Goal: Task Accomplishment & Management: Manage account settings

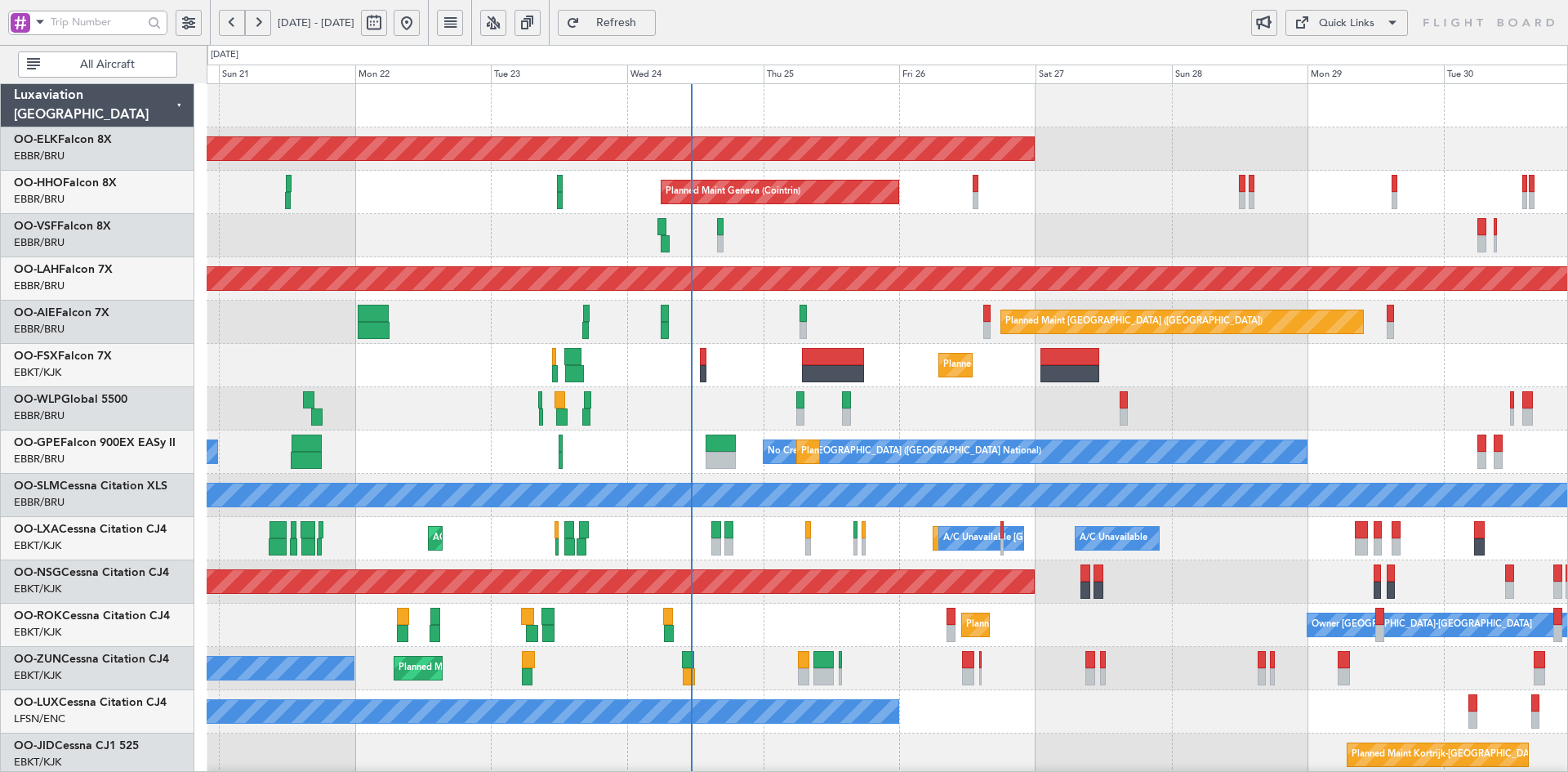
click at [1246, 371] on div "Planned Maint Kortrijk-[GEOGRAPHIC_DATA]" at bounding box center [887, 365] width 1360 height 43
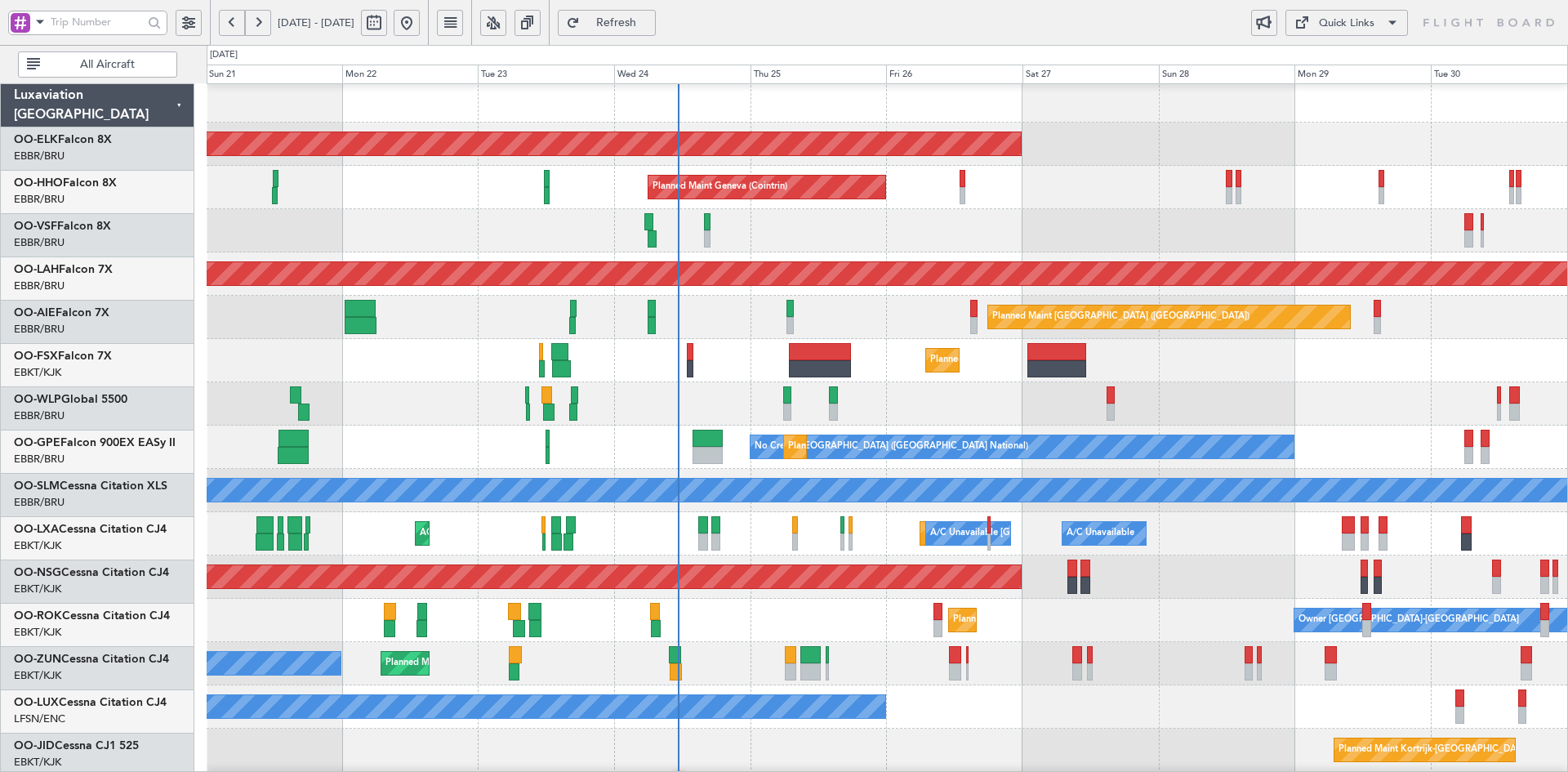
scroll to position [5, 0]
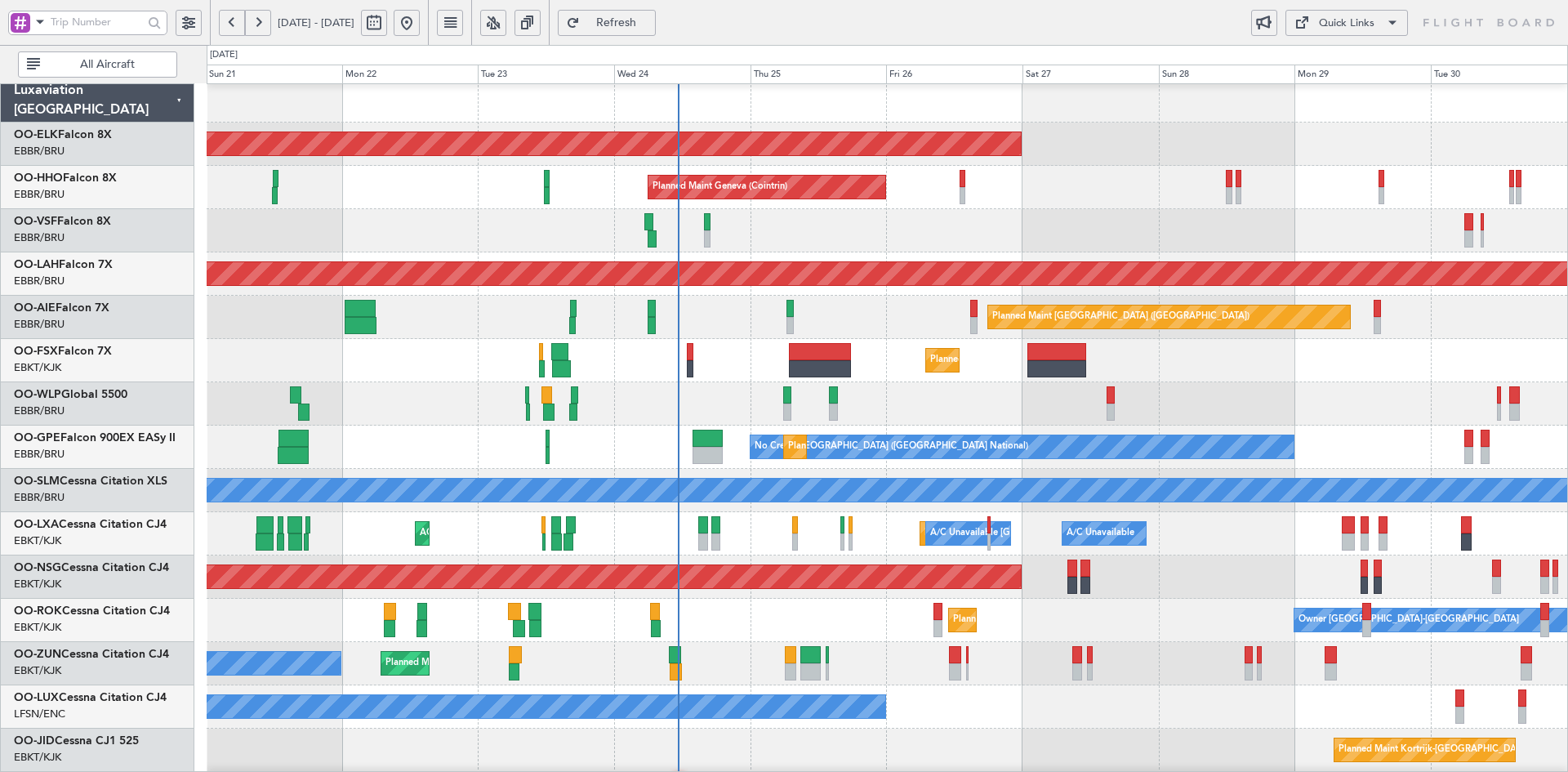
click at [1215, 166] on div "Planned Maint Kortrijk-[GEOGRAPHIC_DATA]" at bounding box center [887, 144] width 1360 height 43
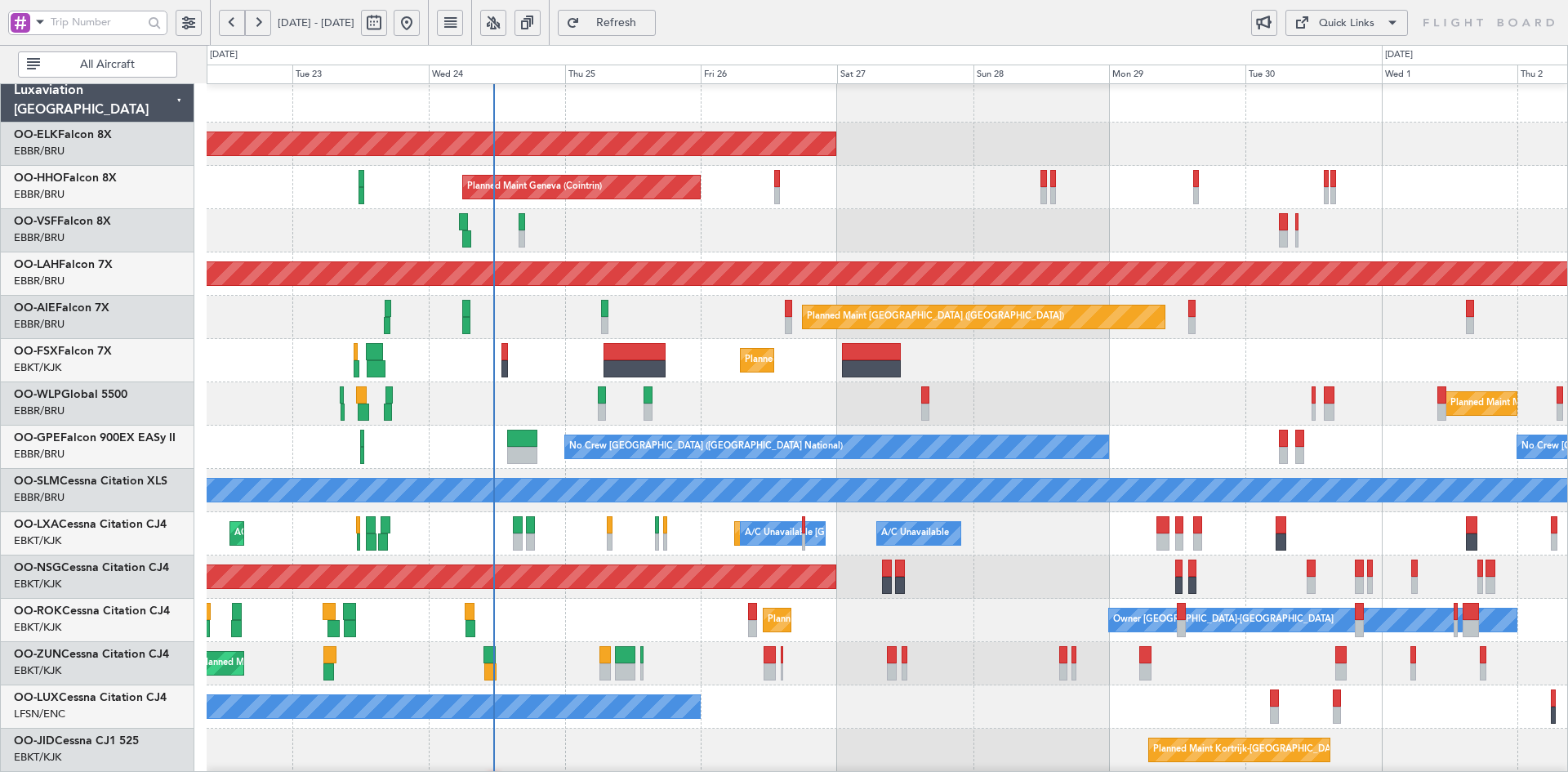
click at [1037, 363] on div "Planned Maint Kortrijk-[GEOGRAPHIC_DATA]" at bounding box center [887, 361] width 1360 height 43
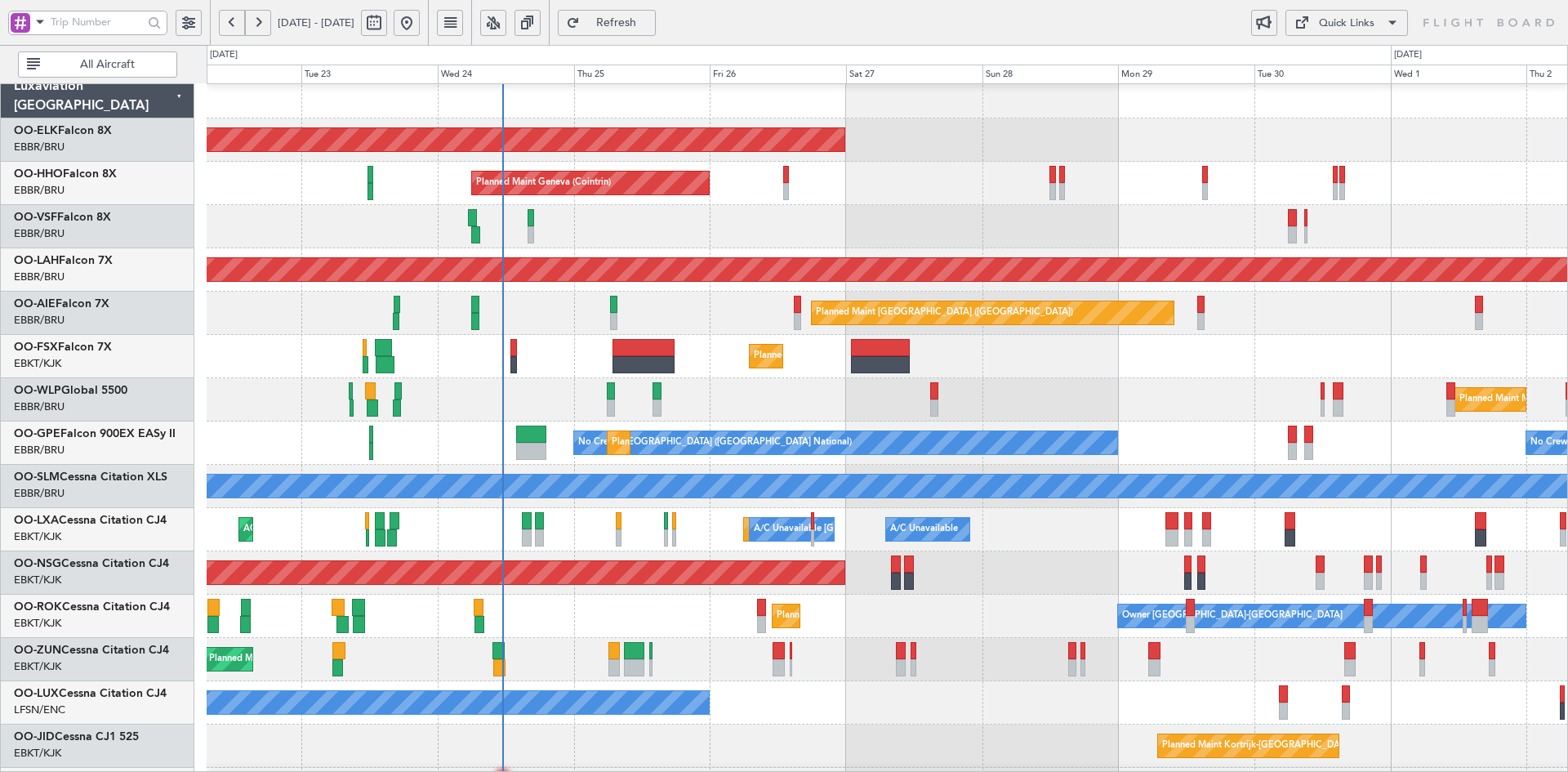
click at [1210, 369] on div "Planned Maint Kortrijk-[GEOGRAPHIC_DATA]" at bounding box center [887, 356] width 1360 height 43
click at [1152, 389] on div "Planned Maint Milan (Linate)" at bounding box center [887, 399] width 1360 height 43
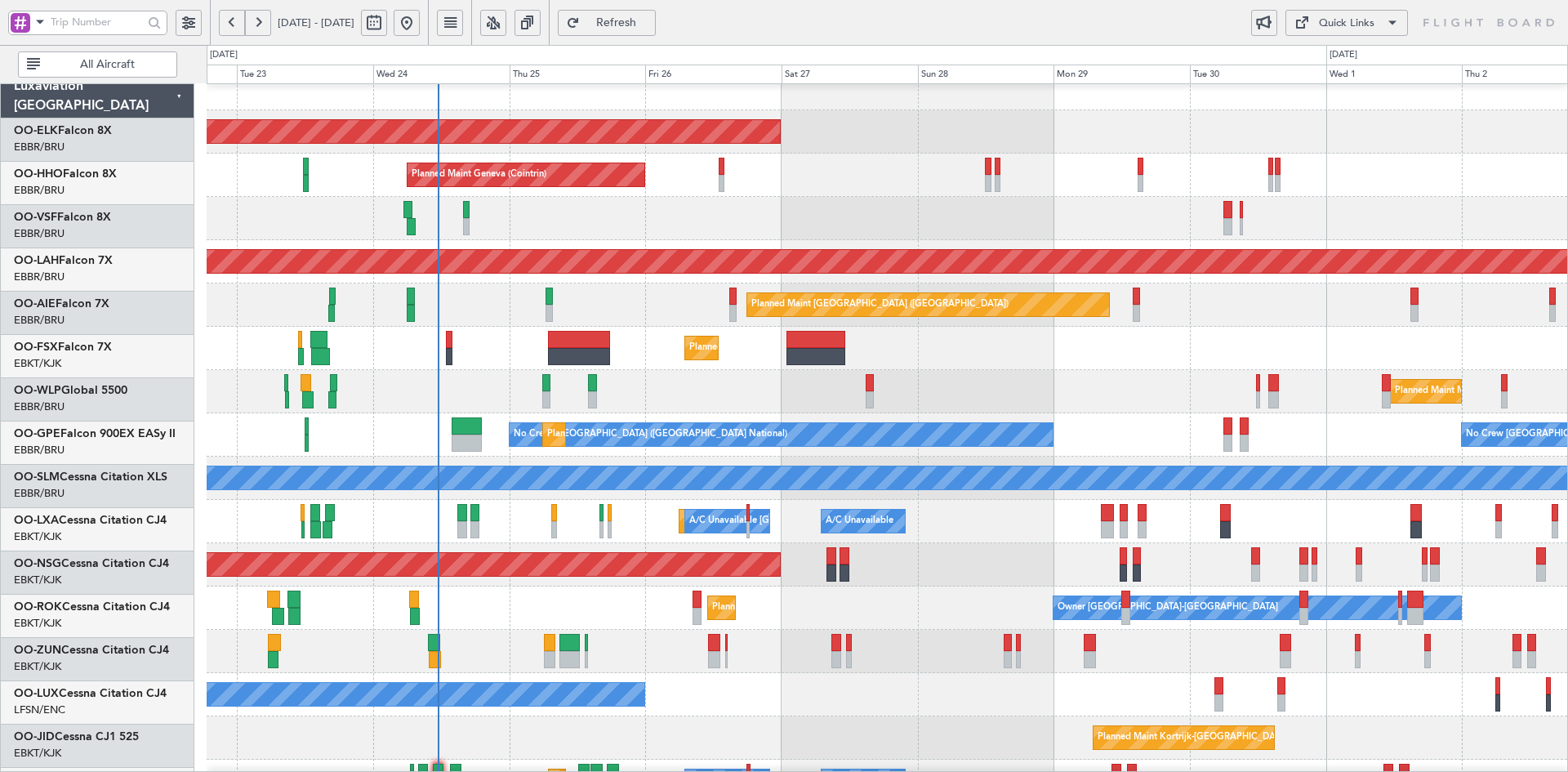
scroll to position [17, 0]
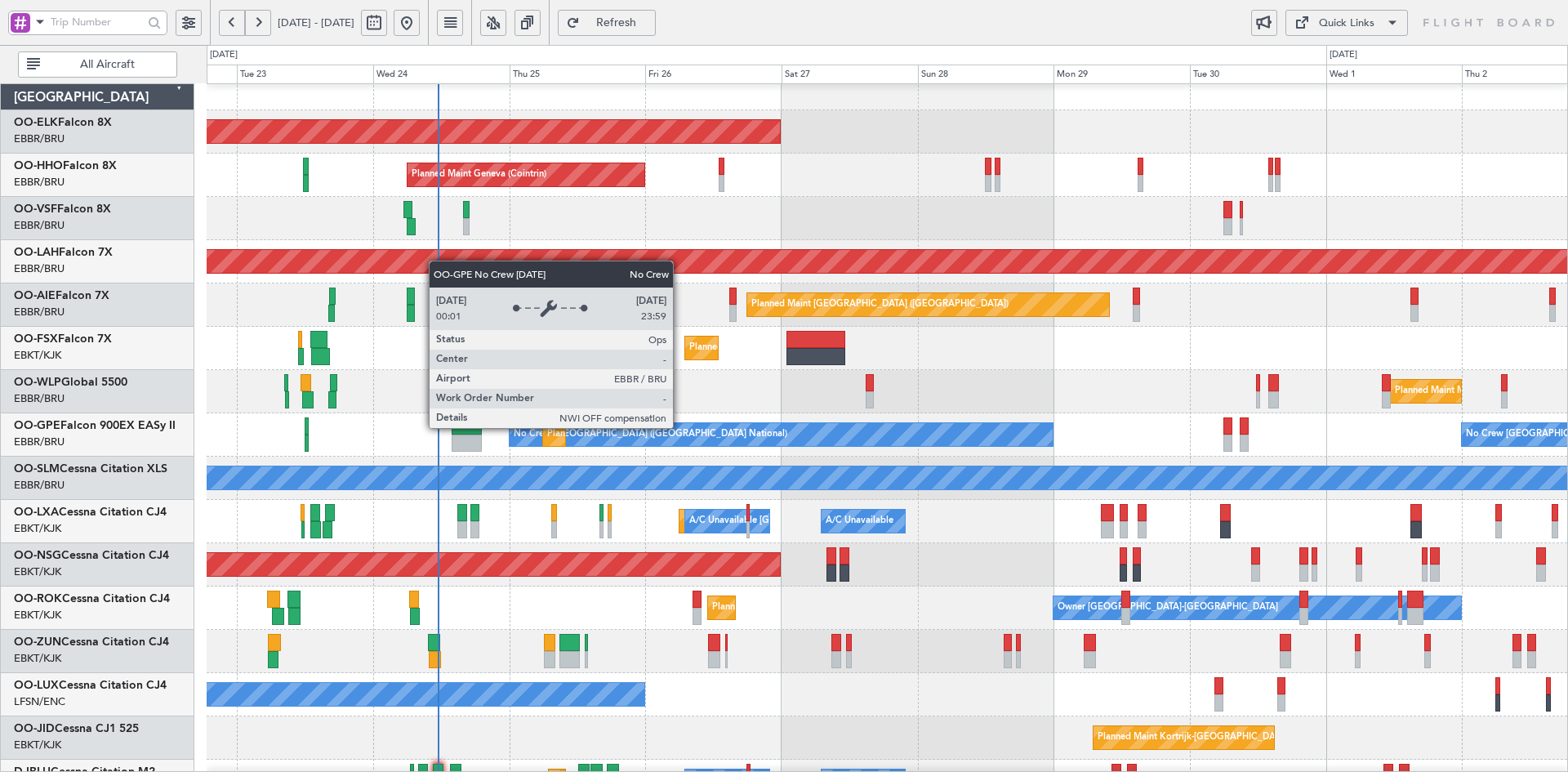
click at [820, 423] on div "No Crew [GEOGRAPHIC_DATA] ([GEOGRAPHIC_DATA] National)" at bounding box center [781, 435] width 543 height 23
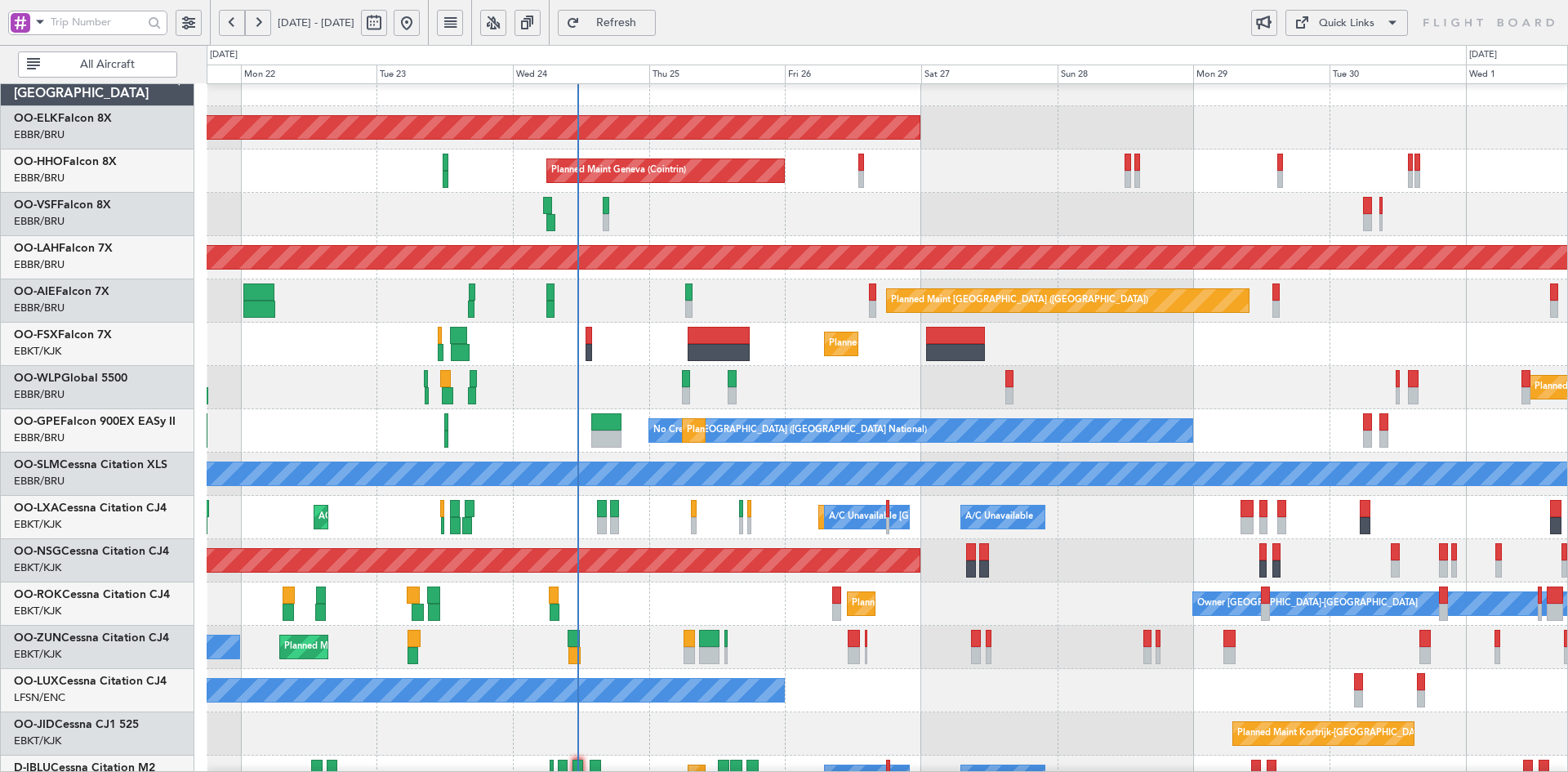
click at [1059, 382] on div "Planned Maint Milan (Linate)" at bounding box center [887, 387] width 1360 height 43
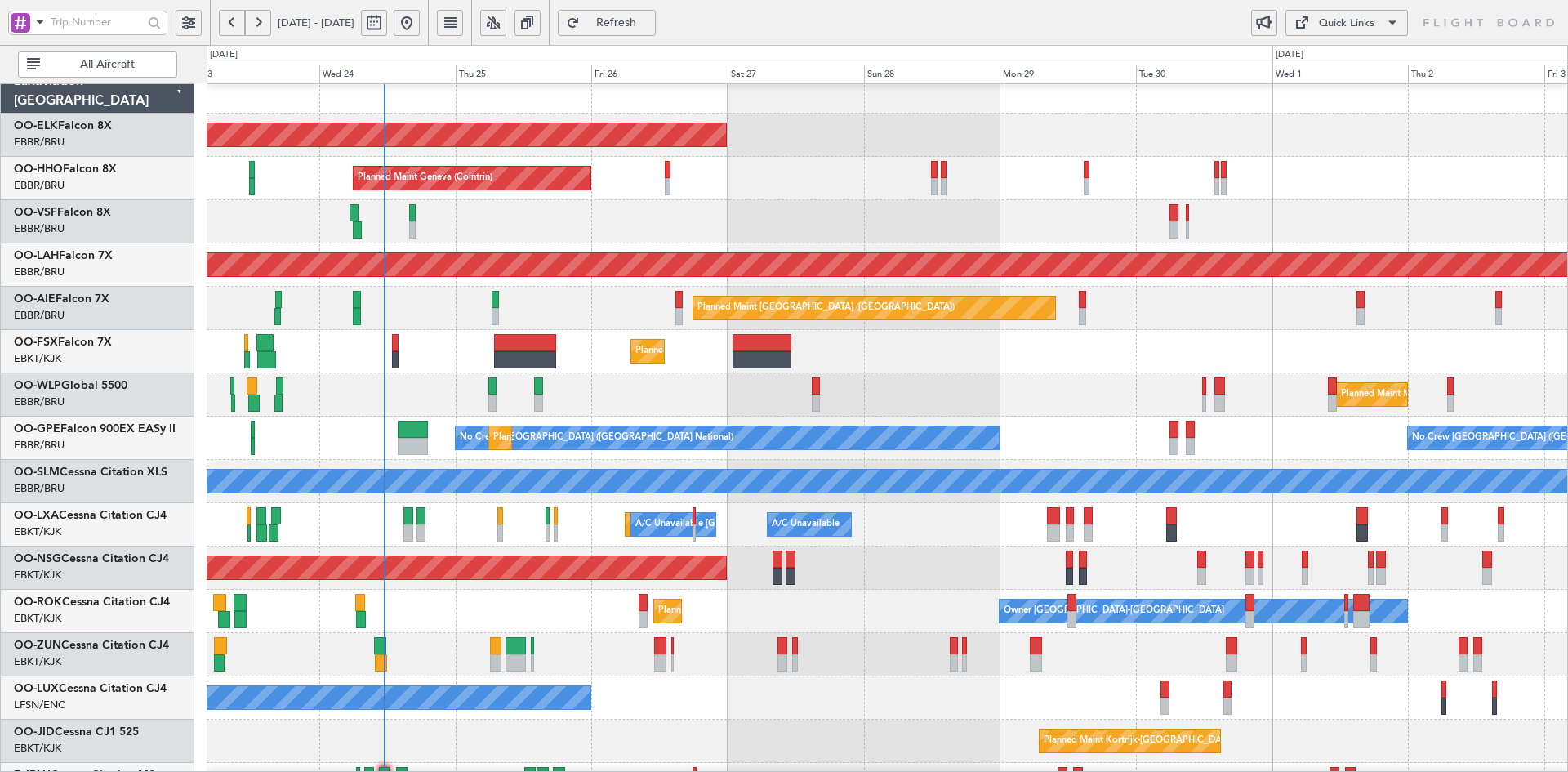
click at [989, 659] on div "Planned Maint Kortrijk-[GEOGRAPHIC_DATA] Planned Maint Geneva ([GEOGRAPHIC_DATA…" at bounding box center [887, 503] width 1360 height 866
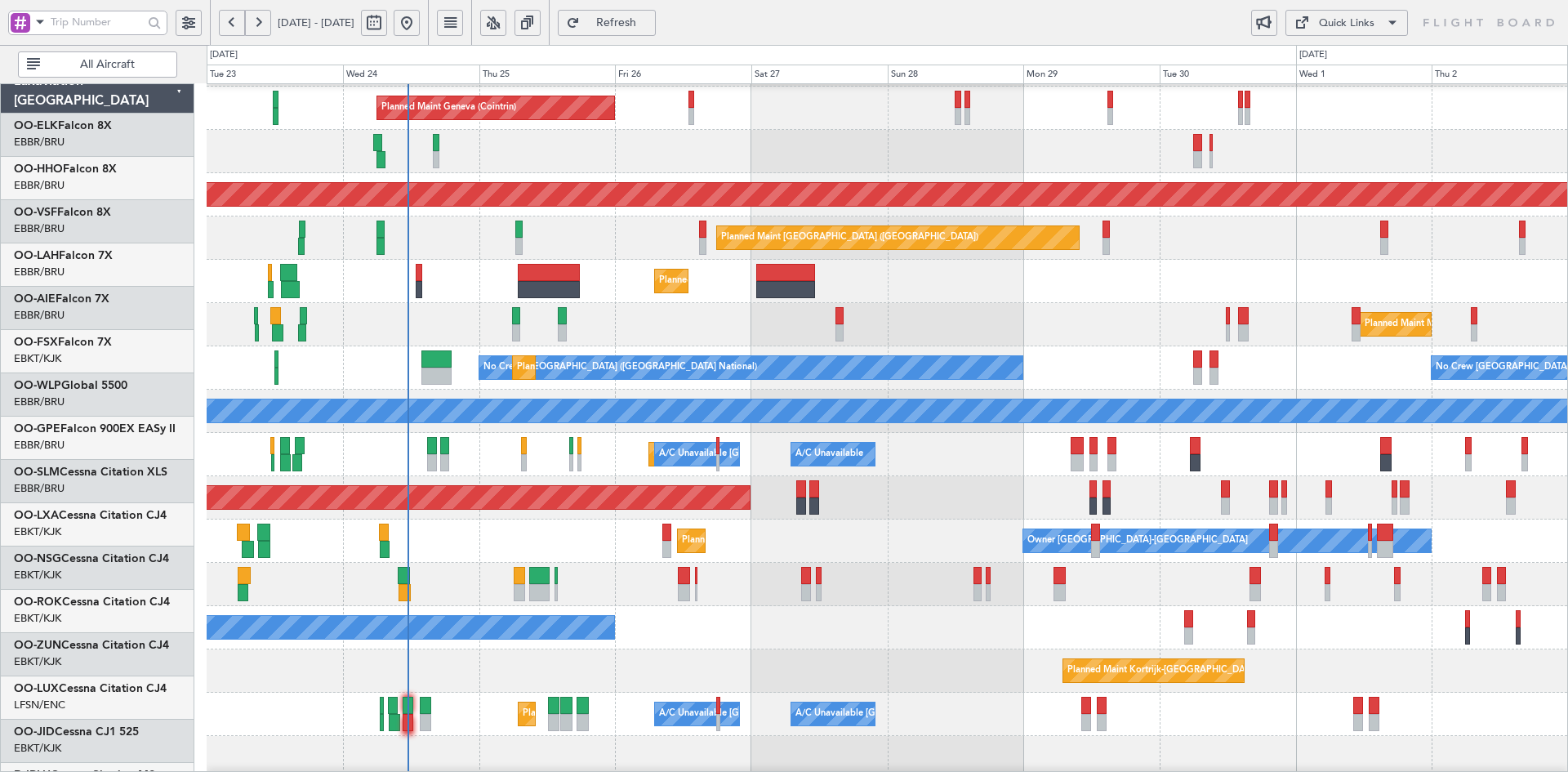
scroll to position [84, 0]
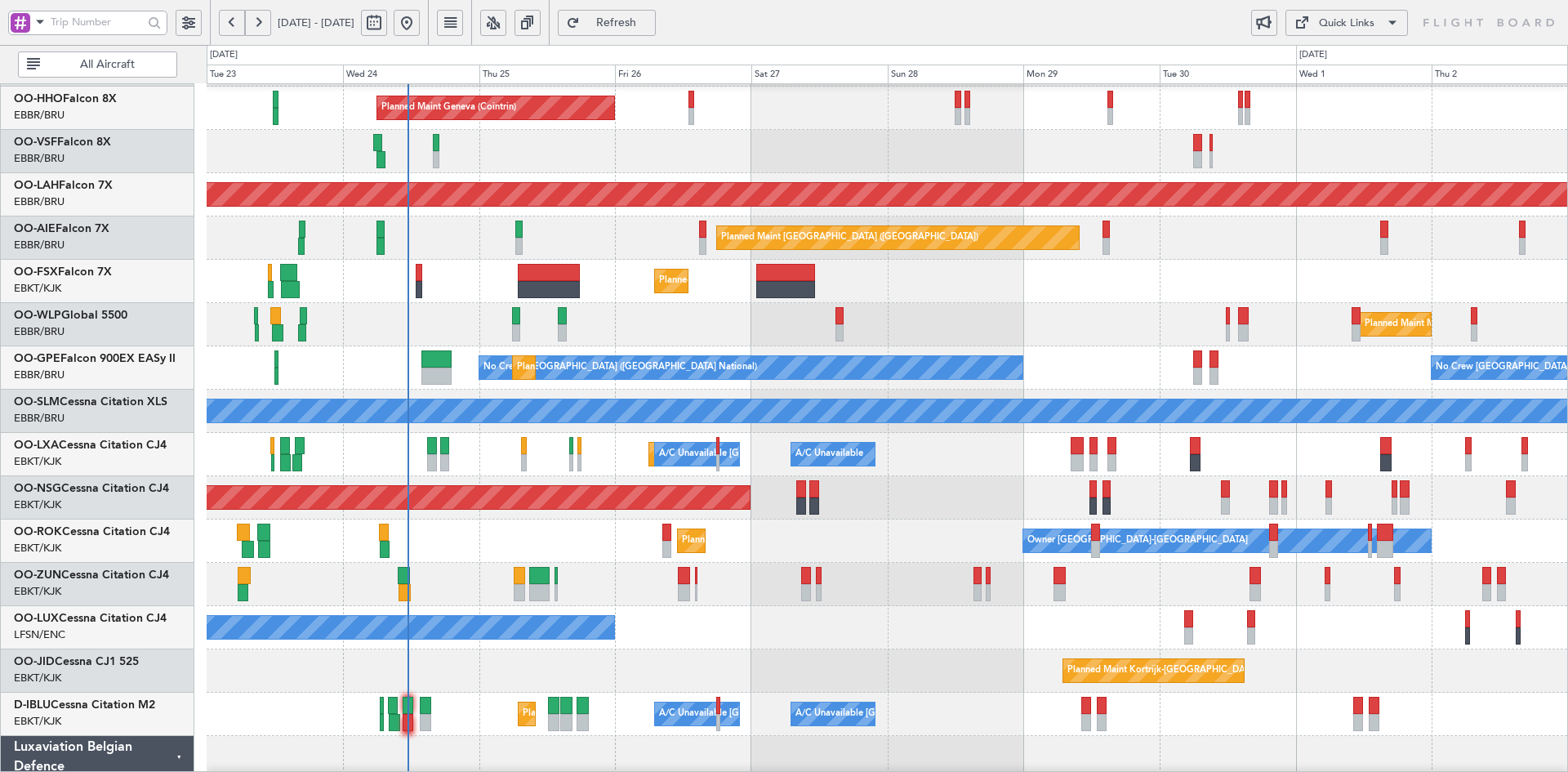
click at [1256, 332] on div "Planned Maint Milan (Linate)" at bounding box center [887, 325] width 1360 height 43
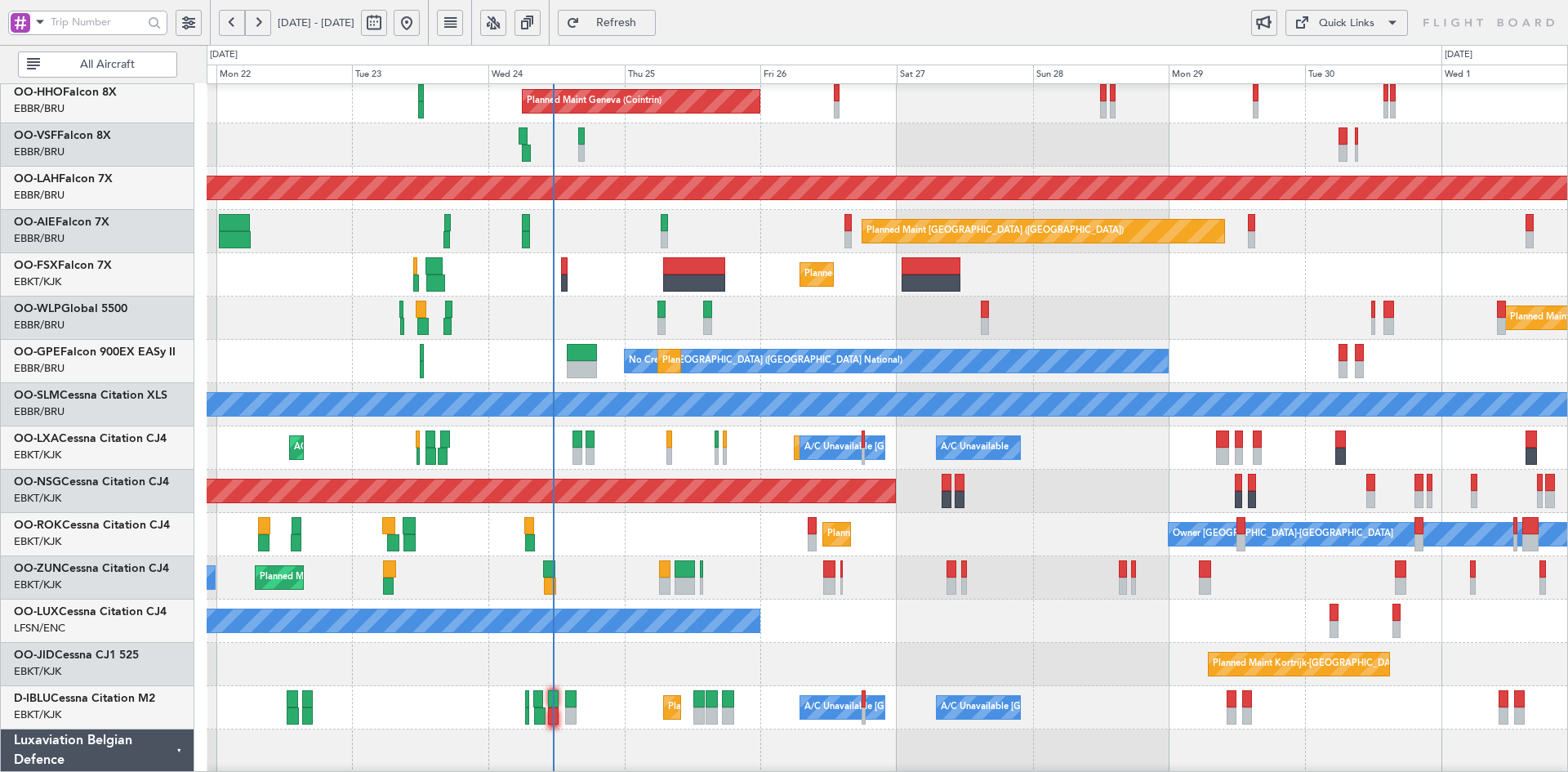
click at [1142, 753] on div "Planned Maint Kortrijk-[GEOGRAPHIC_DATA] Planned Maint Geneva ([GEOGRAPHIC_DATA…" at bounding box center [887, 426] width 1360 height 866
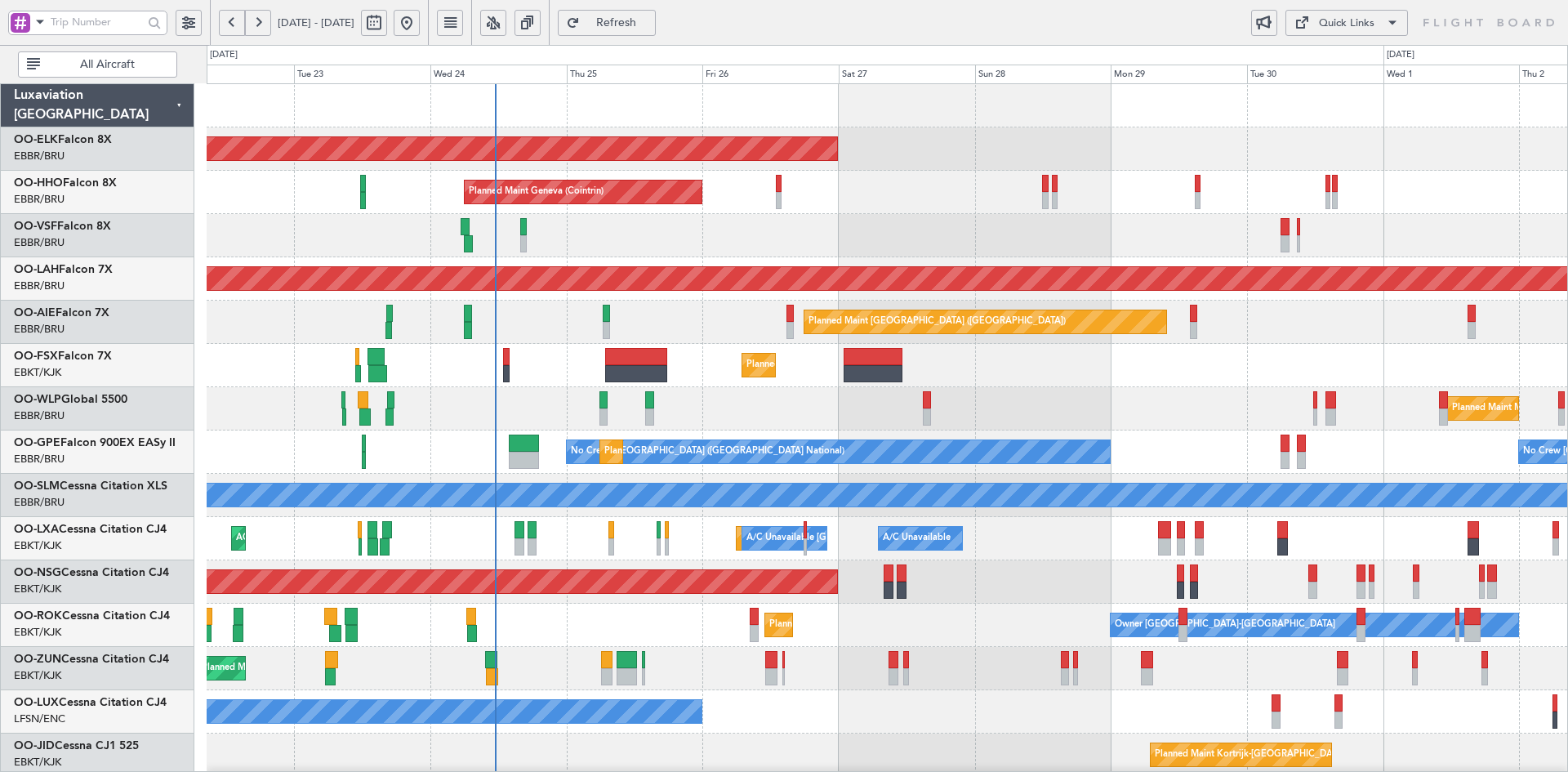
click at [1021, 200] on div "Planned Maint Kortrijk-[GEOGRAPHIC_DATA] Planned Maint Geneva ([GEOGRAPHIC_DATA…" at bounding box center [887, 517] width 1360 height 866
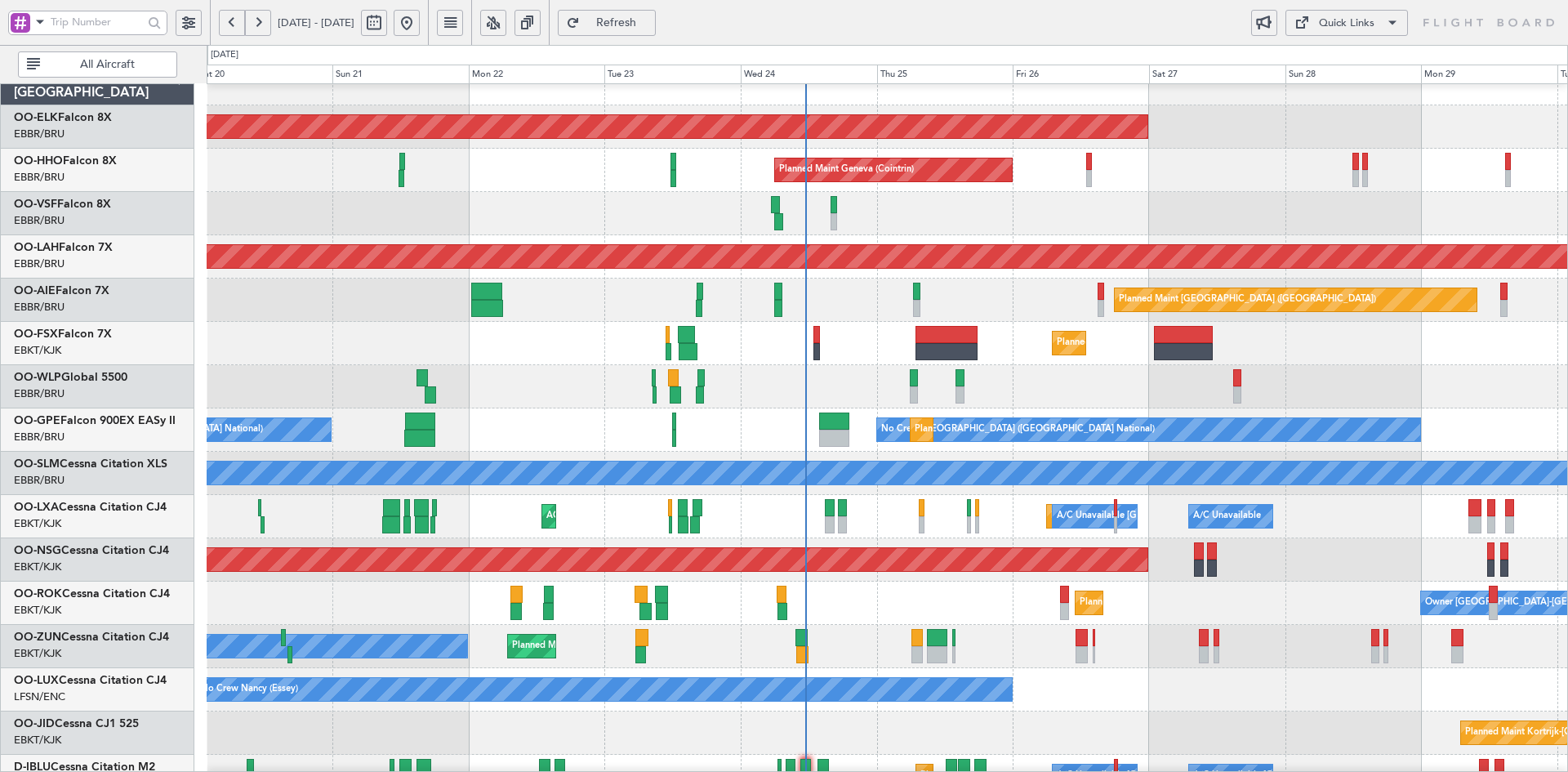
click at [1062, 235] on div "AOG Maint [GEOGRAPHIC_DATA] ([GEOGRAPHIC_DATA] National)" at bounding box center [887, 213] width 1360 height 43
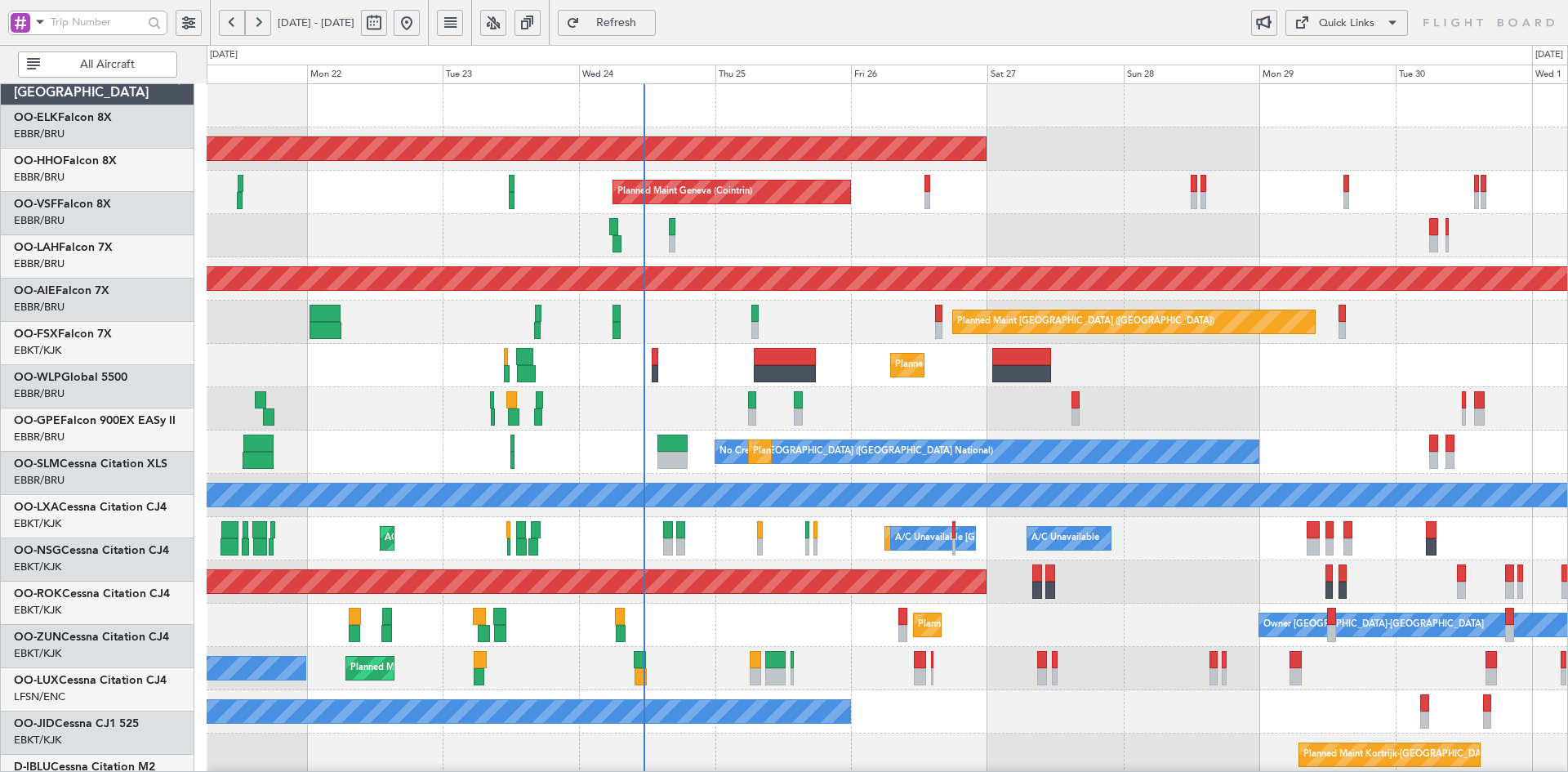
scroll to position [0, 0]
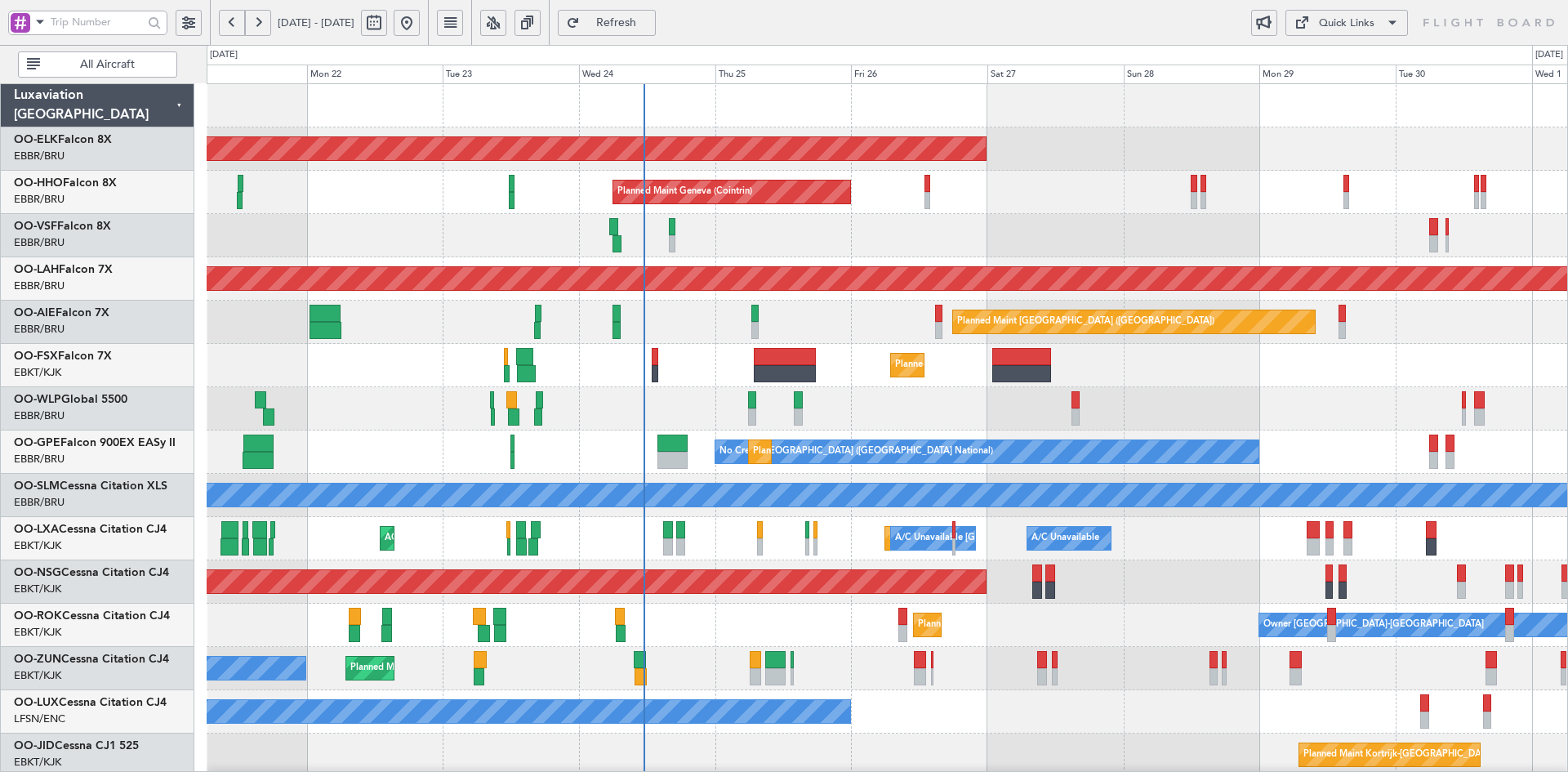
click at [987, 227] on div "Planned Maint Kortrijk-[GEOGRAPHIC_DATA] Planned Maint Geneva ([GEOGRAPHIC_DATA…" at bounding box center [887, 517] width 1360 height 866
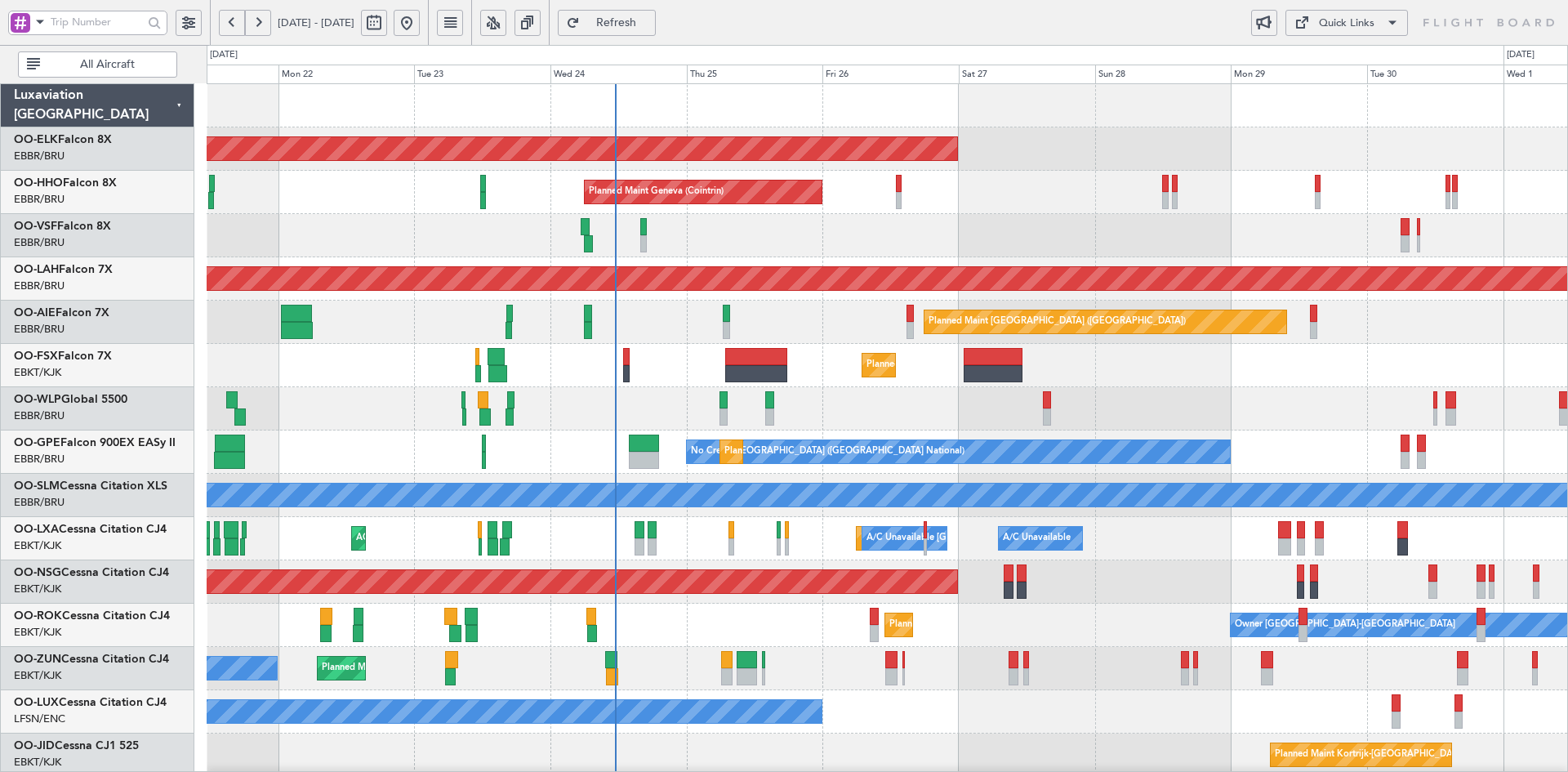
click at [1319, 160] on div "Planned Maint Kortrijk-[GEOGRAPHIC_DATA]" at bounding box center [887, 149] width 1360 height 43
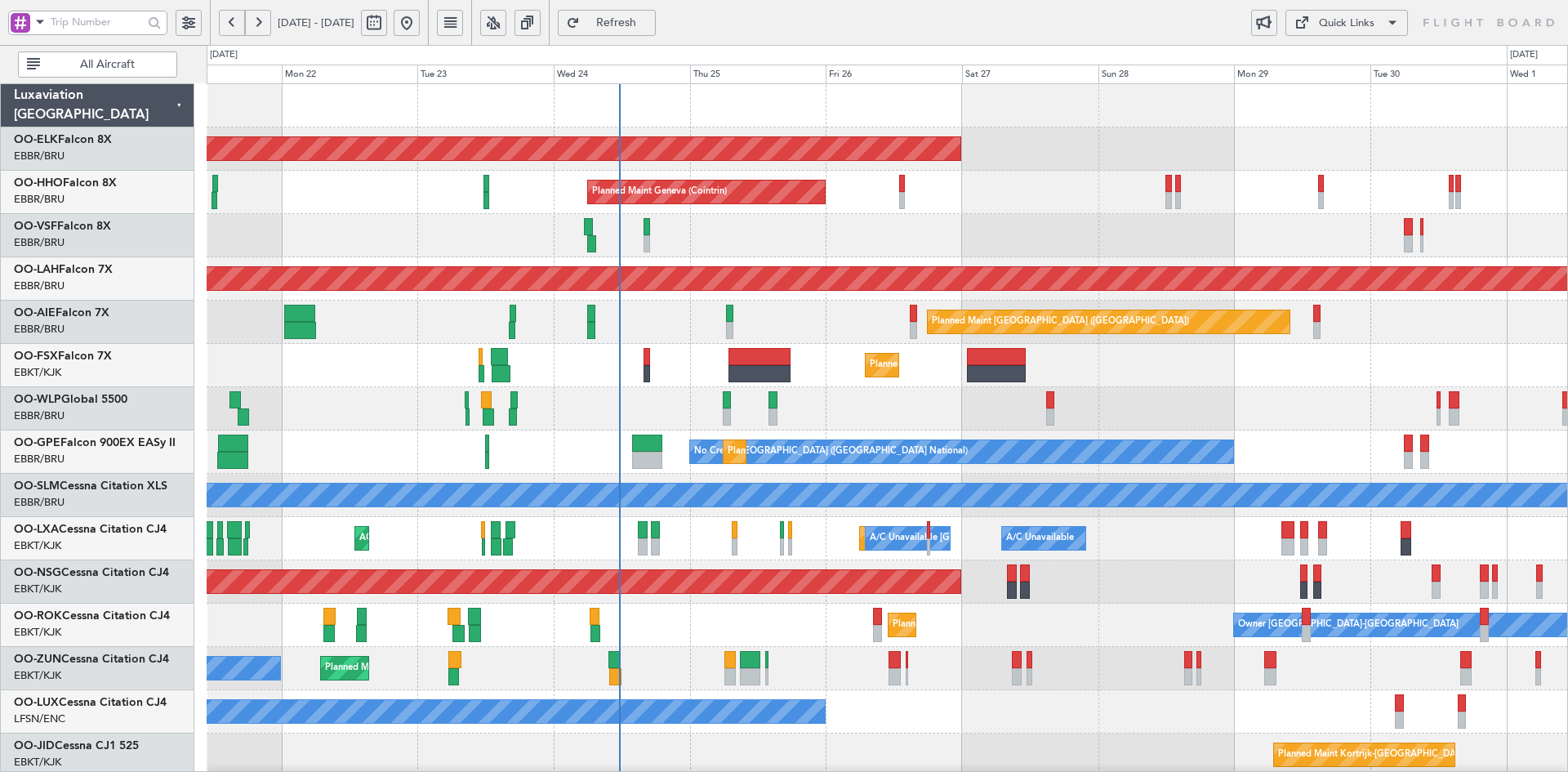
click at [1201, 399] on div "Planned Maint Milan (Linate)" at bounding box center [887, 409] width 1360 height 43
click at [1243, 400] on div "Planned Maint Milan (Linate)" at bounding box center [887, 409] width 1360 height 43
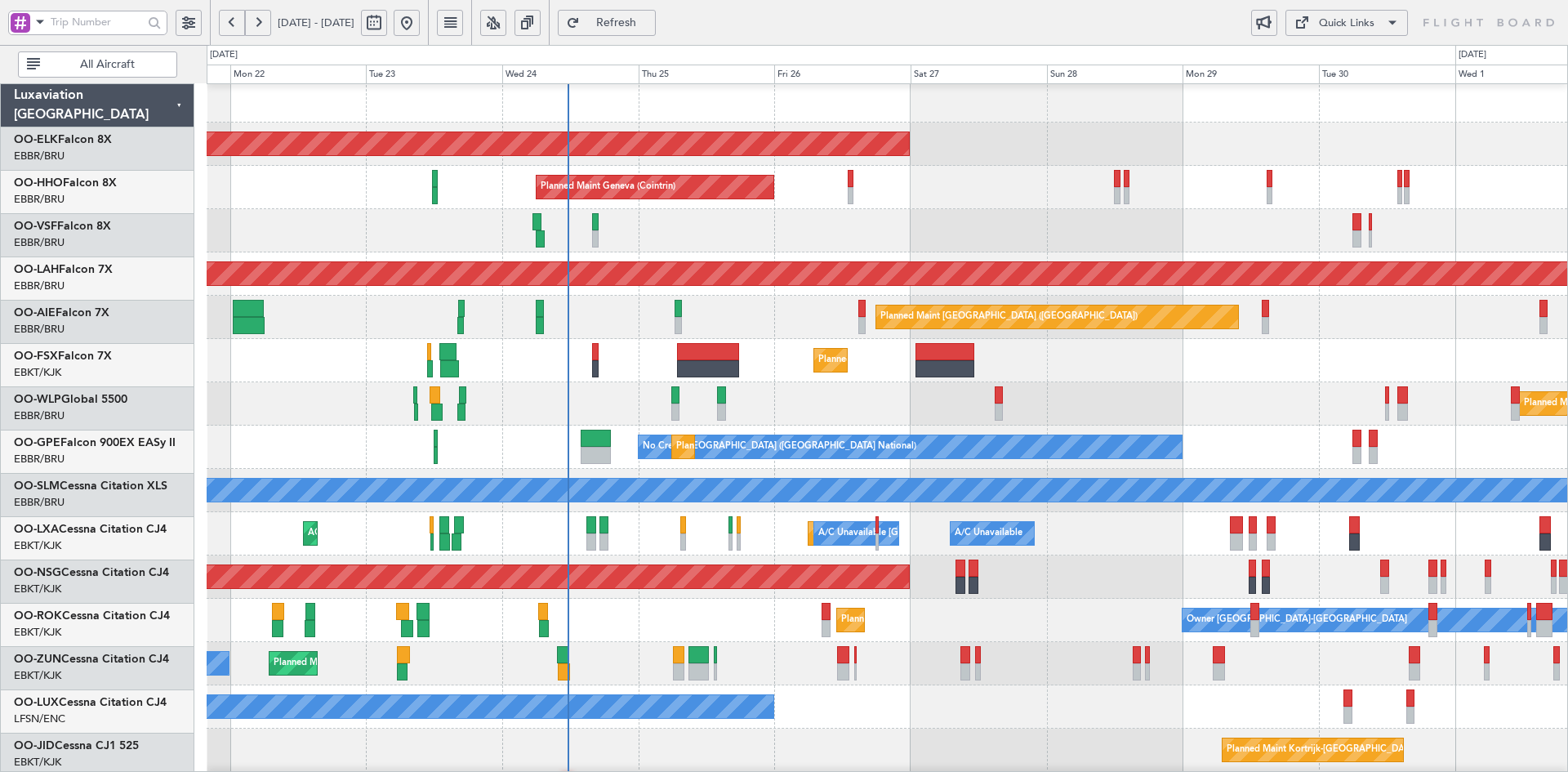
scroll to position [5, 0]
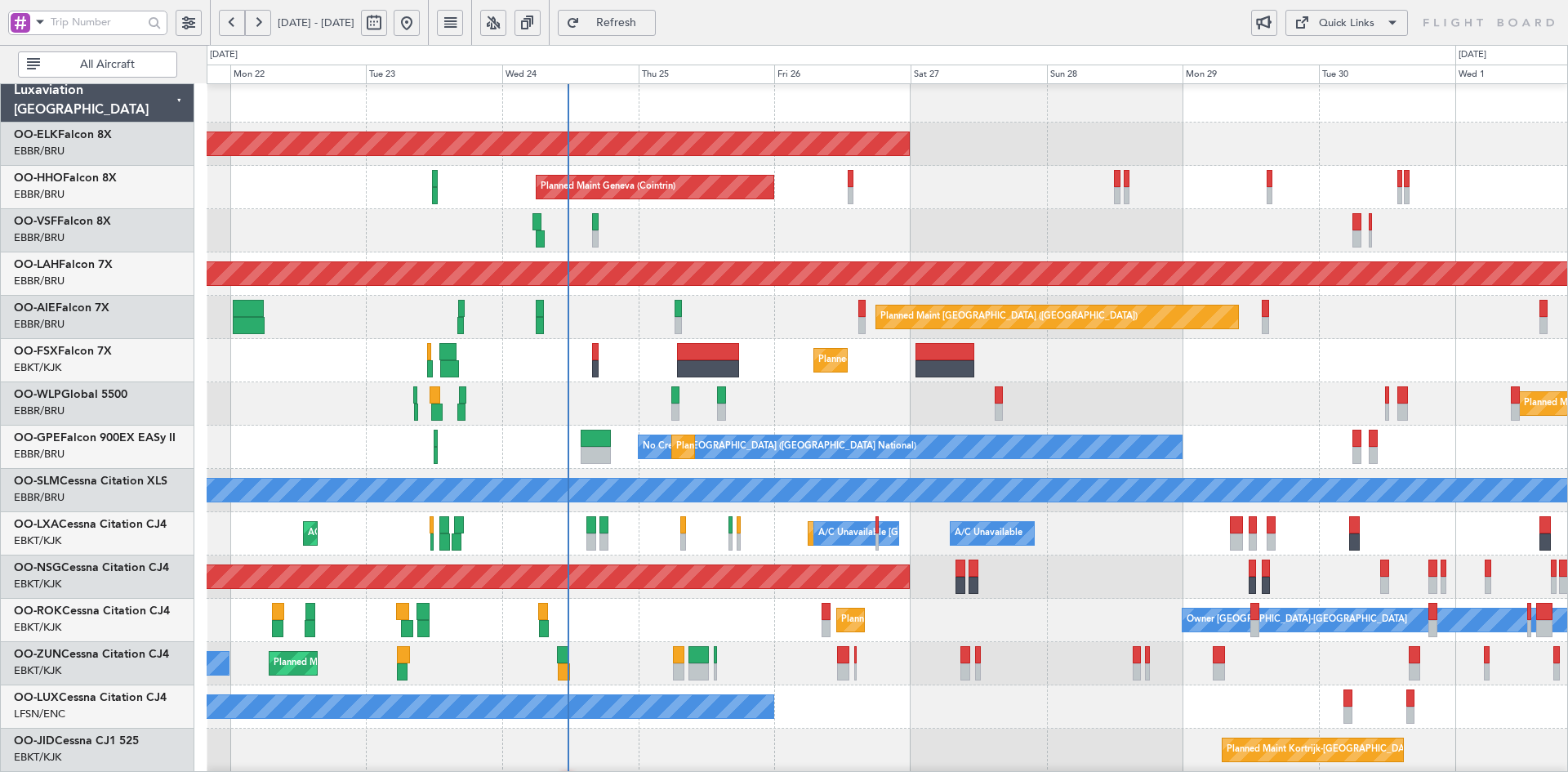
click at [773, 685] on div "No Crew Nancy (Essey)" at bounding box center [887, 707] width 1360 height 43
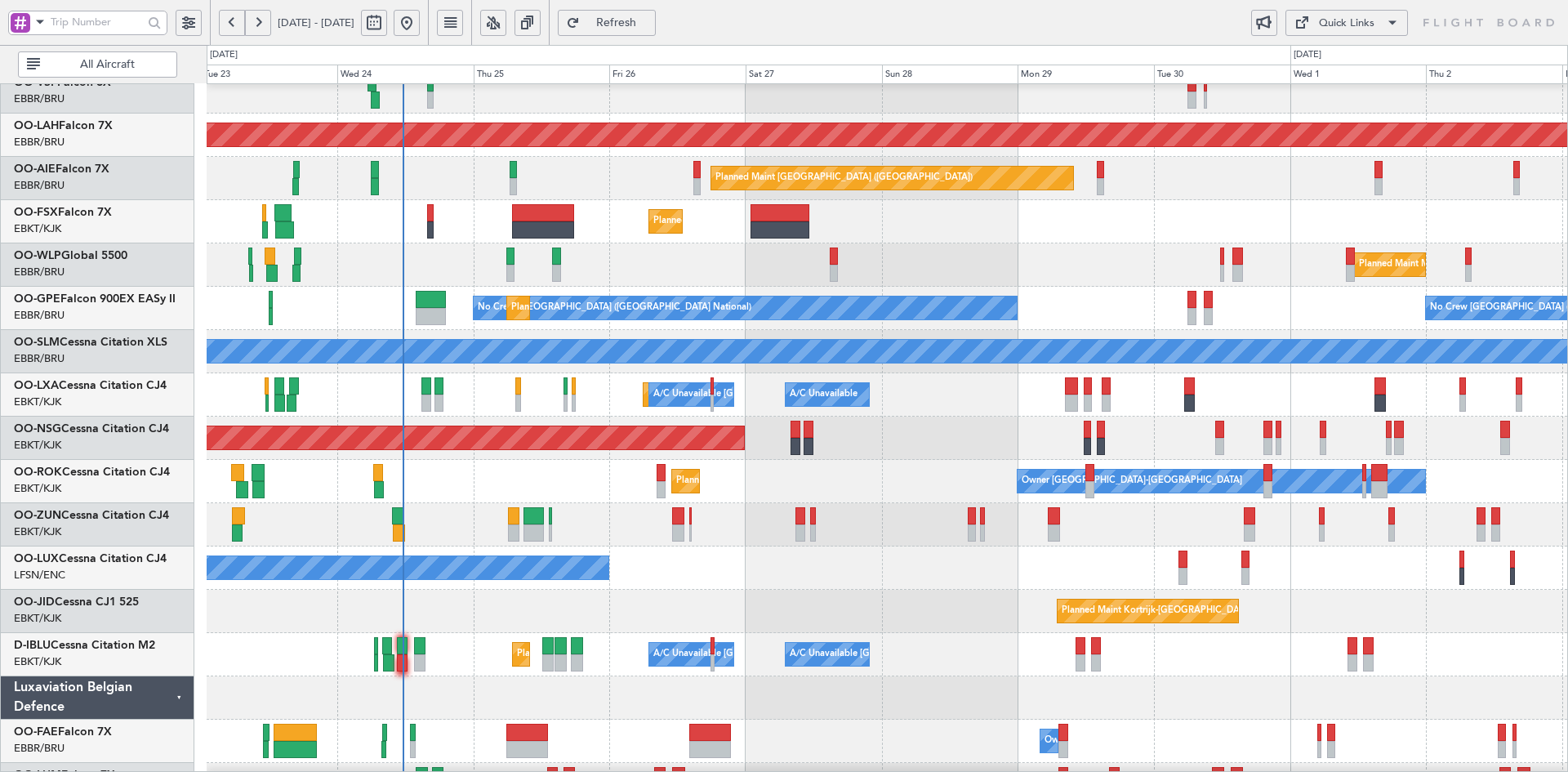
click at [747, 447] on div "Planned Maint [GEOGRAPHIC_DATA] ([GEOGRAPHIC_DATA])" at bounding box center [887, 438] width 1360 height 43
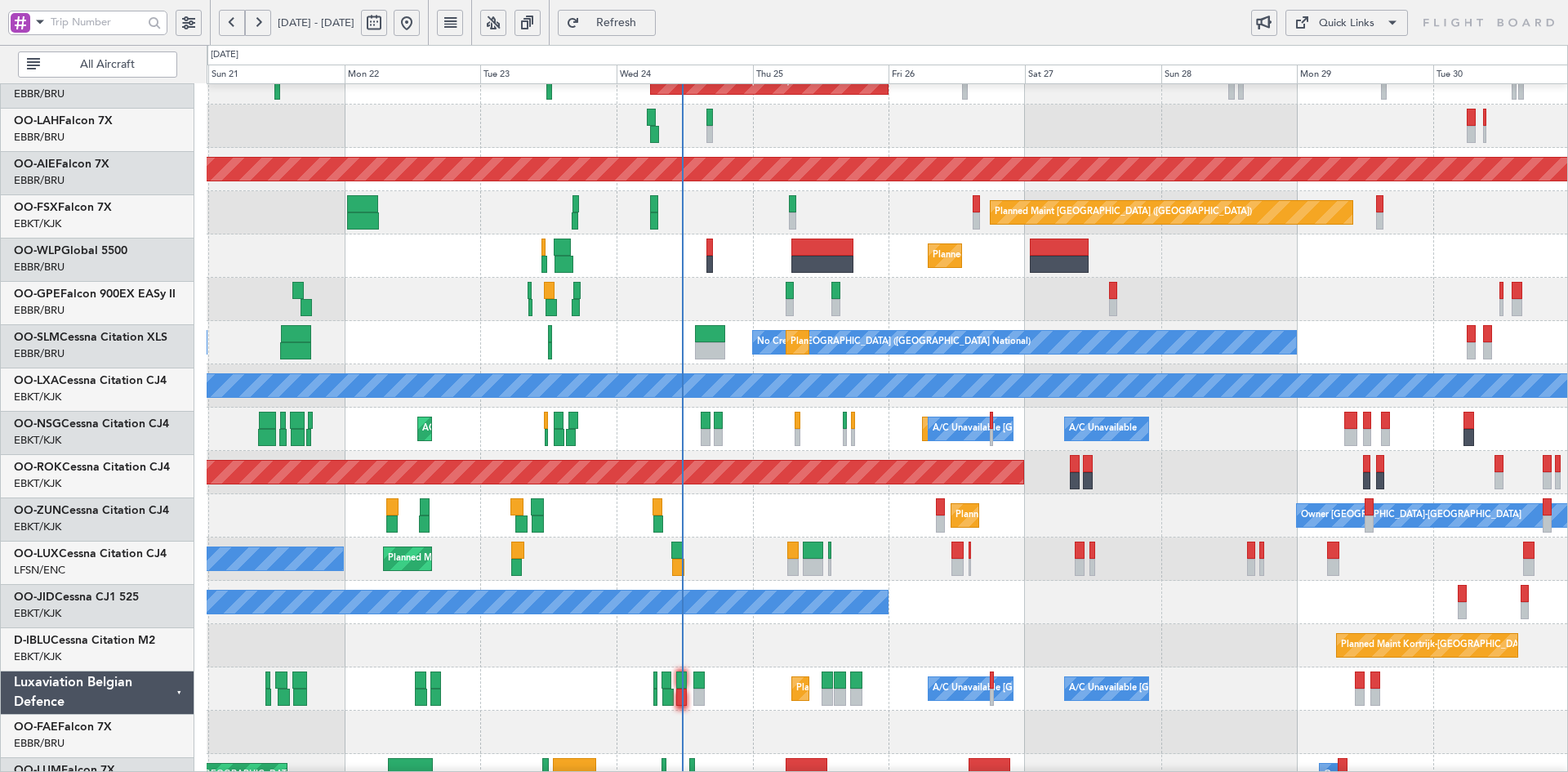
click at [1273, 301] on div "Planned Maint Milan (Linate)" at bounding box center [887, 299] width 1360 height 43
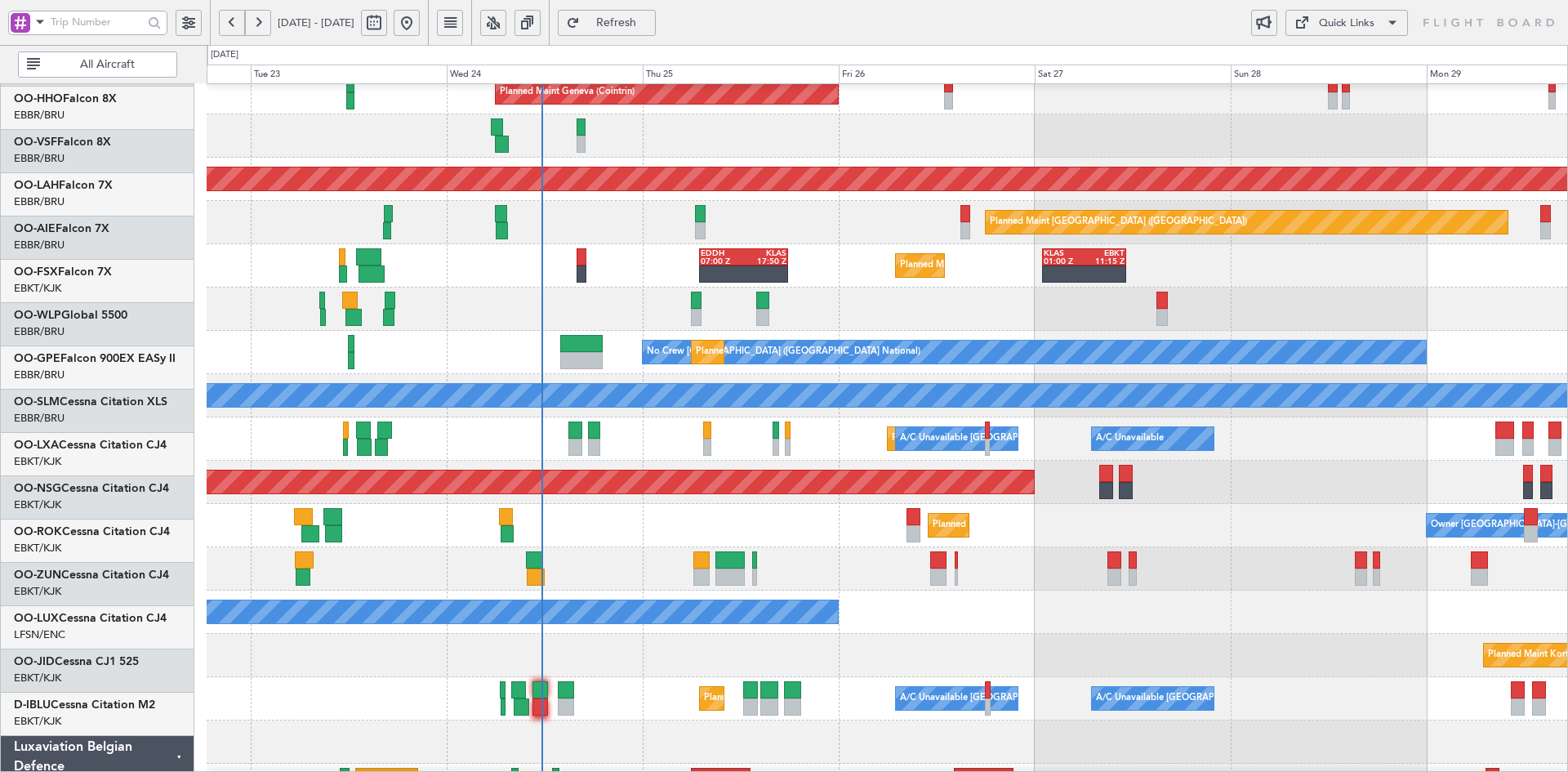
scroll to position [101, 0]
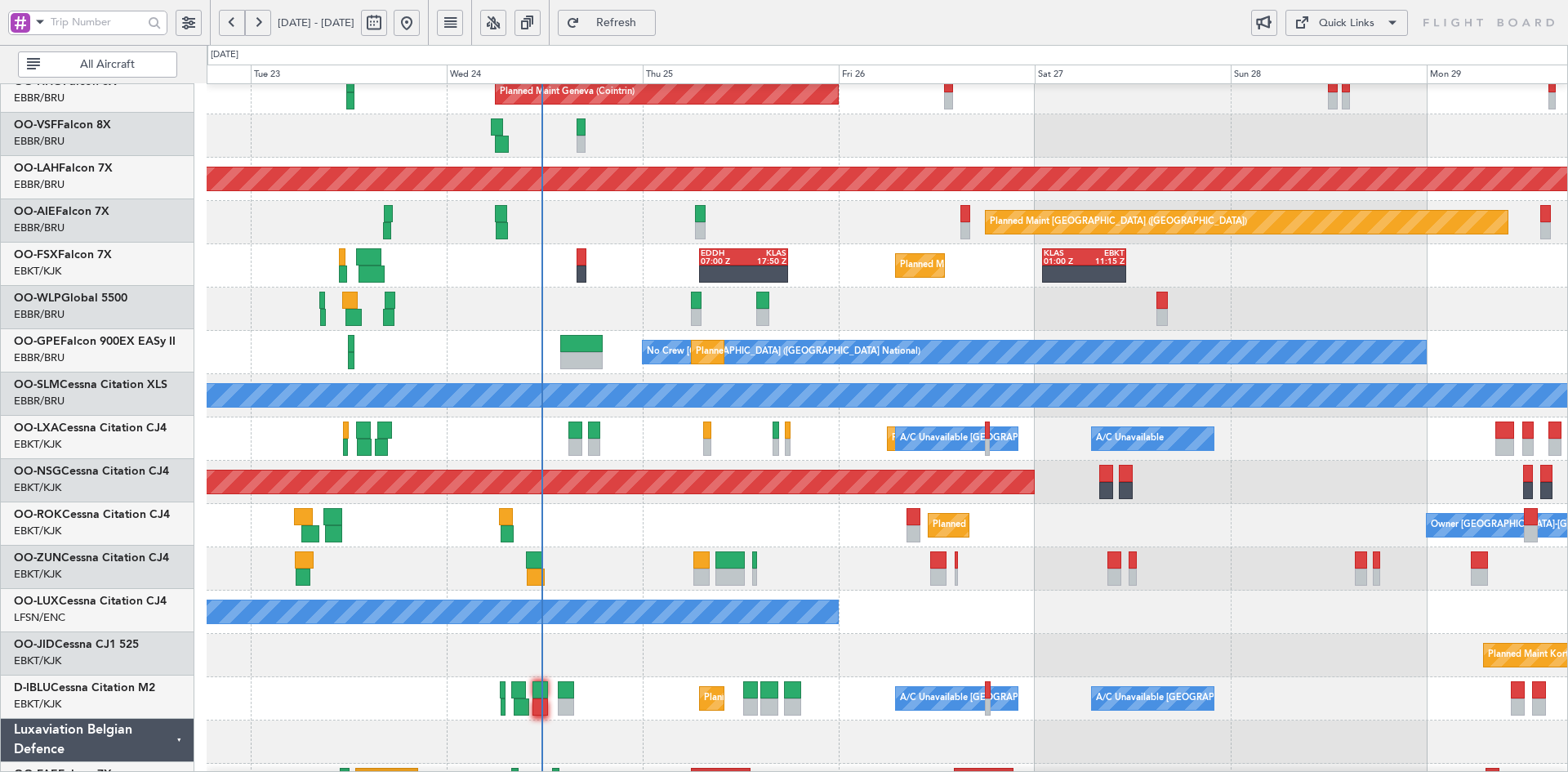
click at [1226, 258] on div "Planned Maint Kortrijk-[GEOGRAPHIC_DATA] EDDH 07:00 Z KLAS 17:50 Z KLAS 01:00 Z…" at bounding box center [887, 265] width 1360 height 43
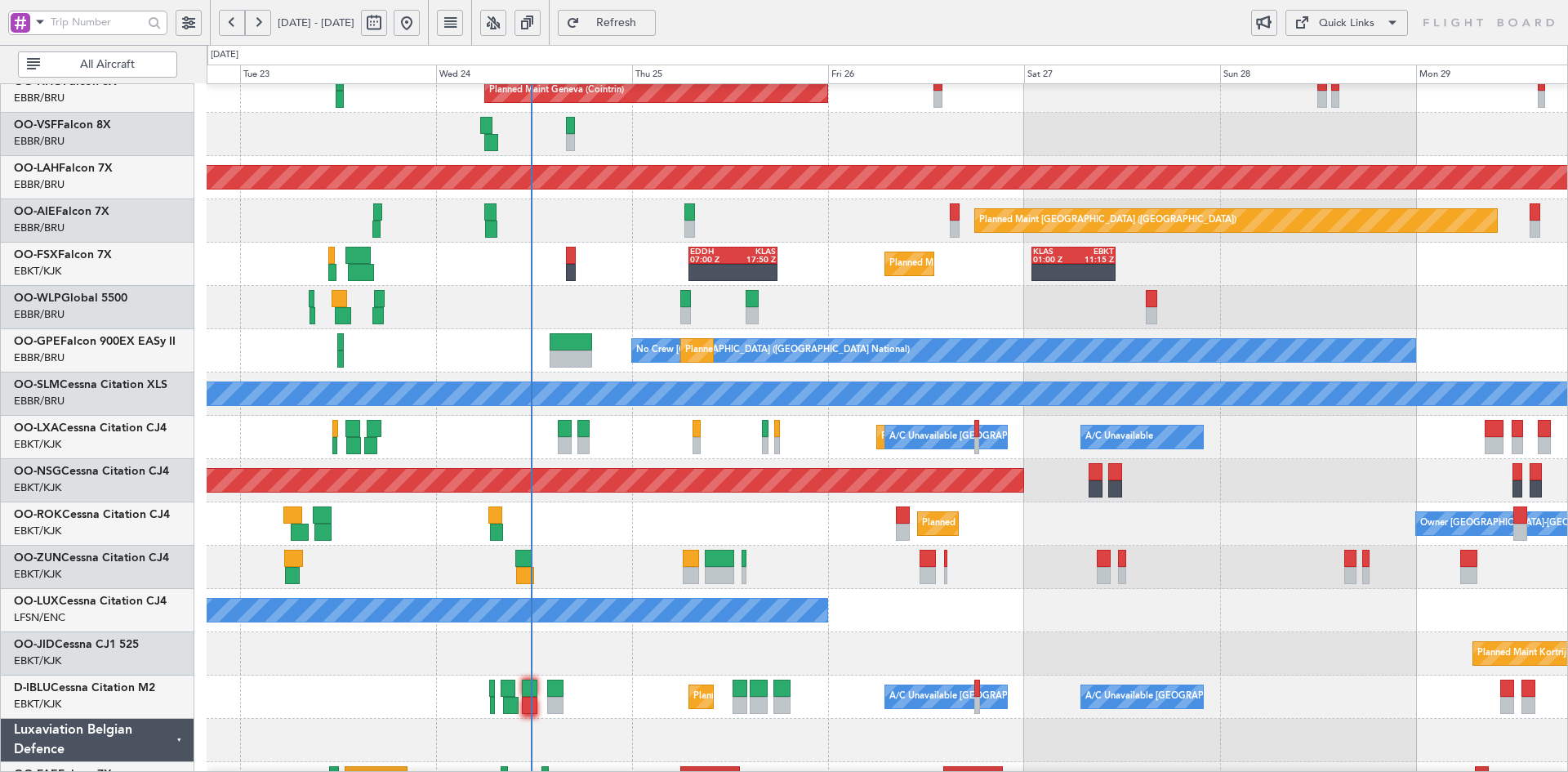
click at [1236, 486] on div "Planned Maint Geneva (Cointrin) Planned [GEOGRAPHIC_DATA][PERSON_NAME]-[GEOGRAP…" at bounding box center [887, 416] width 1360 height 866
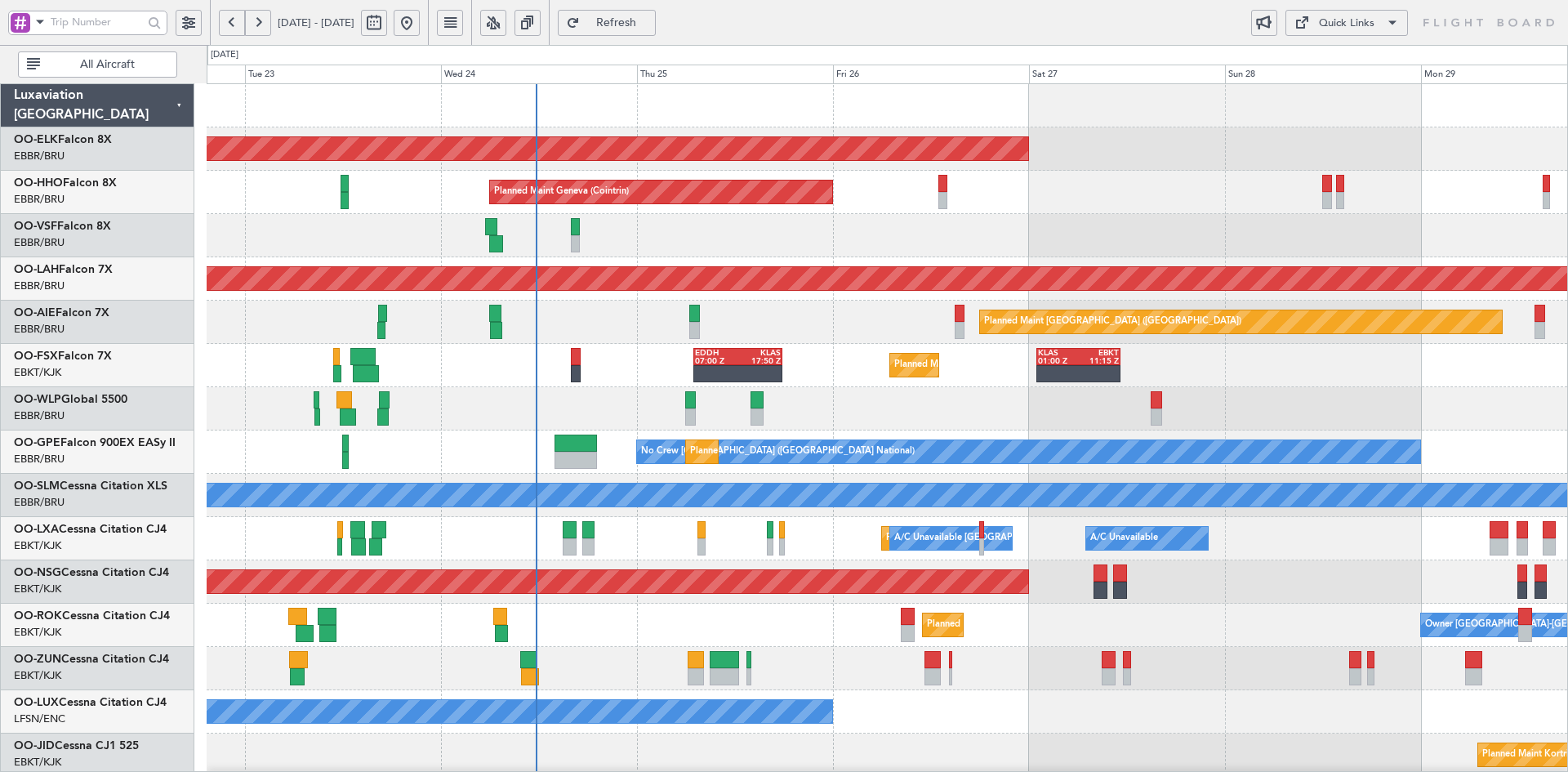
click at [1070, 188] on div "Planned Maint Geneva (Cointrin)" at bounding box center [887, 192] width 1360 height 43
click at [1071, 187] on div "Planned Maint Geneva (Cointrin)" at bounding box center [887, 192] width 1360 height 43
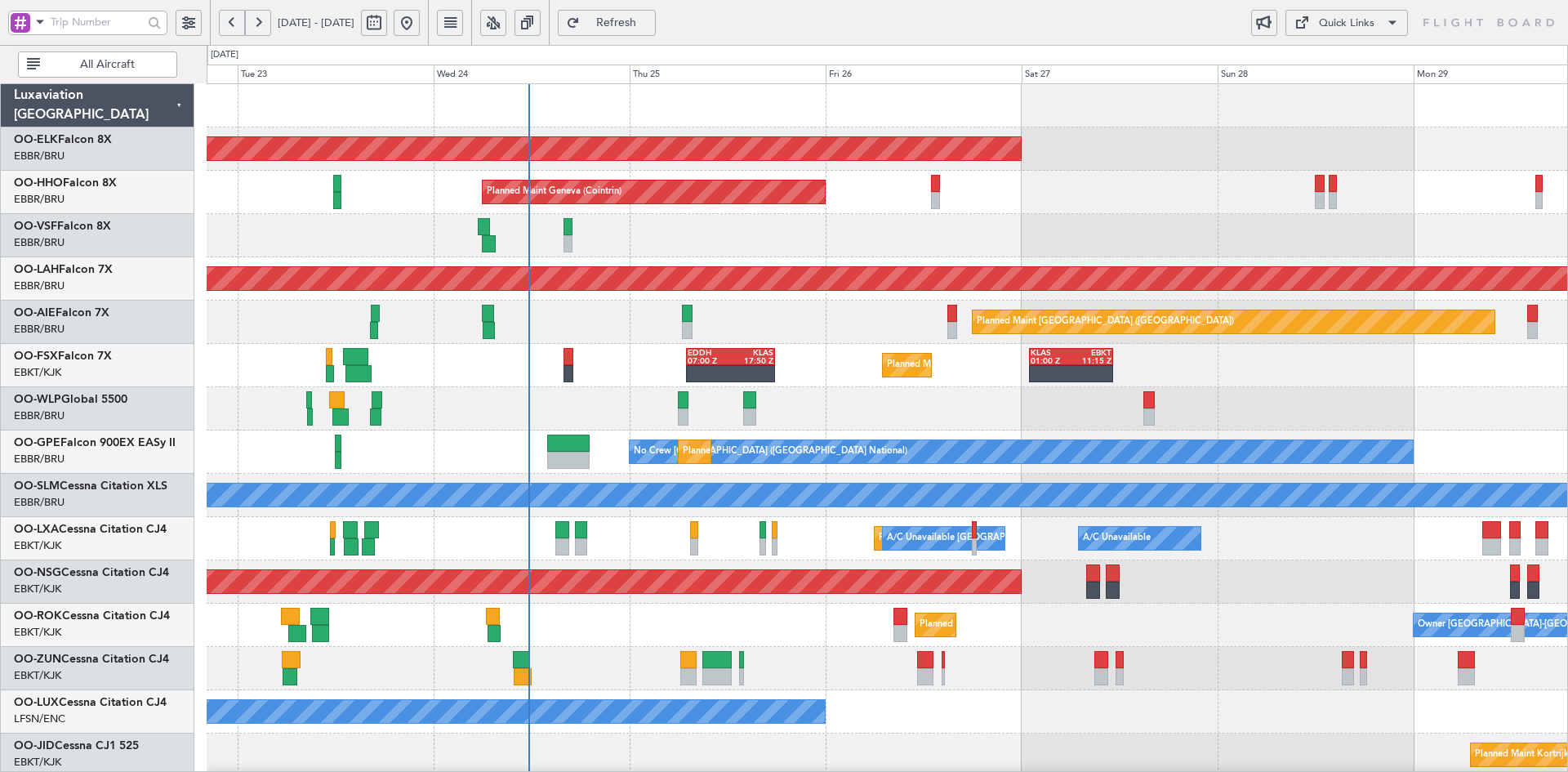
click at [1222, 386] on div "Planned Maint Kortrijk-[GEOGRAPHIC_DATA] EDDH 07:00 Z KLAS 17:50 Z KLAS 01:00 Z…" at bounding box center [887, 365] width 1360 height 43
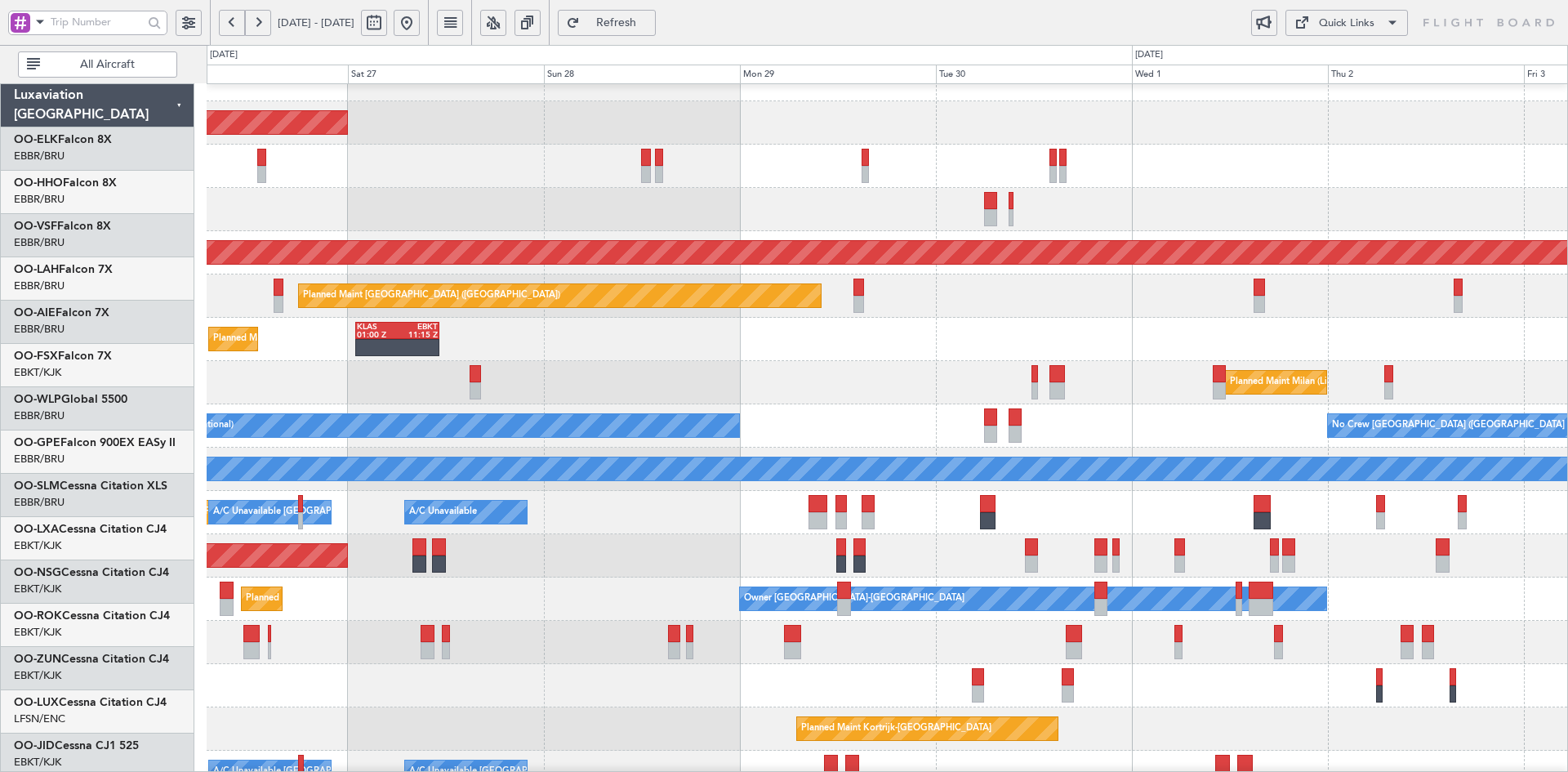
click at [859, 373] on div "Planned Maint Milan (Linate)" at bounding box center [887, 382] width 1360 height 43
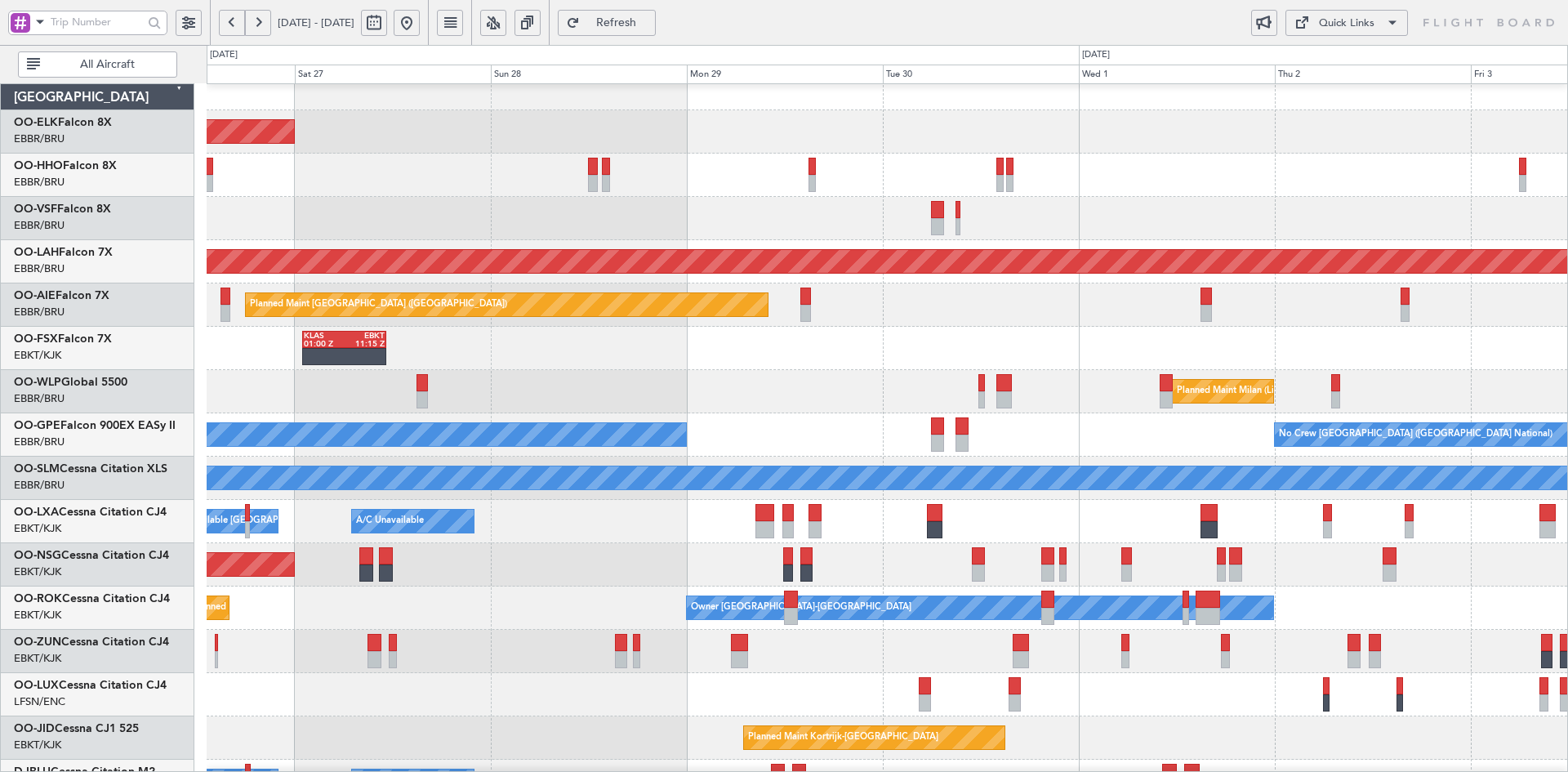
click at [654, 334] on div "KLAS 01:00 Z EBKT 11:15 Z Planned Maint [GEOGRAPHIC_DATA]-[GEOGRAPHIC_DATA] EDD…" at bounding box center [887, 348] width 1360 height 43
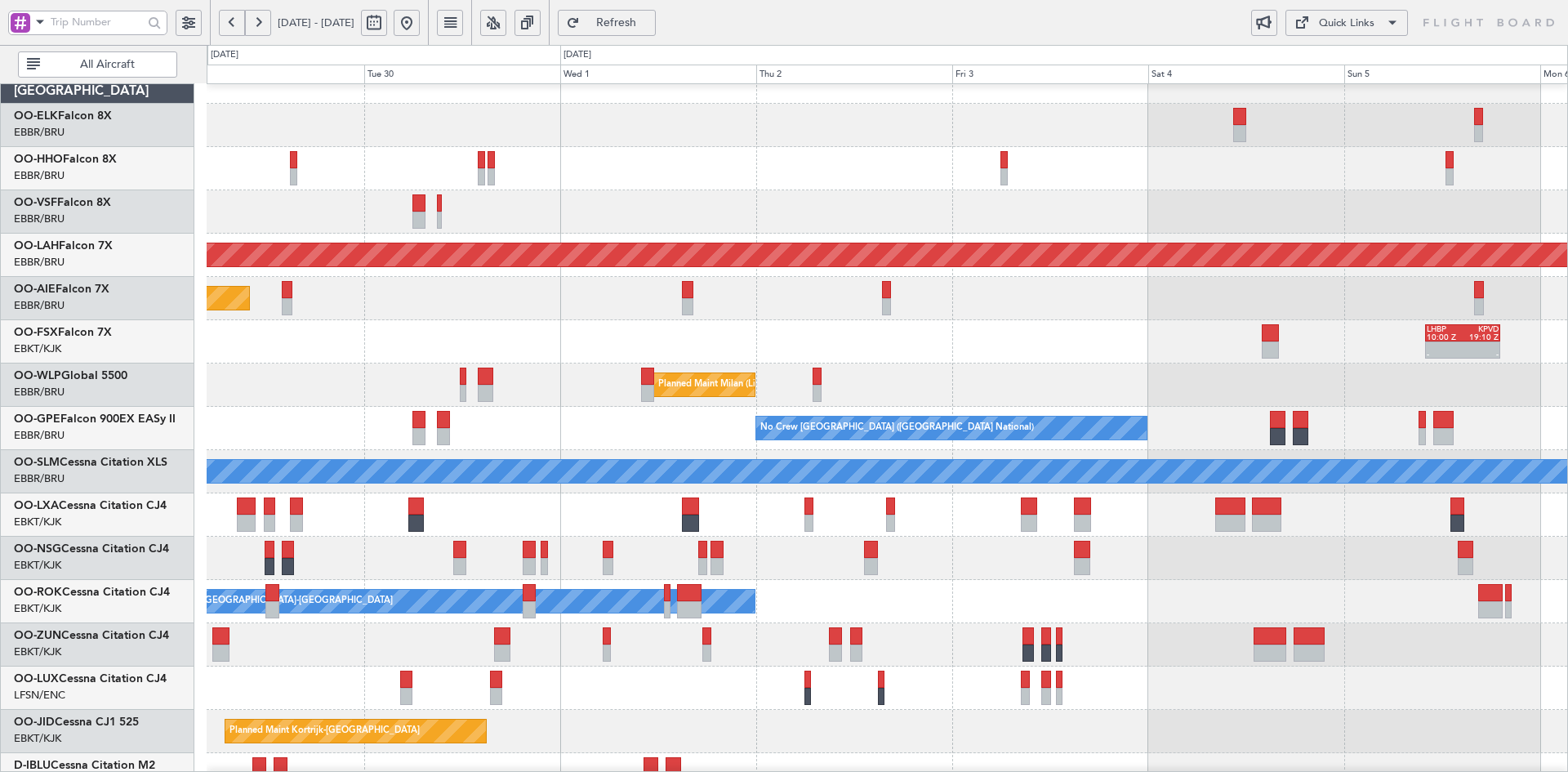
click at [1000, 277] on div "Planned Maint [PERSON_NAME]-[GEOGRAPHIC_DATA][PERSON_NAME] ([GEOGRAPHIC_DATA][P…" at bounding box center [887, 255] width 1360 height 43
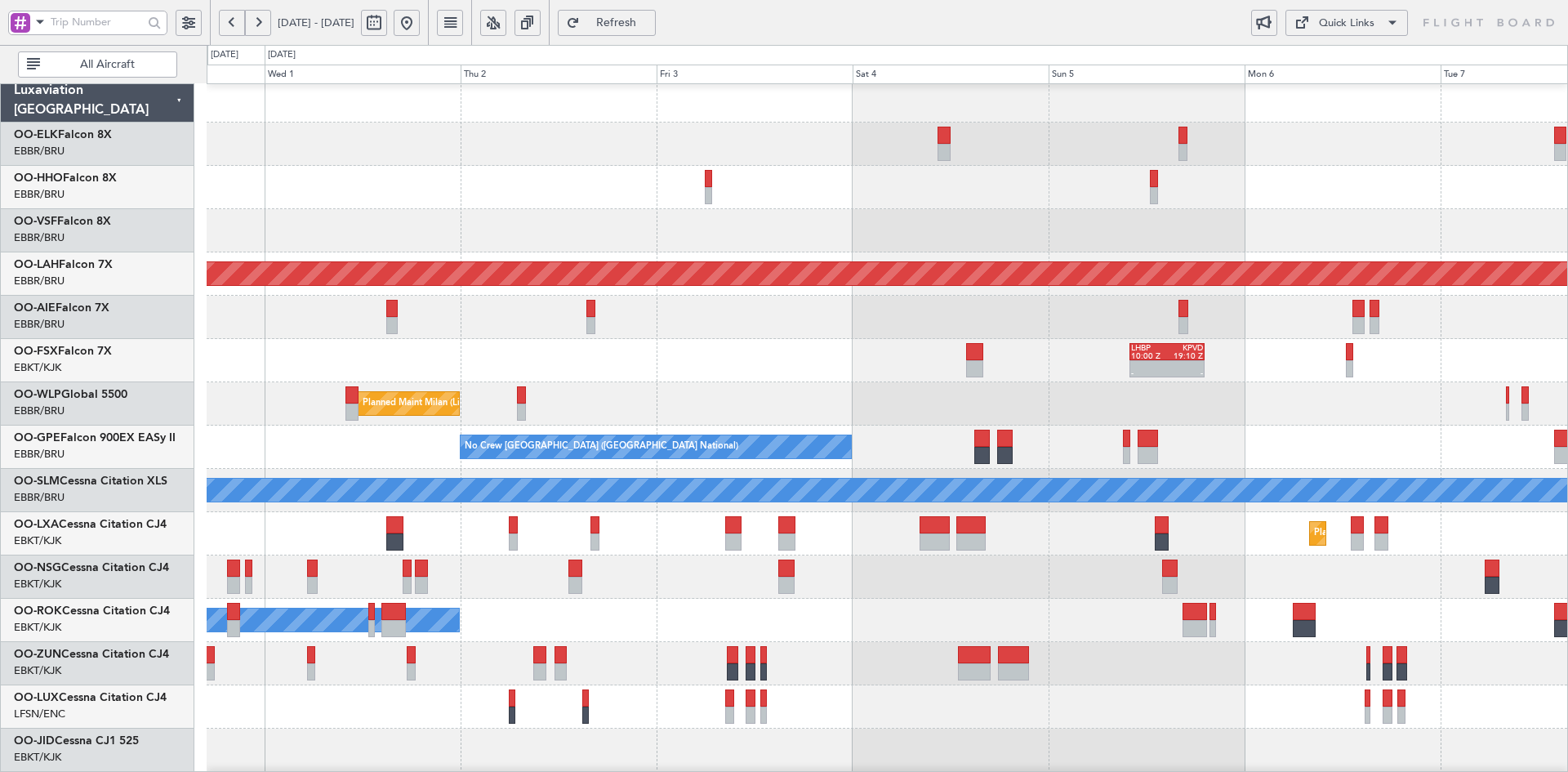
click at [1352, 259] on div "Planned Maint [PERSON_NAME]-[GEOGRAPHIC_DATA][PERSON_NAME] ([GEOGRAPHIC_DATA][P…" at bounding box center [887, 512] width 1360 height 866
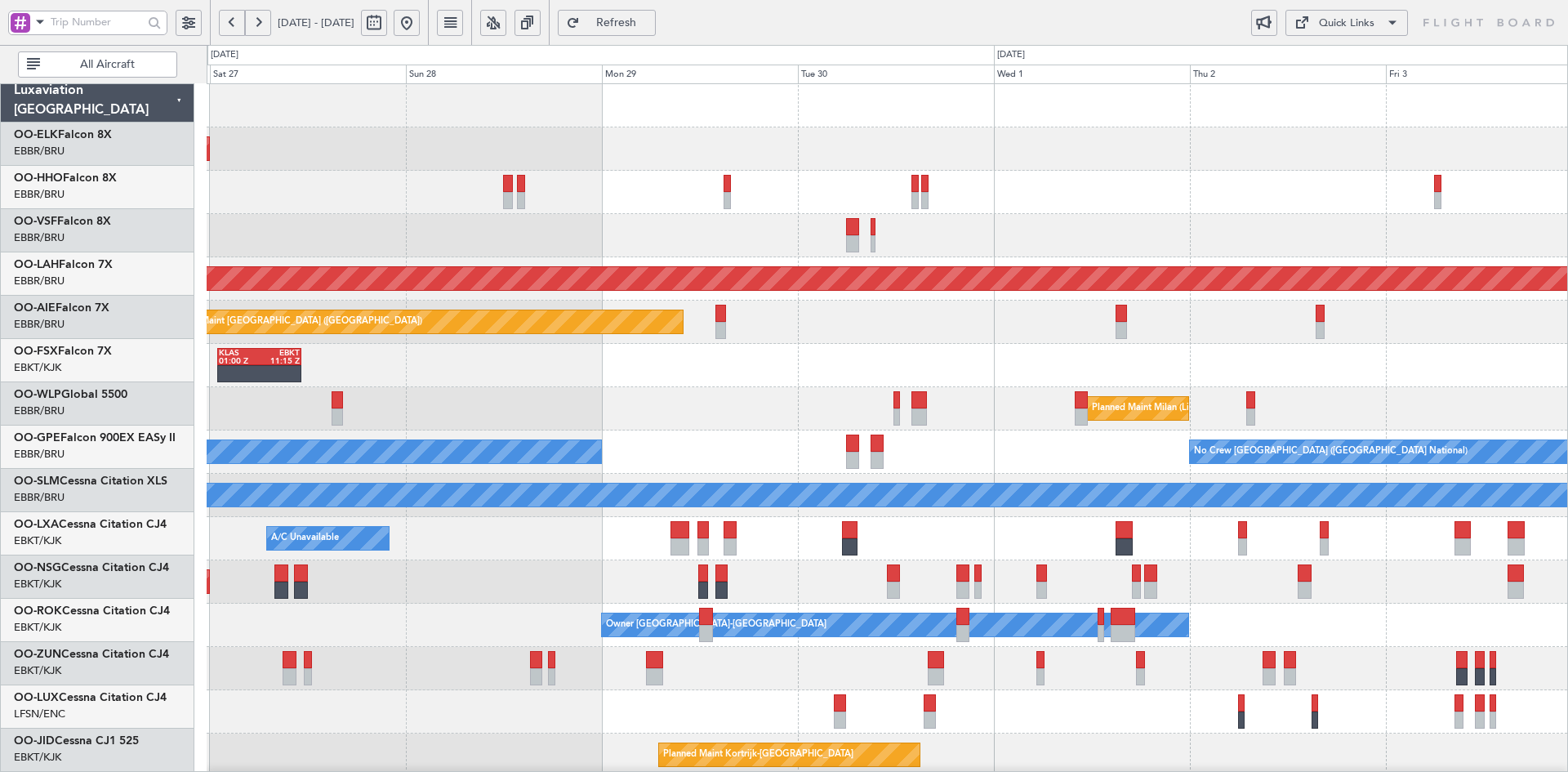
scroll to position [0, 0]
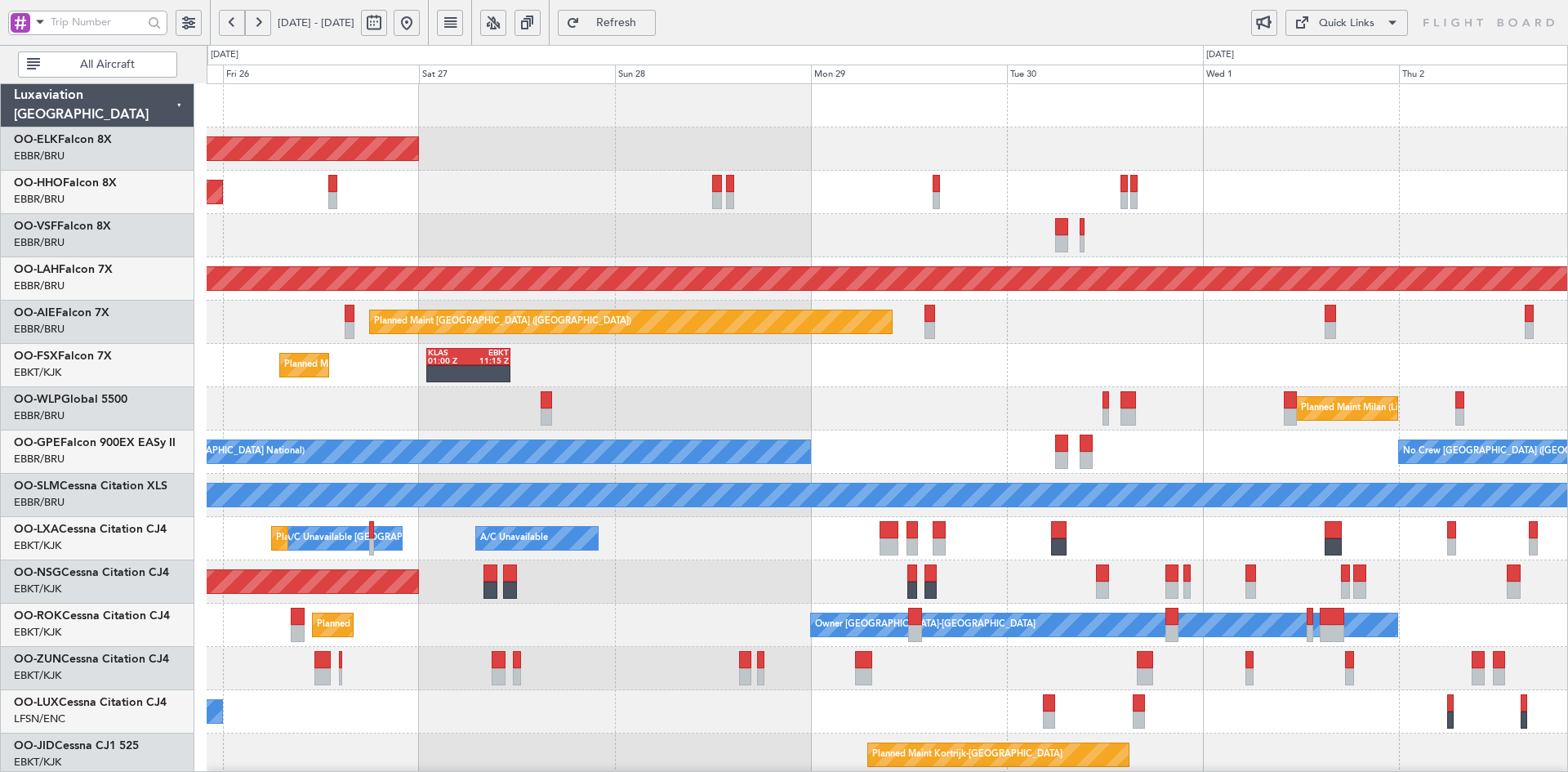
click at [983, 389] on div "Planned Maint Milan (Linate)" at bounding box center [887, 409] width 1360 height 43
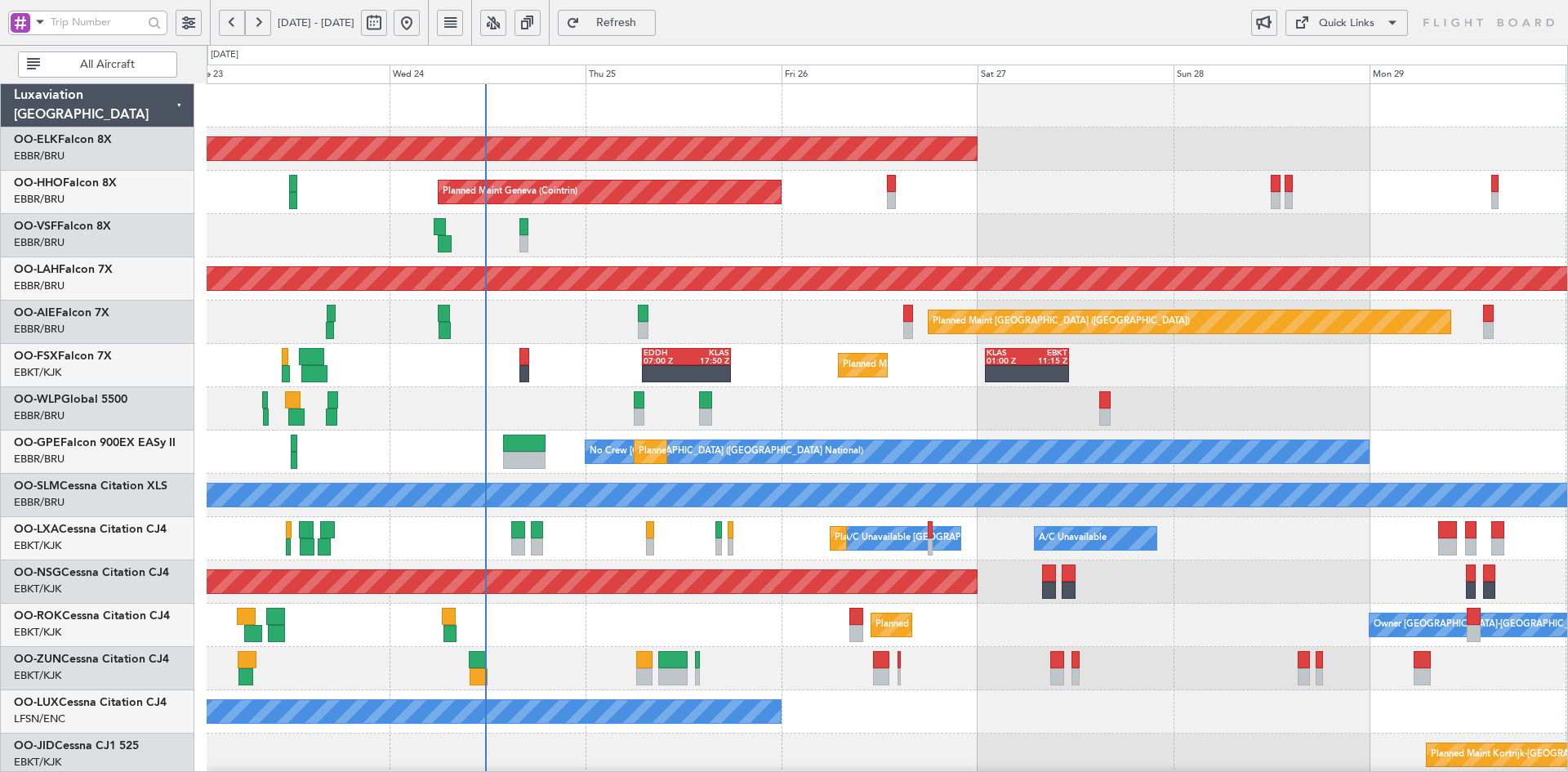
click at [948, 228] on div "Planned Maint Kortrijk-[GEOGRAPHIC_DATA] Planned Maint Geneva ([GEOGRAPHIC_DATA…" at bounding box center [887, 517] width 1360 height 866
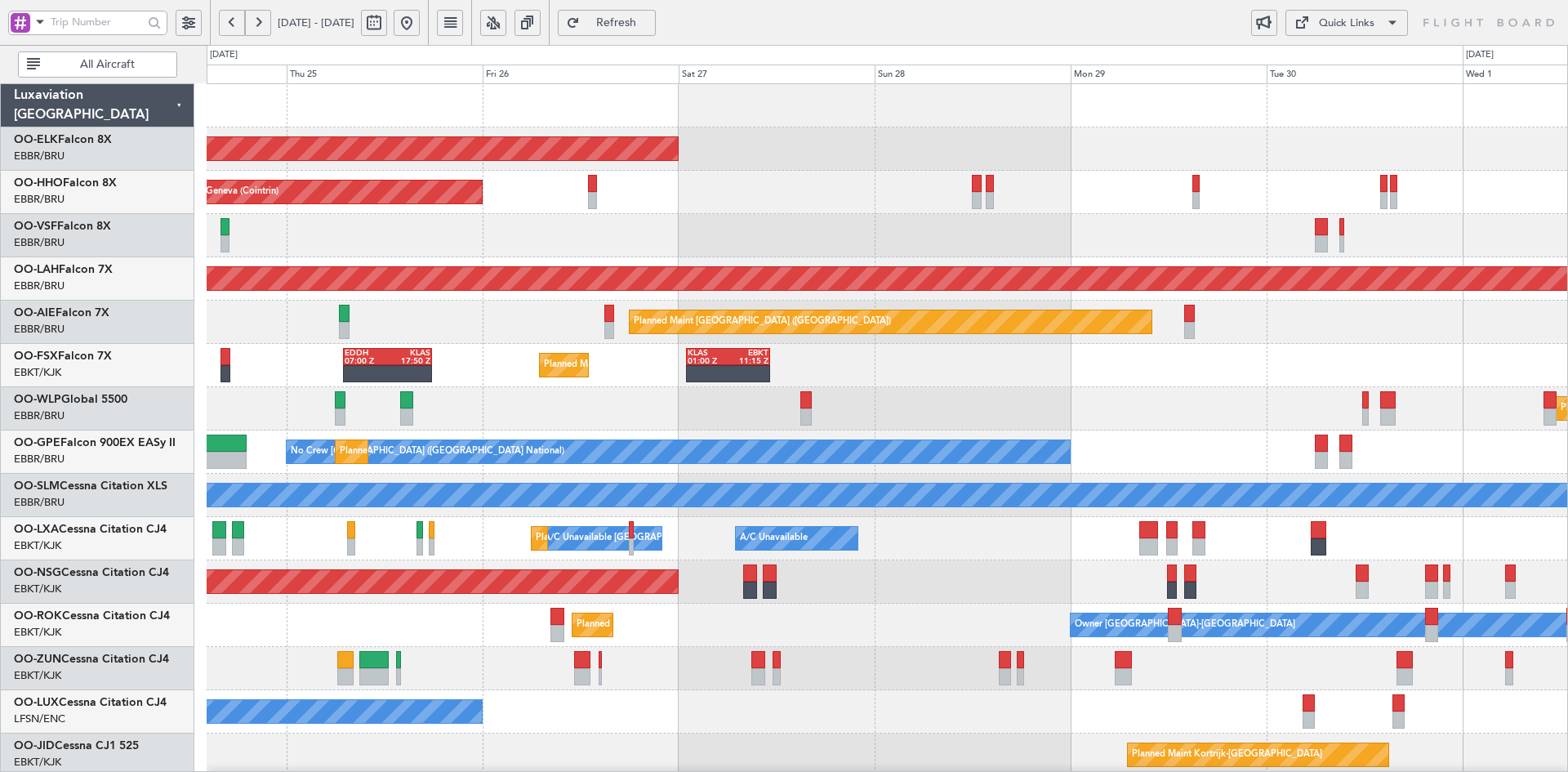
click at [1044, 362] on div "Planned Maint Kortrijk-[GEOGRAPHIC_DATA] Planned Maint Geneva ([GEOGRAPHIC_DATA…" at bounding box center [887, 517] width 1360 height 866
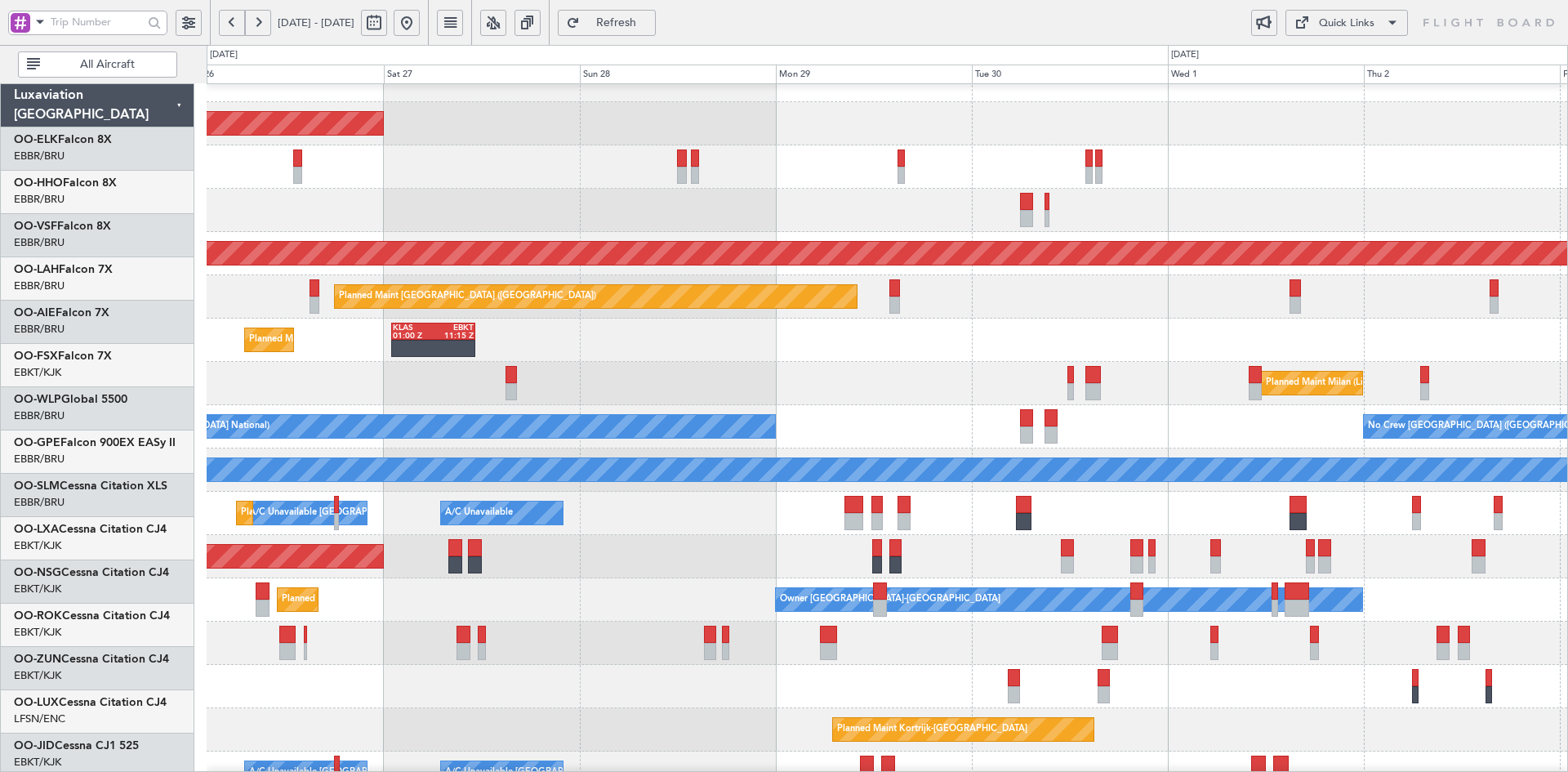
scroll to position [25, 0]
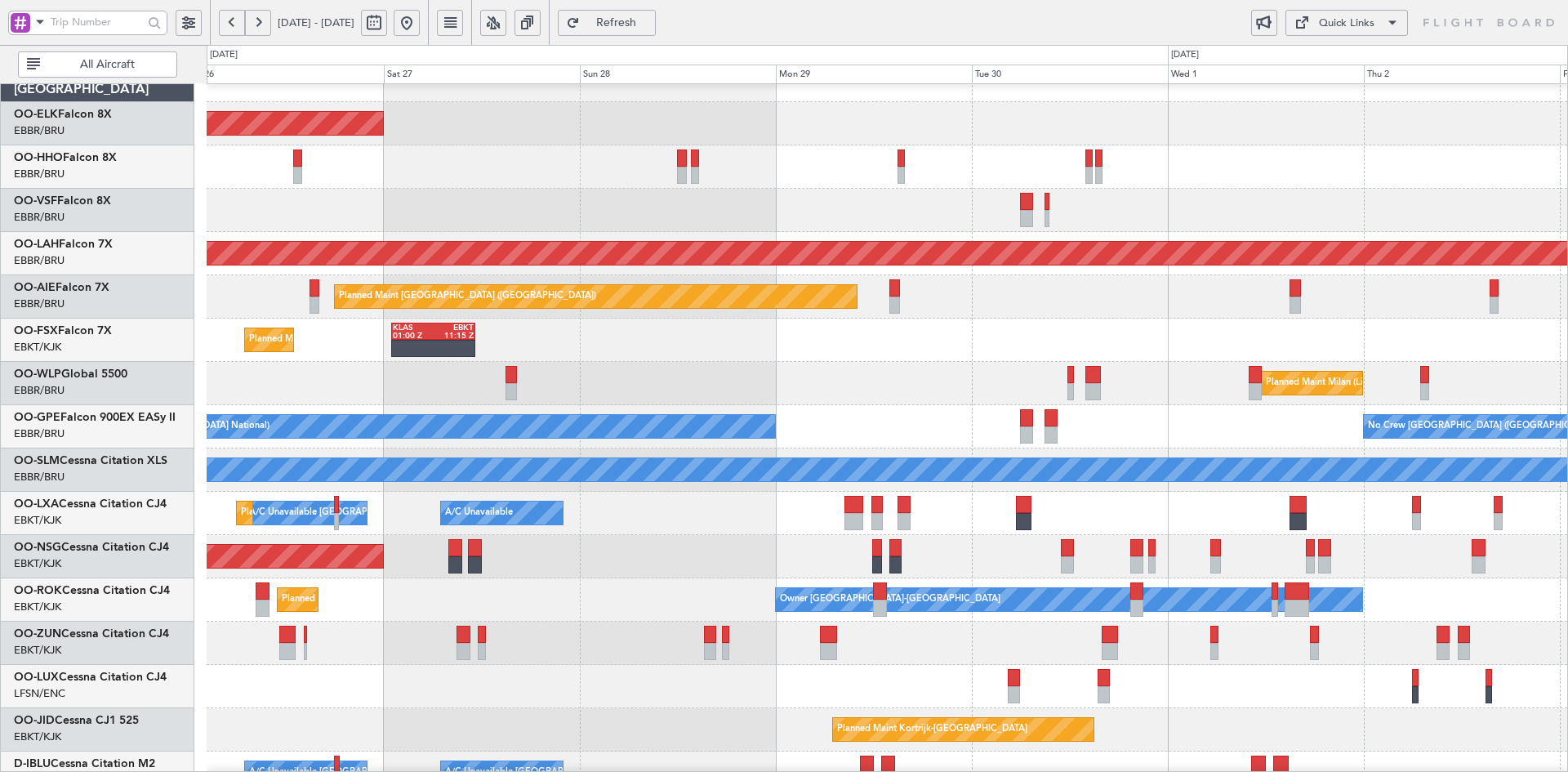
click at [938, 359] on div "Planned Maint Kortrijk-[GEOGRAPHIC_DATA] Planned Maint Geneva ([GEOGRAPHIC_DATA…" at bounding box center [887, 491] width 1360 height 866
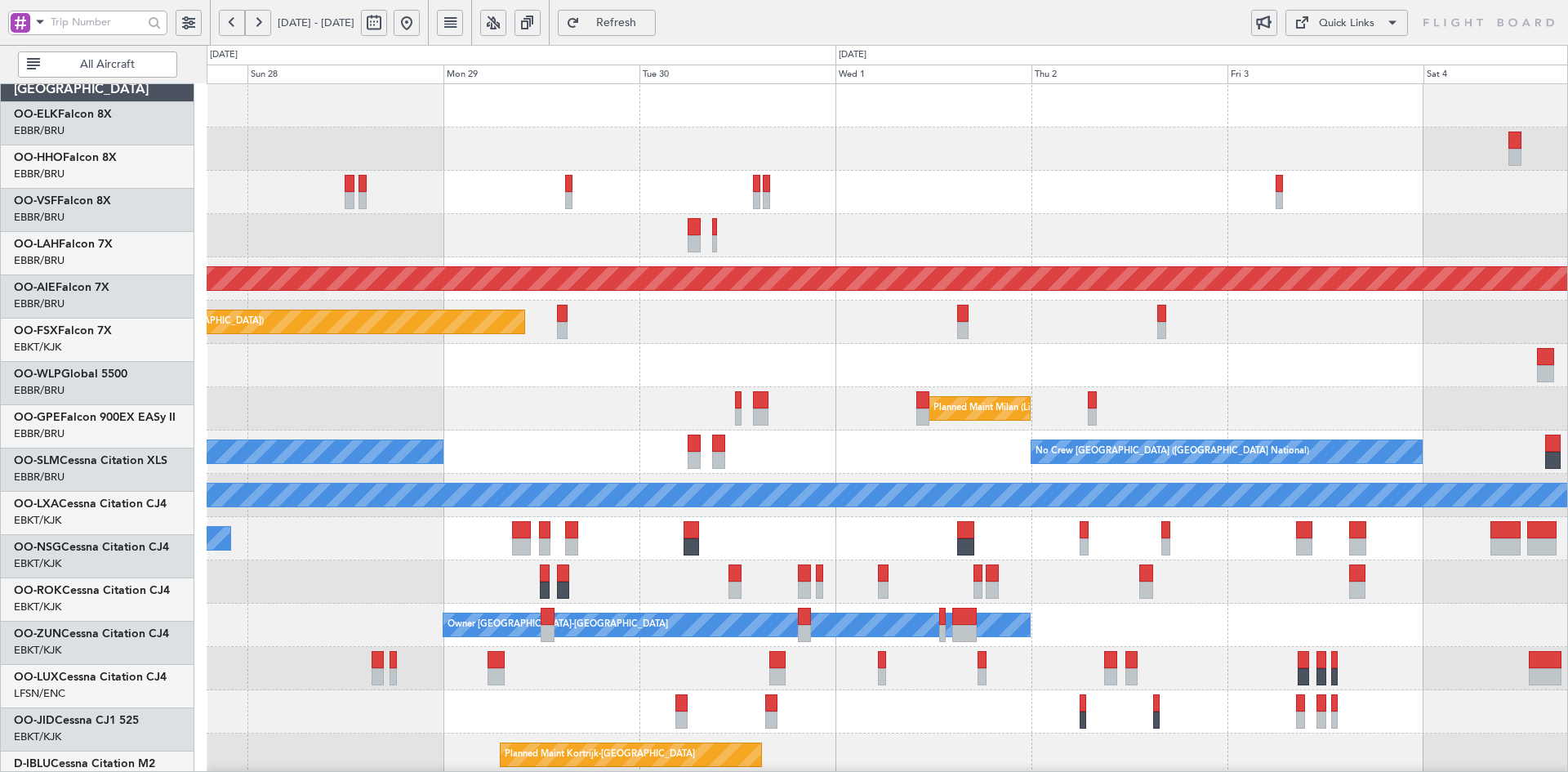
scroll to position [0, 0]
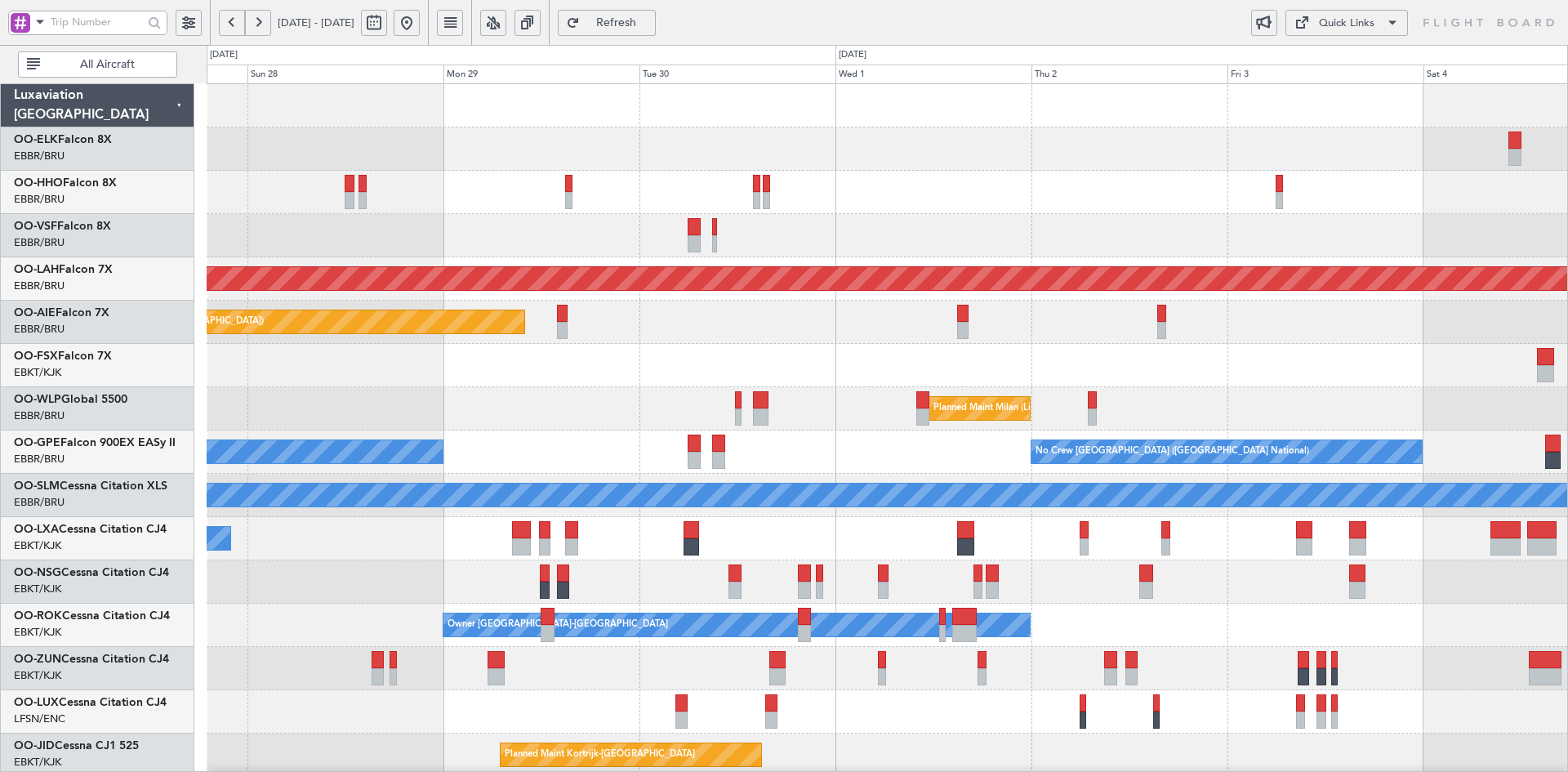
click at [1141, 380] on div "Planned Maint Kortrijk-[GEOGRAPHIC_DATA] Planned [GEOGRAPHIC_DATA][PERSON_NAME]…" at bounding box center [887, 517] width 1360 height 866
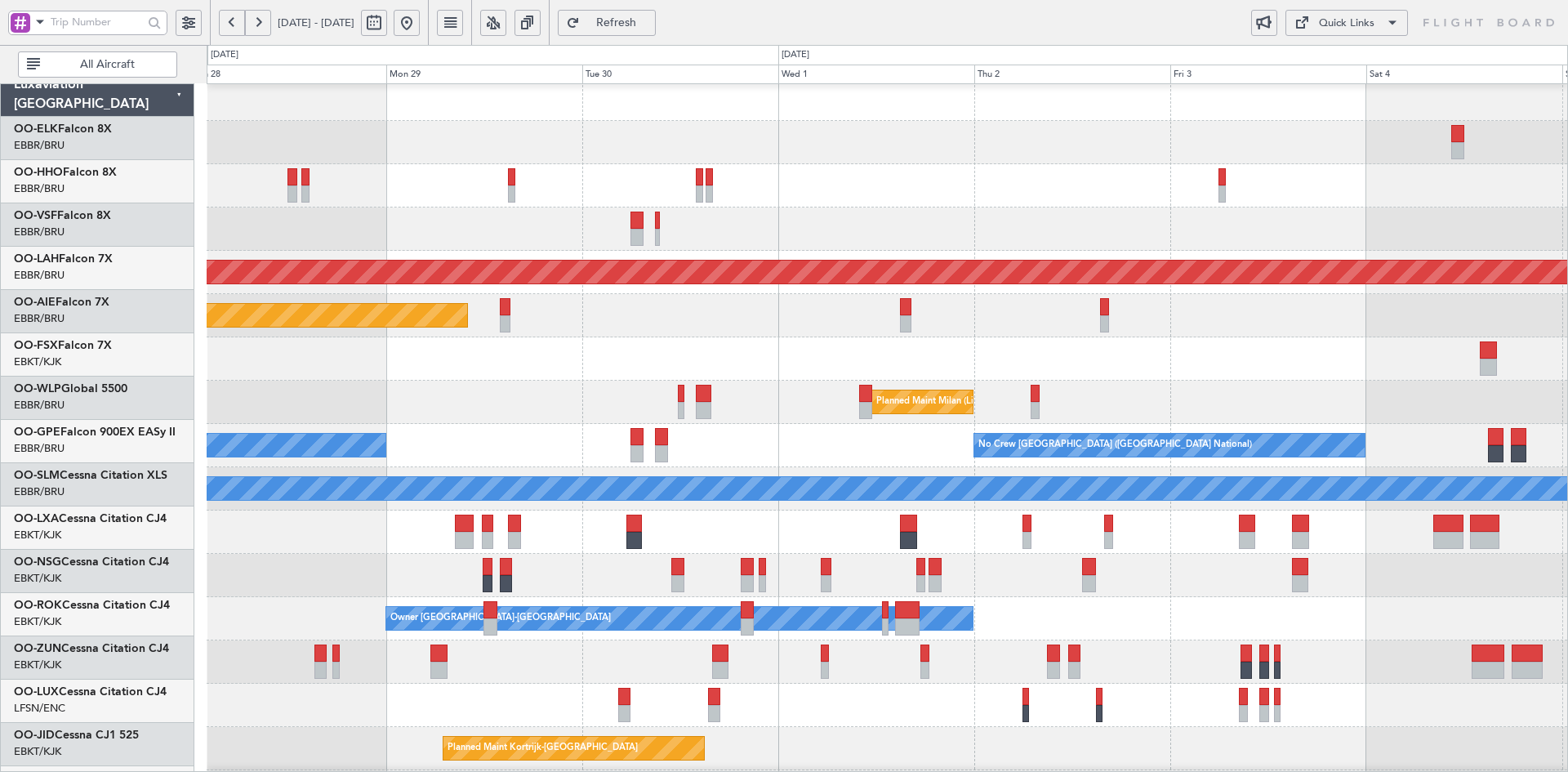
scroll to position [23, 0]
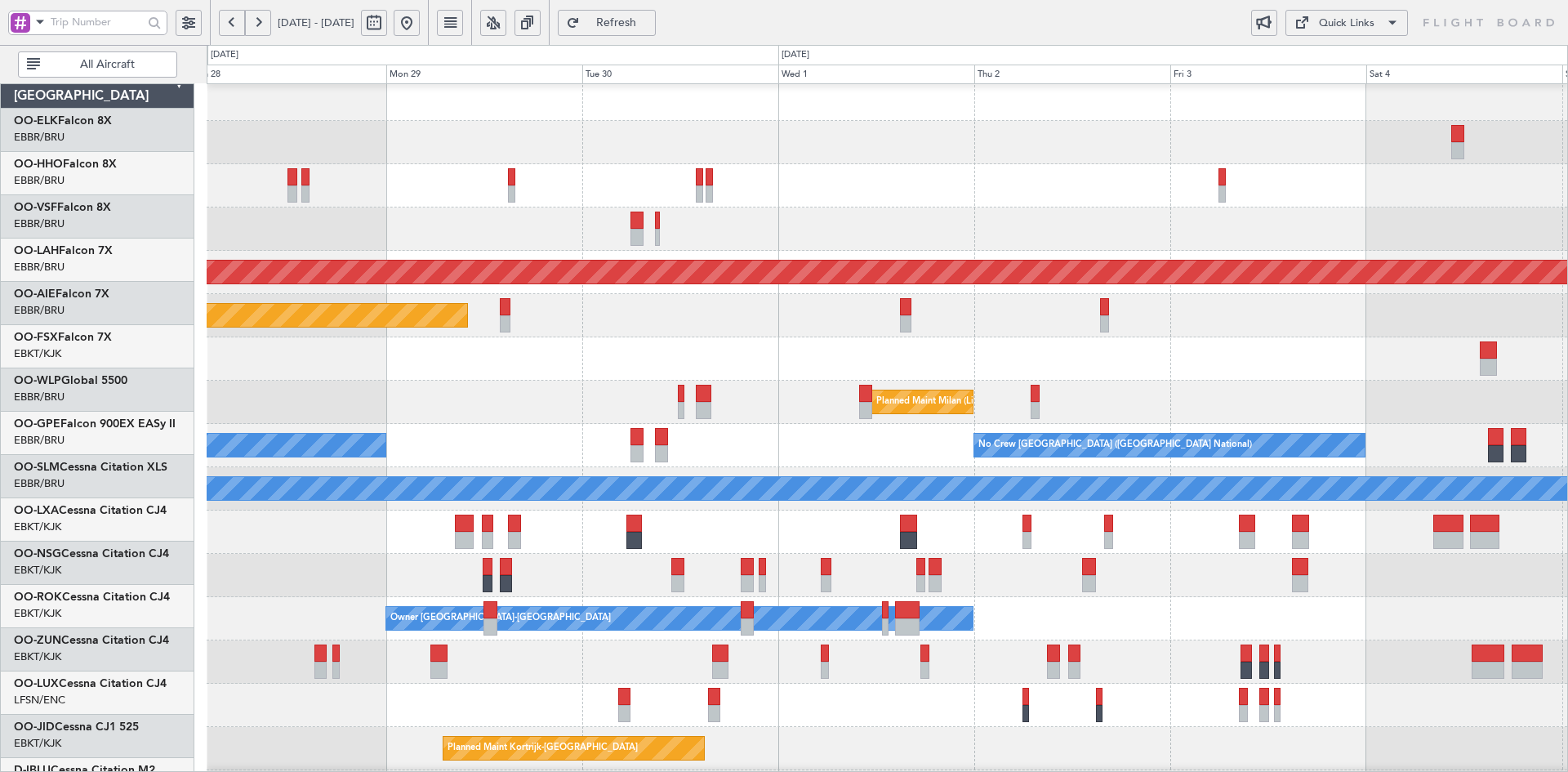
click at [1353, 167] on div at bounding box center [887, 185] width 1360 height 43
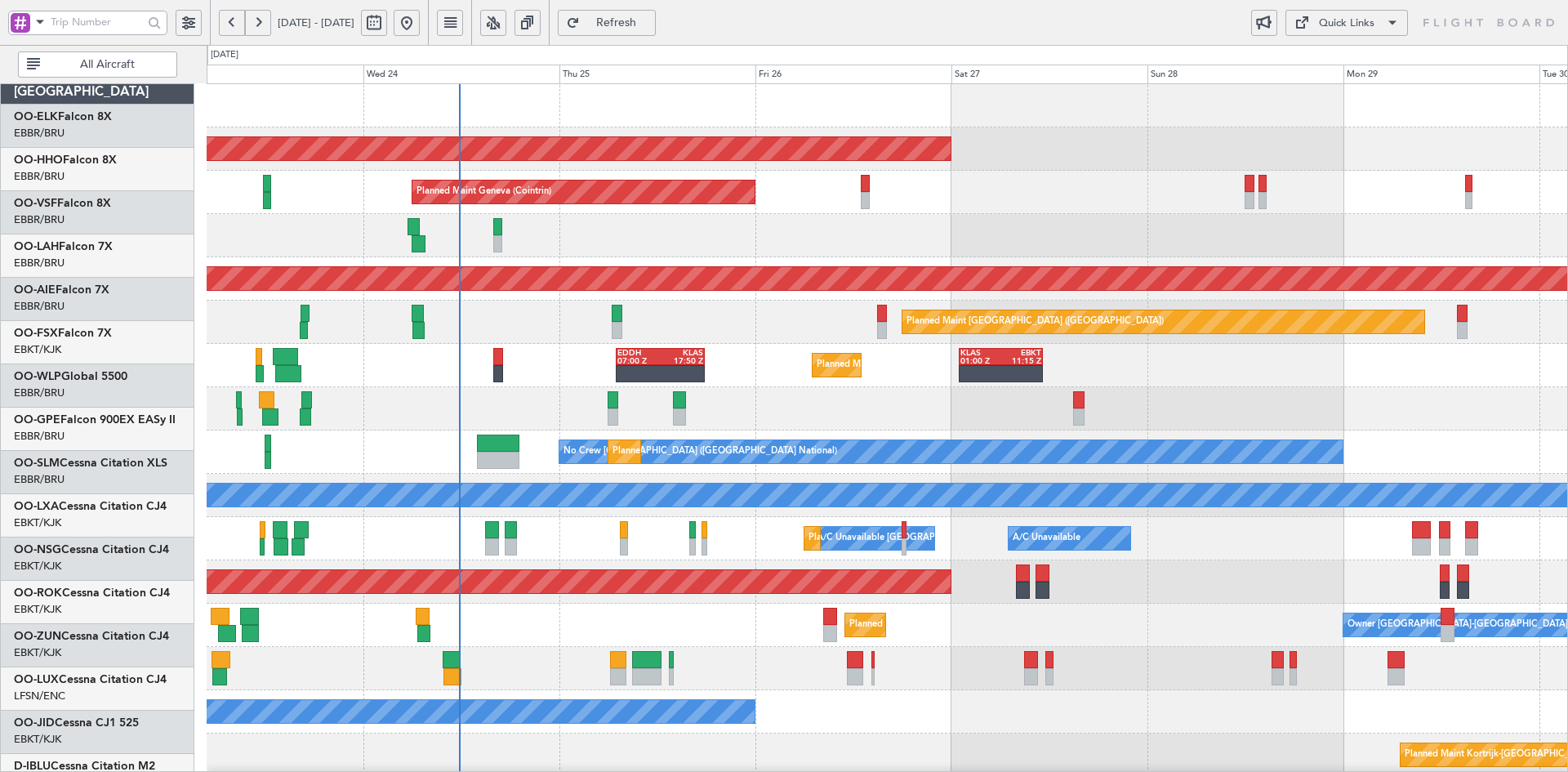
scroll to position [0, 0]
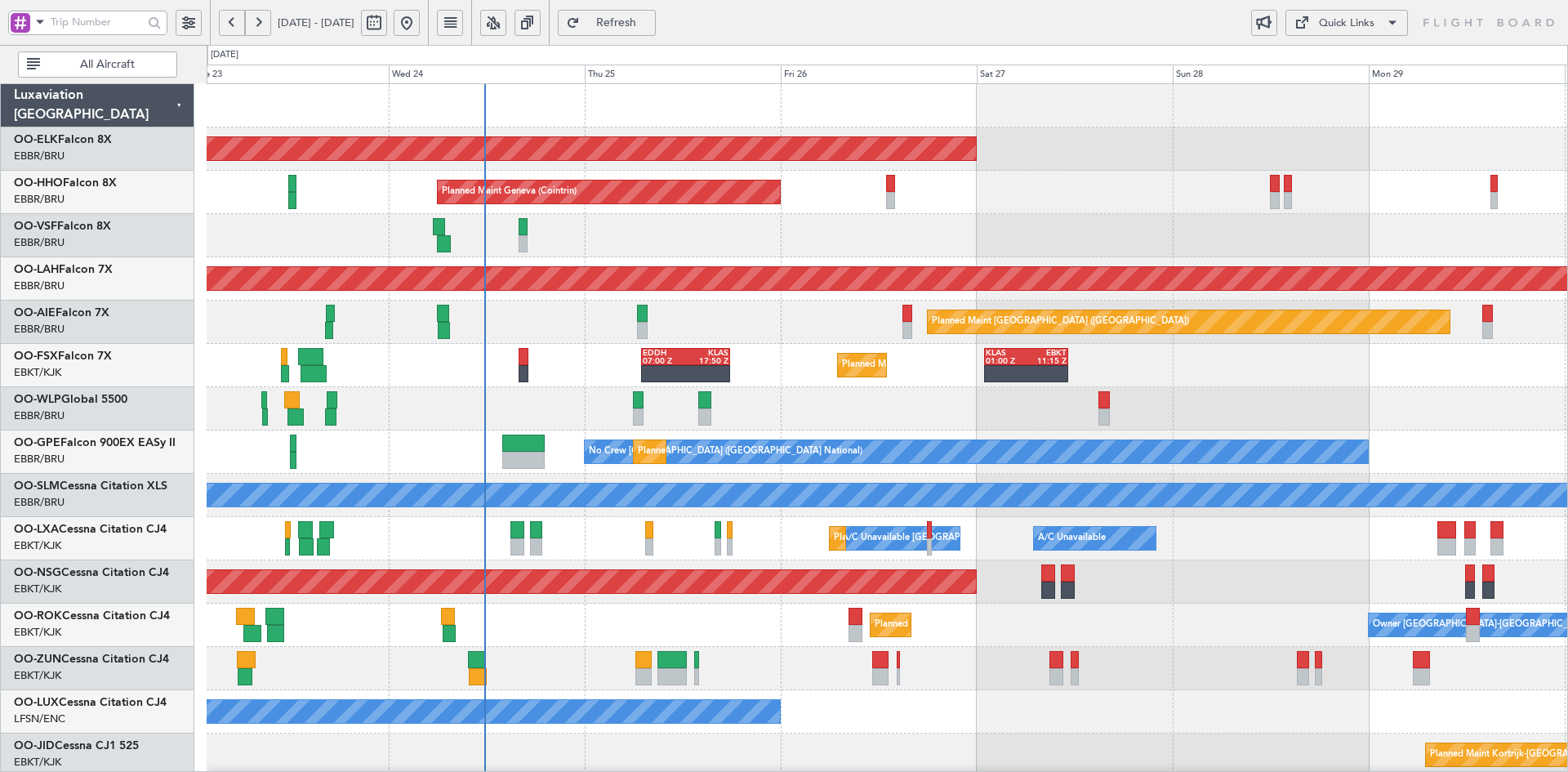
click at [808, 248] on div at bounding box center [887, 235] width 1360 height 43
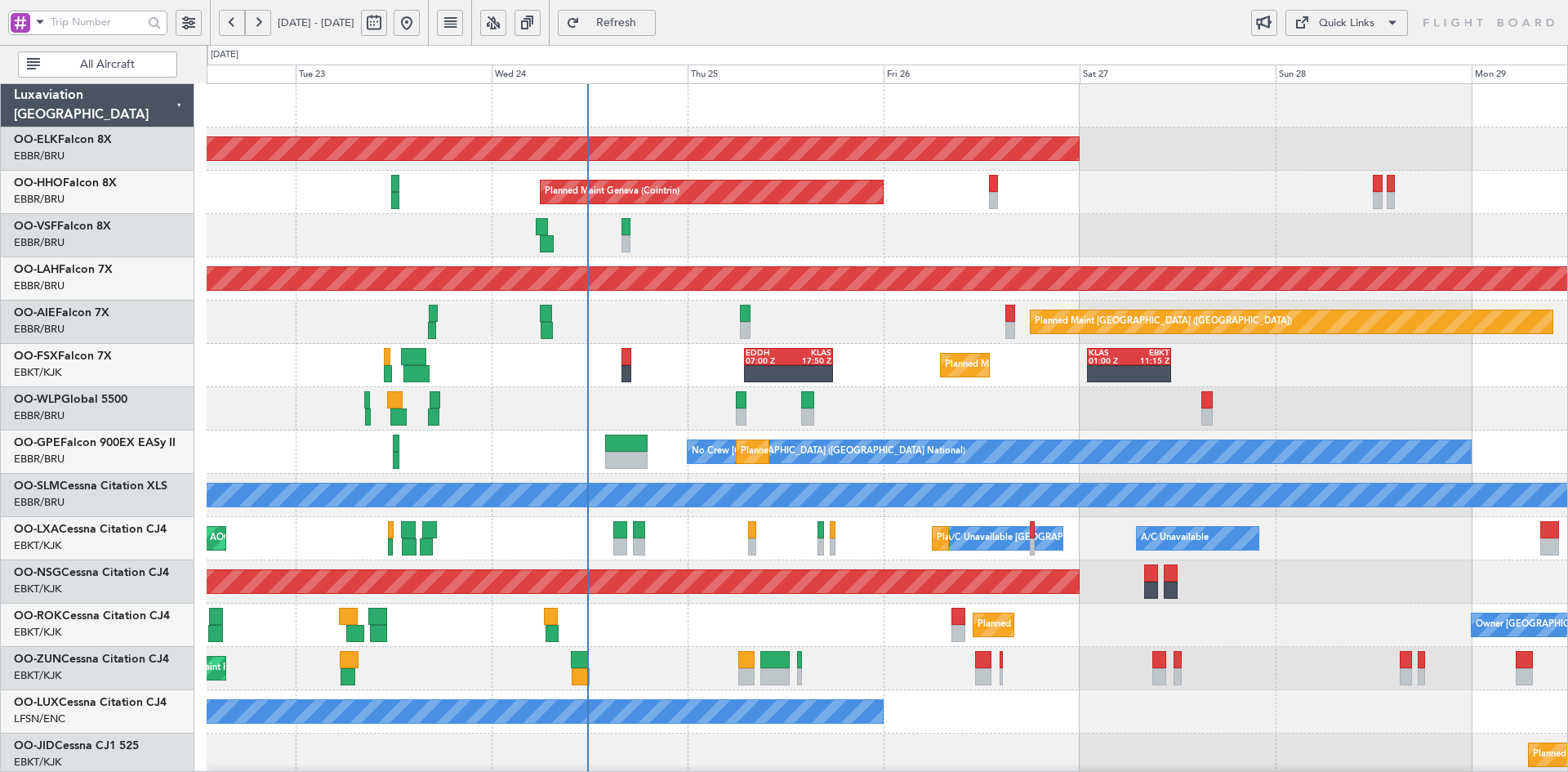
click at [741, 240] on div at bounding box center [887, 235] width 1360 height 43
click at [1104, 148] on div "Planned Maint Kortrijk-[GEOGRAPHIC_DATA]" at bounding box center [887, 149] width 1360 height 43
click at [1152, 187] on div "Planned Maint Geneva (Cointrin)" at bounding box center [887, 192] width 1360 height 43
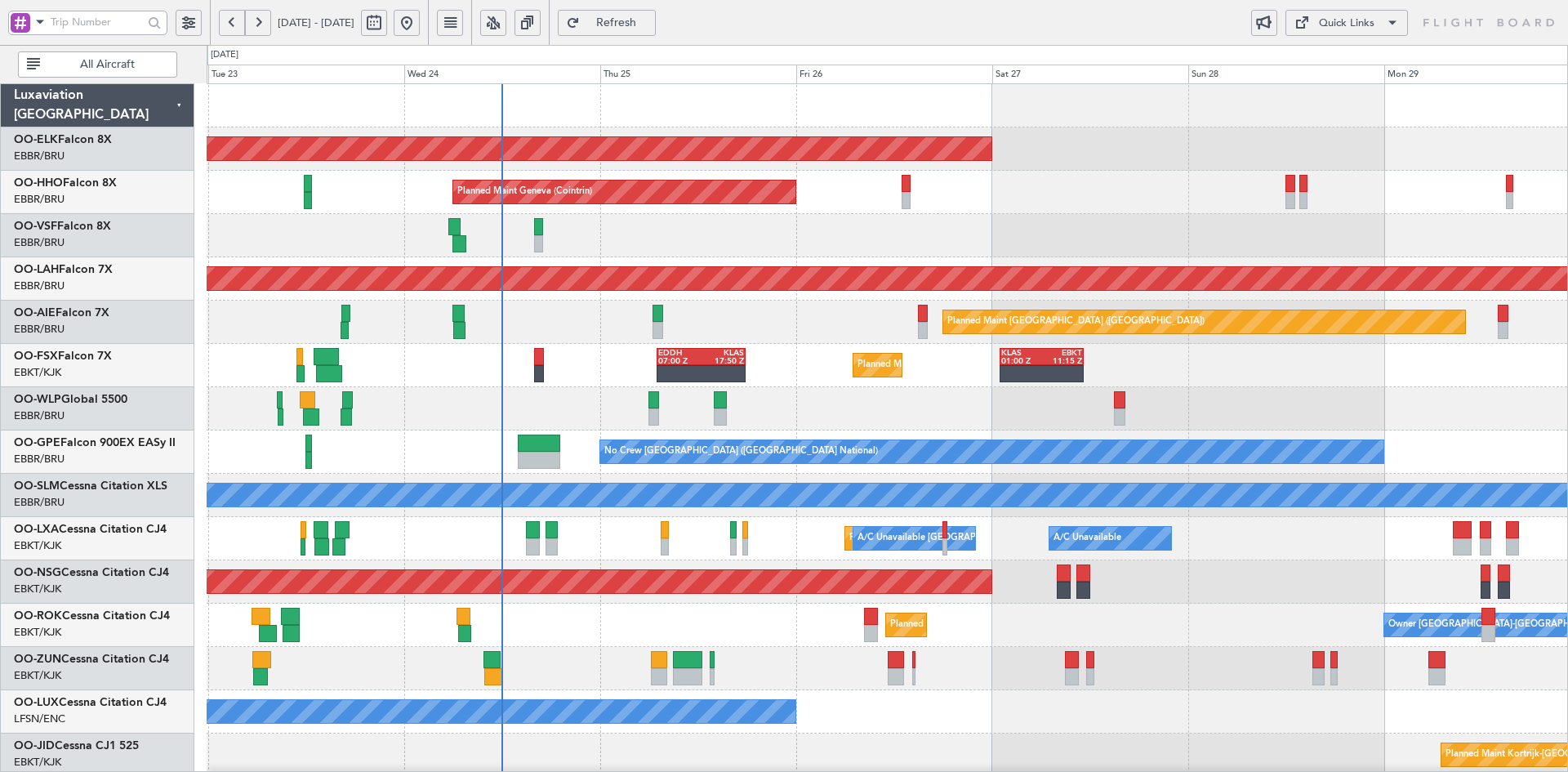
click at [1187, 445] on div "Planned Maint Kortrijk-[GEOGRAPHIC_DATA] Planned Maint Geneva ([GEOGRAPHIC_DATA…" at bounding box center [887, 517] width 1360 height 866
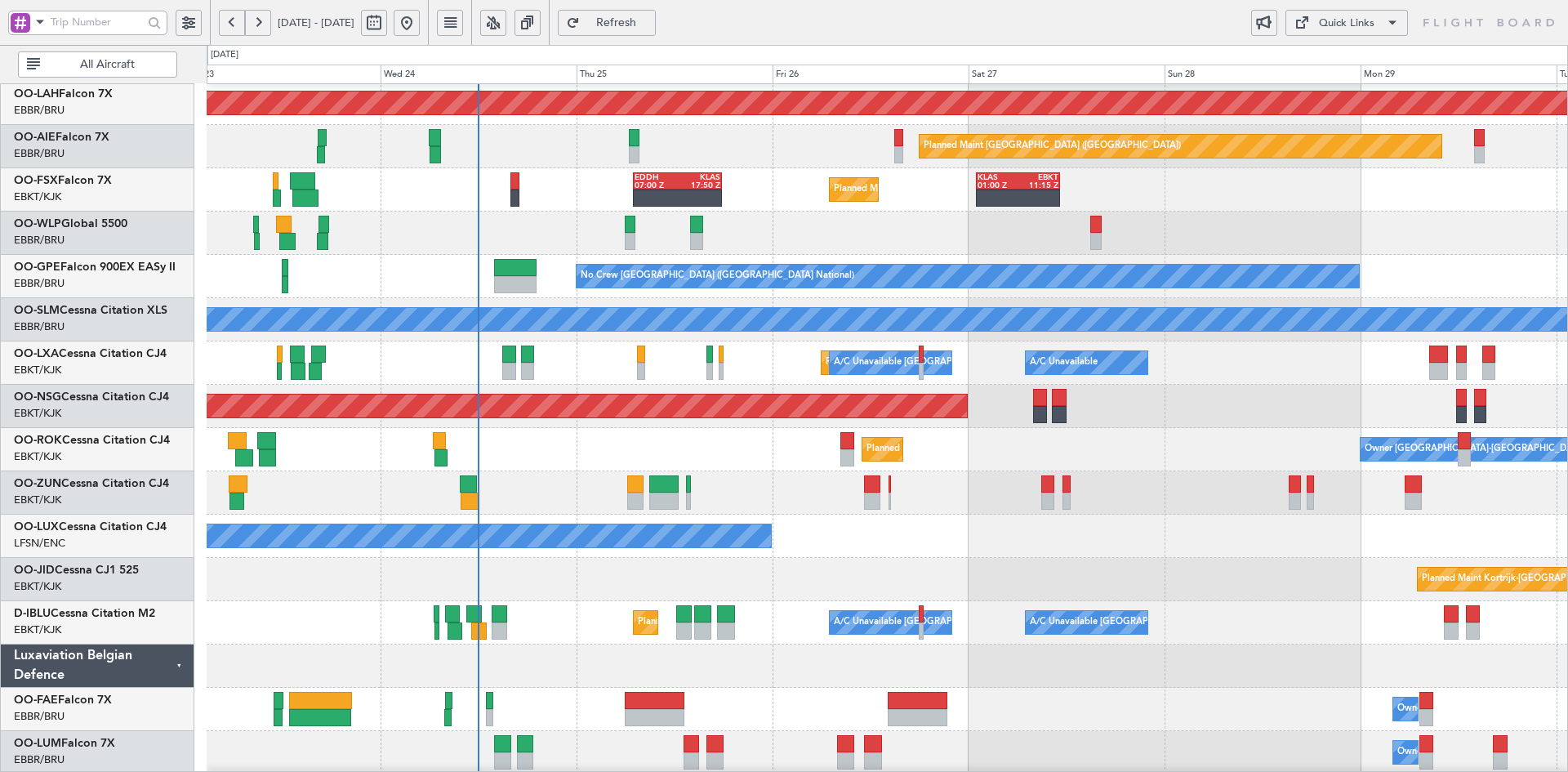
click at [1221, 452] on div "Planned Maint Alton-st Louis (St Louis Regl) Planned Maint London (Farnborough)…" at bounding box center [887, 342] width 1360 height 866
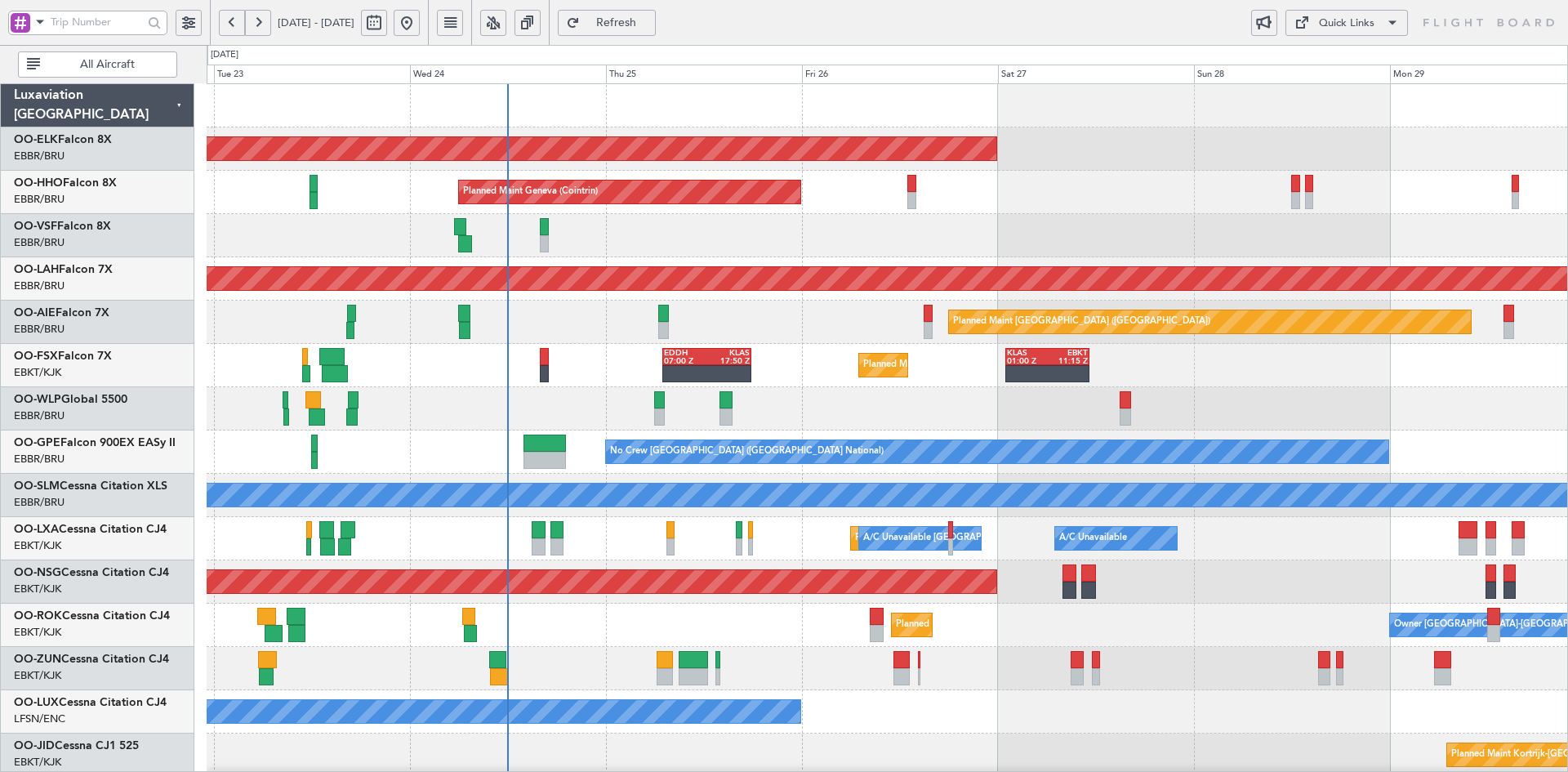
click at [1161, 289] on div "Planned Maint [PERSON_NAME]-[GEOGRAPHIC_DATA][PERSON_NAME] ([GEOGRAPHIC_DATA][P…" at bounding box center [887, 279] width 1360 height 43
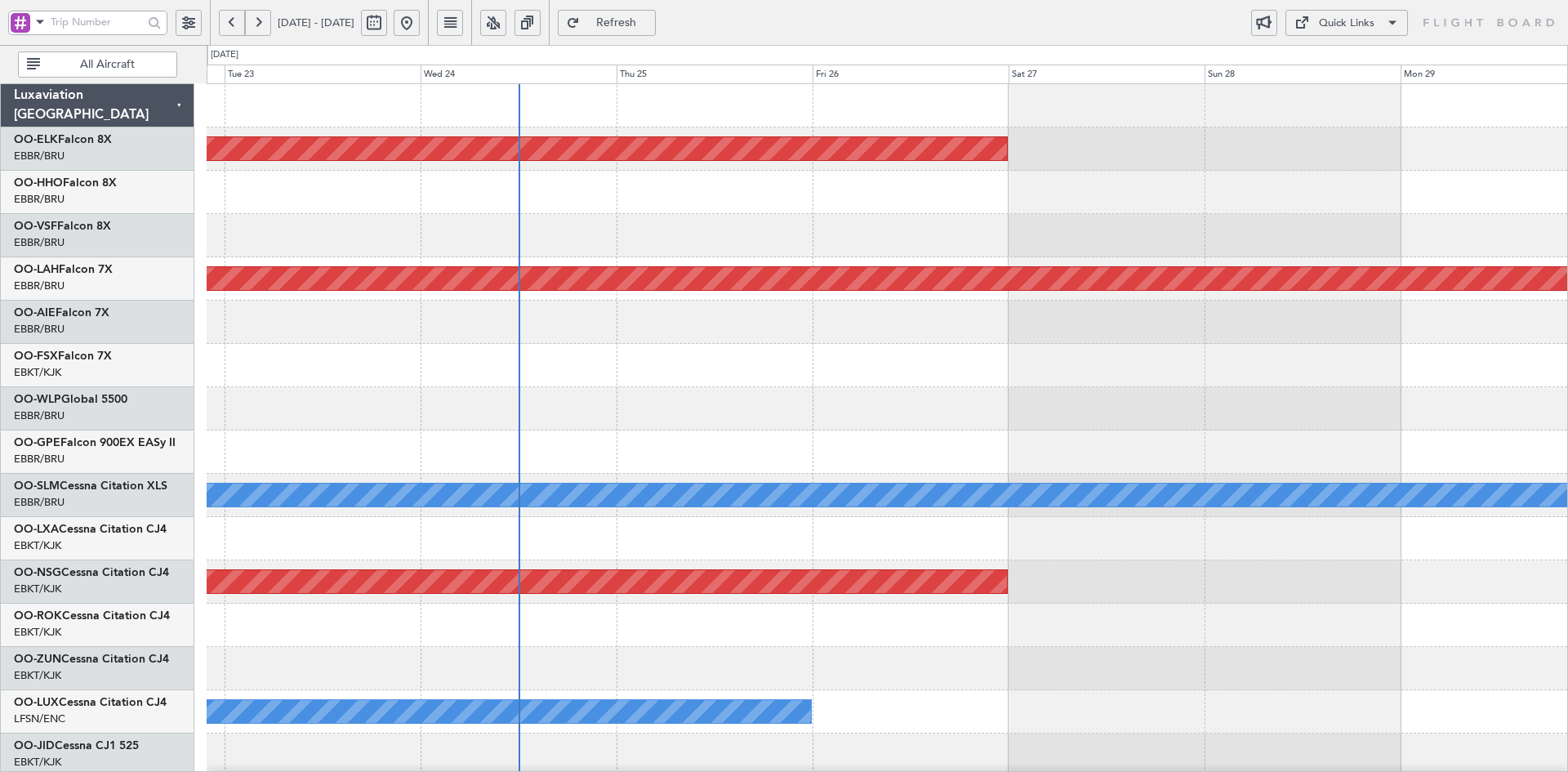
click at [420, 25] on button at bounding box center [406, 22] width 26 height 26
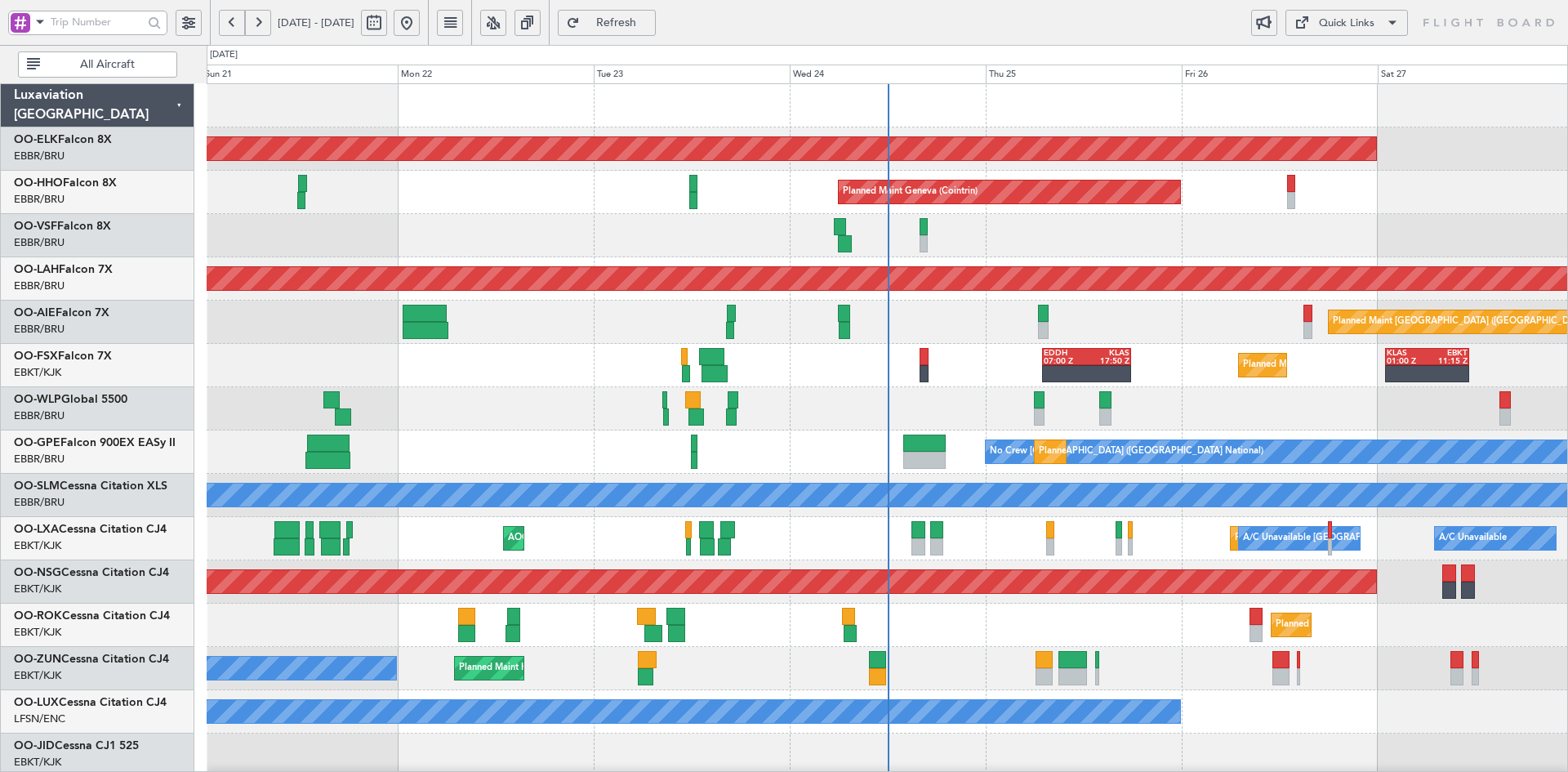
click at [1161, 238] on div "AOG Maint [GEOGRAPHIC_DATA] ([GEOGRAPHIC_DATA] National)" at bounding box center [887, 235] width 1360 height 43
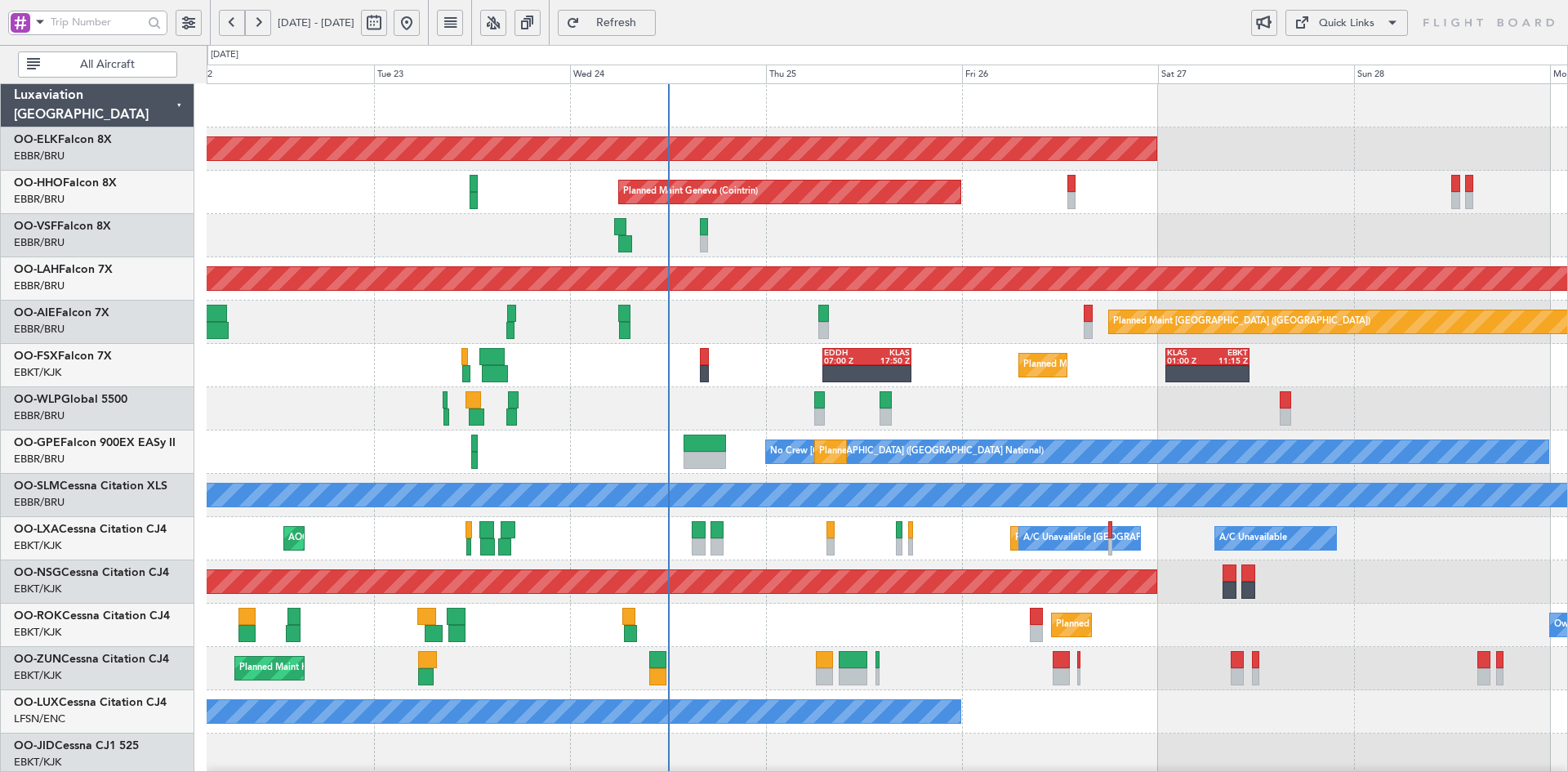
click at [1174, 18] on div "22 Sep 2025 - 29 Sep 2025 Refresh Quick Links All Aircraft" at bounding box center [784, 22] width 1568 height 45
click at [930, 233] on div at bounding box center [887, 235] width 1360 height 43
click at [1225, 560] on div "Planned Maint [GEOGRAPHIC_DATA] ([GEOGRAPHIC_DATA])" at bounding box center [887, 581] width 1360 height 43
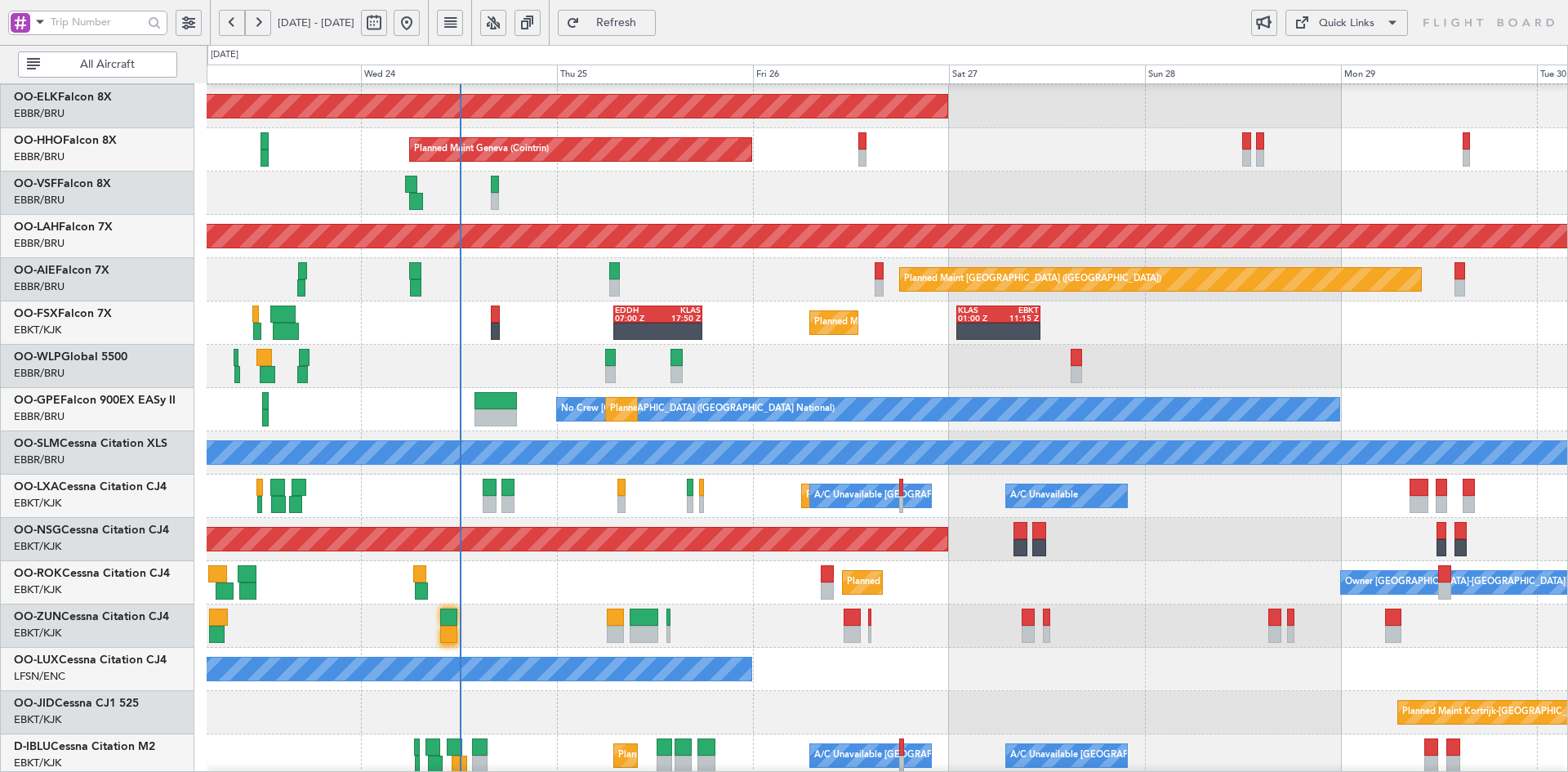
scroll to position [41, 0]
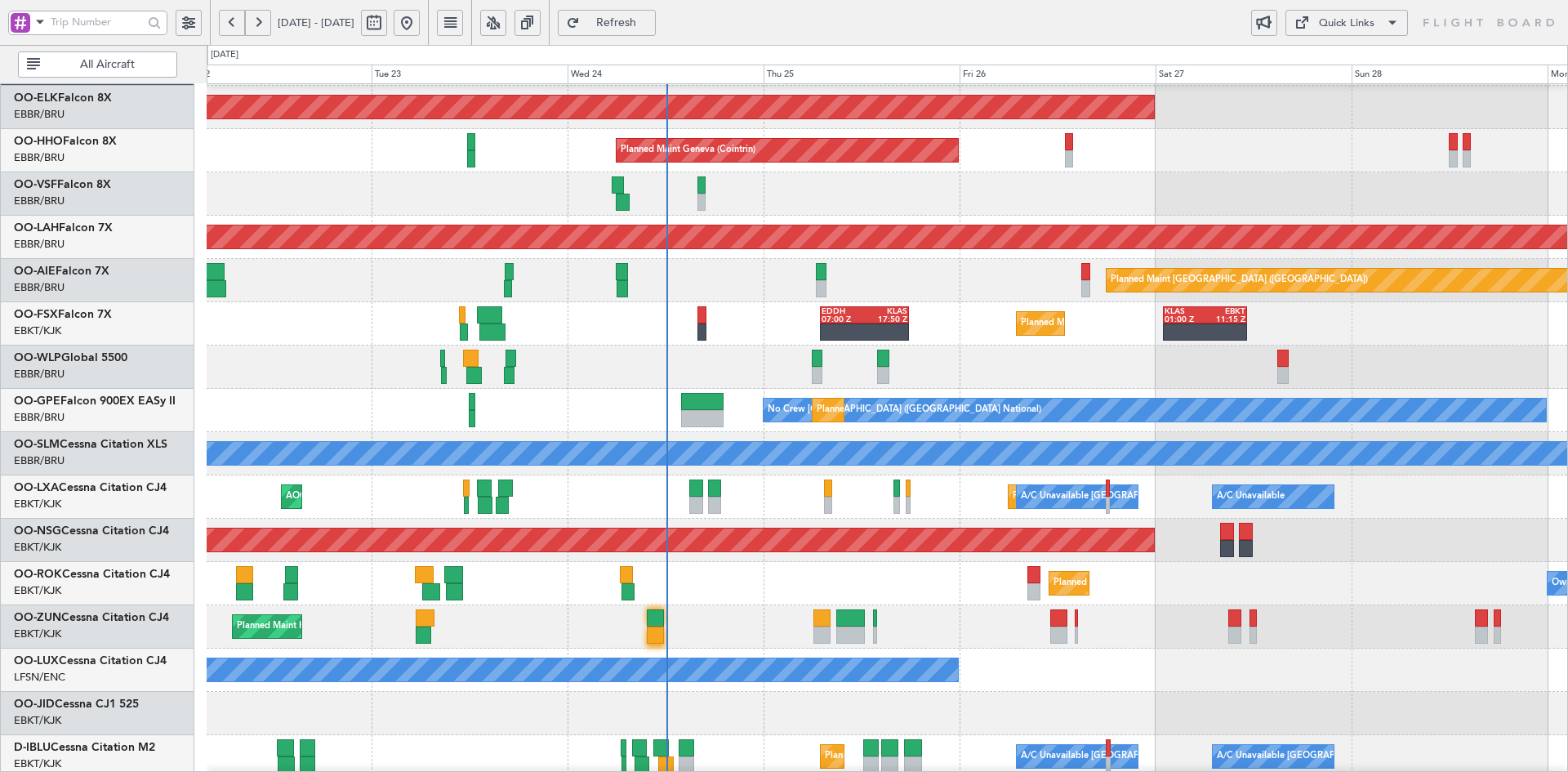
click at [922, 197] on div at bounding box center [887, 194] width 1360 height 43
click at [1126, 648] on div "No Crew Nancy (Essey)" at bounding box center [887, 670] width 1360 height 43
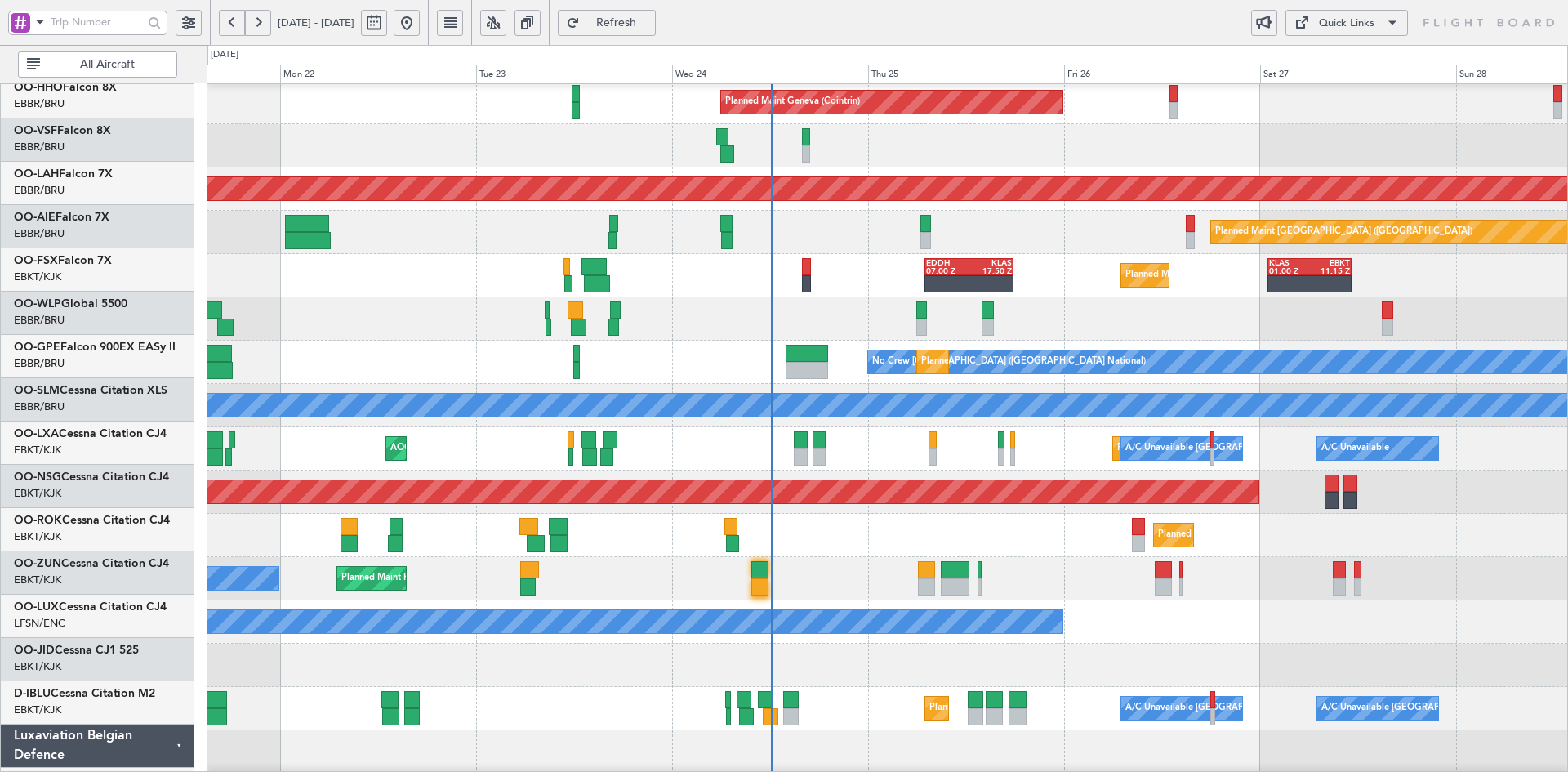
click at [1098, 316] on div at bounding box center [887, 319] width 1360 height 43
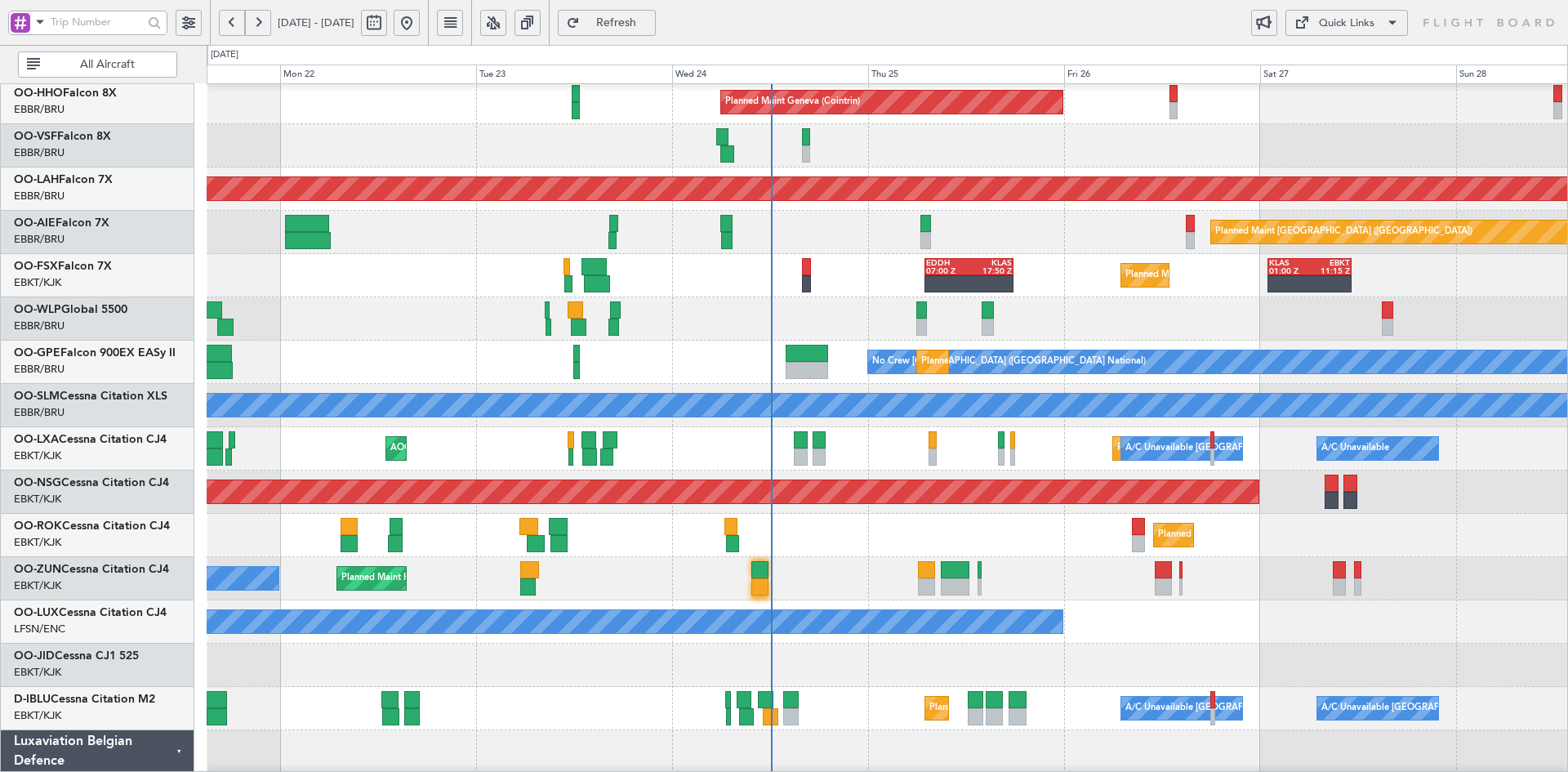
click at [1302, 167] on div at bounding box center [887, 146] width 1360 height 43
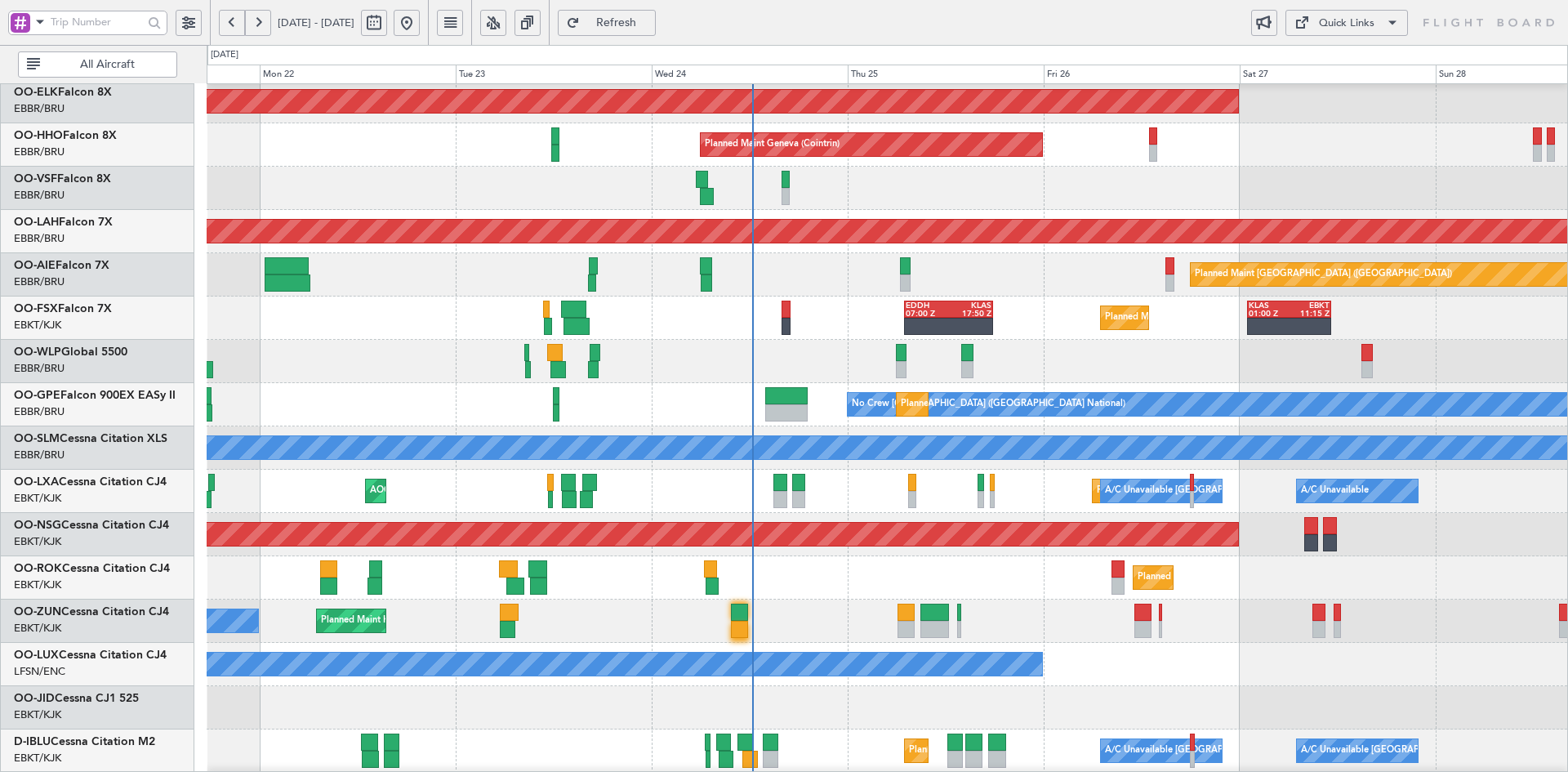
click at [1199, 375] on div "Planned Maint Kortrijk-Wevelgem Planned Maint Geneva (Cointrin) Planned Maint A…" at bounding box center [887, 470] width 1360 height 866
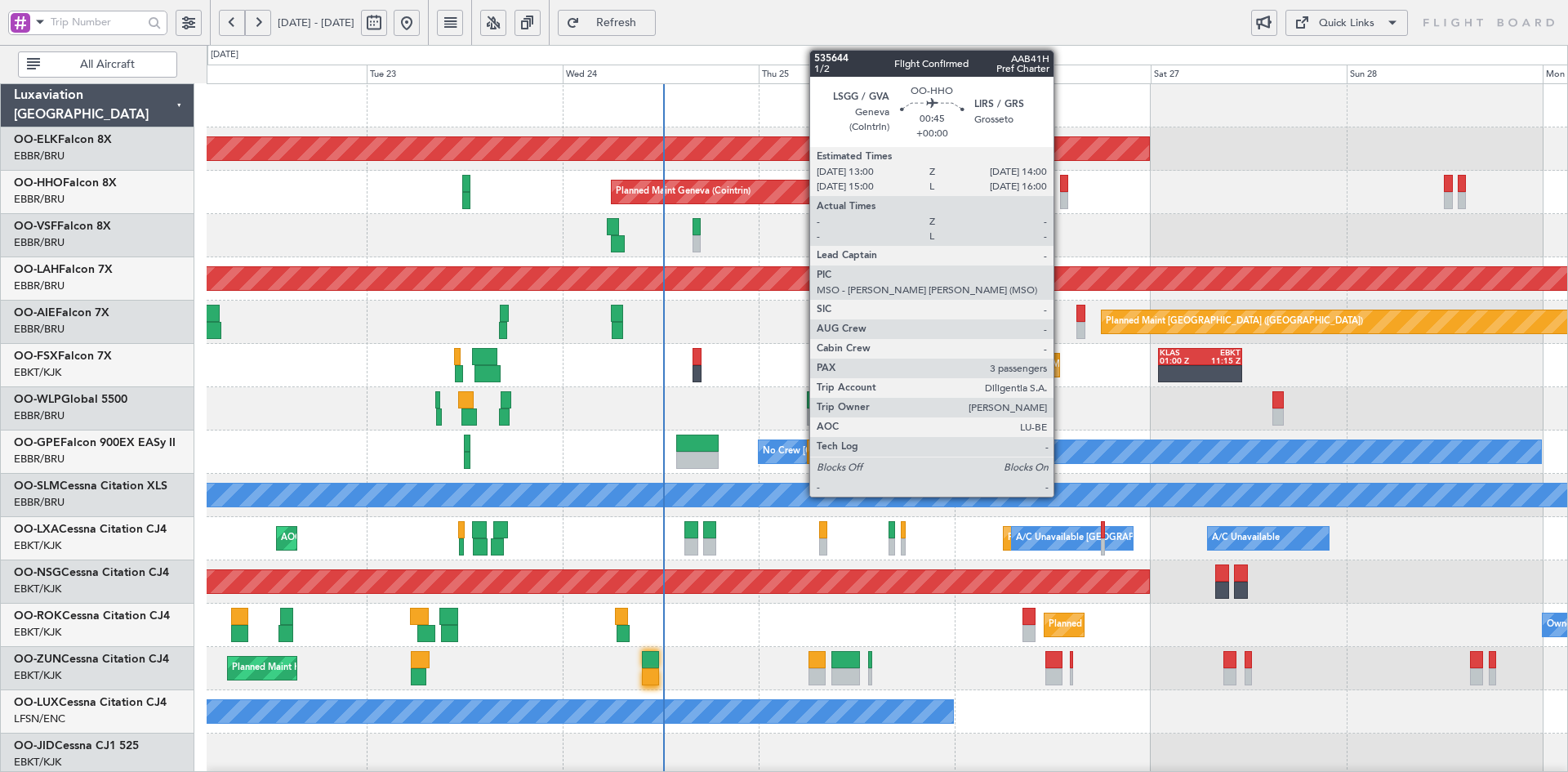
click at [1066, 198] on div at bounding box center [1064, 200] width 9 height 17
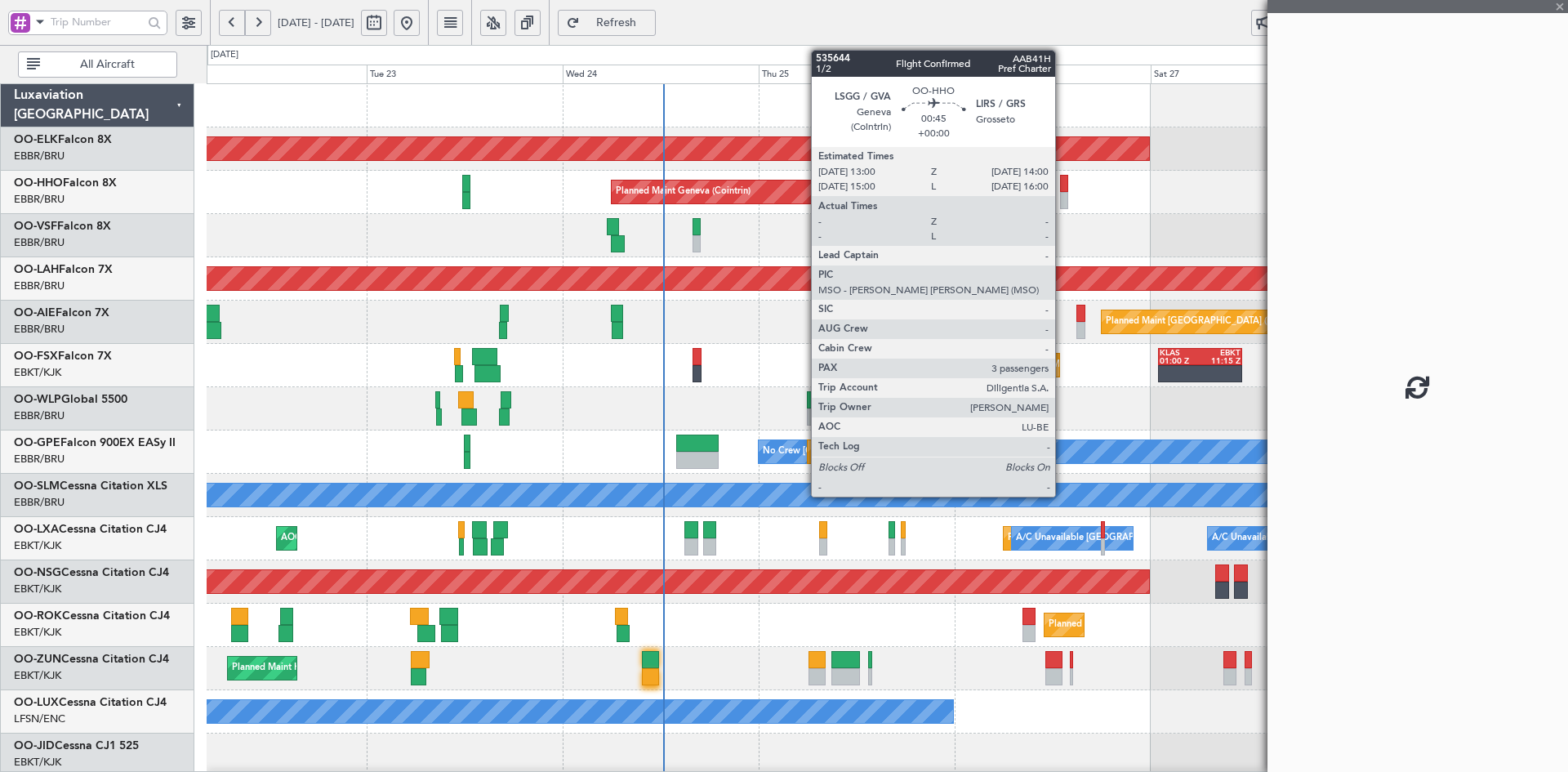
click at [1062, 199] on div at bounding box center [1064, 200] width 9 height 17
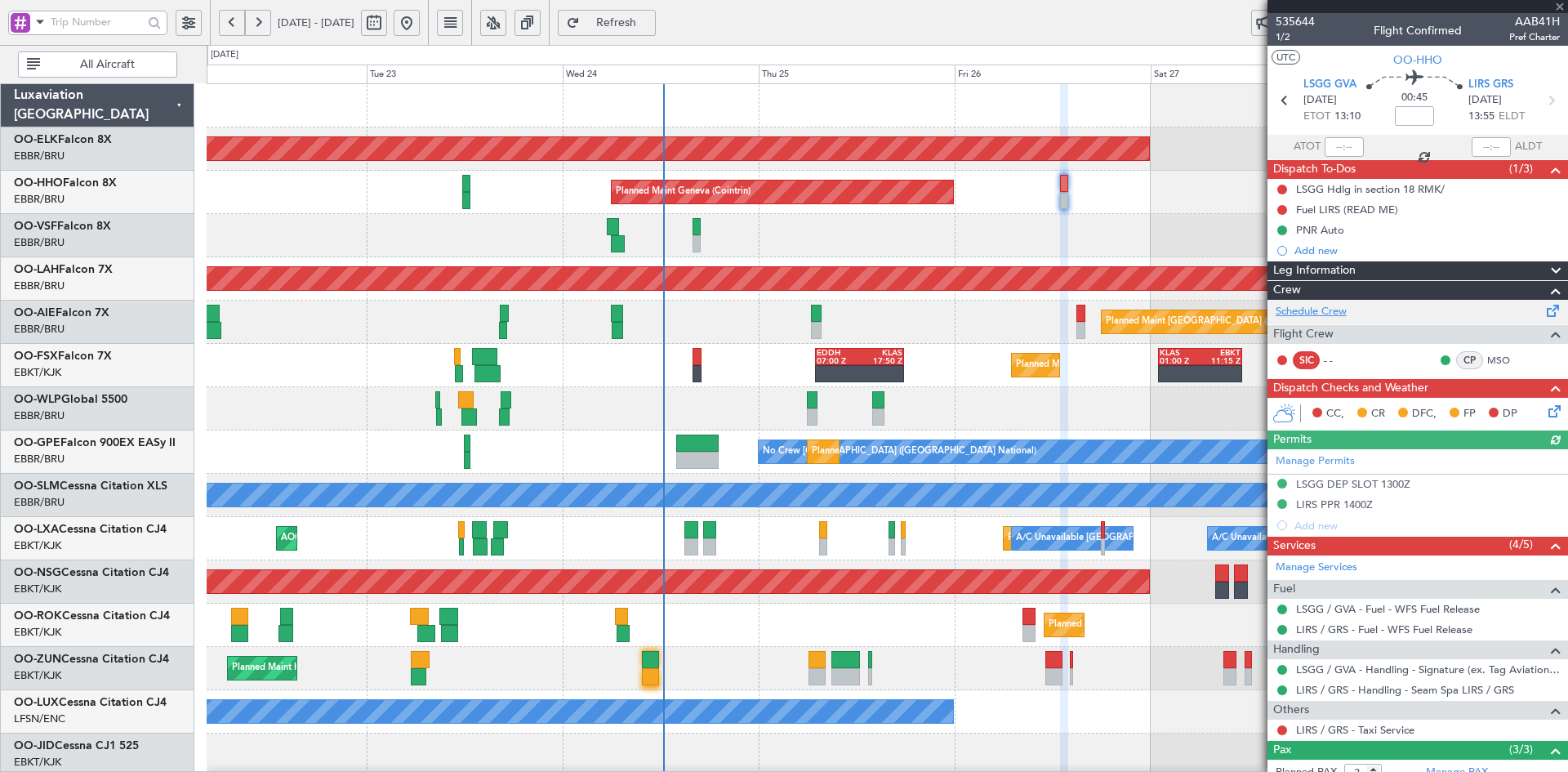
click at [1319, 309] on link "Schedule Crew" at bounding box center [1310, 312] width 71 height 16
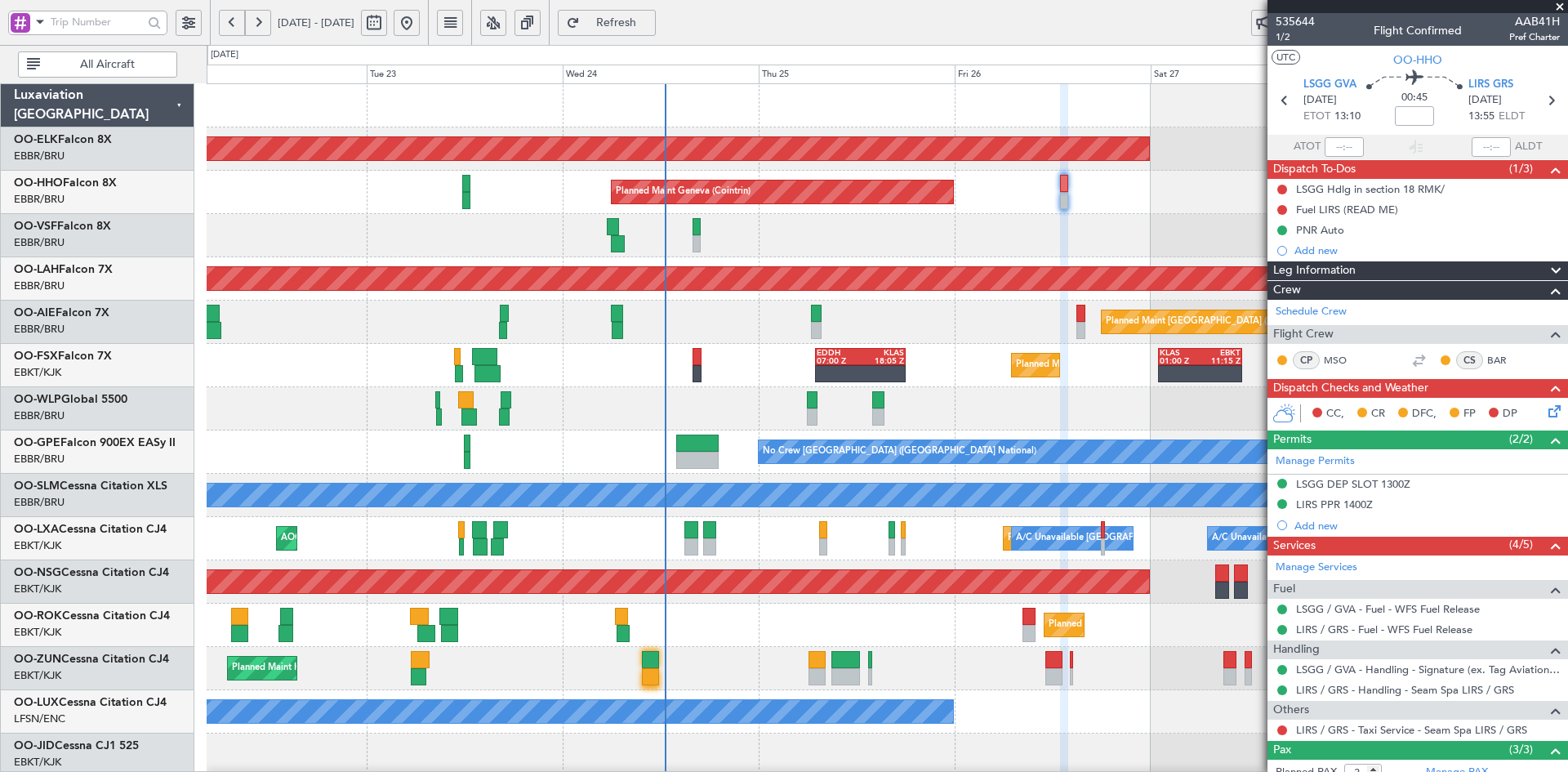
click at [1556, 7] on span at bounding box center [1559, 7] width 16 height 15
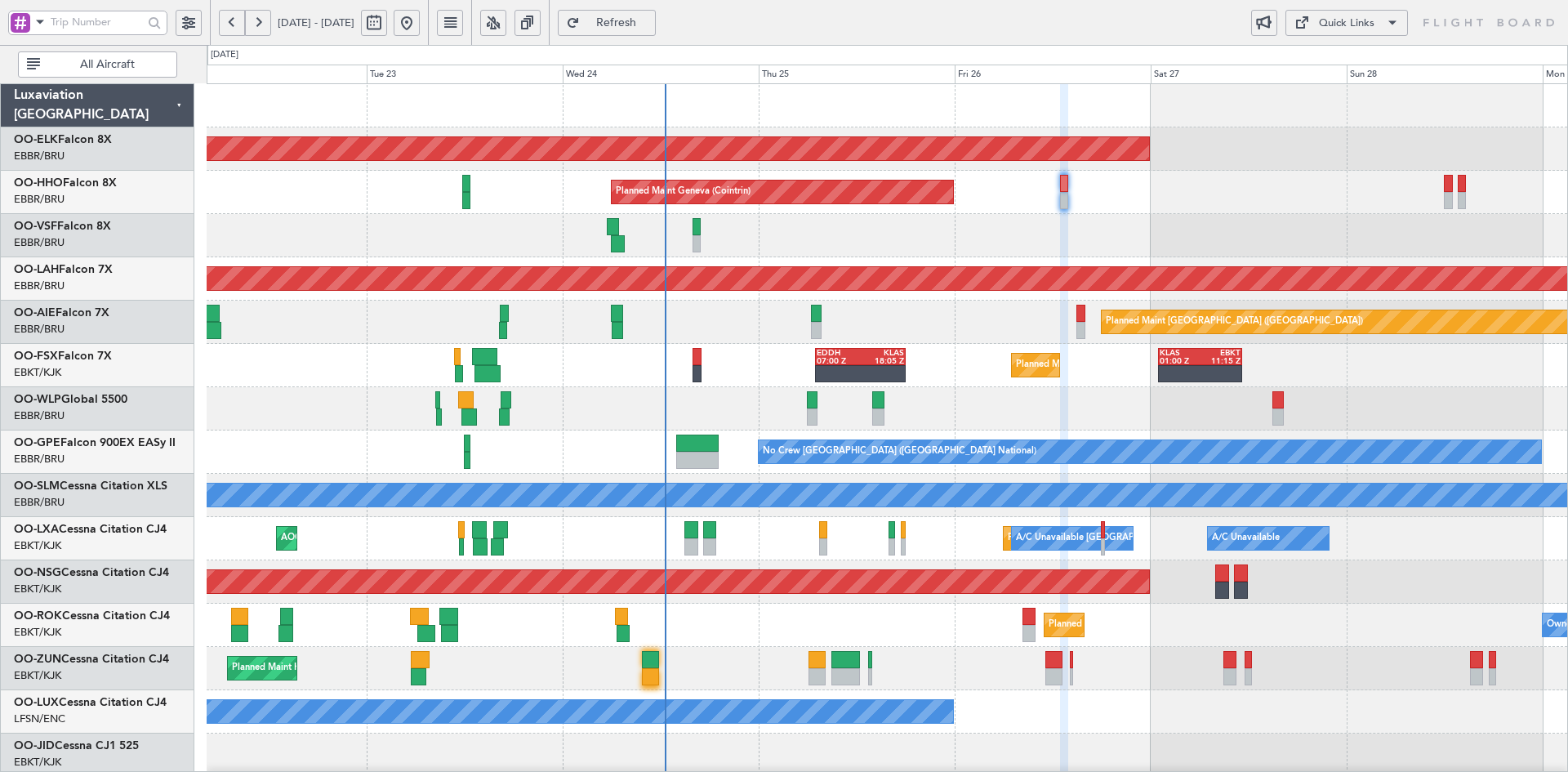
type input "0"
click at [1232, 210] on div "Planned Maint Geneva (Cointrin)" at bounding box center [887, 192] width 1360 height 43
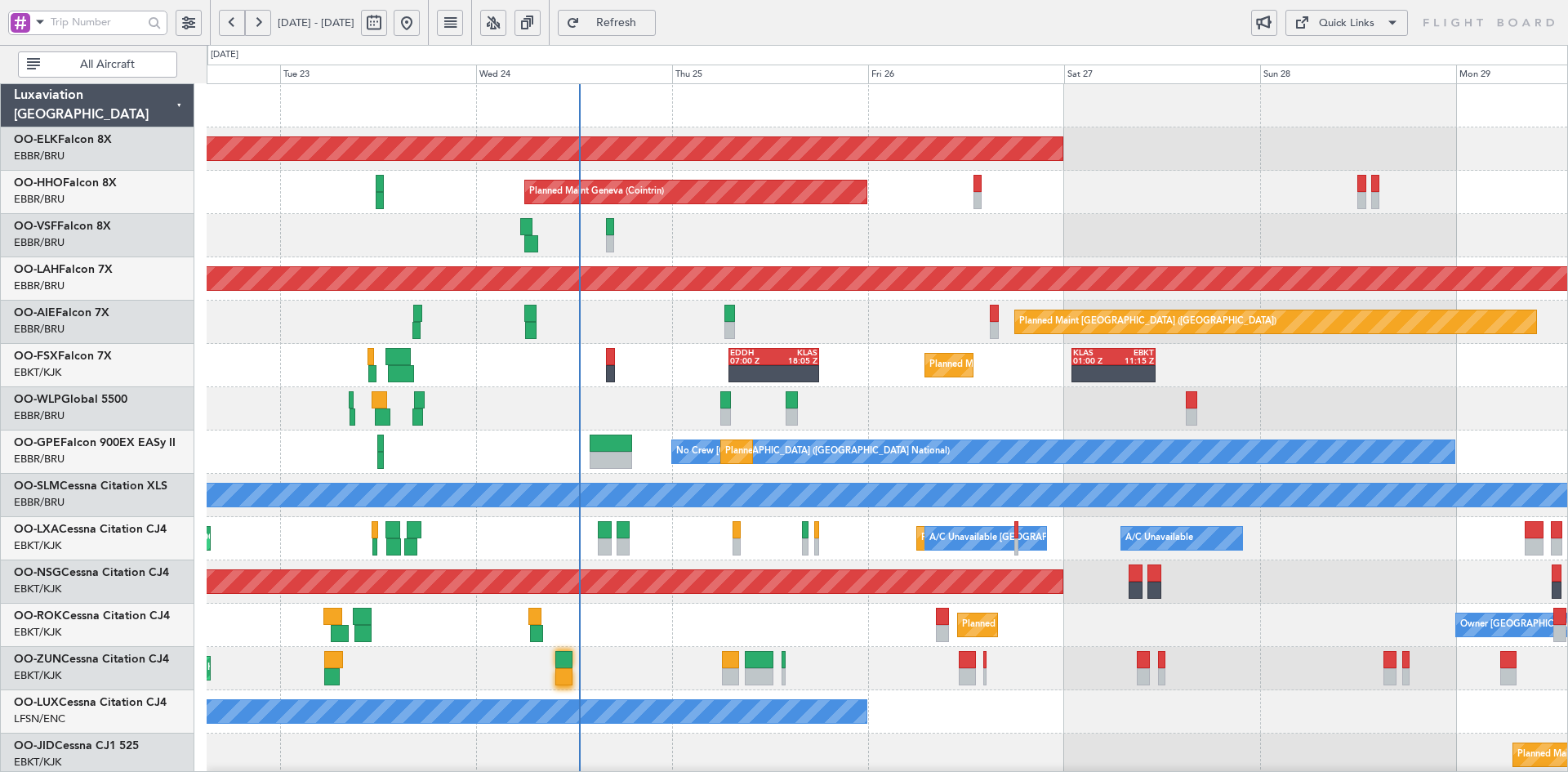
click at [971, 204] on div "Planned Maint Geneva (Cointrin)" at bounding box center [887, 192] width 1360 height 43
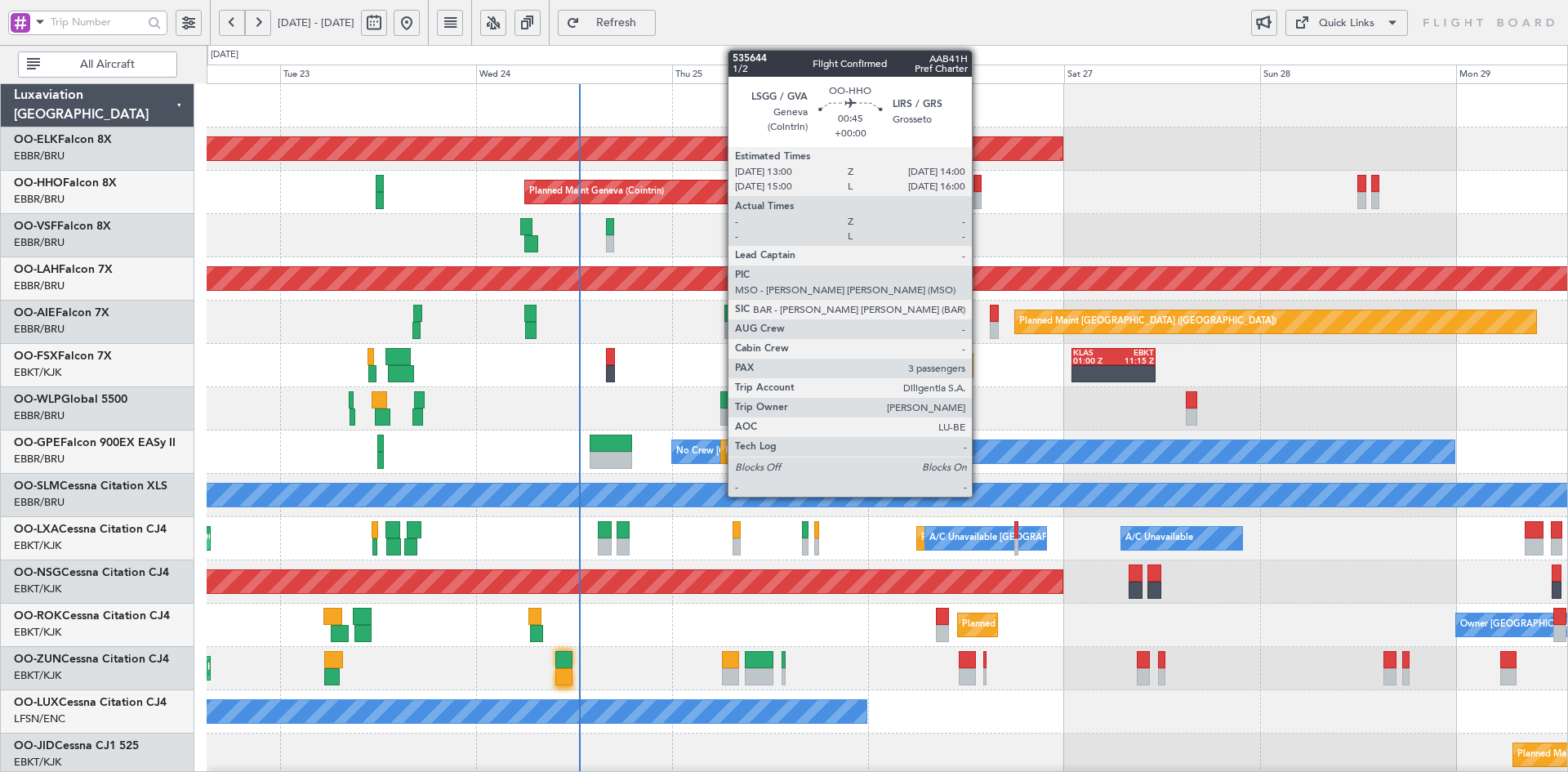
click at [979, 201] on div at bounding box center [977, 200] width 9 height 17
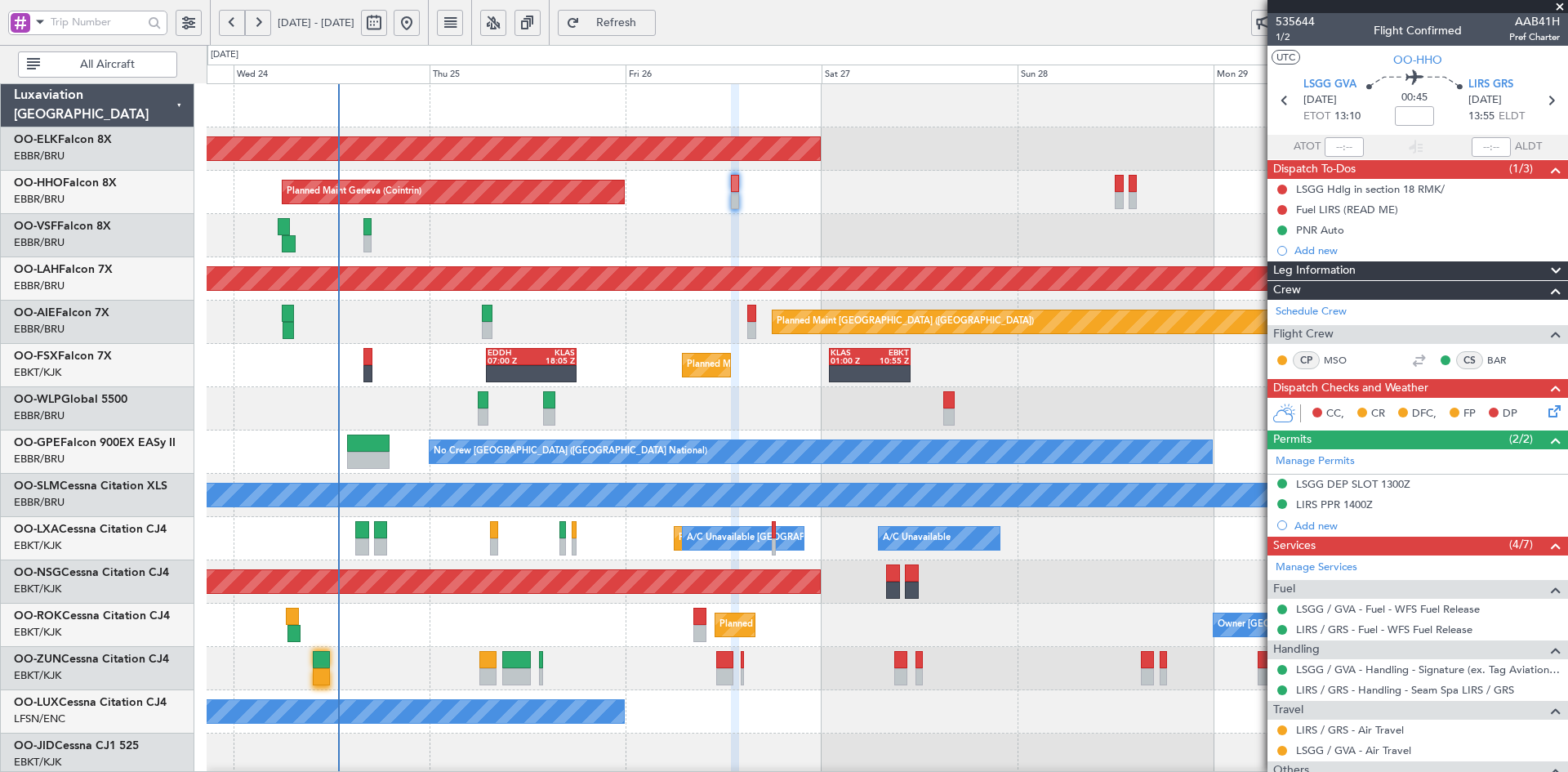
click at [844, 205] on div "Planned Maint Geneva (Cointrin)" at bounding box center [887, 192] width 1360 height 43
click at [914, 214] on div at bounding box center [887, 235] width 1360 height 43
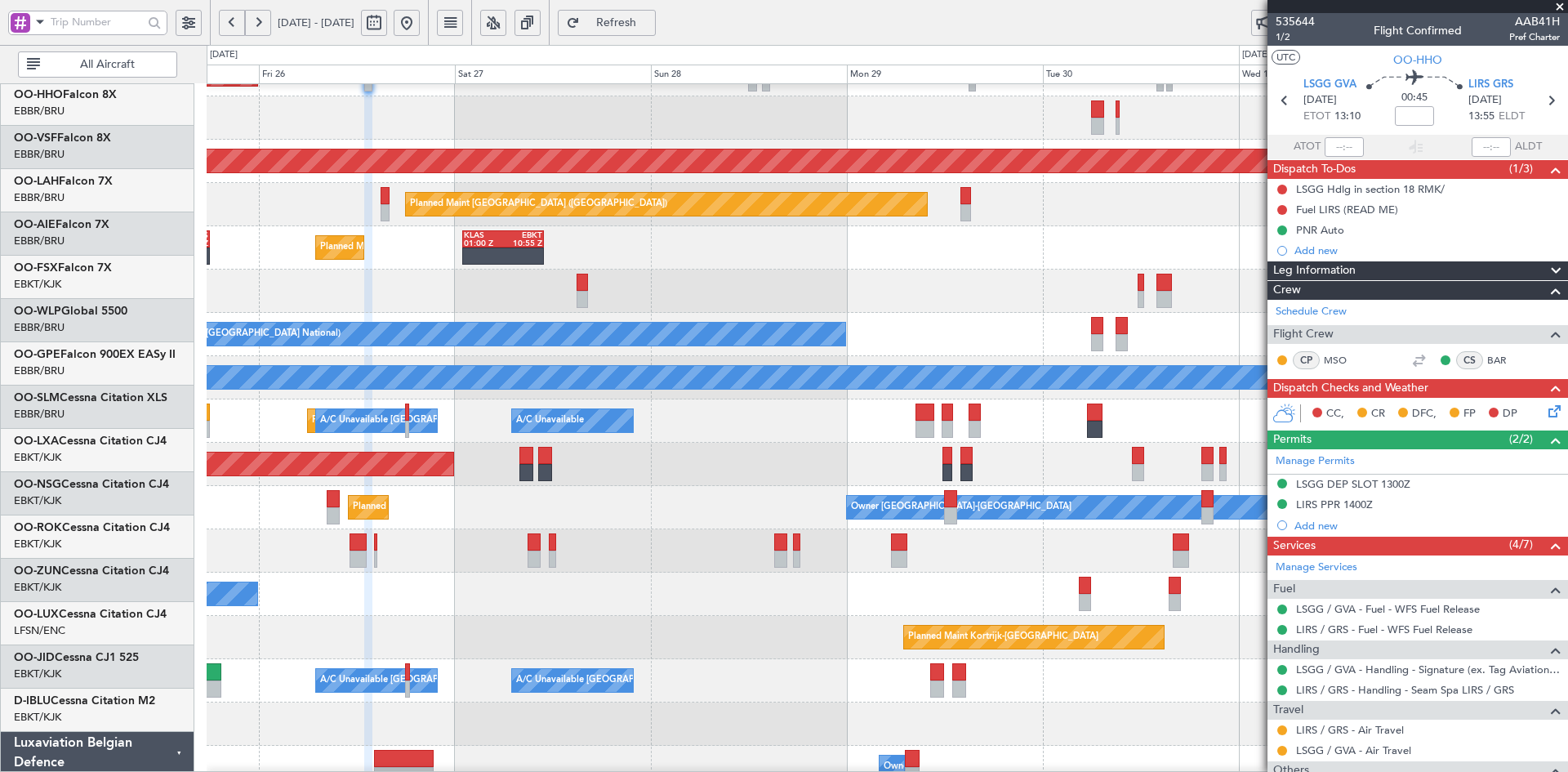
scroll to position [118, 0]
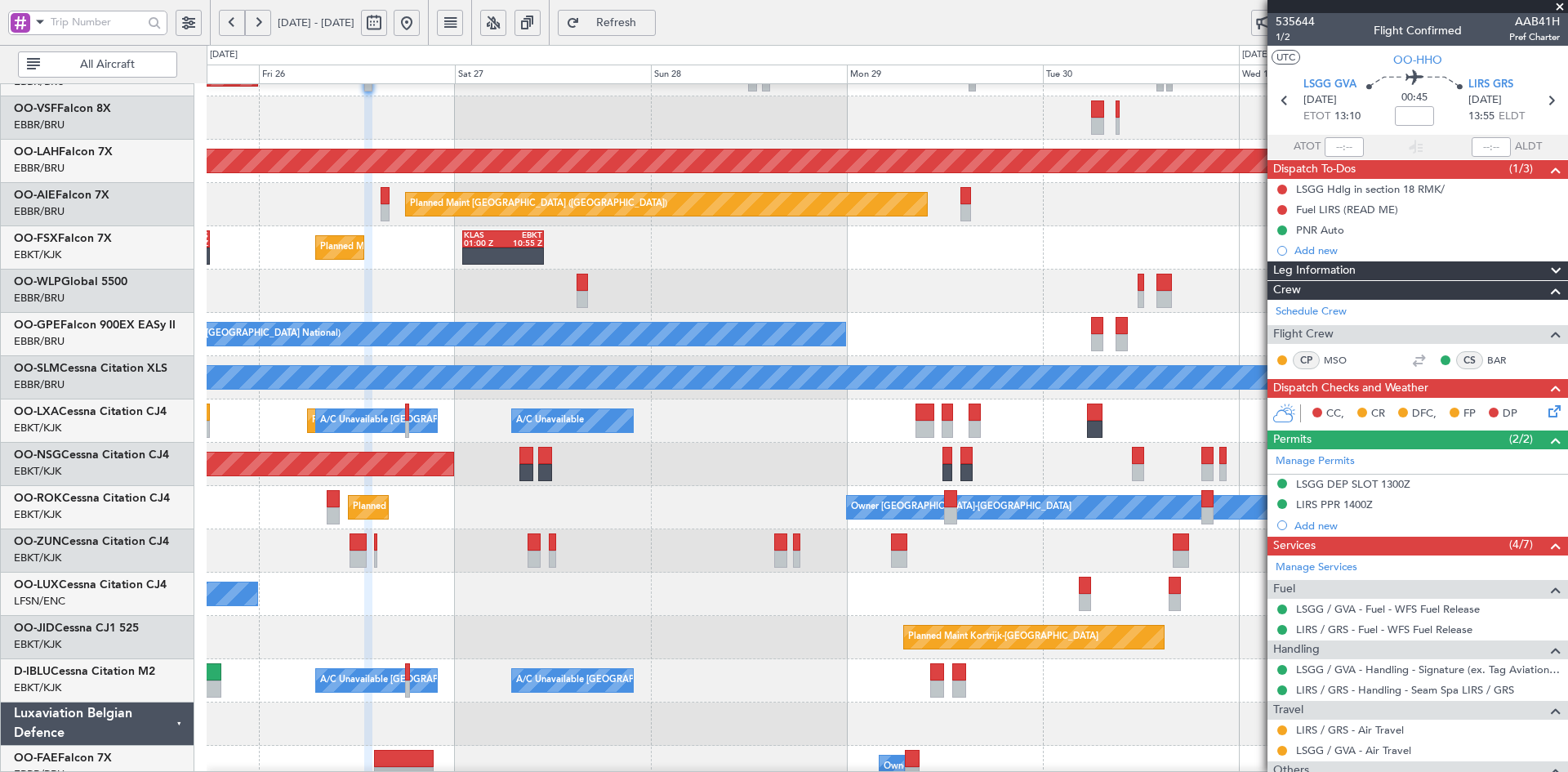
click at [718, 319] on div "No Crew Brussels (Brussels National) No Crew Brussels (Brussels National) Plann…" at bounding box center [887, 334] width 1360 height 43
click at [1048, 247] on div "Planned Maint Kortrijk-Wevelgem EDDH 07:00 Z KLAS 18:05 Z KLAS 01:00 Z EBKT 10:…" at bounding box center [887, 247] width 1360 height 43
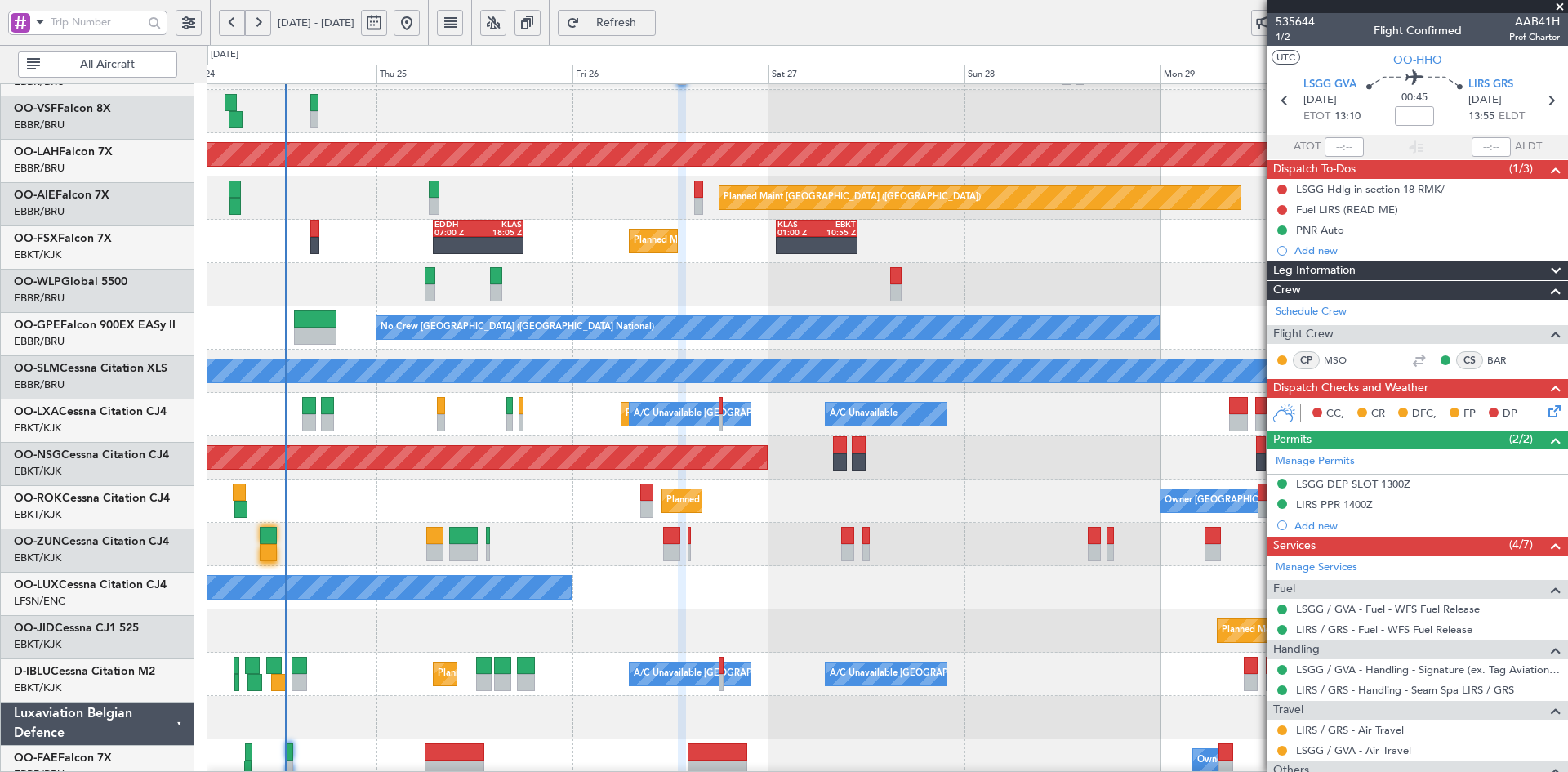
scroll to position [125, 0]
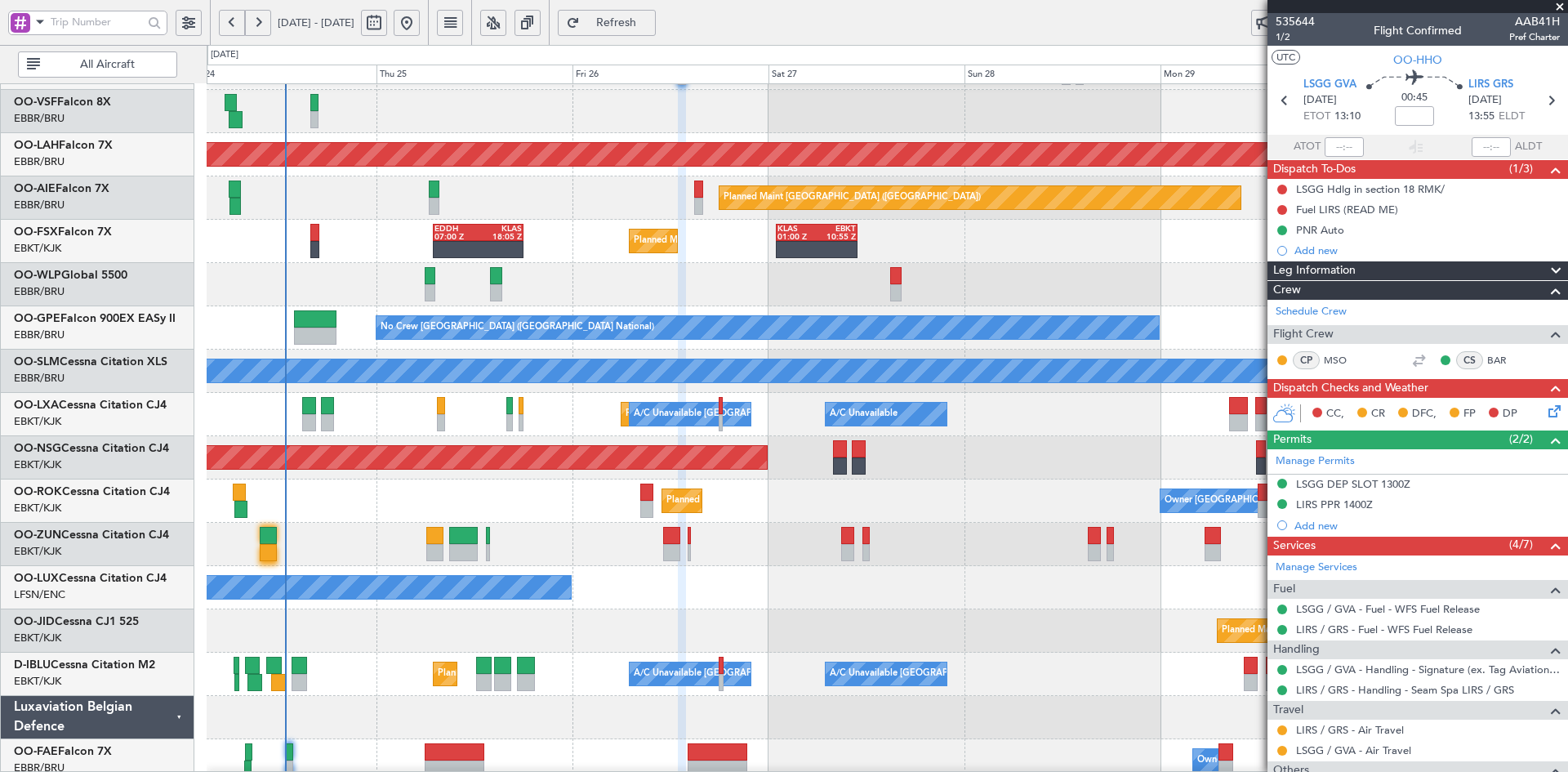
click at [778, 289] on div "Planned Maint Milan (Linate)" at bounding box center [887, 284] width 1360 height 43
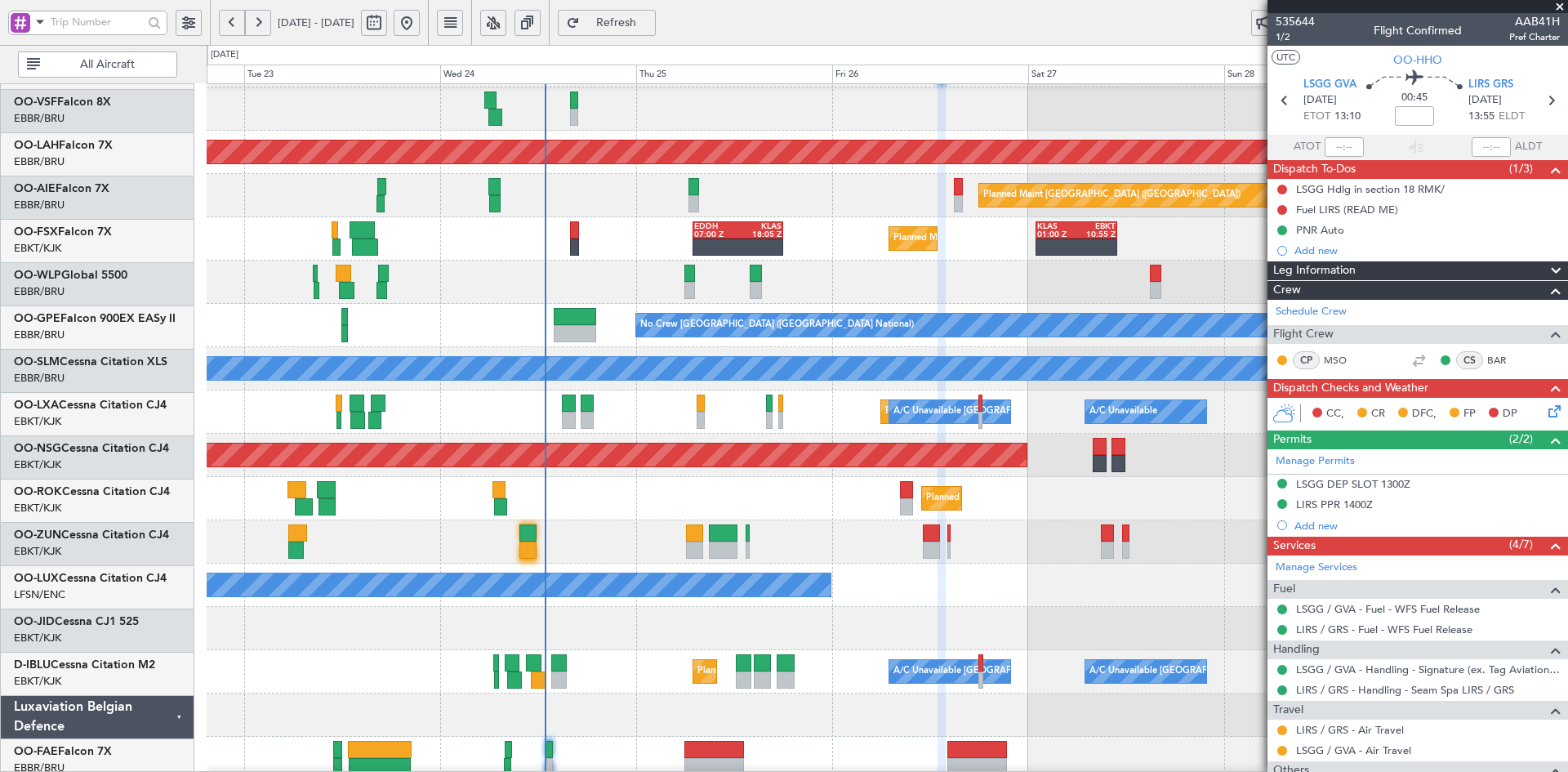
scroll to position [126, 0]
click at [816, 512] on div "Planned Maint Kortrijk-Wevelgem Owner Kortrijk-Wevelgem" at bounding box center [887, 498] width 1360 height 43
click at [806, 374] on div "Planned Maint Geneva (Cointrin) Planned Maint Alton-st Louis (St Louis Regl) Pl…" at bounding box center [887, 391] width 1360 height 866
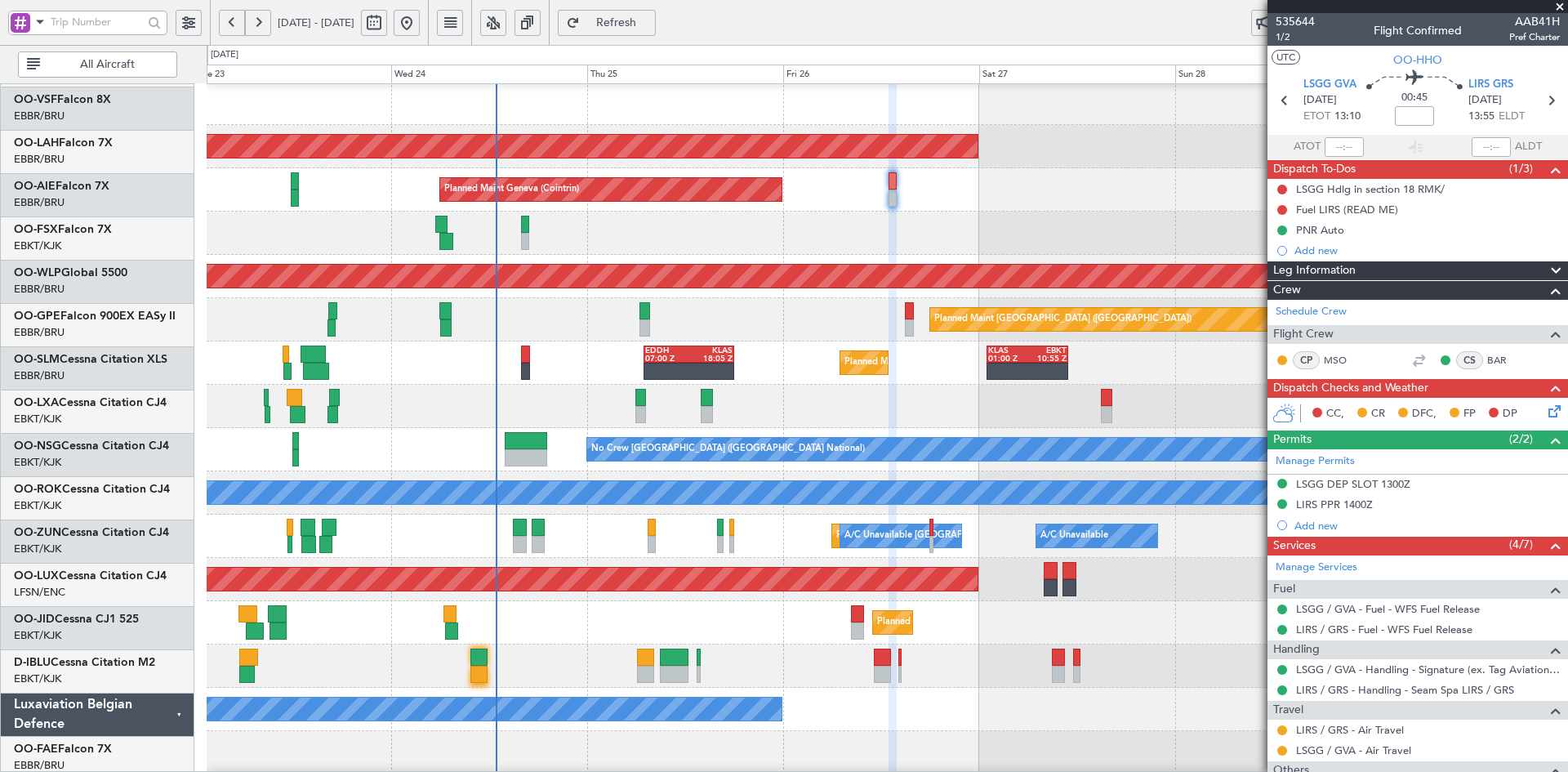
scroll to position [3, 0]
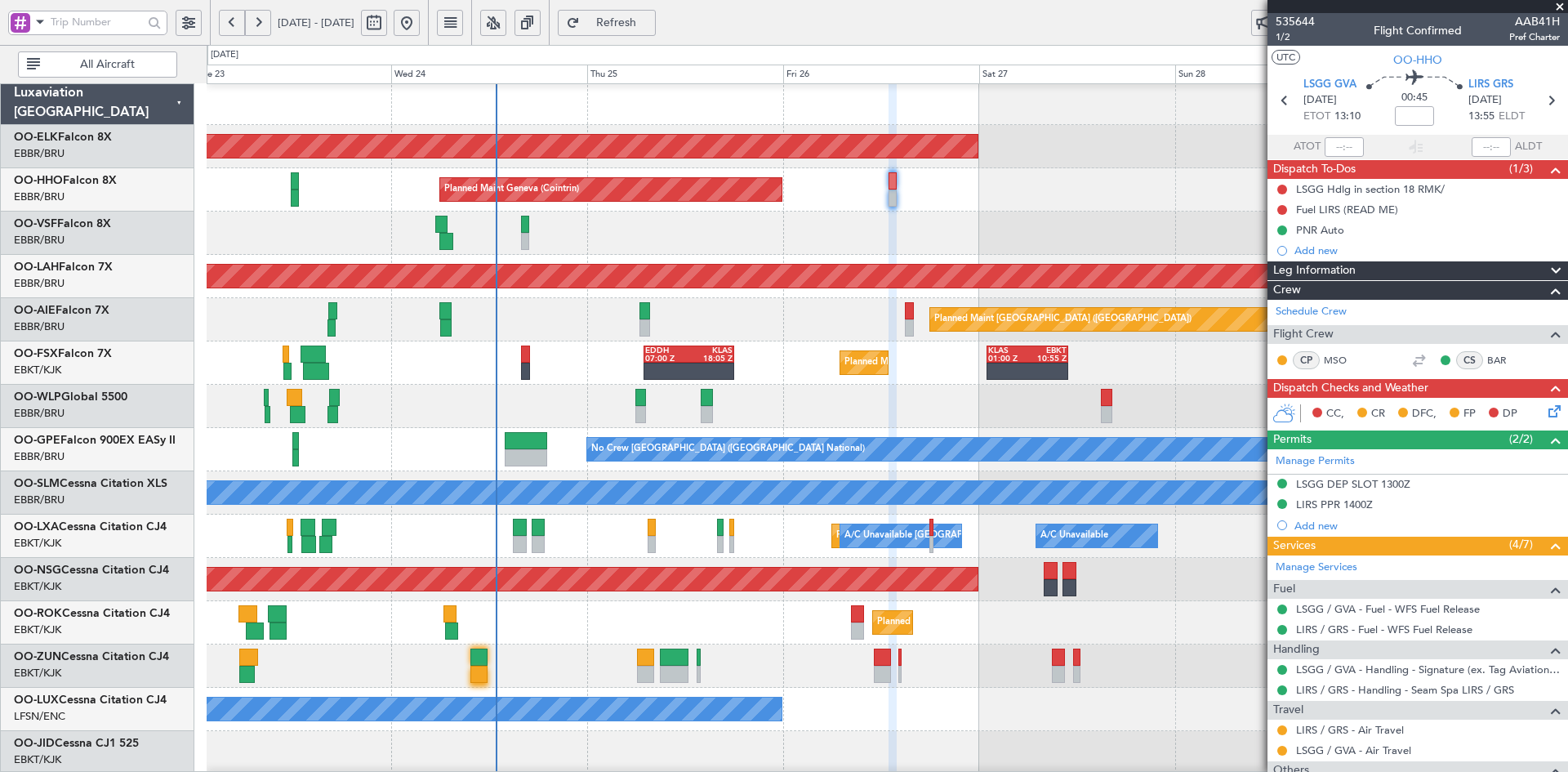
click at [1553, 3] on span at bounding box center [1559, 7] width 16 height 15
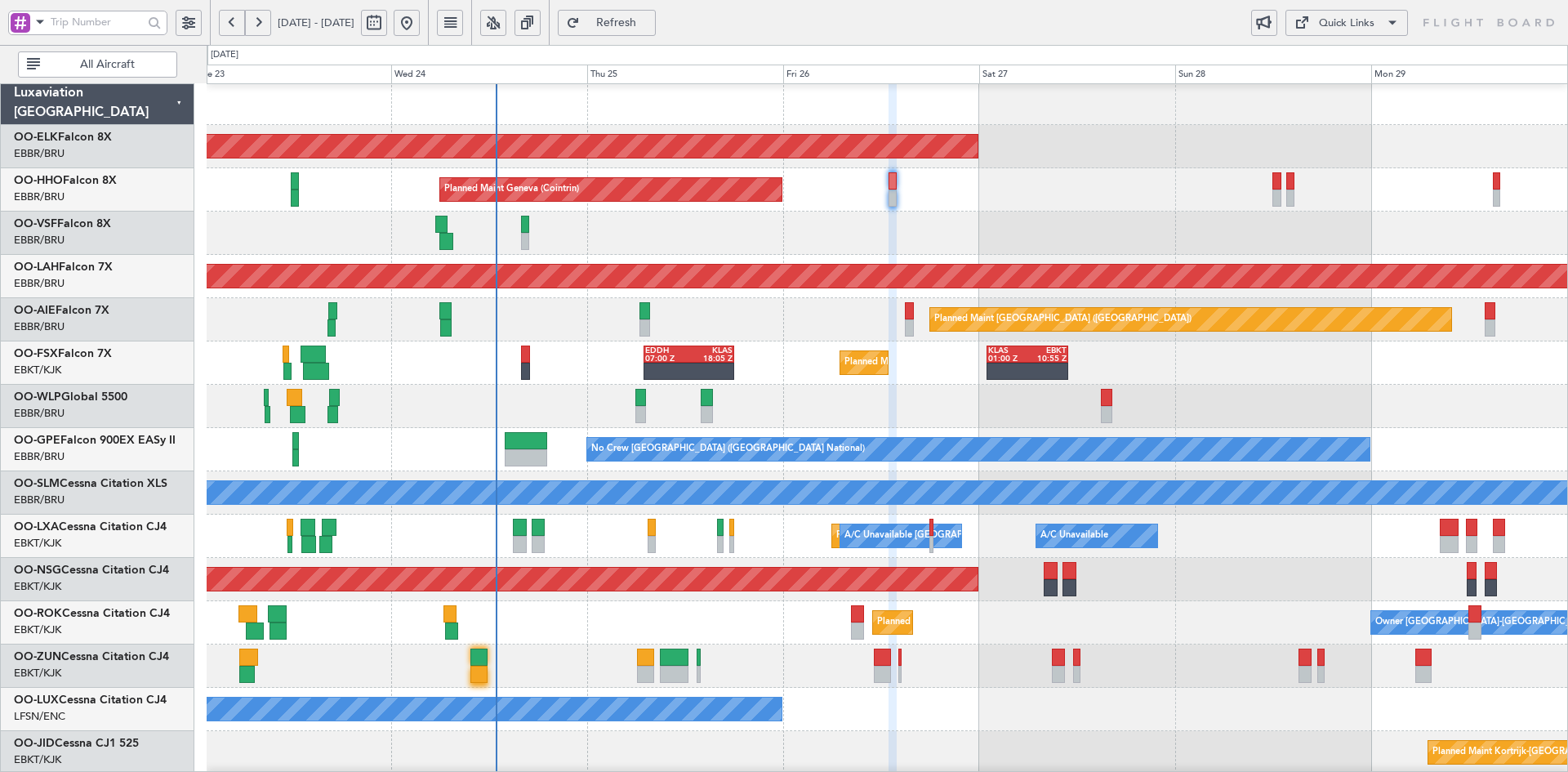
type input "0"
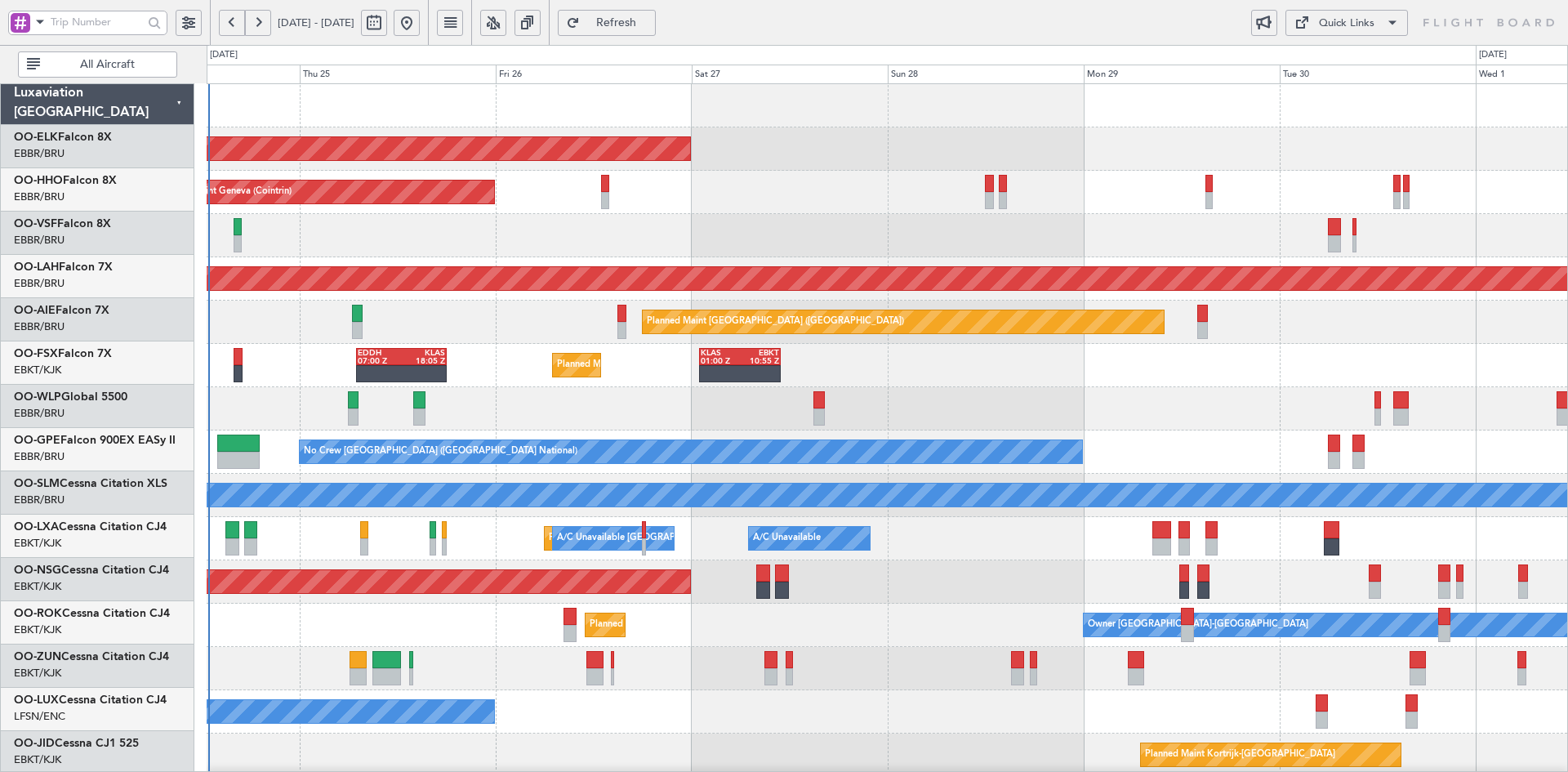
scroll to position [0, 0]
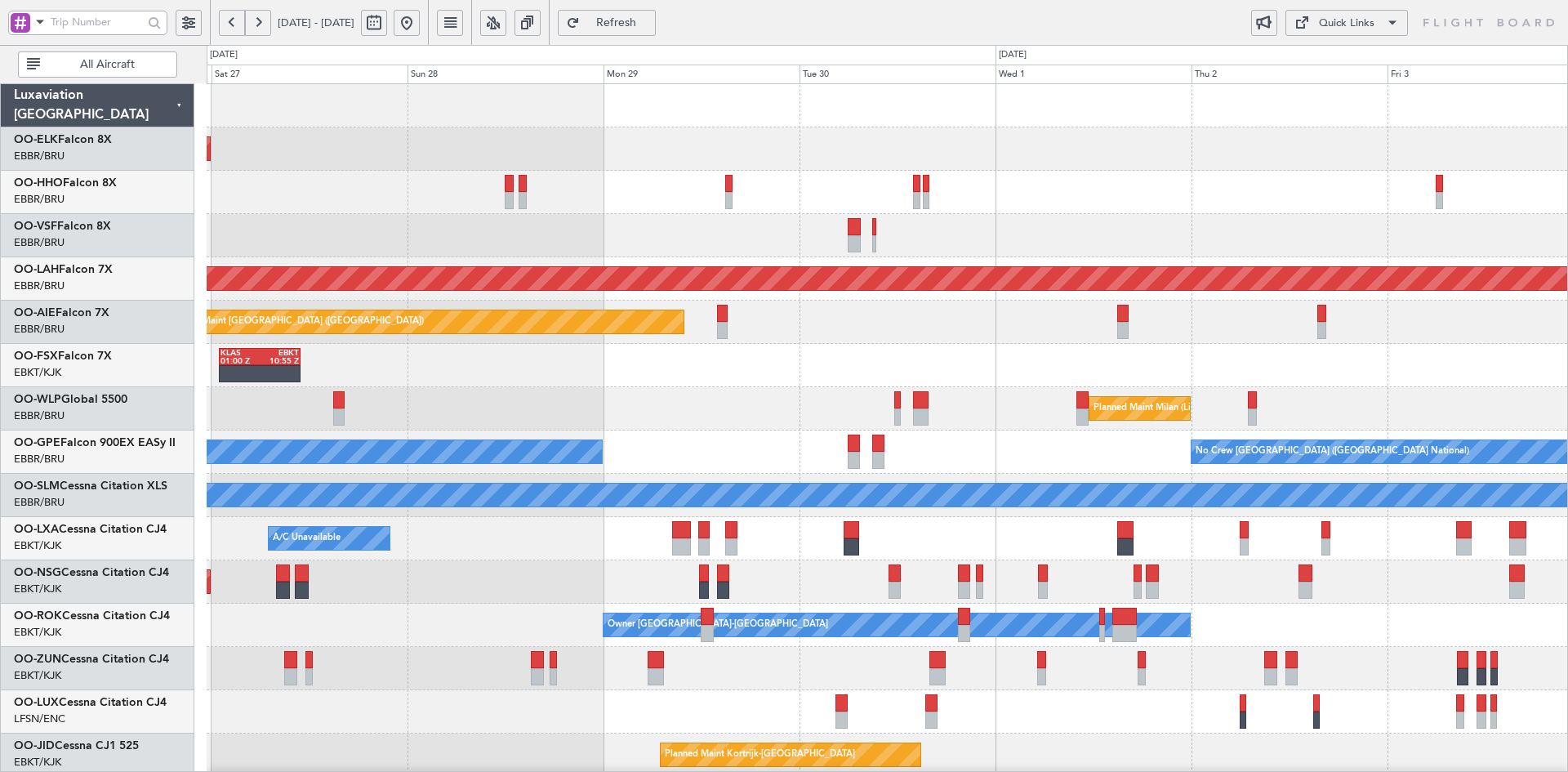
click at [548, 437] on div "Planned Maint Kortrijk-Wevelgem Planned Maint Geneva (Cointrin) Planned Maint A…" at bounding box center [887, 517] width 1360 height 866
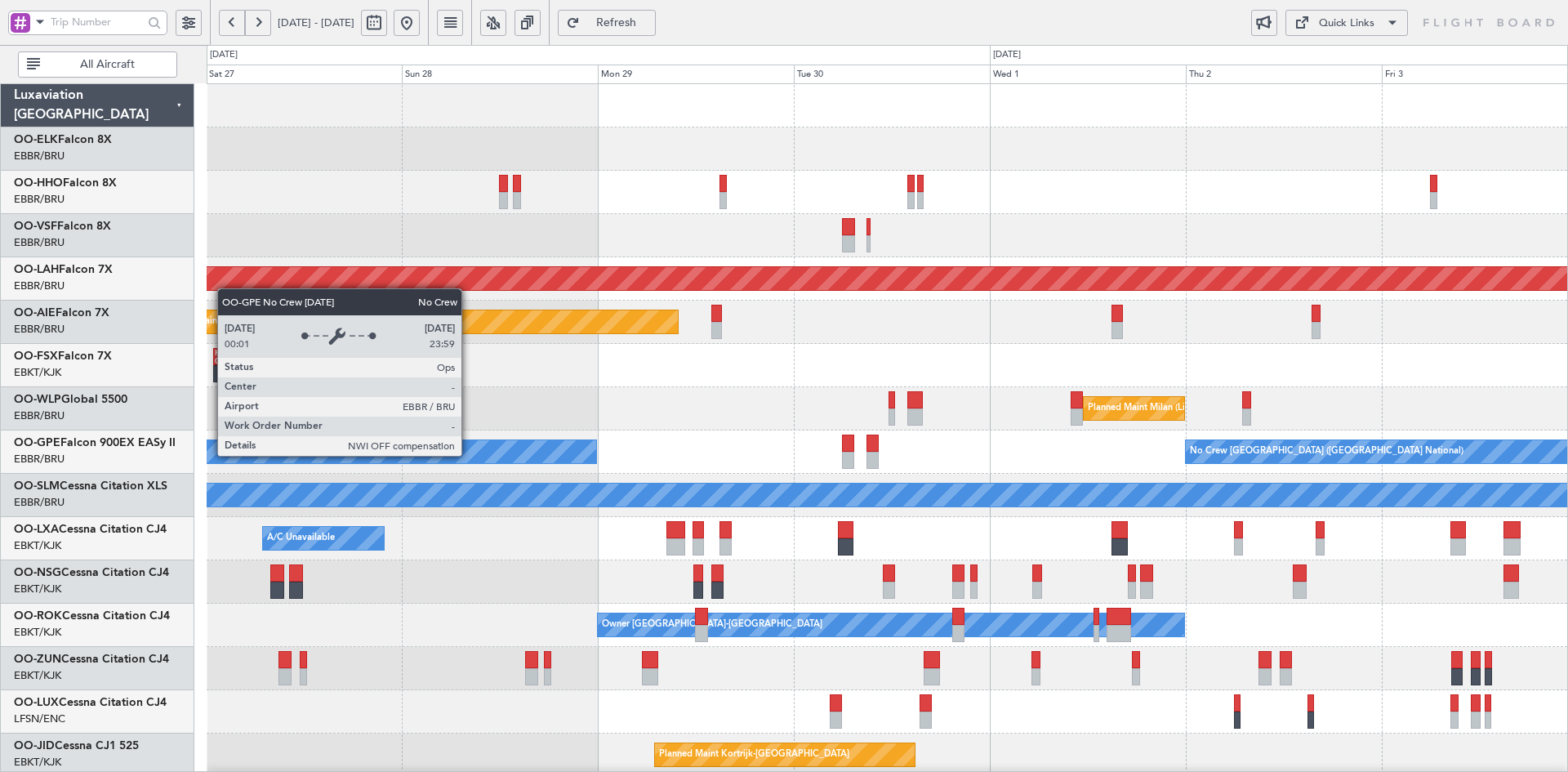
click at [841, 425] on div "Planned Maint Milan (Linate)" at bounding box center [887, 409] width 1360 height 43
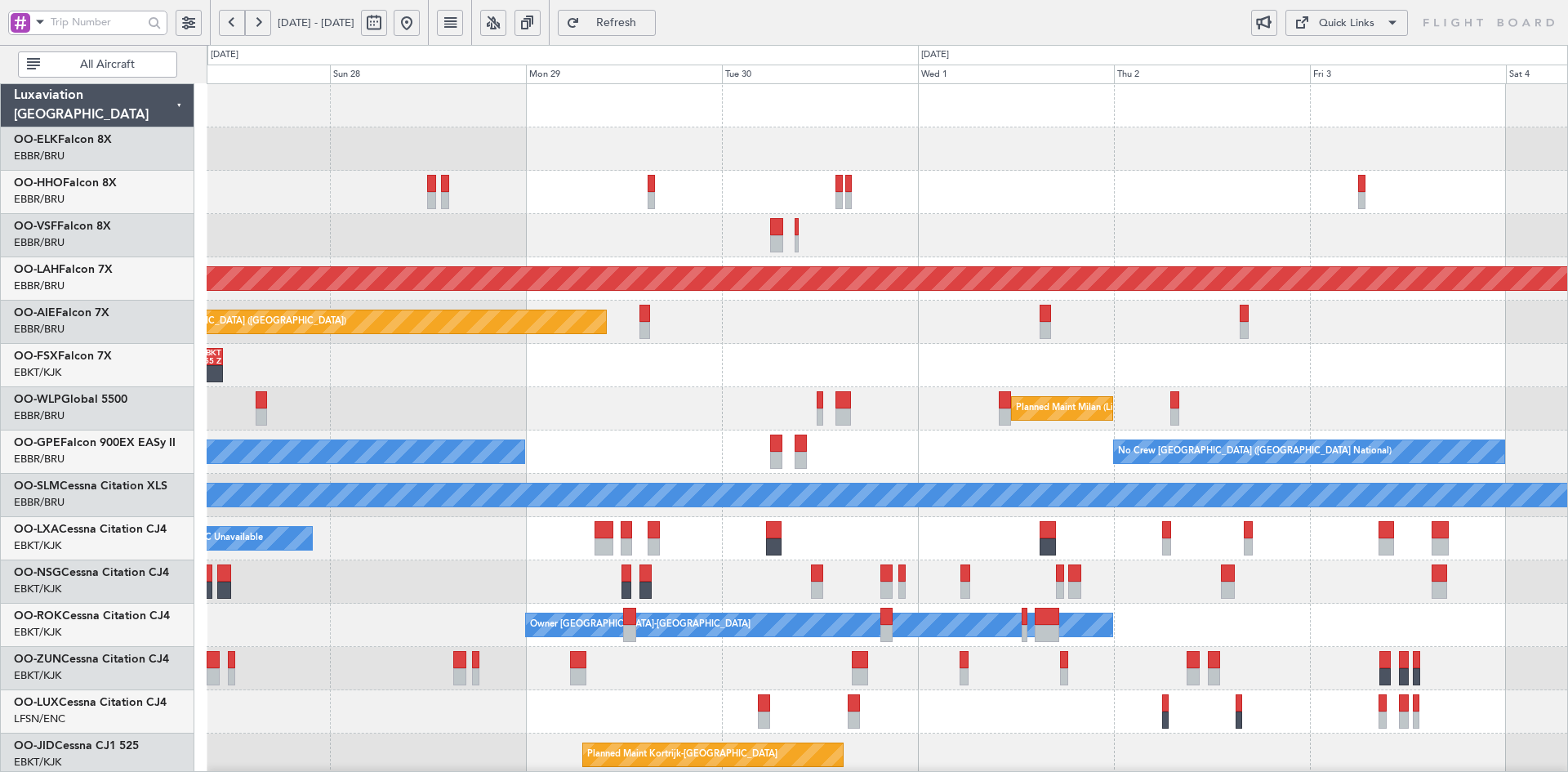
click at [813, 380] on div "KLAS 01:00 Z EBKT 10:55 Z Planned Maint Kortrijk-Wevelgem - - LHBP 10:00 Z KPVD…" at bounding box center [887, 365] width 1360 height 43
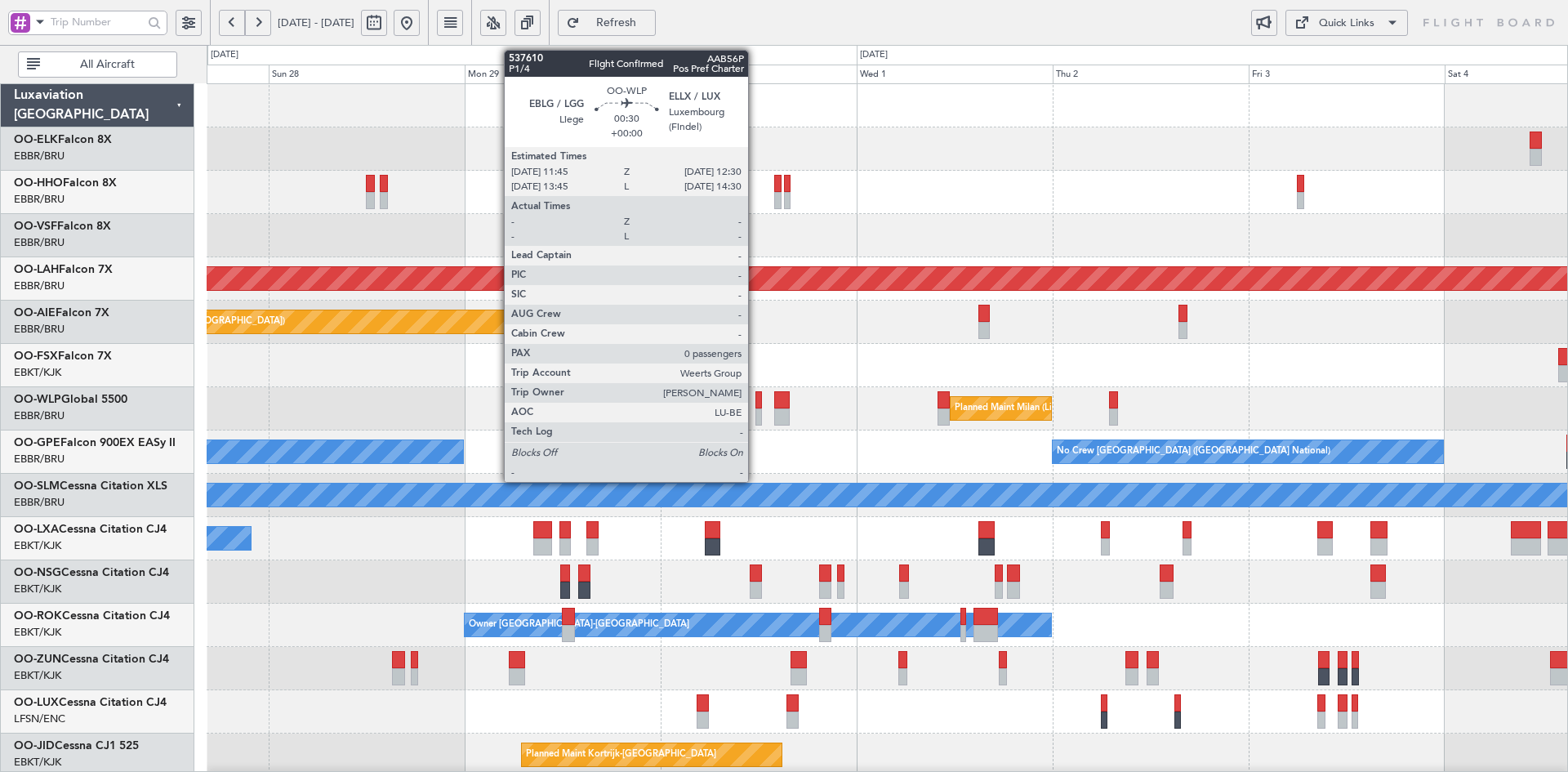
click at [755, 415] on div at bounding box center [758, 416] width 7 height 17
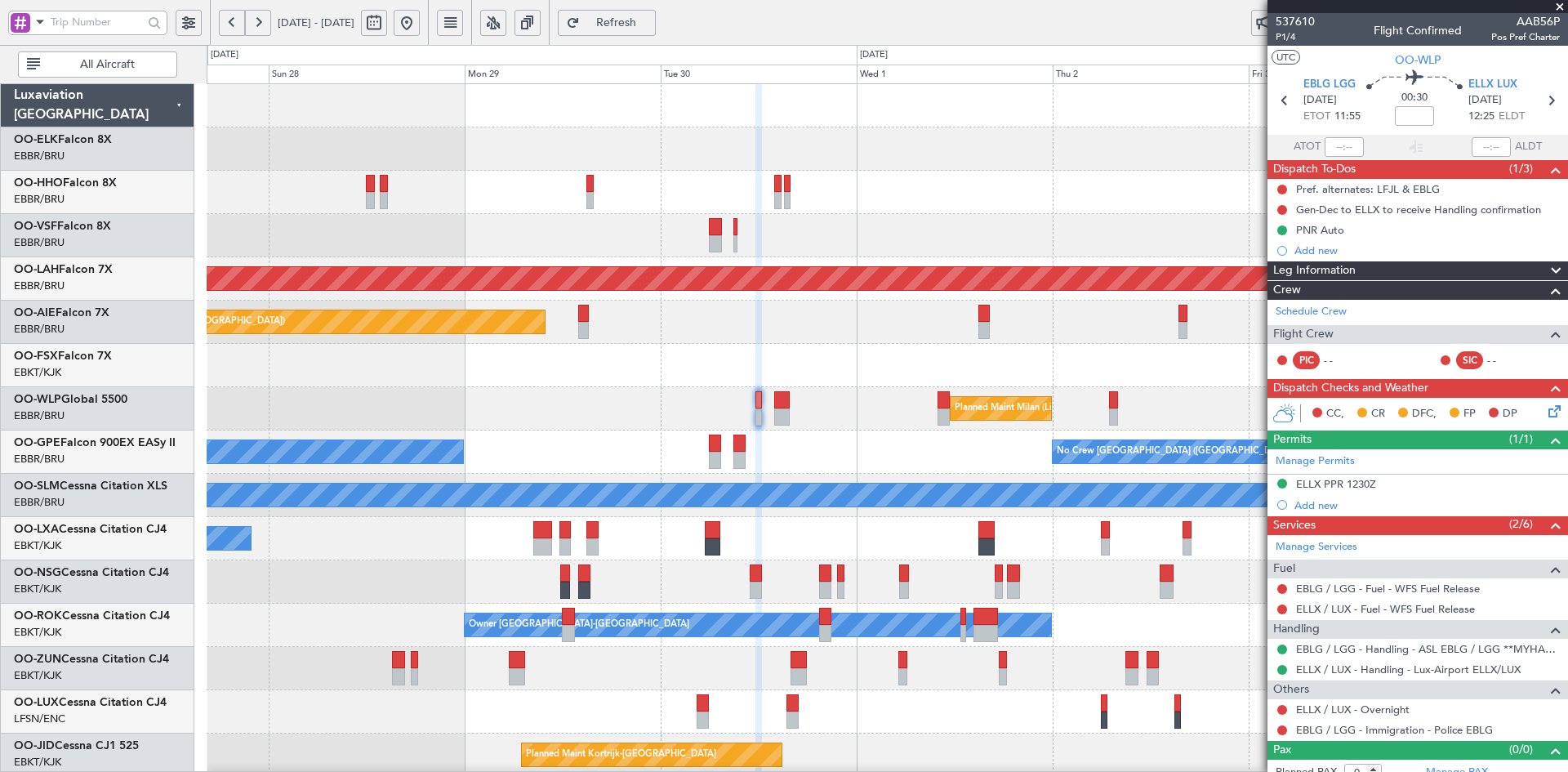
click at [420, 22] on button at bounding box center [406, 22] width 26 height 26
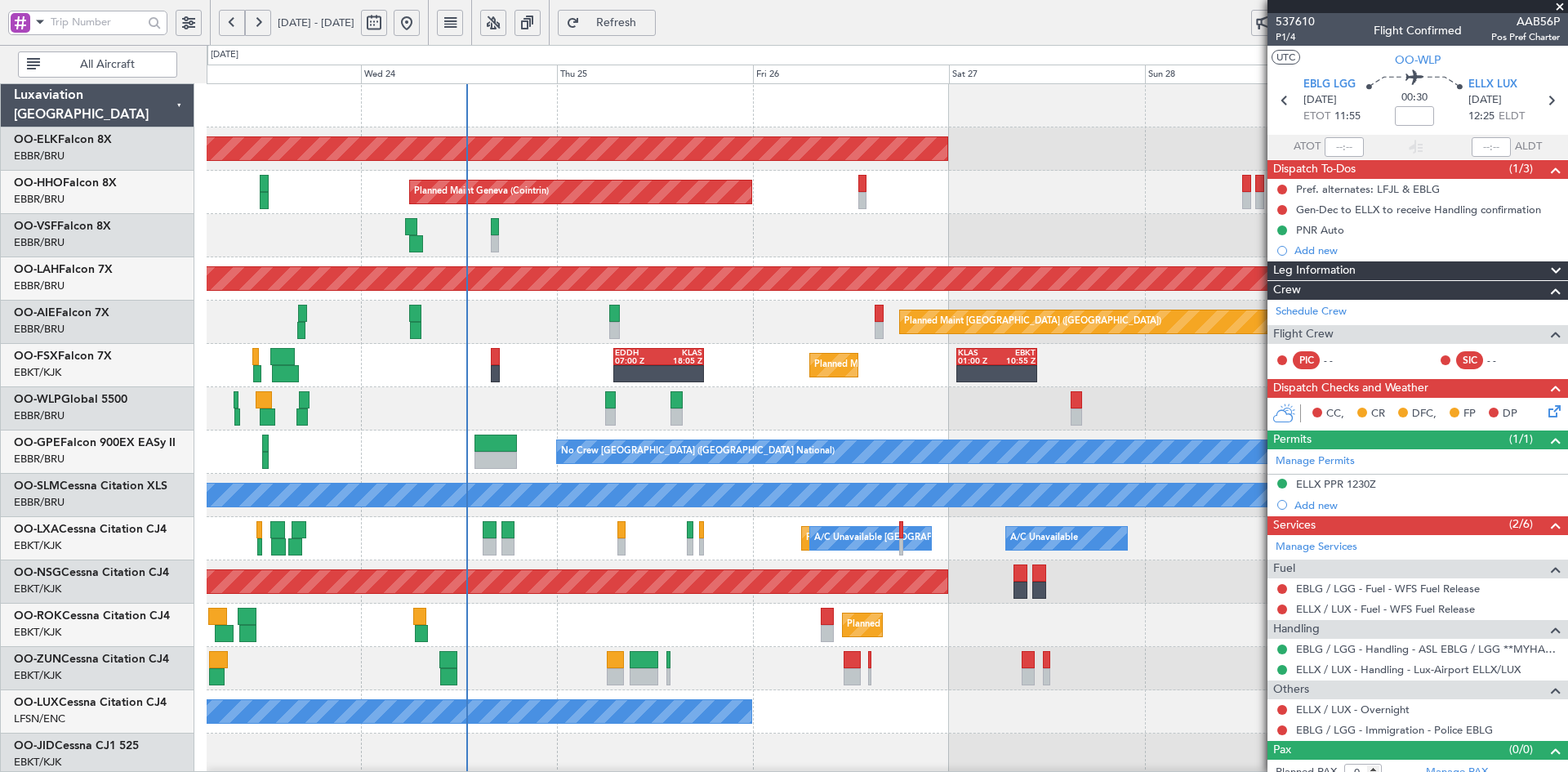
click at [735, 252] on div at bounding box center [887, 235] width 1360 height 43
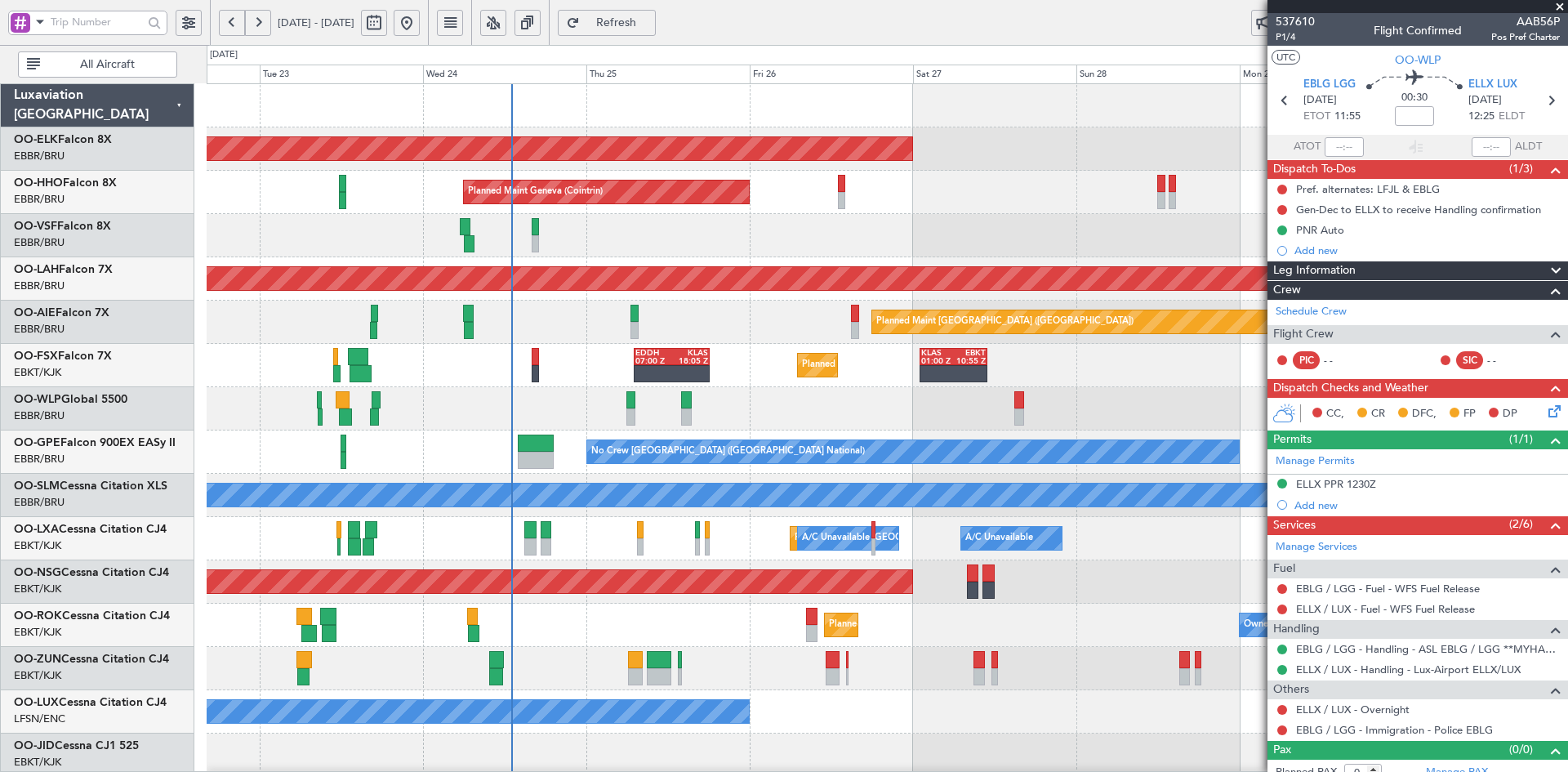
click at [1565, 3] on span at bounding box center [1559, 7] width 16 height 15
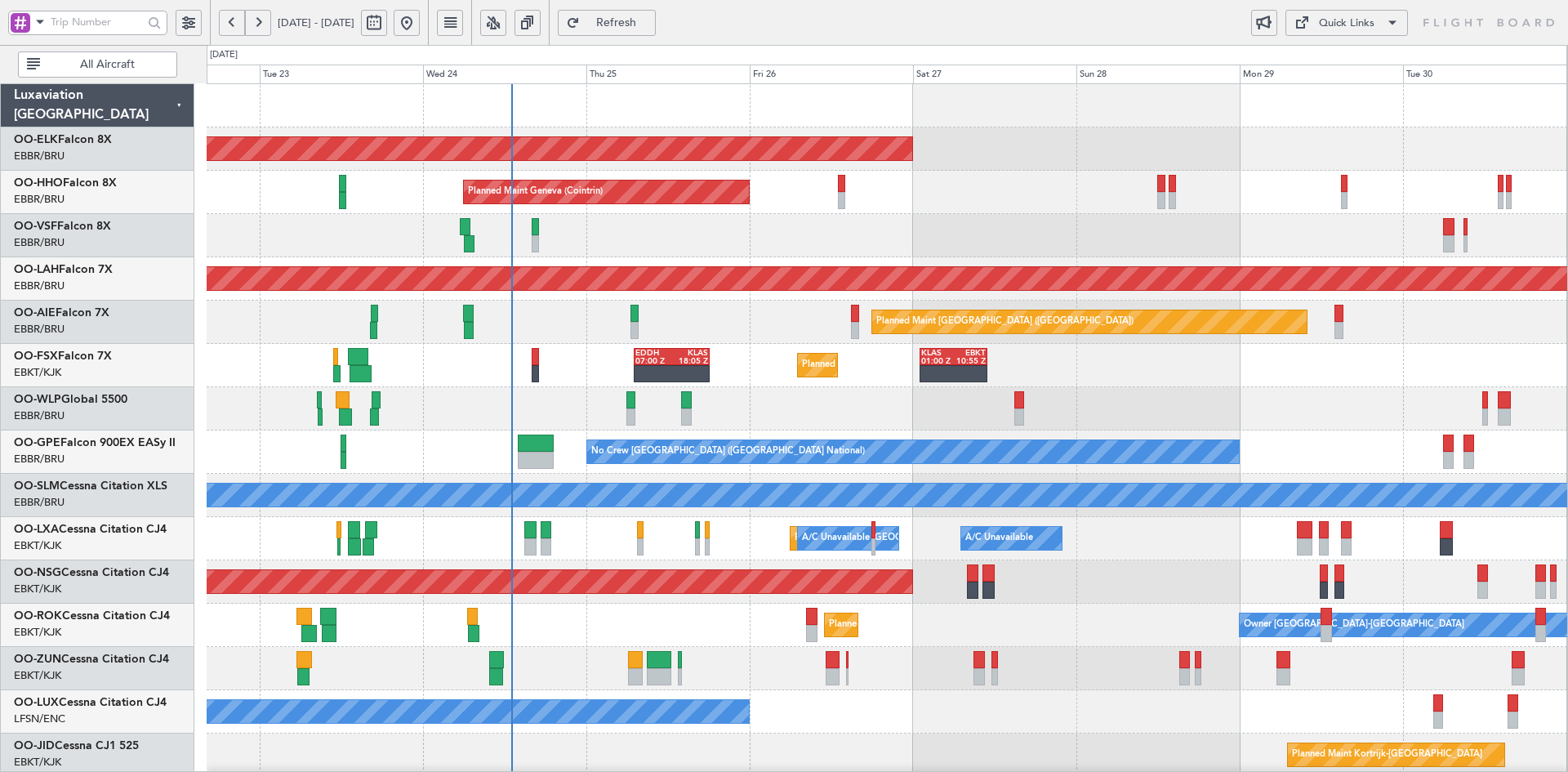
click at [1316, 357] on div "Planned Maint Kortrijk-Wevelgem EDDH 07:00 Z KLAS 18:05 Z KLAS 01:00 Z EBKT 10:…" at bounding box center [887, 365] width 1360 height 43
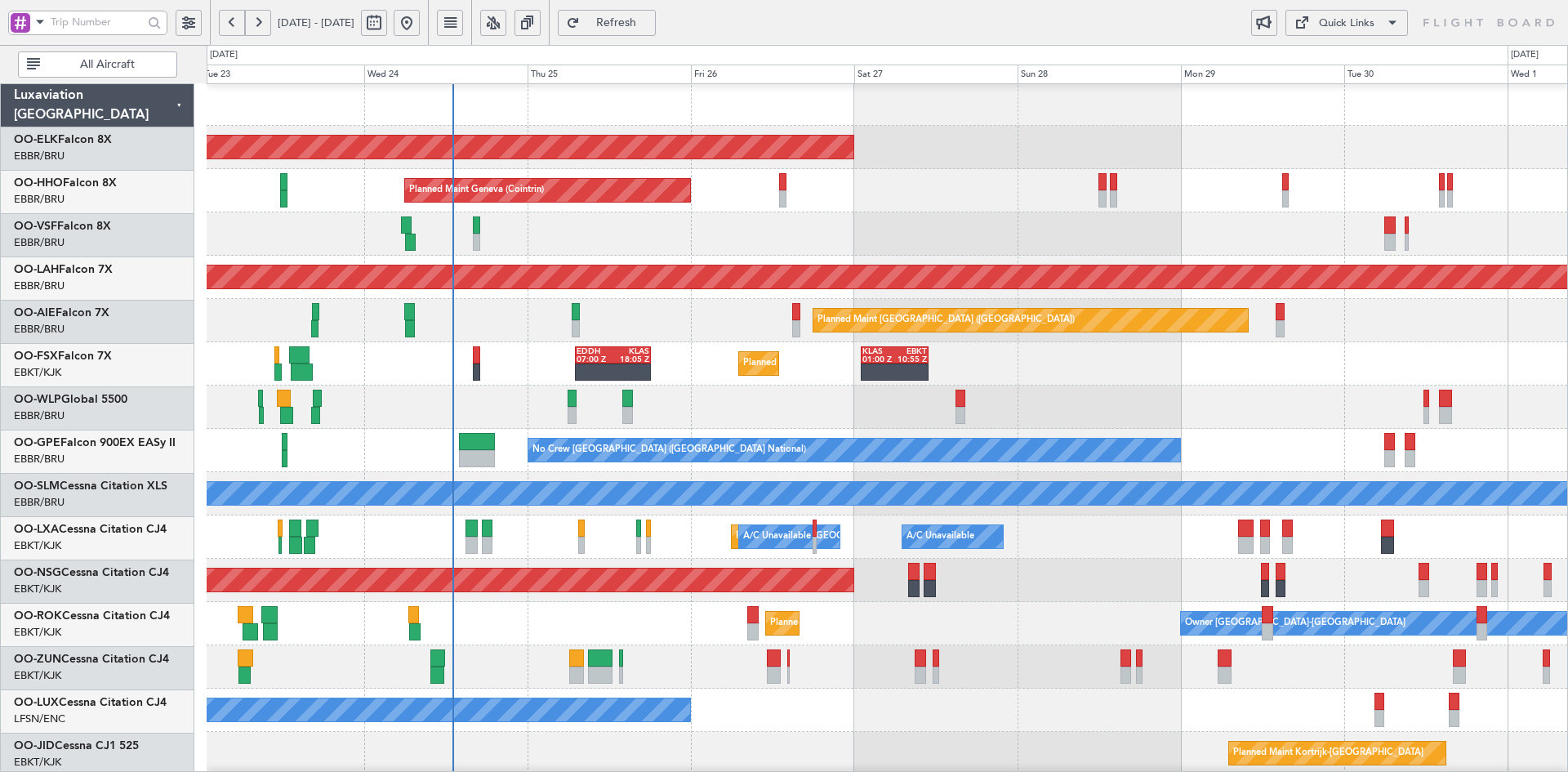
scroll to position [2, 0]
click at [1207, 401] on div "Planned Maint Milan (Linate)" at bounding box center [887, 407] width 1360 height 43
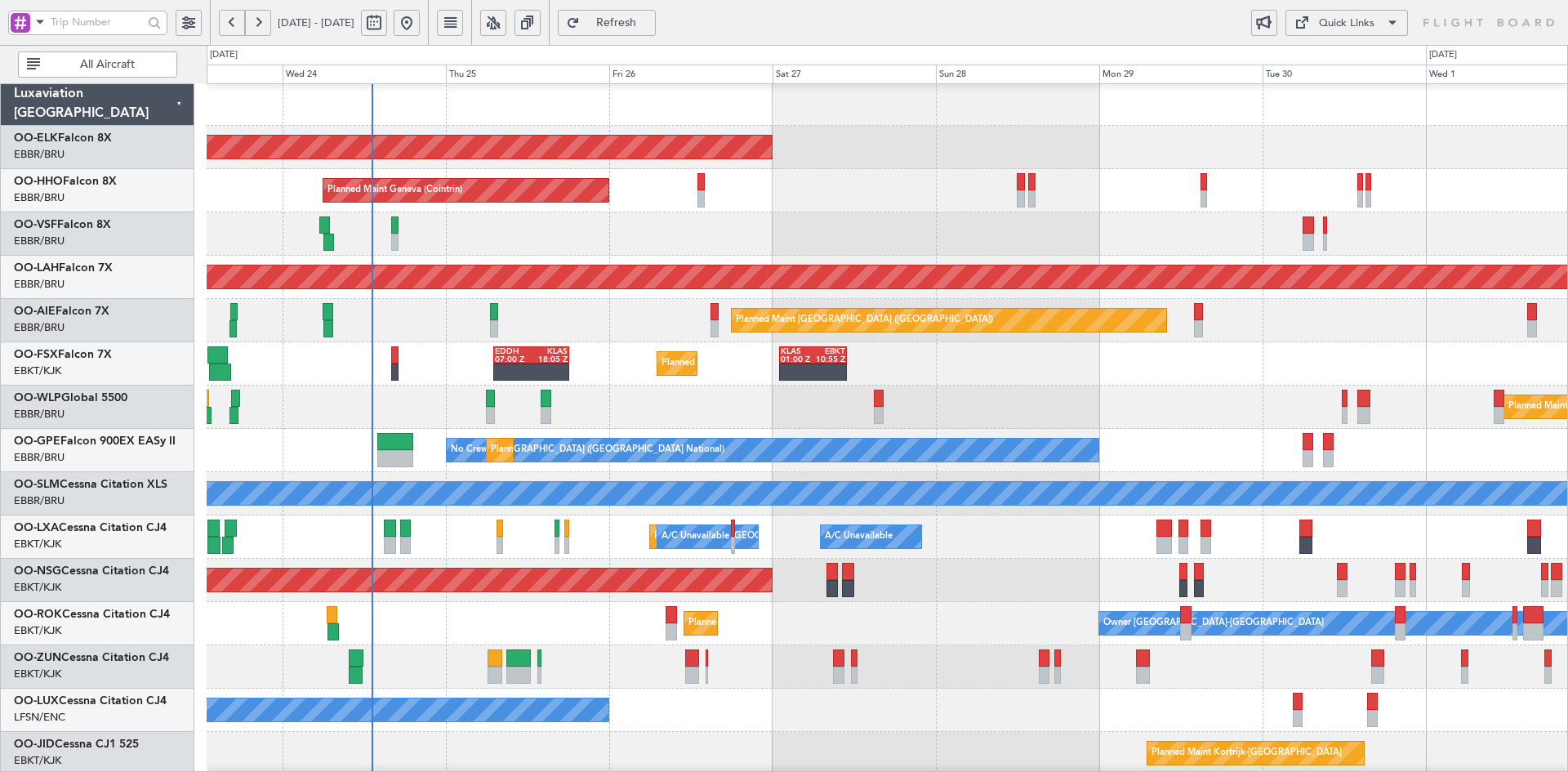
scroll to position [6, 0]
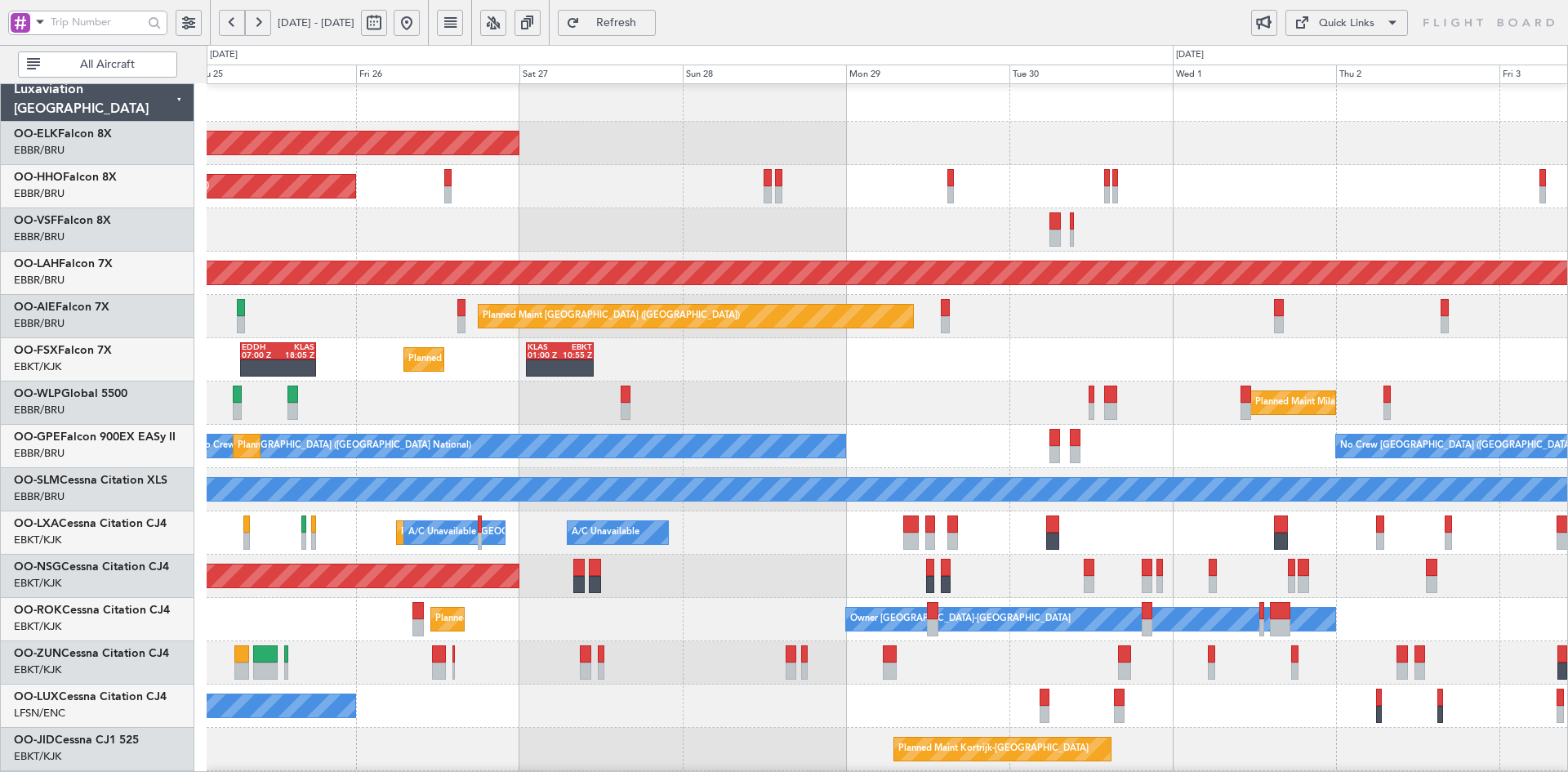
click at [1004, 422] on div "Planned Maint Milan (Linate)" at bounding box center [887, 403] width 1360 height 43
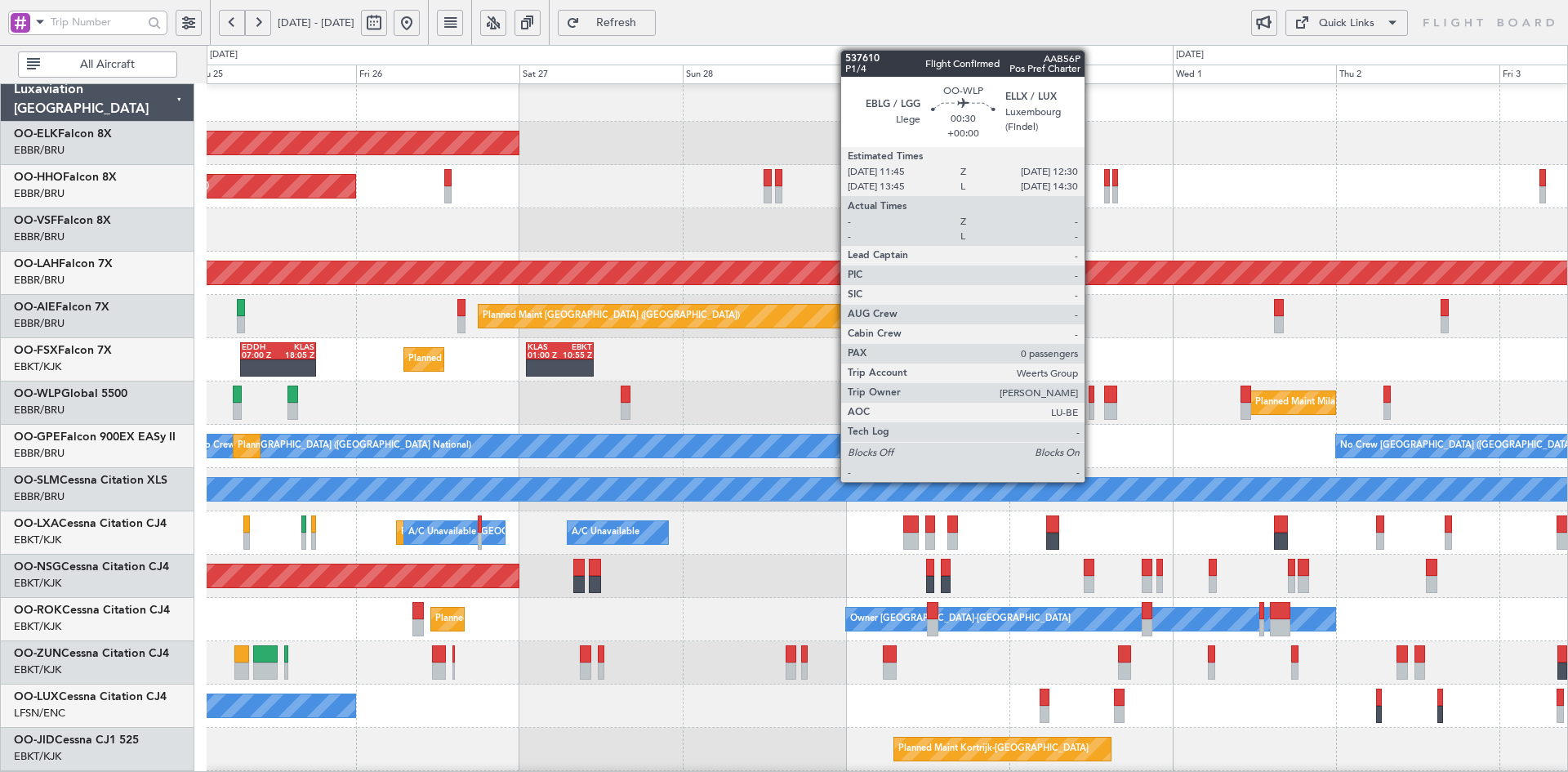
click at [1091, 412] on div at bounding box center [1091, 411] width 6 height 17
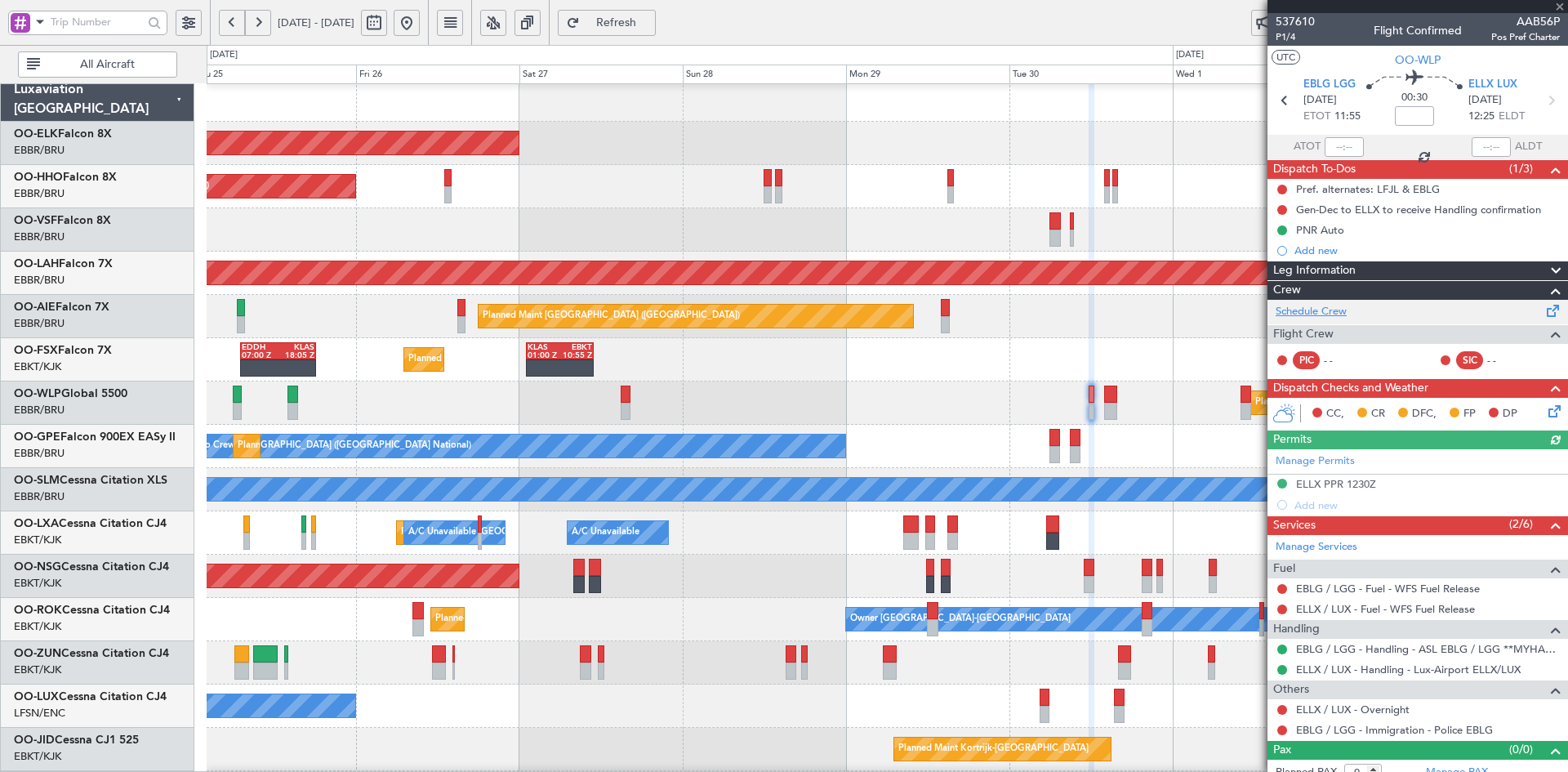
click at [1322, 314] on link "Schedule Crew" at bounding box center [1310, 312] width 71 height 16
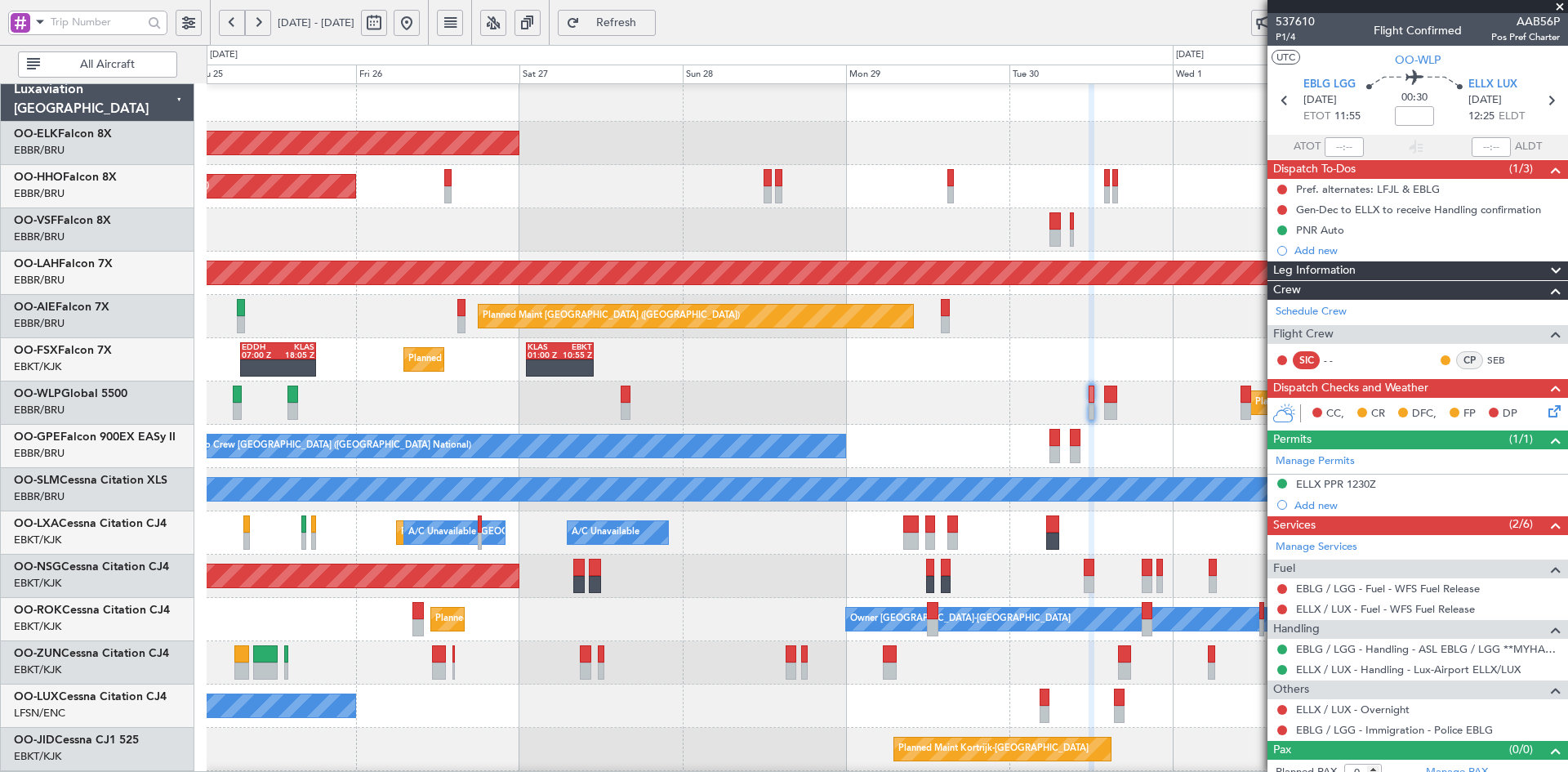
click at [1006, 456] on div "Planned Maint Kortrijk-Wevelgem Planned Maint Geneva (Cointrin) Planned Maint A…" at bounding box center [887, 511] width 1360 height 866
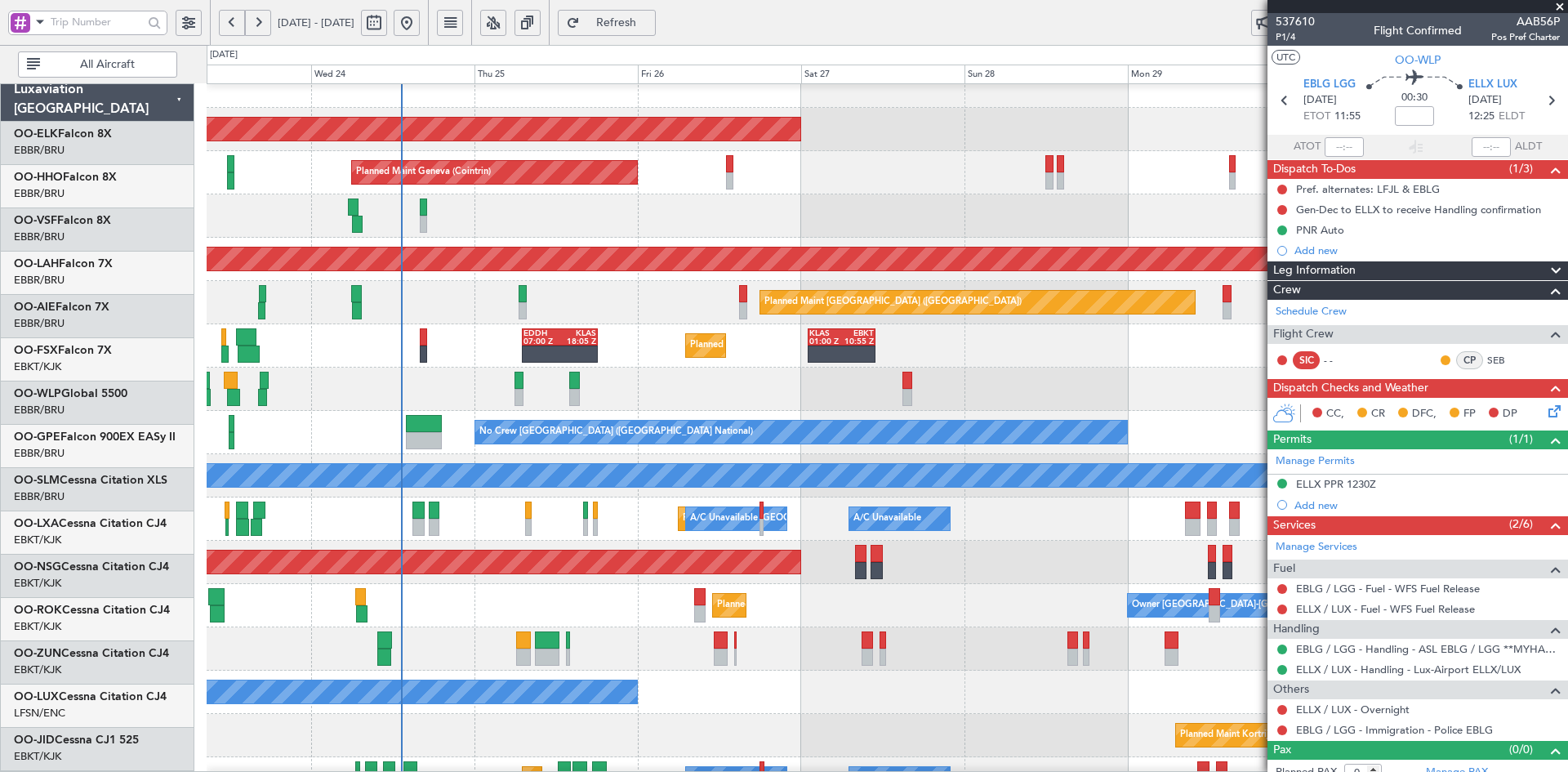
scroll to position [20, 0]
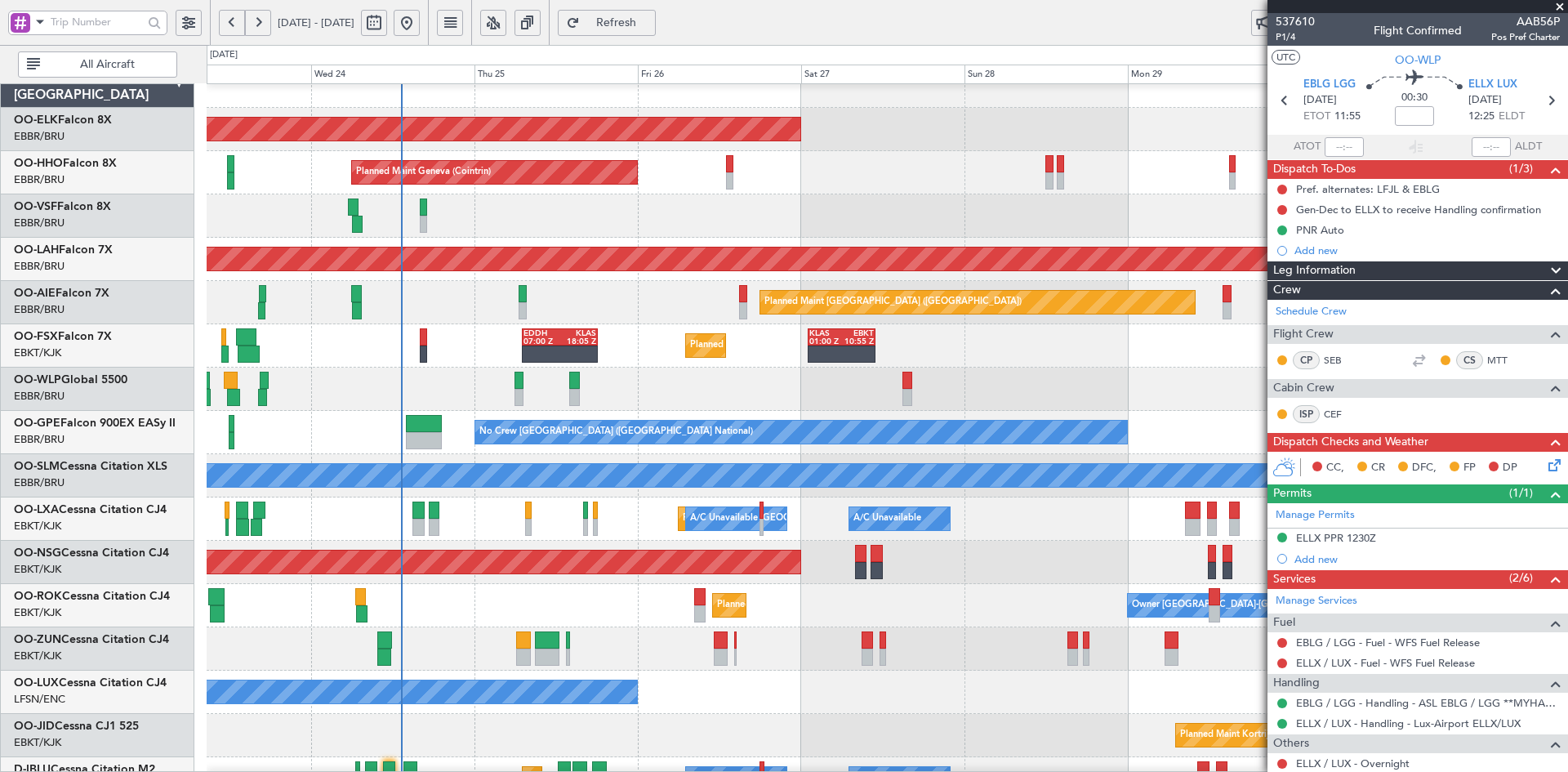
click at [1563, 8] on span at bounding box center [1559, 7] width 16 height 15
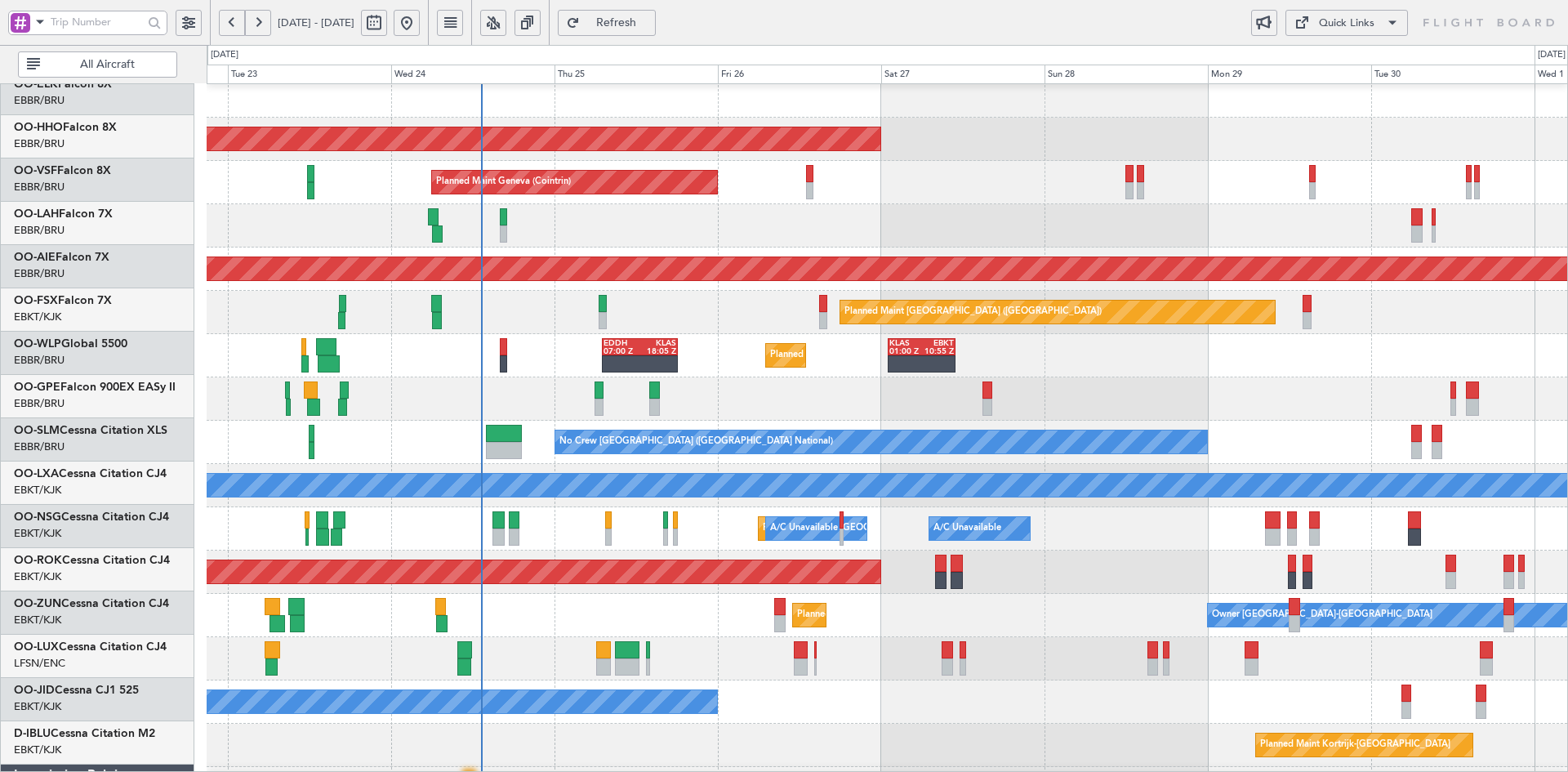
scroll to position [9, 0]
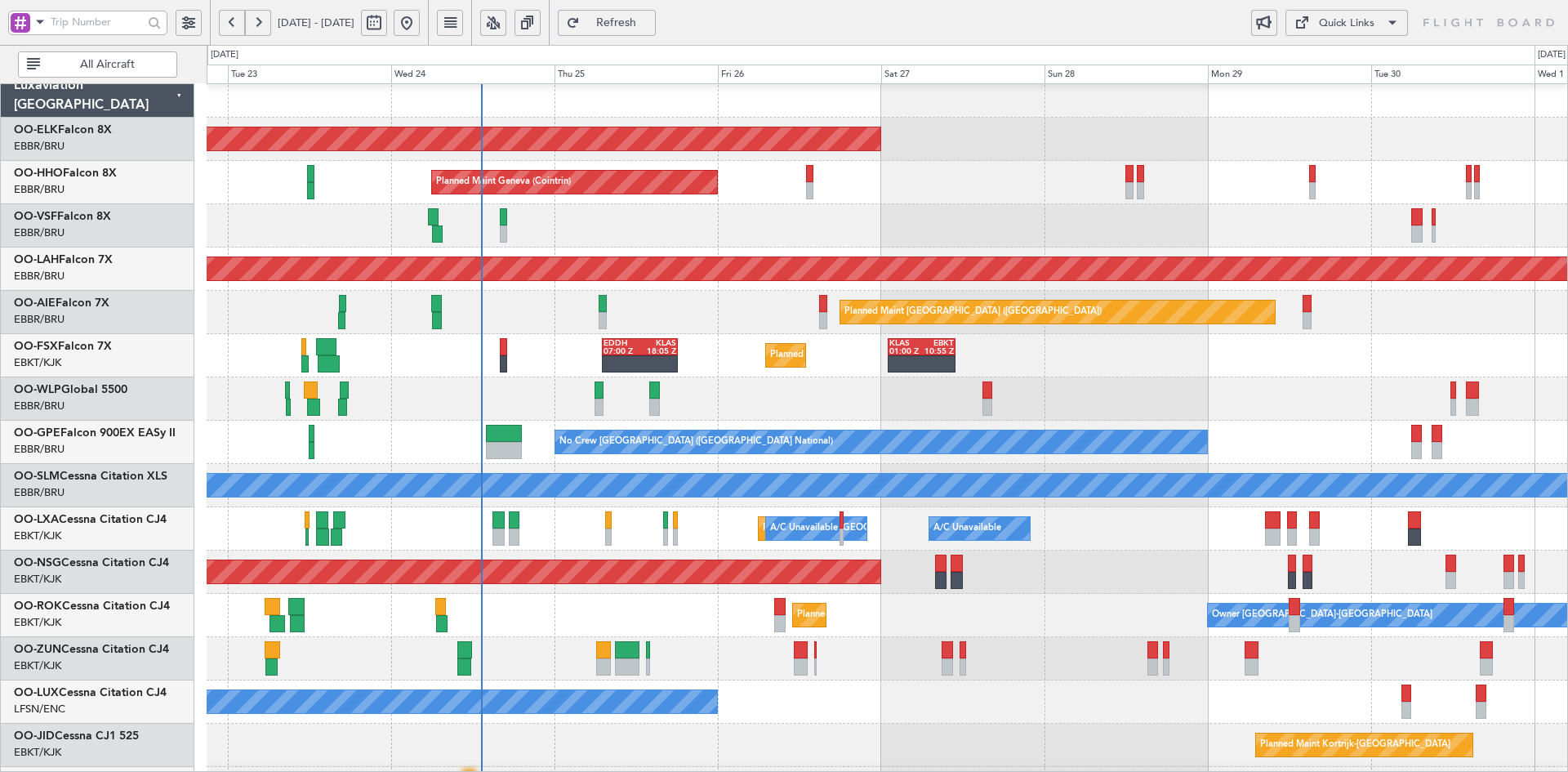
click at [1214, 453] on div "Planned Maint Brussels (Brussels National) No Crew Brussels (Brussels National)…" at bounding box center [887, 442] width 1360 height 43
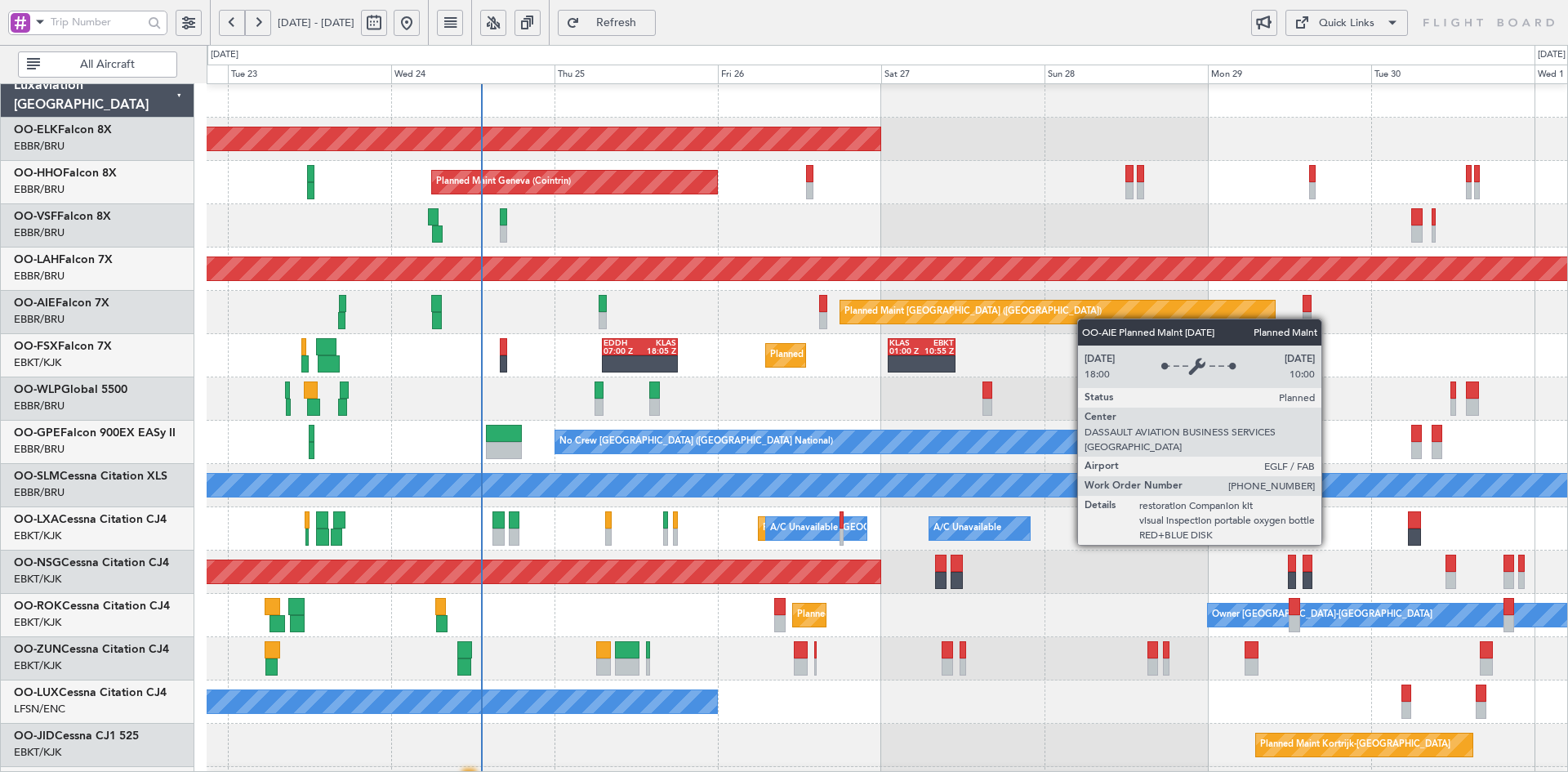
click at [1080, 465] on div "Planned Maint Kortrijk-Wevelgem Planned Maint Geneva (Cointrin) Planned Maint A…" at bounding box center [887, 508] width 1360 height 866
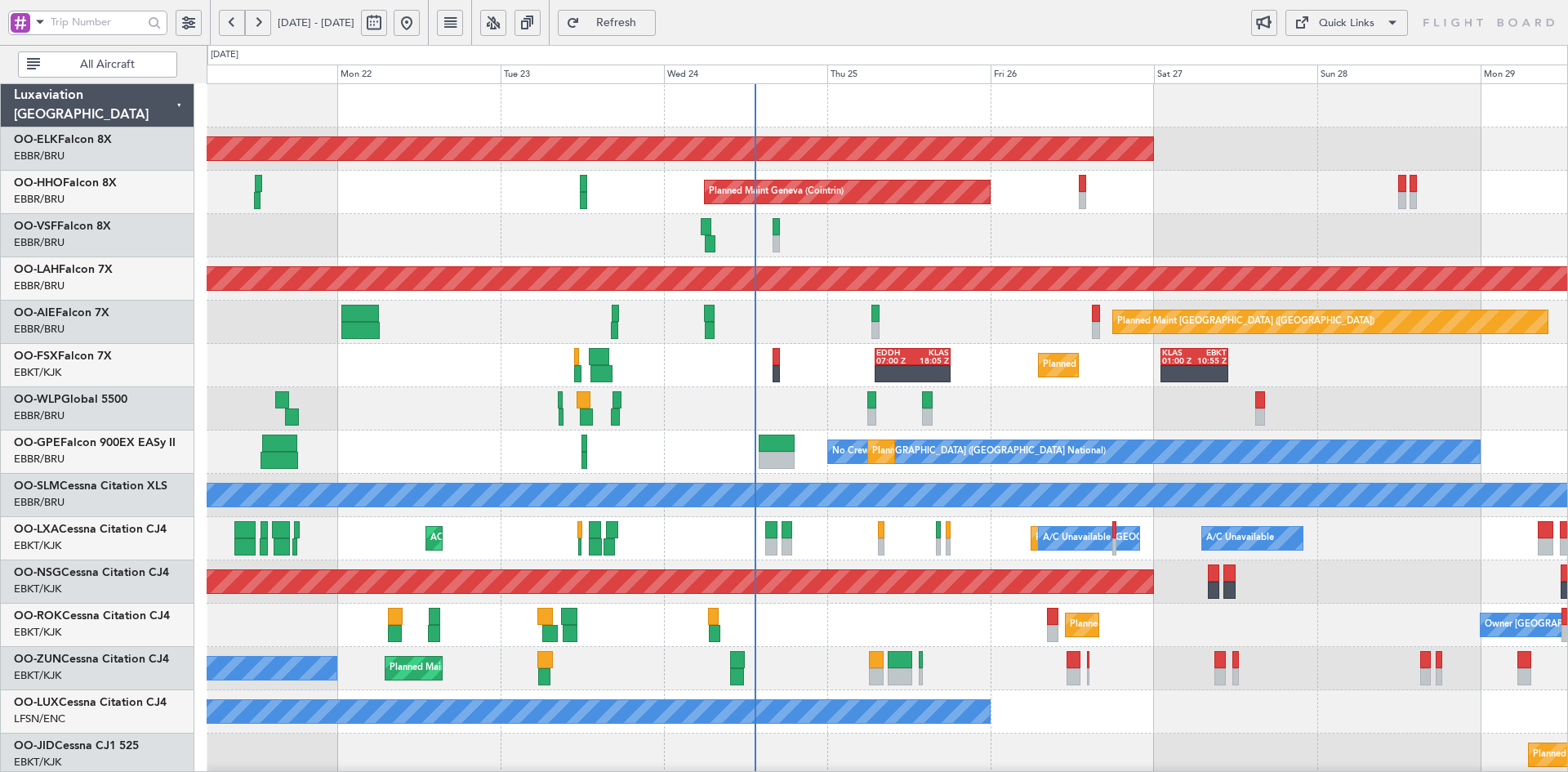
click at [1567, 397] on html "22 Sep 2025 - 01 Oct 2025 Refresh Quick Links All Aircraft Planned Maint Kortri…" at bounding box center [784, 386] width 1568 height 772
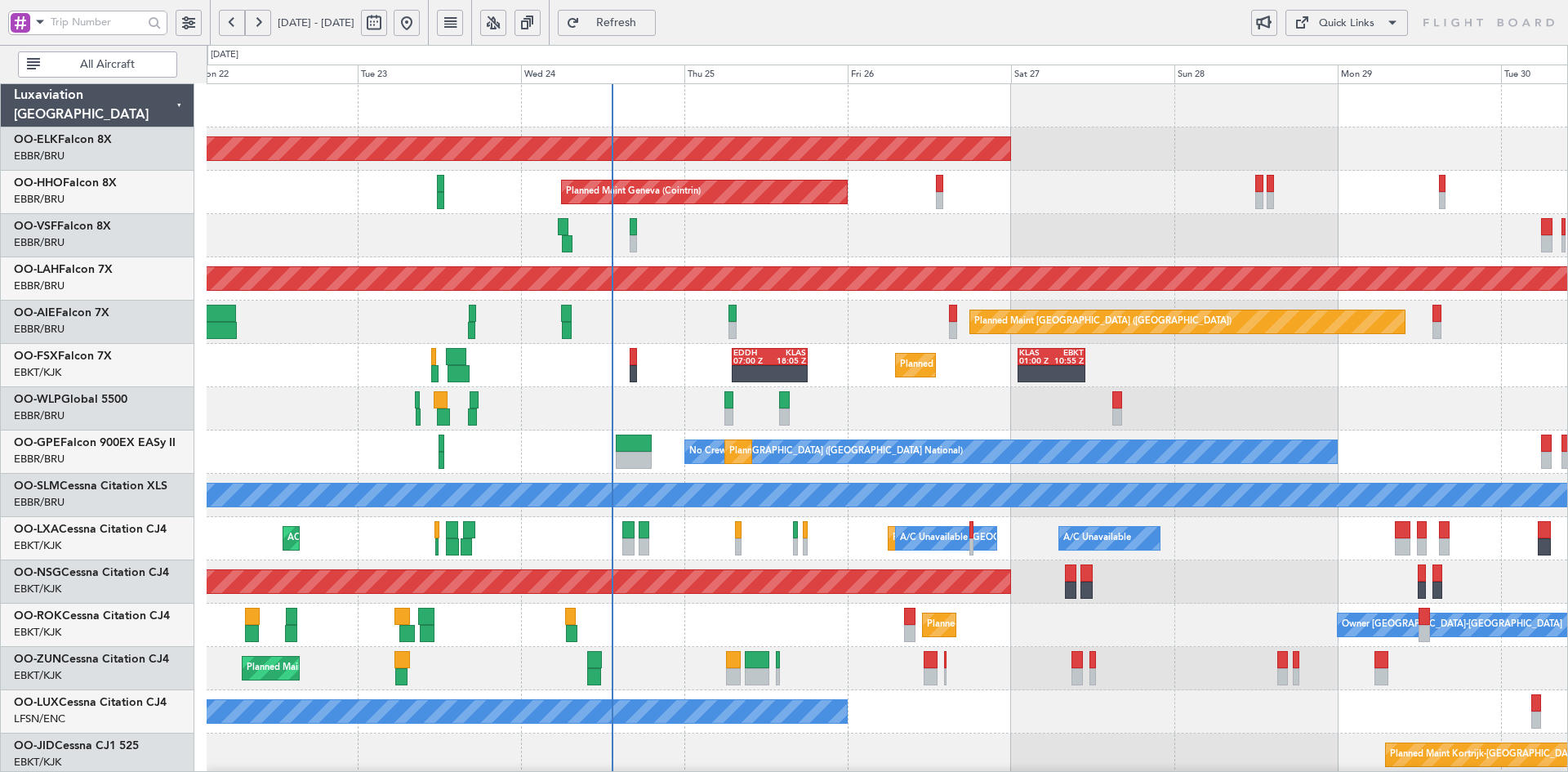
click at [1193, 381] on div "Planned Maint Kortrijk-Wevelgem EDDH 07:00 Z KLAS 18:05 Z KLAS 01:00 Z EBKT 10:…" at bounding box center [887, 365] width 1360 height 43
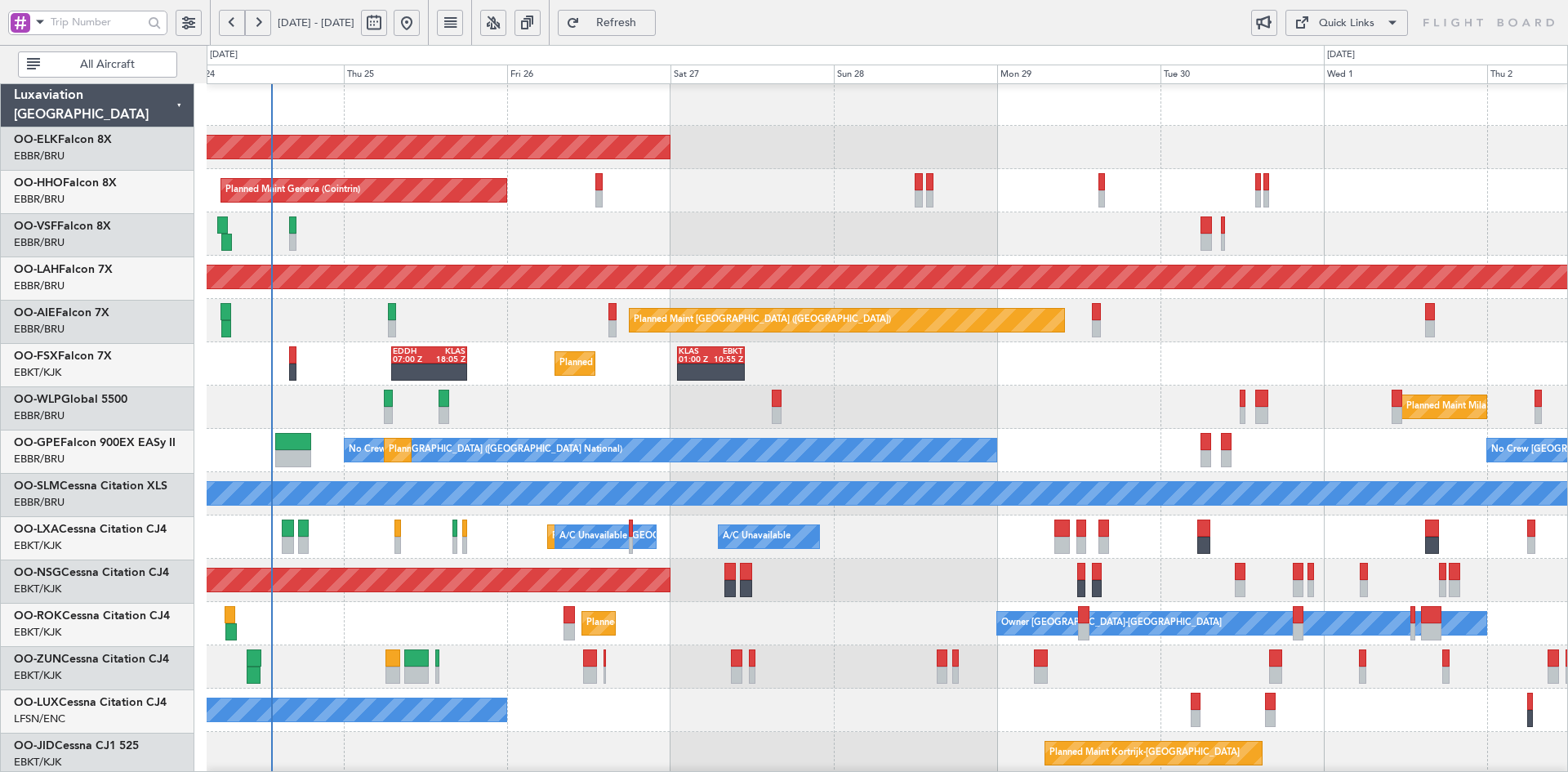
scroll to position [2, 0]
click at [1109, 322] on div "Planned Maint [GEOGRAPHIC_DATA] ([GEOGRAPHIC_DATA])" at bounding box center [887, 320] width 1360 height 43
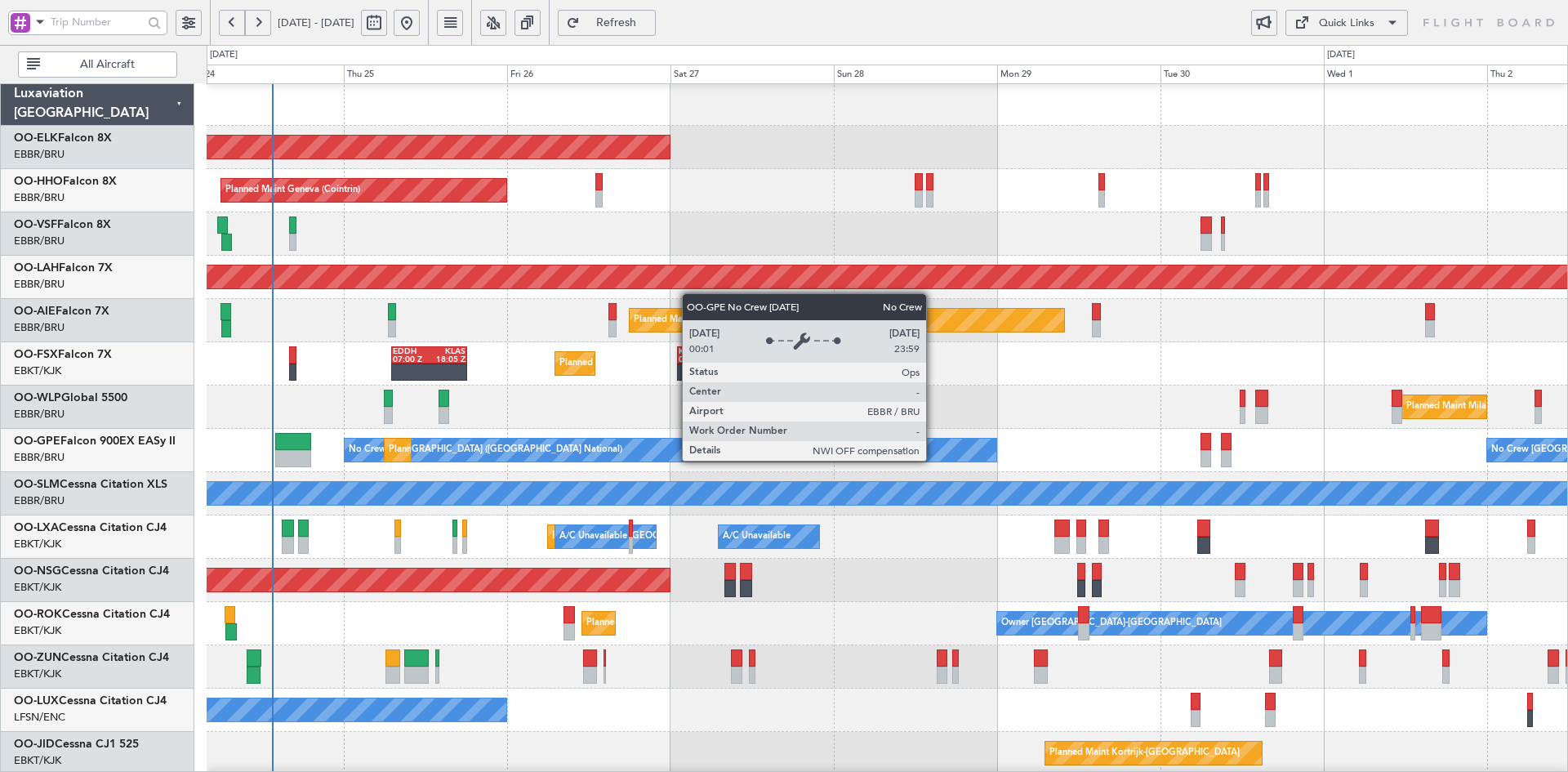
click at [939, 453] on div "No Crew [GEOGRAPHIC_DATA] ([GEOGRAPHIC_DATA] National)" at bounding box center [670, 450] width 652 height 23
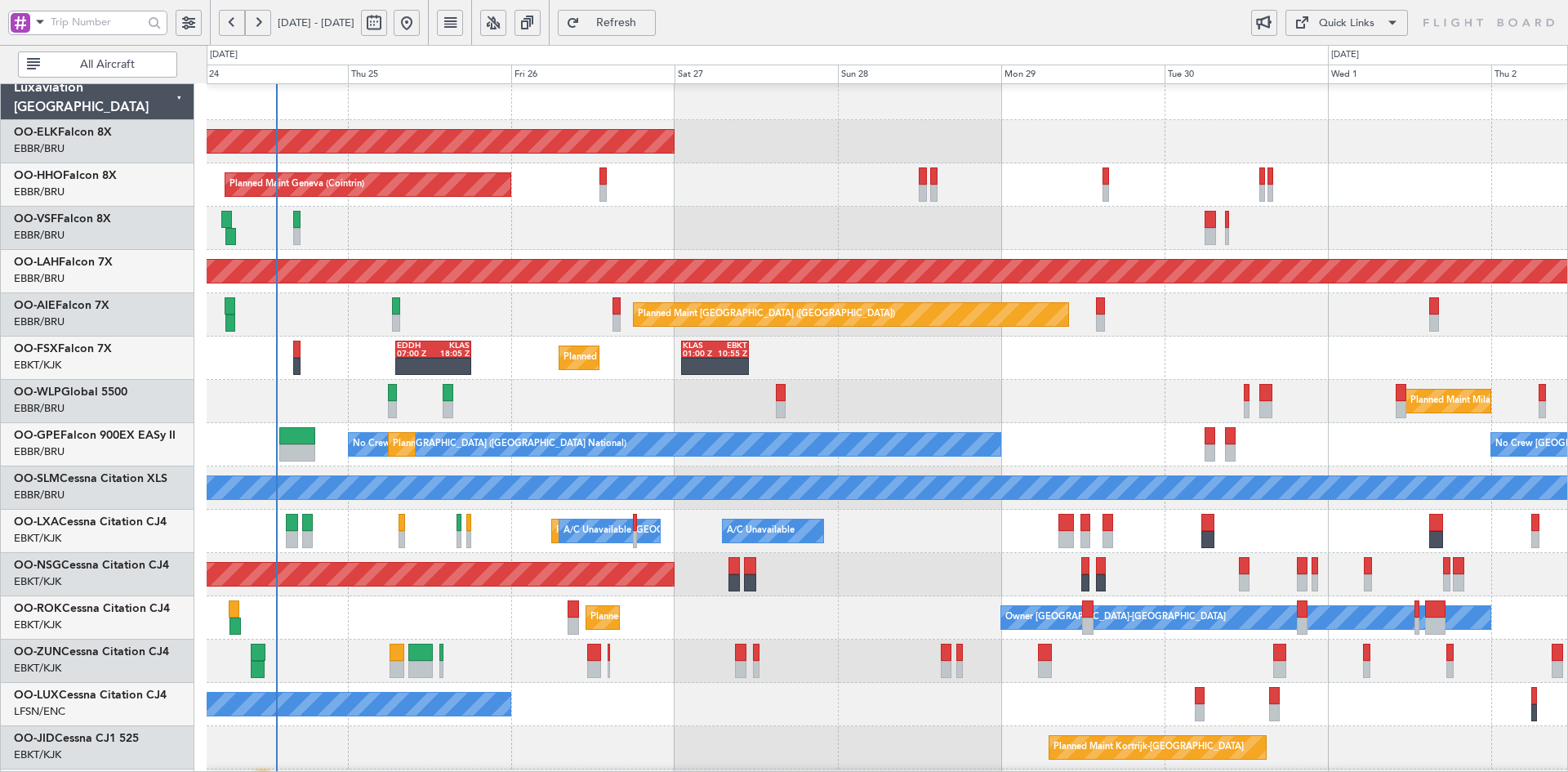
click at [812, 389] on div "Planned Maint Milan (Linate)" at bounding box center [887, 401] width 1360 height 43
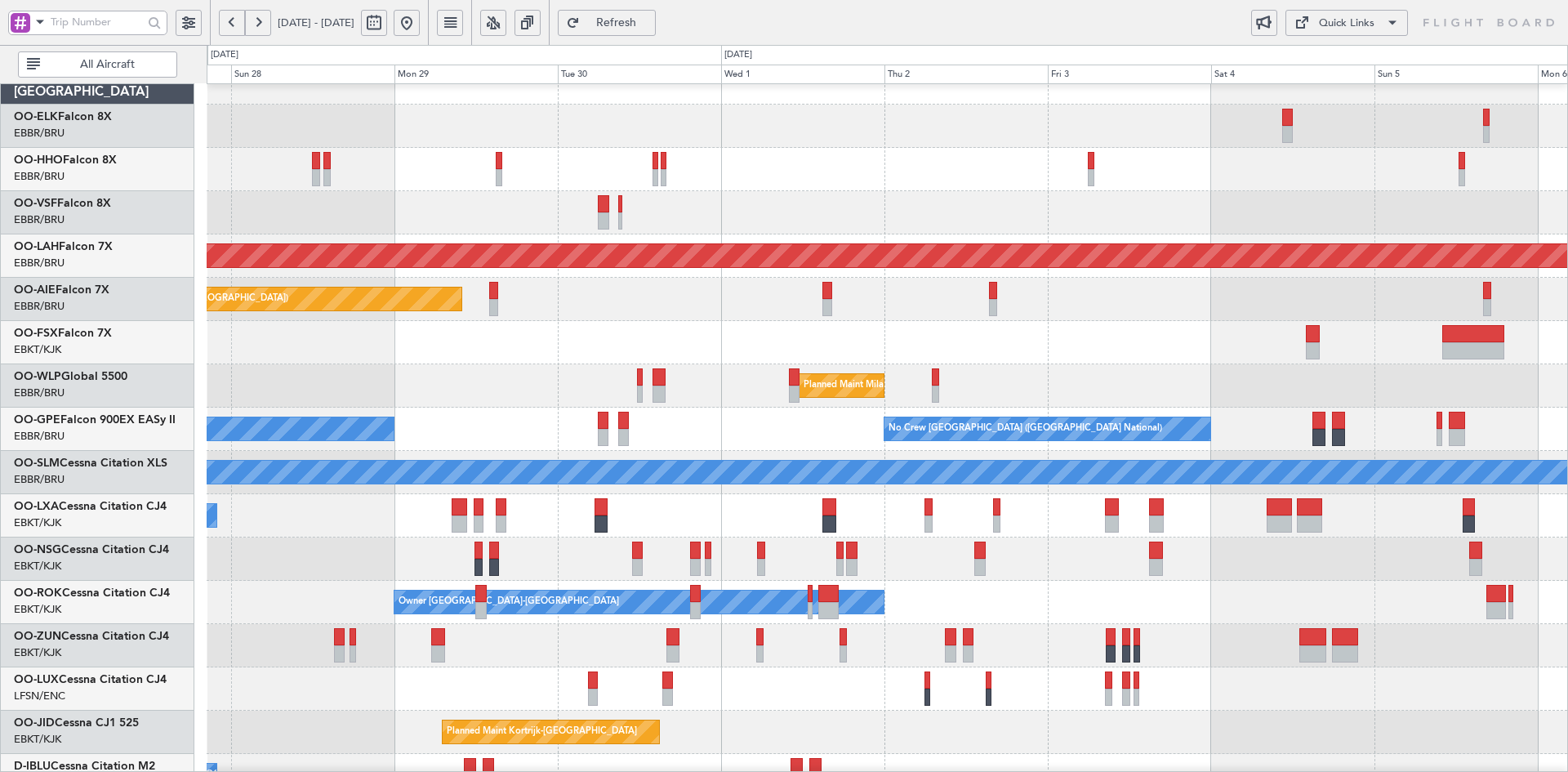
scroll to position [45, 0]
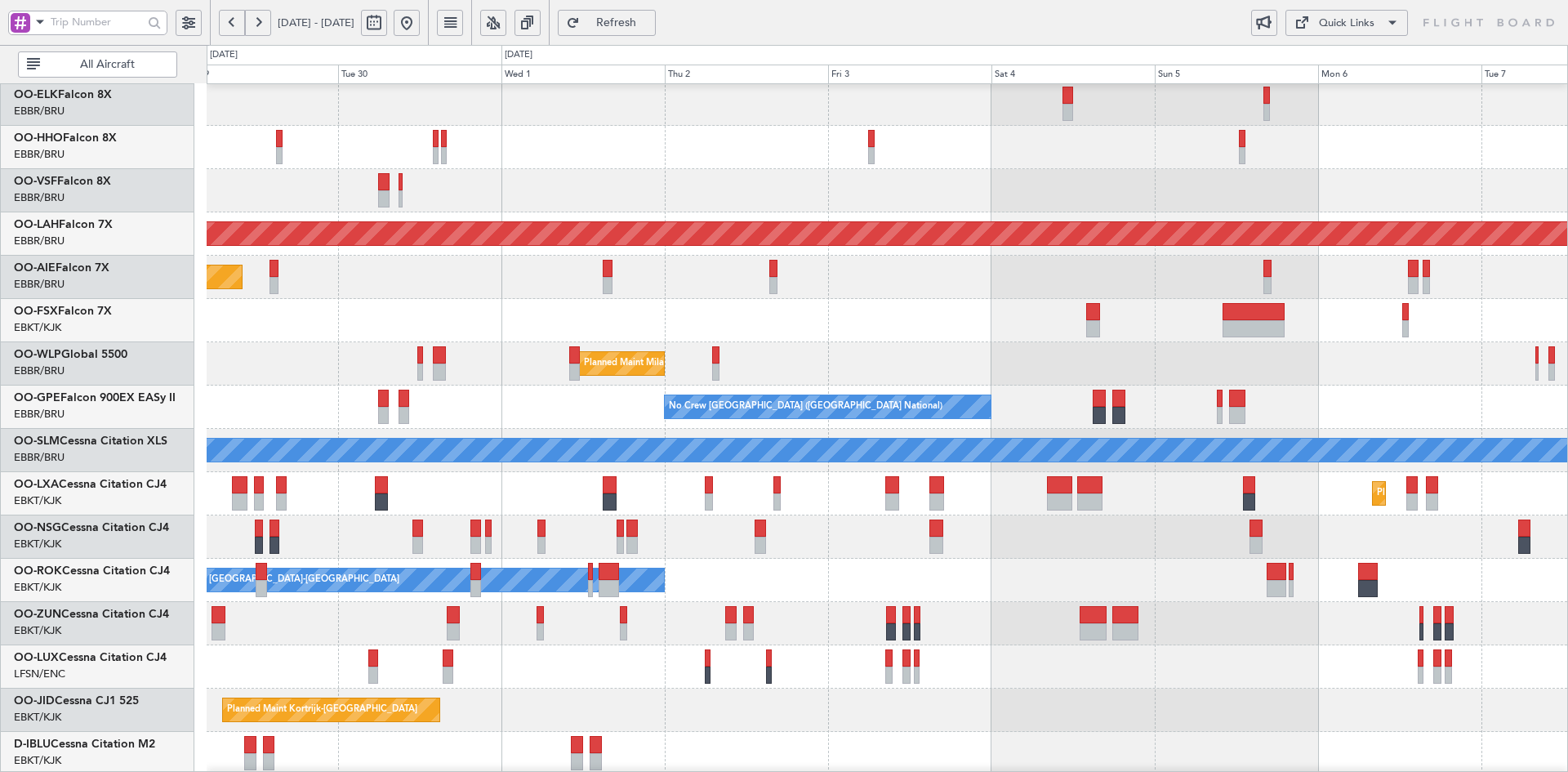
click at [1157, 617] on div at bounding box center [887, 623] width 1360 height 43
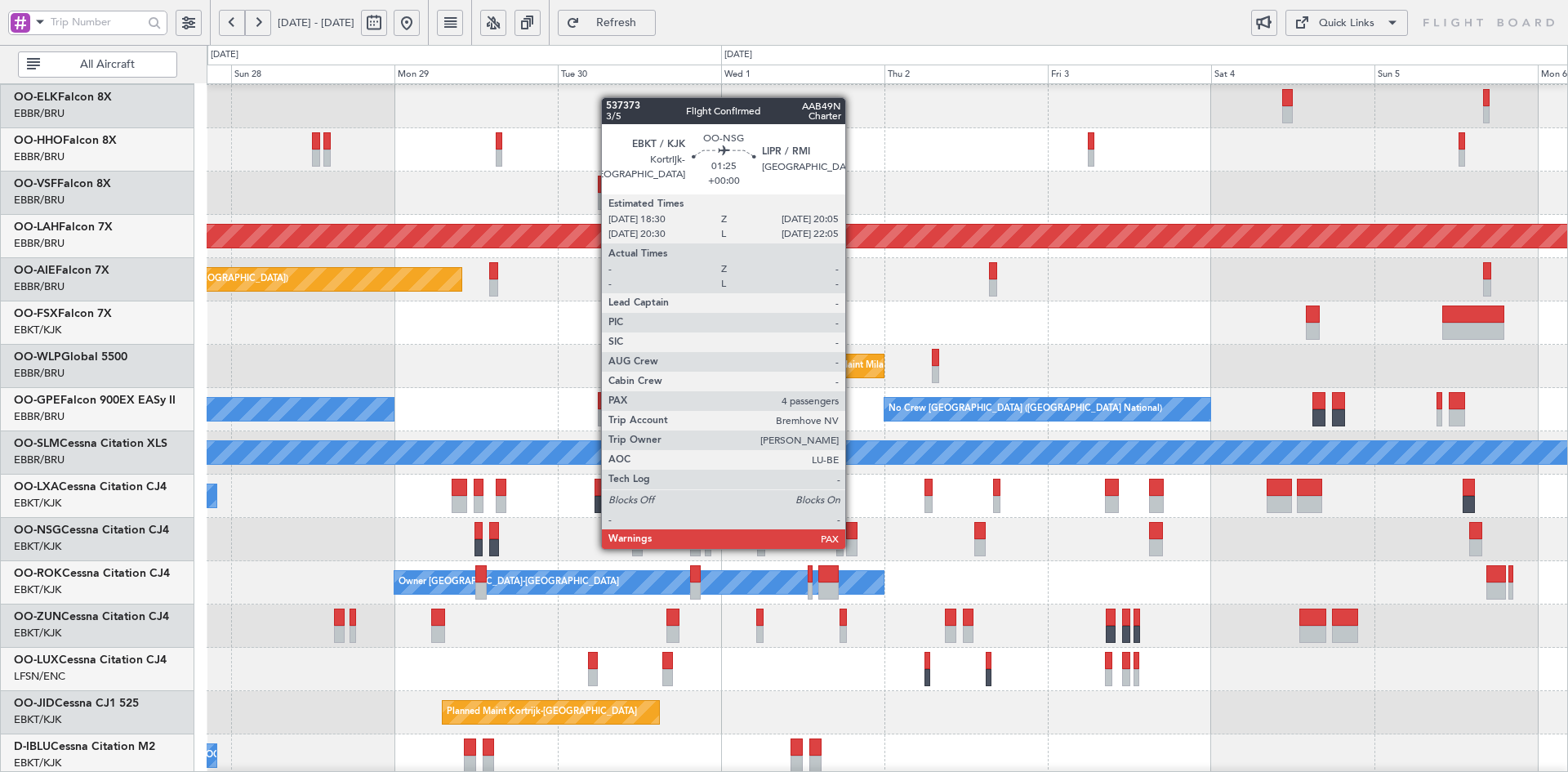
click at [853, 547] on div at bounding box center [851, 548] width 11 height 17
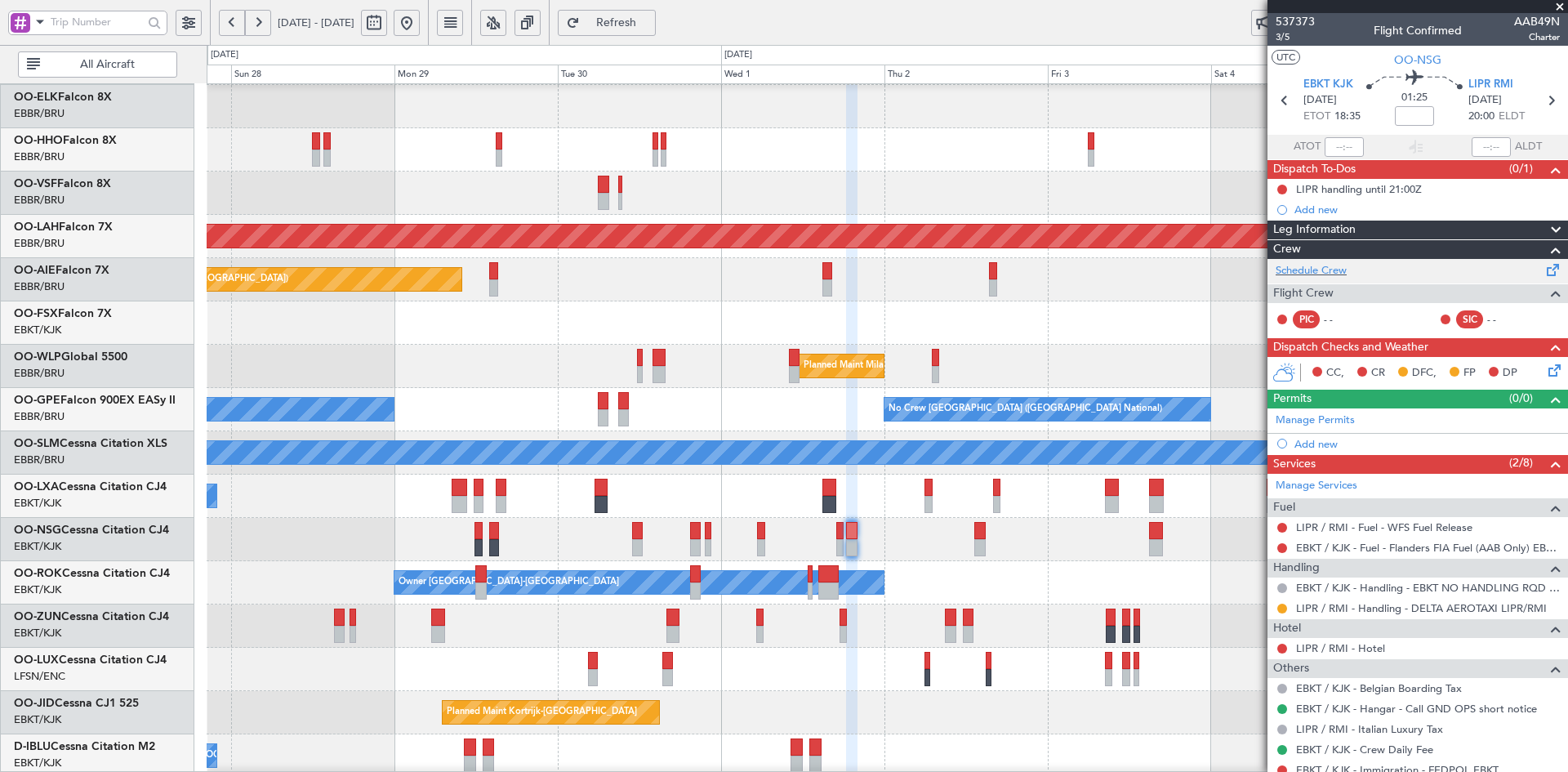
click at [1337, 258] on div "Schedule Crew" at bounding box center [1418, 271] width 301 height 25
click at [420, 21] on button at bounding box center [406, 22] width 26 height 26
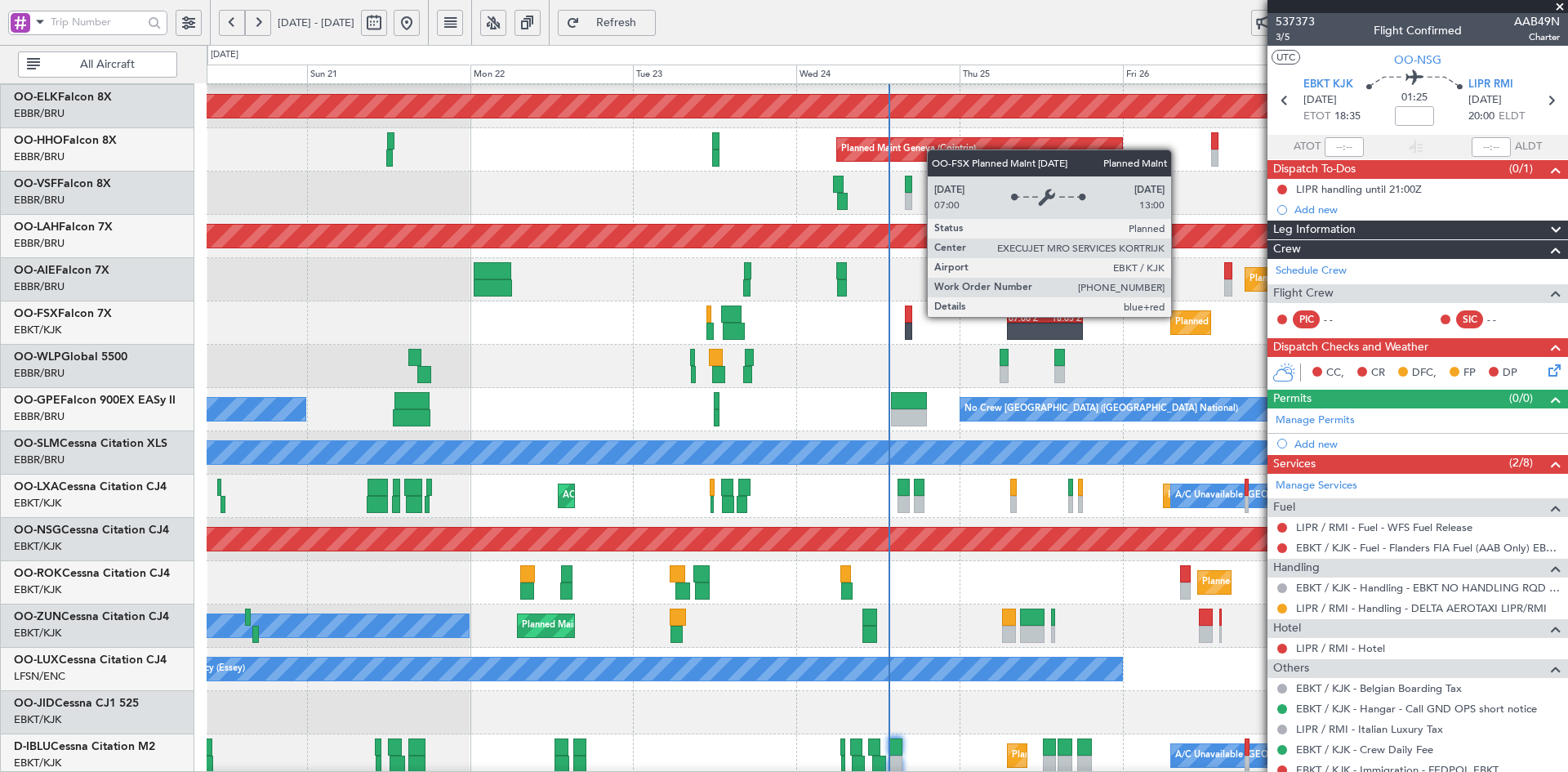
click at [975, 319] on div "Planned Maint Kortrijk-Wevelgem EDDH 07:00 Z KLAS 18:05 Z KLAS 01:00 Z EBKT 10:…" at bounding box center [887, 323] width 1360 height 43
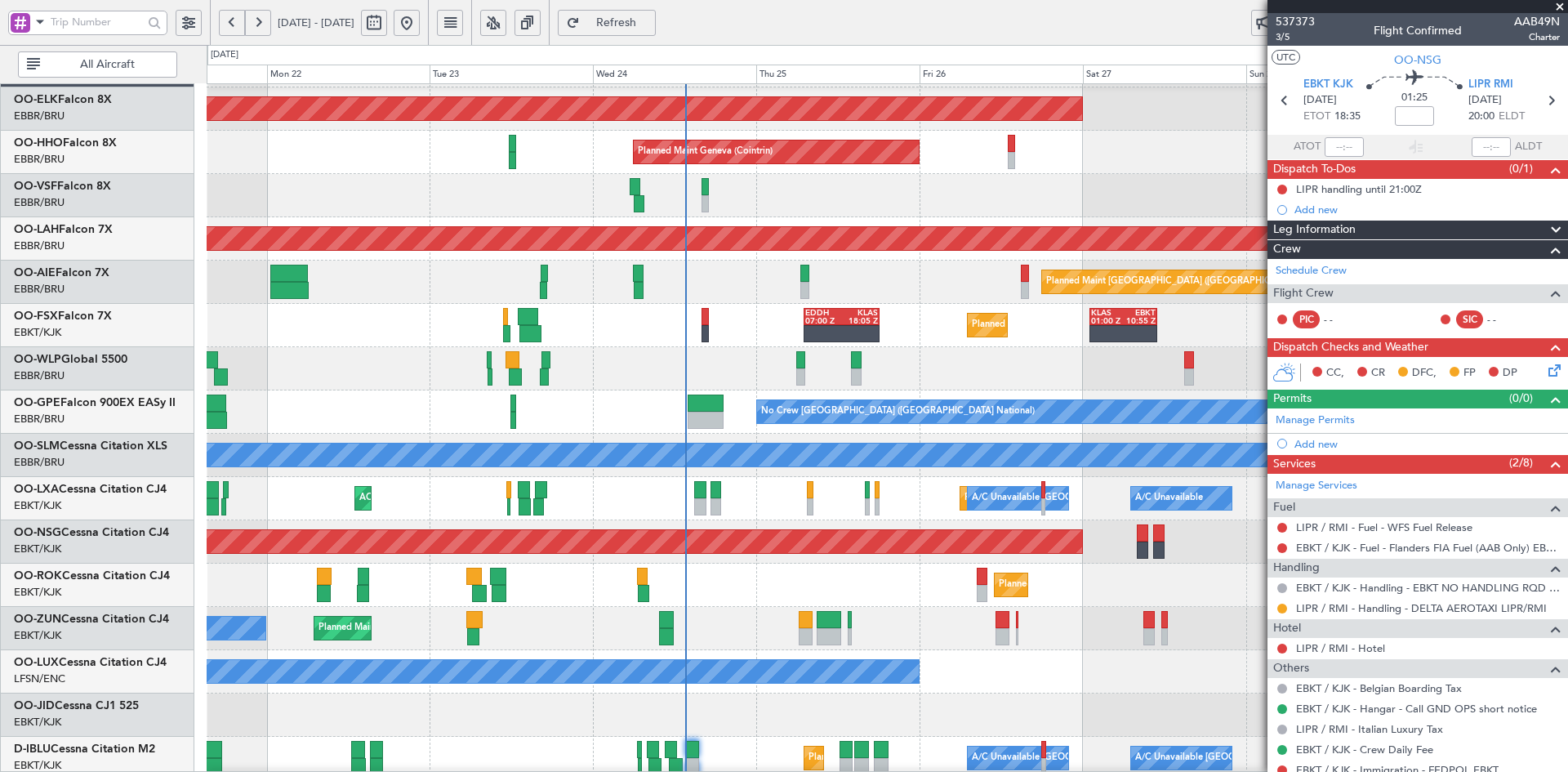
click at [912, 408] on div "Planned Maint Kortrijk-Wevelgem Planned Maint Geneva (Cointrin) AOG Maint Bruss…" at bounding box center [887, 477] width 1360 height 866
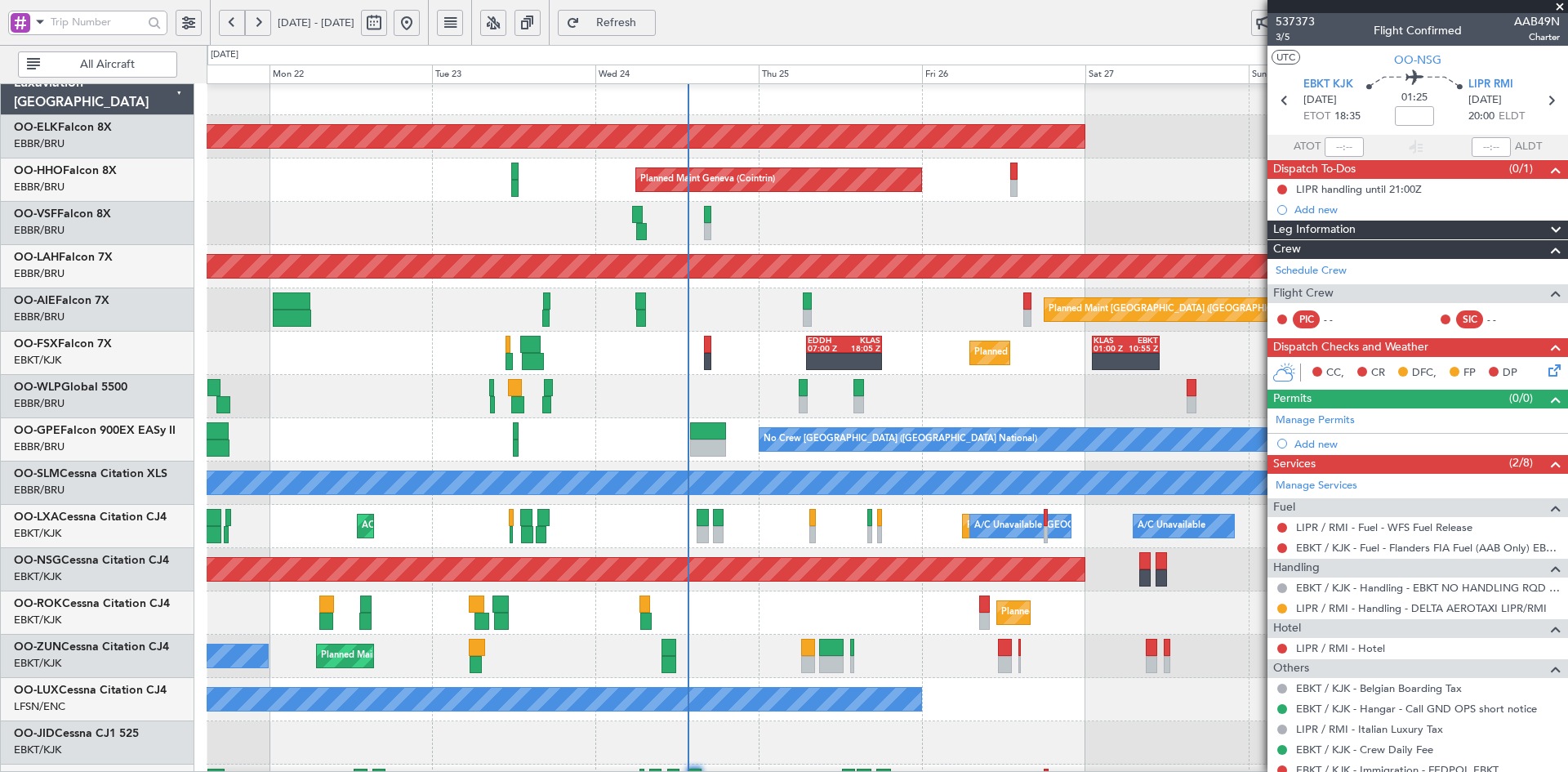
click at [1014, 199] on div "Planned Maint Geneva (Cointrin)" at bounding box center [887, 179] width 1360 height 43
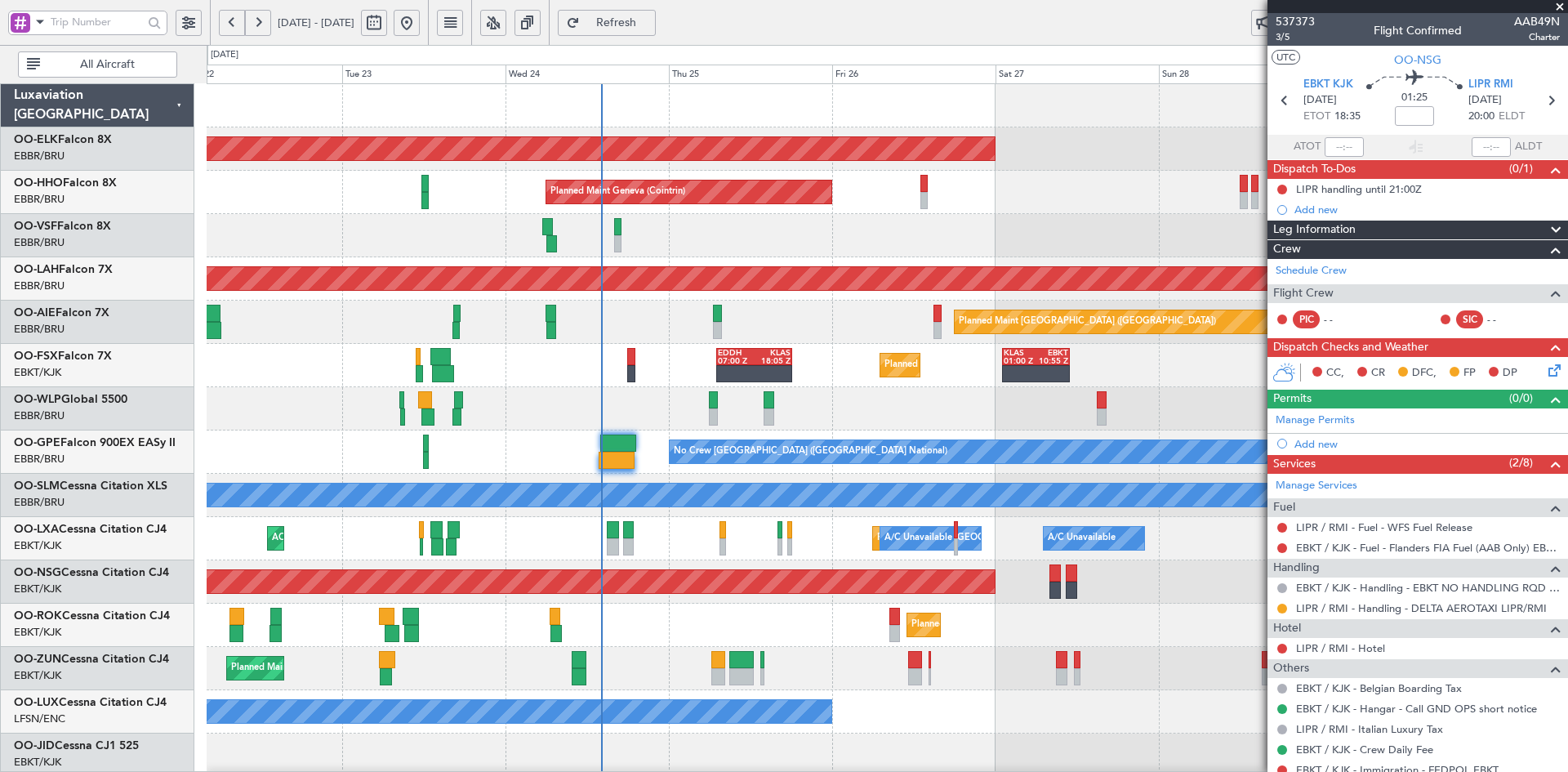
click at [976, 216] on div at bounding box center [887, 235] width 1360 height 43
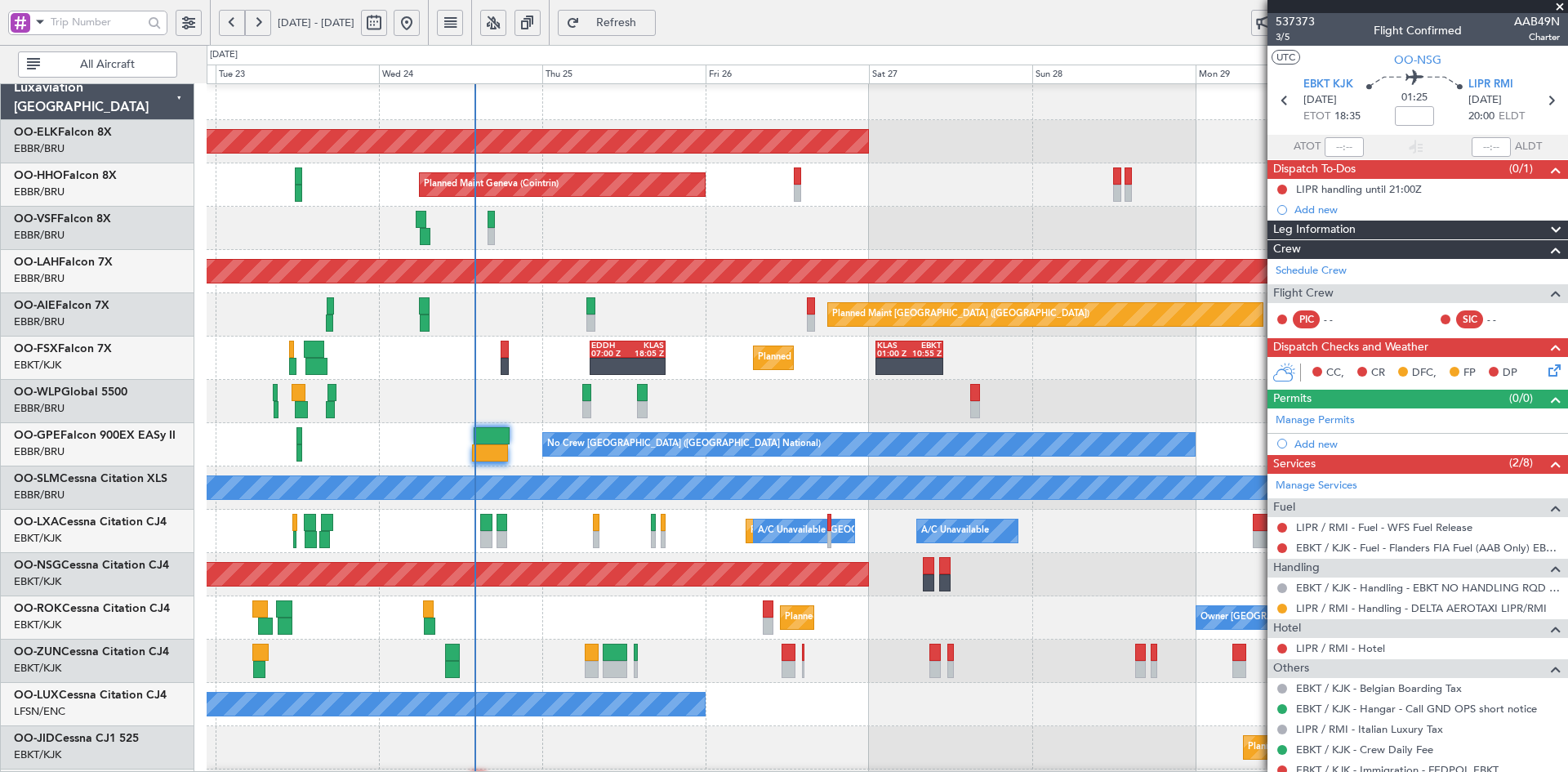
click at [983, 172] on div "Planned Maint Geneva (Cointrin)" at bounding box center [887, 185] width 1360 height 43
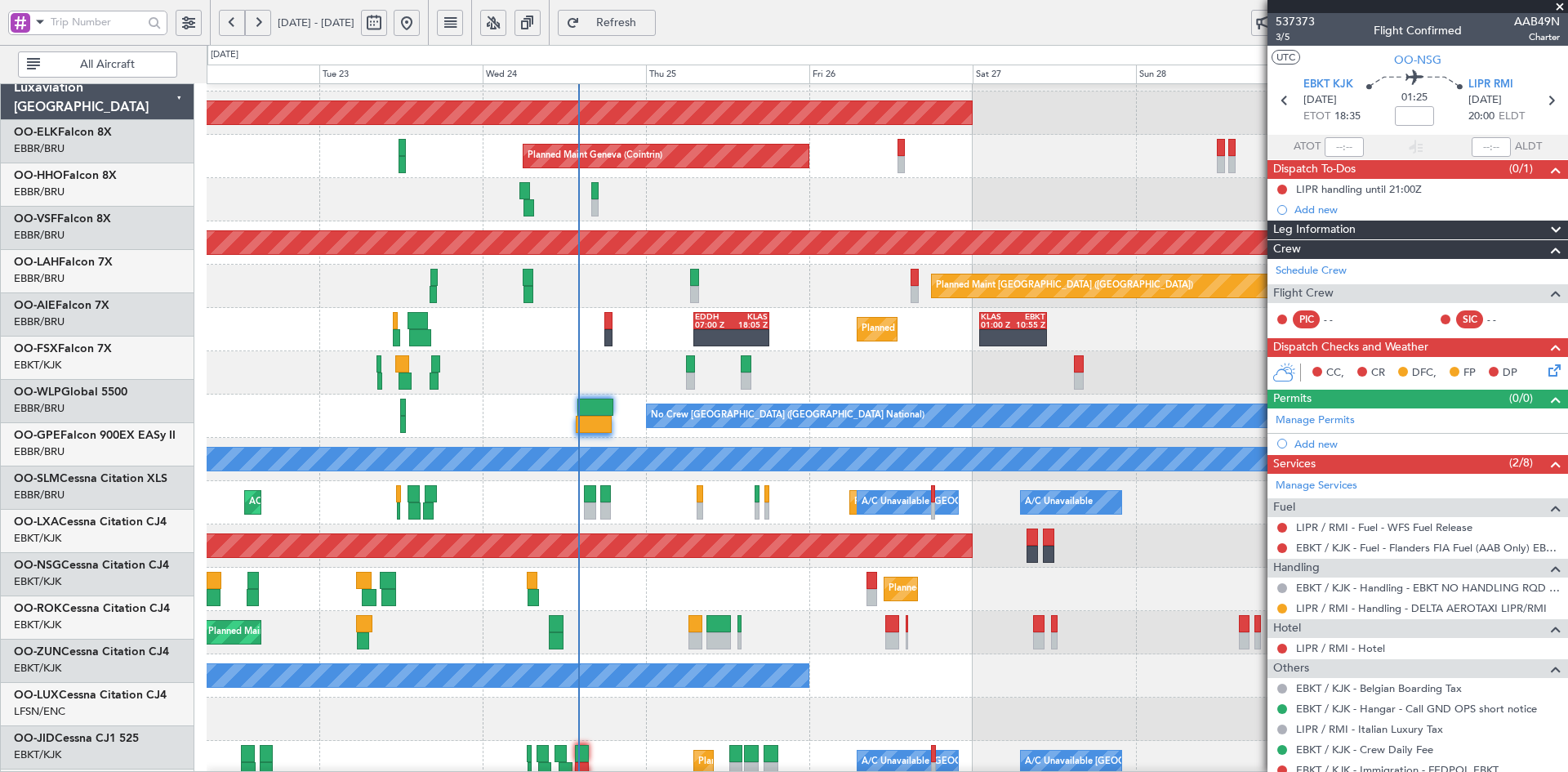
scroll to position [36, 0]
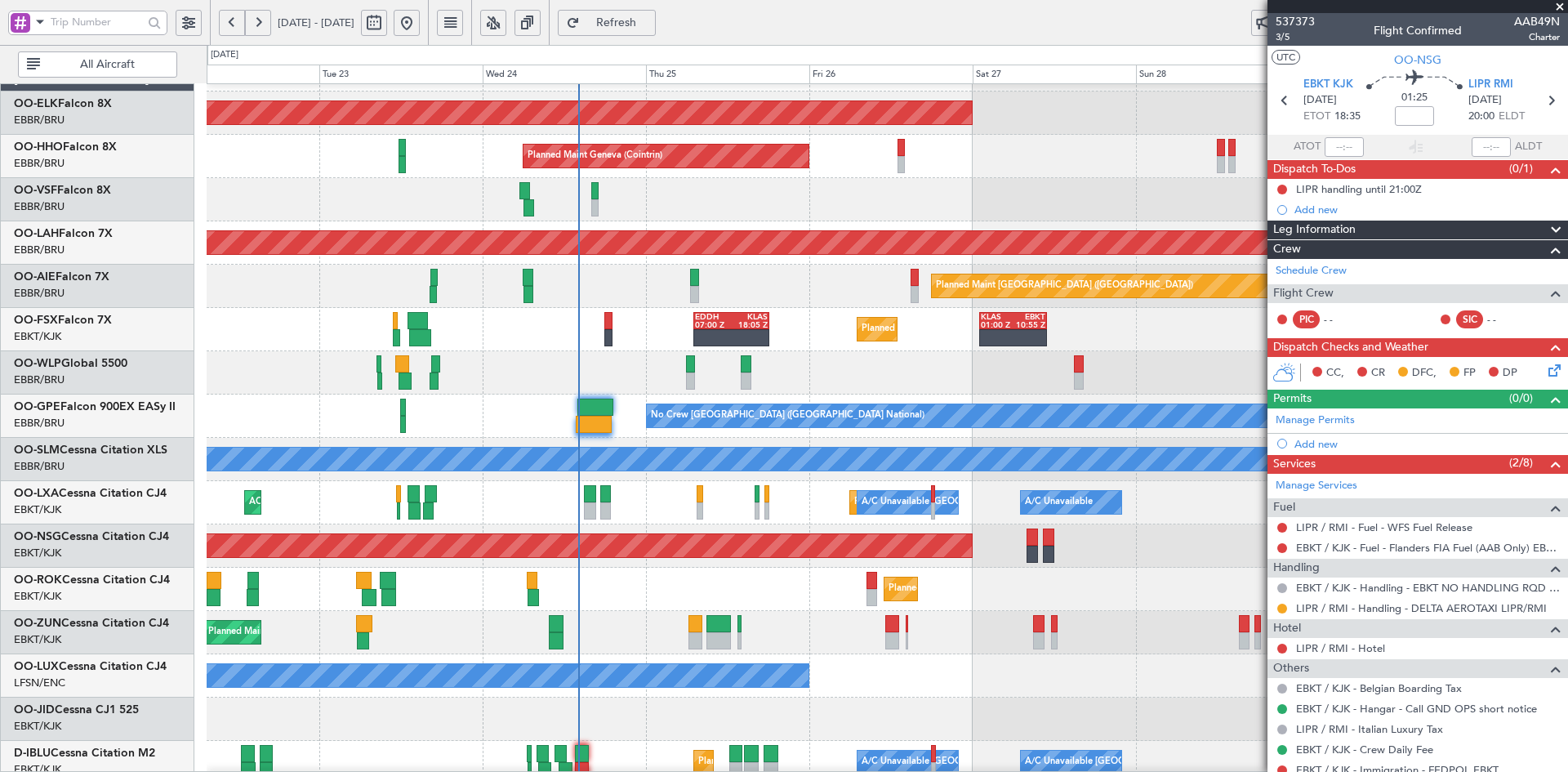
click at [1073, 249] on div "Planned Maint Kortrijk-Wevelgem Planned Maint Geneva (Cointrin) Planned Maint A…" at bounding box center [887, 481] width 1360 height 866
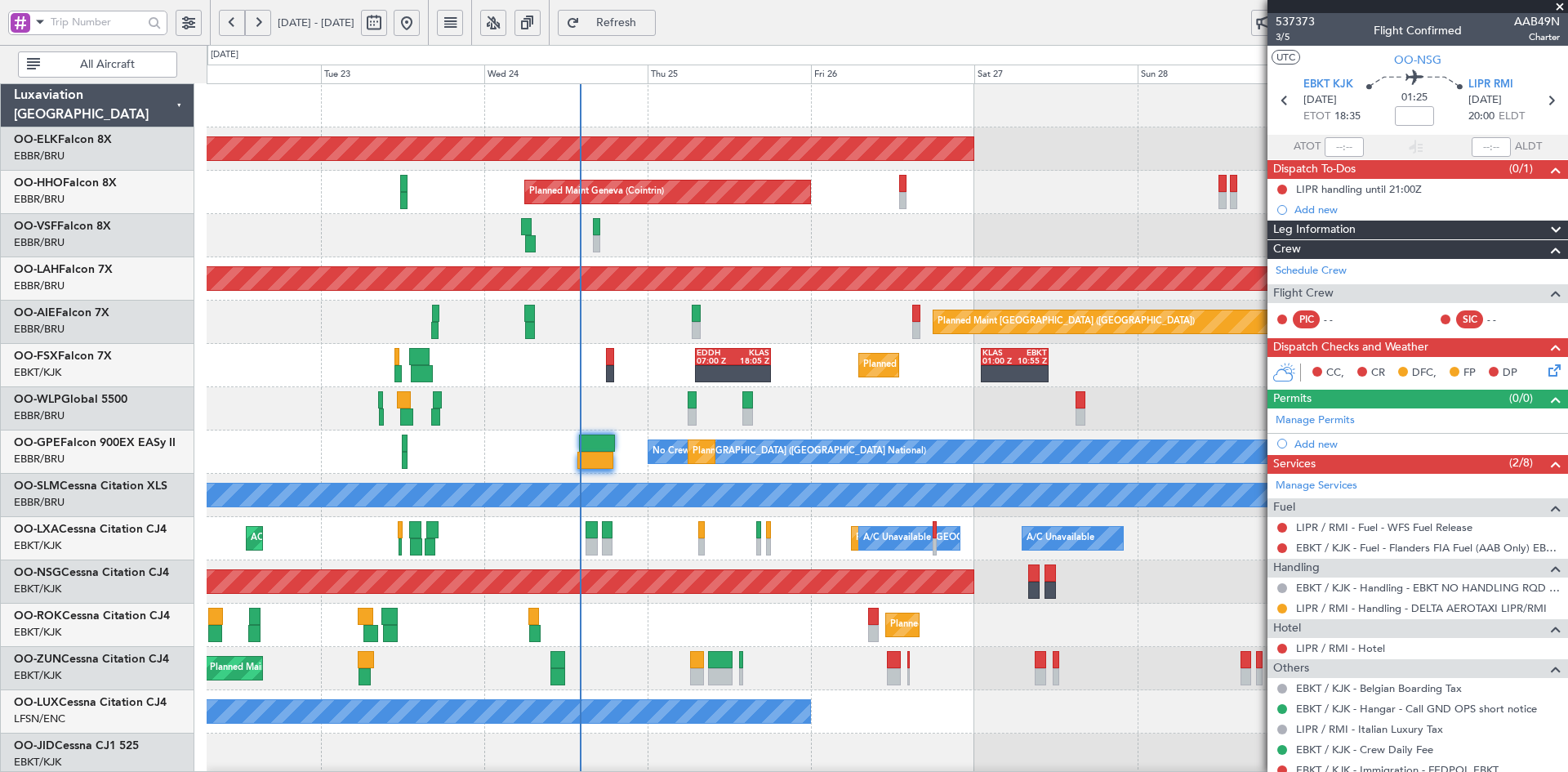
click at [1561, 7] on span at bounding box center [1559, 7] width 16 height 15
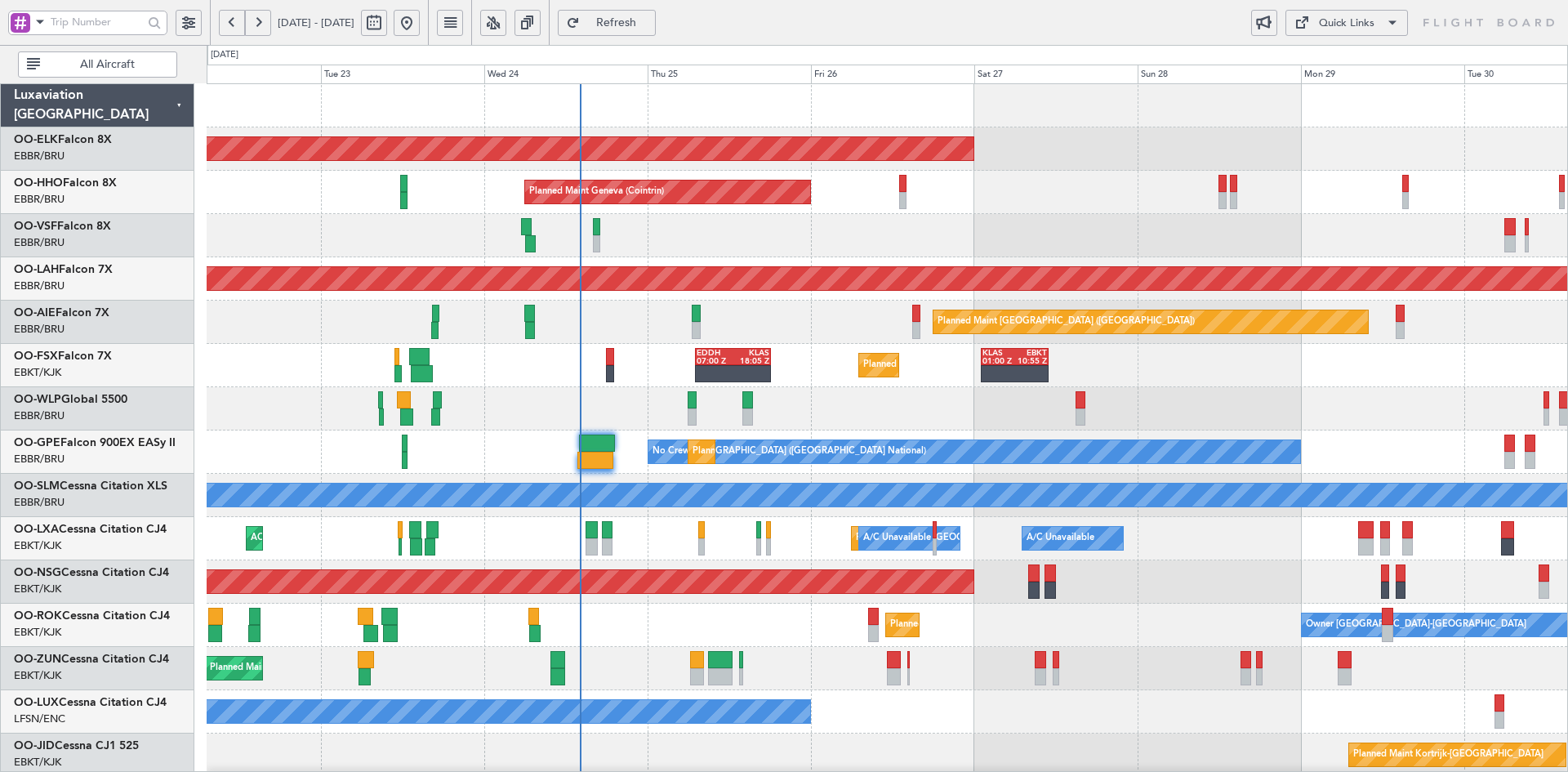
type input "0"
click at [1268, 138] on div "Planned Maint Kortrijk-[GEOGRAPHIC_DATA]" at bounding box center [887, 149] width 1360 height 43
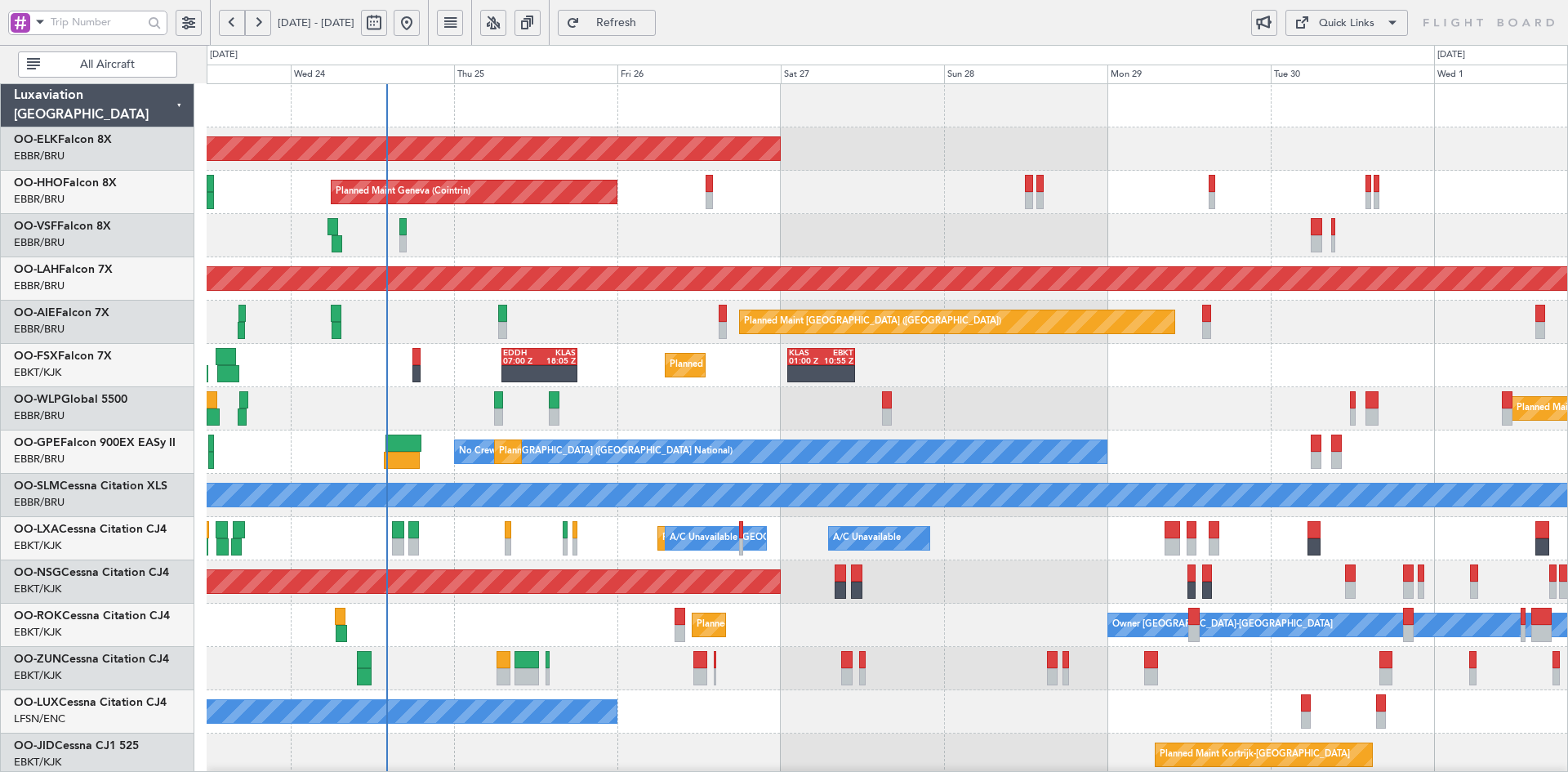
click at [678, 209] on div "Planned Maint Kortrijk-Wevelgem Planned Maint Geneva (Cointrin) Planned Maint A…" at bounding box center [887, 517] width 1360 height 866
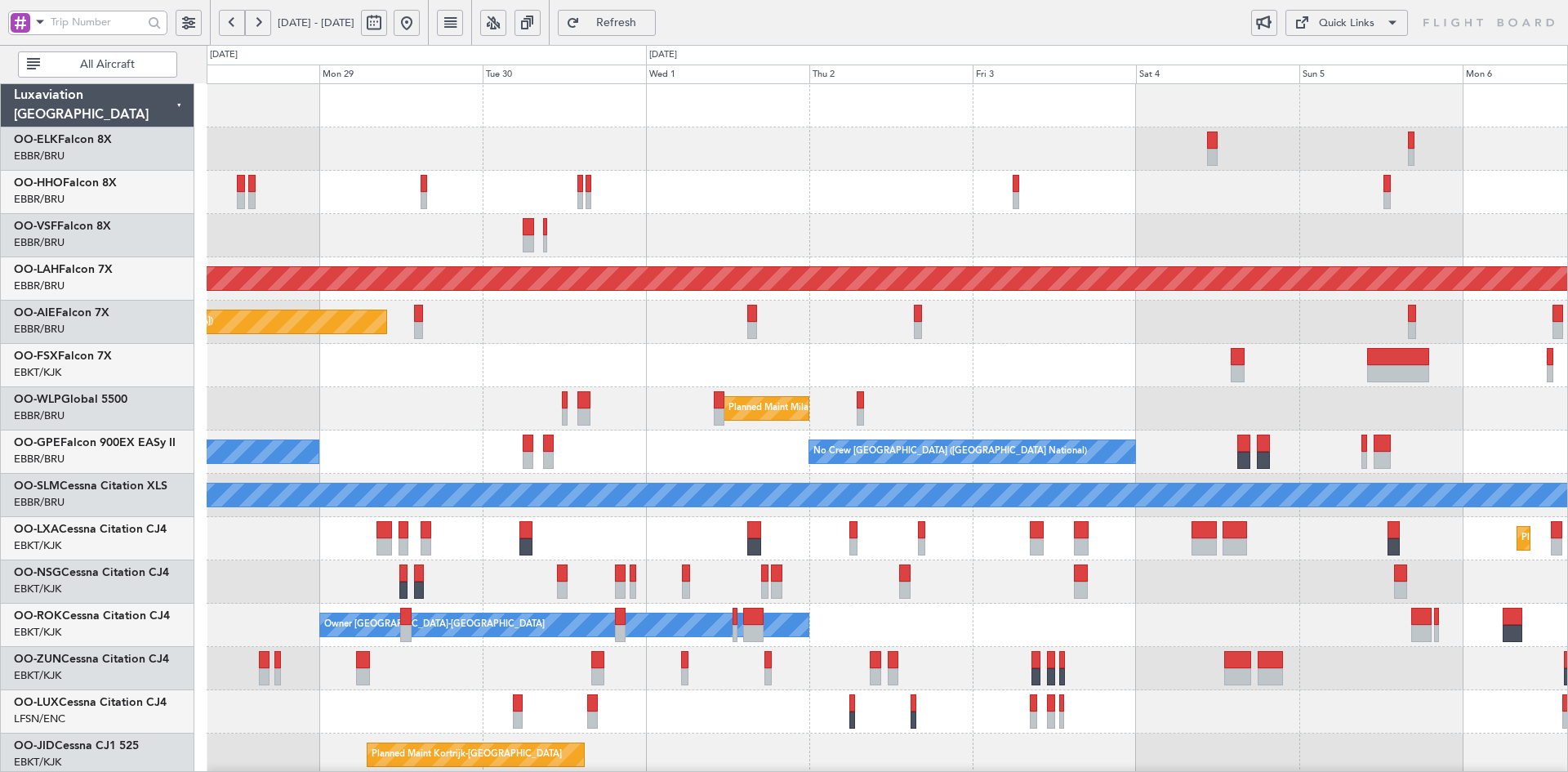
click at [941, 308] on div "Planned Maint Kortrijk-Wevelgem Planned Maint Alton-st Louis (St Louis Regl) Pl…" at bounding box center [887, 517] width 1360 height 866
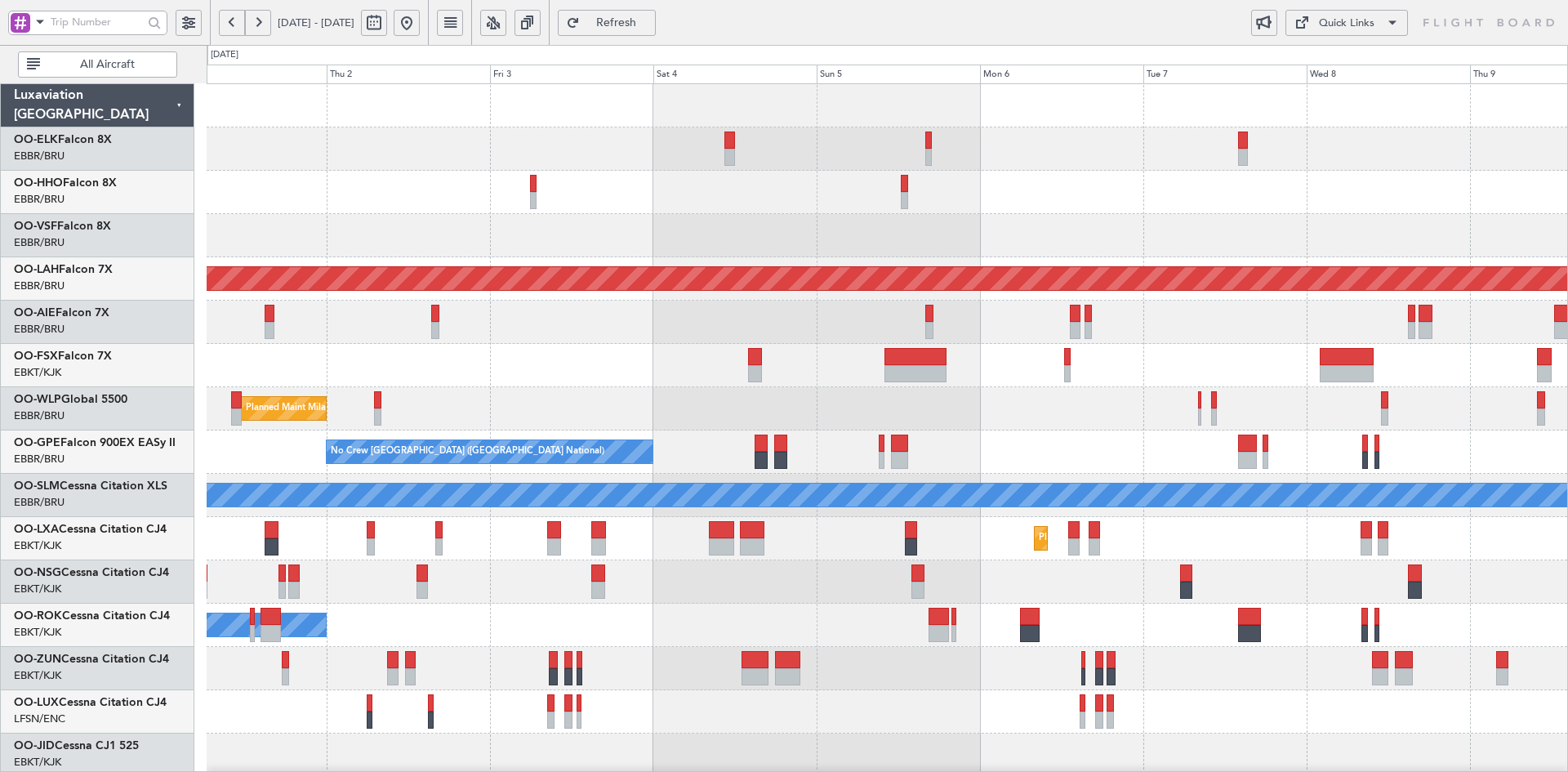
click at [1006, 319] on div "Planned Maint Alton-st Louis (St Louis Regl) Planned Maint London (Farnborough)…" at bounding box center [887, 517] width 1360 height 866
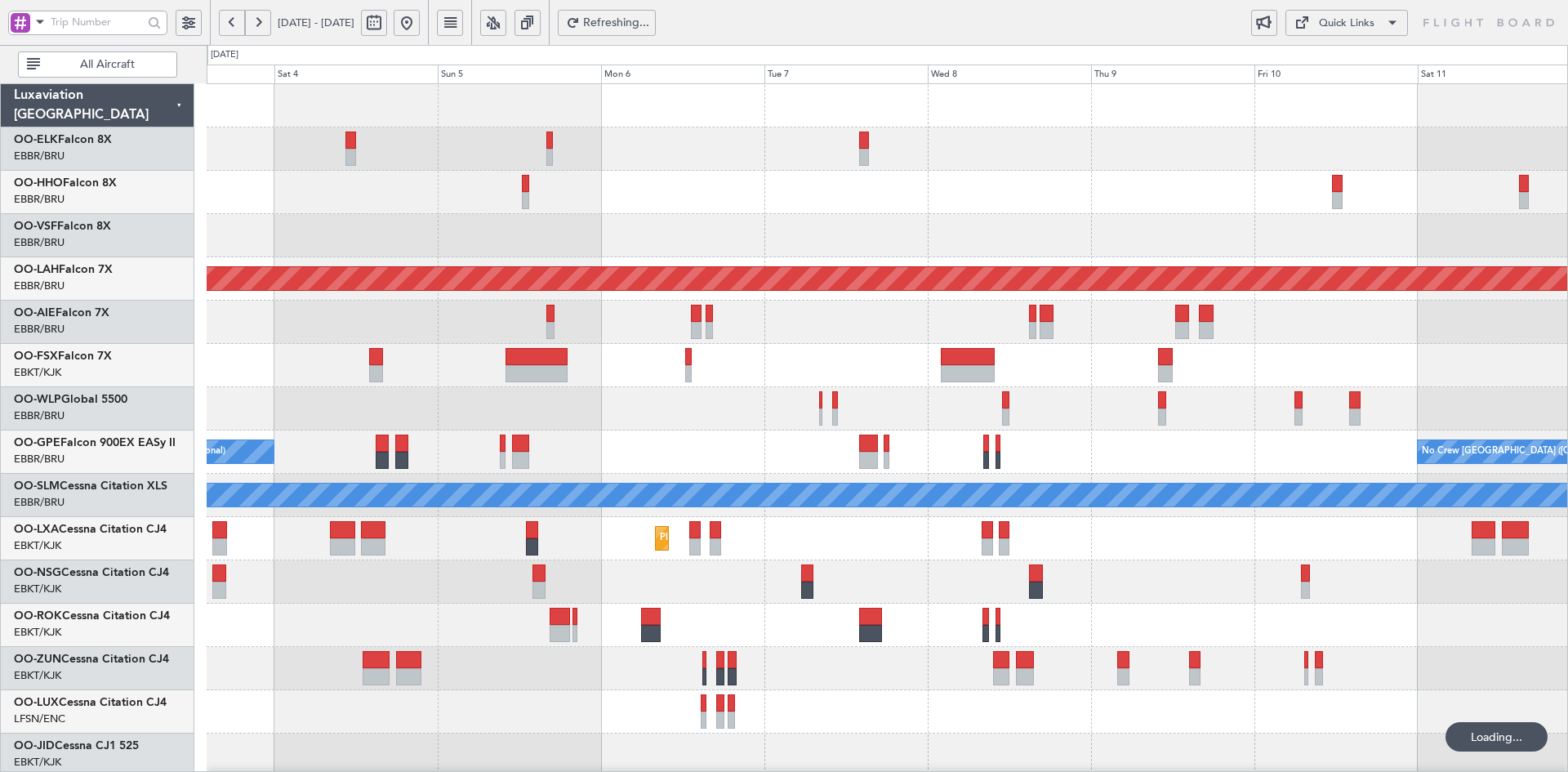
click at [1222, 257] on div "Planned Maint Alton-st Louis (St Louis Regl) Planned Maint Milan (Linate) No Cr…" at bounding box center [887, 517] width 1360 height 866
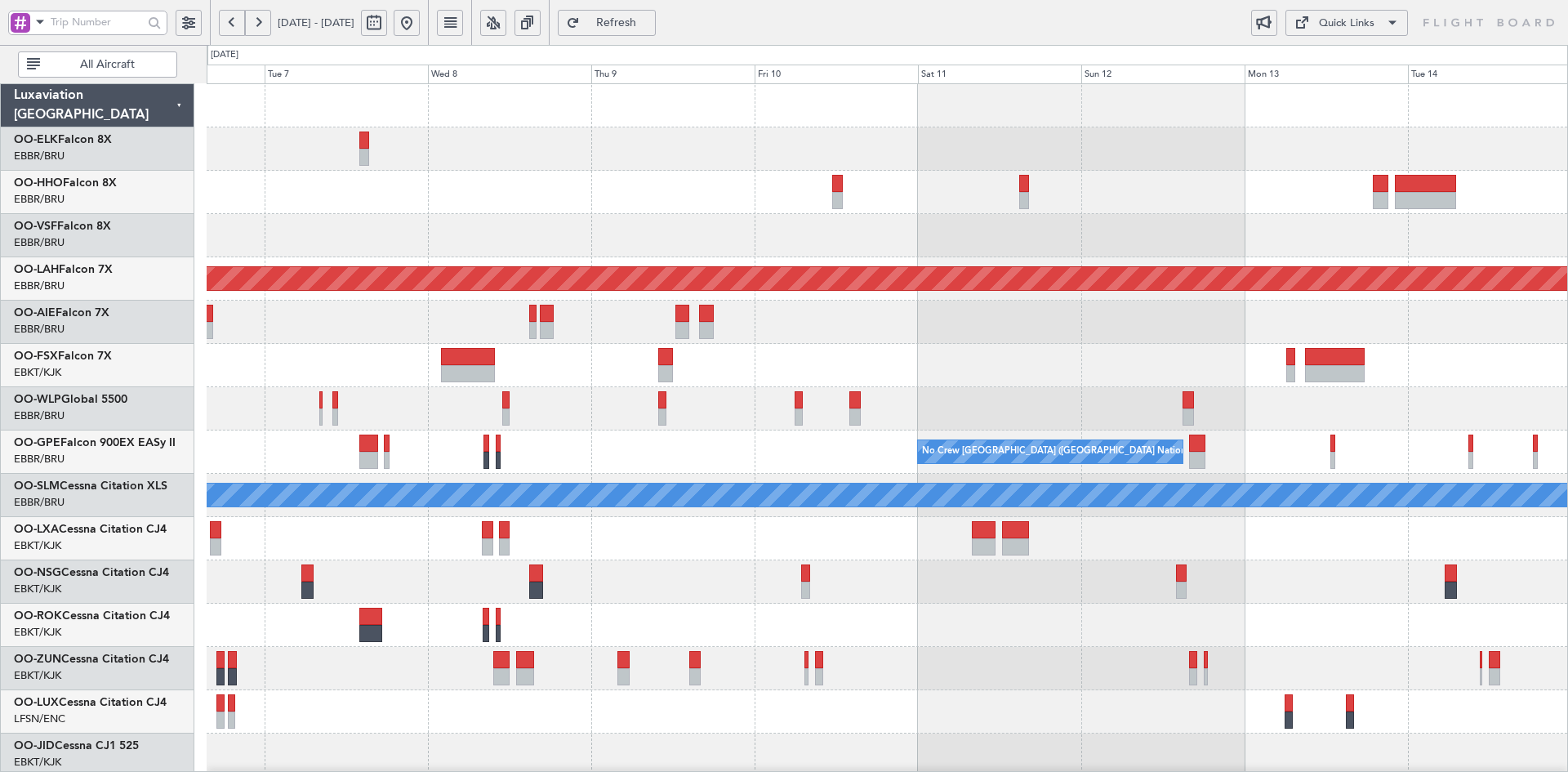
click at [562, 174] on div "Planned Maint Alton-st Louis (St Louis Regl) No Crew Brussels (Brussels Nationa…" at bounding box center [887, 517] width 1360 height 866
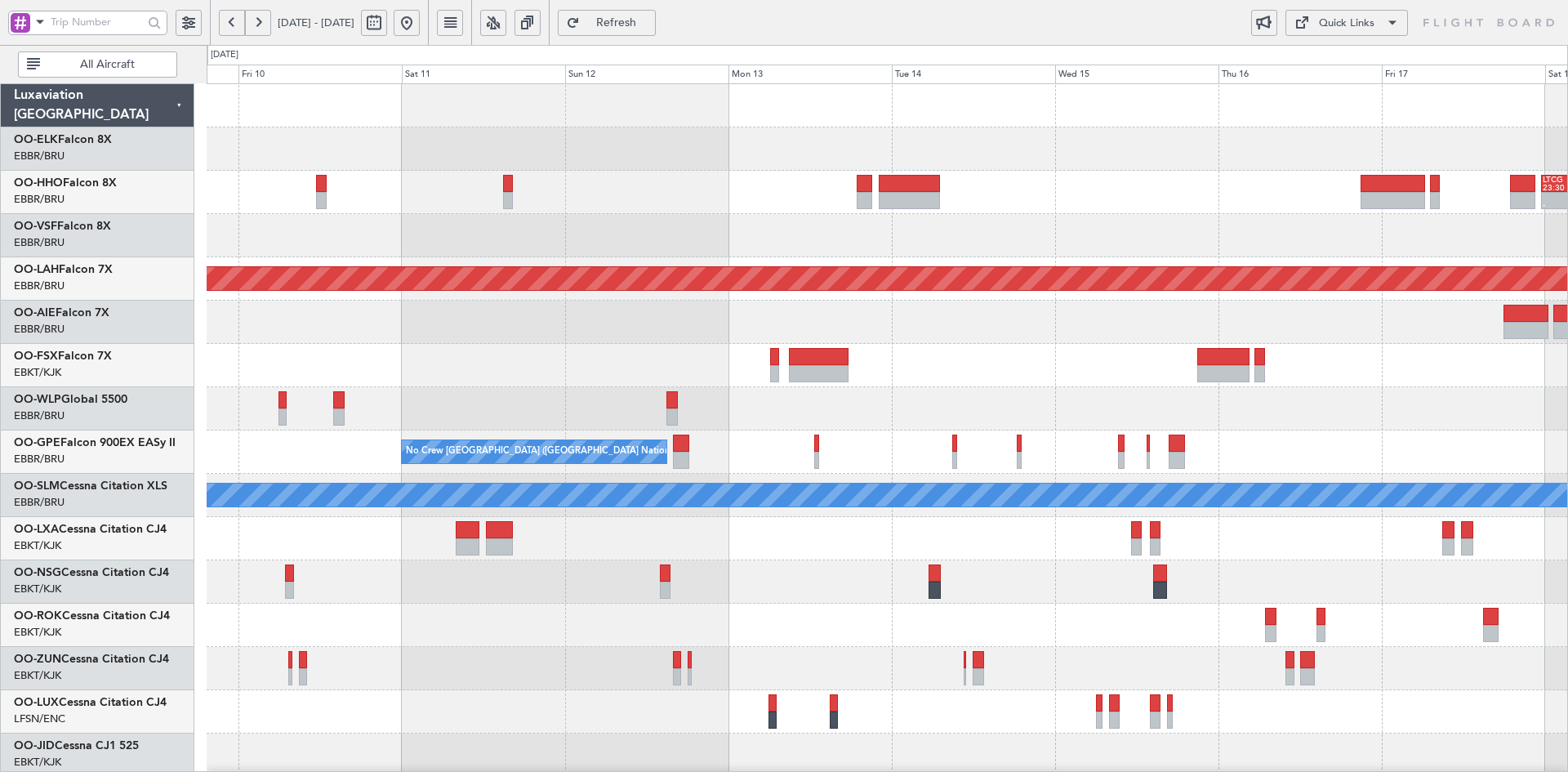
click at [935, 149] on div at bounding box center [887, 149] width 1360 height 43
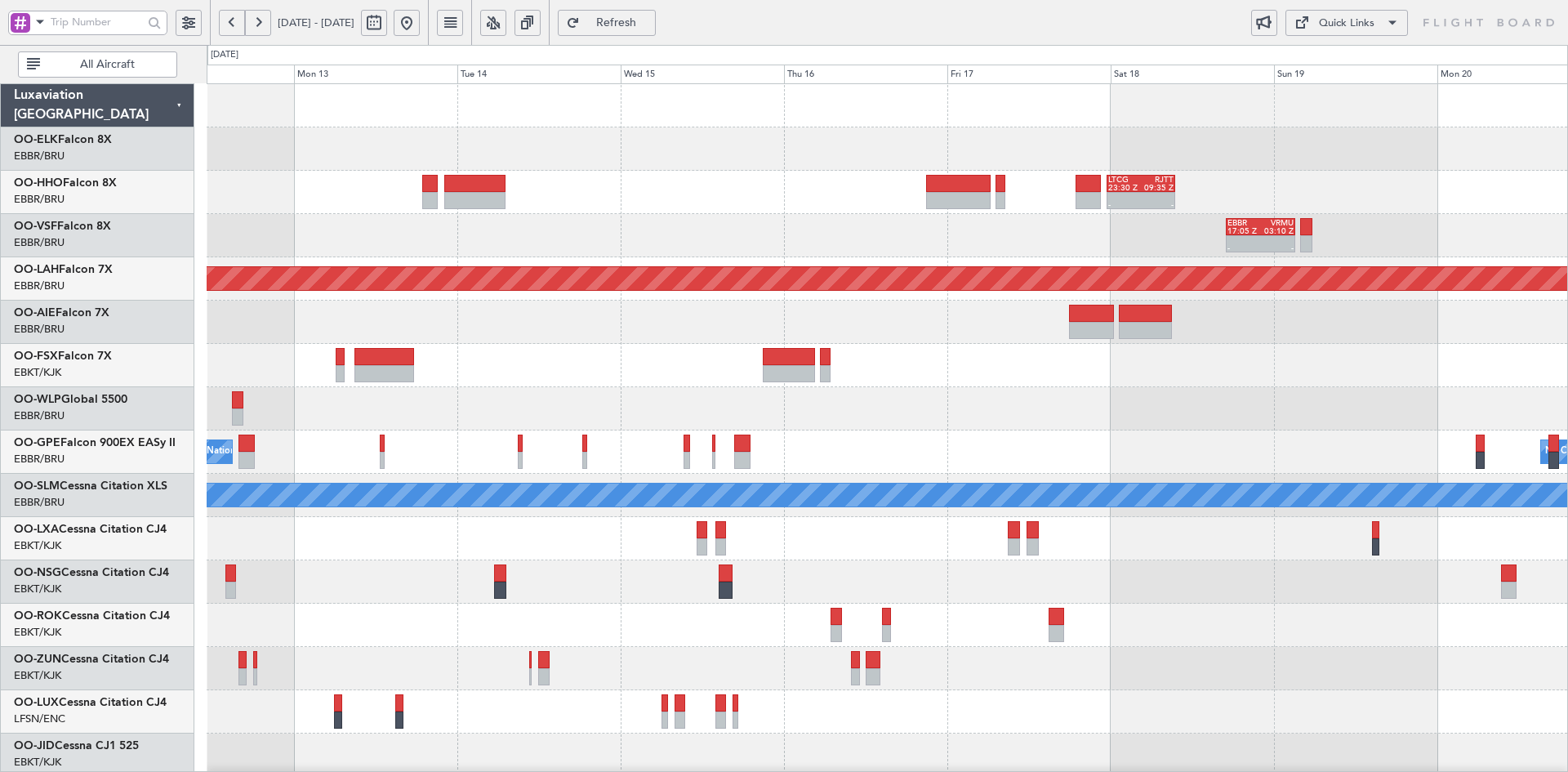
click at [700, 189] on div "- - LTCG 23:30 Z RJTT 09:35 Z" at bounding box center [887, 192] width 1360 height 43
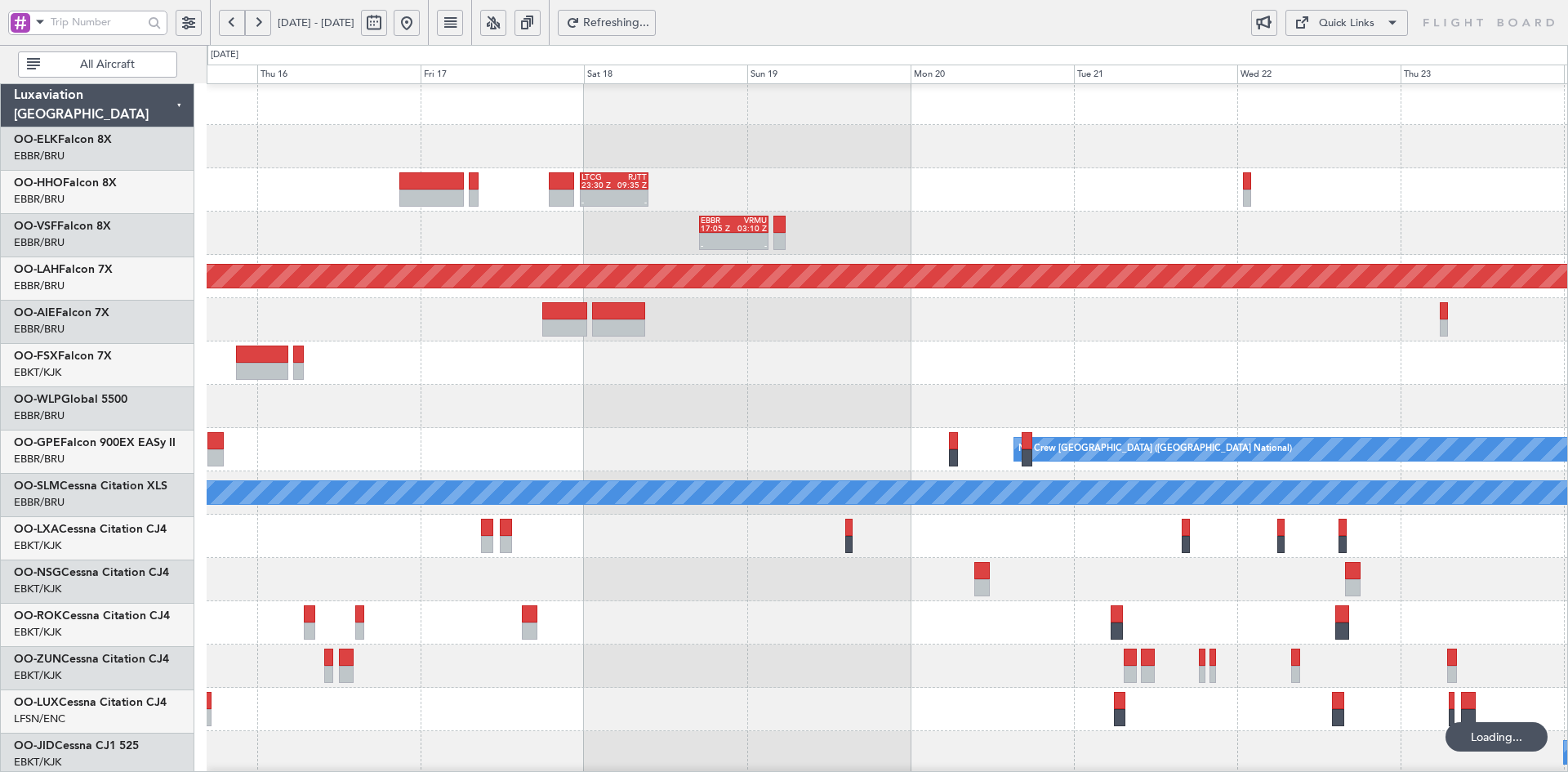
click at [1288, 180] on div "- - LTCG 23:30 Z RJTT 09:35 Z" at bounding box center [887, 190] width 1360 height 43
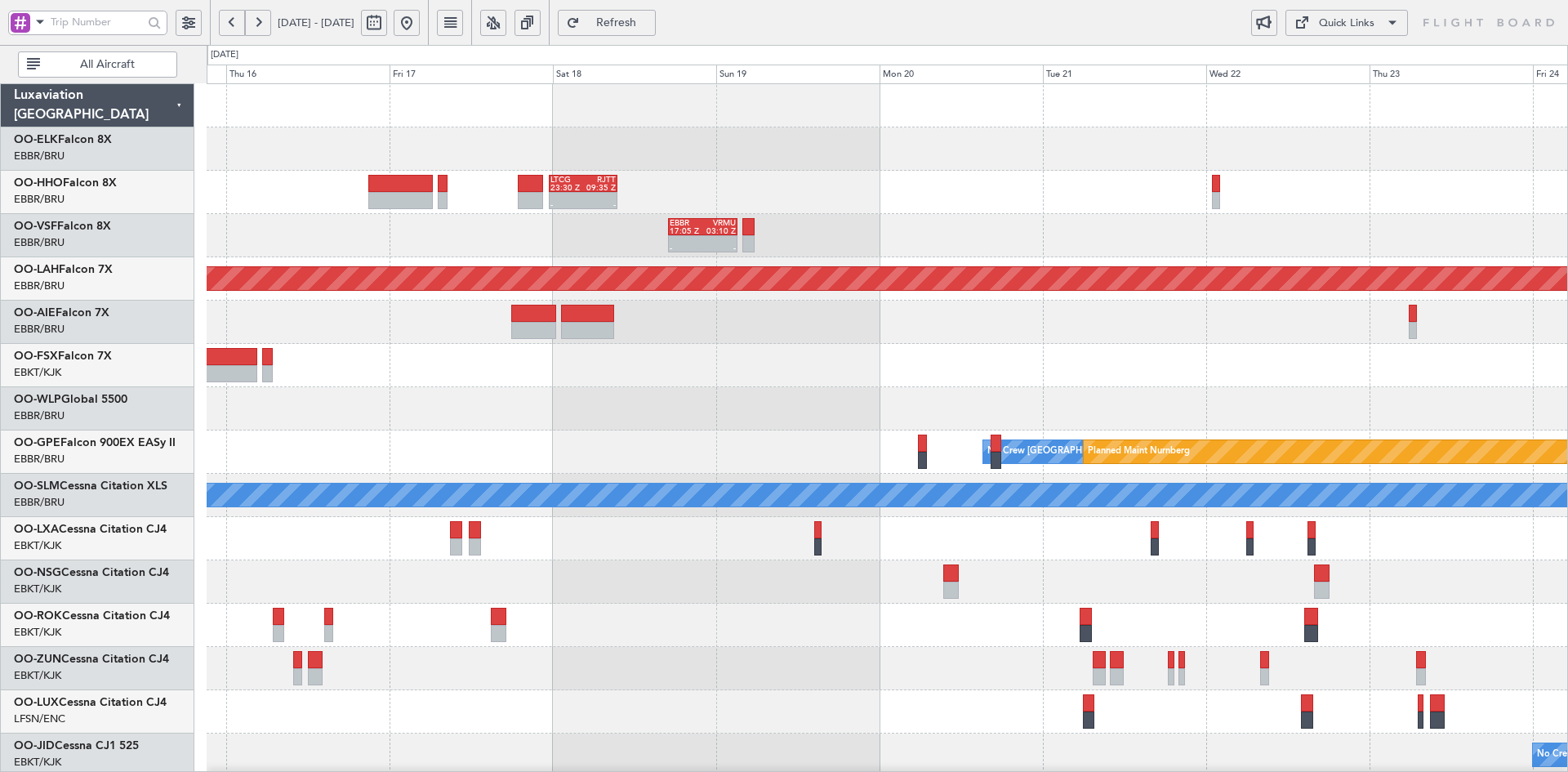
click at [747, 187] on div "- - LTCG 23:30 Z RJTT 09:35 Z" at bounding box center [887, 192] width 1360 height 43
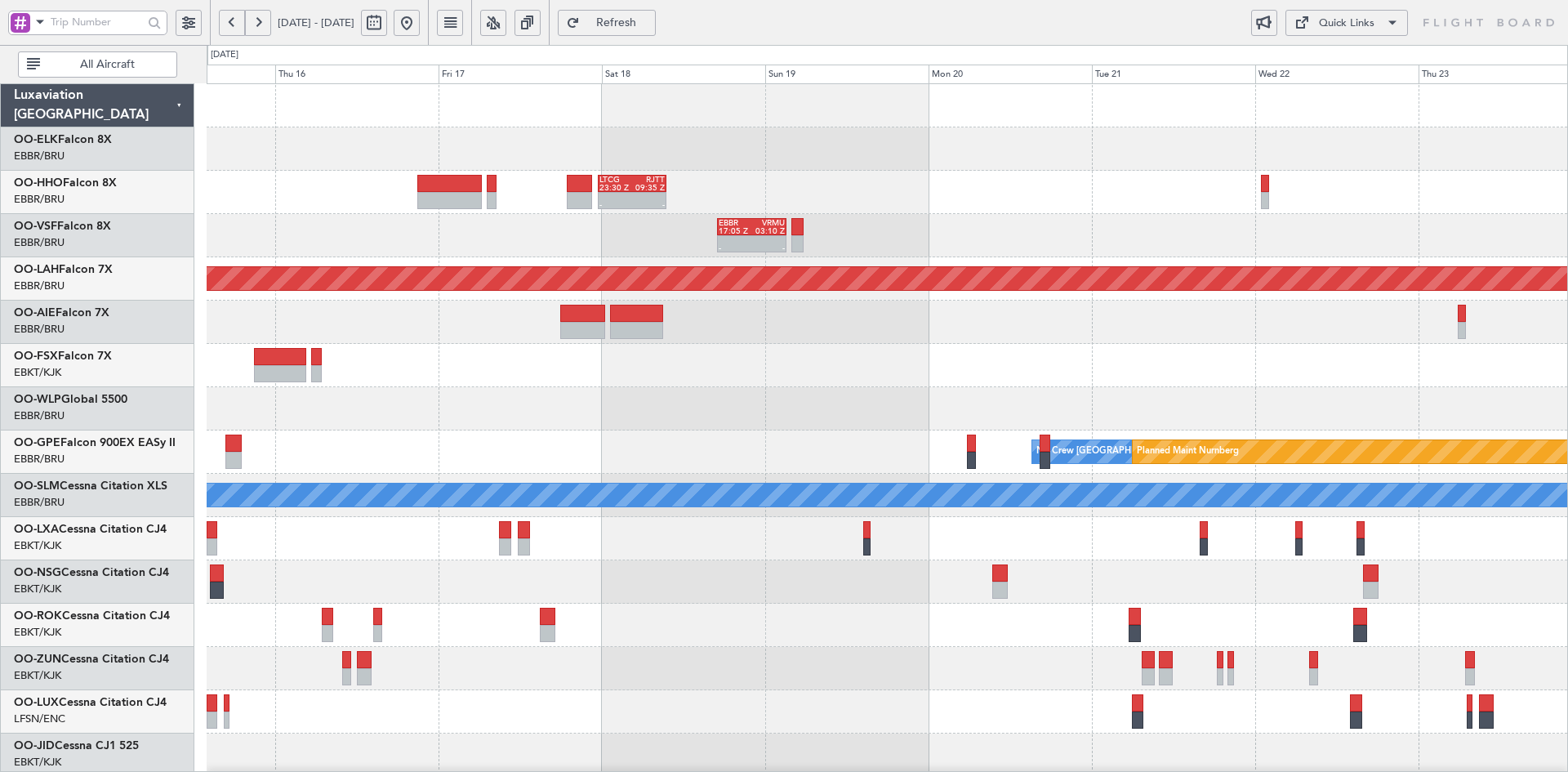
click at [1238, 204] on div "- - LTCG 23:30 Z RJTT 09:35 Z" at bounding box center [887, 192] width 1360 height 43
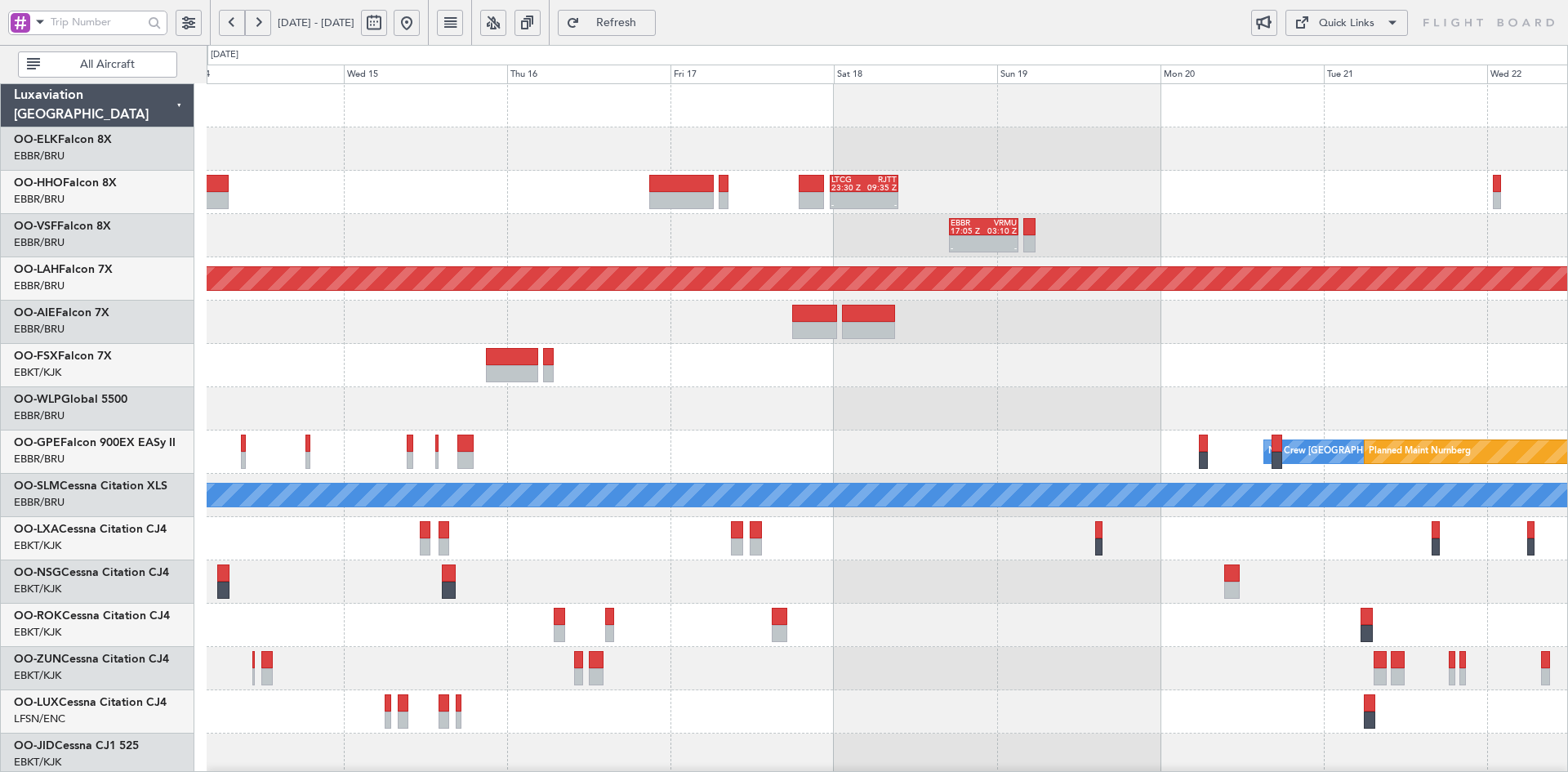
click at [872, 203] on div "- - LTCG 23:30 Z RJTT 09:35 Z" at bounding box center [887, 192] width 1360 height 43
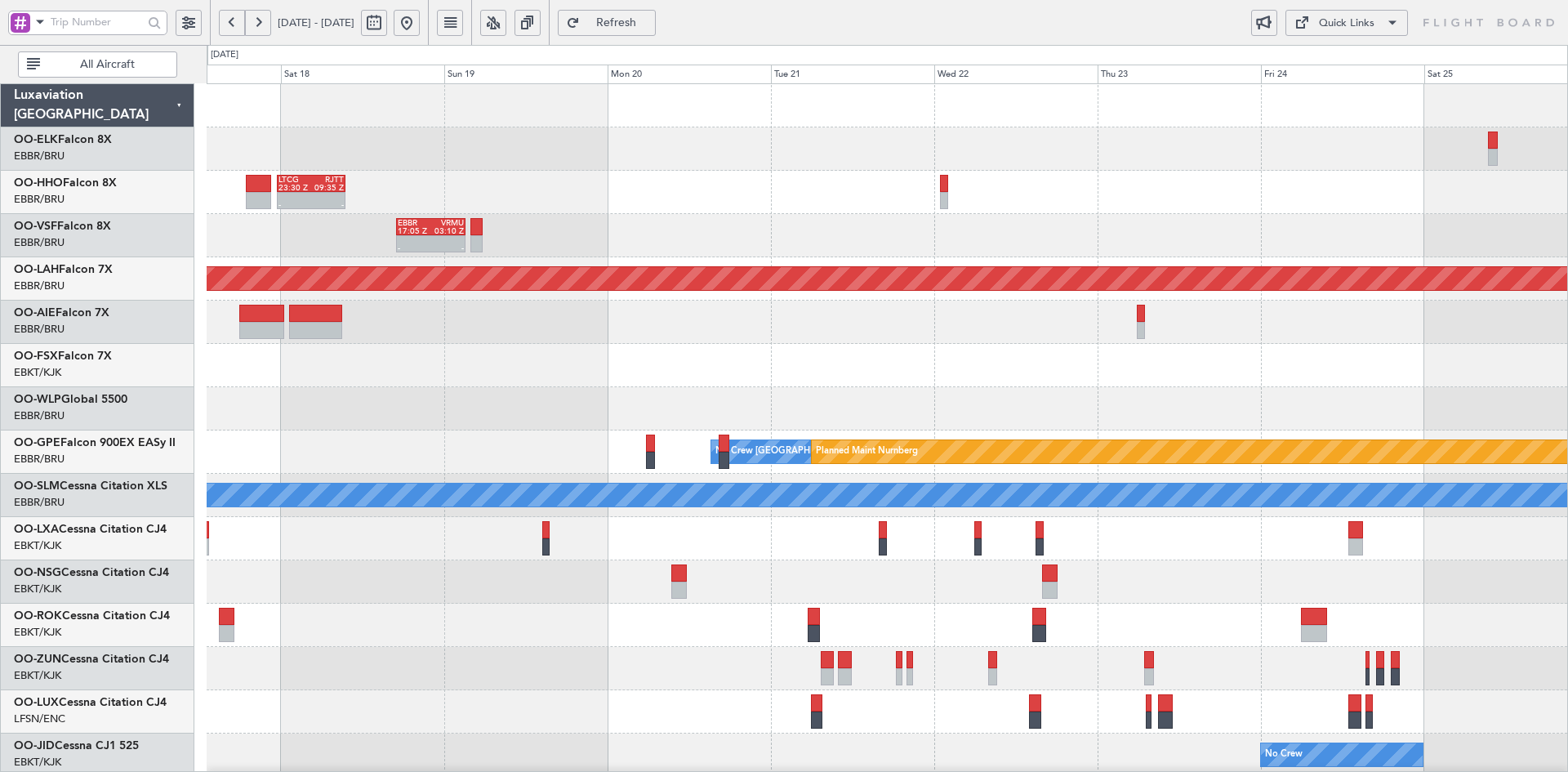
click at [941, 204] on div "- - LTCG 23:30 Z RJTT 09:35 Z" at bounding box center [887, 192] width 1360 height 43
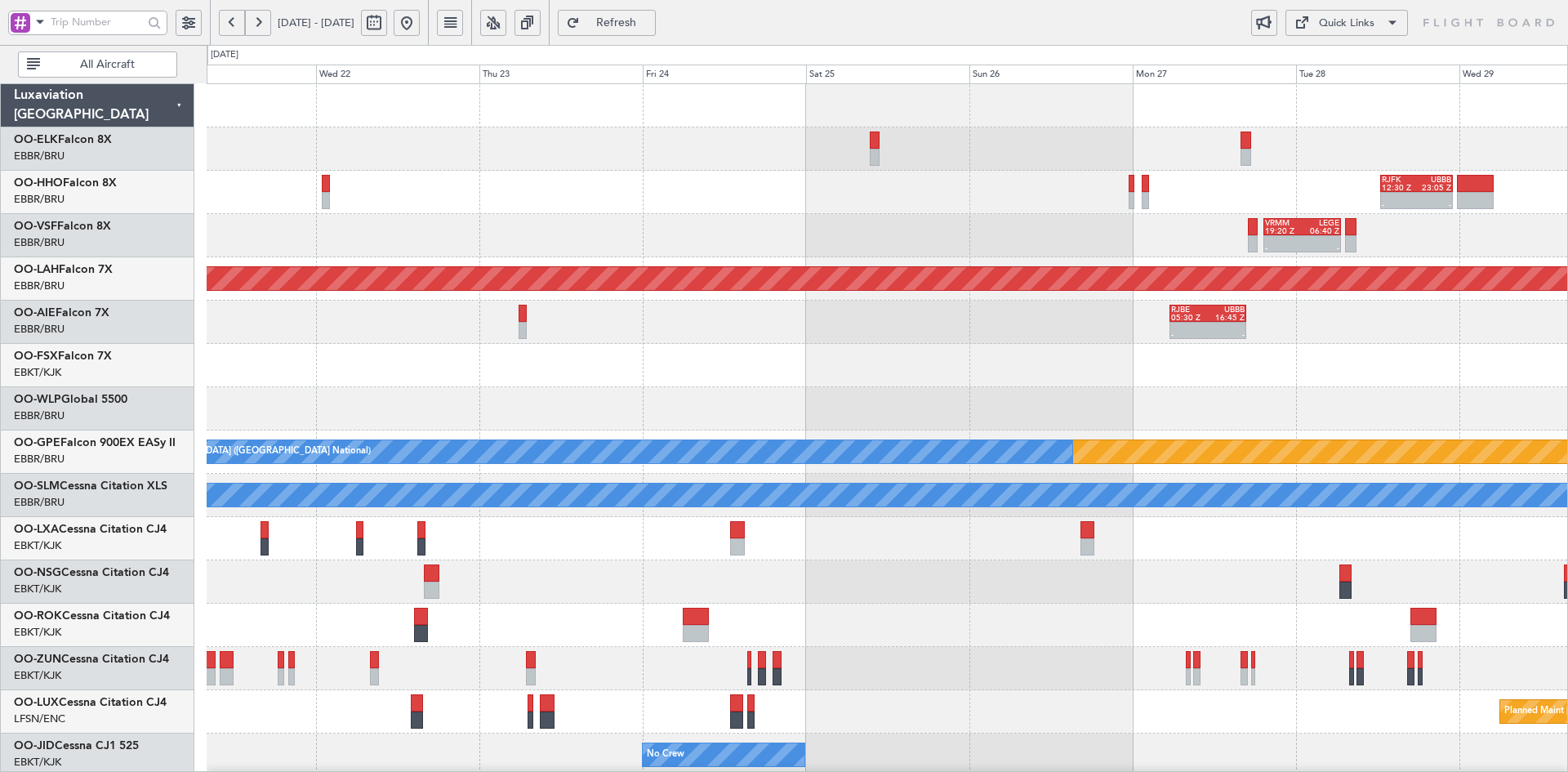
click at [605, 247] on div "- - RJFK 12:30 Z UBBB 23:05 Z - - VRMM 19:20 Z LEGE 06:40 Z Planned Maint Alton…" at bounding box center [887, 517] width 1360 height 866
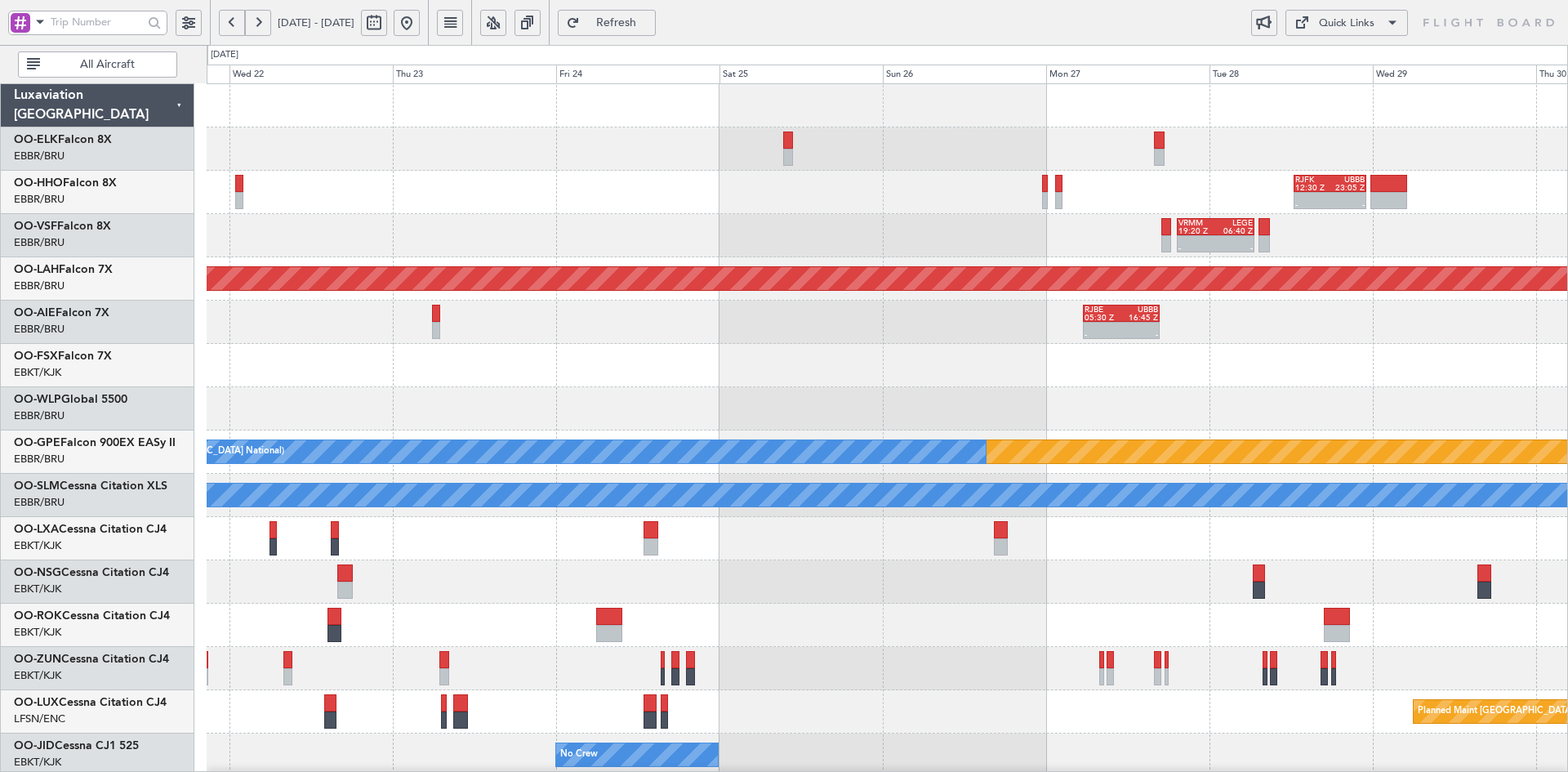
click at [420, 28] on button at bounding box center [406, 22] width 26 height 26
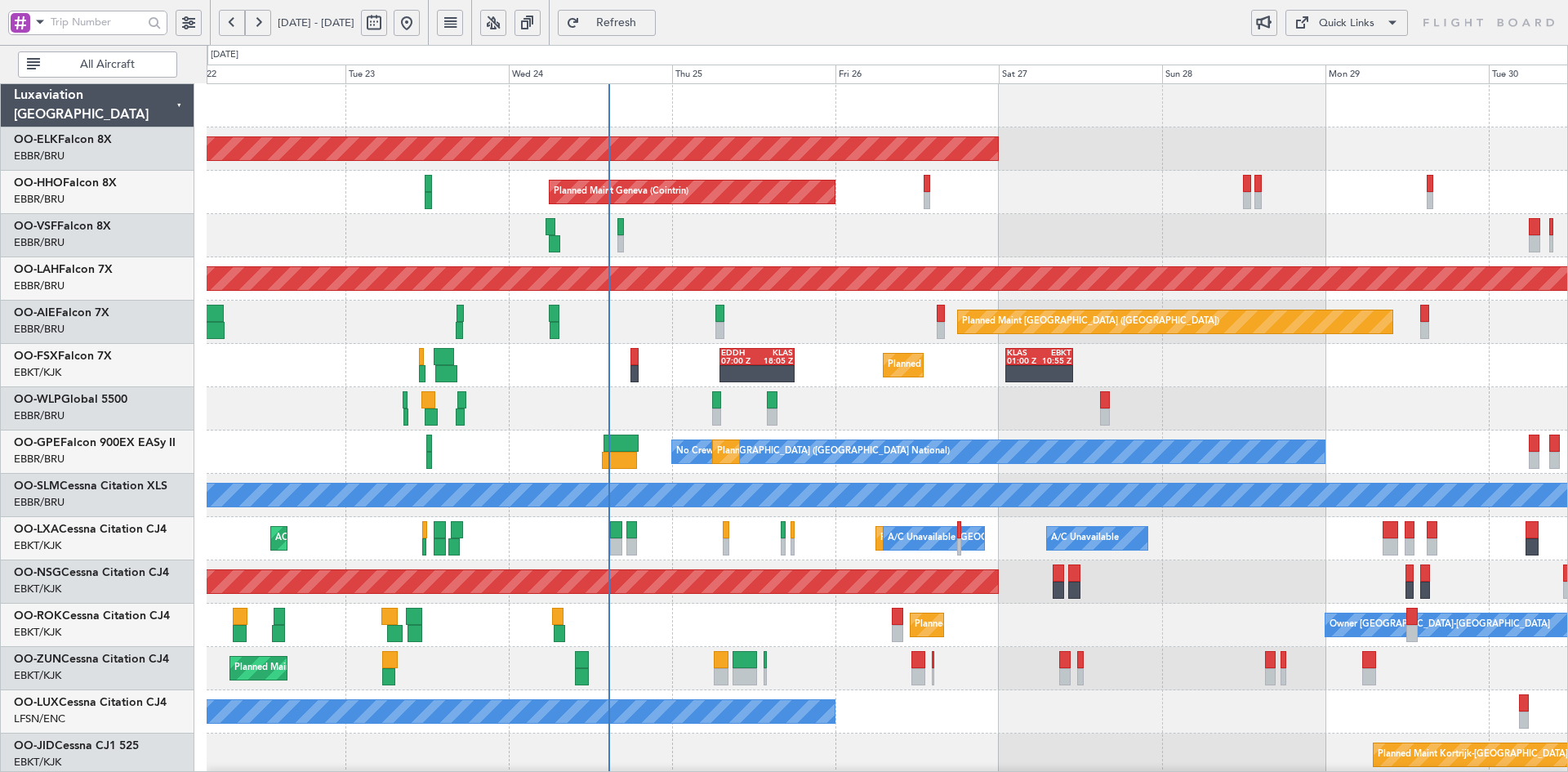
click at [1053, 600] on div "Planned Maint Kortrijk-Wevelgem Planned Maint Geneva (Cointrin) Planned Maint A…" at bounding box center [887, 517] width 1360 height 866
click at [1067, 177] on div "Planned Maint Geneva (Cointrin)" at bounding box center [887, 192] width 1360 height 43
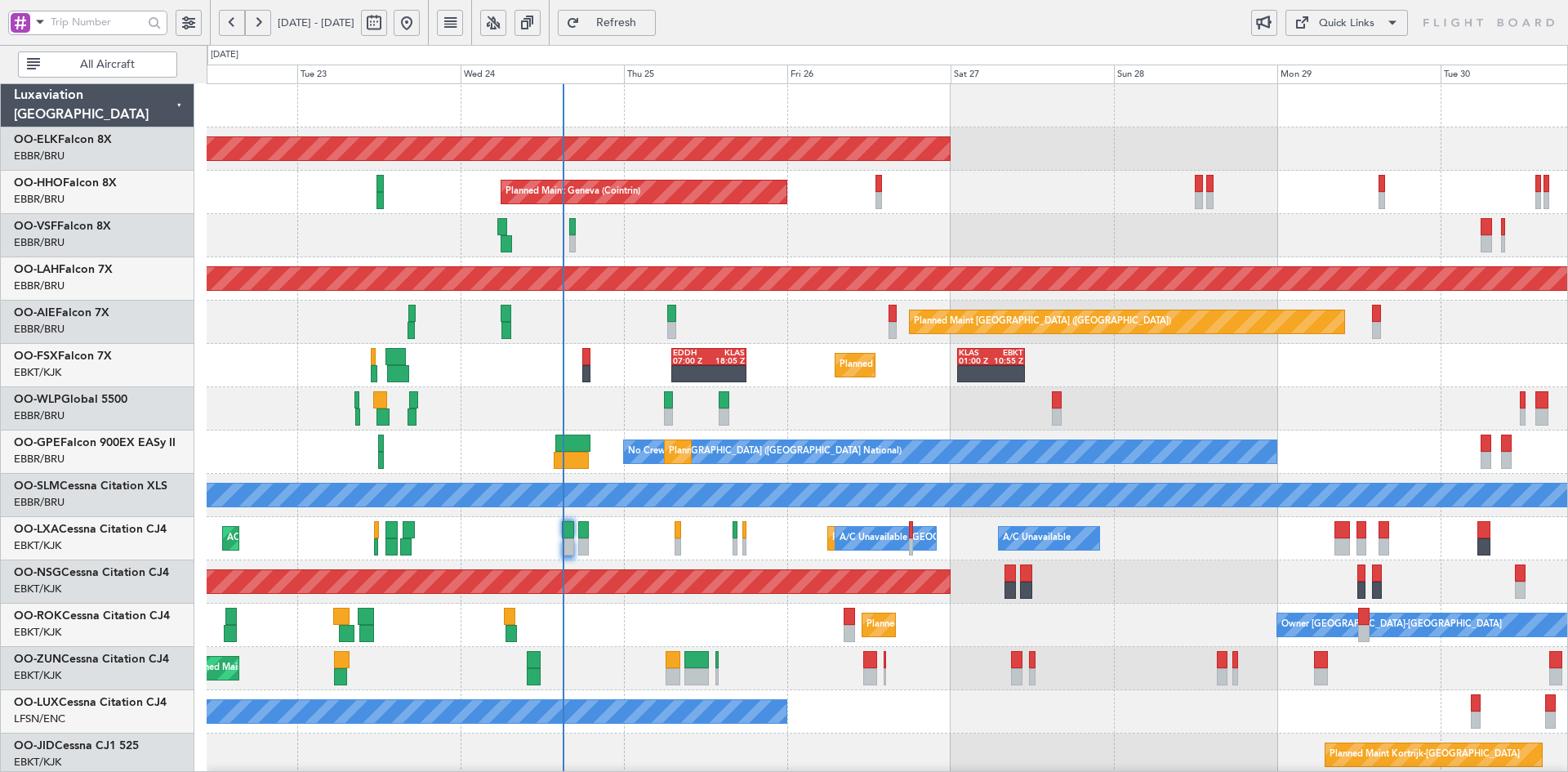
click at [1034, 370] on div "Planned Maint Kortrijk-Wevelgem Planned Maint Geneva (Cointrin) Planned Maint A…" at bounding box center [887, 517] width 1360 height 866
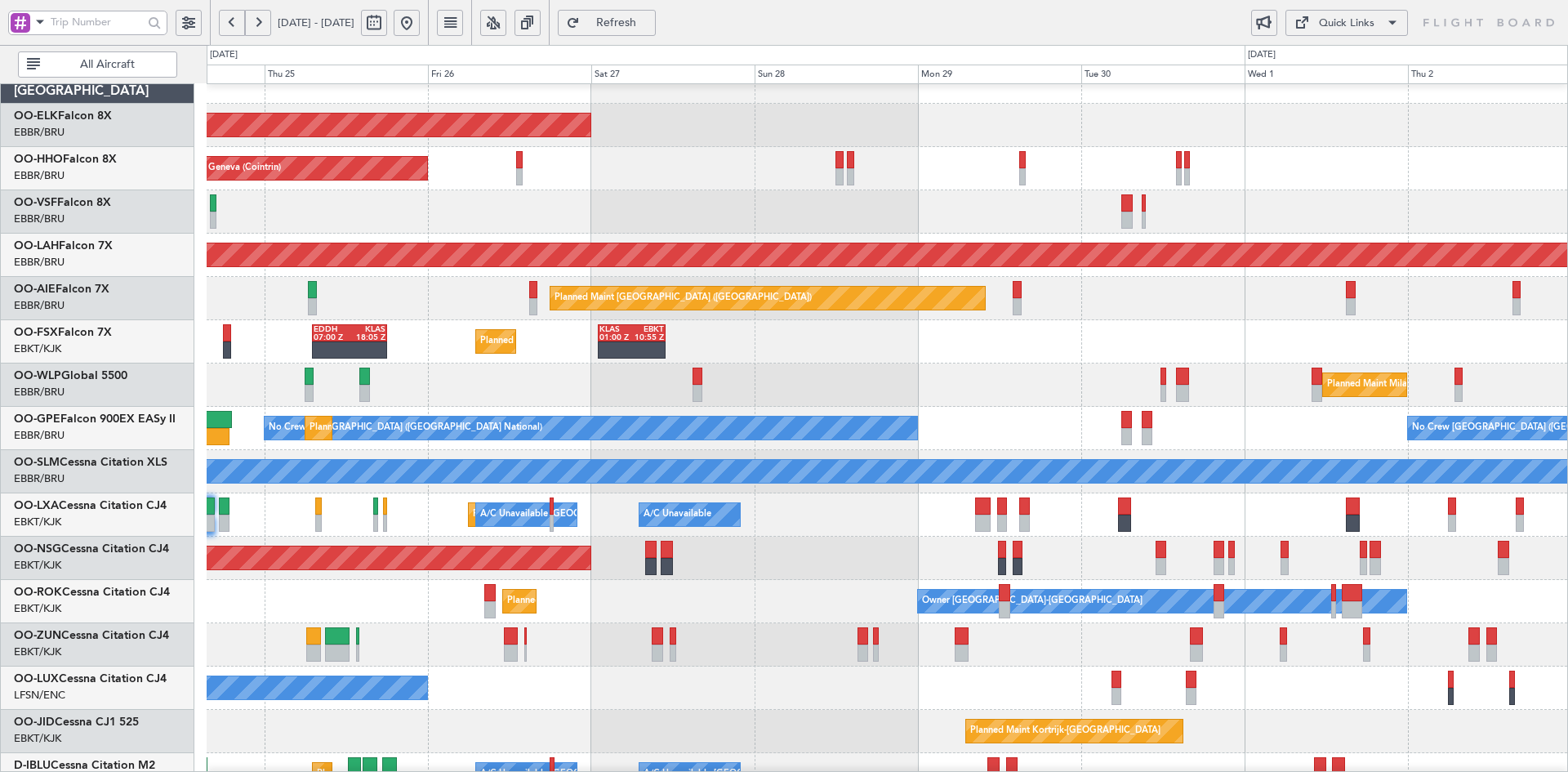
scroll to position [52, 0]
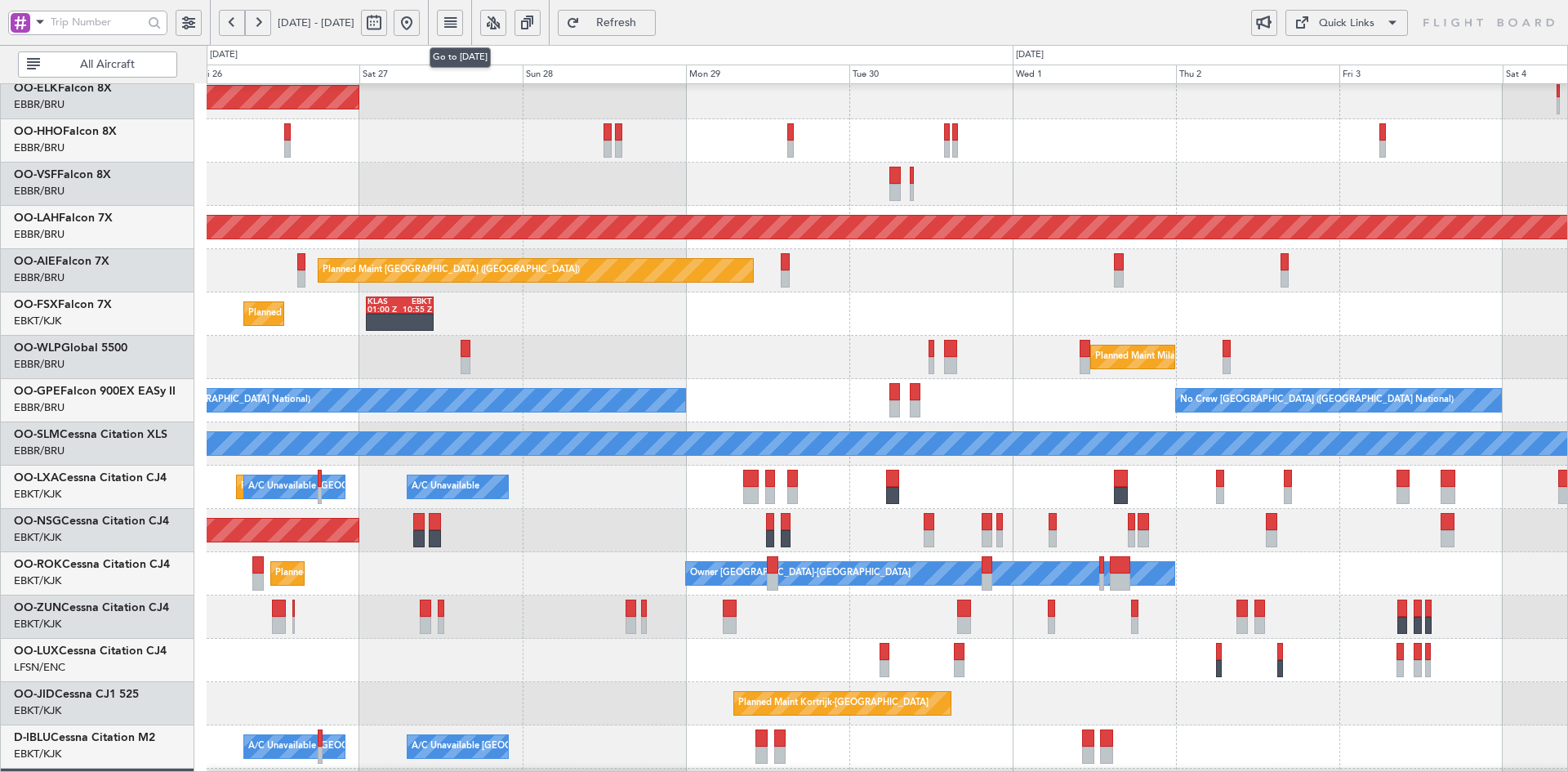
click at [420, 21] on button at bounding box center [406, 22] width 26 height 26
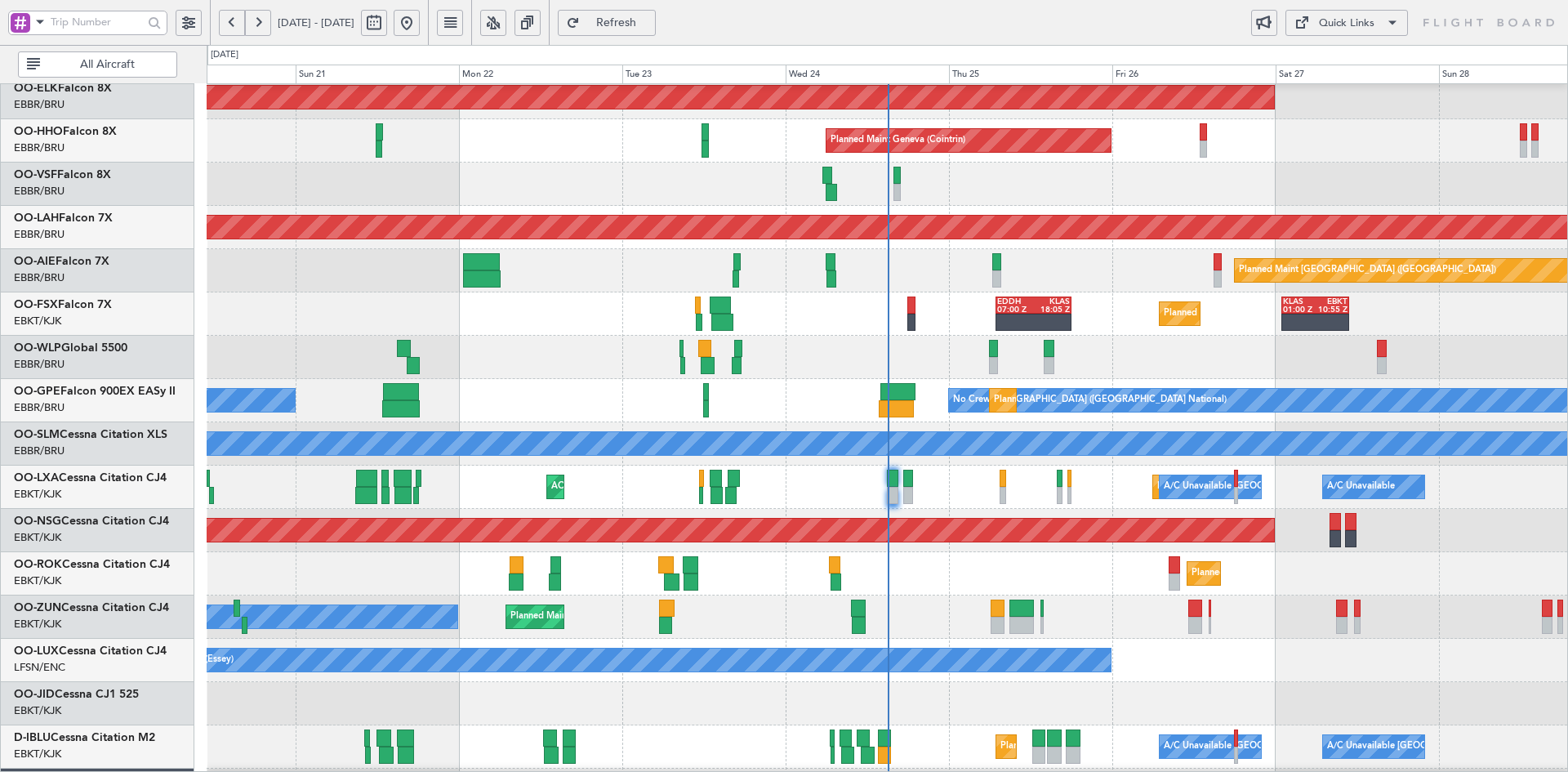
click at [1303, 345] on div "Planned Maint Liege" at bounding box center [887, 357] width 1360 height 43
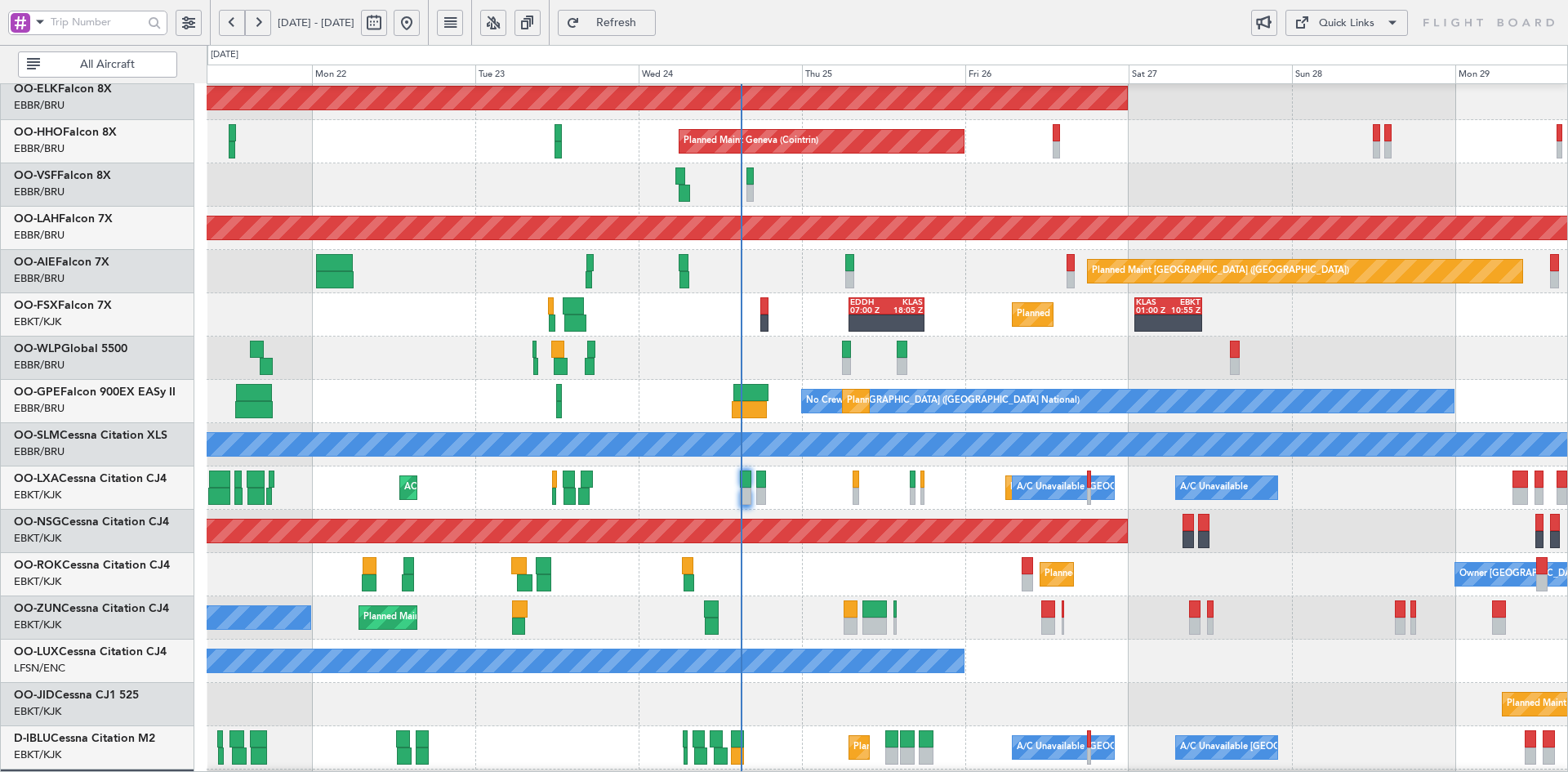
click at [1265, 337] on div "Planned Maint Kortrijk-Wevelgem KLAS 01:00 Z EBKT 10:55 Z EDDH 07:00 Z KLAS 18:…" at bounding box center [887, 314] width 1360 height 43
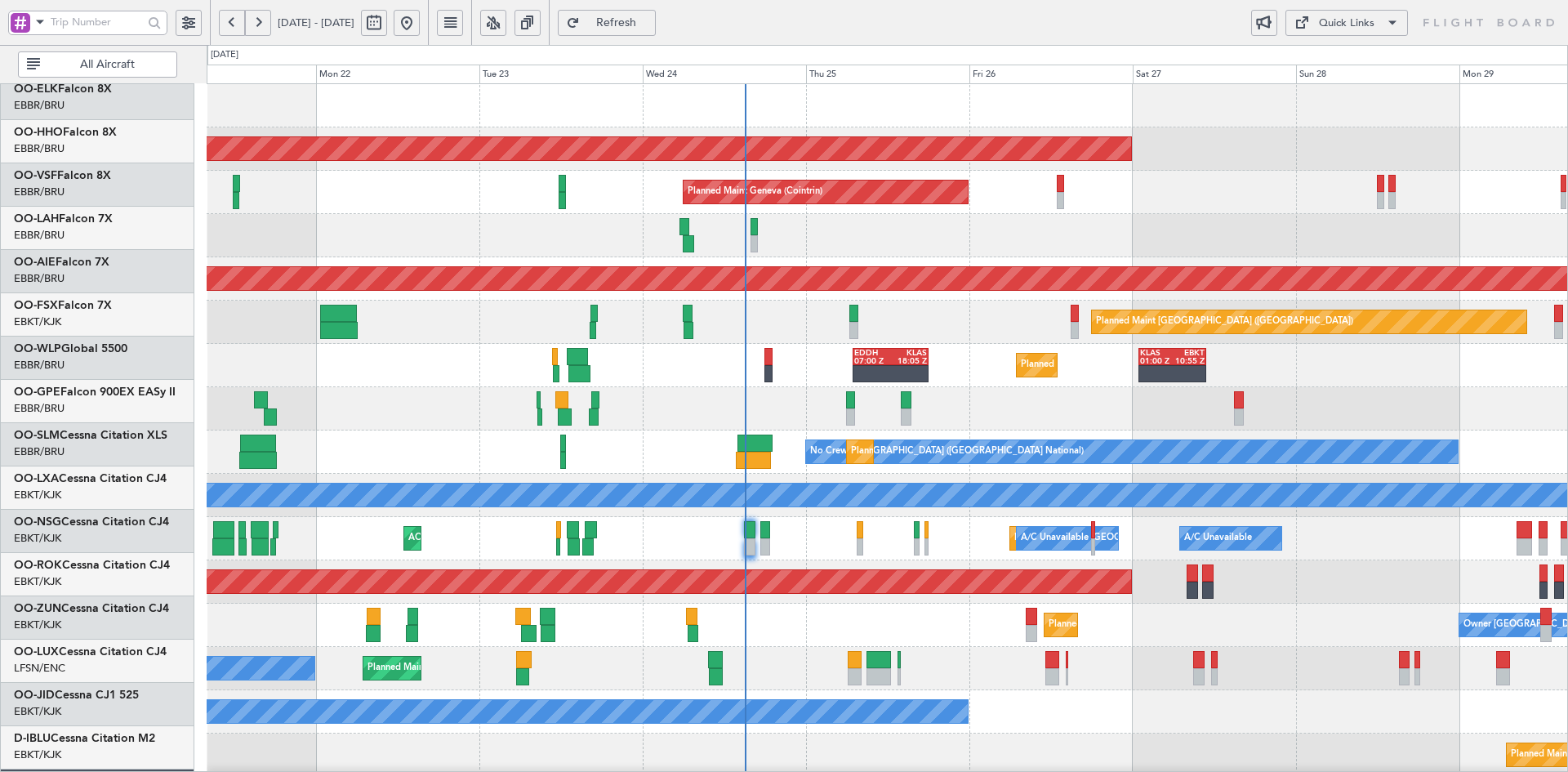
scroll to position [0, 0]
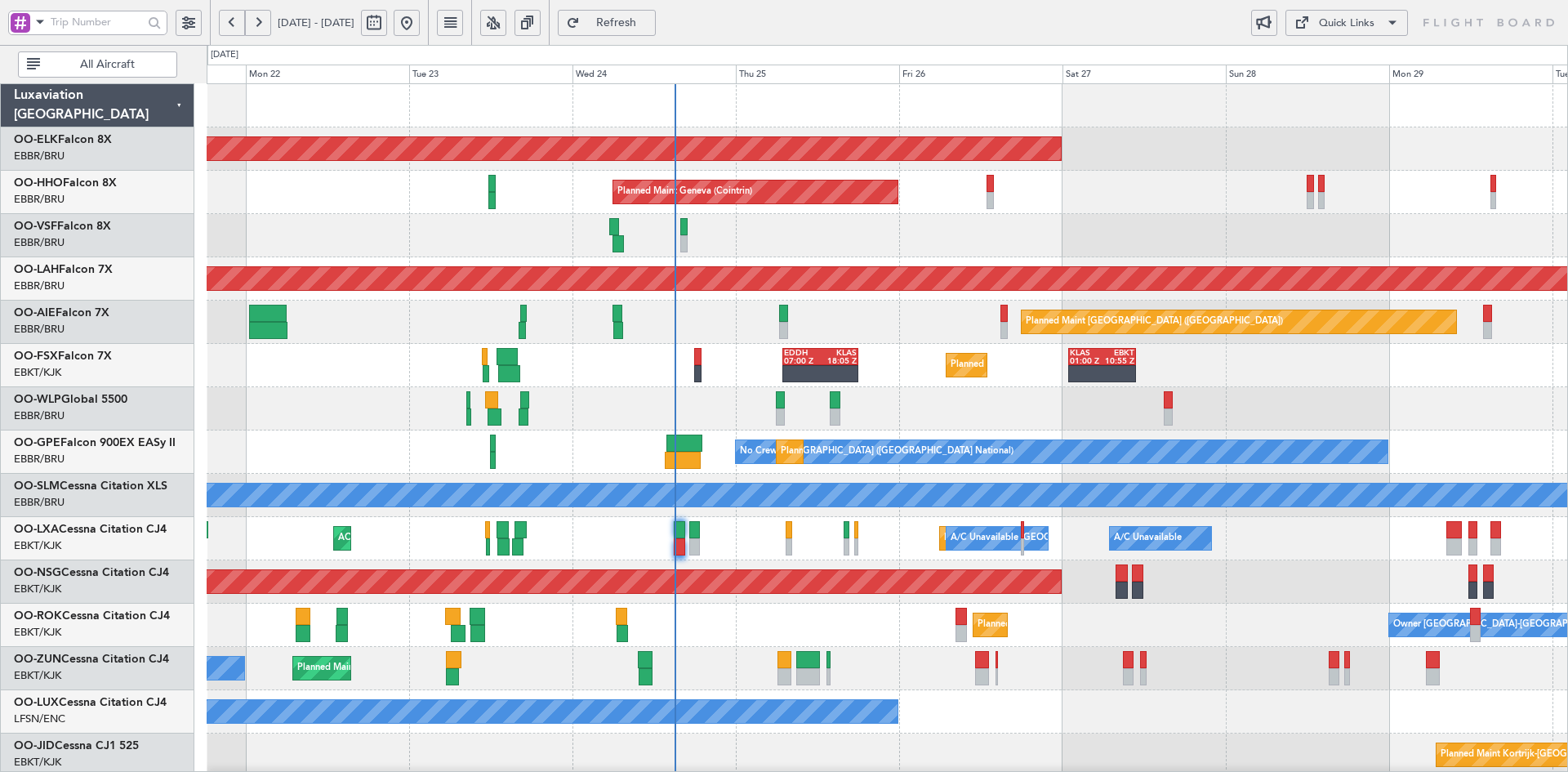
click at [1135, 205] on div "Planned Maint Geneva (Cointrin)" at bounding box center [887, 192] width 1360 height 43
click at [1127, 191] on div "Planned Maint Geneva (Cointrin)" at bounding box center [887, 192] width 1360 height 43
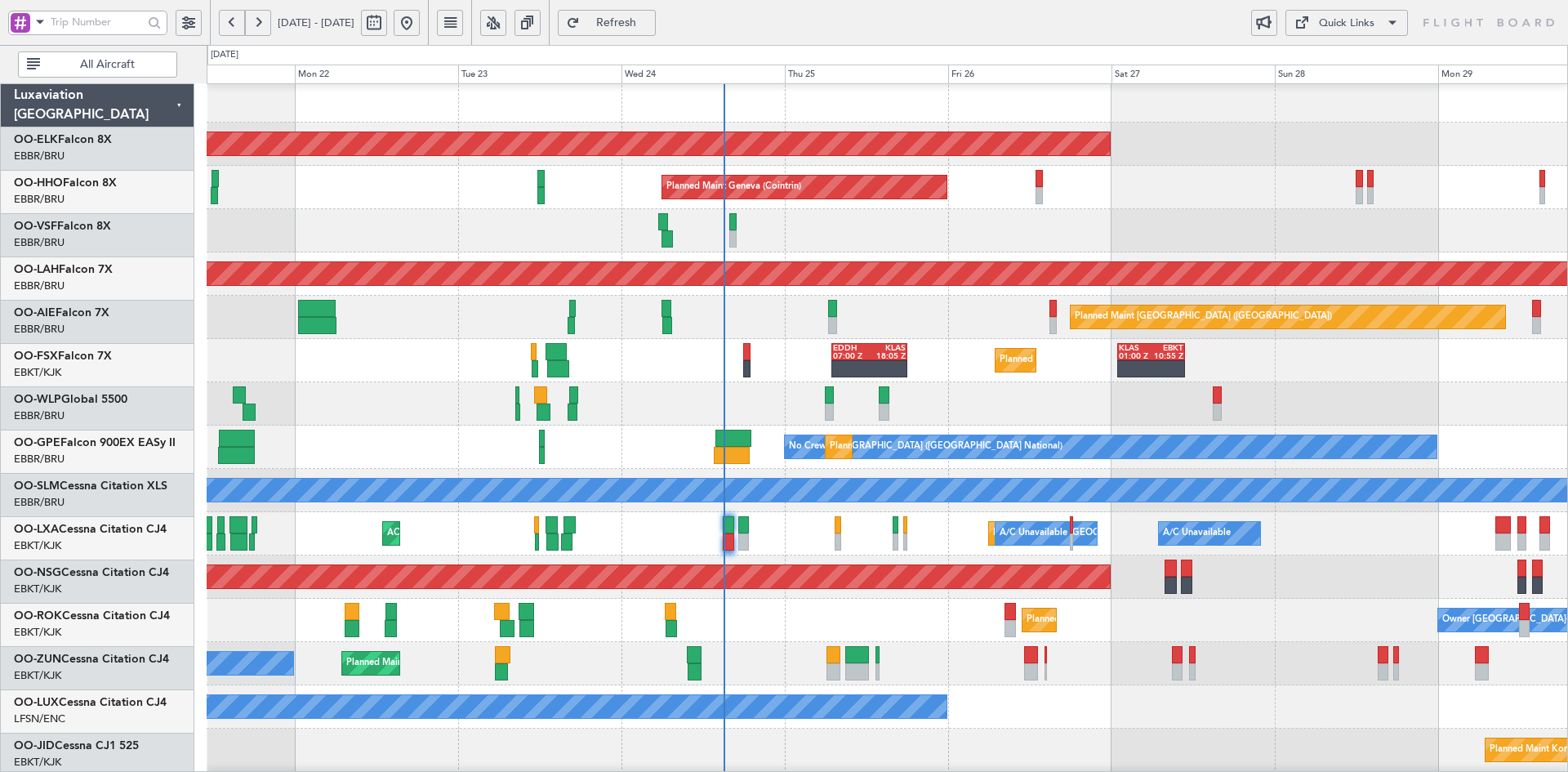
scroll to position [5, 0]
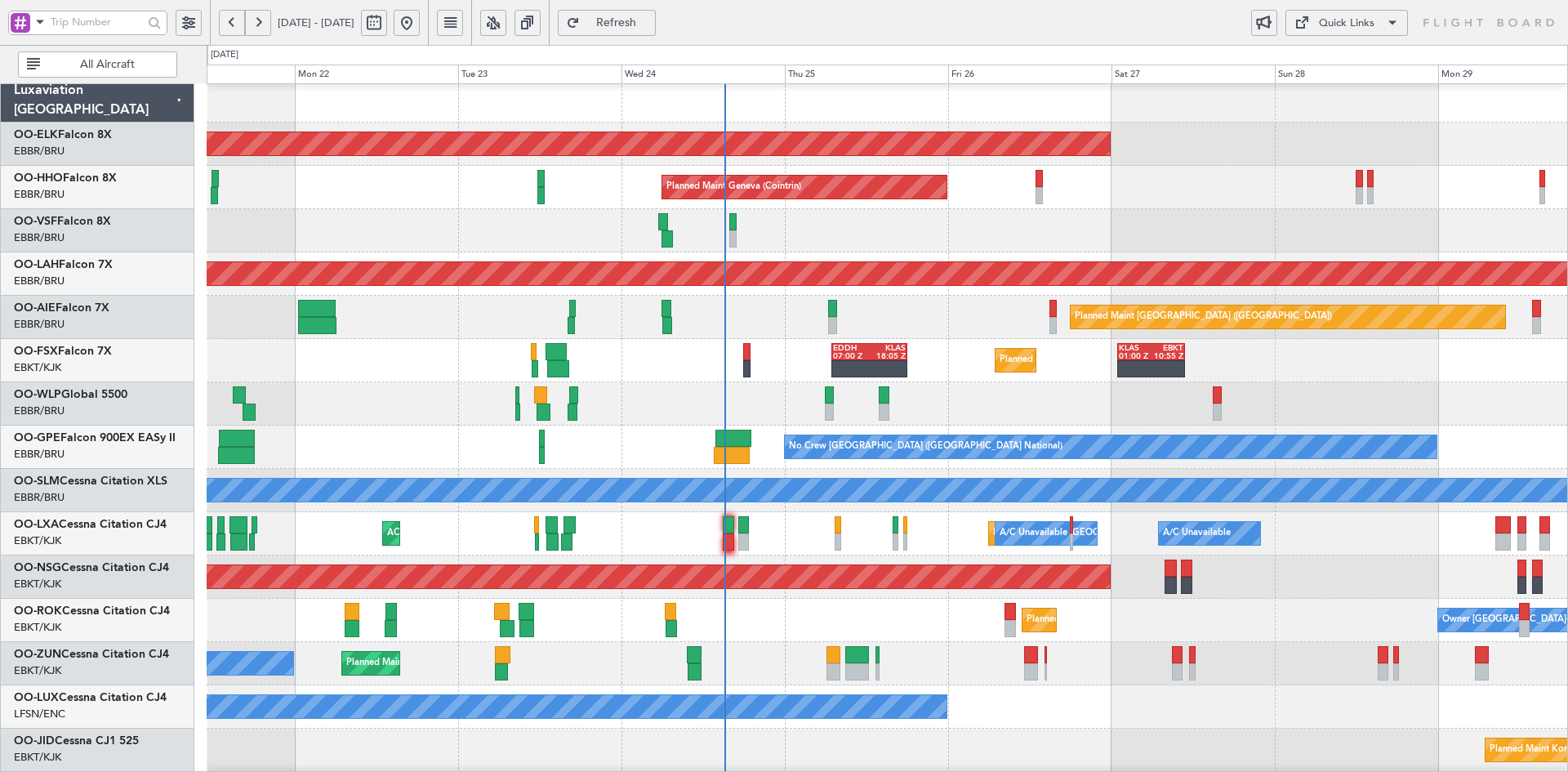
click at [1266, 407] on div "Planned Maint Milan (Linate)" at bounding box center [887, 404] width 1360 height 43
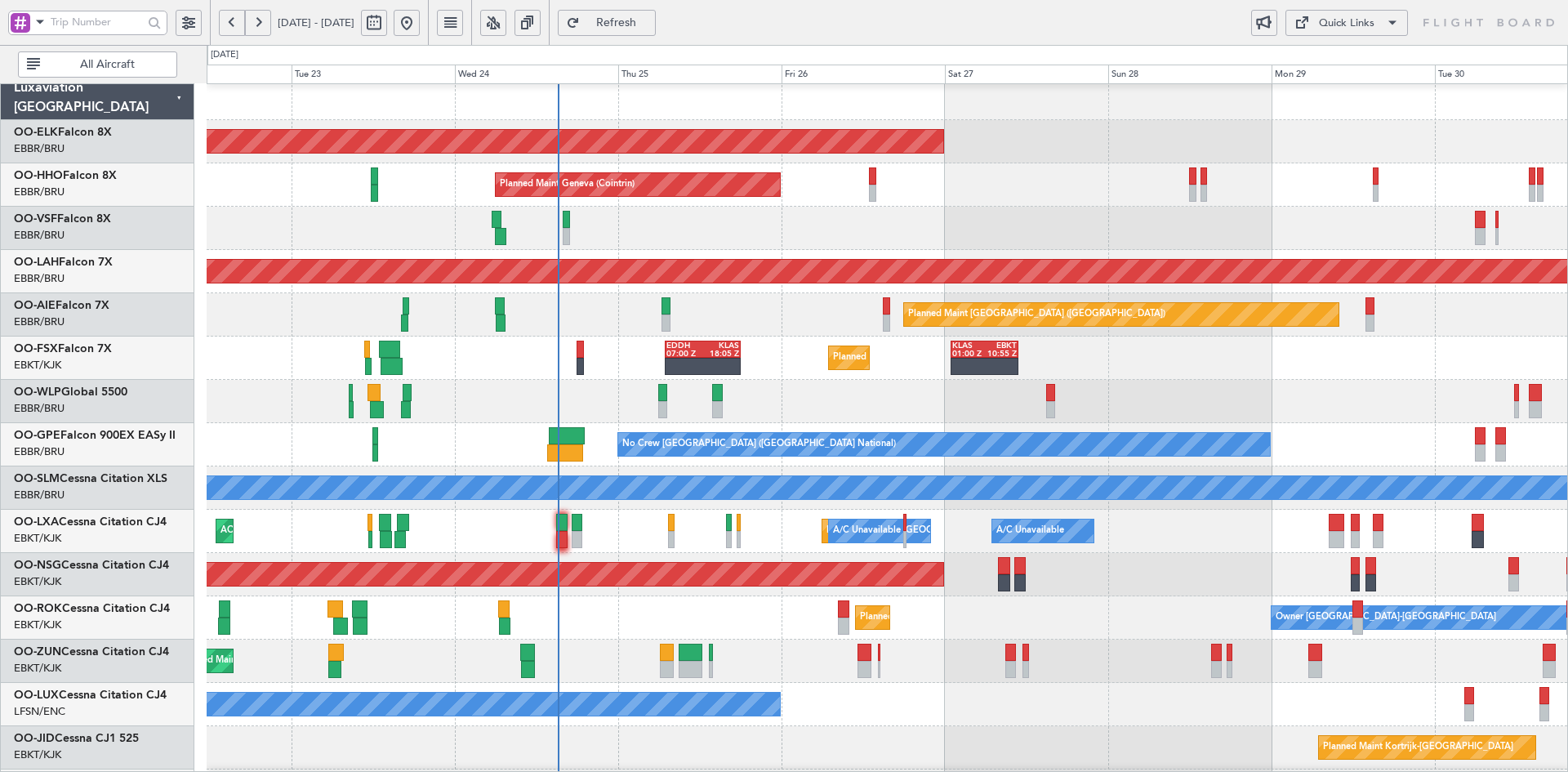
click at [1220, 380] on div "Planned Maint Kortrijk-Wevelgem EDDH 07:00 Z KLAS 18:05 Z KLAS 01:00 Z EBKT 10:…" at bounding box center [887, 358] width 1360 height 43
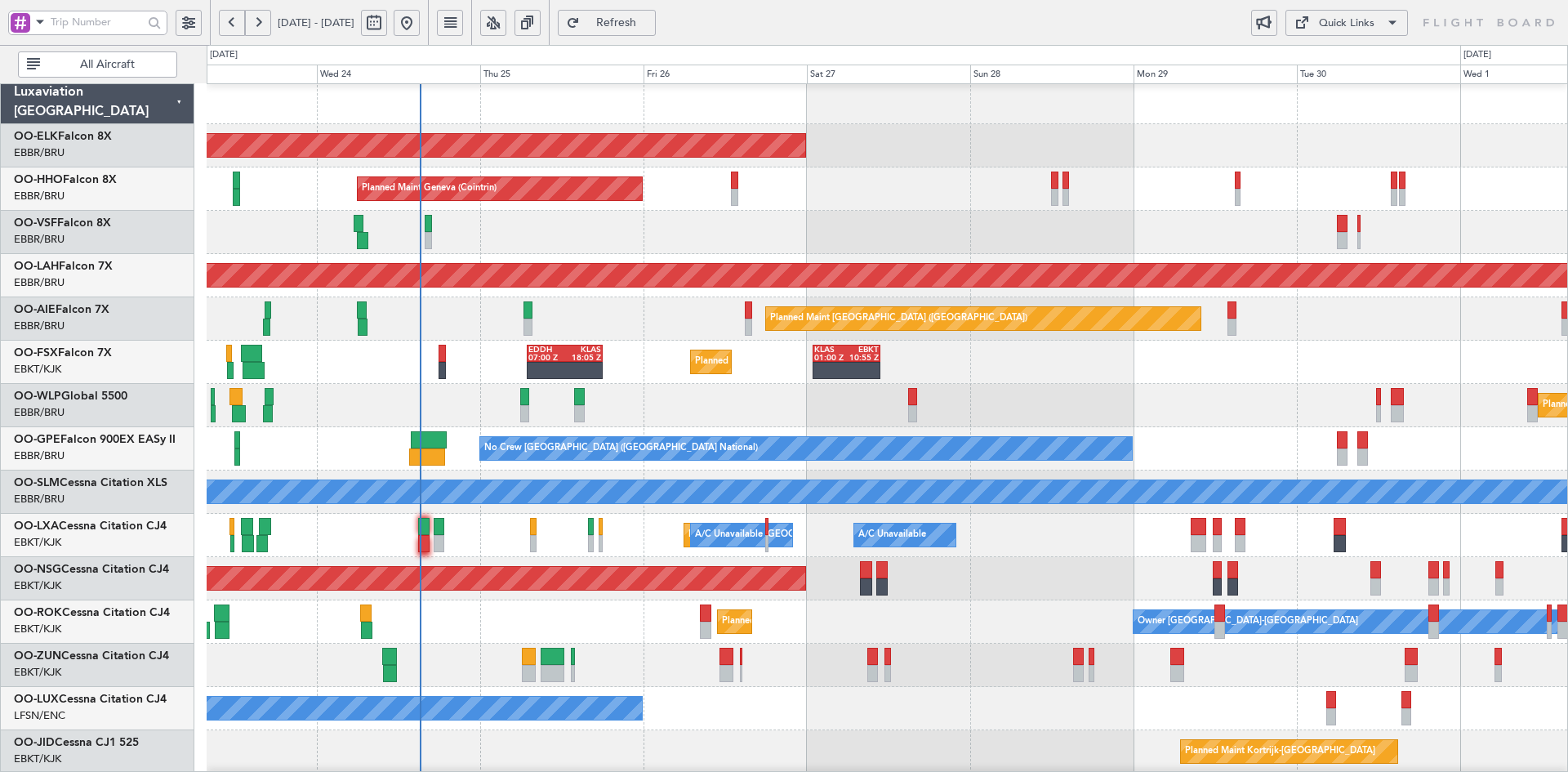
click at [999, 229] on div "Planned Maint Kortrijk-Wevelgem Planned Maint Geneva (Cointrin) Planned Maint A…" at bounding box center [887, 514] width 1360 height 866
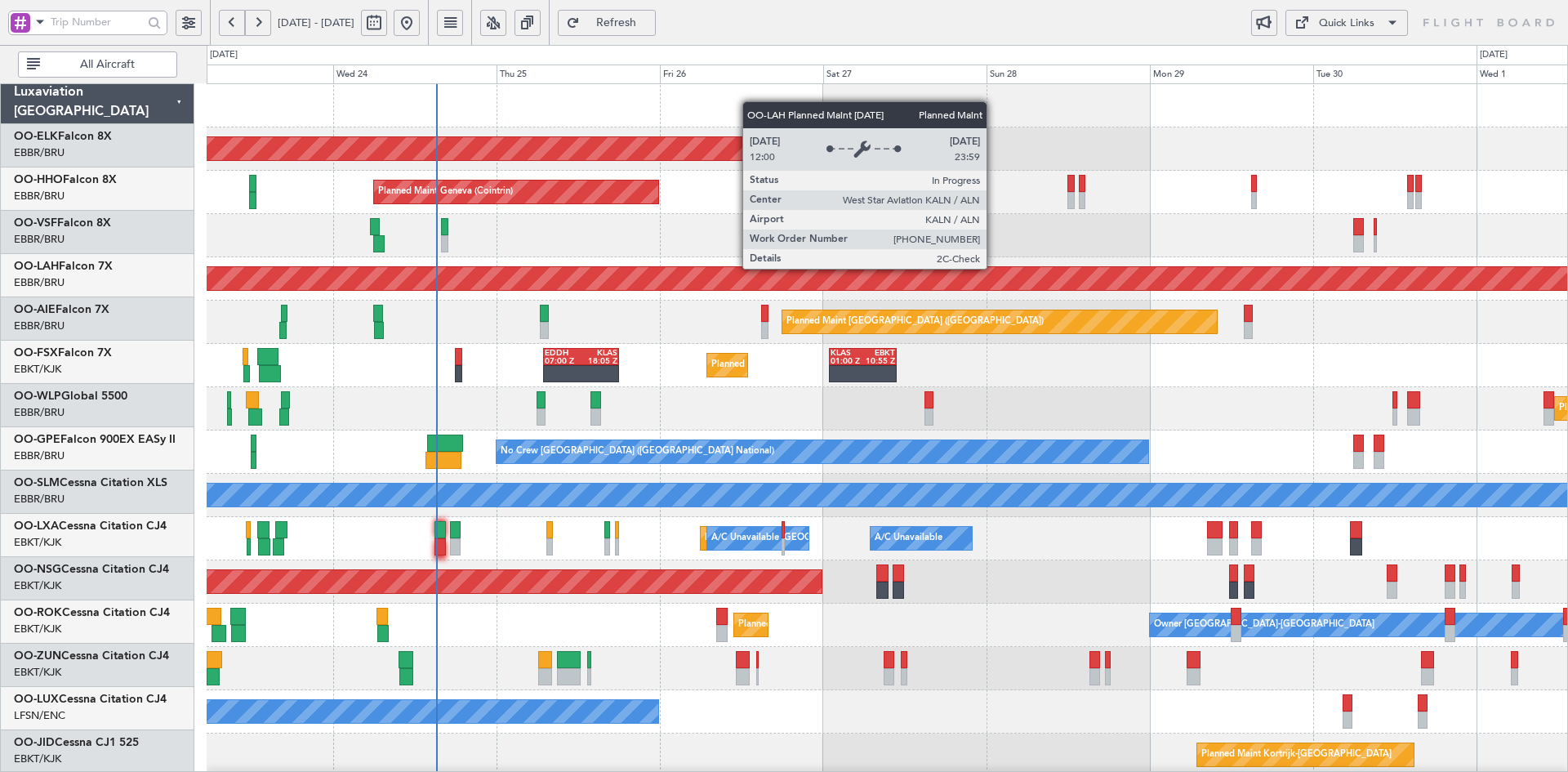
scroll to position [0, 0]
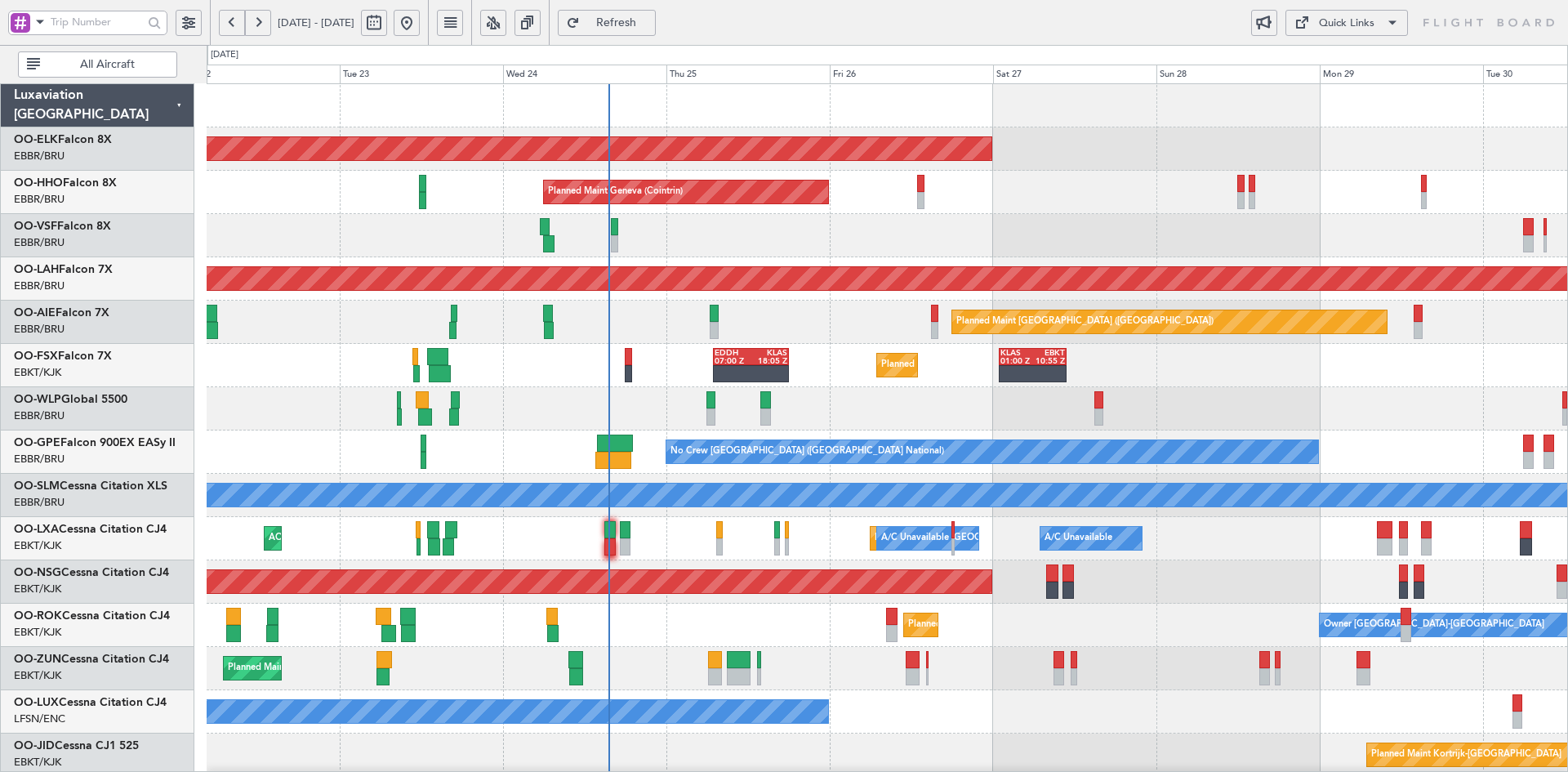
click at [770, 240] on div at bounding box center [887, 235] width 1360 height 43
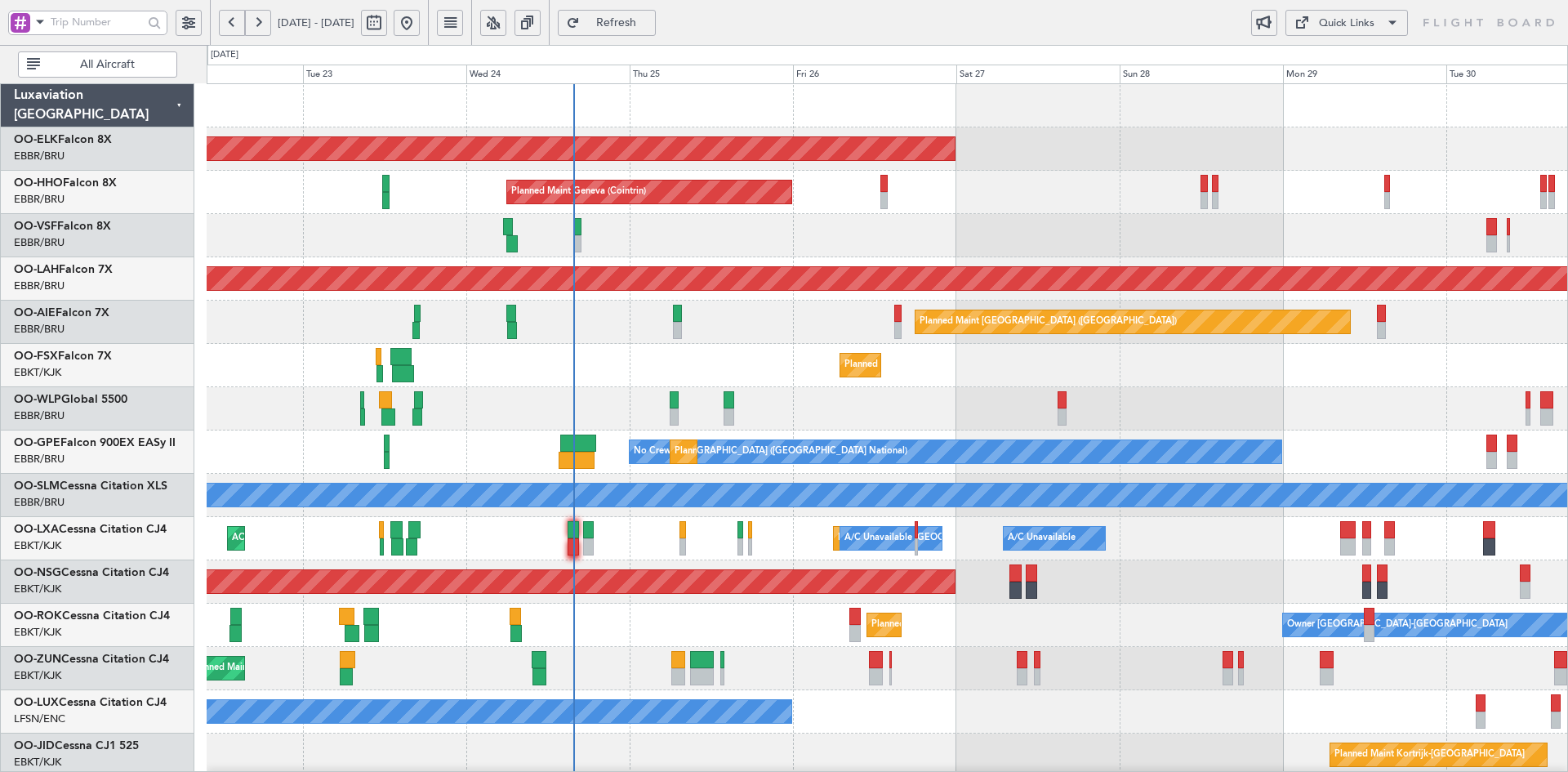
click at [1346, 407] on div "Planned Maint Milan (Linate)" at bounding box center [887, 409] width 1360 height 43
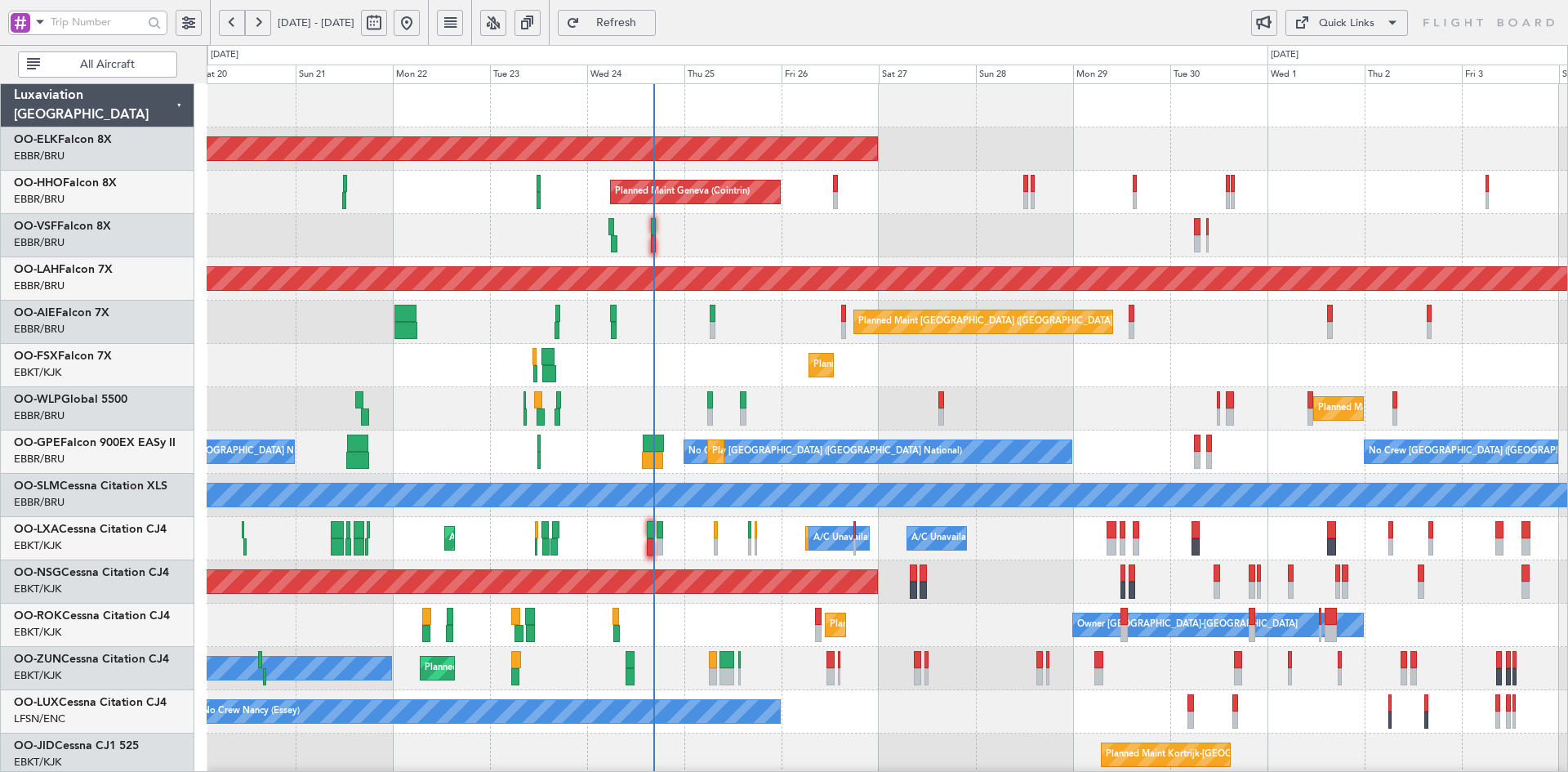
click at [1113, 321] on div "Planned Maint Kortrijk-[GEOGRAPHIC_DATA] Planned Maint Geneva ([GEOGRAPHIC_DATA…" at bounding box center [887, 517] width 1360 height 866
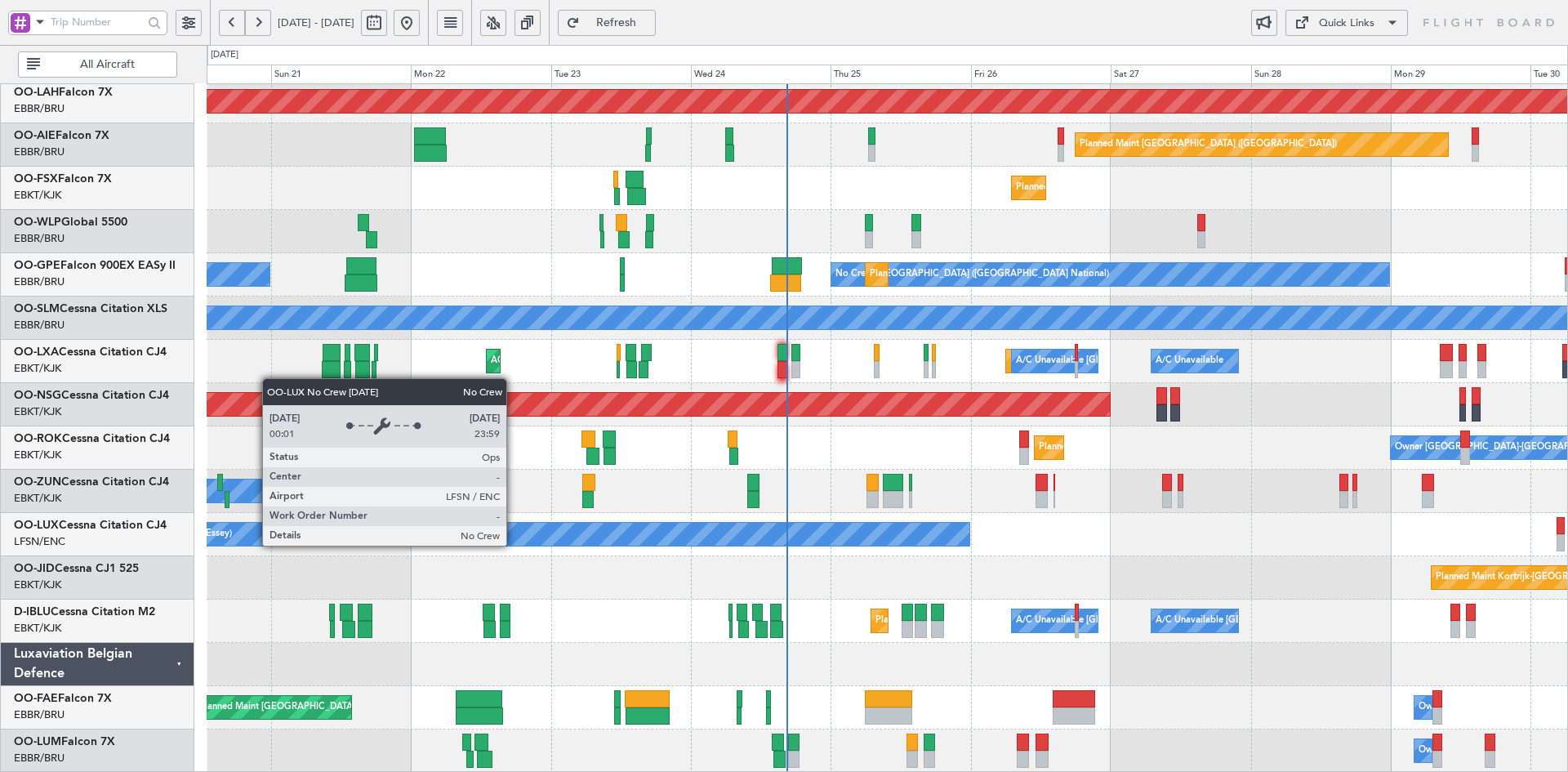
click at [462, 306] on div "AOG Maint Brussels (Brussels National) Planned Maint Alton-st Louis (St Louis R…" at bounding box center [887, 340] width 1360 height 866
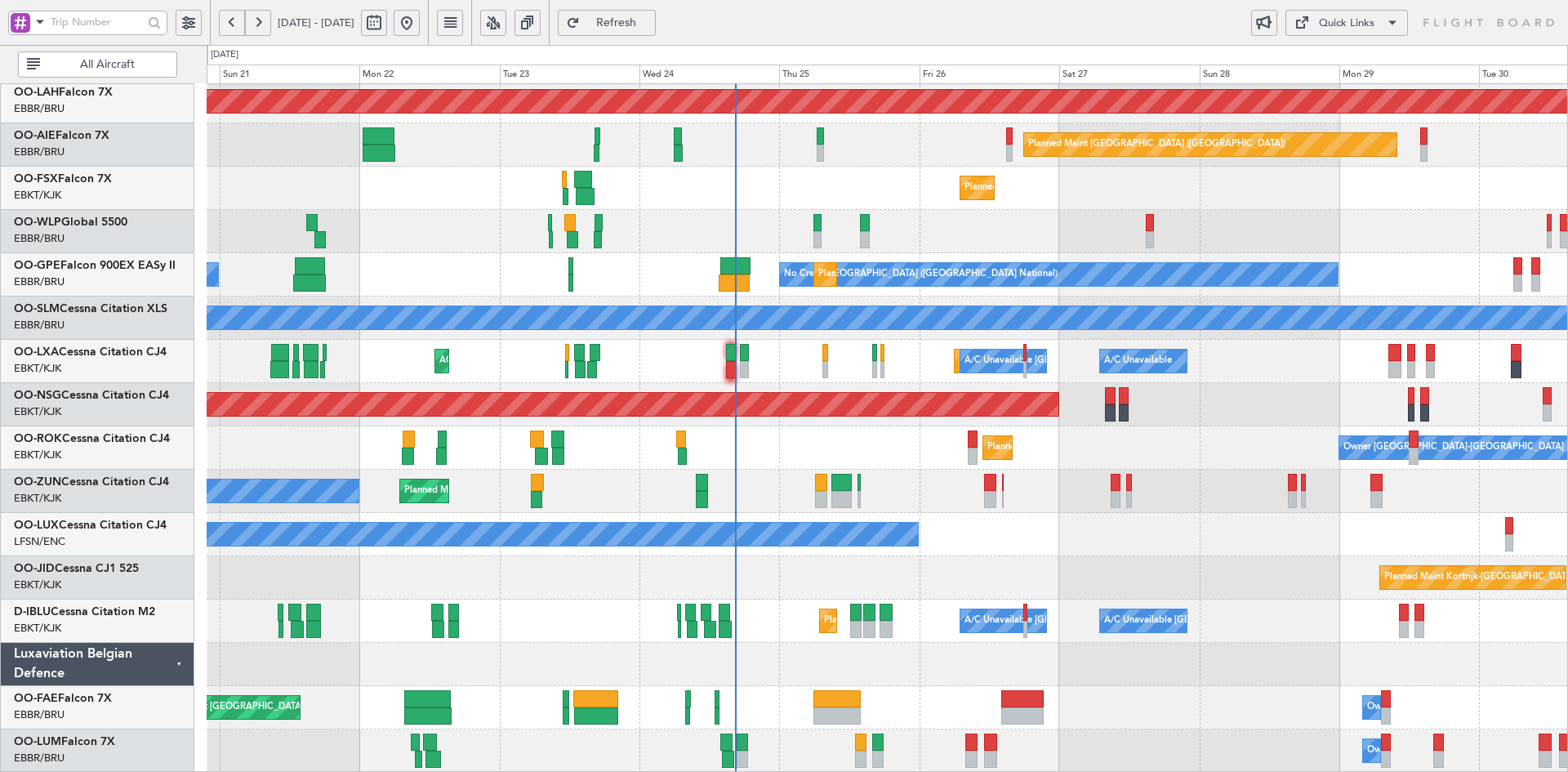
click at [978, 546] on div "No Crew Nancy (Essey)" at bounding box center [887, 534] width 1360 height 43
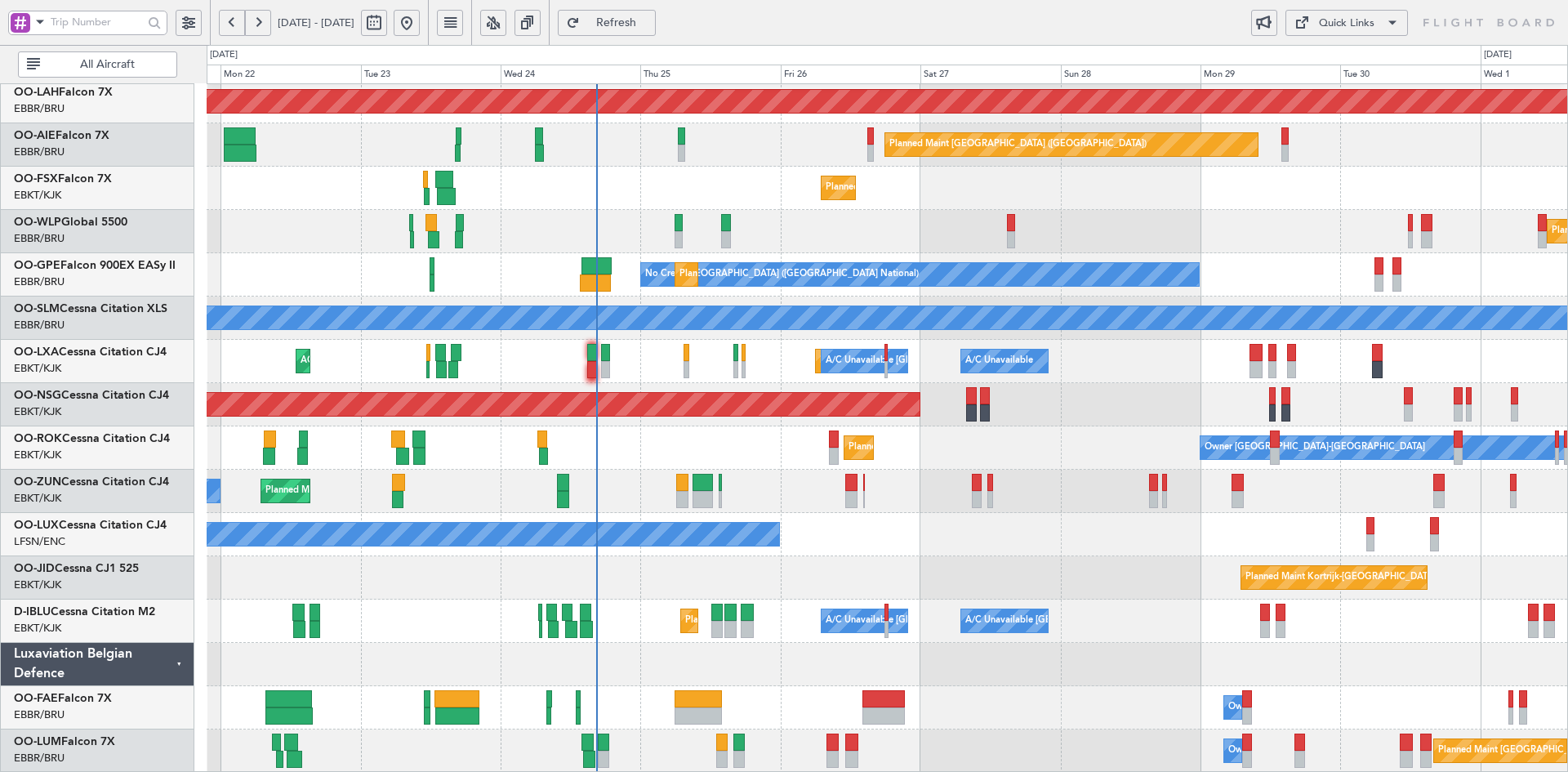
click at [867, 634] on div "A/C Unavailable Brussels (Brussels National) A/C Unavailable Kortrijk-Wevelgem …" at bounding box center [887, 621] width 1360 height 43
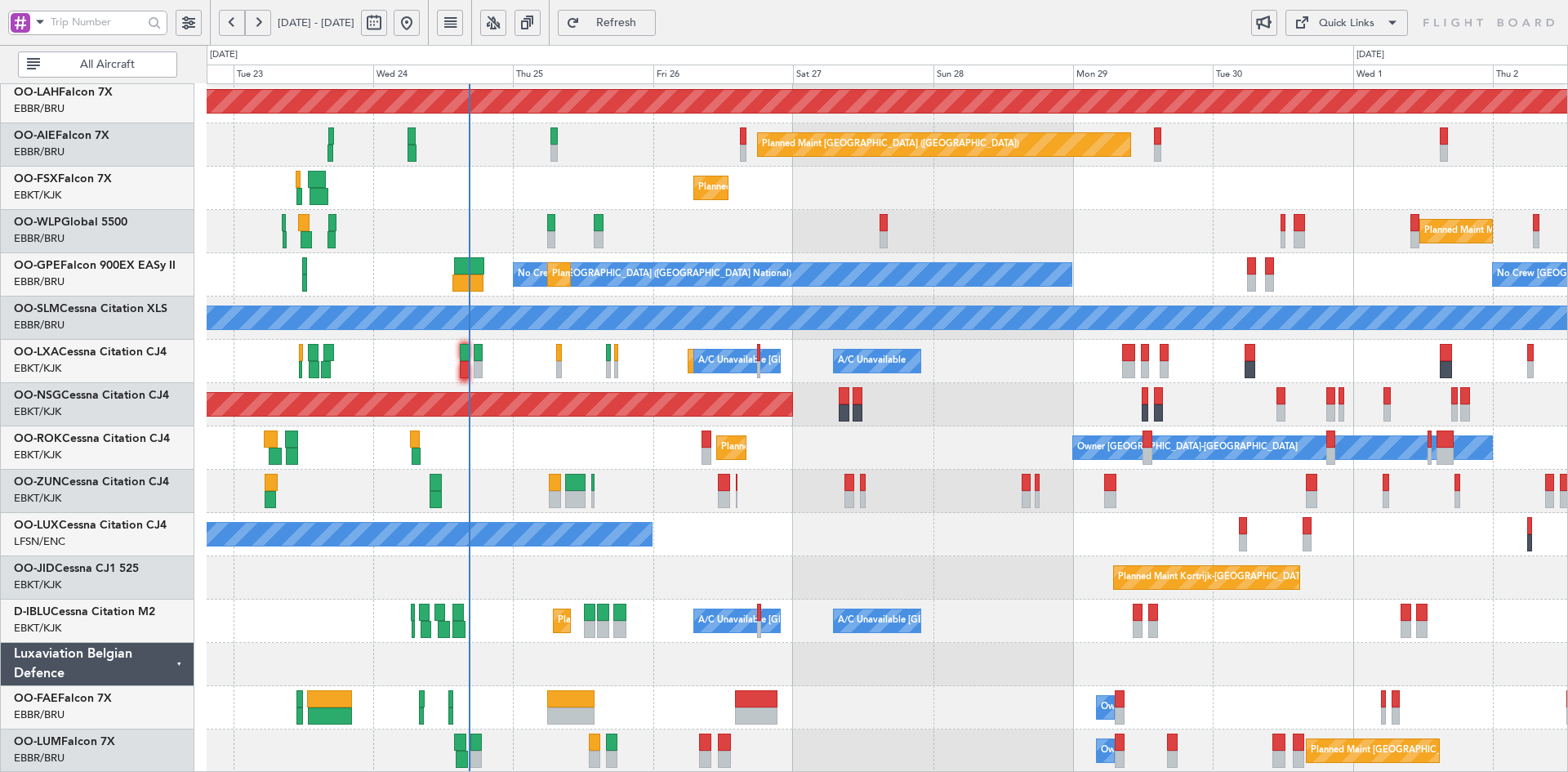
click at [965, 662] on div at bounding box center [887, 664] width 1360 height 43
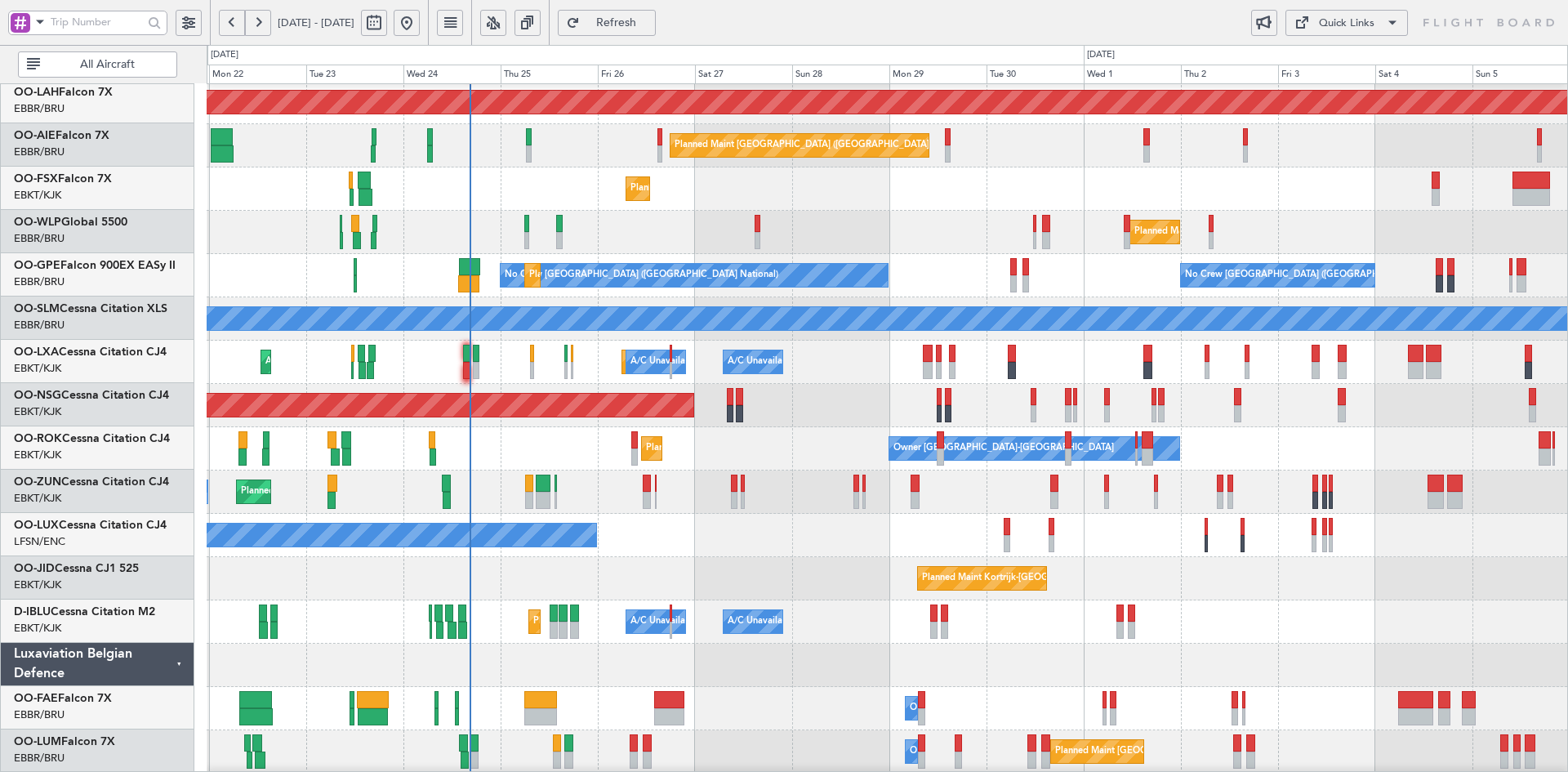
scroll to position [176, 0]
click at [951, 623] on div "A/C Unavailable Brussels (Brussels National) A/C Unavailable Kortrijk-Wevelgem …" at bounding box center [887, 622] width 1360 height 43
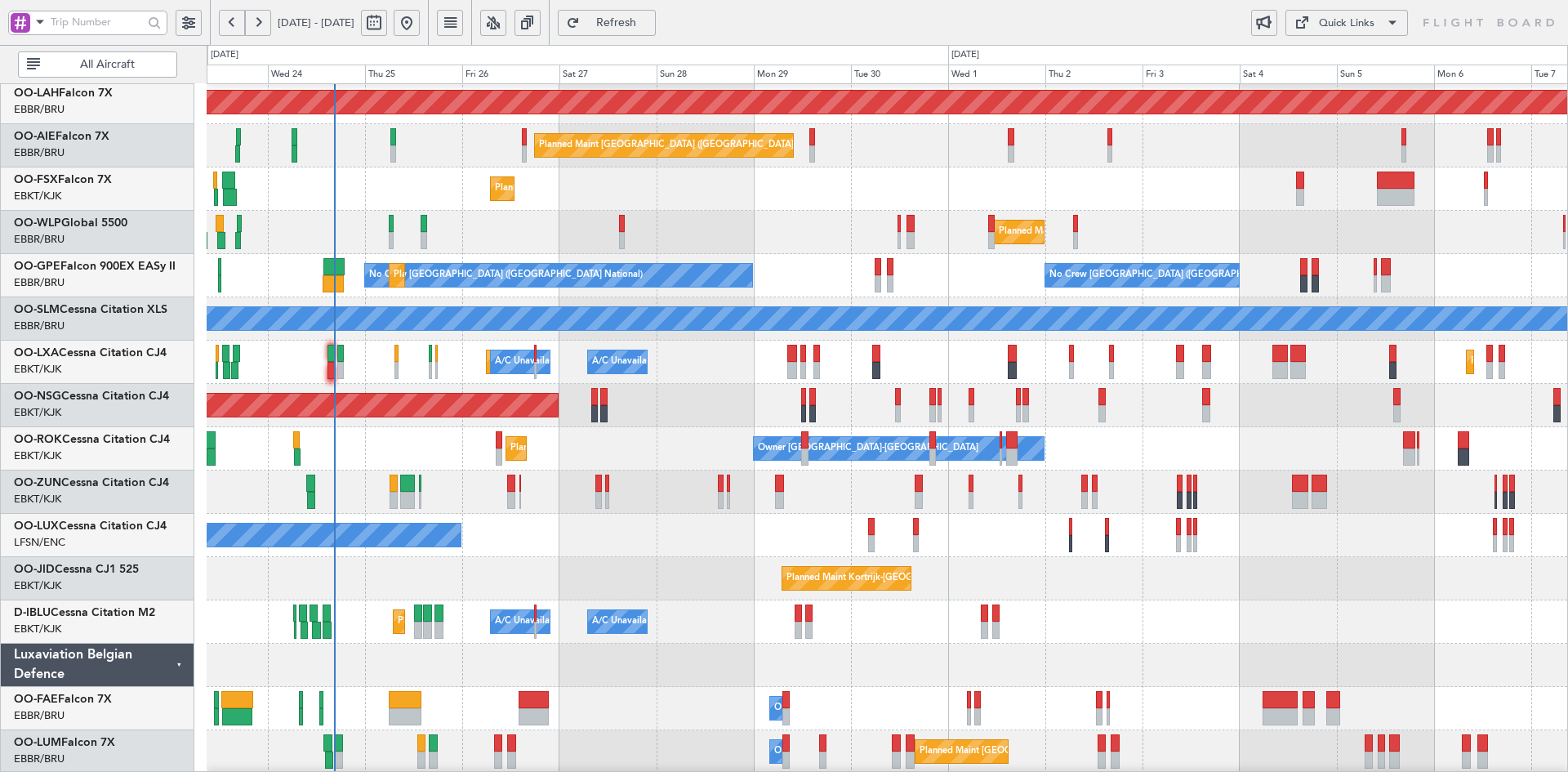
click at [856, 483] on div "Planned Maint Alton-st Louis (St Louis Regl) Planned Maint London (Farnborough)…" at bounding box center [887, 341] width 1360 height 866
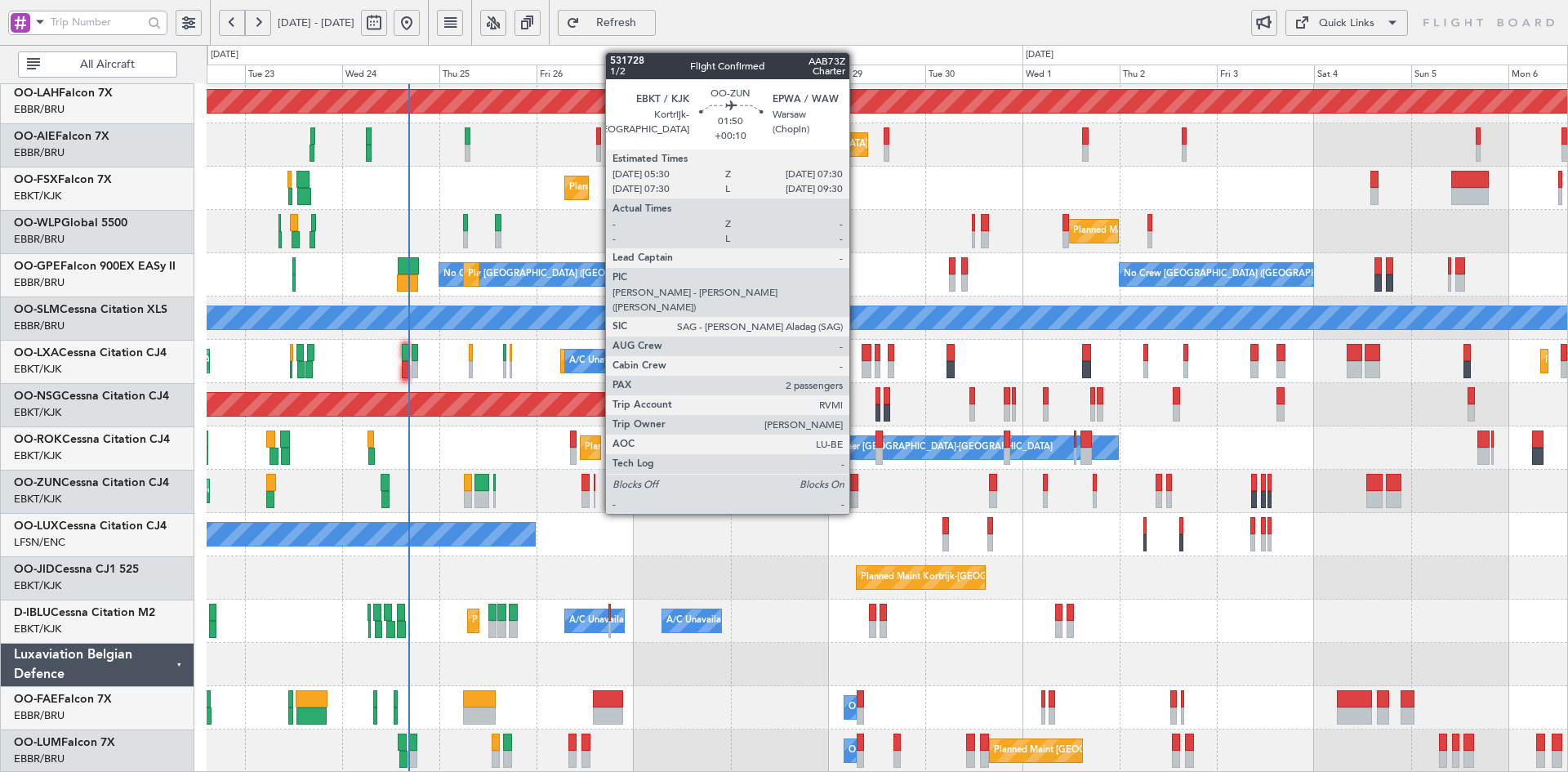
scroll to position [177, 0]
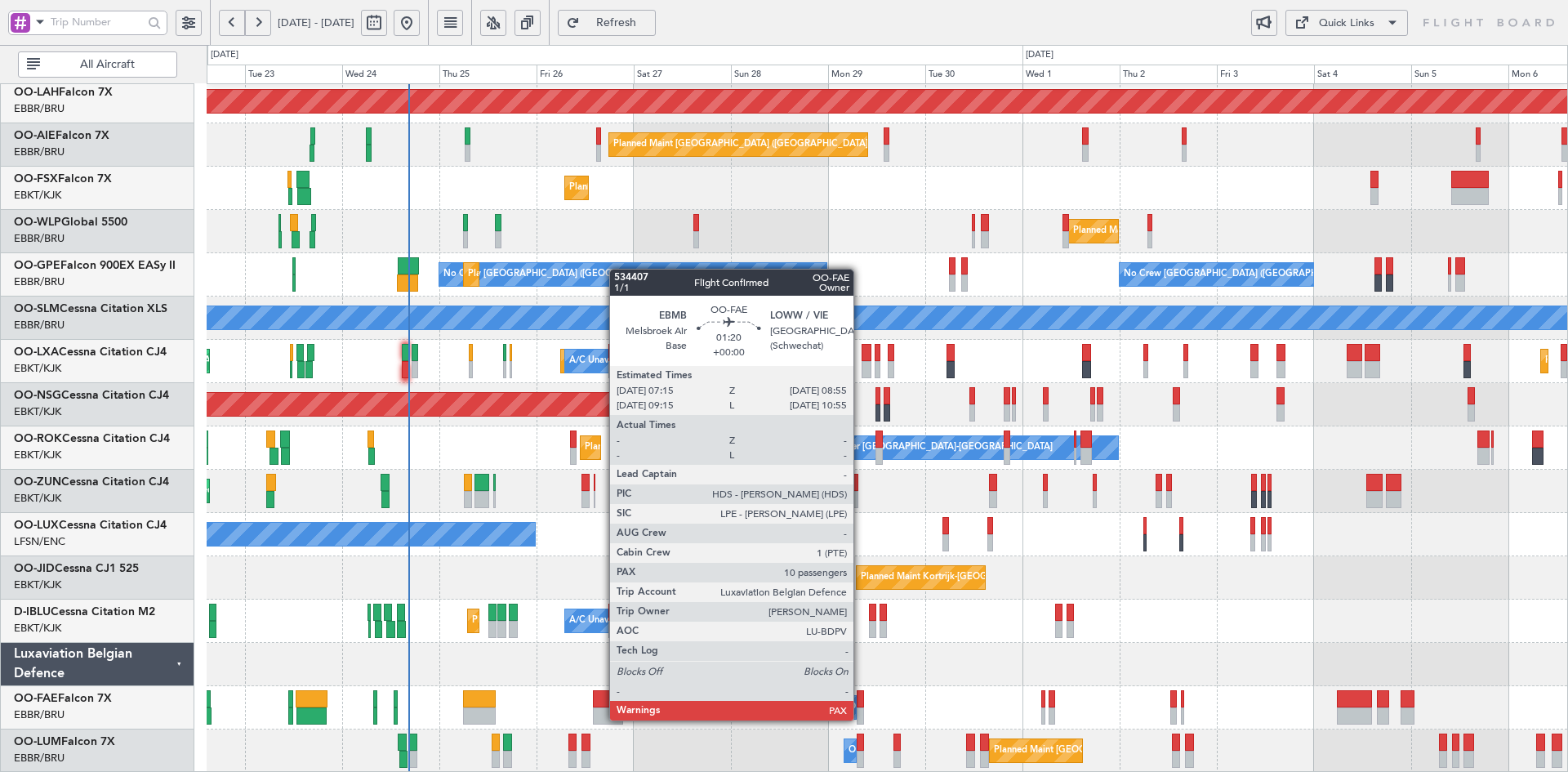
click at [860, 719] on div at bounding box center [860, 715] width 8 height 17
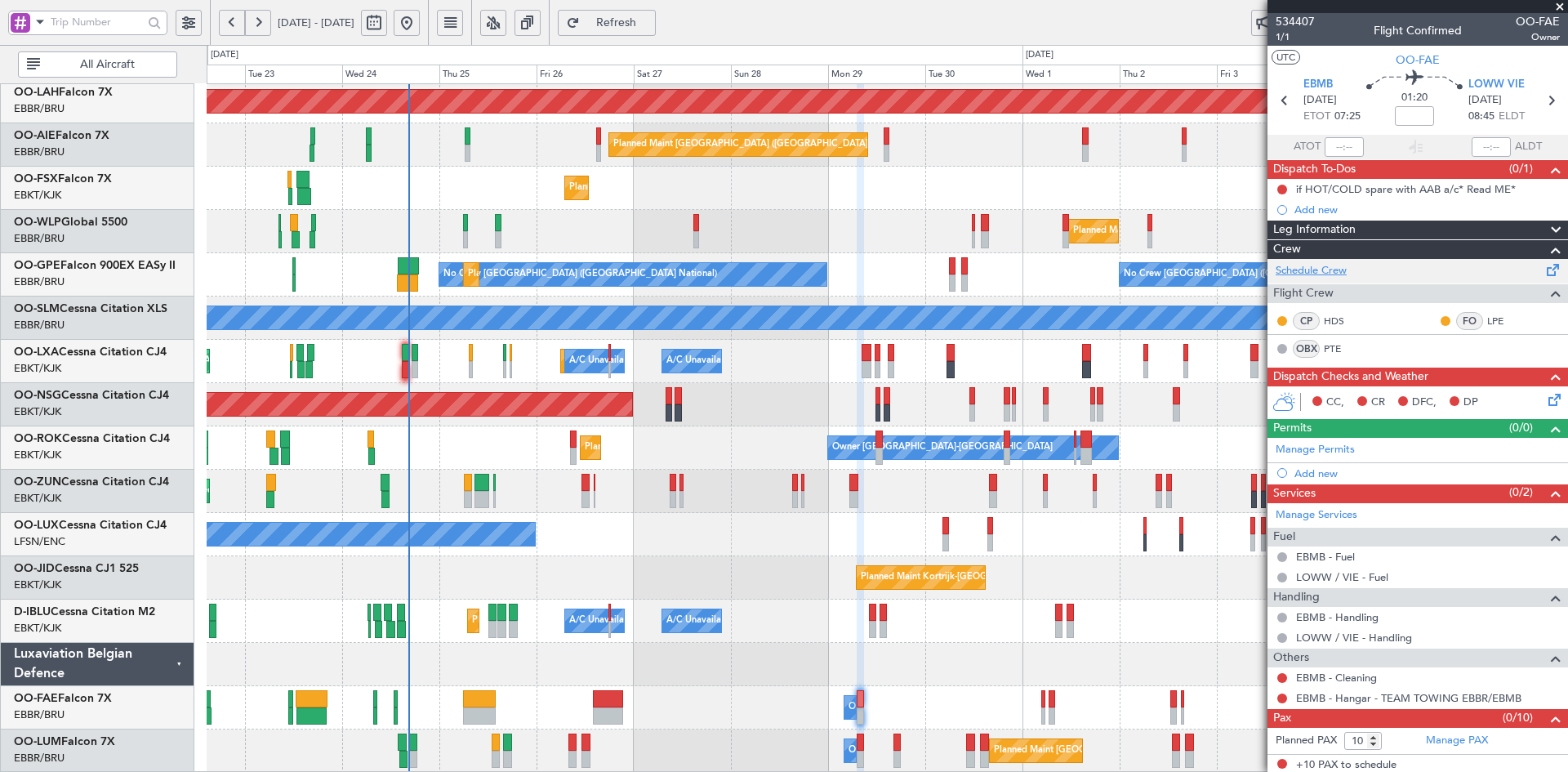
click at [1310, 272] on link "Schedule Crew" at bounding box center [1310, 271] width 71 height 16
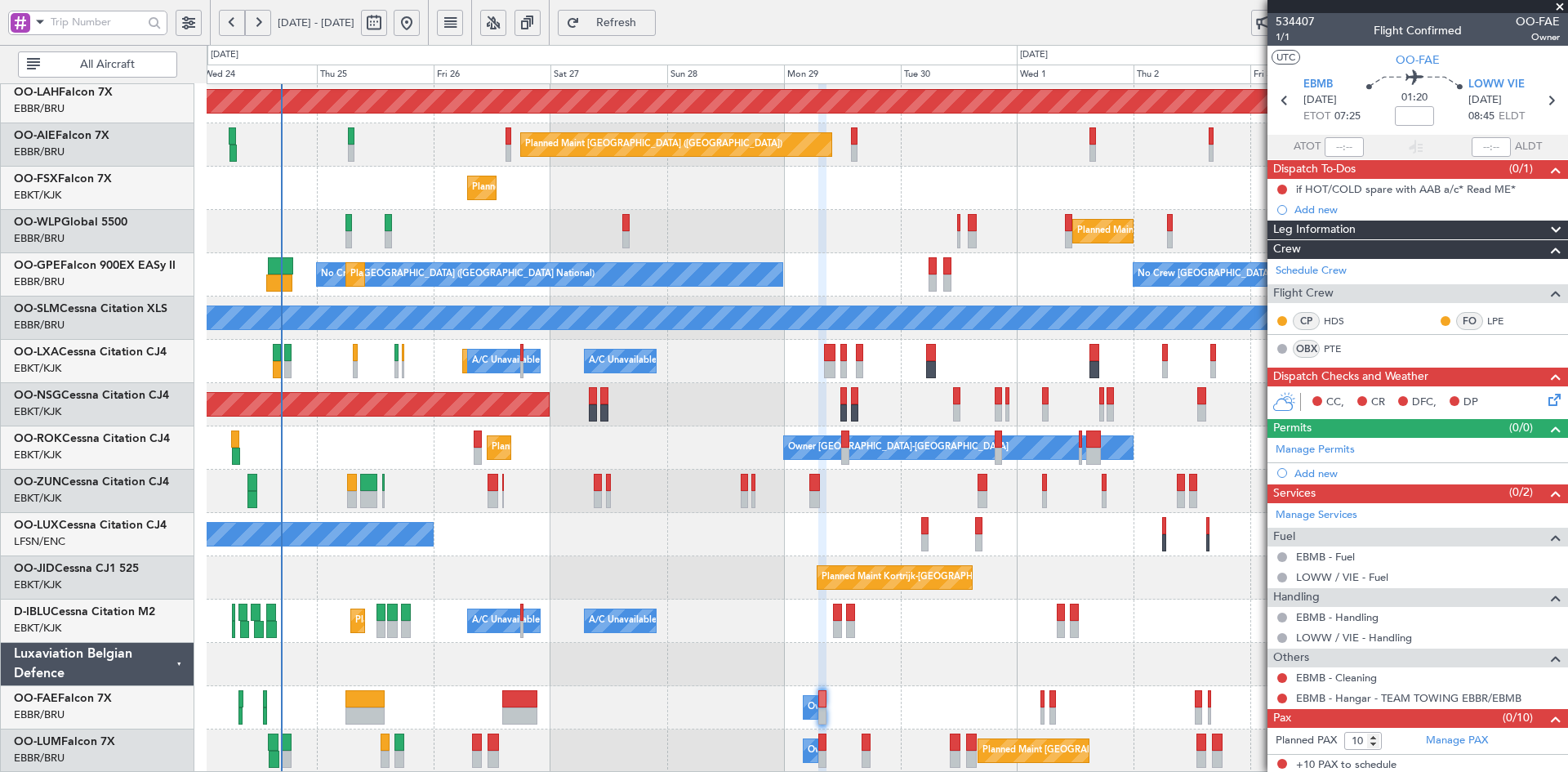
click at [960, 678] on div at bounding box center [887, 664] width 1360 height 43
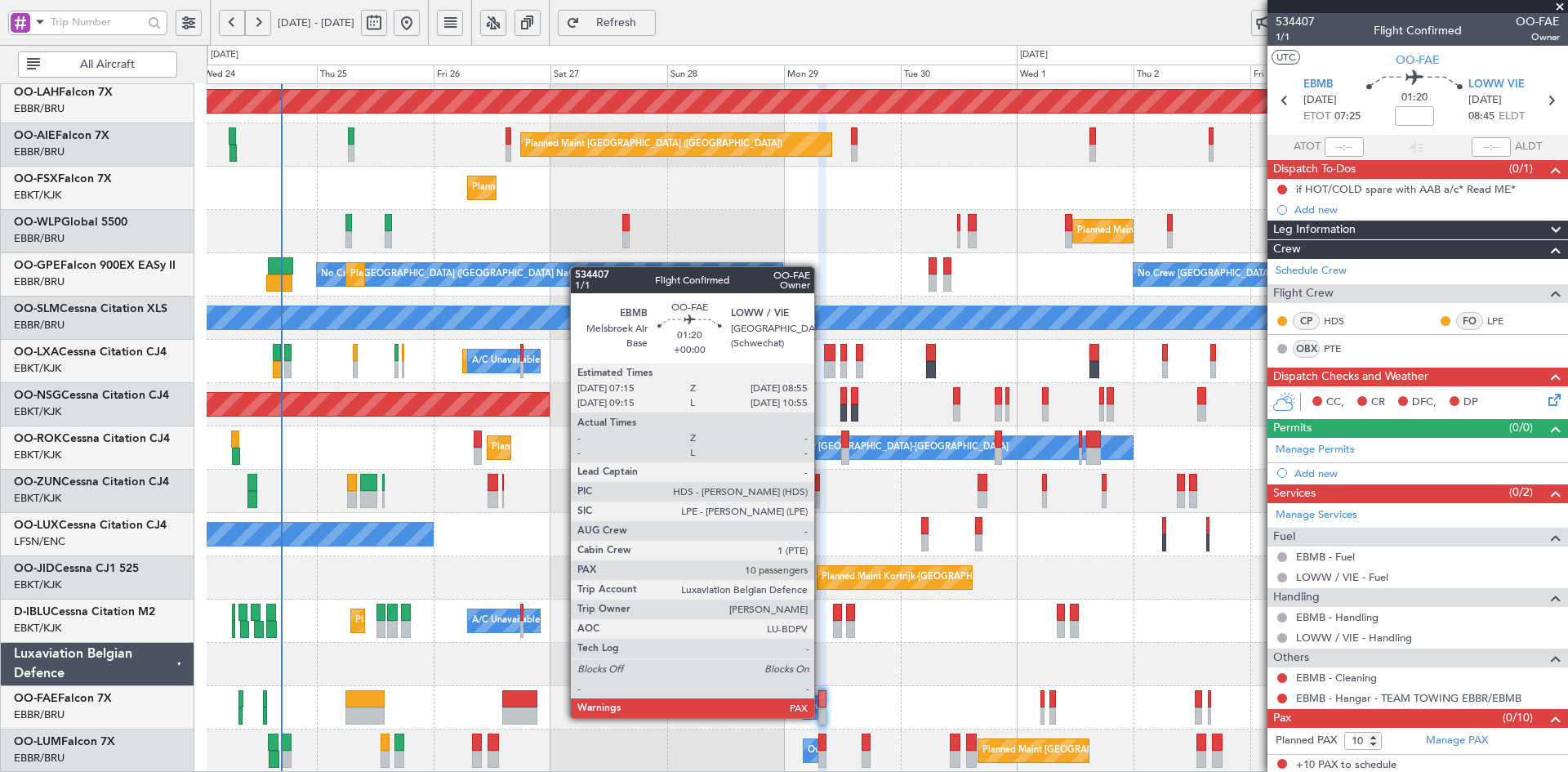
click at [822, 716] on div at bounding box center [823, 715] width 9 height 17
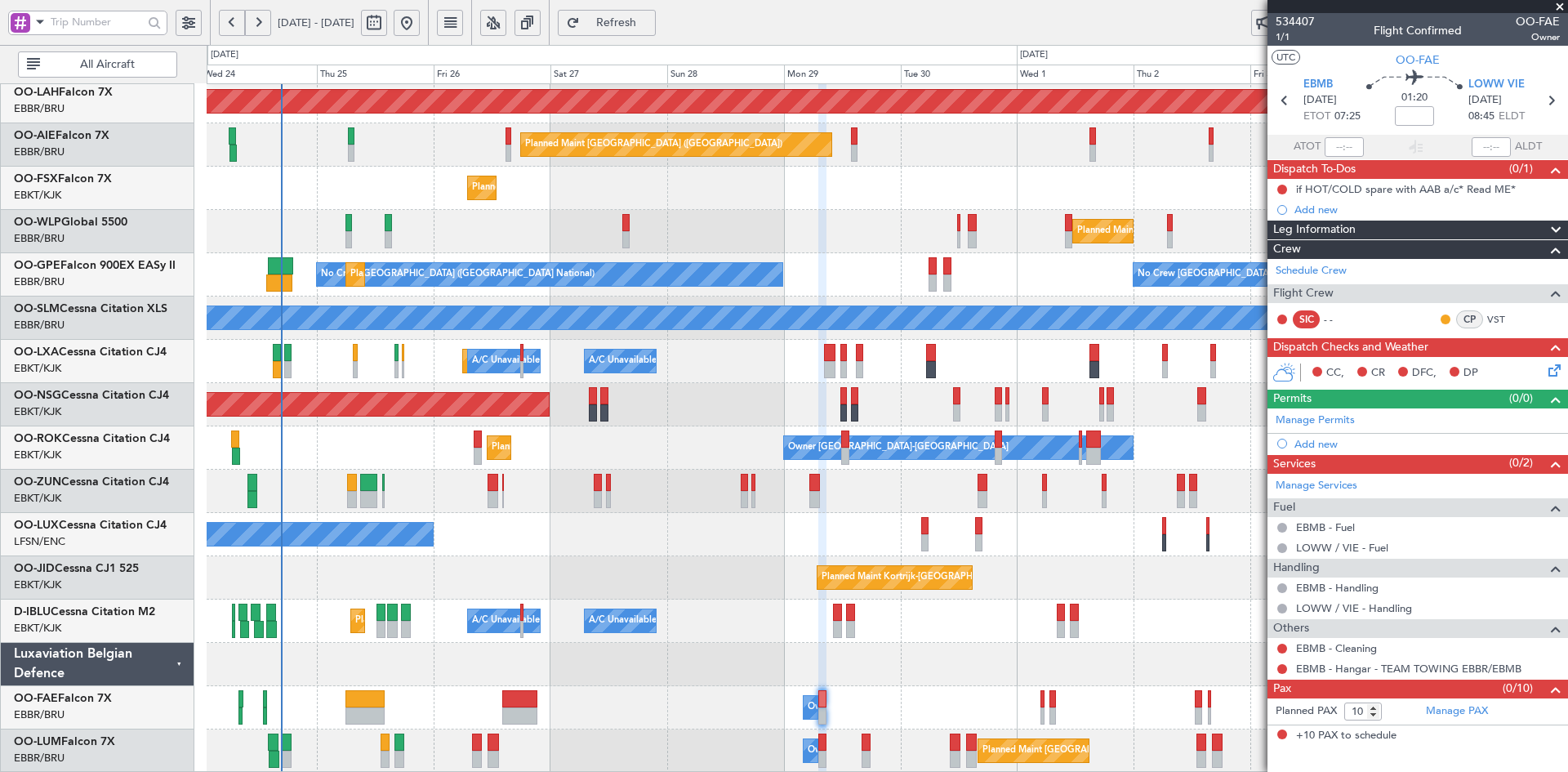
click at [927, 639] on div "A/C Unavailable Brussels (Brussels National) A/C Unavailable Kortrijk-Wevelgem …" at bounding box center [887, 621] width 1360 height 43
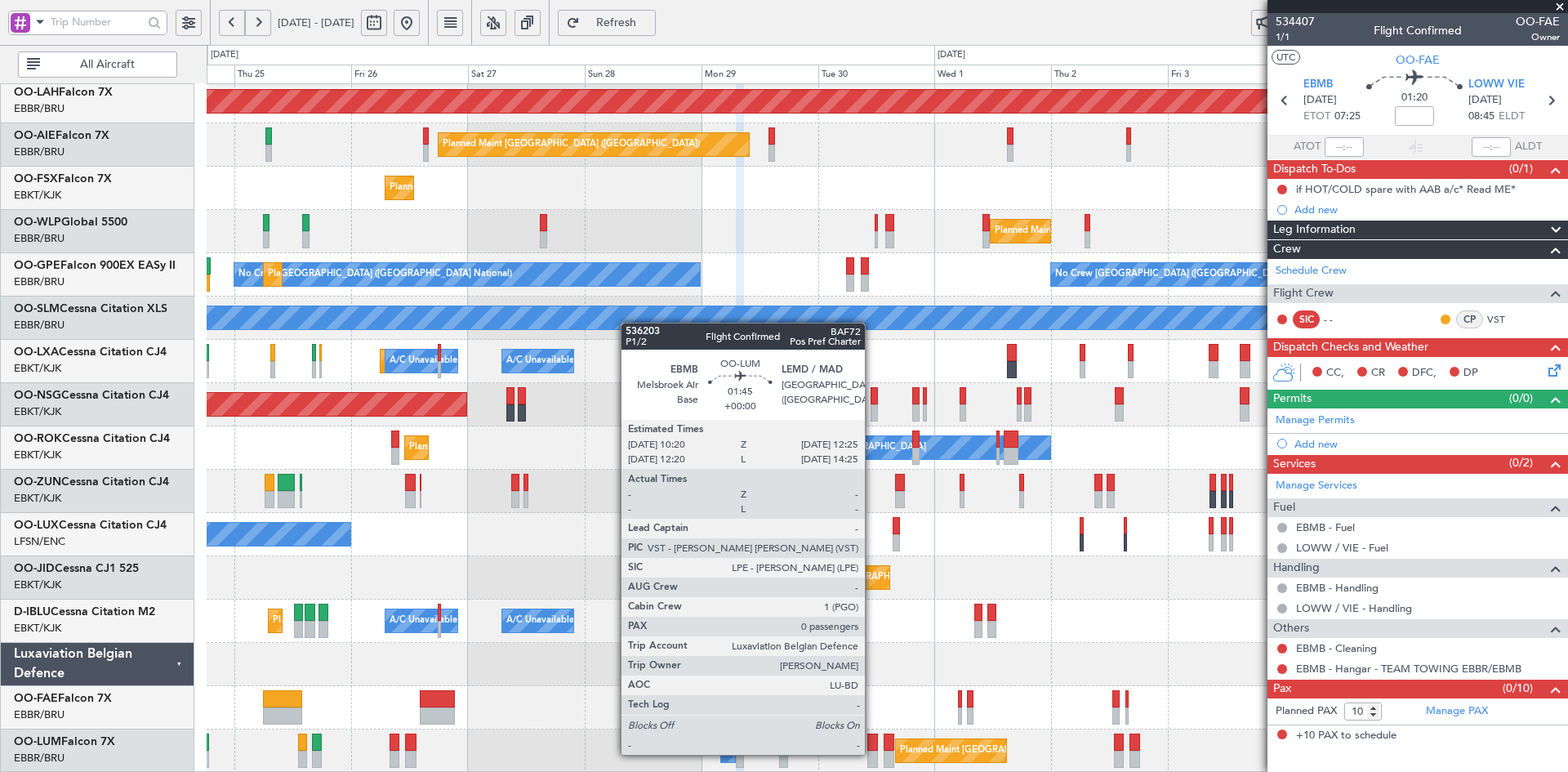
click at [872, 753] on div at bounding box center [872, 759] width 10 height 17
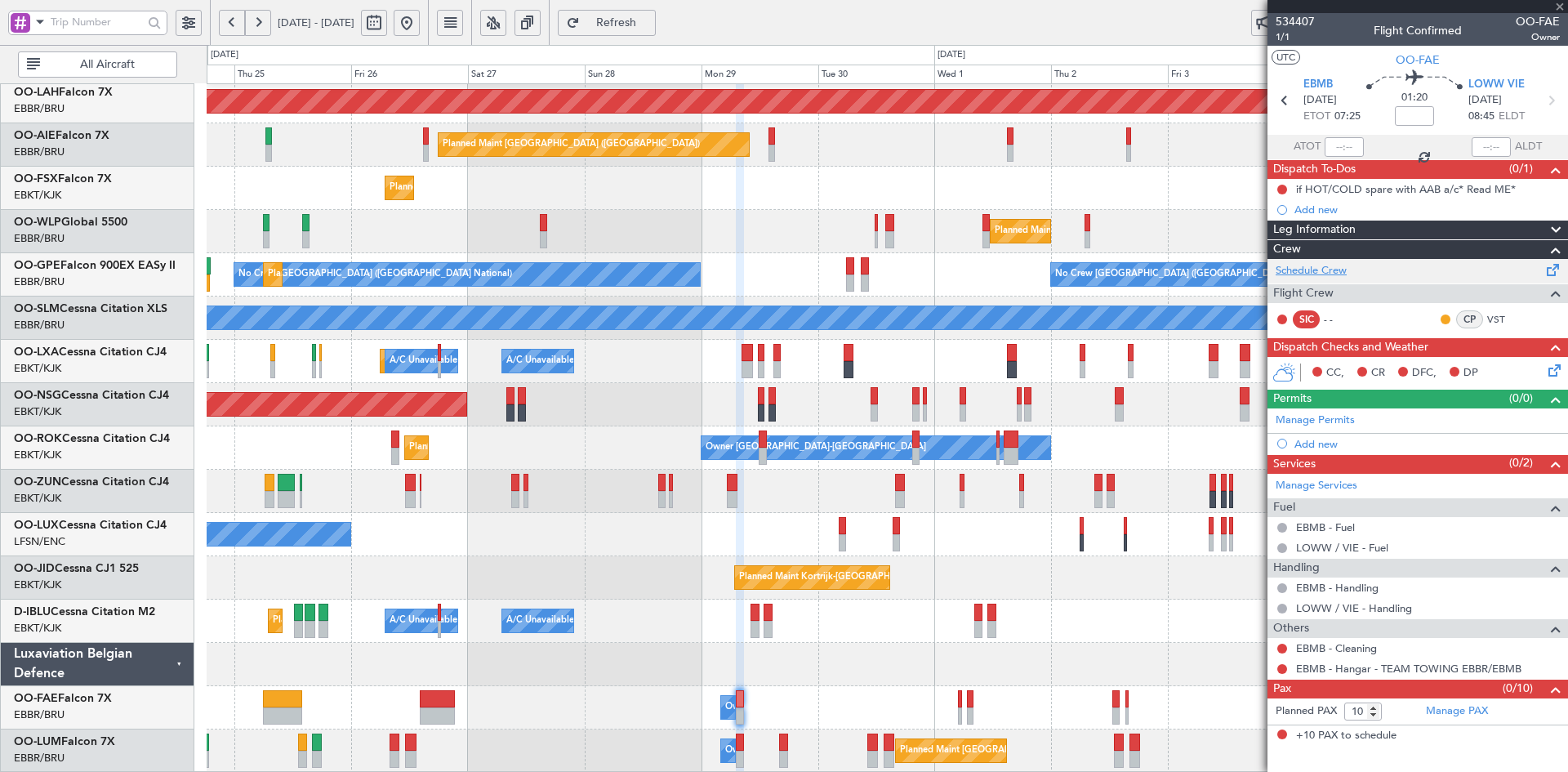
type input "0"
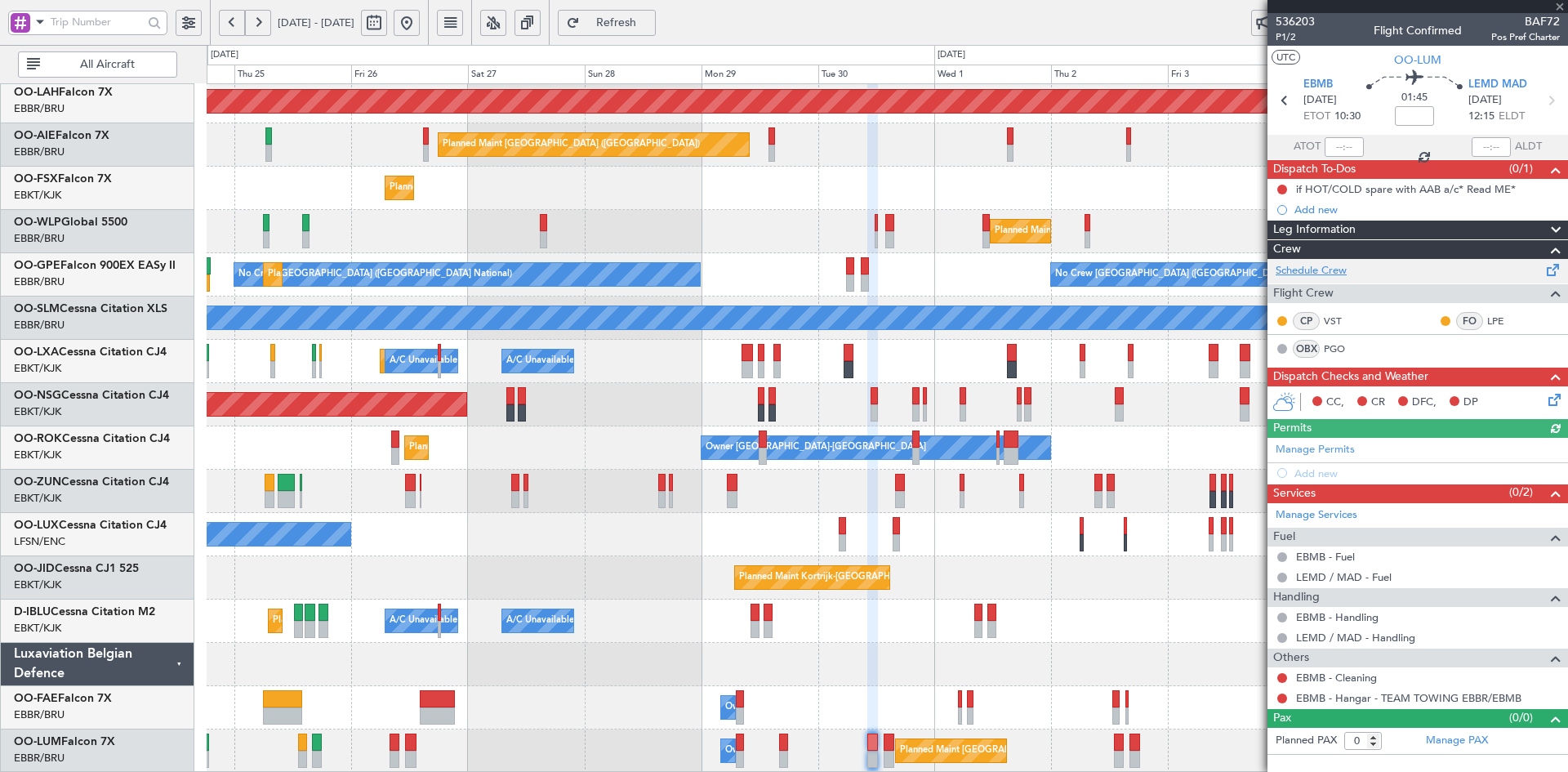
click at [1332, 268] on link "Schedule Crew" at bounding box center [1310, 271] width 71 height 16
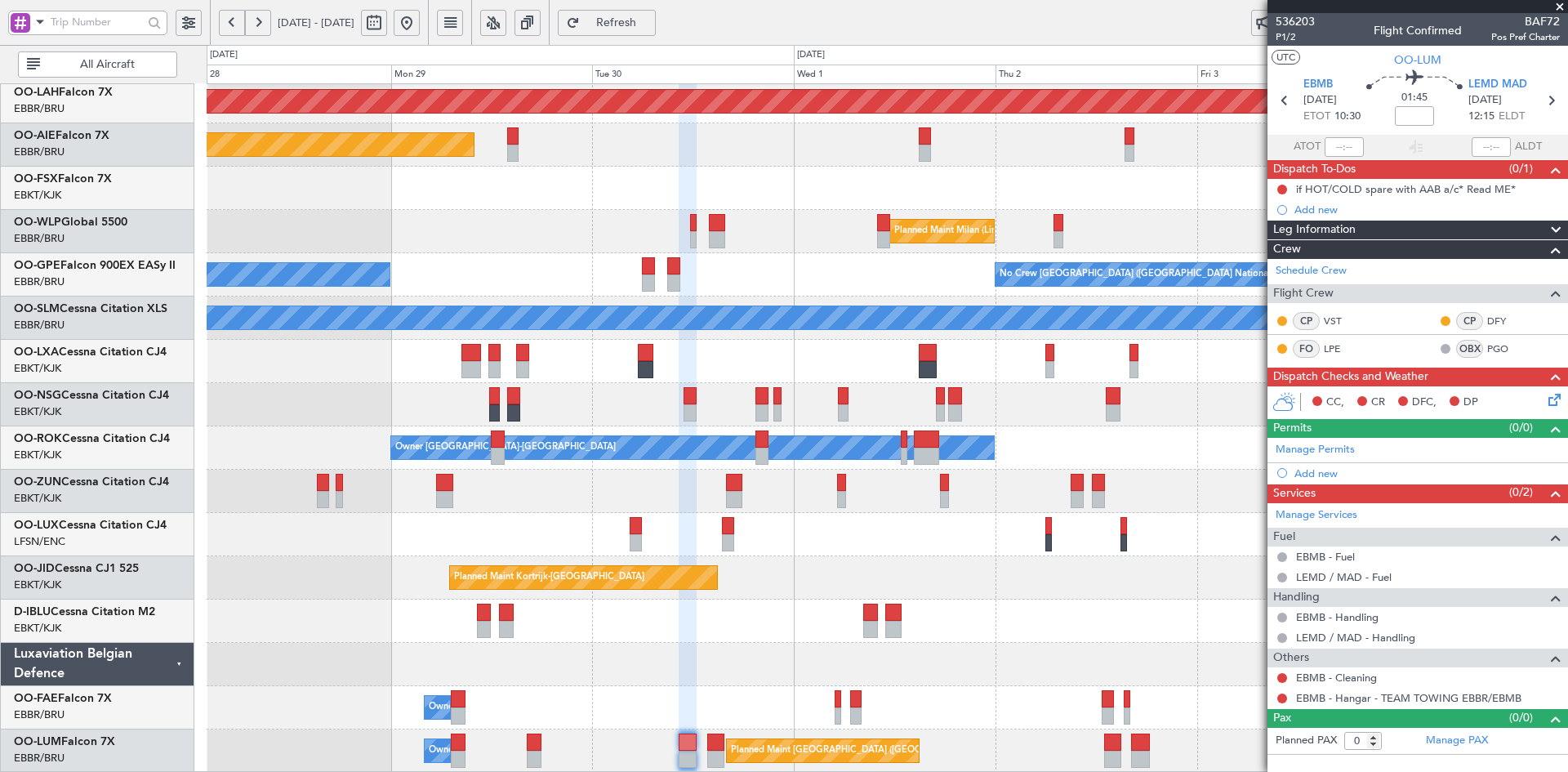
click at [1558, 7] on span at bounding box center [1559, 7] width 16 height 15
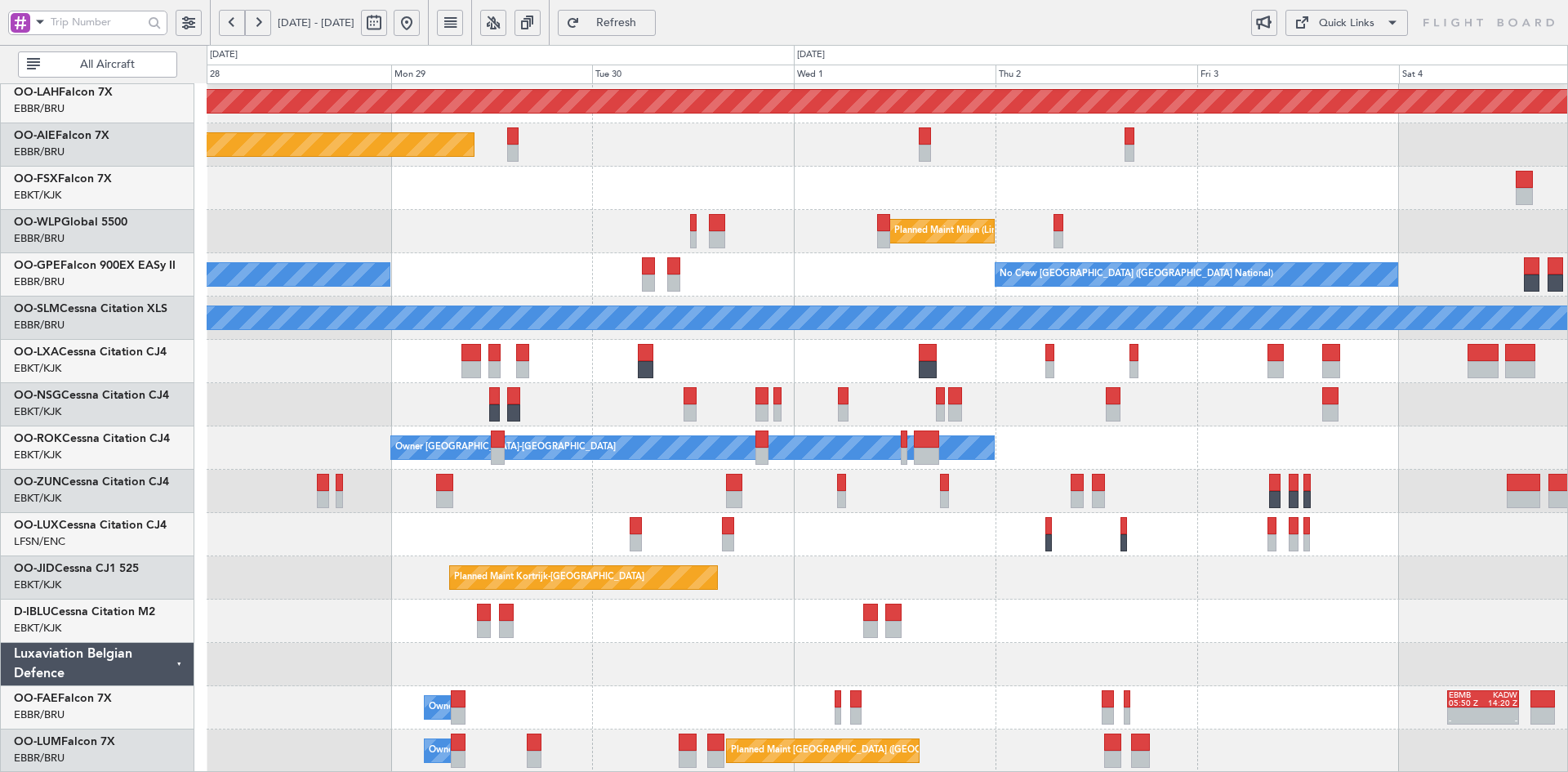
click at [1071, 477] on div "Planned Maint Alton-st Louis (St Louis Regl) Planned Maint London (Farnborough)…" at bounding box center [887, 340] width 1360 height 866
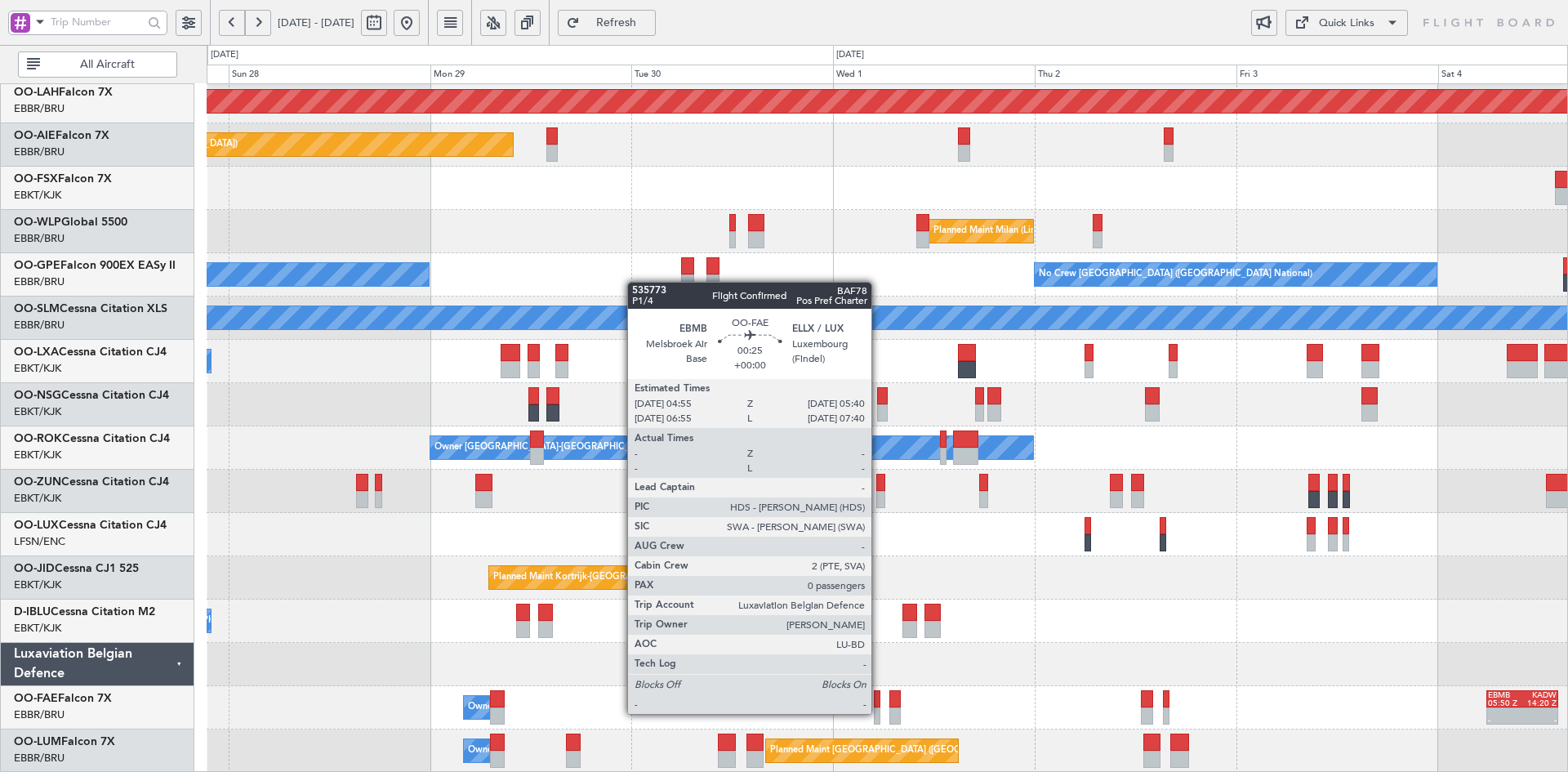
click at [878, 712] on div at bounding box center [877, 715] width 7 height 17
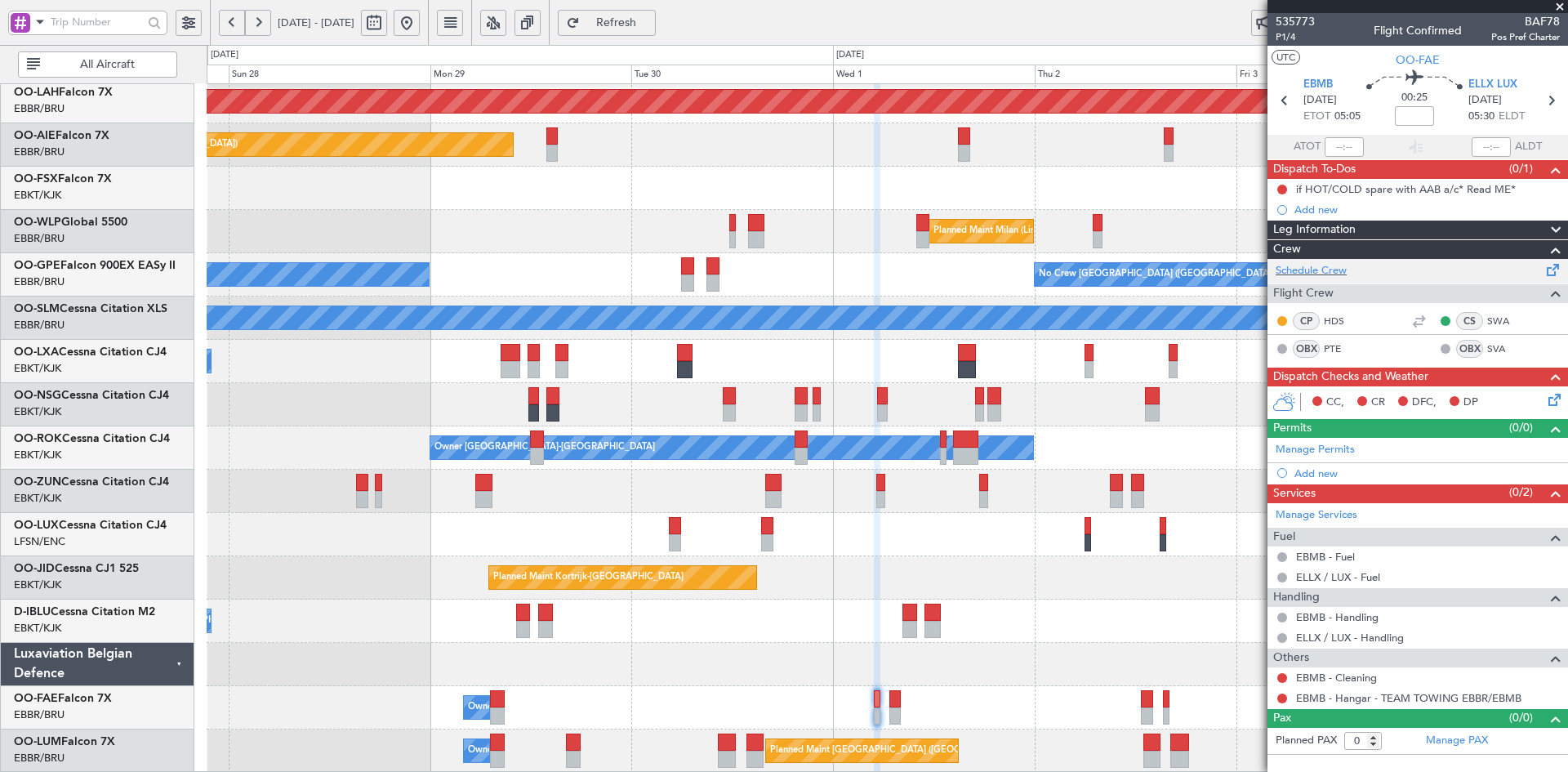
click at [1308, 260] on div "Schedule Crew" at bounding box center [1418, 271] width 301 height 25
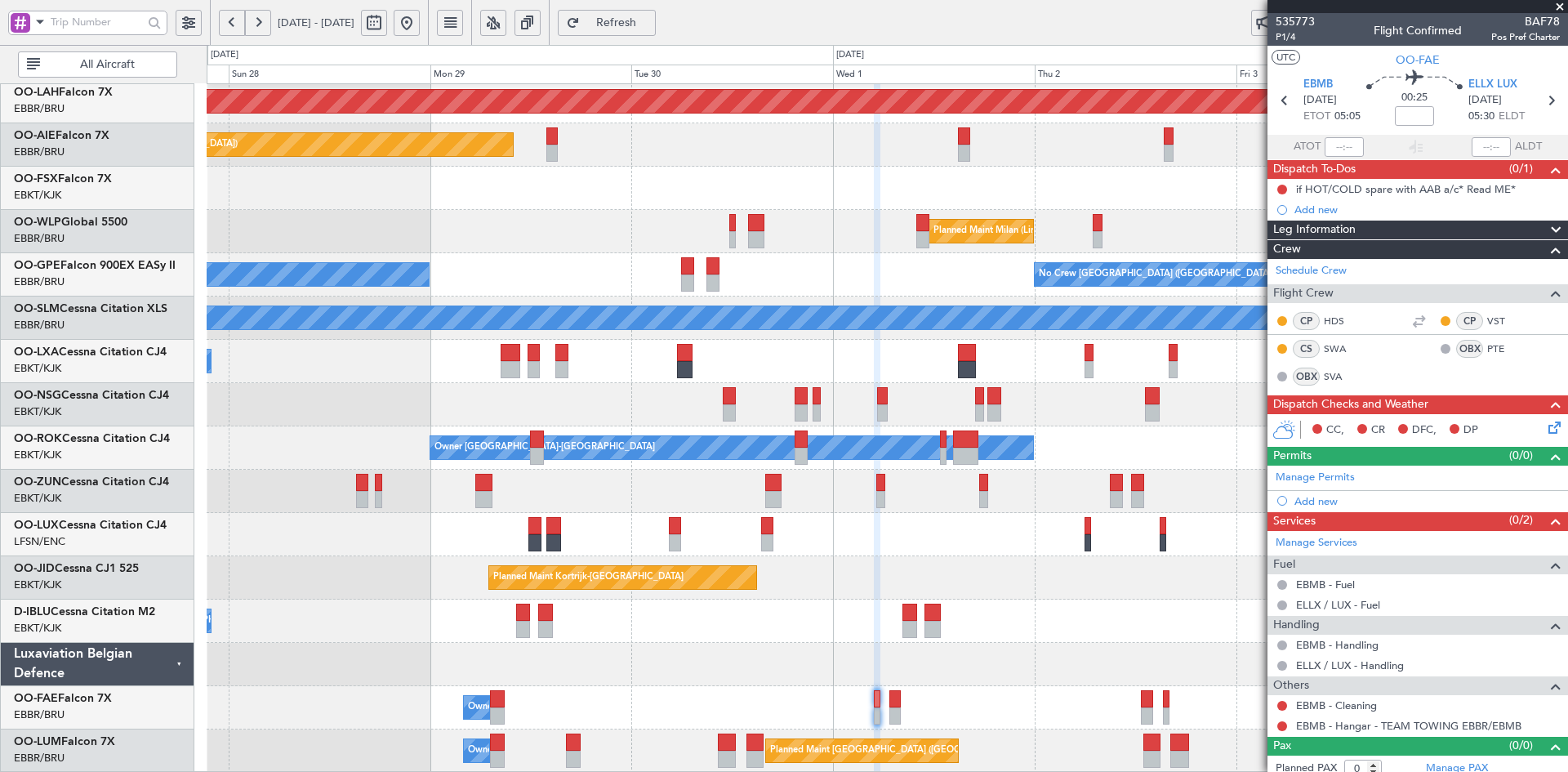
click at [1559, 9] on span at bounding box center [1559, 7] width 16 height 15
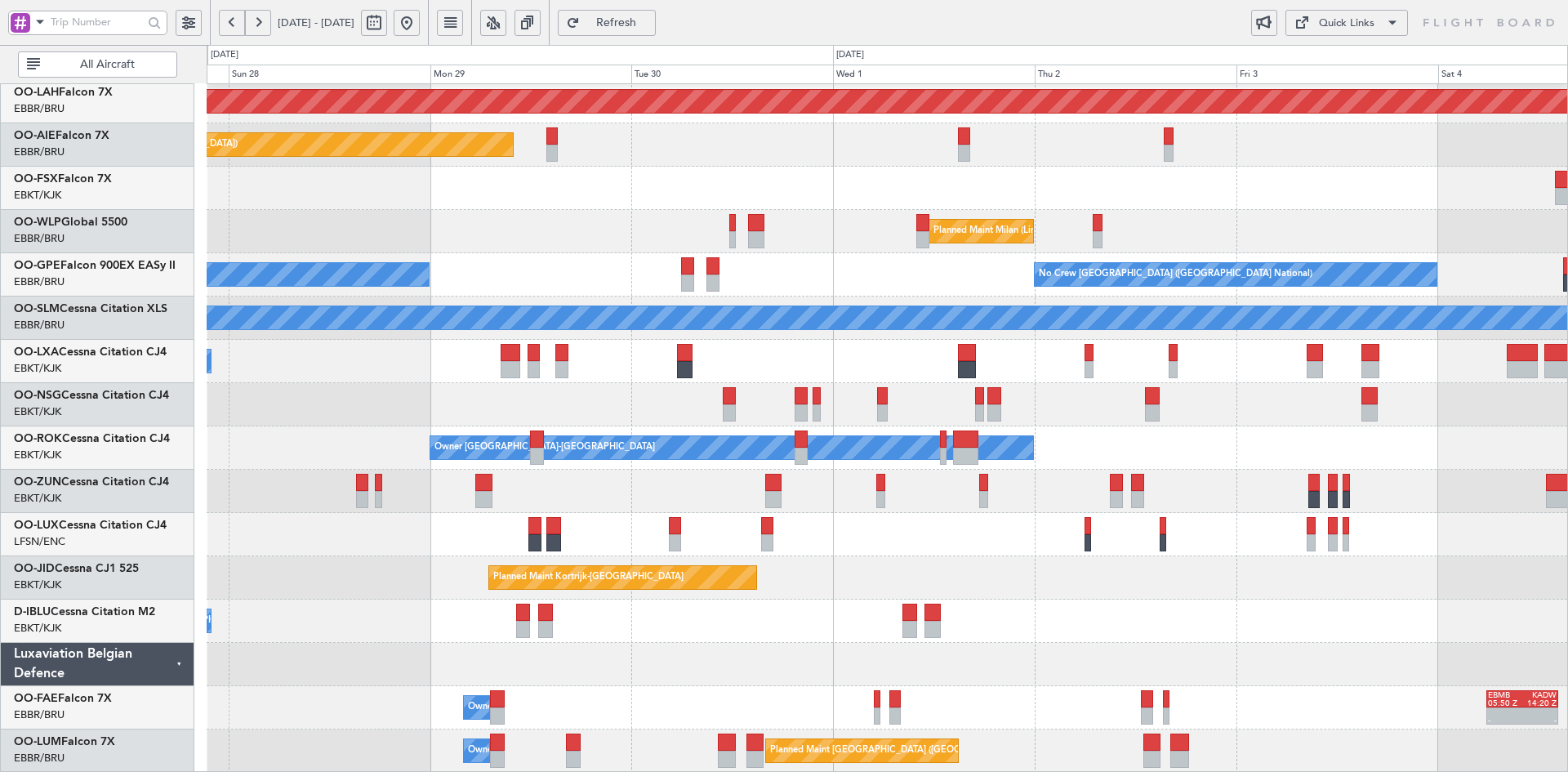
click at [420, 23] on button at bounding box center [406, 22] width 26 height 26
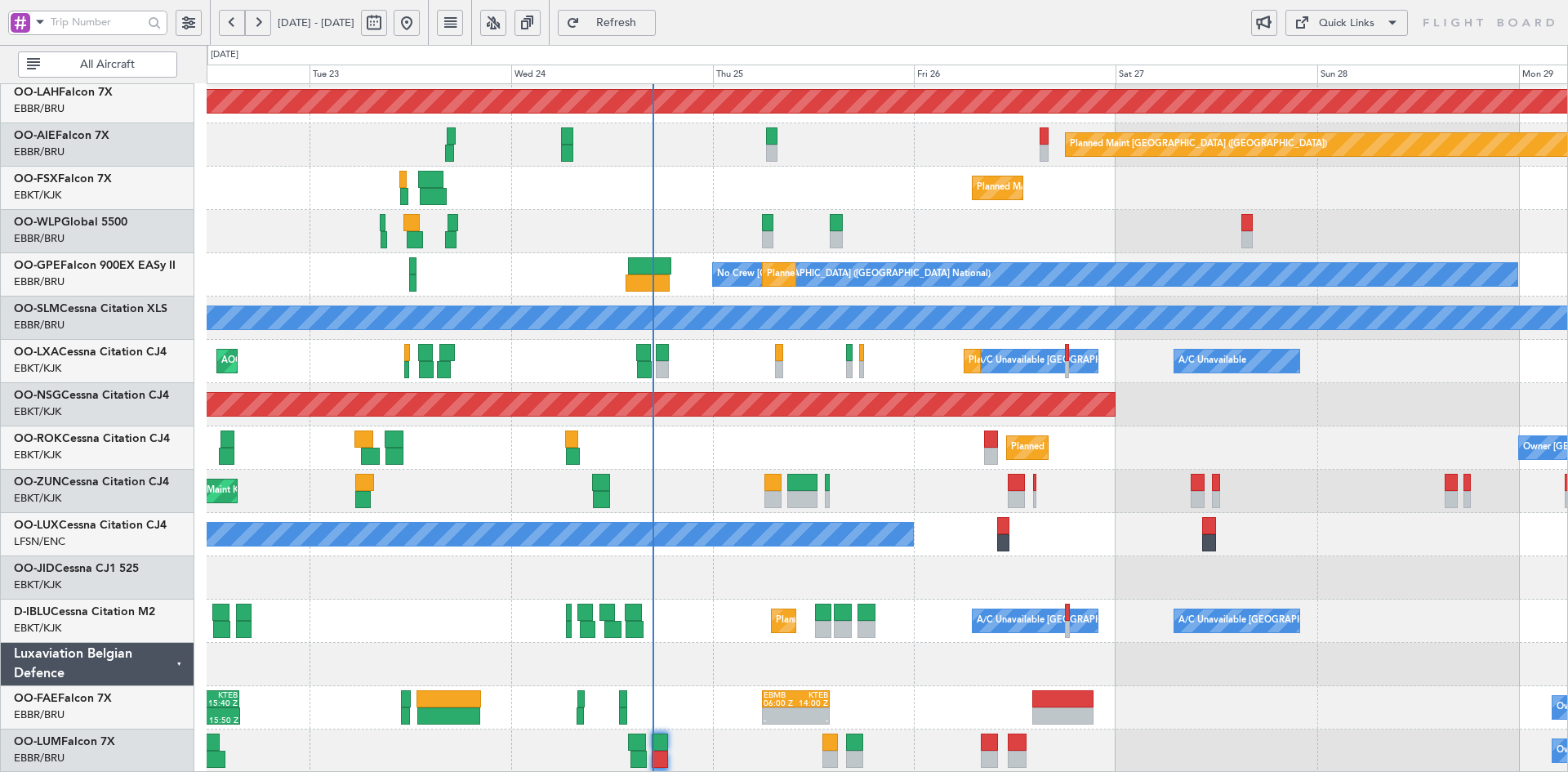
click at [1374, 503] on div "Planned Maint Kortrijk-Wevelgem Owner" at bounding box center [887, 491] width 1360 height 43
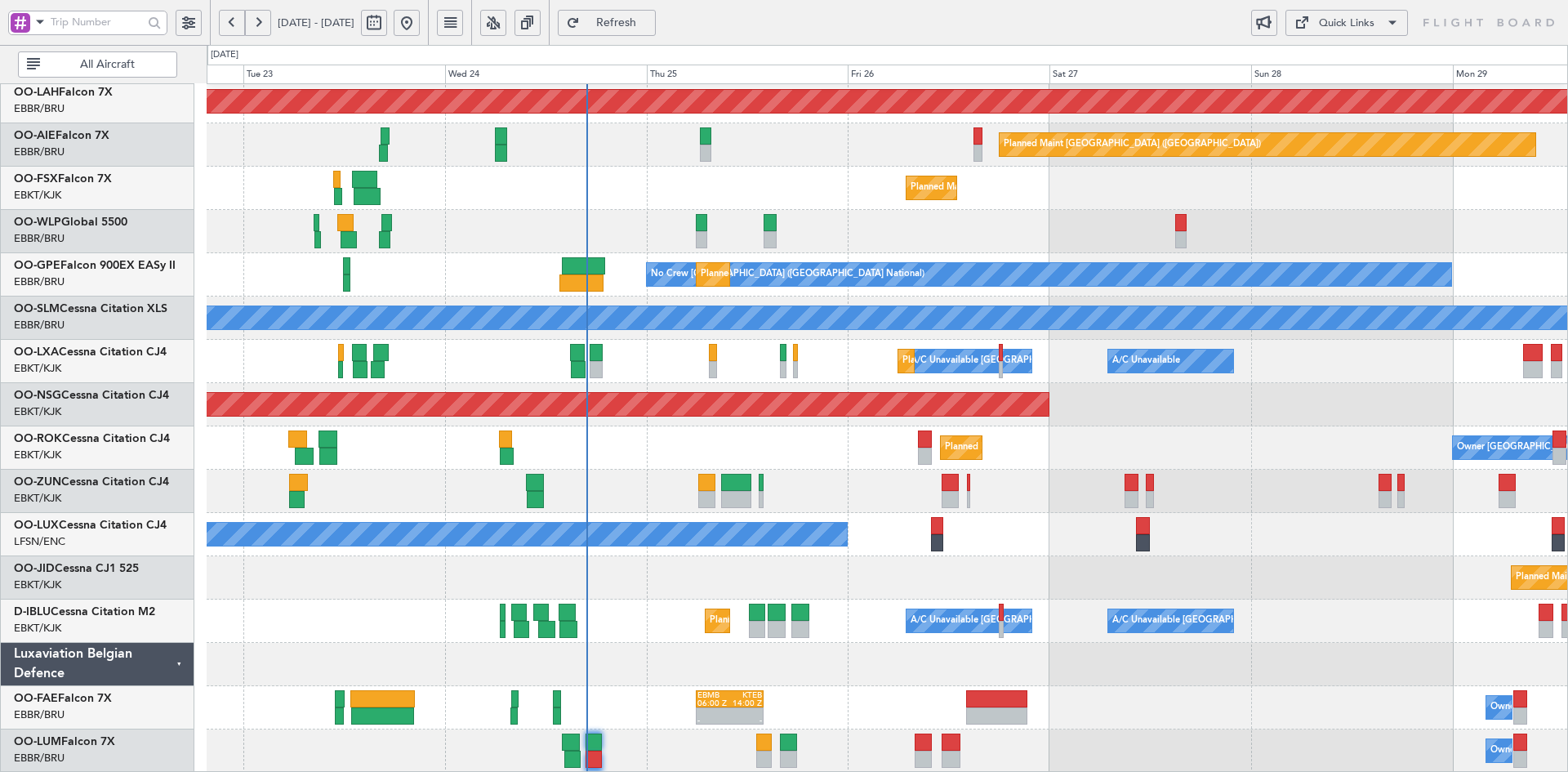
click at [1141, 453] on div "Planned Maint Kortrijk-Wevelgem Owner Kortrijk-Wevelgem" at bounding box center [887, 447] width 1360 height 43
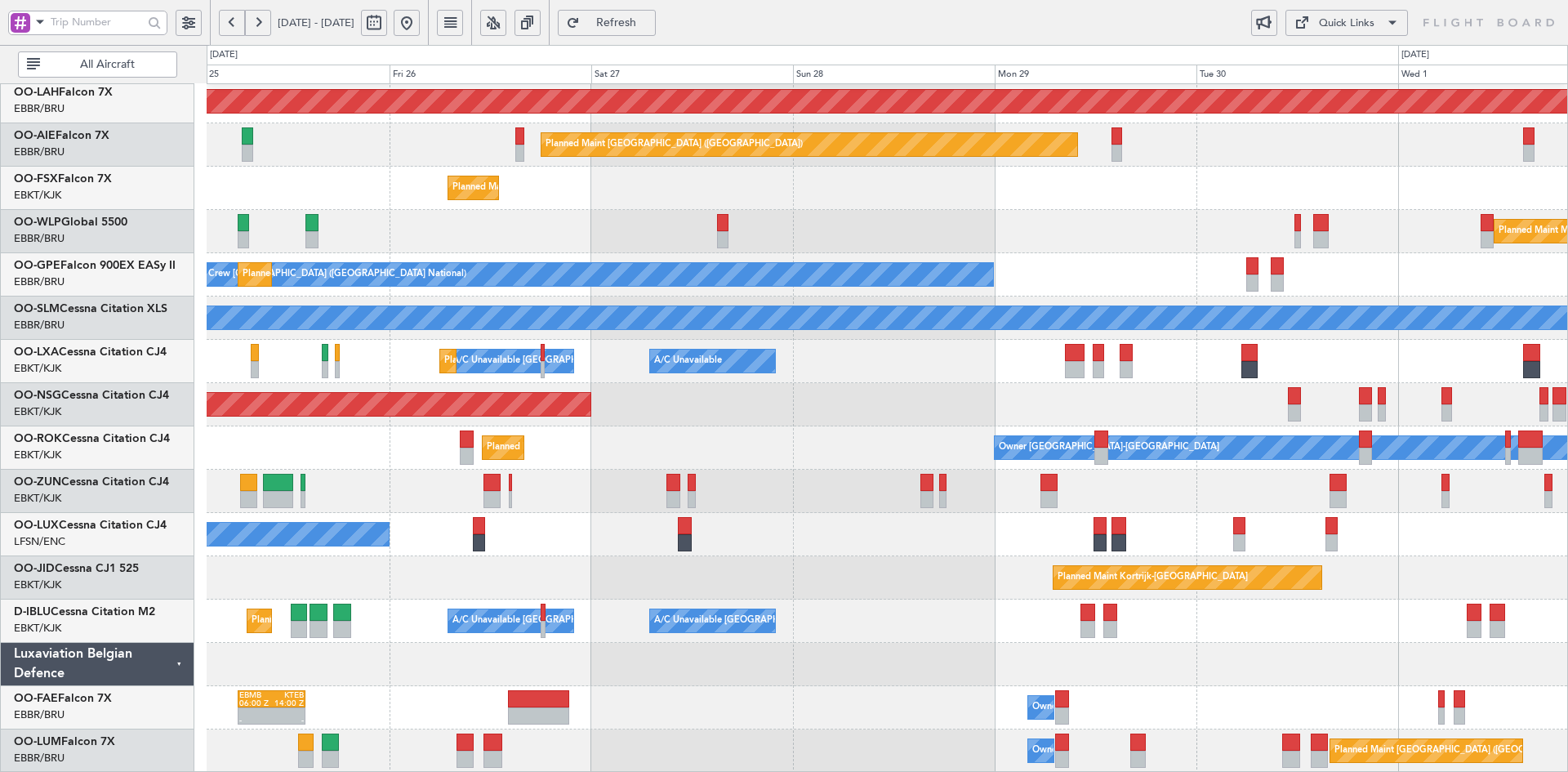
click at [948, 422] on div "Planned Maint Alton-st Louis (St Louis Regl) Planned Maint London (Farnborough)…" at bounding box center [887, 340] width 1360 height 866
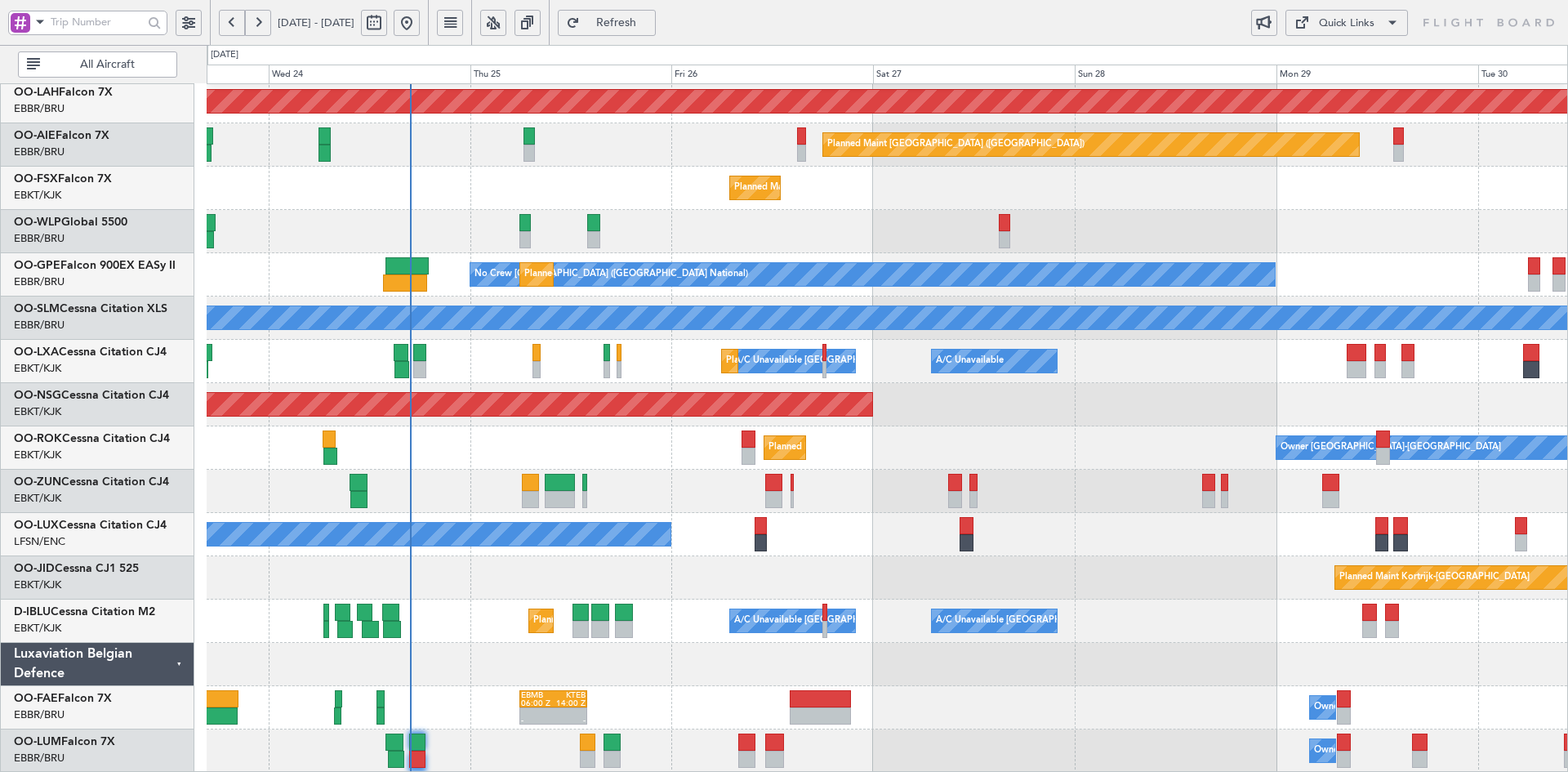
click at [987, 410] on div "Planned Maint [GEOGRAPHIC_DATA] ([GEOGRAPHIC_DATA])" at bounding box center [887, 404] width 1360 height 43
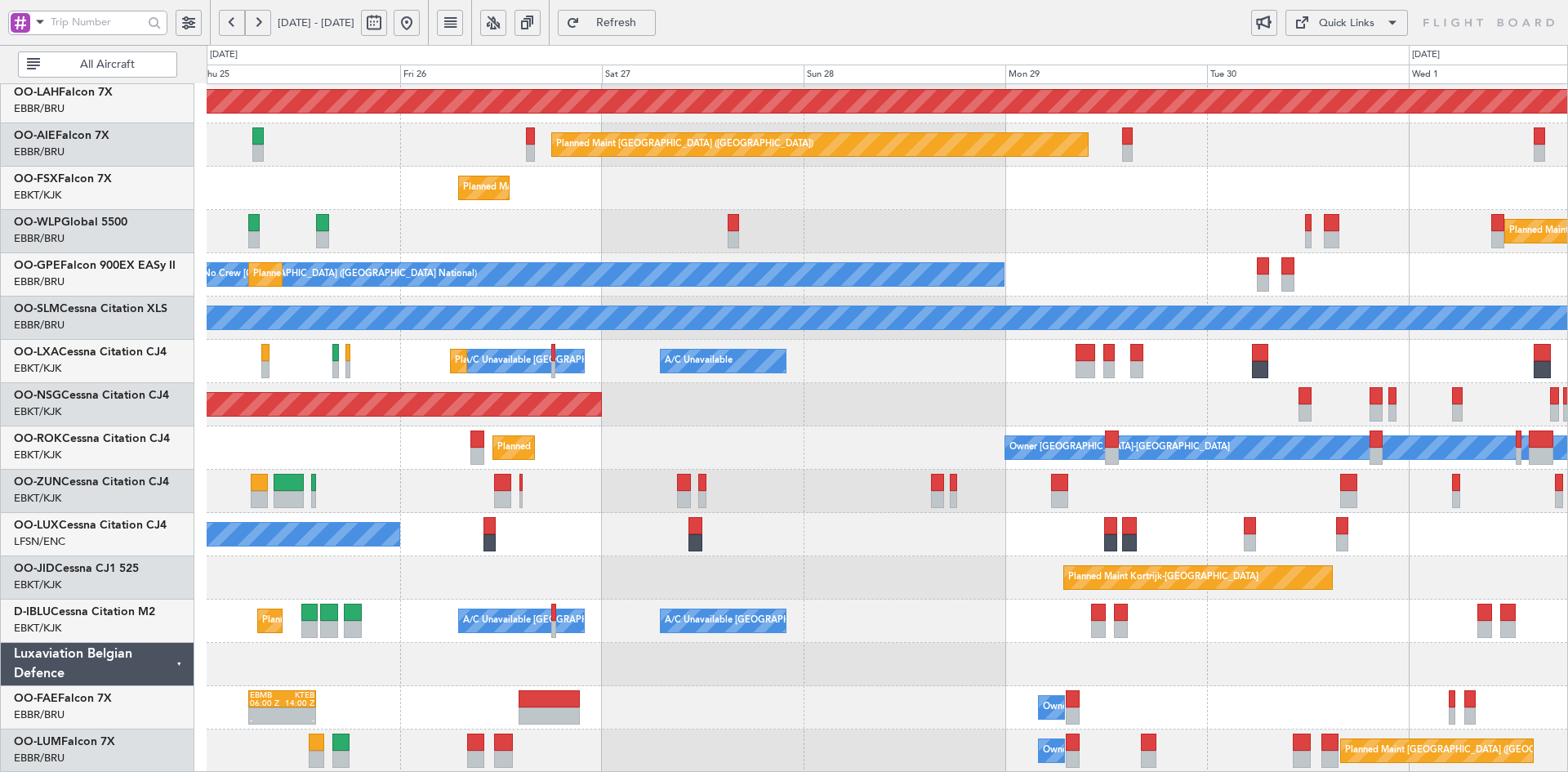
click at [1206, 470] on div at bounding box center [887, 491] width 1360 height 43
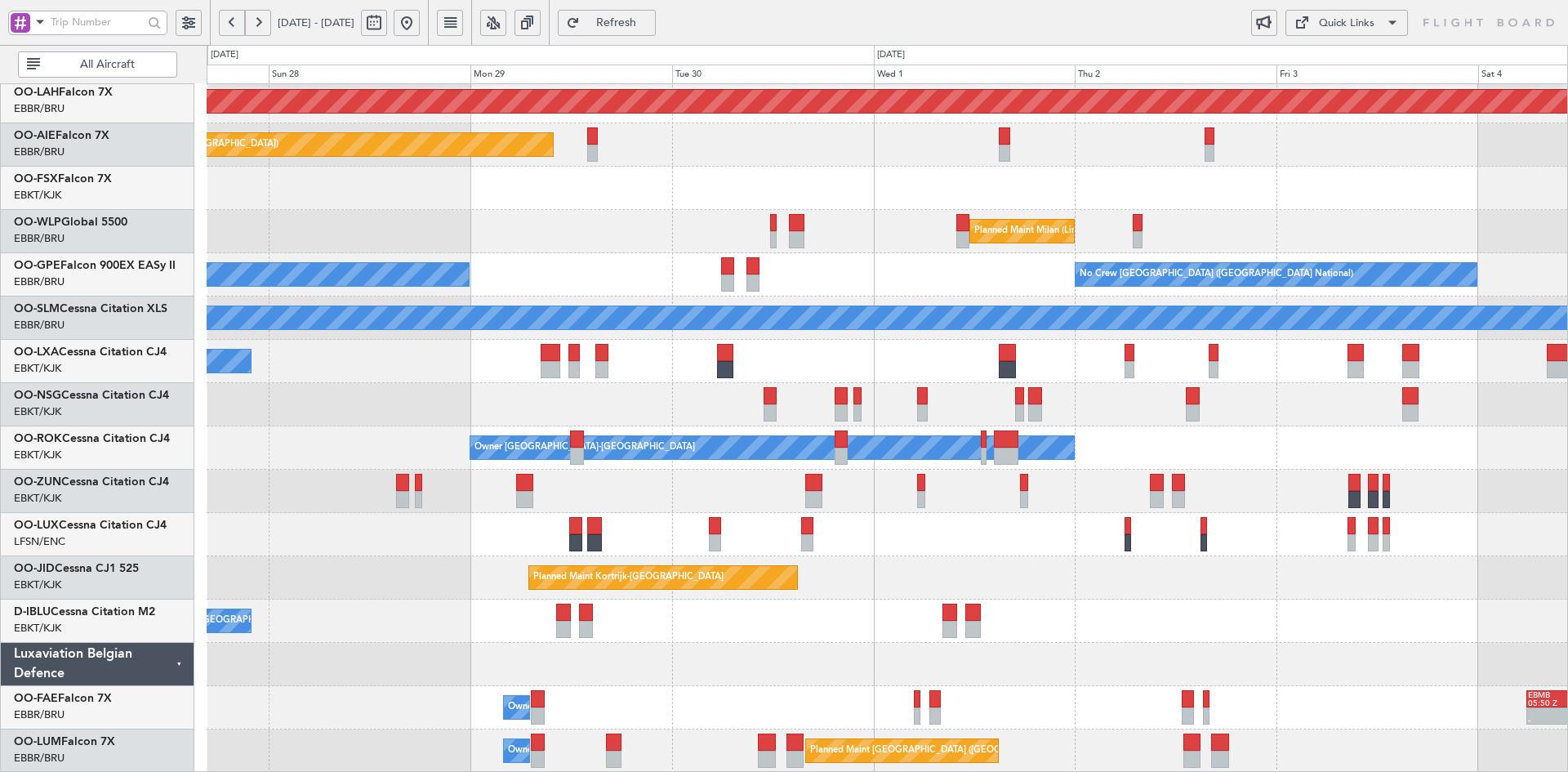
click at [920, 540] on div "Planned Maint Alton-st Louis (St Louis Regl) Planned Maint London (Farnborough)…" at bounding box center [887, 340] width 1360 height 866
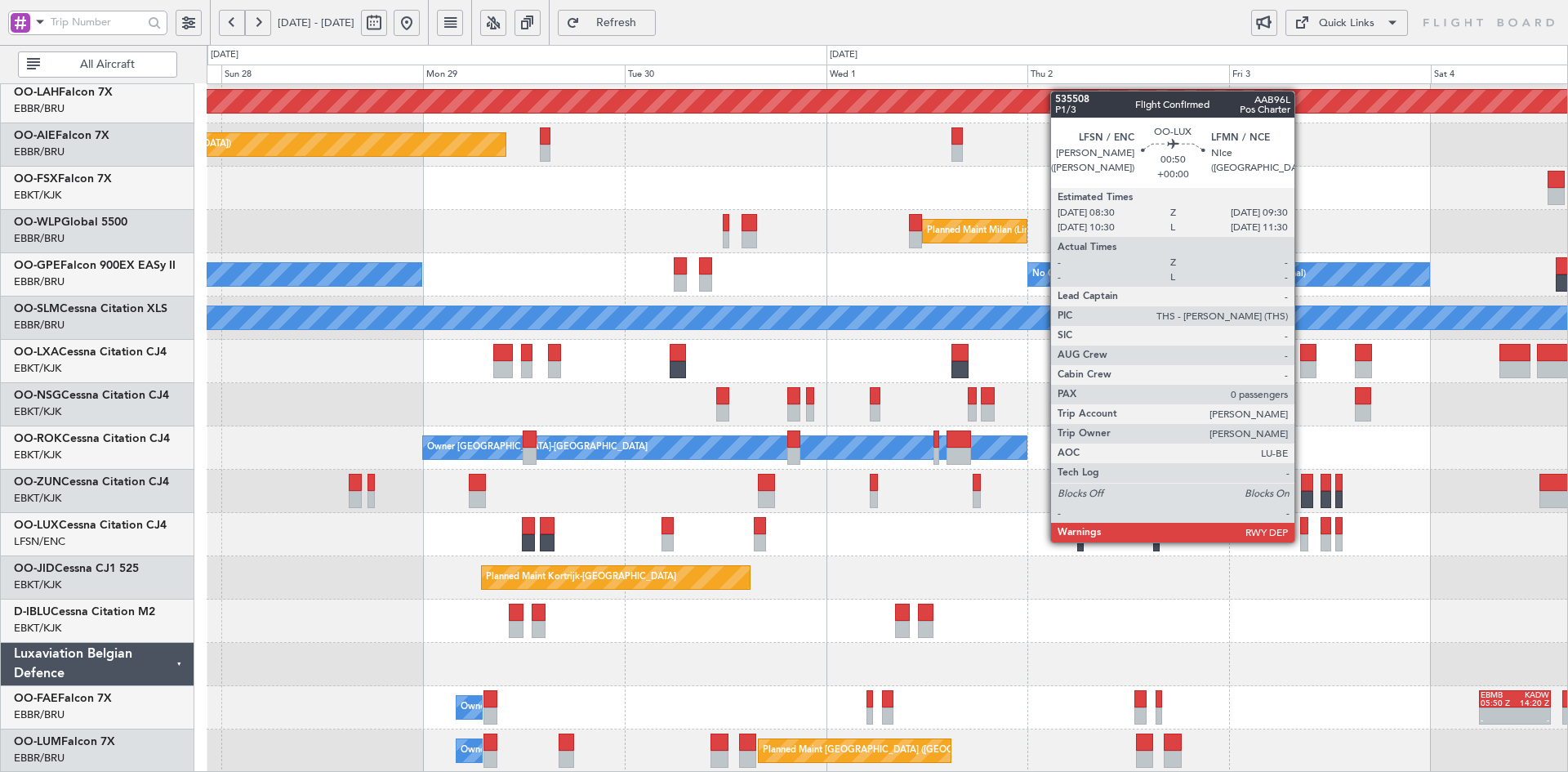
click at [1302, 540] on div at bounding box center [1304, 543] width 9 height 17
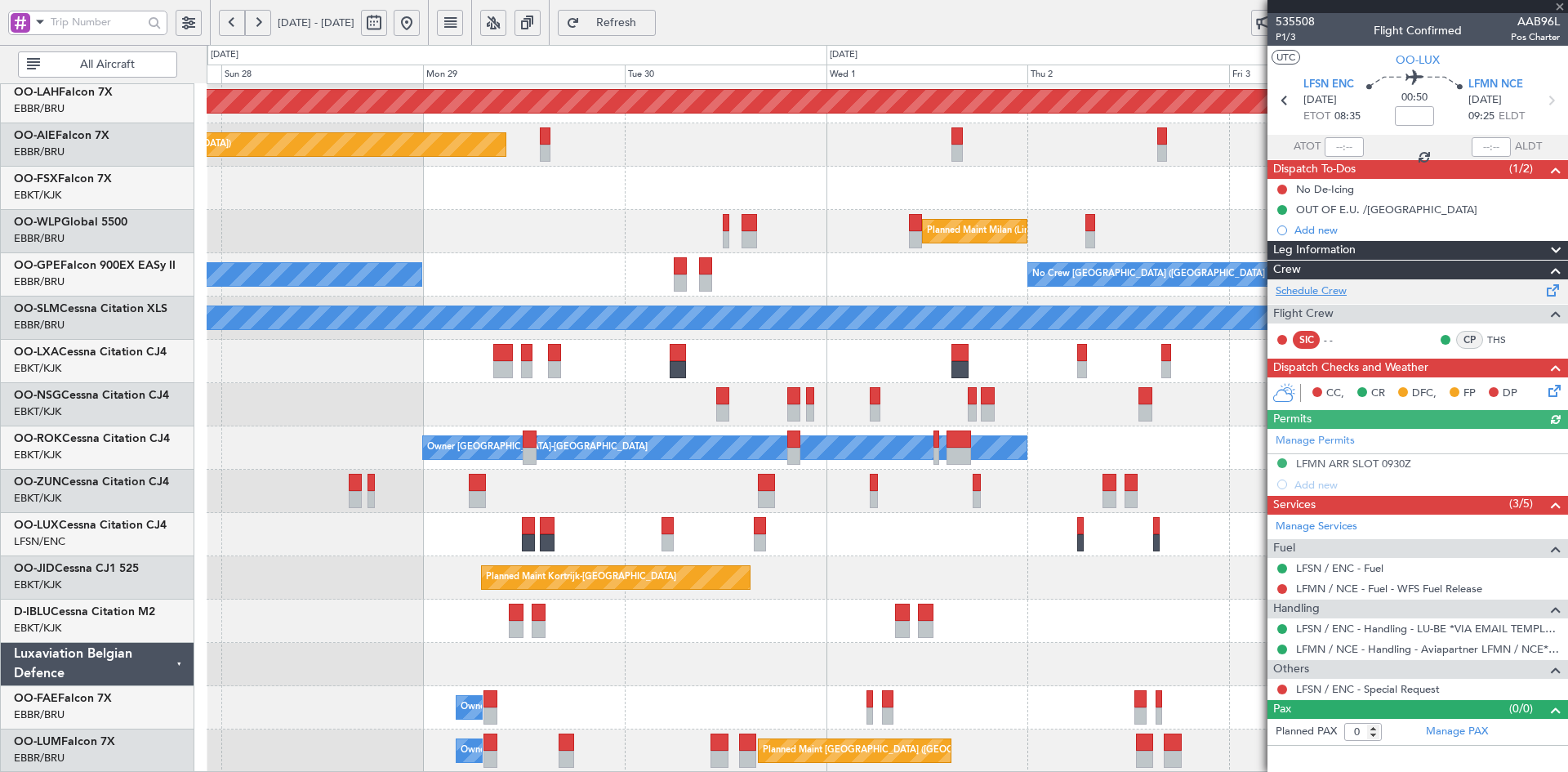
click at [1331, 295] on link "Schedule Crew" at bounding box center [1310, 291] width 71 height 16
click at [420, 25] on button at bounding box center [406, 22] width 26 height 26
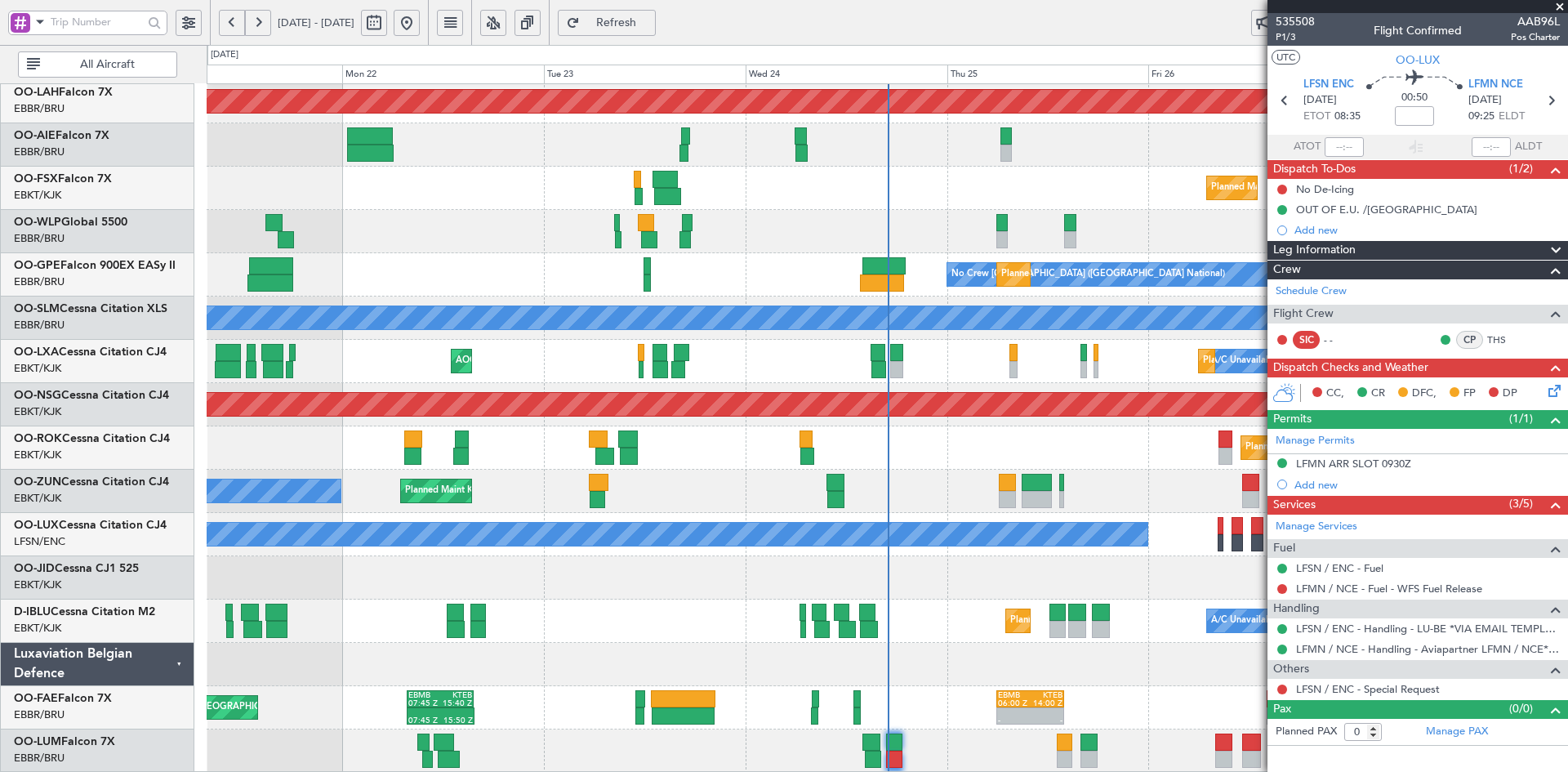
click at [764, 185] on div "Planned Maint Kortrijk-[GEOGRAPHIC_DATA]" at bounding box center [887, 188] width 1360 height 43
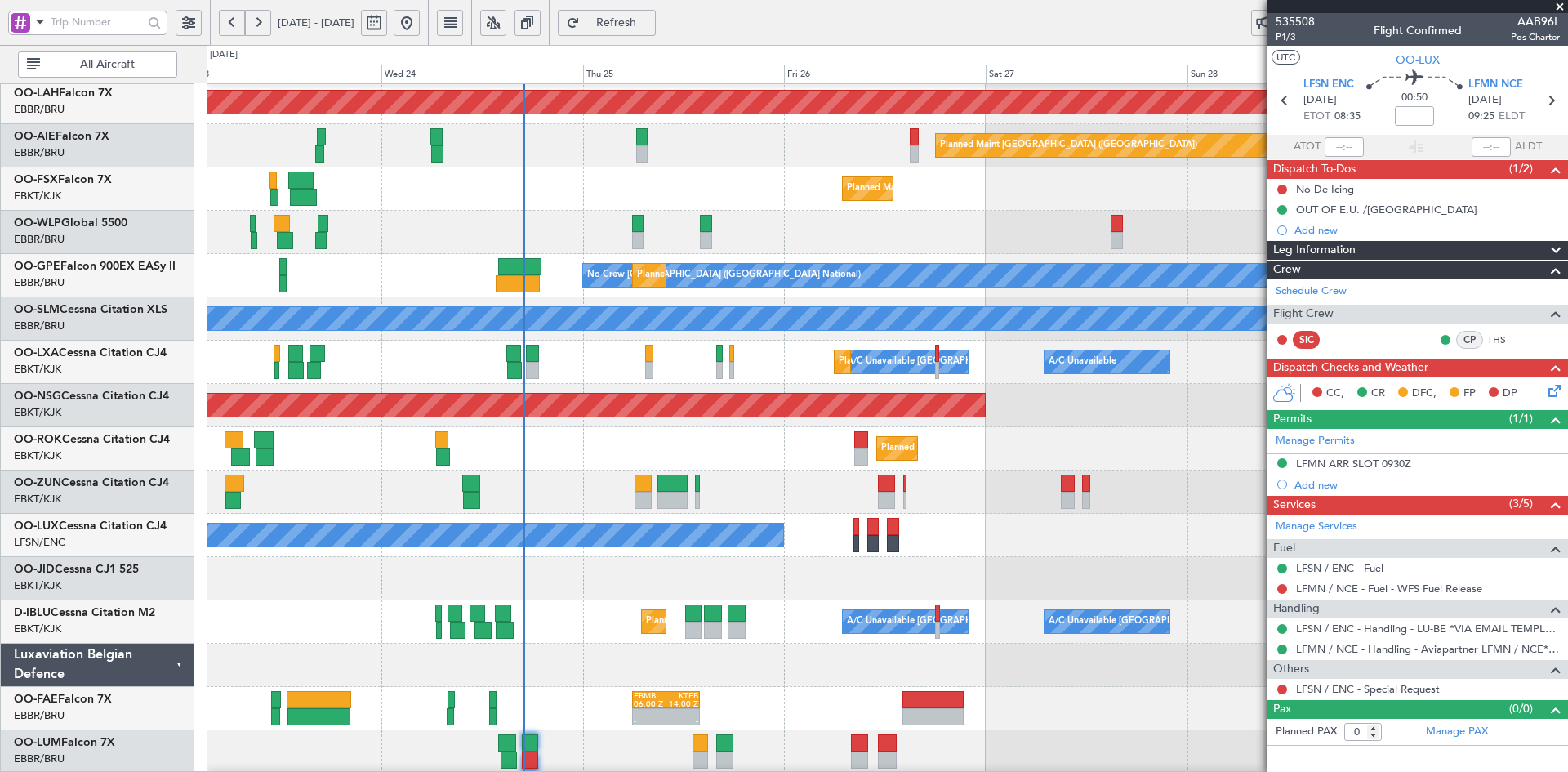
click at [784, 423] on div "Planned Maint Alton-st Louis (St Louis Regl) Planned Maint London (Farnborough)…" at bounding box center [887, 341] width 1360 height 866
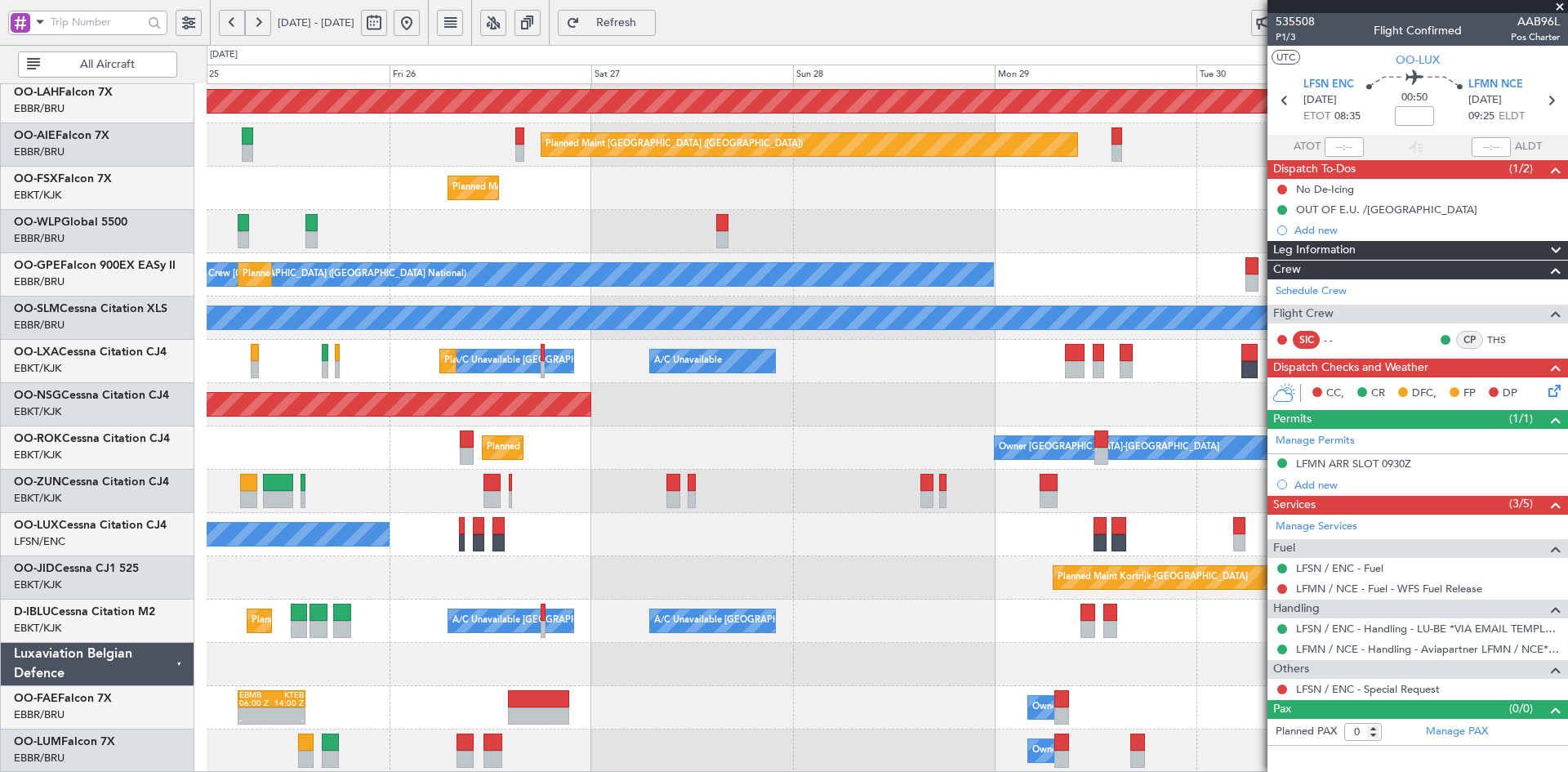
scroll to position [174, 0]
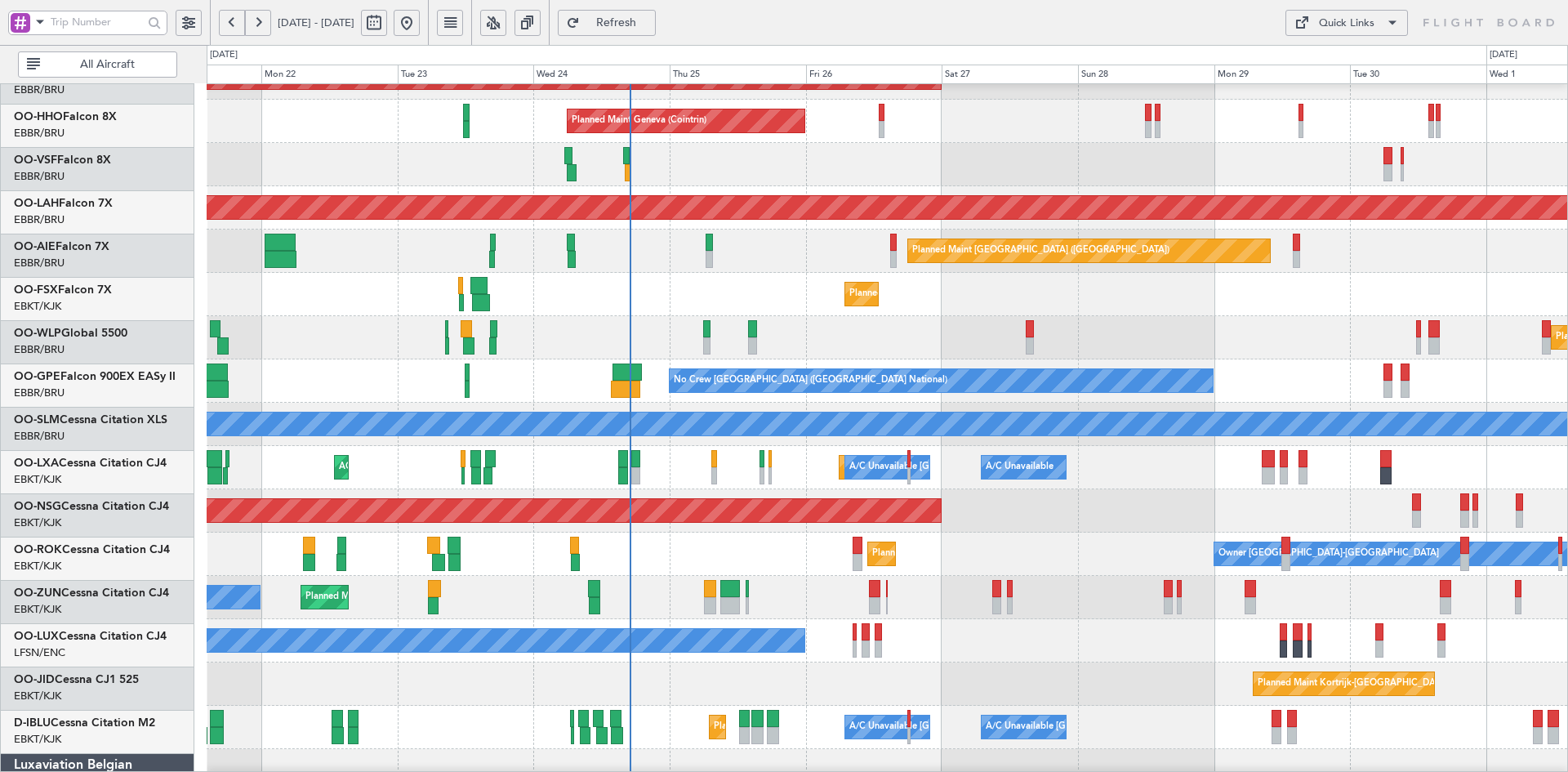
scroll to position [131, 0]
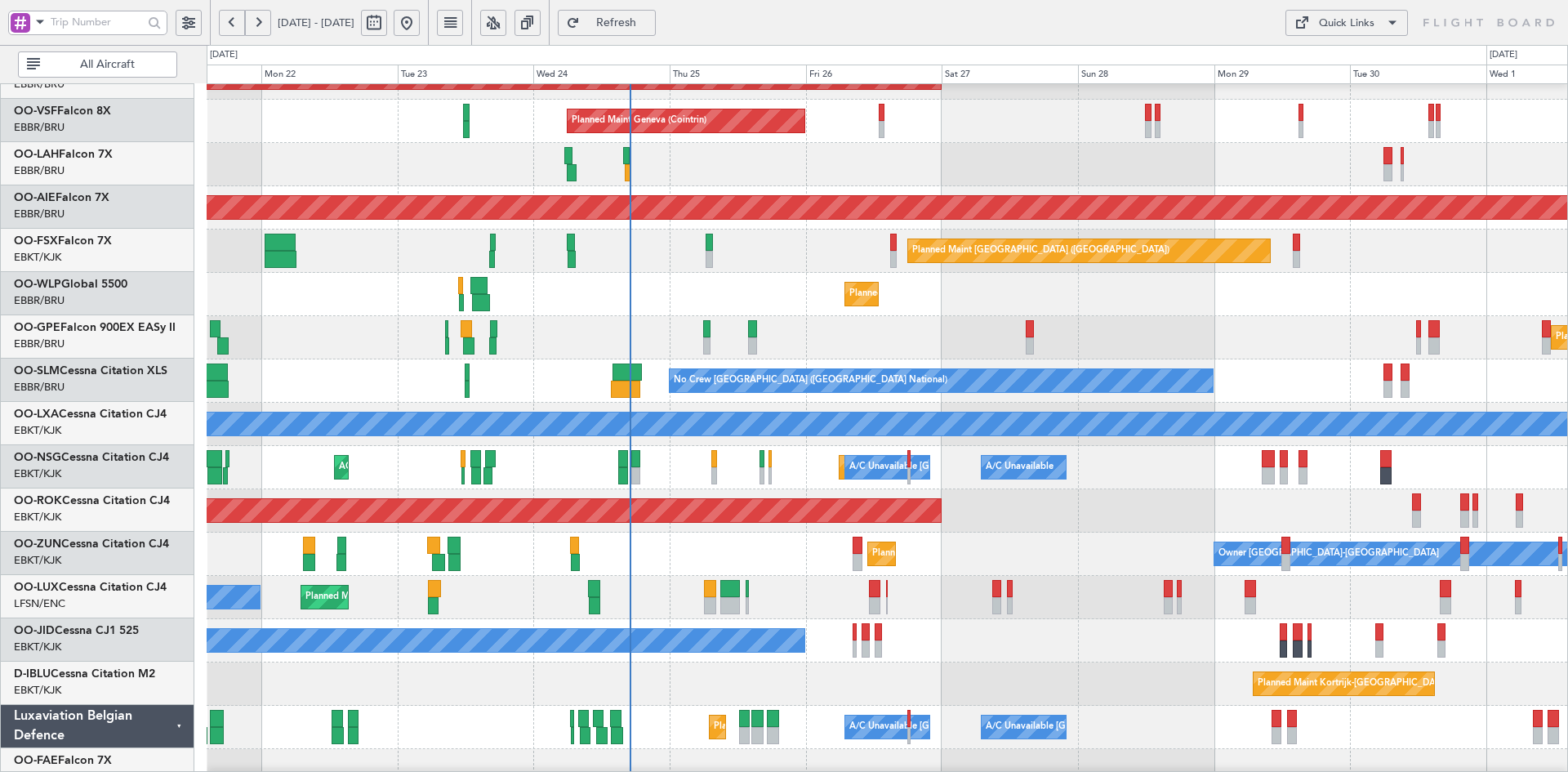
click at [1170, 274] on div "Planned Maint Kortrijk-Wevelgem Planned Maint Geneva (Cointrin) AOG Maint Bruss…" at bounding box center [887, 446] width 1360 height 866
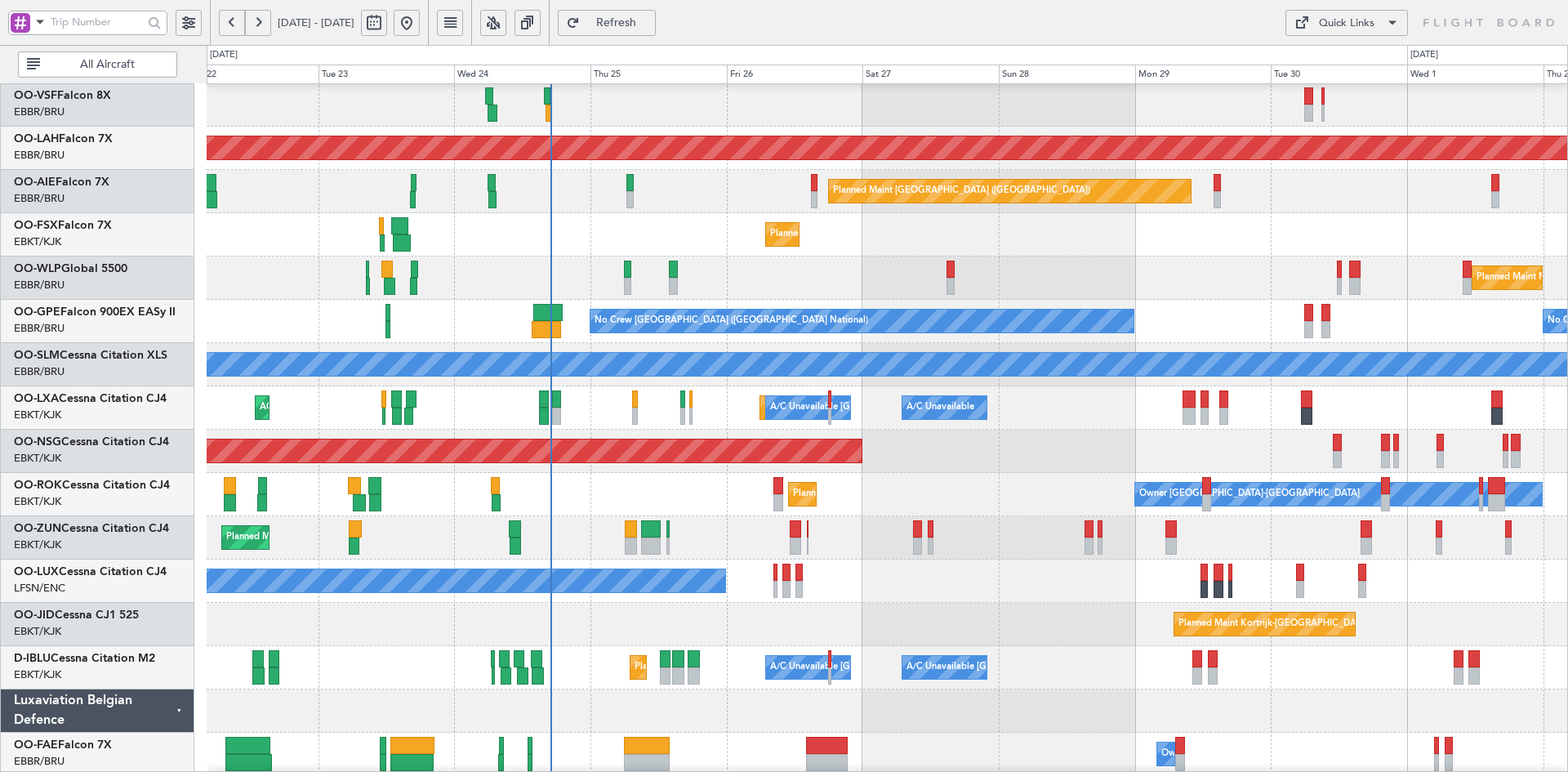
click at [1219, 558] on div "Planned Maint Kortrijk-Wevelgem Owner" at bounding box center [887, 538] width 1360 height 43
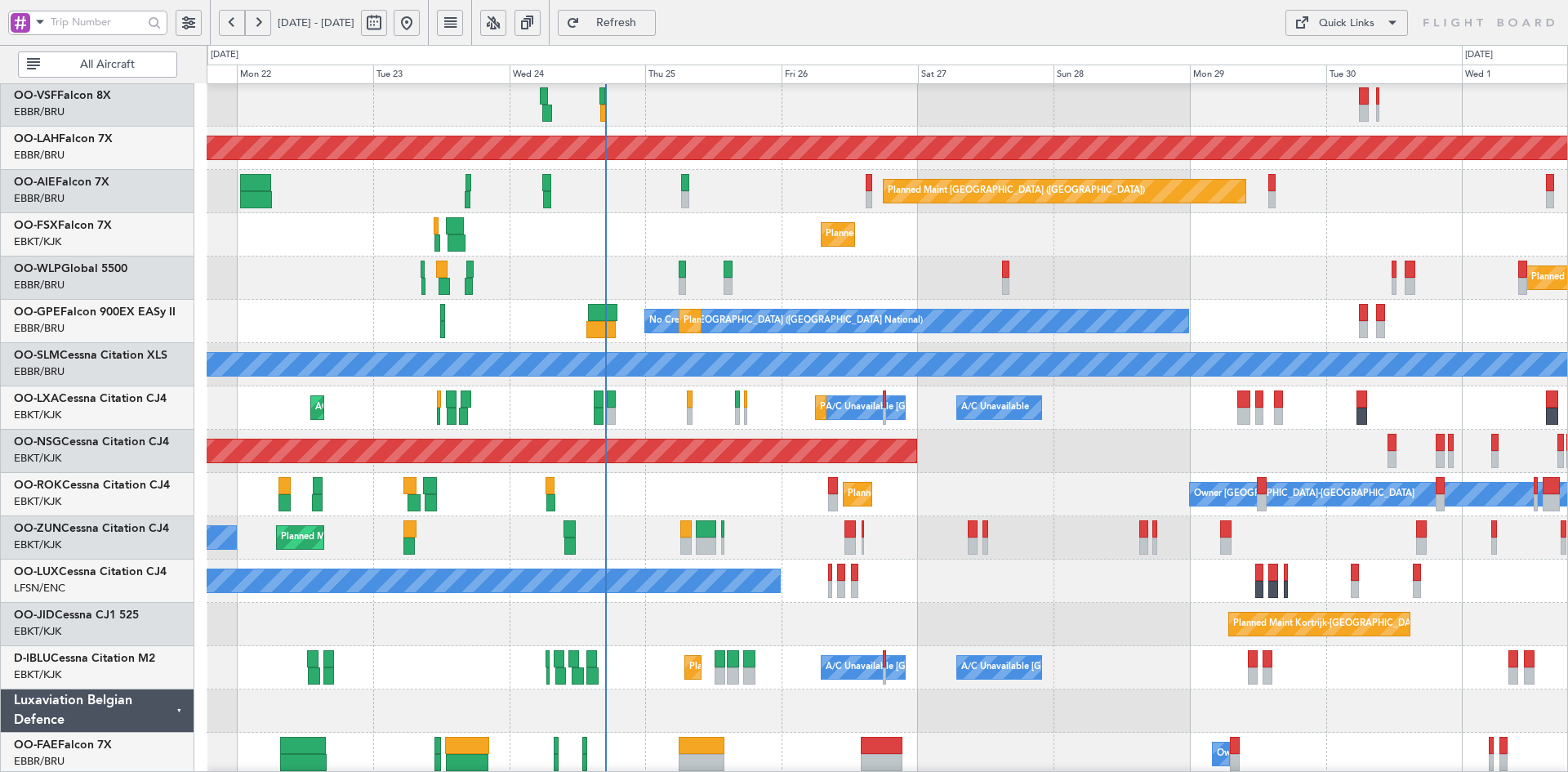
click at [1404, 585] on div "No Crew Nancy (Essey)" at bounding box center [887, 581] width 1360 height 43
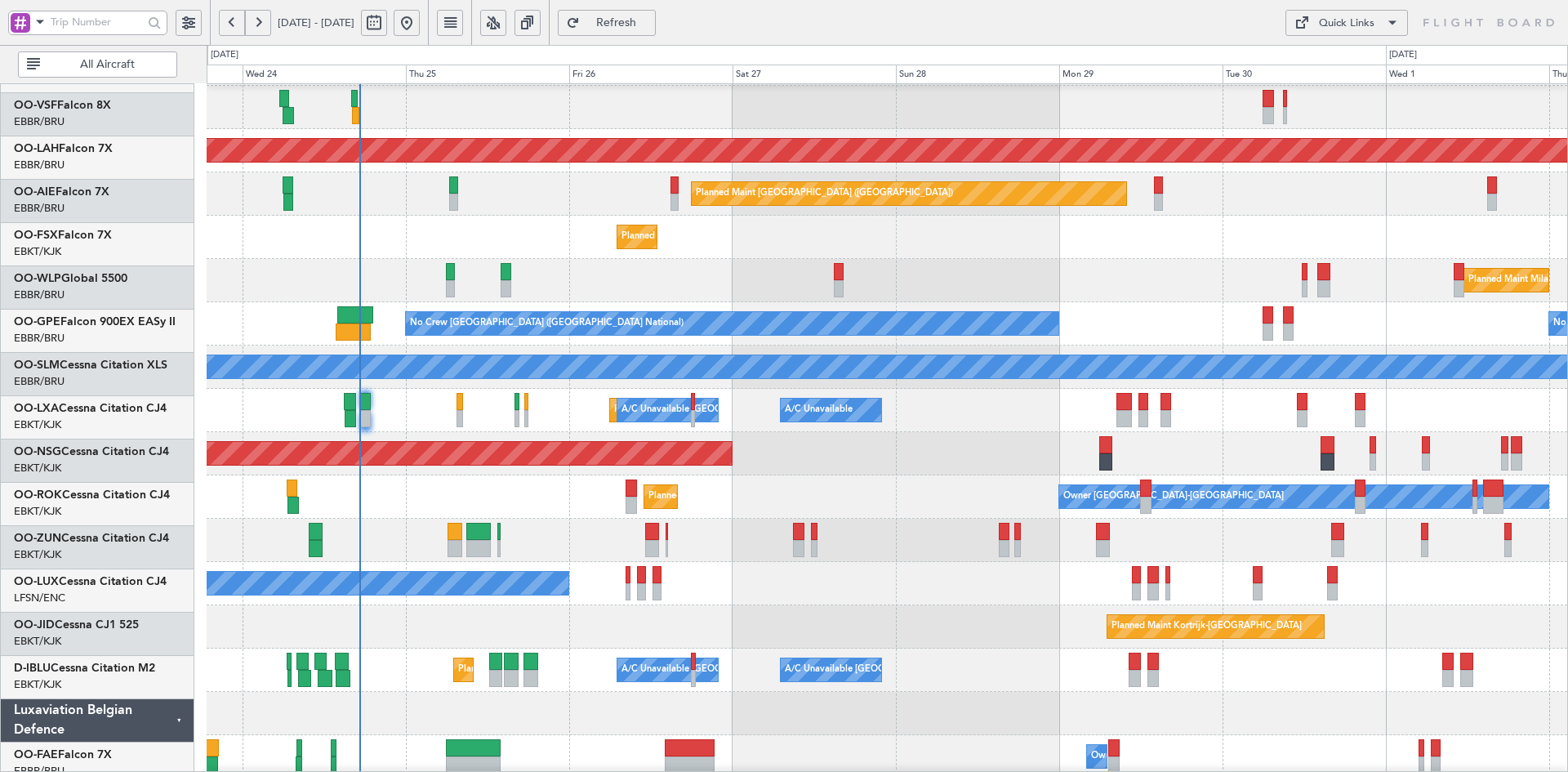
scroll to position [128, 0]
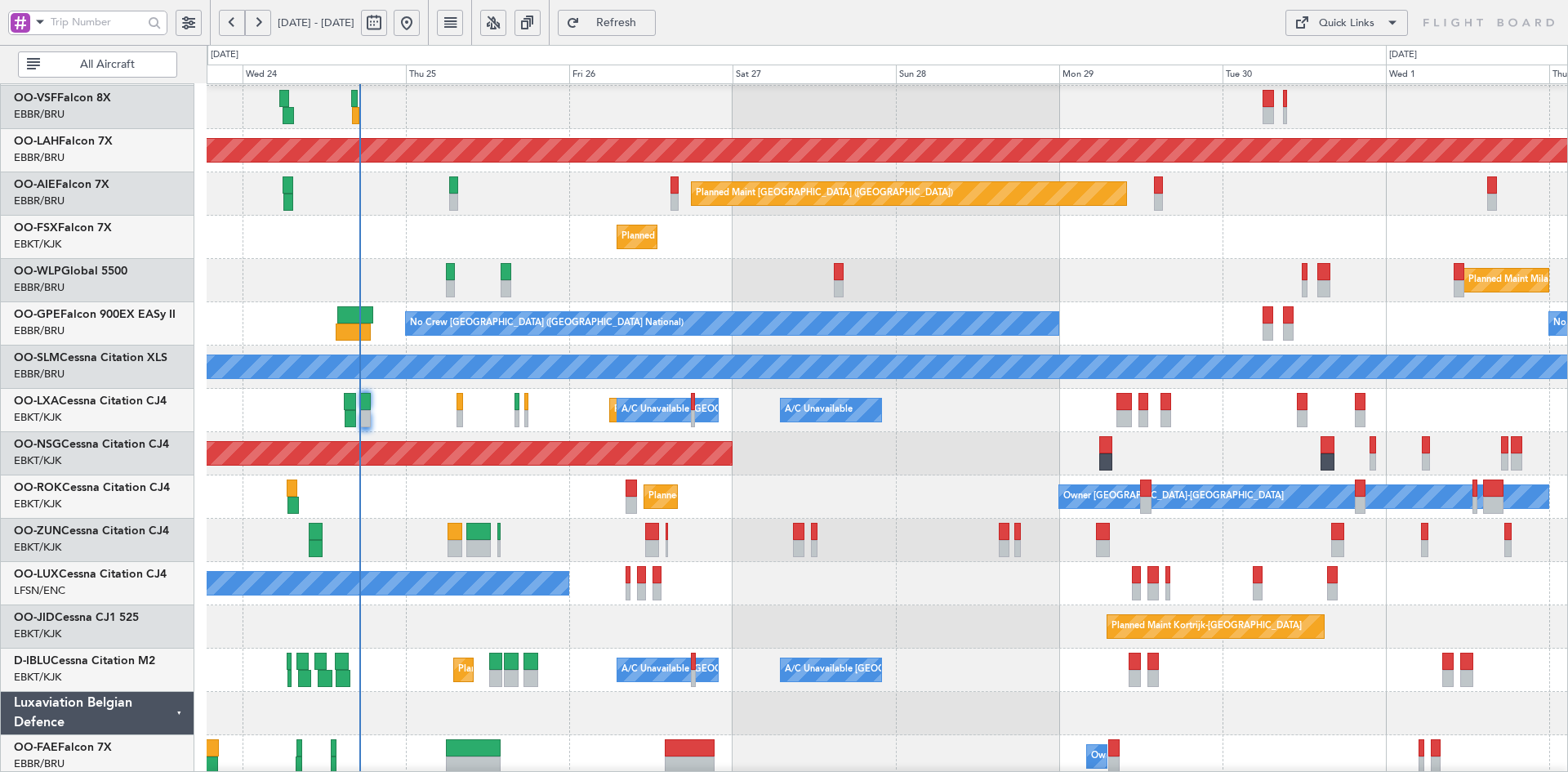
click at [1127, 454] on div "Planned Maint [GEOGRAPHIC_DATA] ([GEOGRAPHIC_DATA])" at bounding box center [887, 453] width 1360 height 43
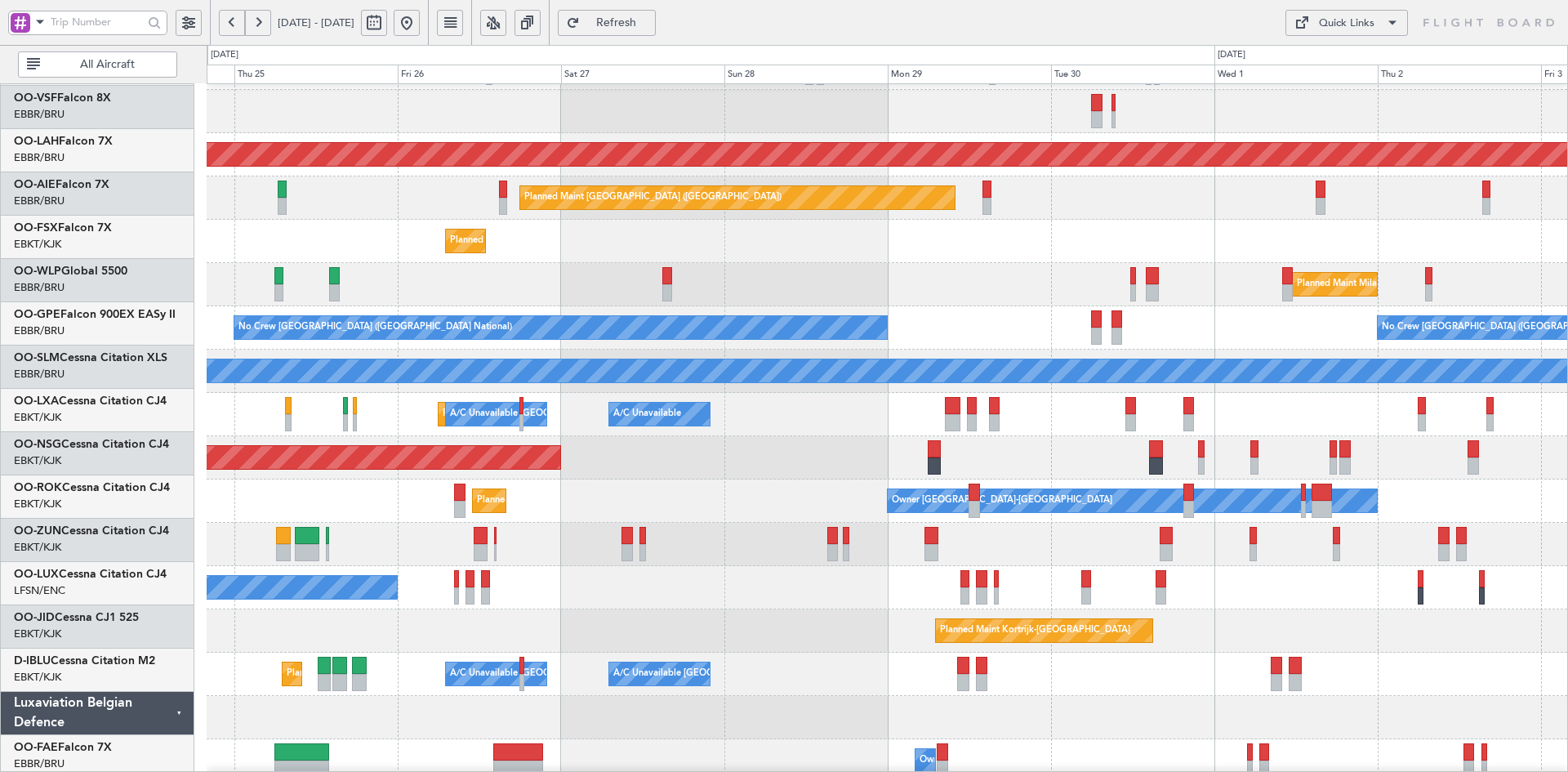
click at [1352, 392] on div "A/C Unavailable [GEOGRAPHIC_DATA]" at bounding box center [887, 371] width 1360 height 43
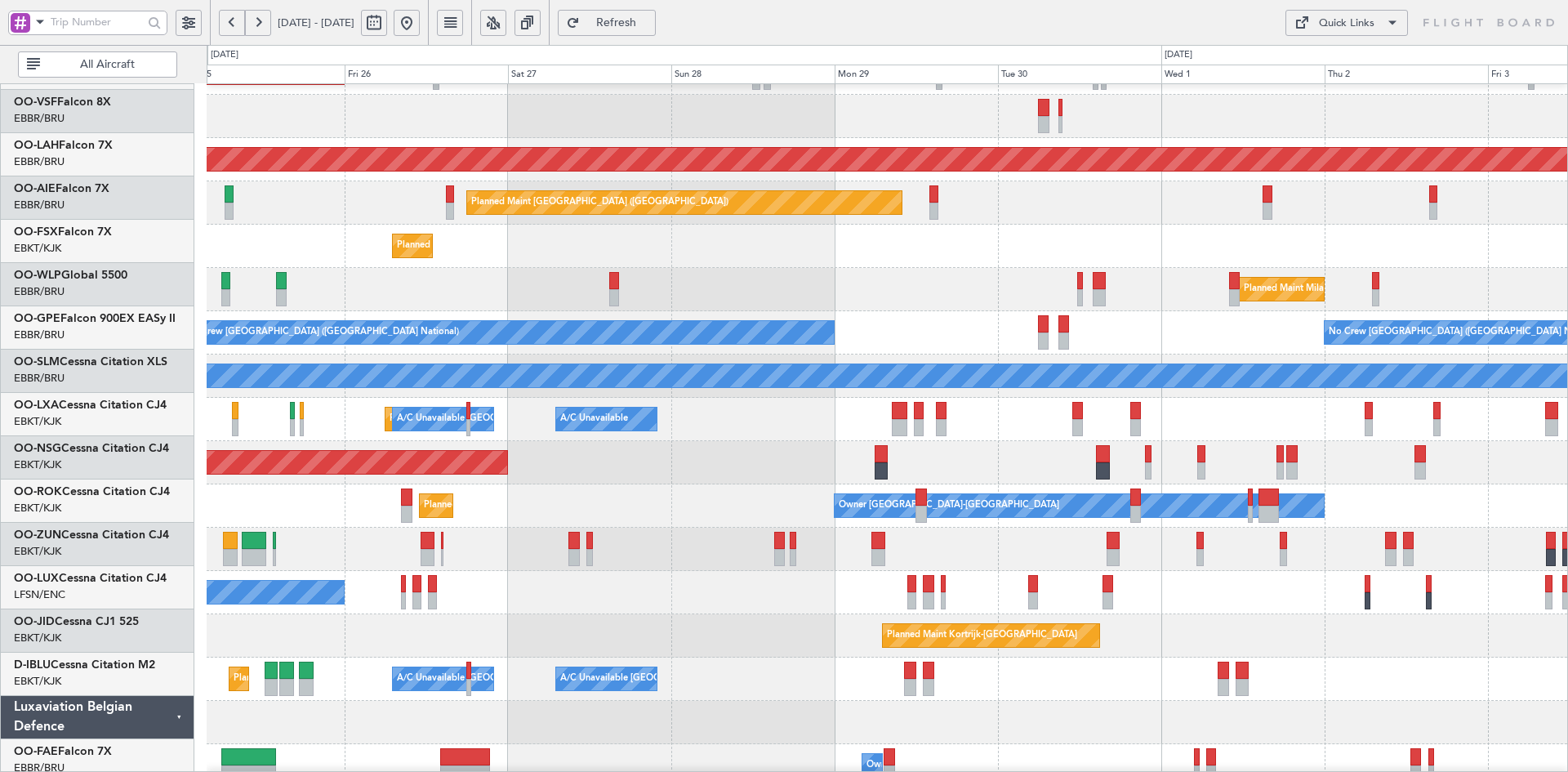
click at [1252, 421] on div "Planned Maint Kortrijk-Wevelgem A/C Unavailable Brussels (Brussels National) A/…" at bounding box center [887, 419] width 1360 height 43
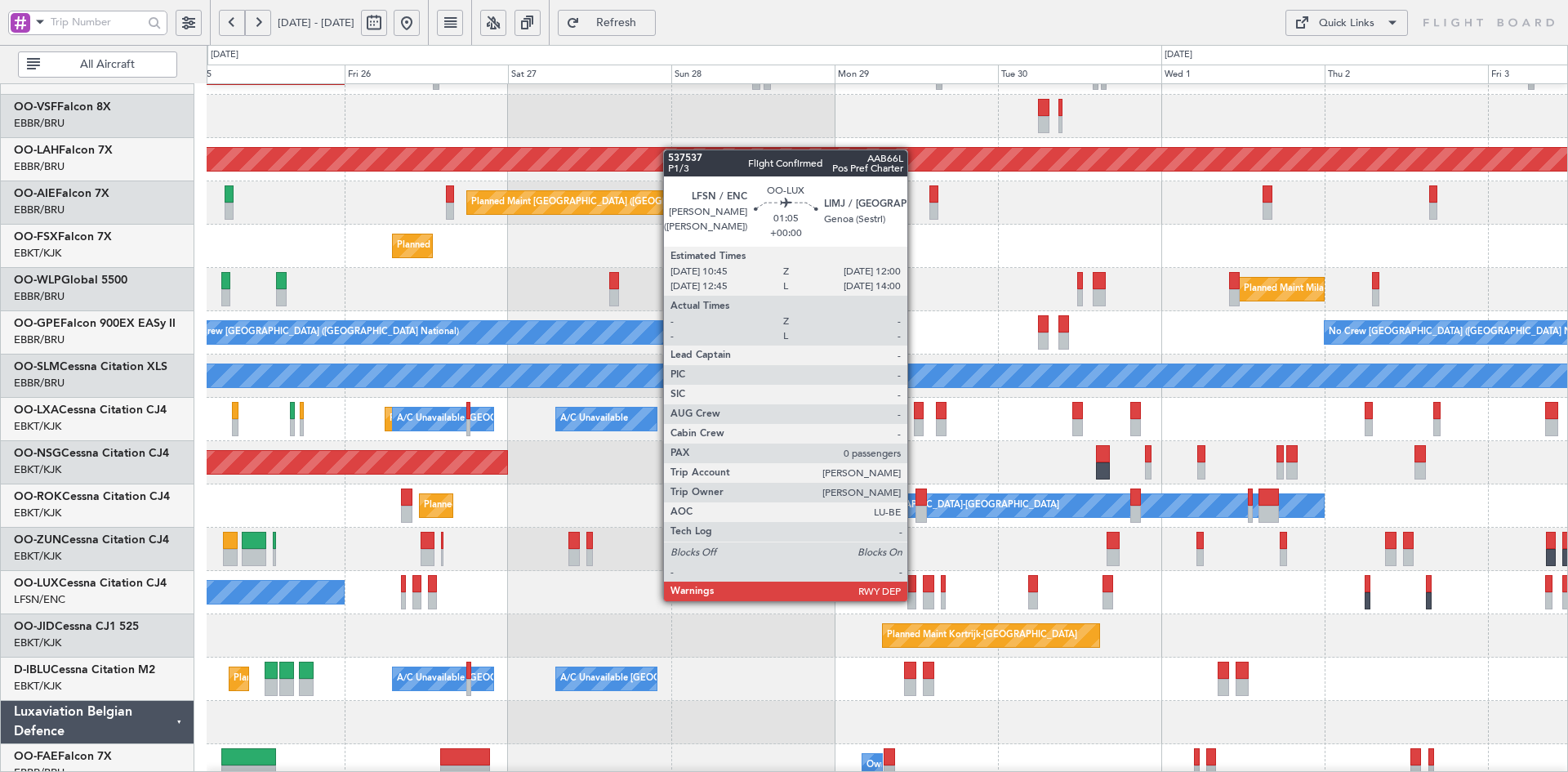
click at [915, 599] on div at bounding box center [911, 600] width 9 height 17
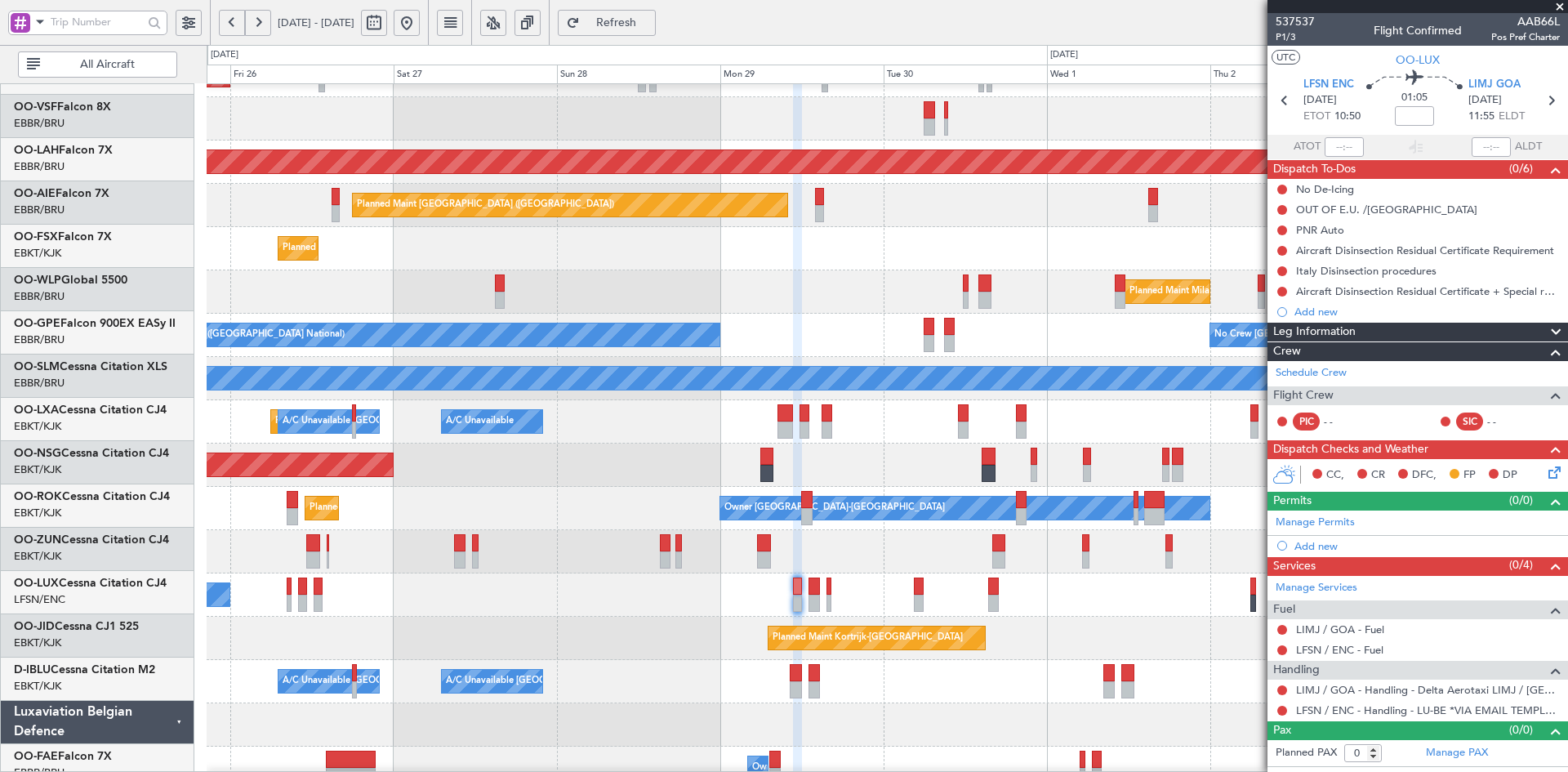
scroll to position [117, 0]
click at [1078, 424] on div "Planned Maint Kortrijk-Wevelgem A/C Unavailable Brussels (Brussels National) A/…" at bounding box center [887, 422] width 1360 height 43
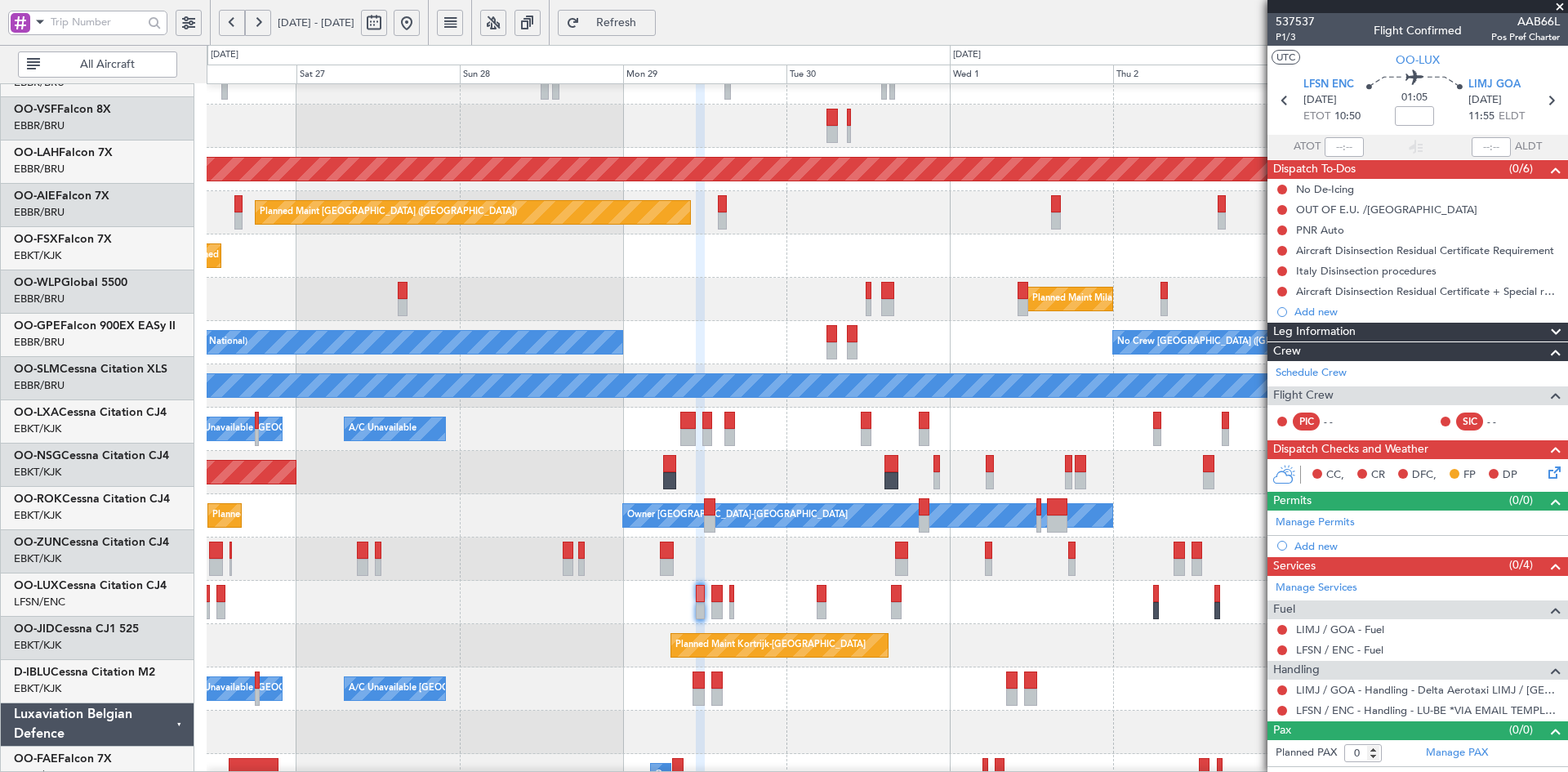
click at [1079, 436] on div "A/C Unavailable [GEOGRAPHIC_DATA] ([GEOGRAPHIC_DATA] National) A/C Unavailable …" at bounding box center [887, 429] width 1360 height 43
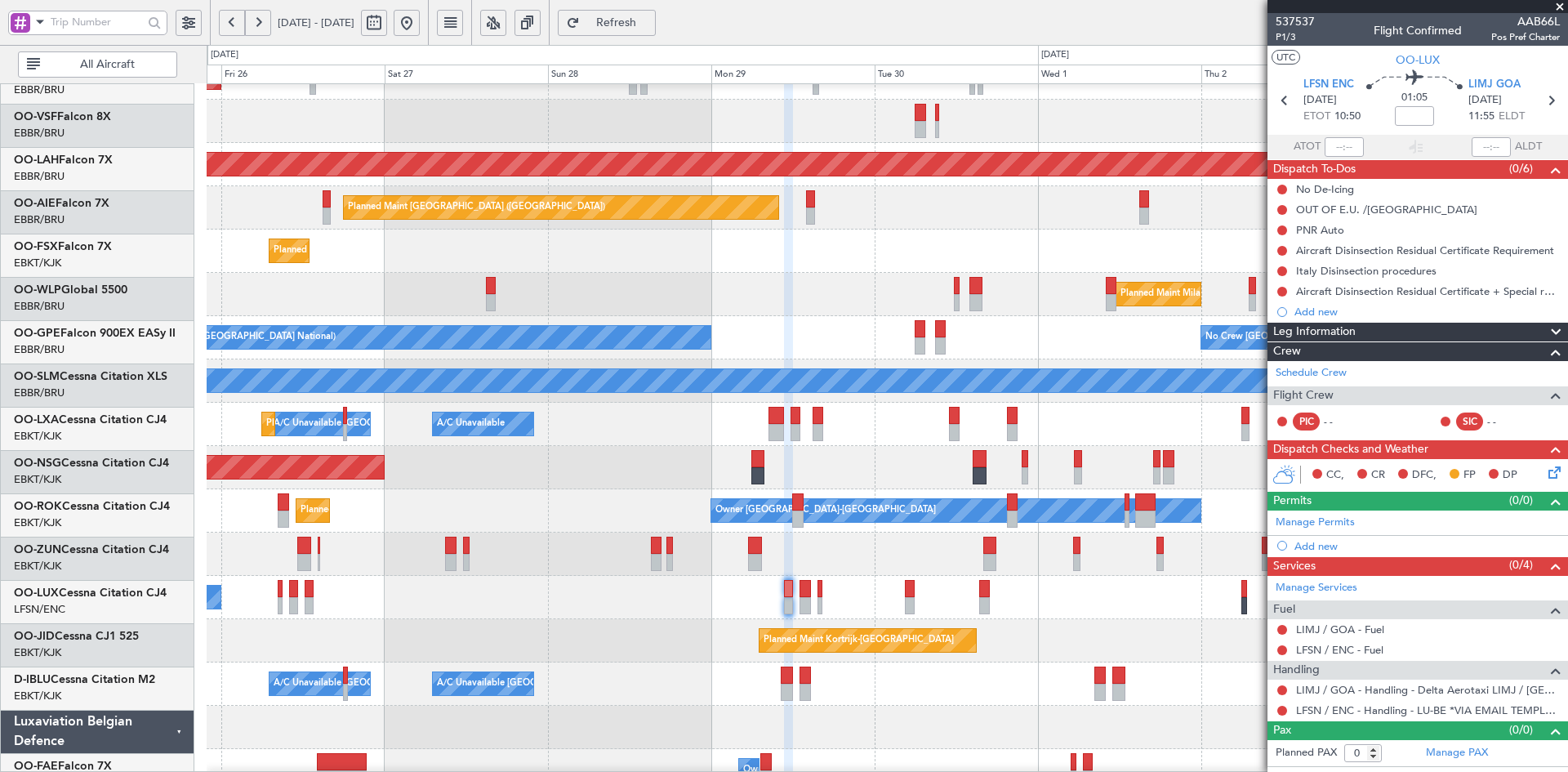
scroll to position [114, 0]
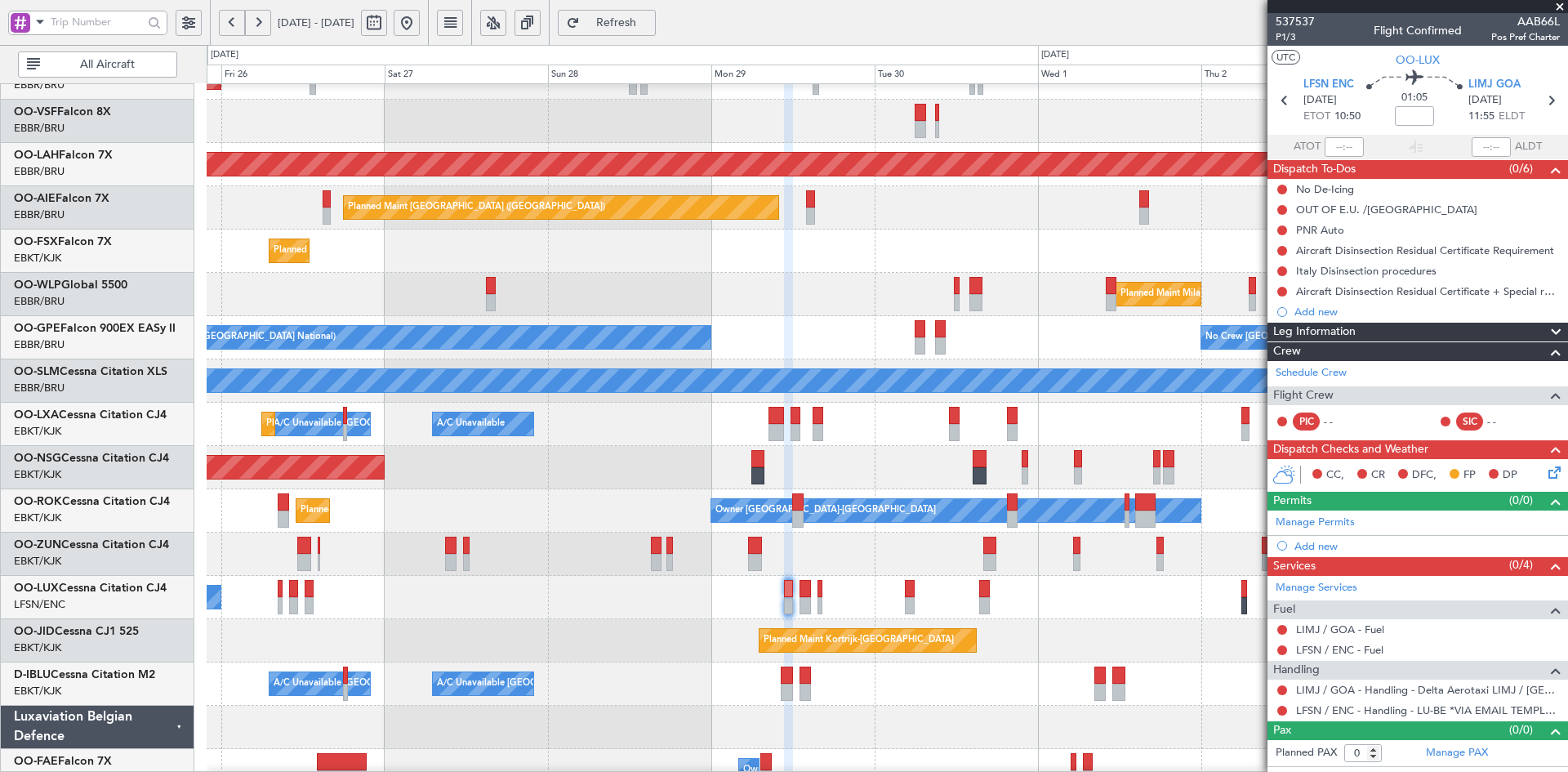
click at [1084, 410] on div "A/C Unavailable Brussels (Brussels National) A/C Unavailable Planned Maint Kort…" at bounding box center [887, 424] width 1360 height 43
click at [1300, 372] on link "Schedule Crew" at bounding box center [1310, 373] width 71 height 16
click at [772, 273] on div "Planned Maint Kortrijk-[GEOGRAPHIC_DATA]" at bounding box center [887, 251] width 1360 height 43
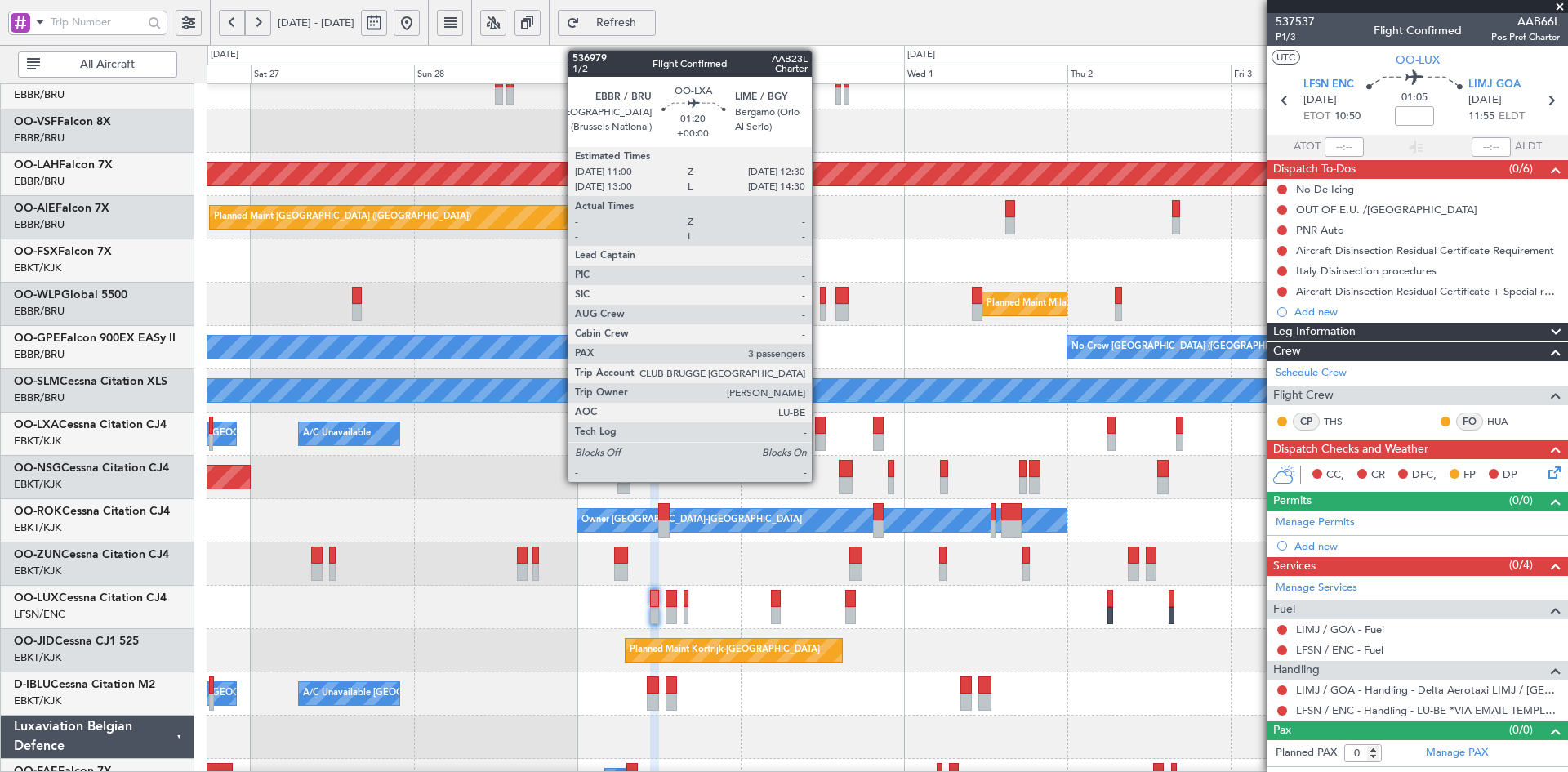
click at [819, 443] on div at bounding box center [820, 442] width 10 height 17
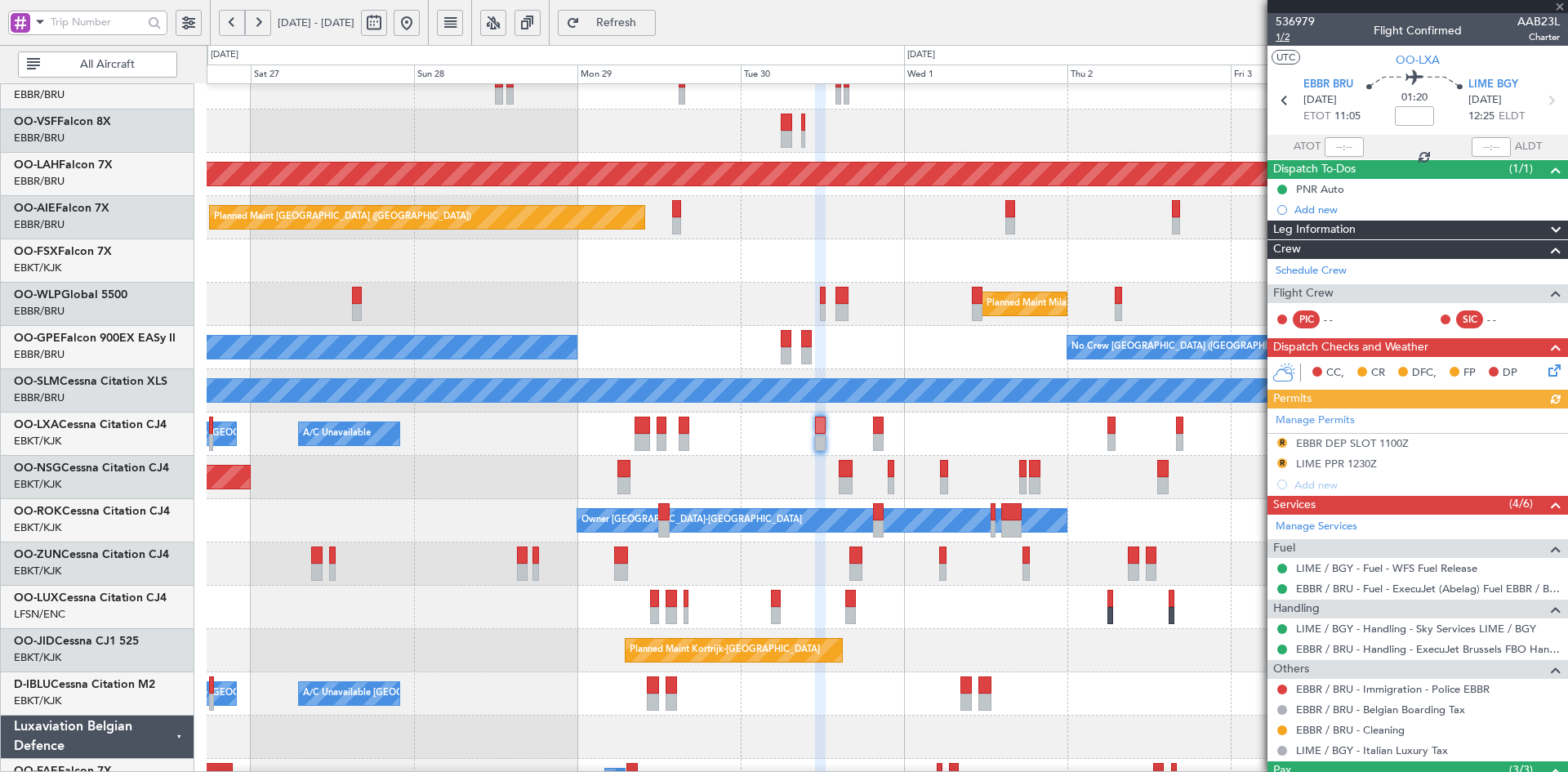
click at [1284, 35] on span "1/2" at bounding box center [1295, 37] width 40 height 14
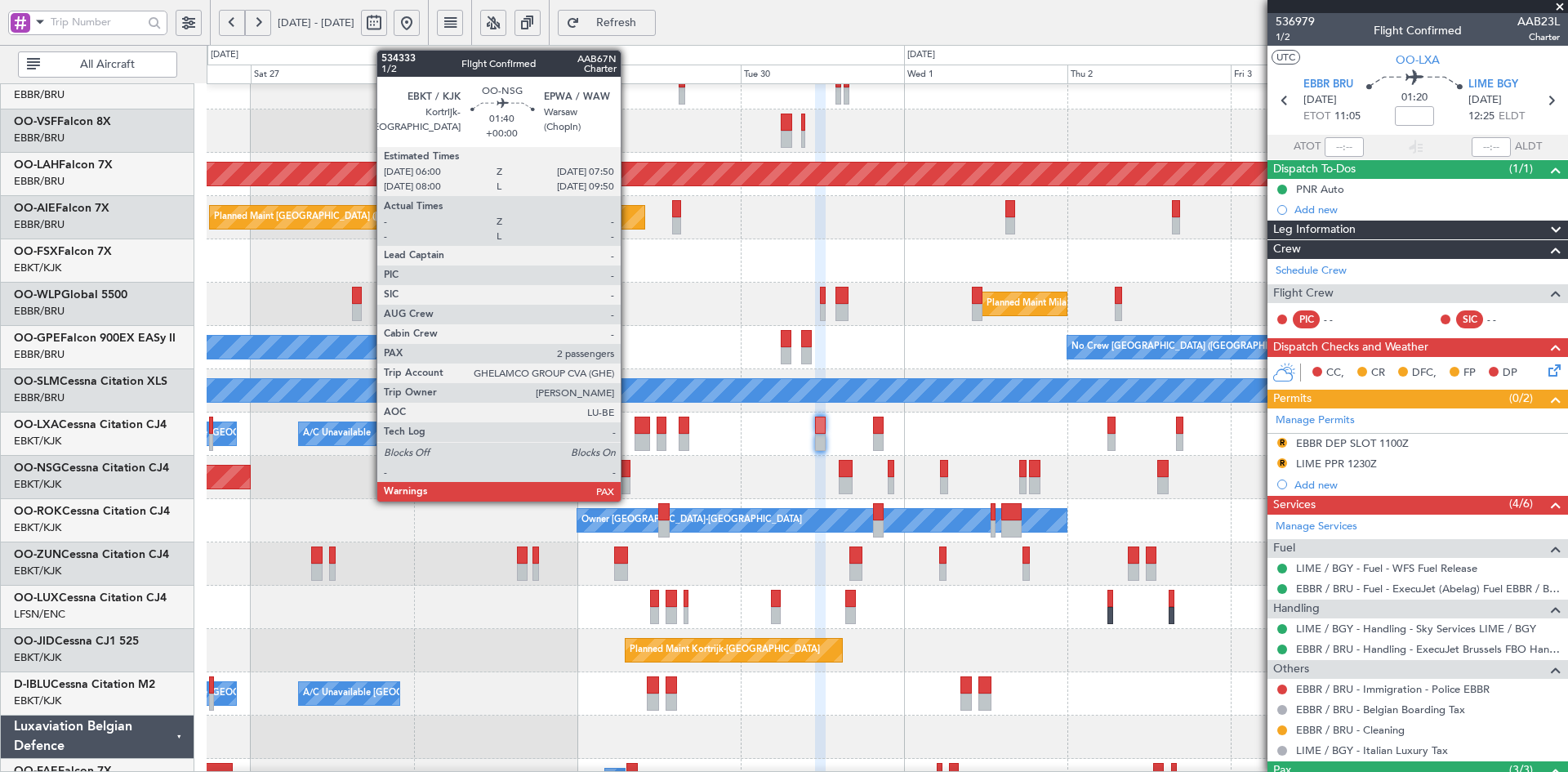
click at [628, 484] on div at bounding box center [623, 485] width 13 height 17
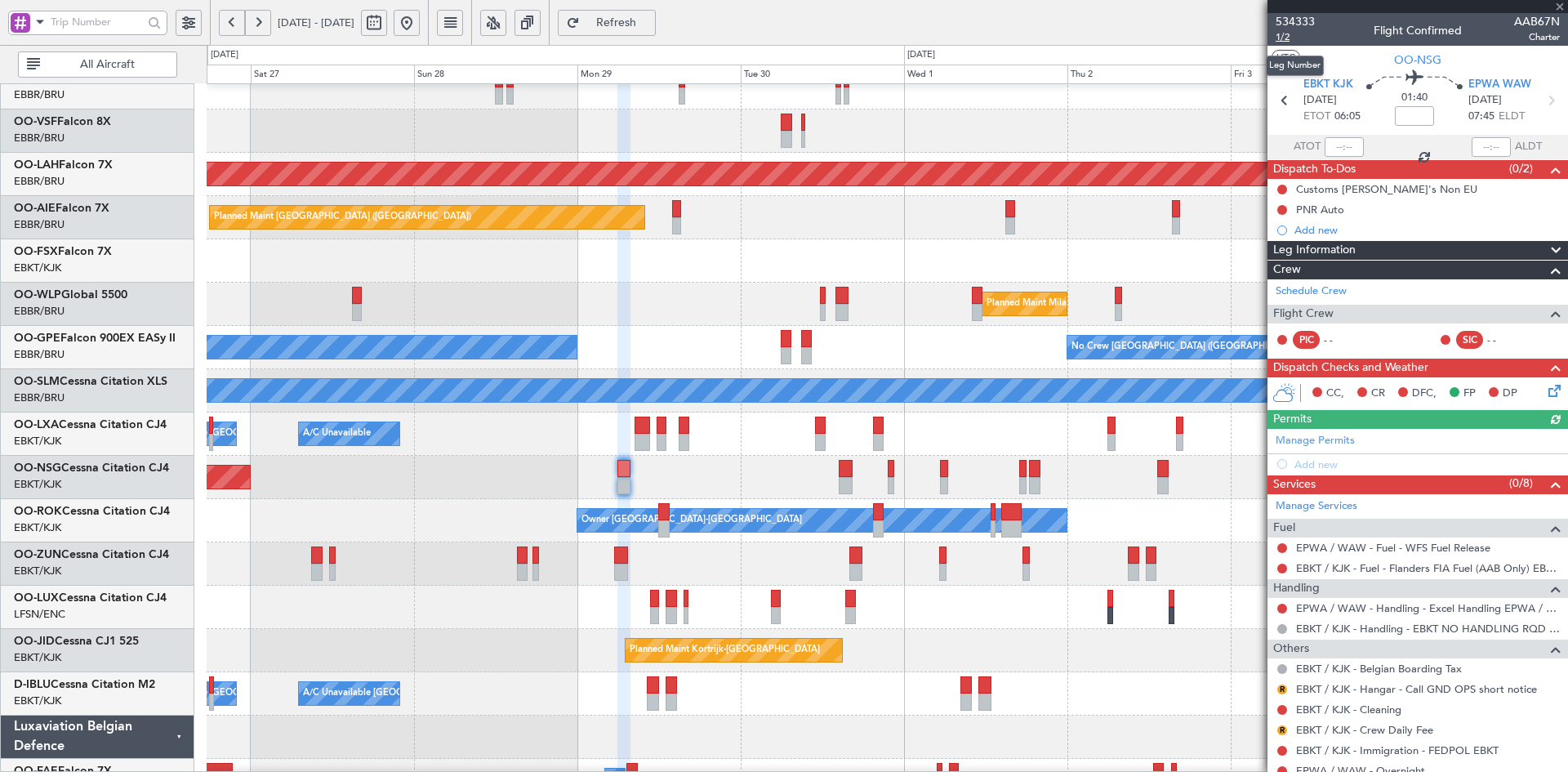
click at [1286, 31] on span "1/2" at bounding box center [1295, 37] width 40 height 14
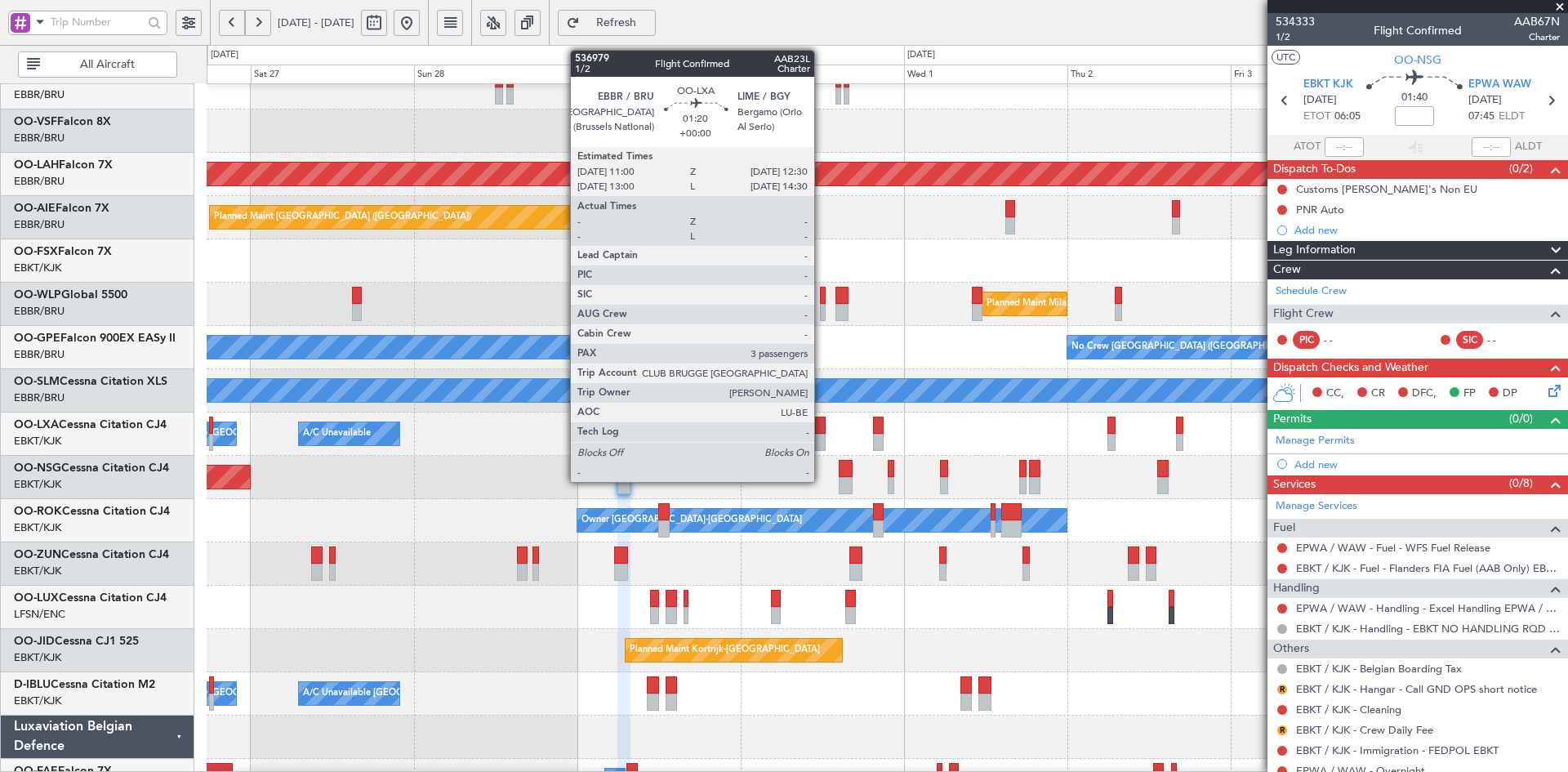
click at [822, 435] on div at bounding box center [820, 442] width 10 height 17
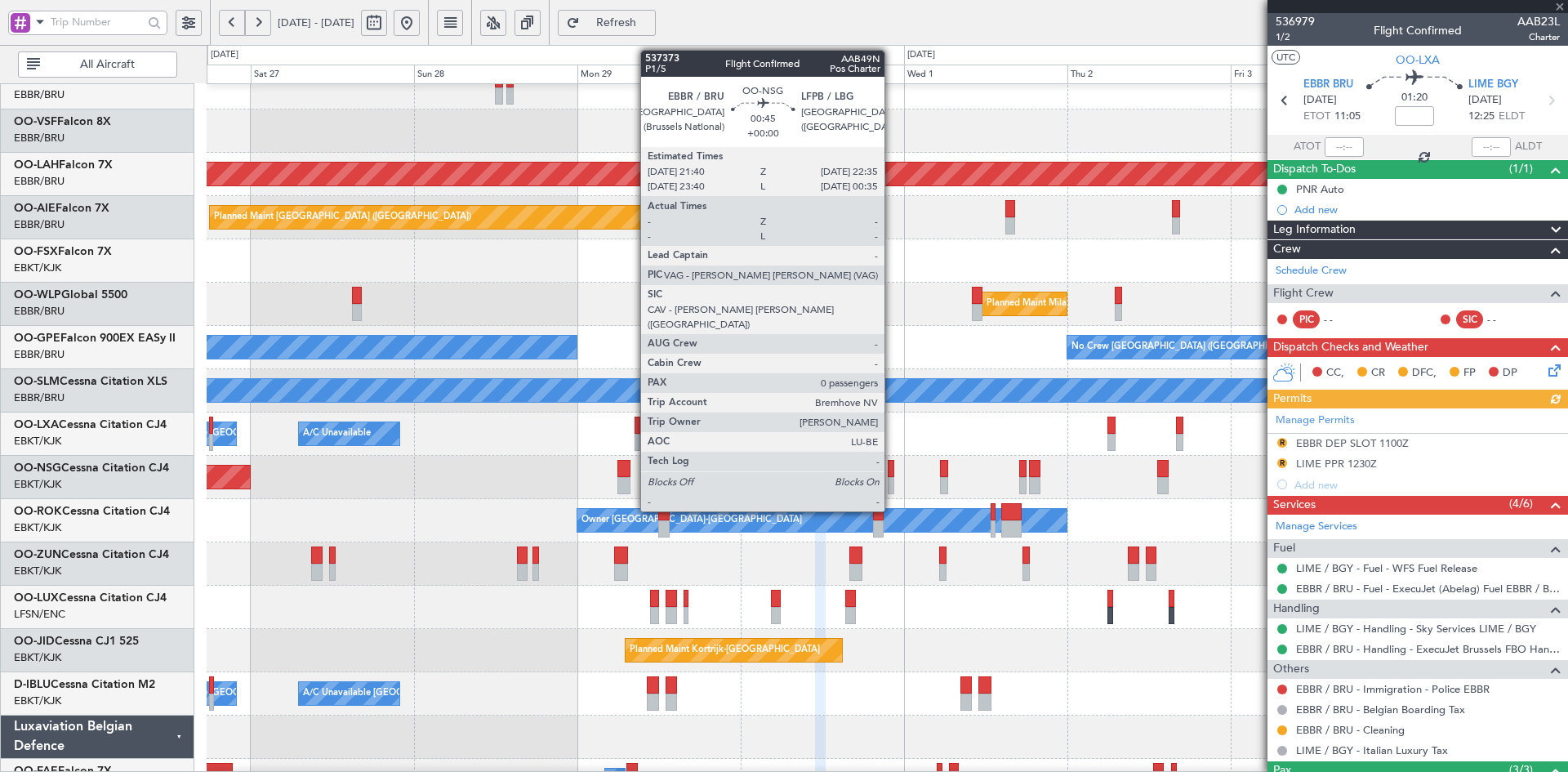
click at [891, 482] on div at bounding box center [891, 485] width 7 height 17
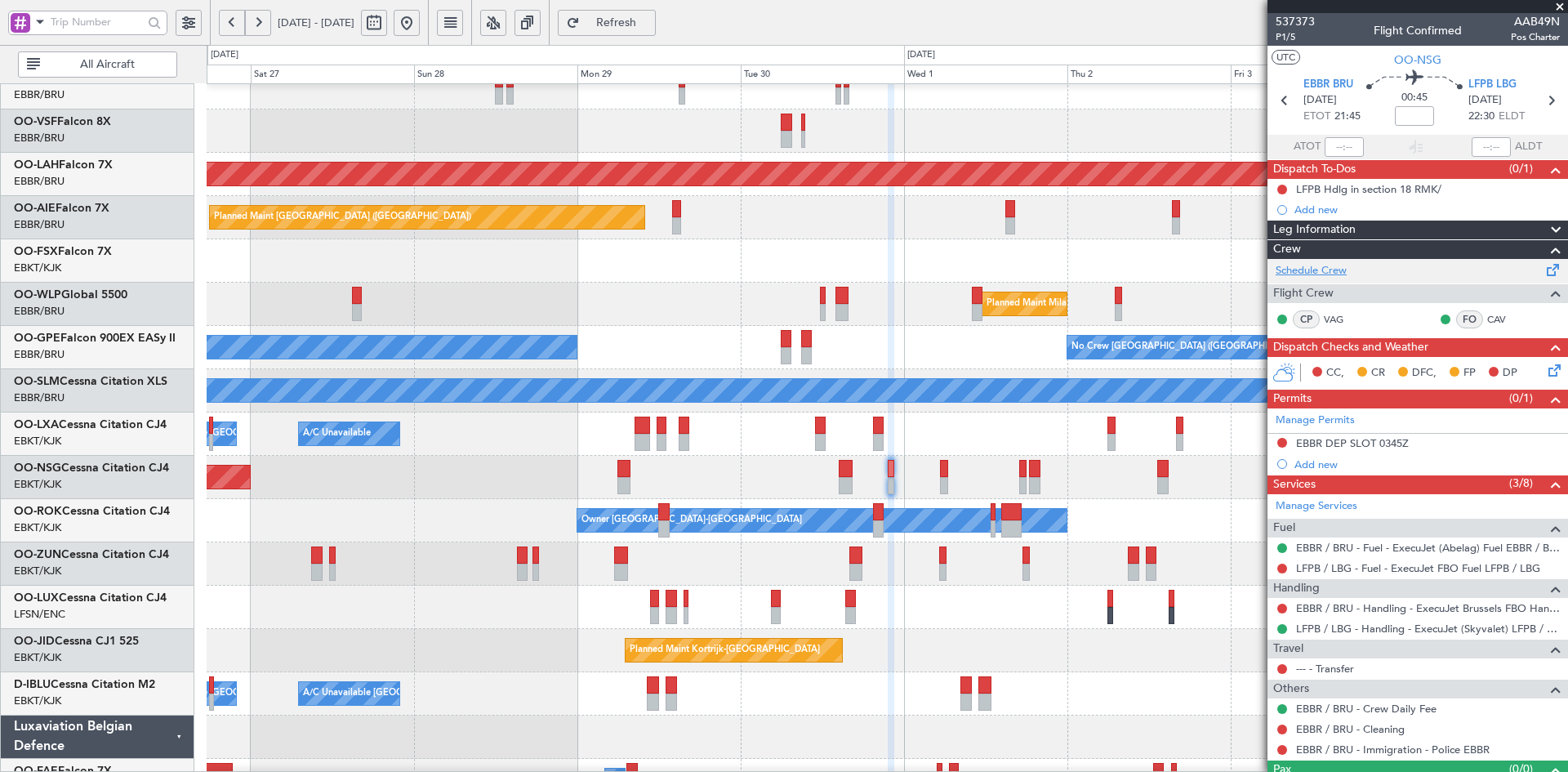
click at [1328, 263] on link "Schedule Crew" at bounding box center [1310, 271] width 71 height 16
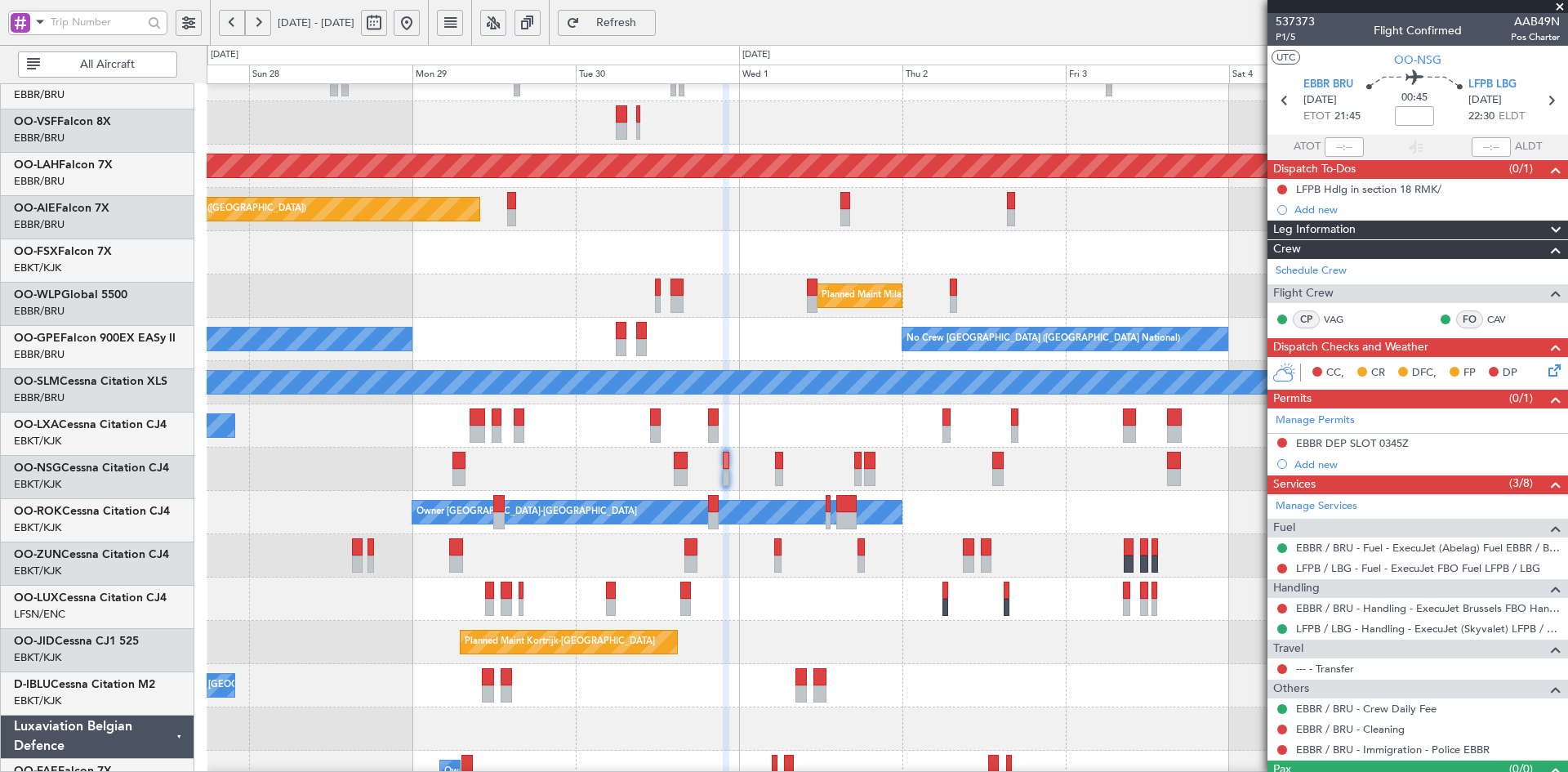
scroll to position [112, 0]
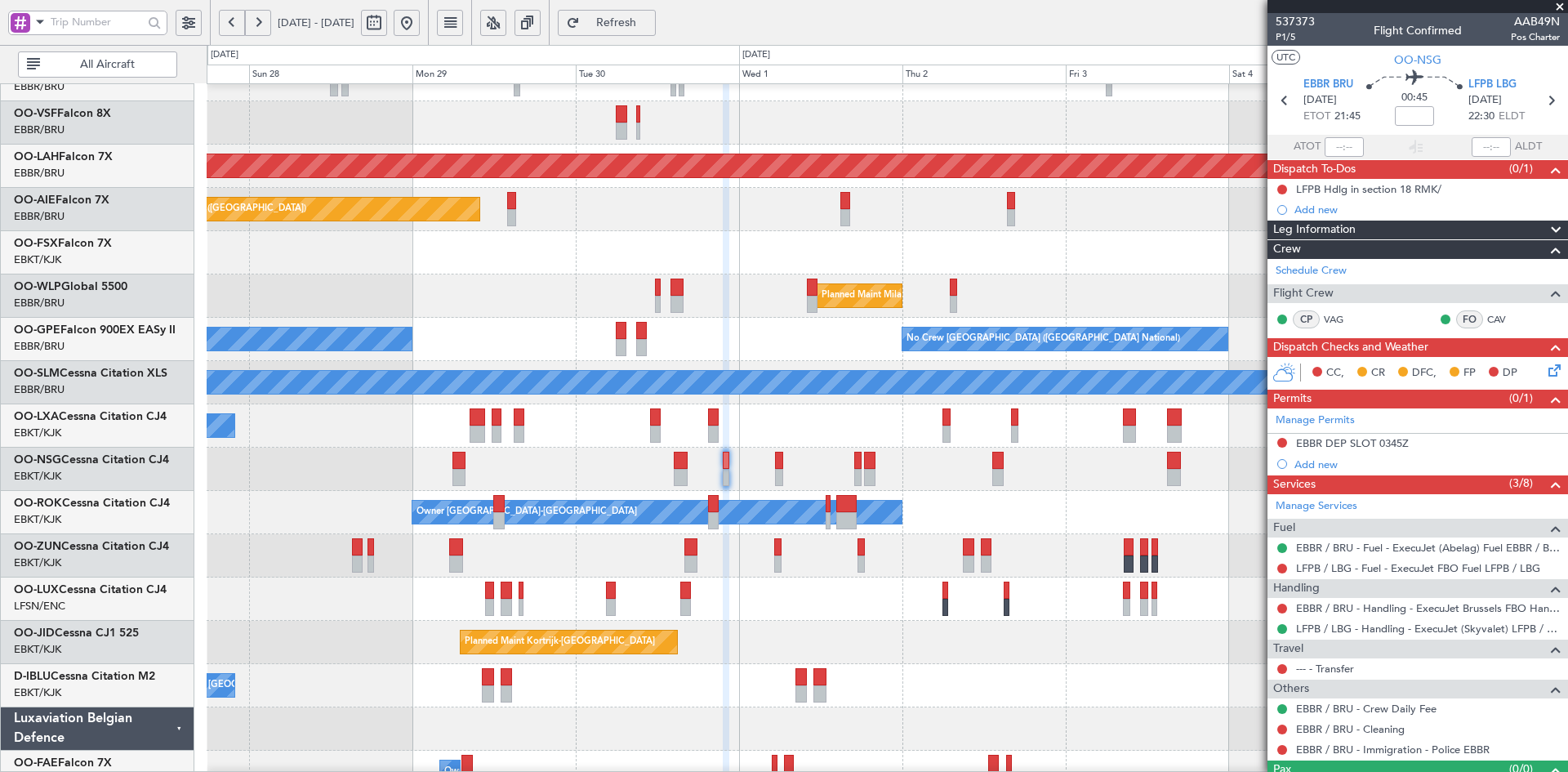
click at [1009, 508] on div "Owner Kortrijk-Wevelgem Planned Maint Kortrijk-Wevelgem" at bounding box center [887, 512] width 1360 height 43
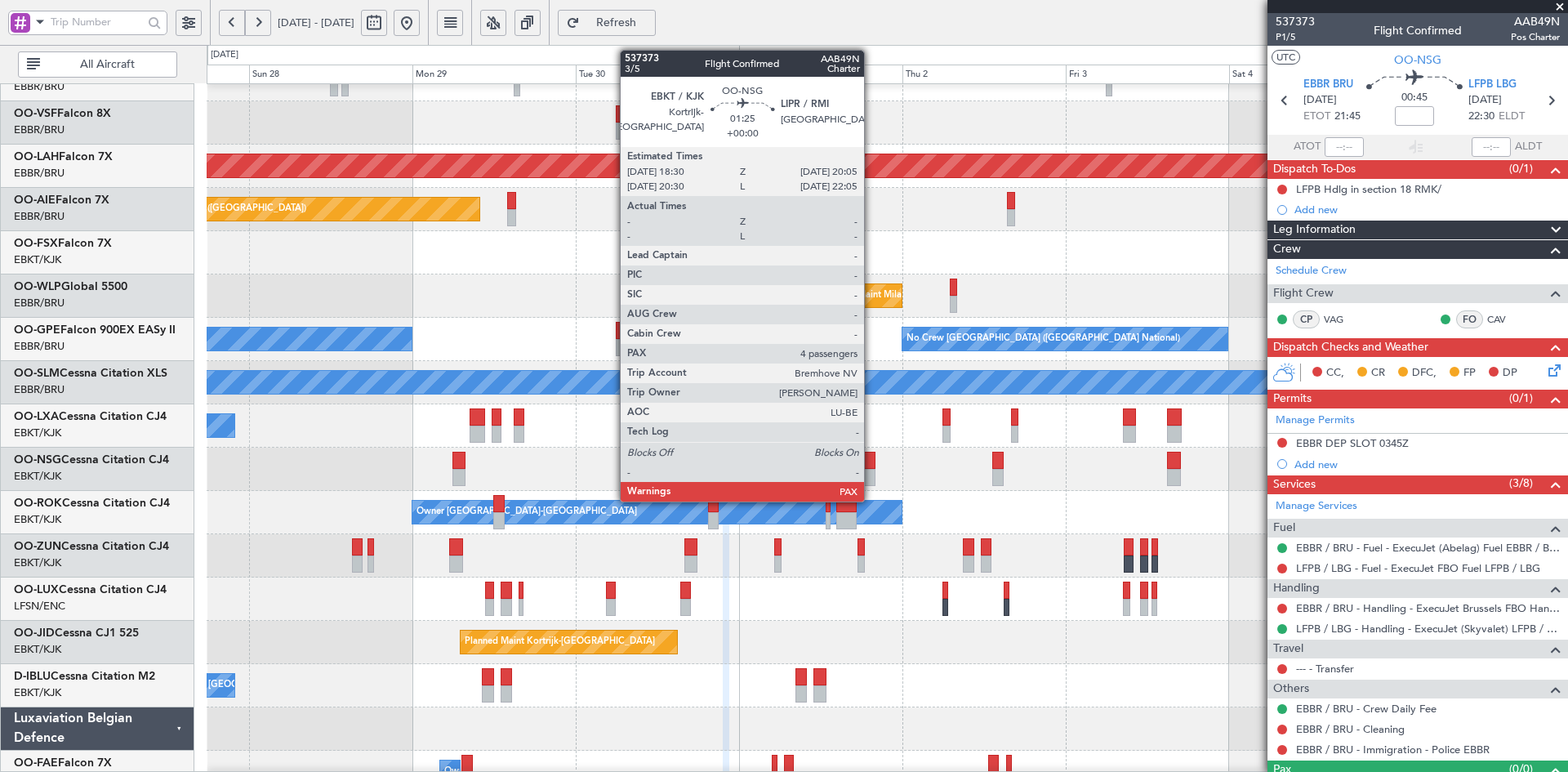
click at [872, 476] on div at bounding box center [869, 477] width 11 height 17
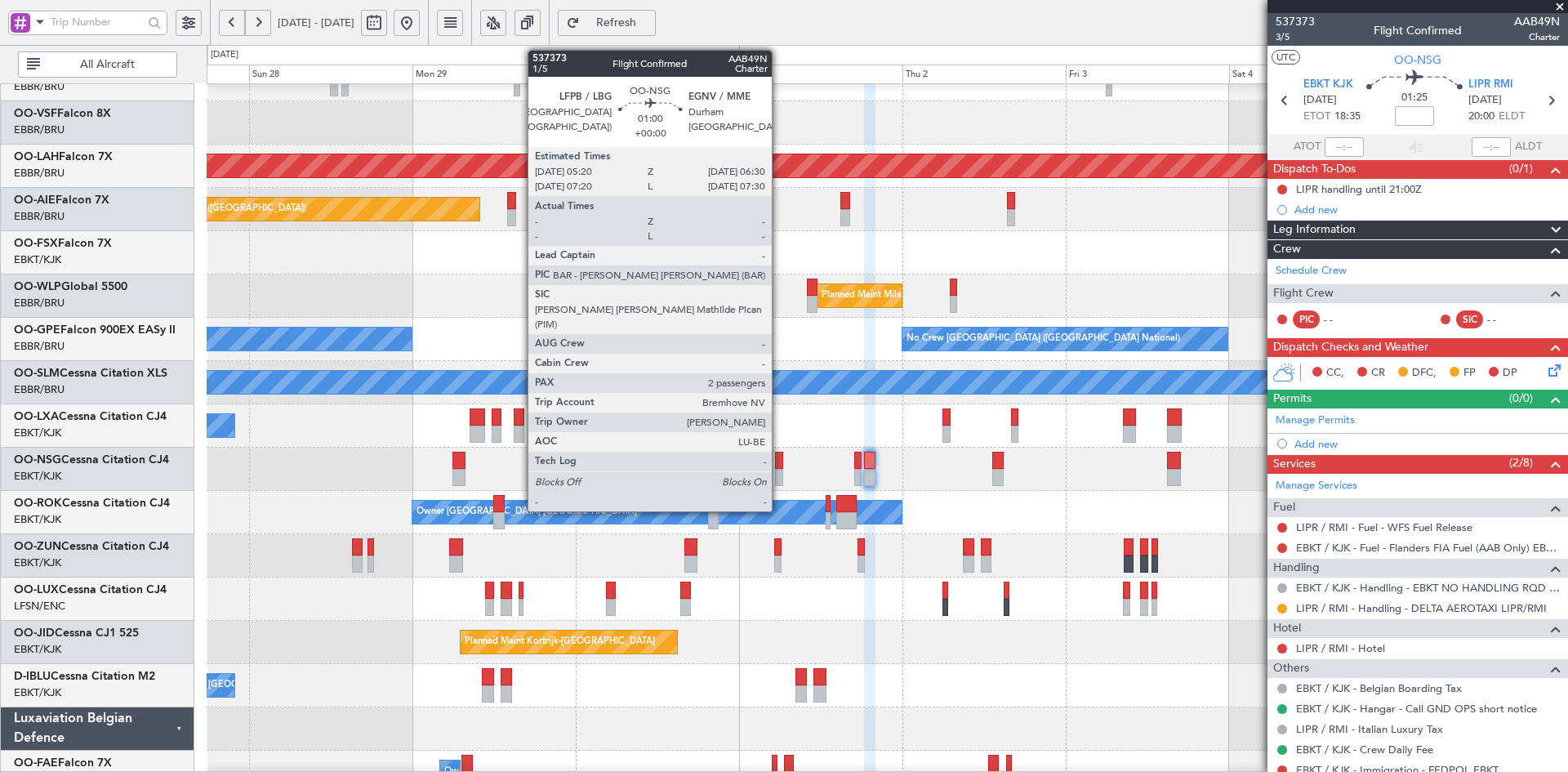
click at [779, 477] on div at bounding box center [779, 477] width 9 height 17
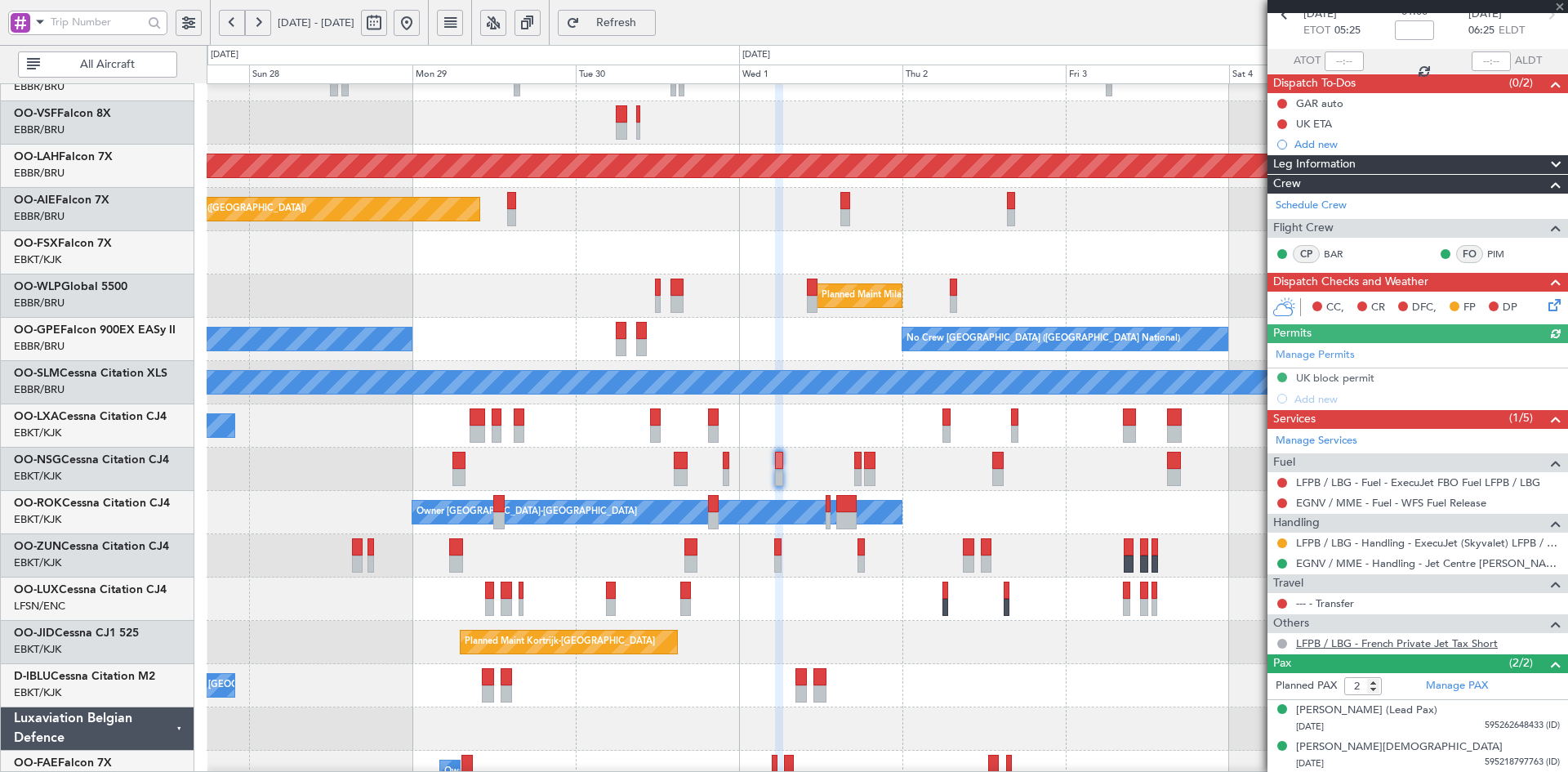
scroll to position [87, 0]
click at [1559, 9] on span at bounding box center [1559, 7] width 16 height 15
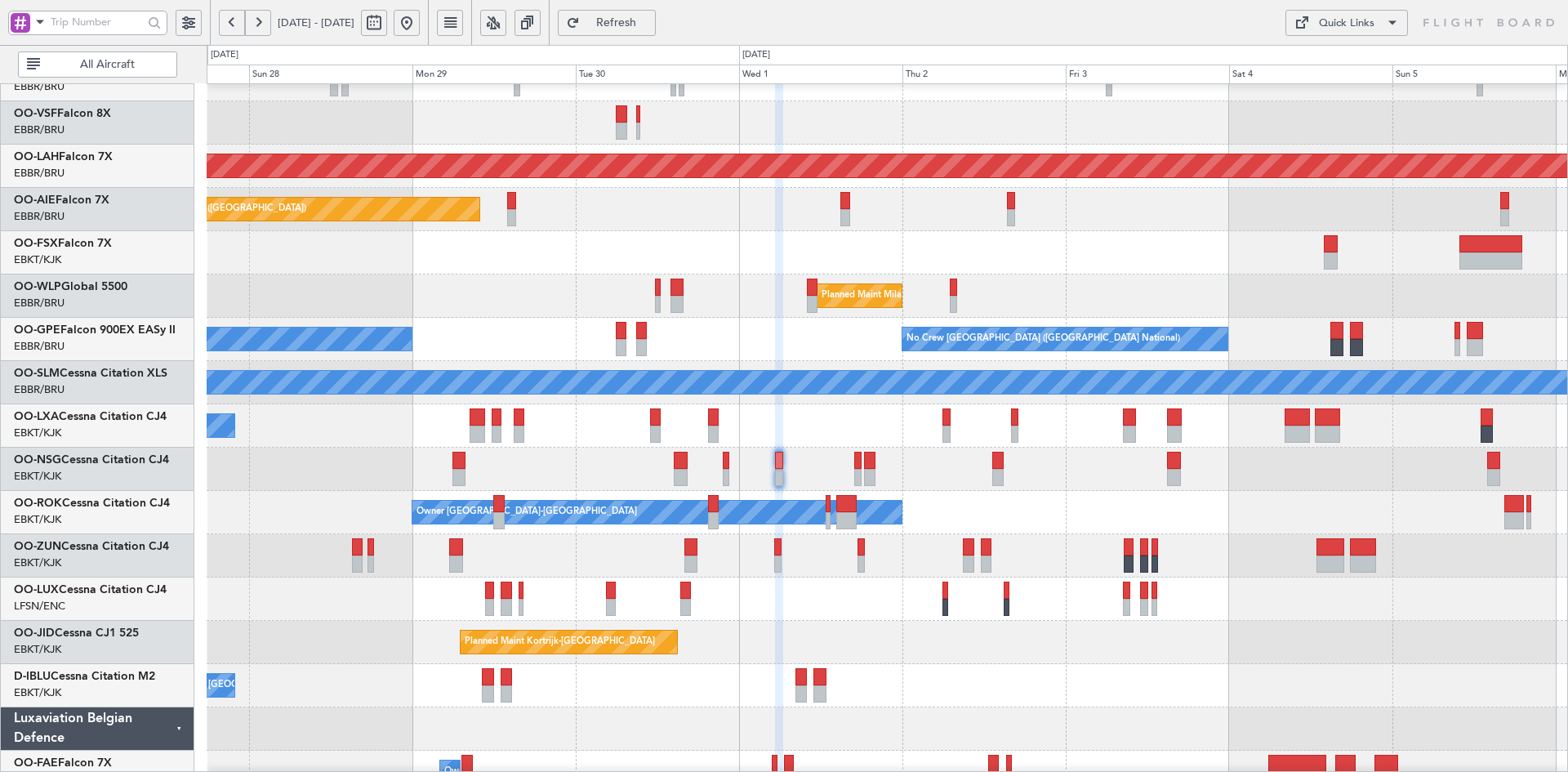
type input "0"
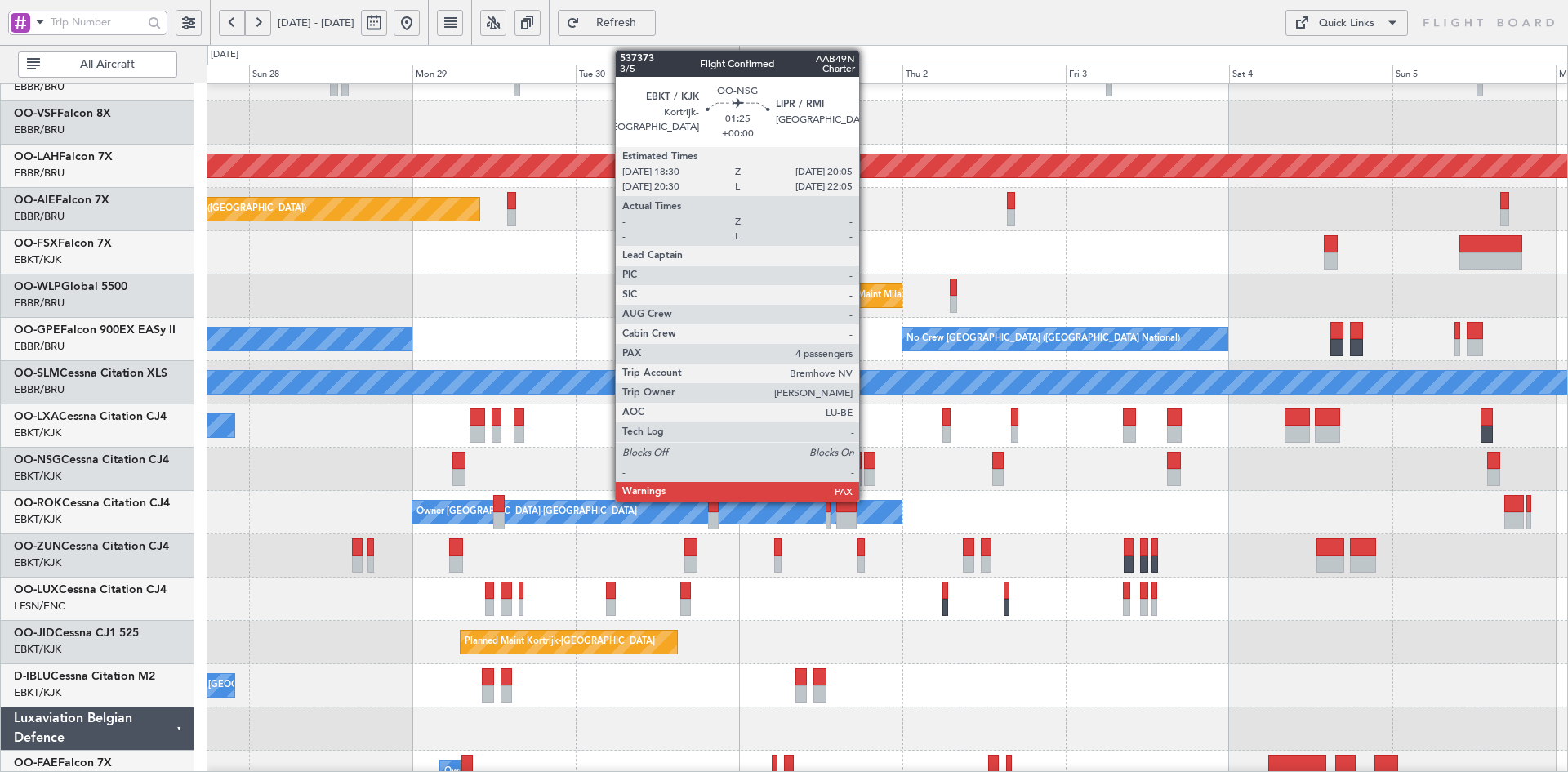
click at [866, 478] on div at bounding box center [869, 477] width 11 height 17
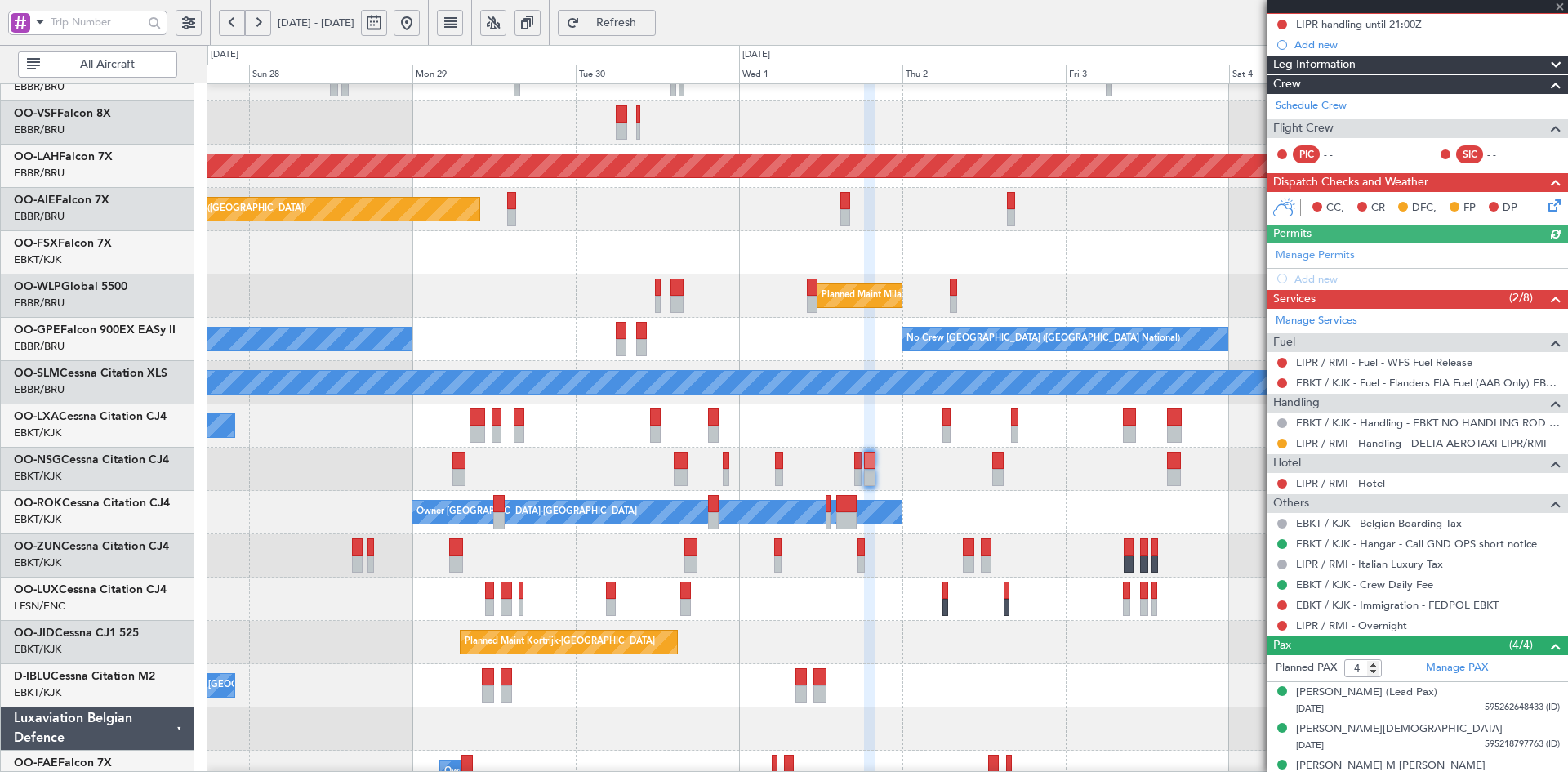
scroll to position [222, 0]
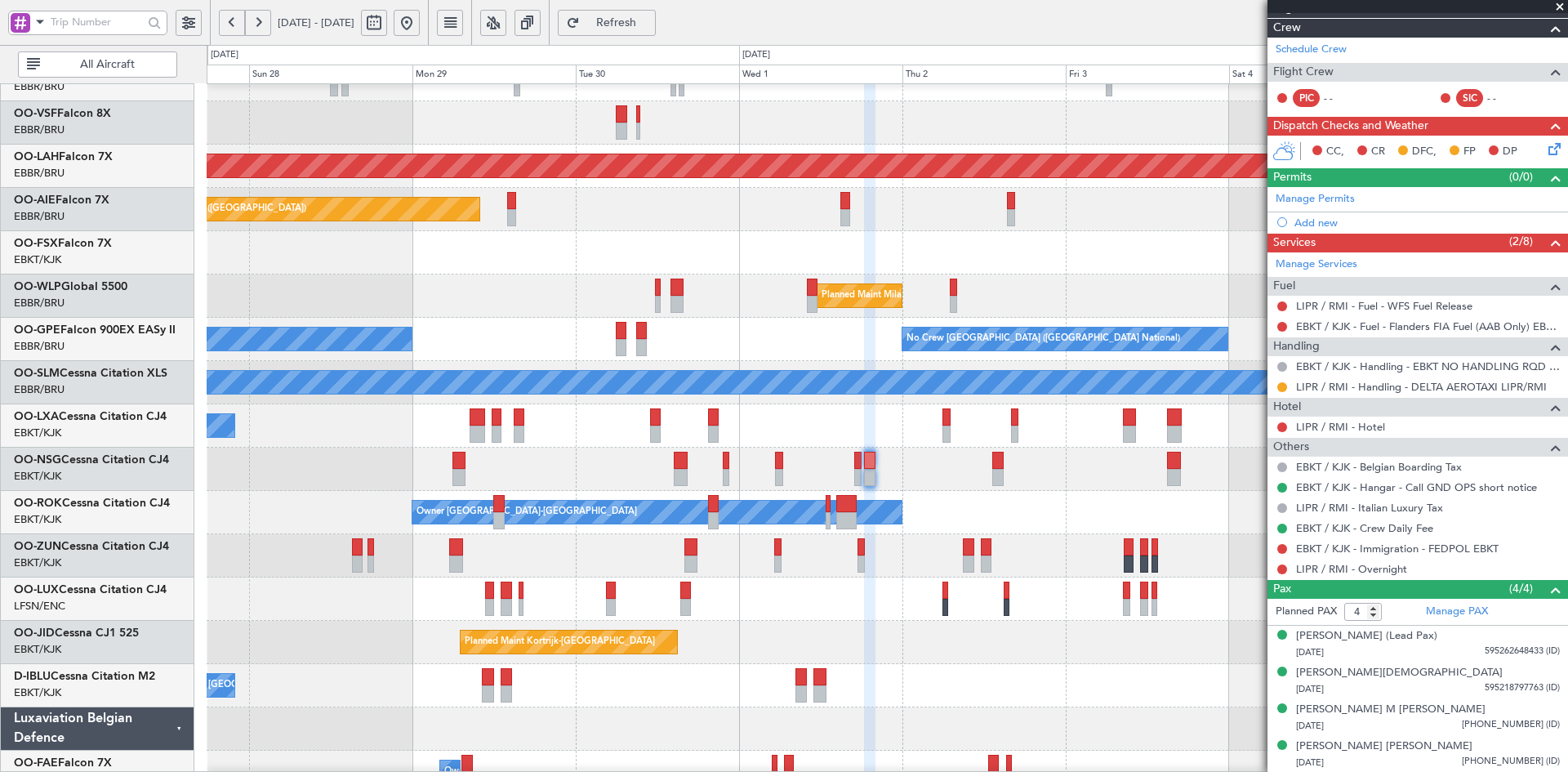
click at [1559, 7] on span at bounding box center [1559, 7] width 16 height 15
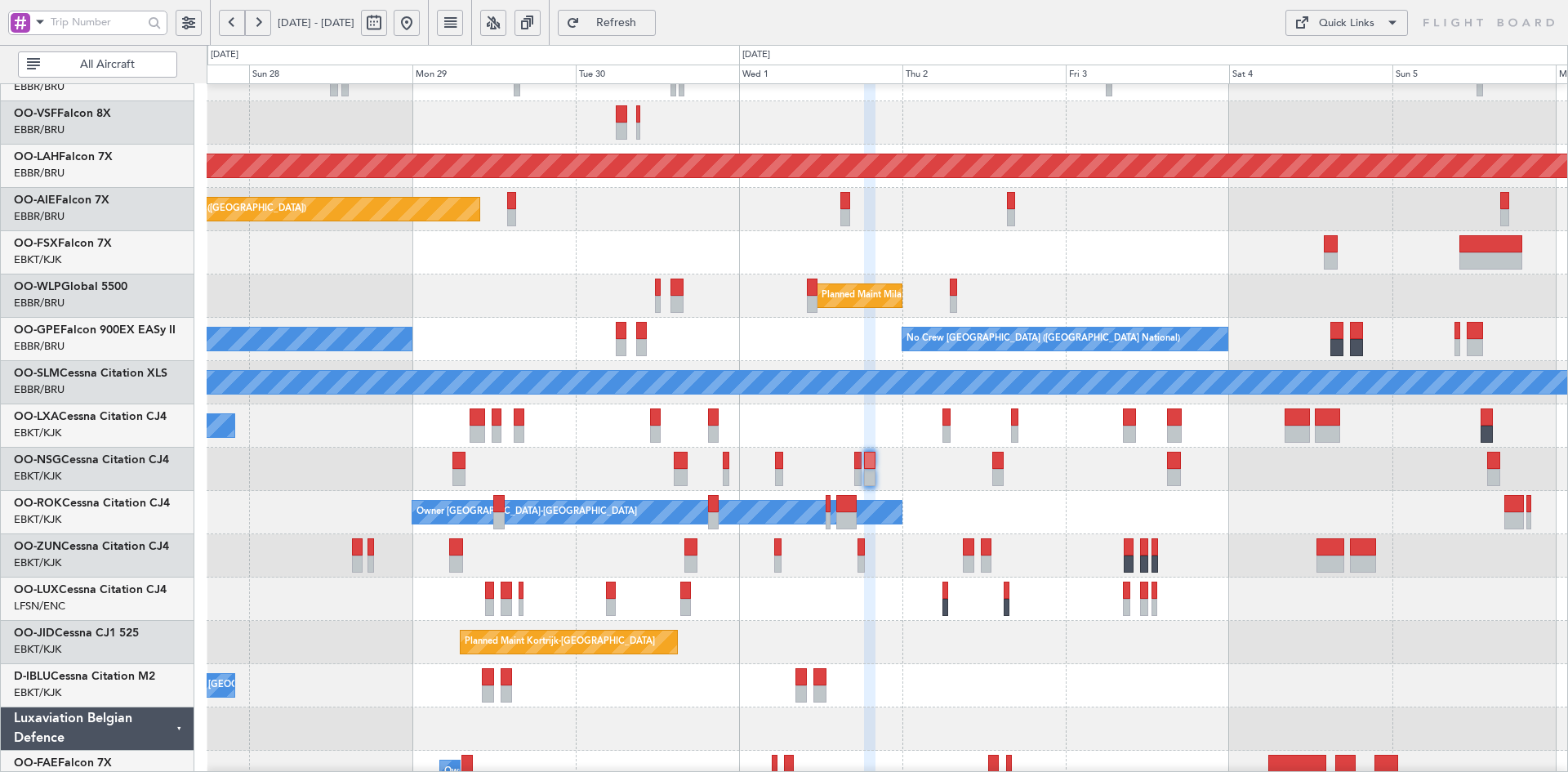
type input "0"
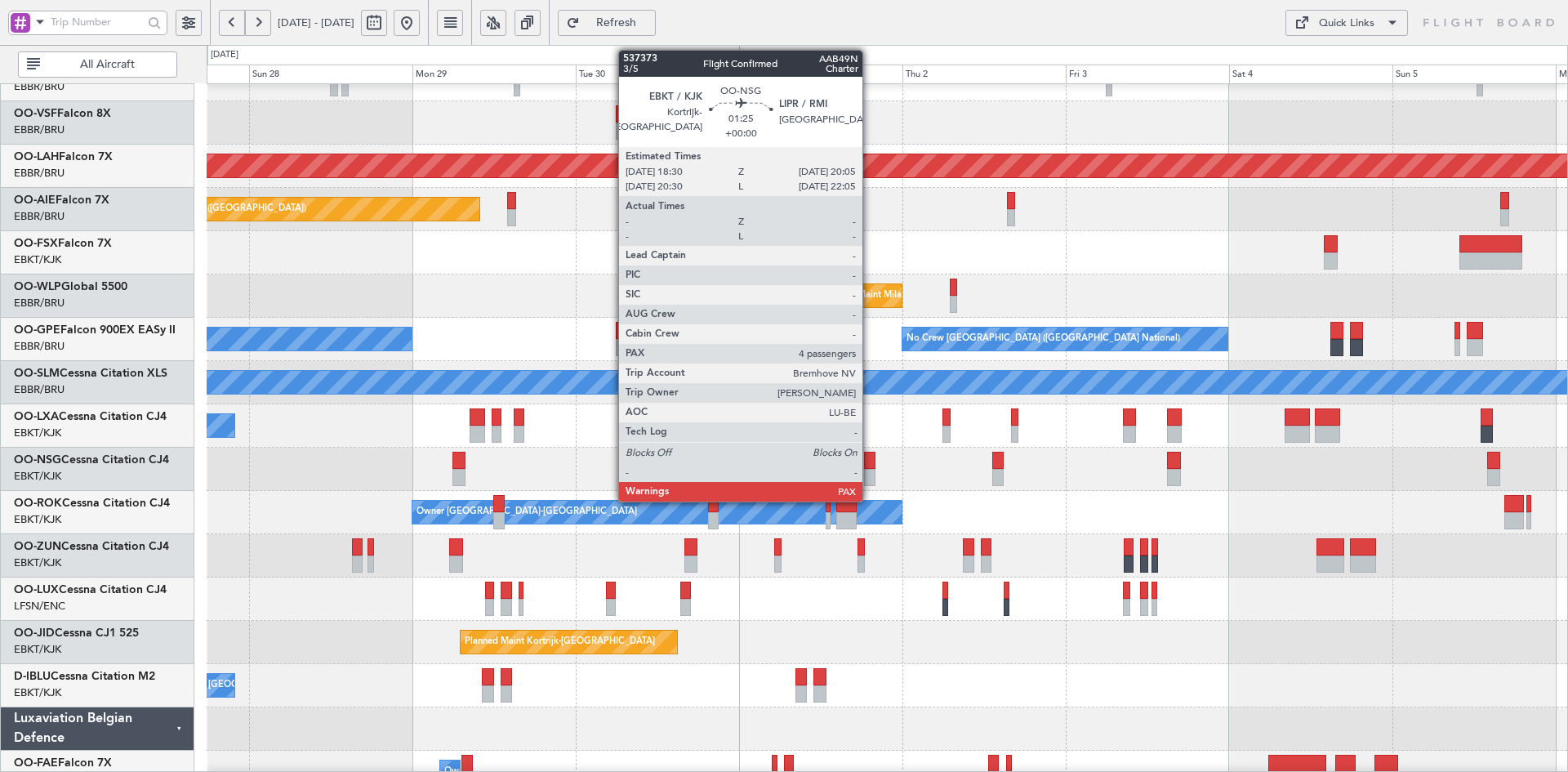
click at [870, 478] on div at bounding box center [869, 477] width 11 height 17
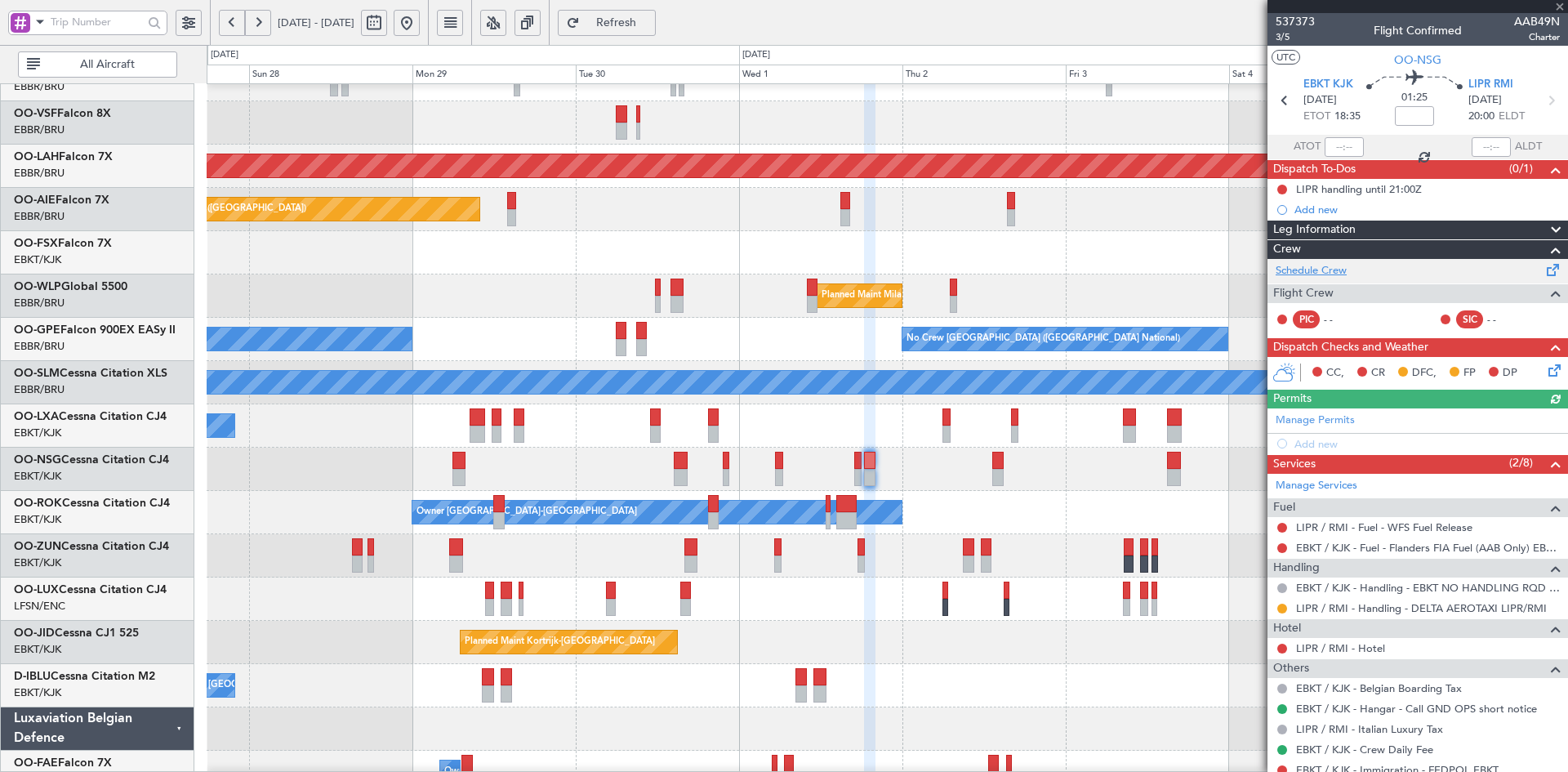
click at [1298, 271] on link "Schedule Crew" at bounding box center [1310, 271] width 71 height 16
click at [1559, 5] on span at bounding box center [1559, 7] width 16 height 15
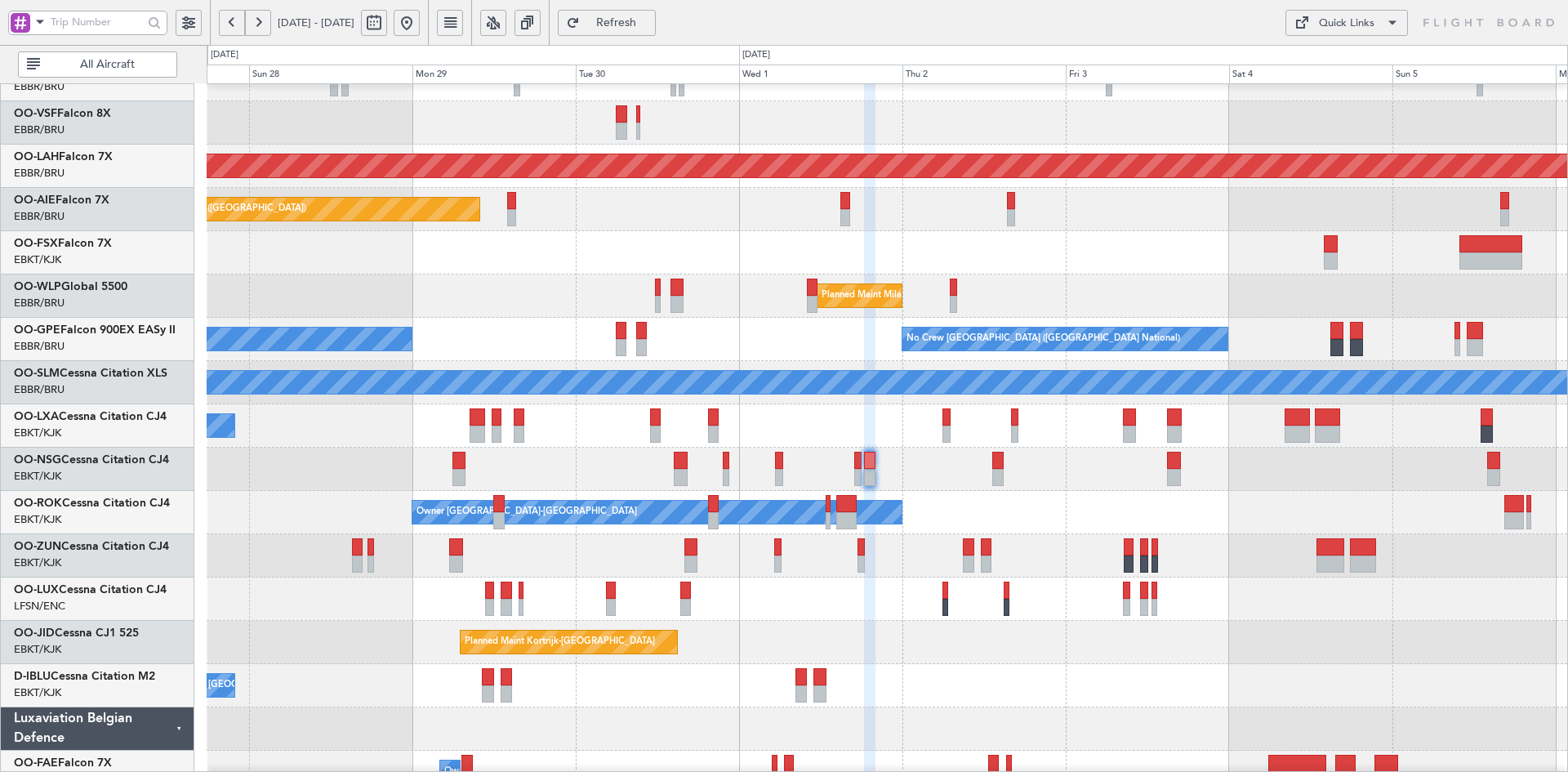
type input "0"
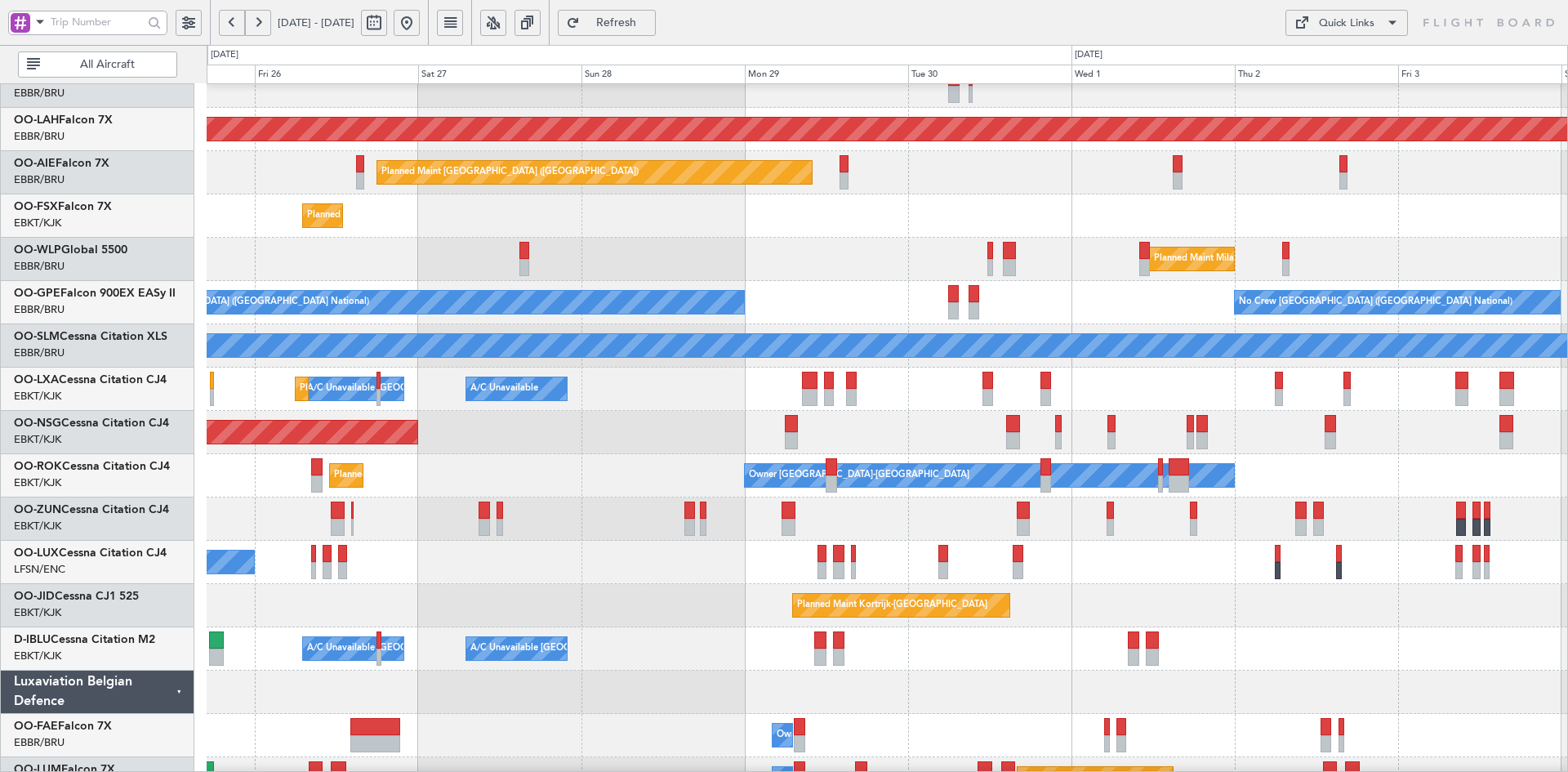
click at [1059, 243] on div "Planned Maint Milan (Linate)" at bounding box center [887, 259] width 1360 height 43
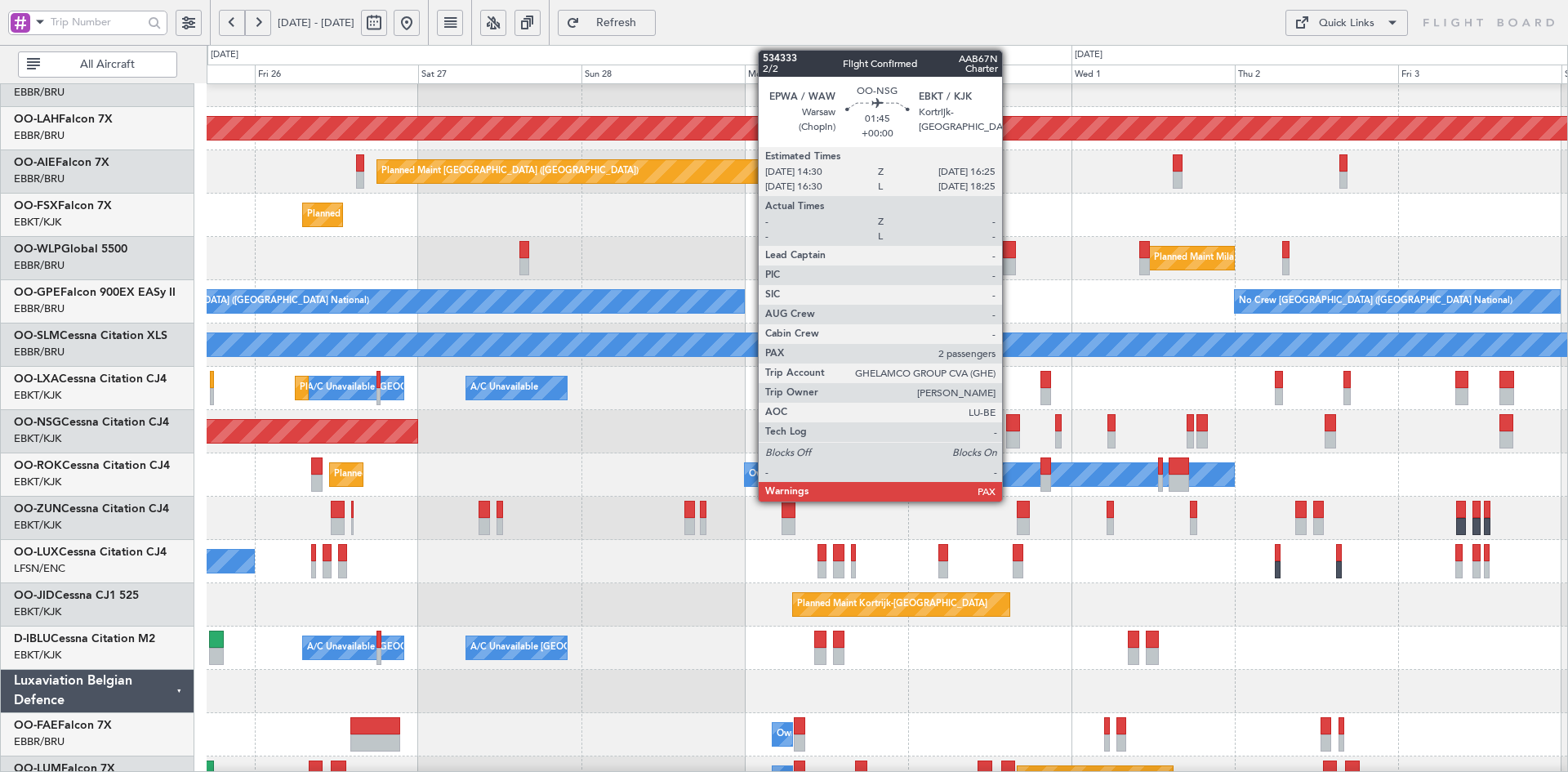
click at [1009, 435] on div at bounding box center [1012, 440] width 13 height 17
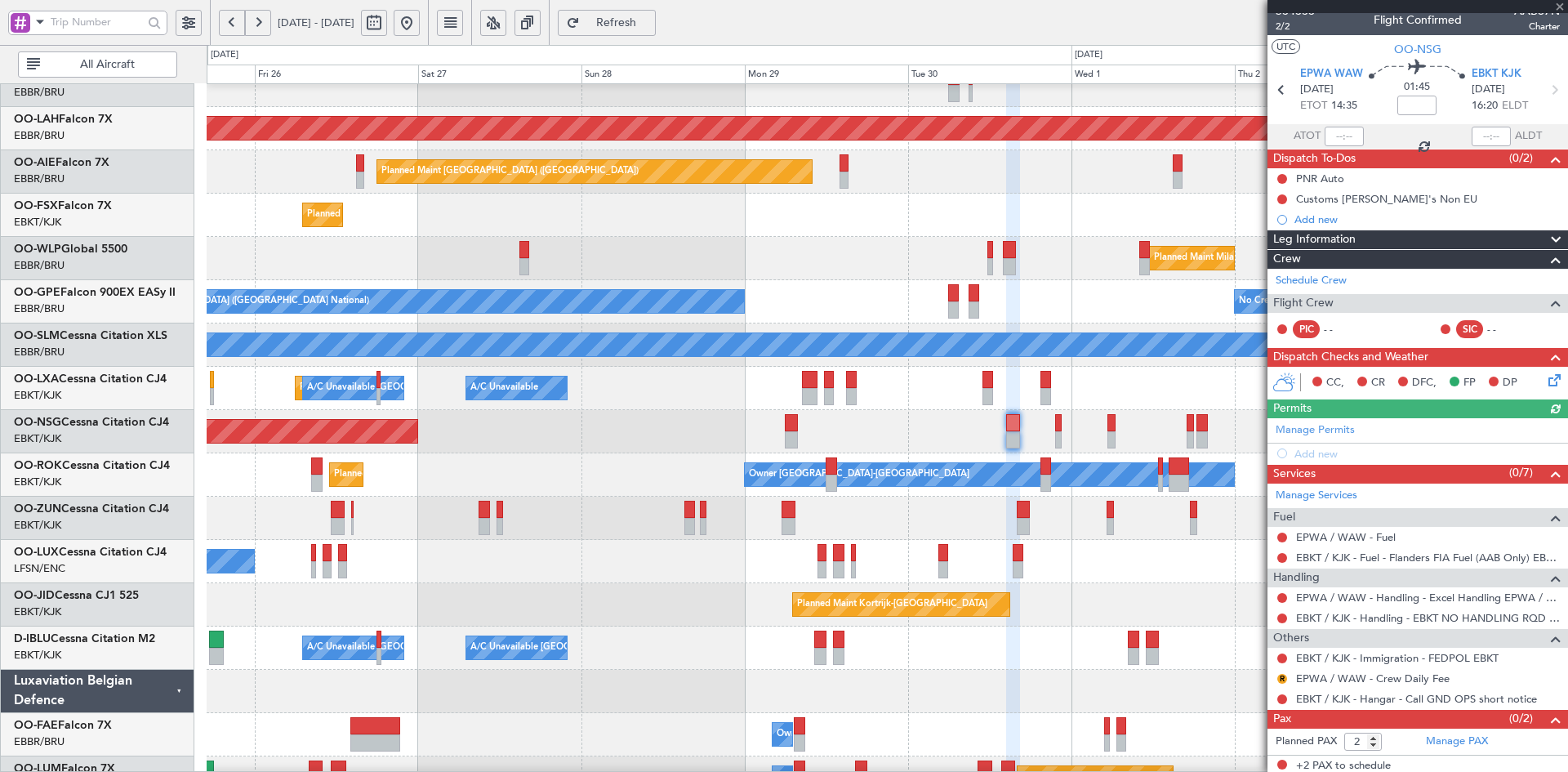
scroll to position [15, 0]
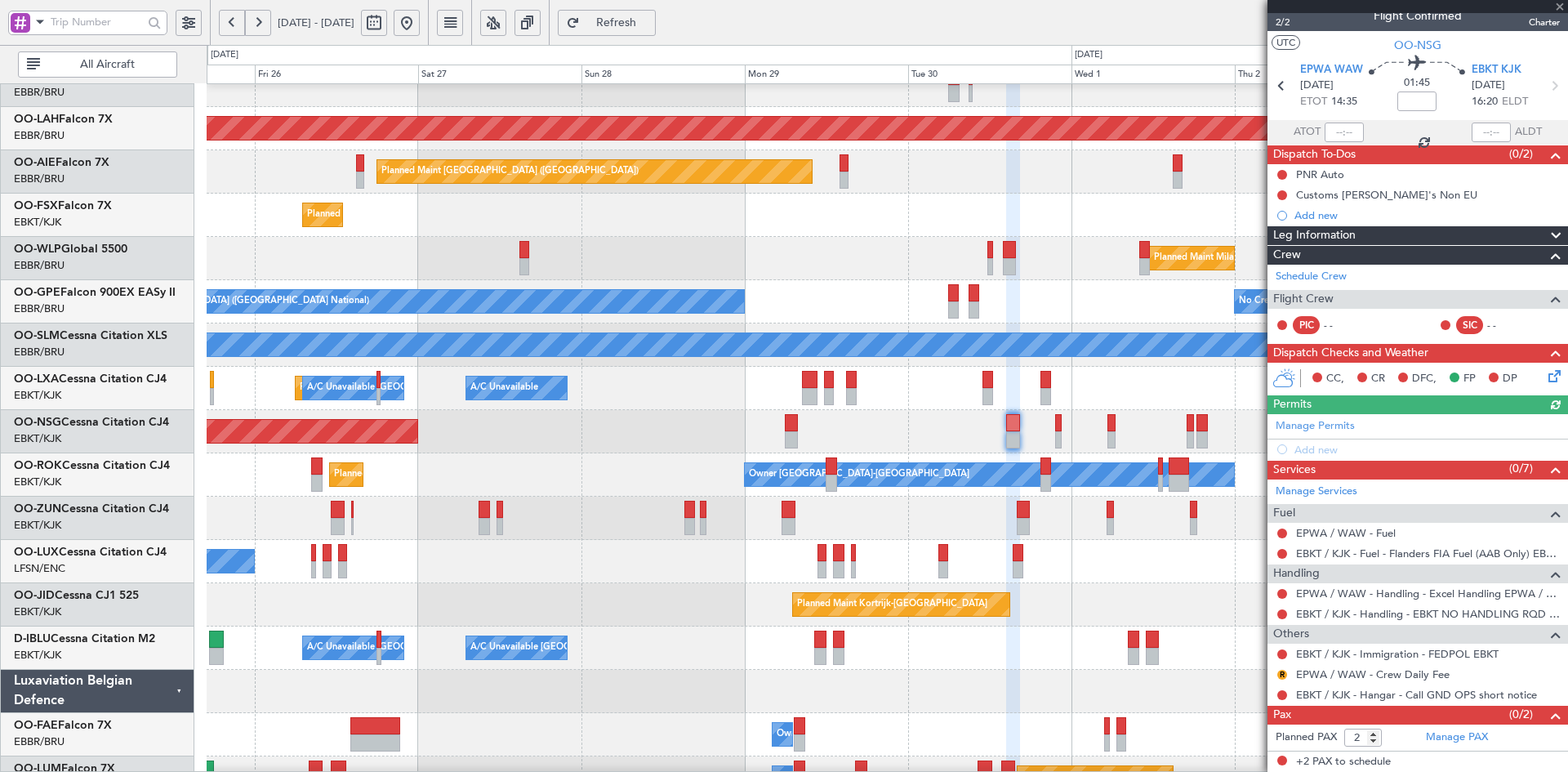
click at [1564, 6] on div at bounding box center [1418, 6] width 301 height 13
click at [1559, 1] on span at bounding box center [1559, 7] width 16 height 15
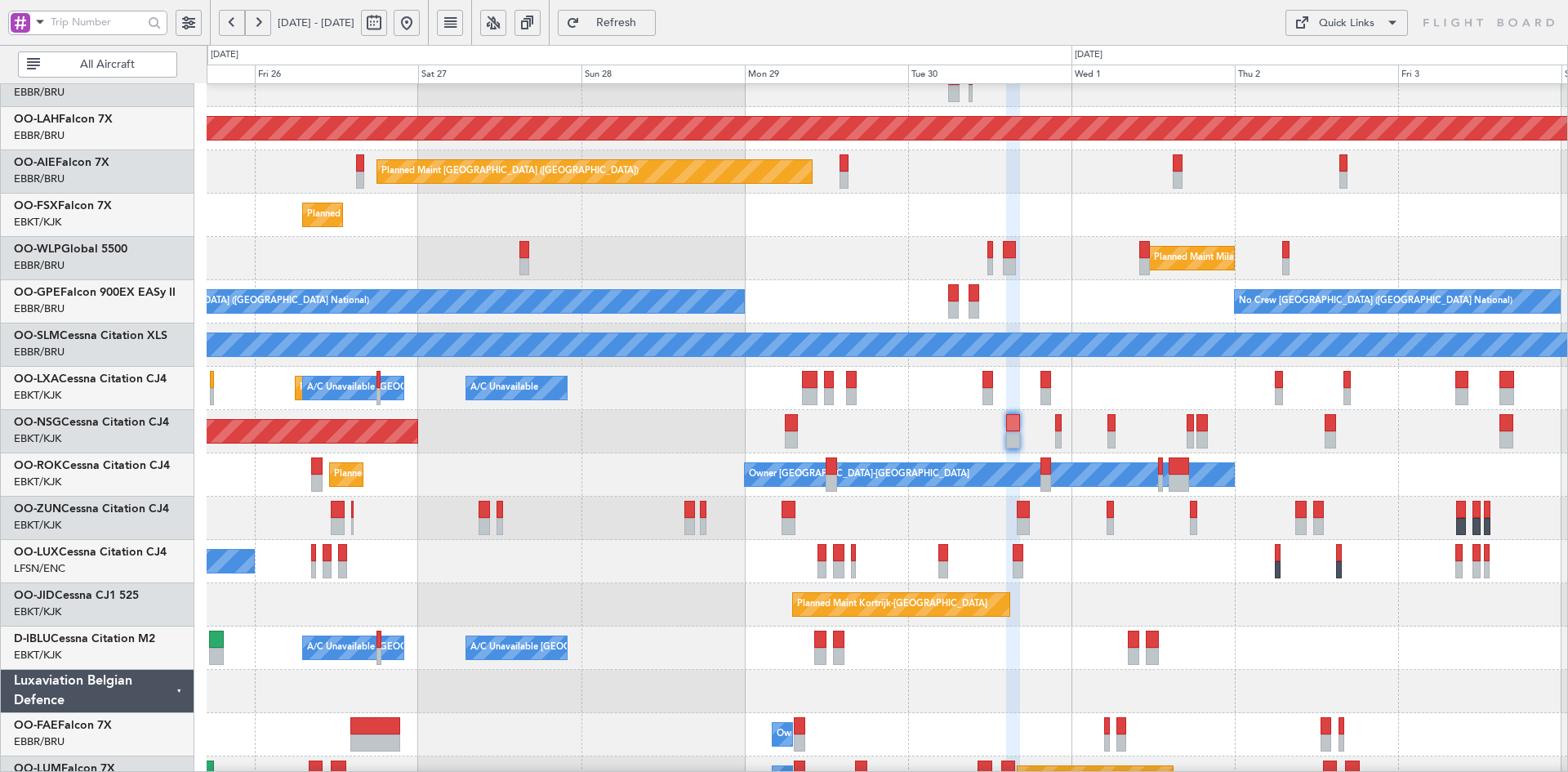
type input "0"
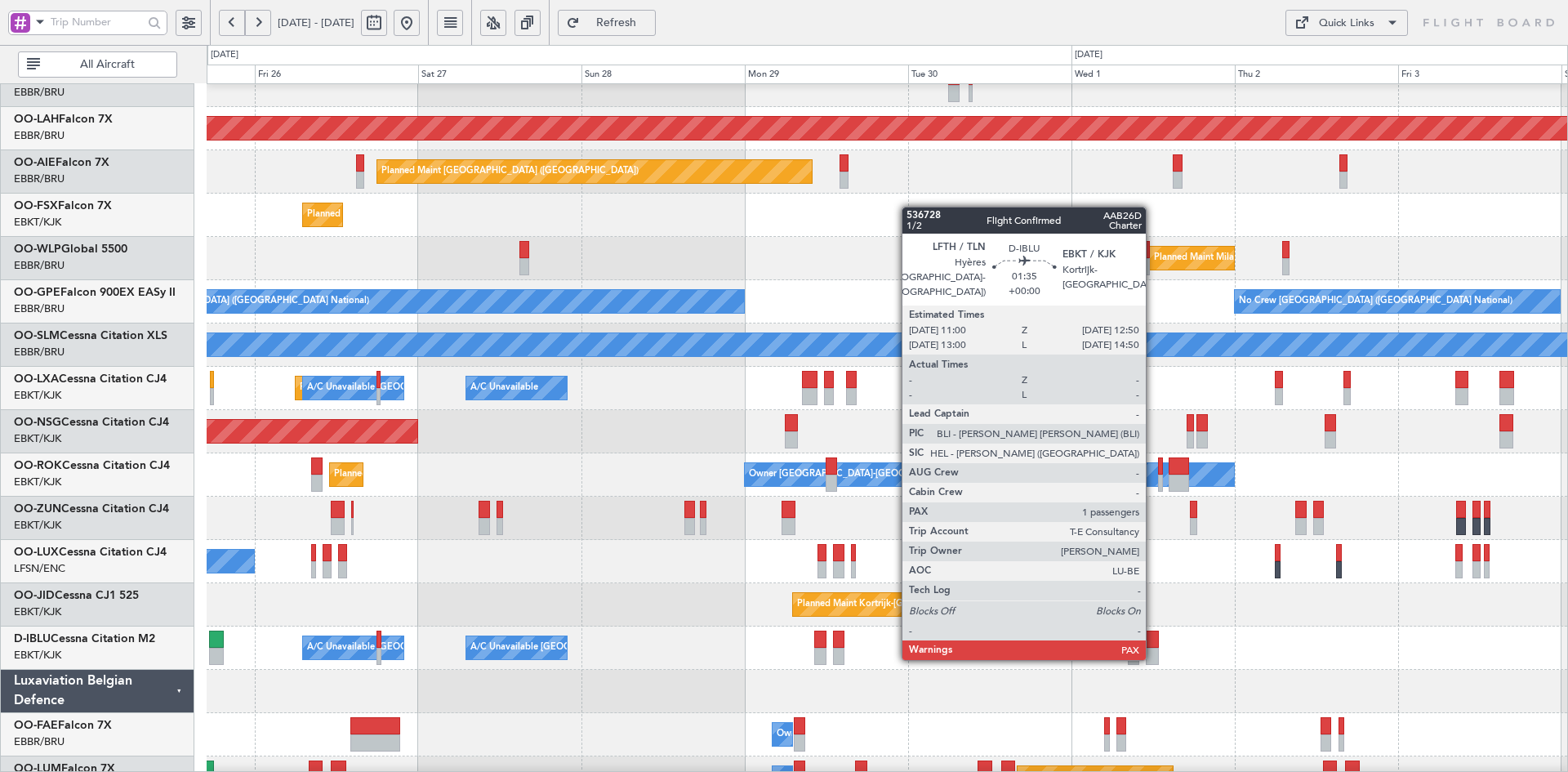
click at [1153, 656] on div at bounding box center [1152, 656] width 13 height 17
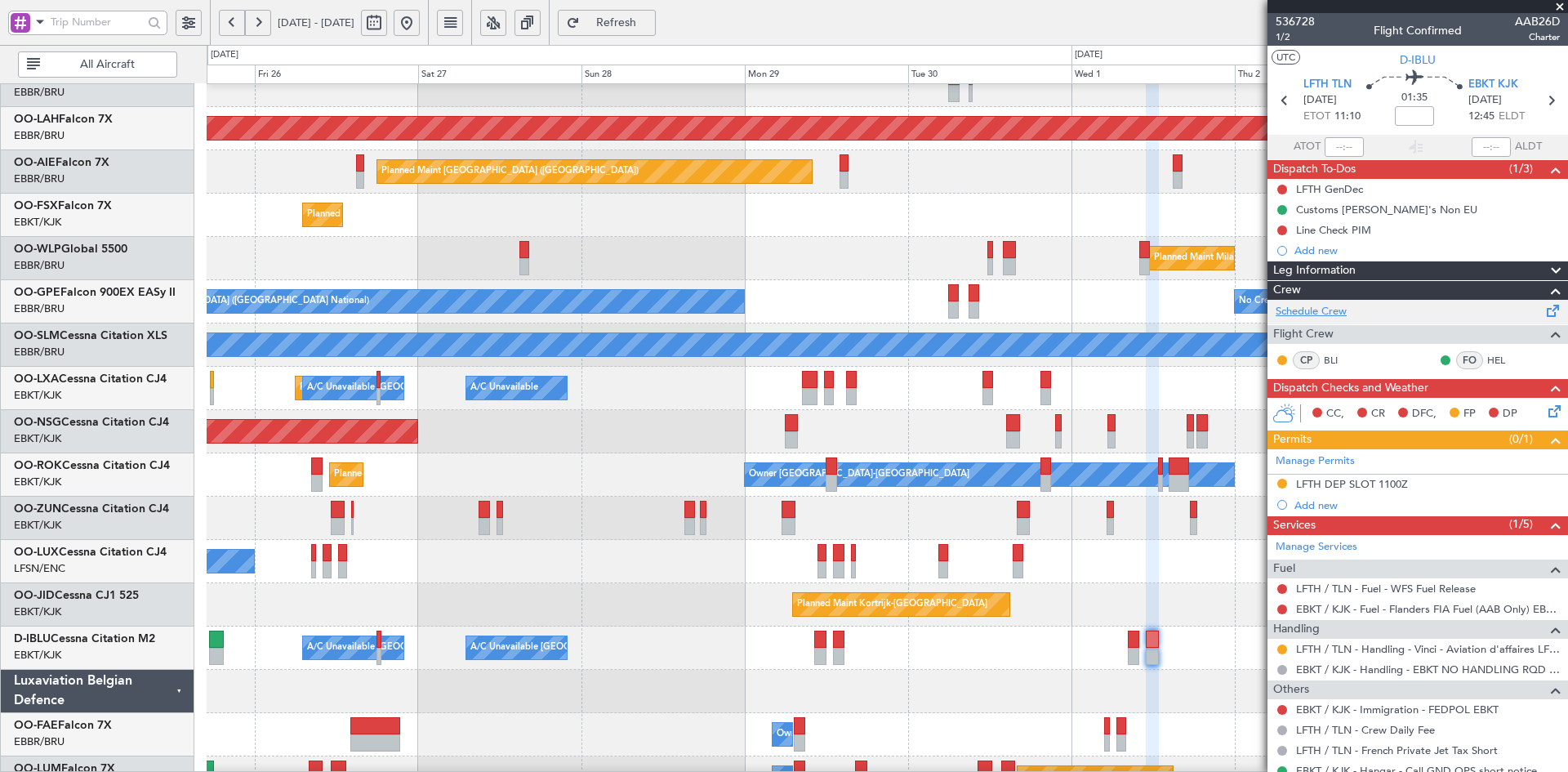
click at [1332, 307] on link "Schedule Crew" at bounding box center [1310, 312] width 71 height 16
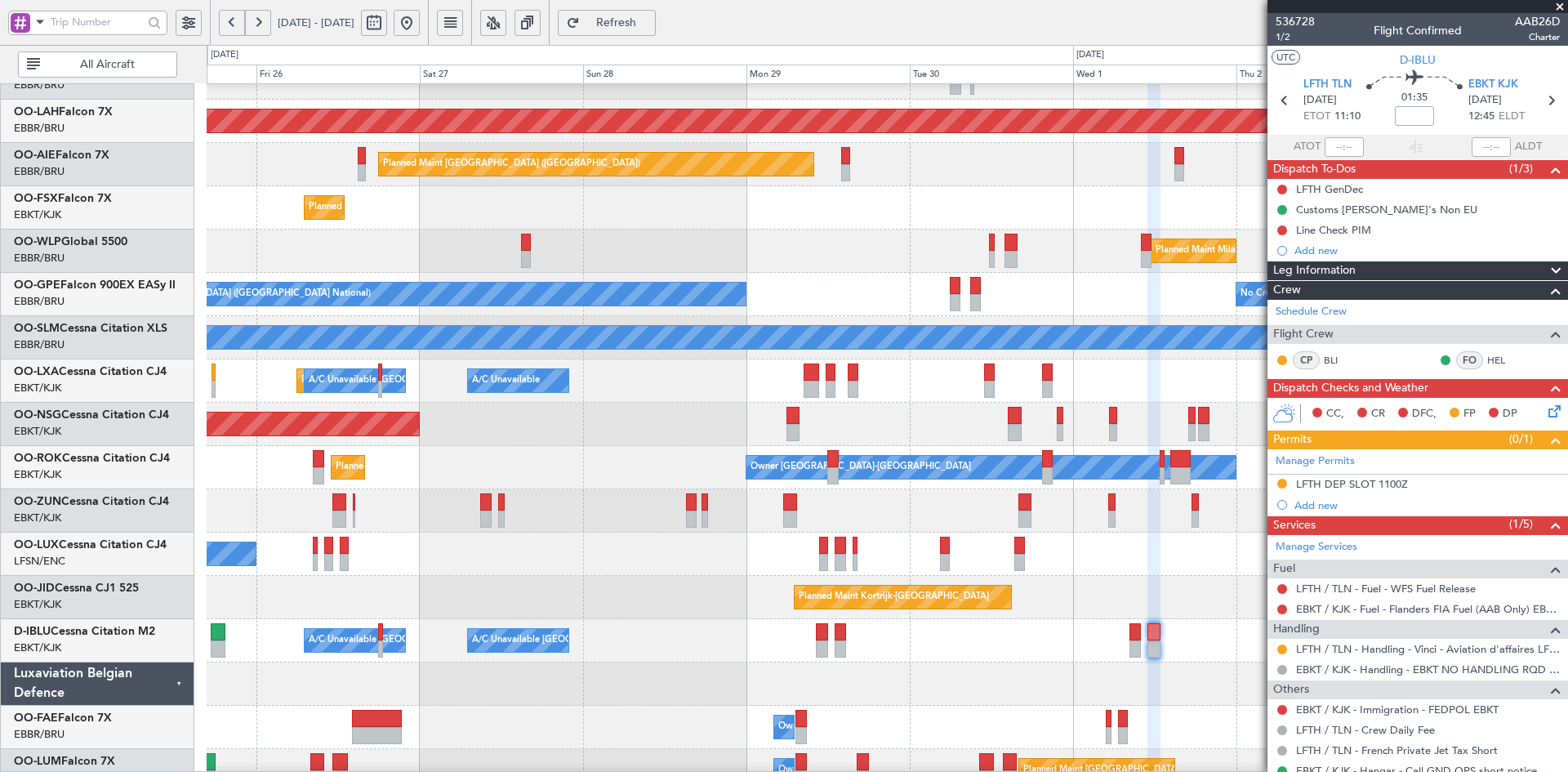
scroll to position [177, 0]
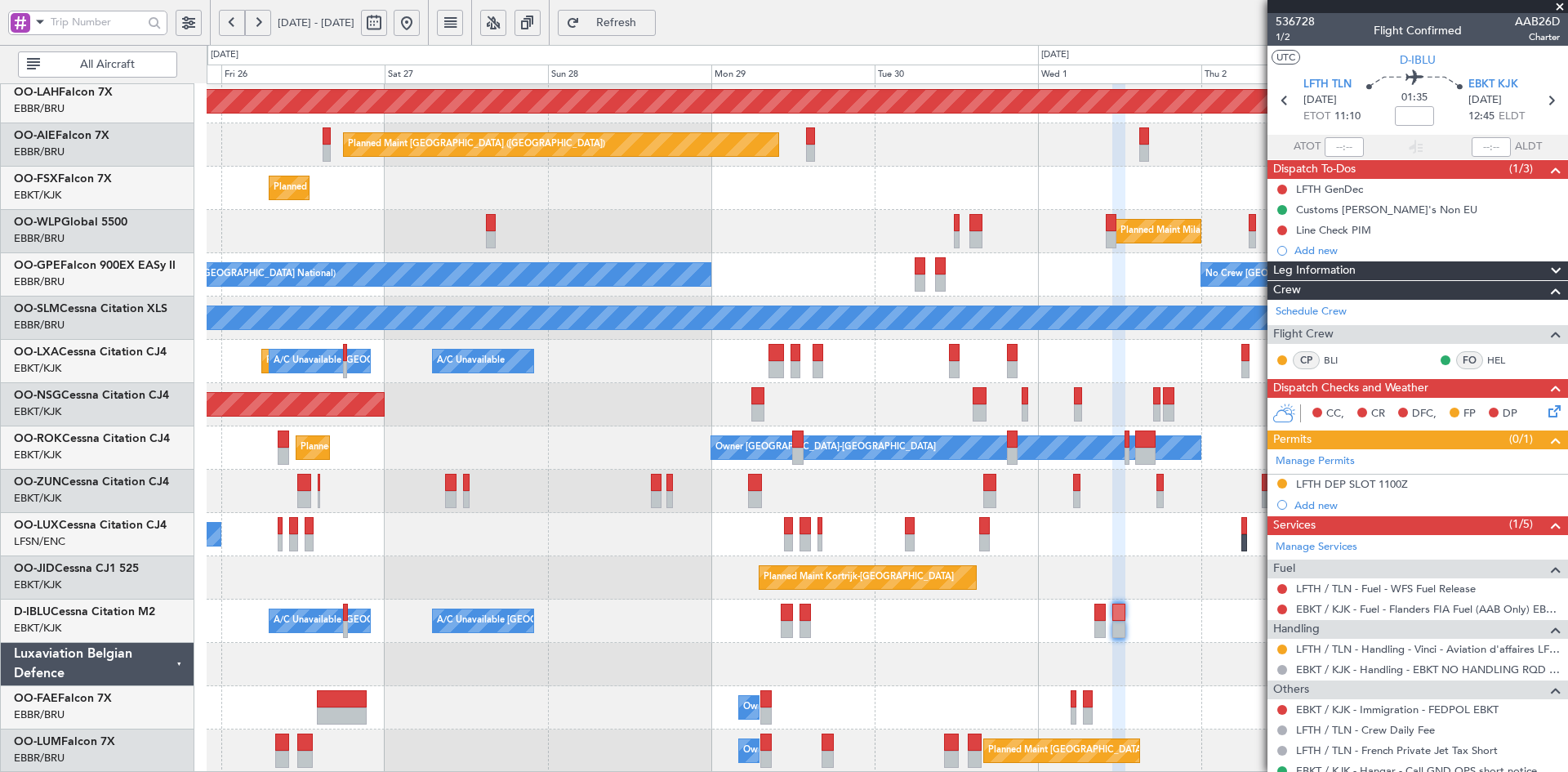
click at [961, 620] on div "A/C Unavailable Brussels (Brussels National) A/C Unavailable Kortrijk-Wevelgem …" at bounding box center [887, 621] width 1360 height 43
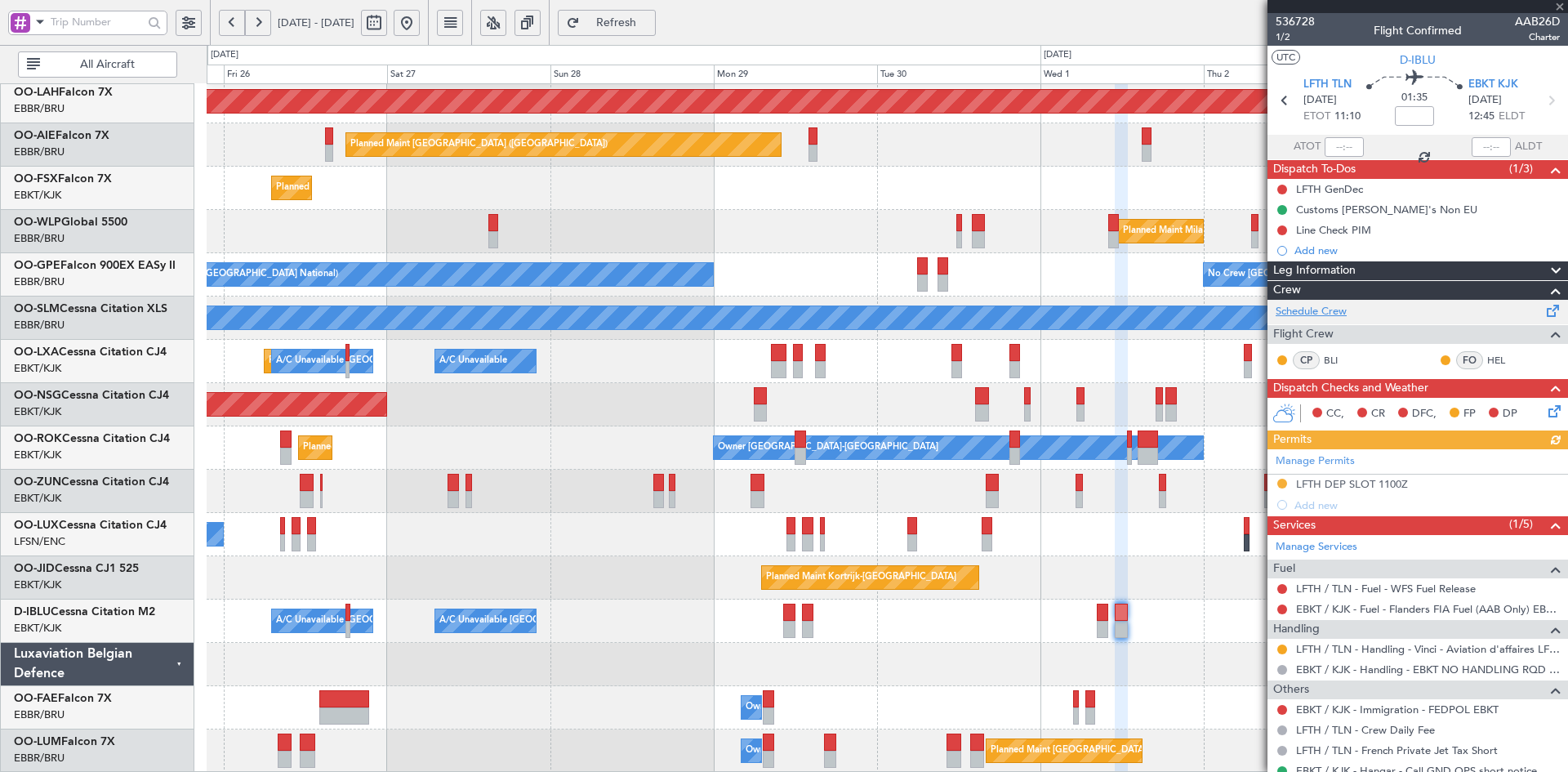
click at [1338, 316] on link "Schedule Crew" at bounding box center [1310, 312] width 71 height 16
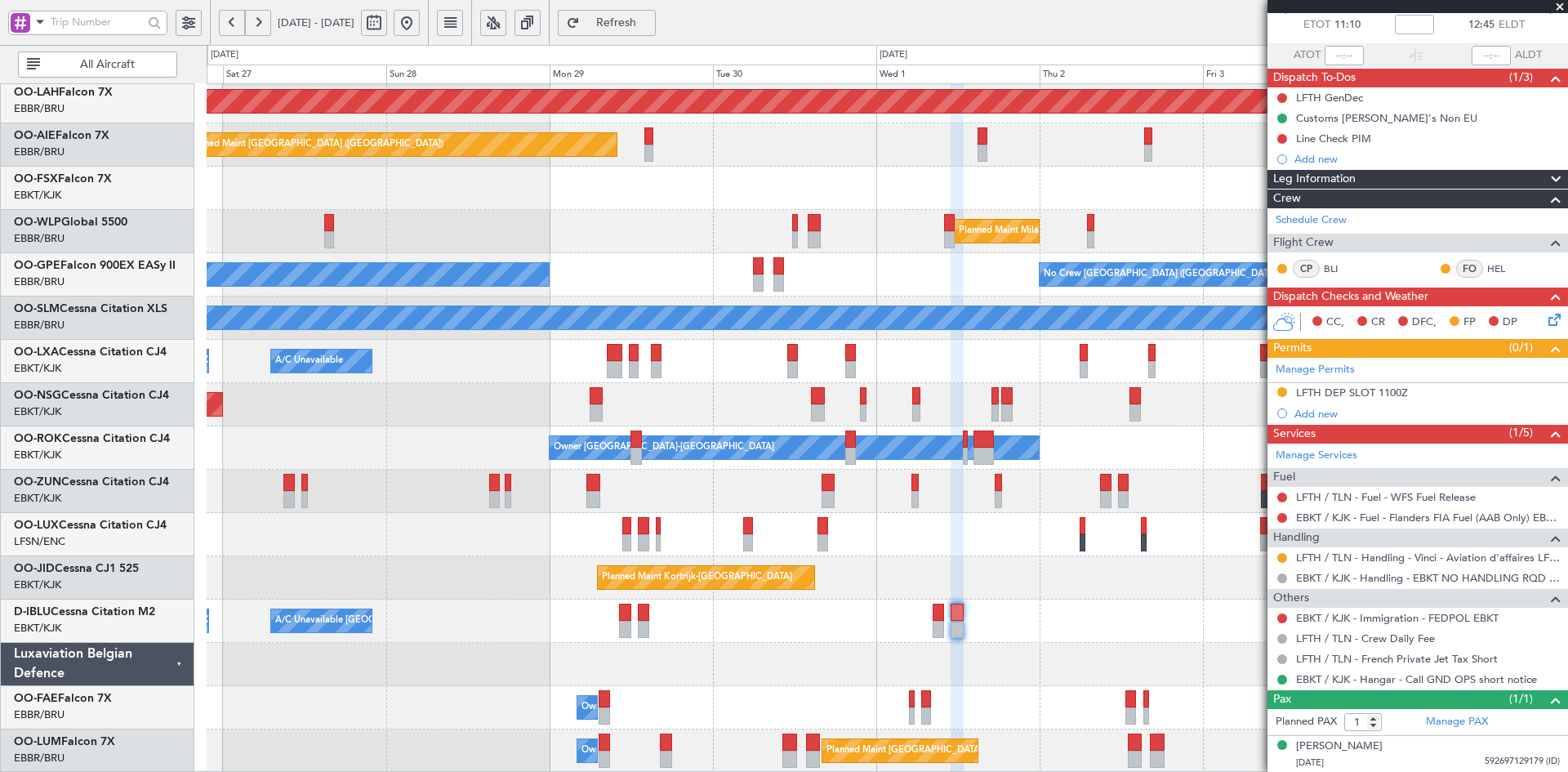
click at [907, 372] on div "A/C Unavailable [GEOGRAPHIC_DATA] ([GEOGRAPHIC_DATA] National) A/C Unavailable …" at bounding box center [887, 362] width 1360 height 43
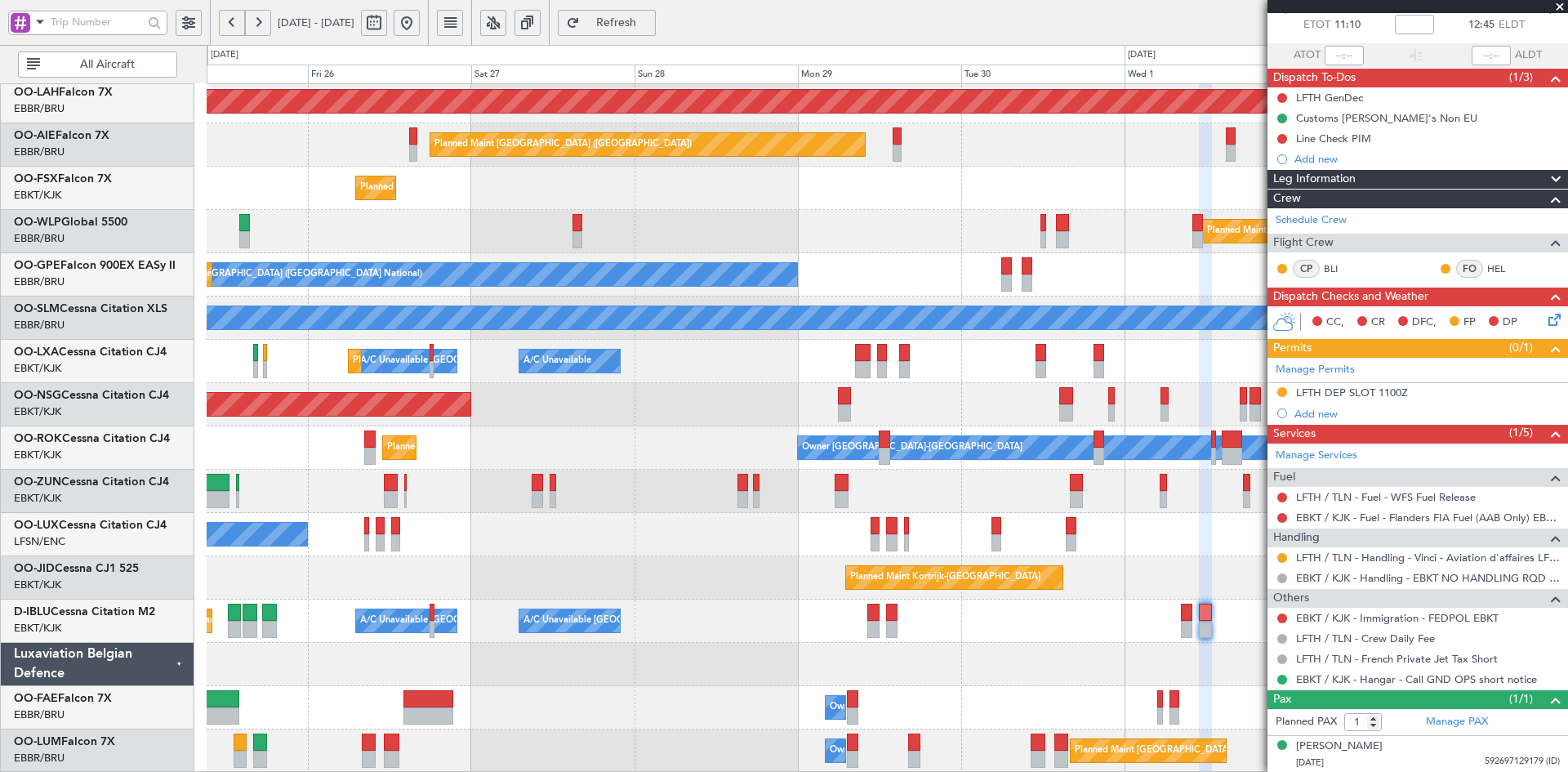
click at [1091, 219] on div "Planned Maint Milan (Linate)" at bounding box center [887, 231] width 1360 height 43
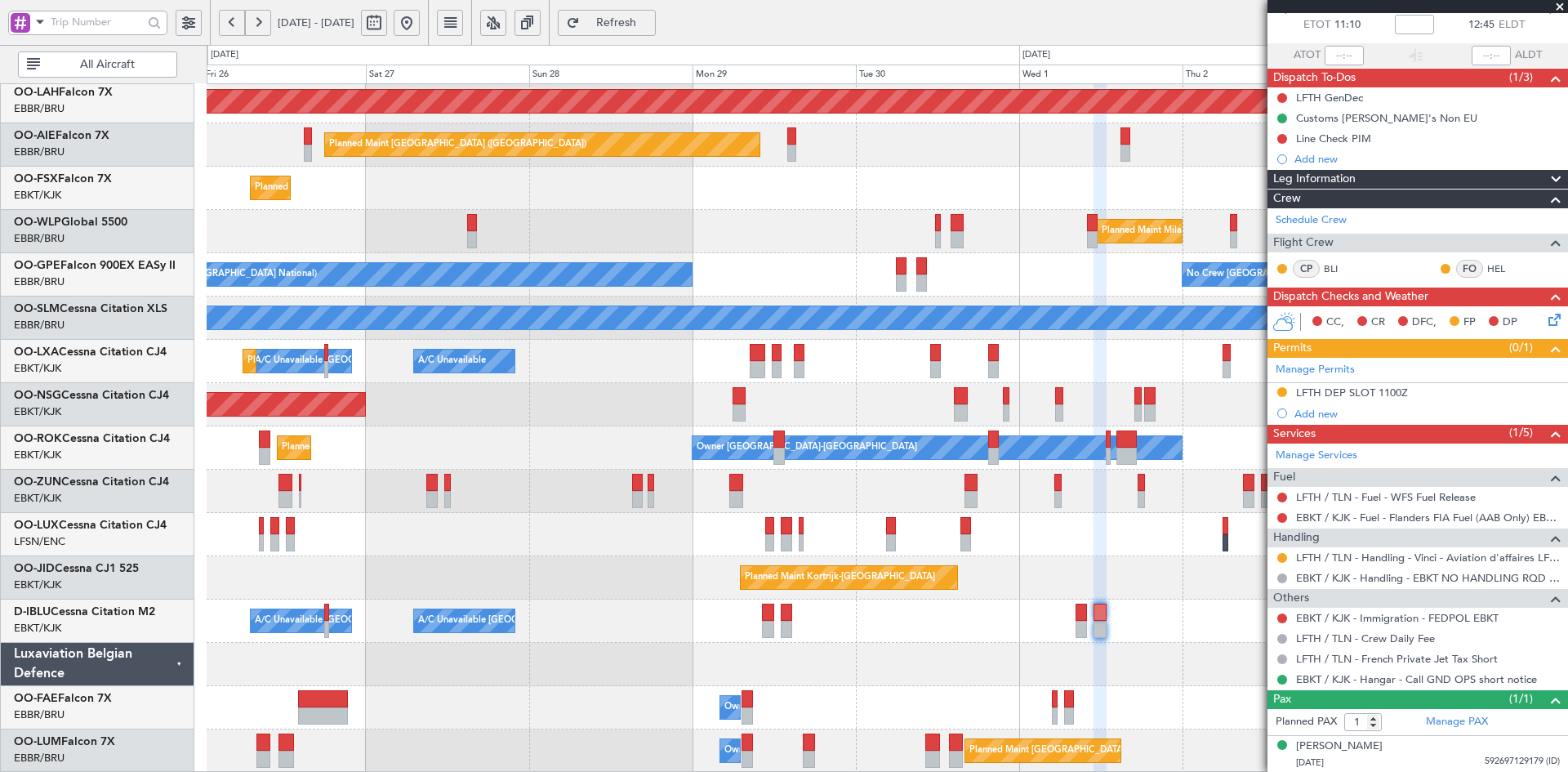
click at [1011, 242] on div "Planned Maint Alton-st Louis (St Louis Regl) Planned Maint London (Farnborough)…" at bounding box center [887, 340] width 1360 height 866
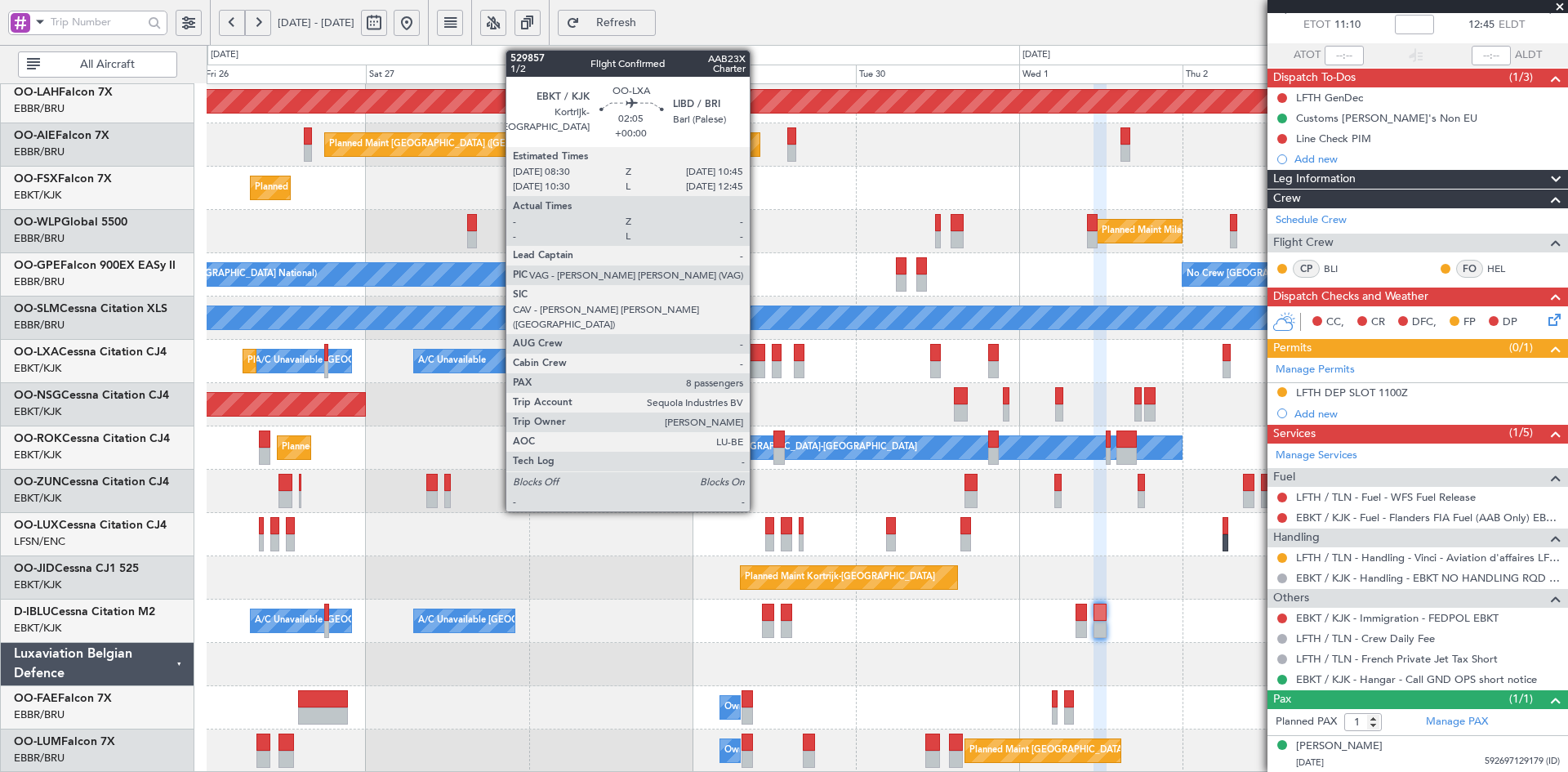
click at [757, 372] on div at bounding box center [757, 369] width 15 height 17
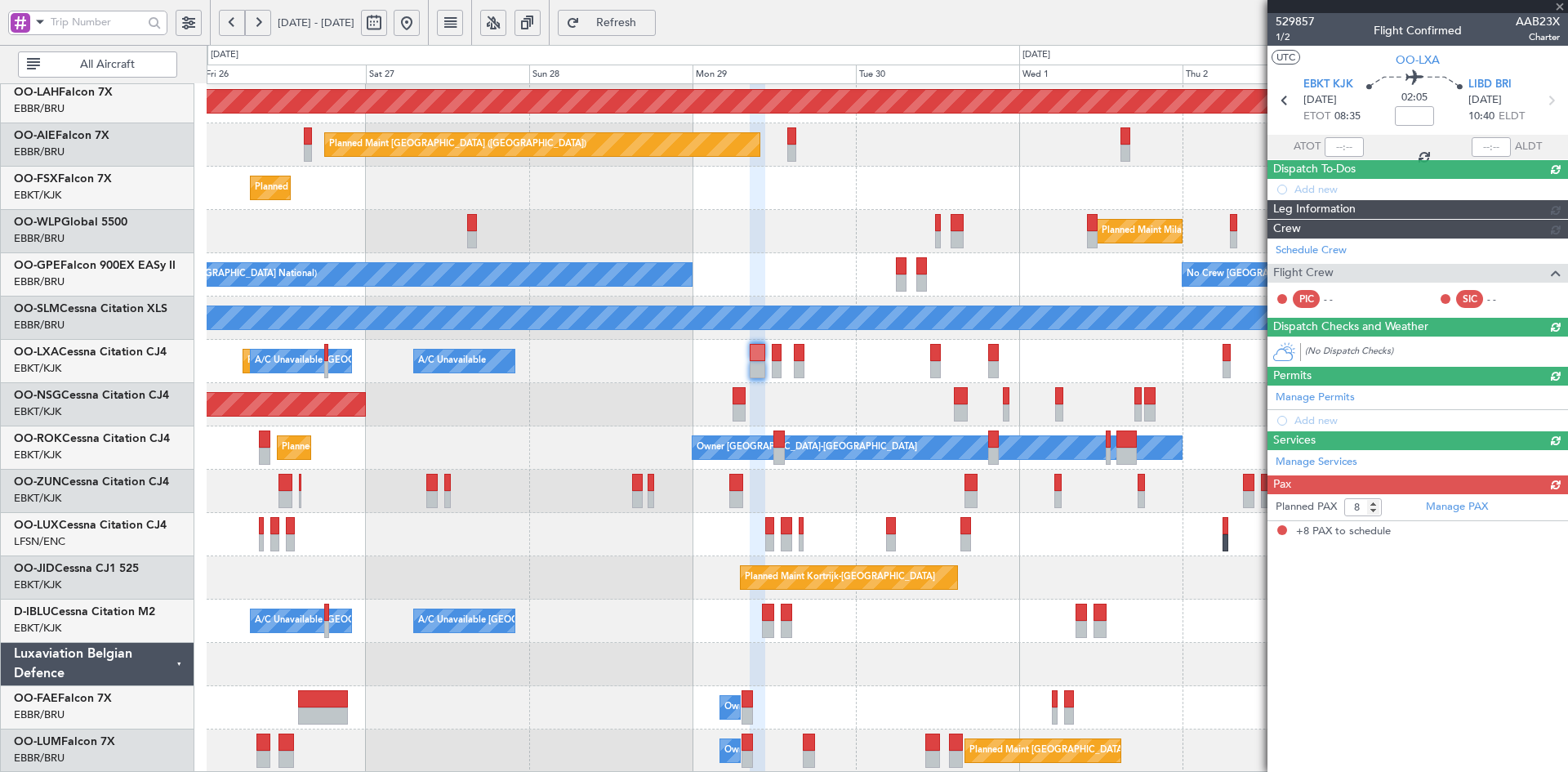
scroll to position [0, 0]
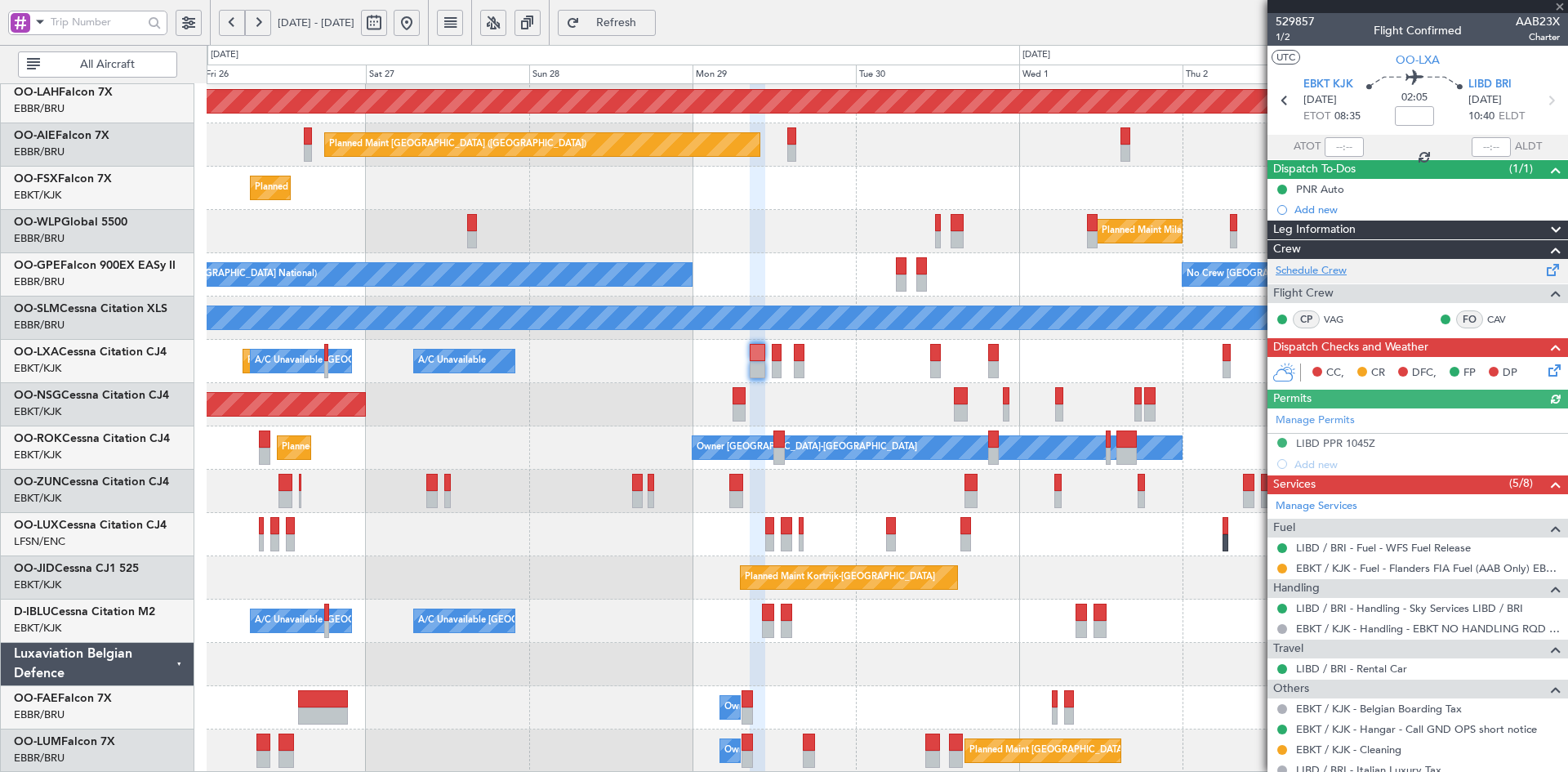
click at [1319, 271] on link "Schedule Crew" at bounding box center [1310, 271] width 71 height 16
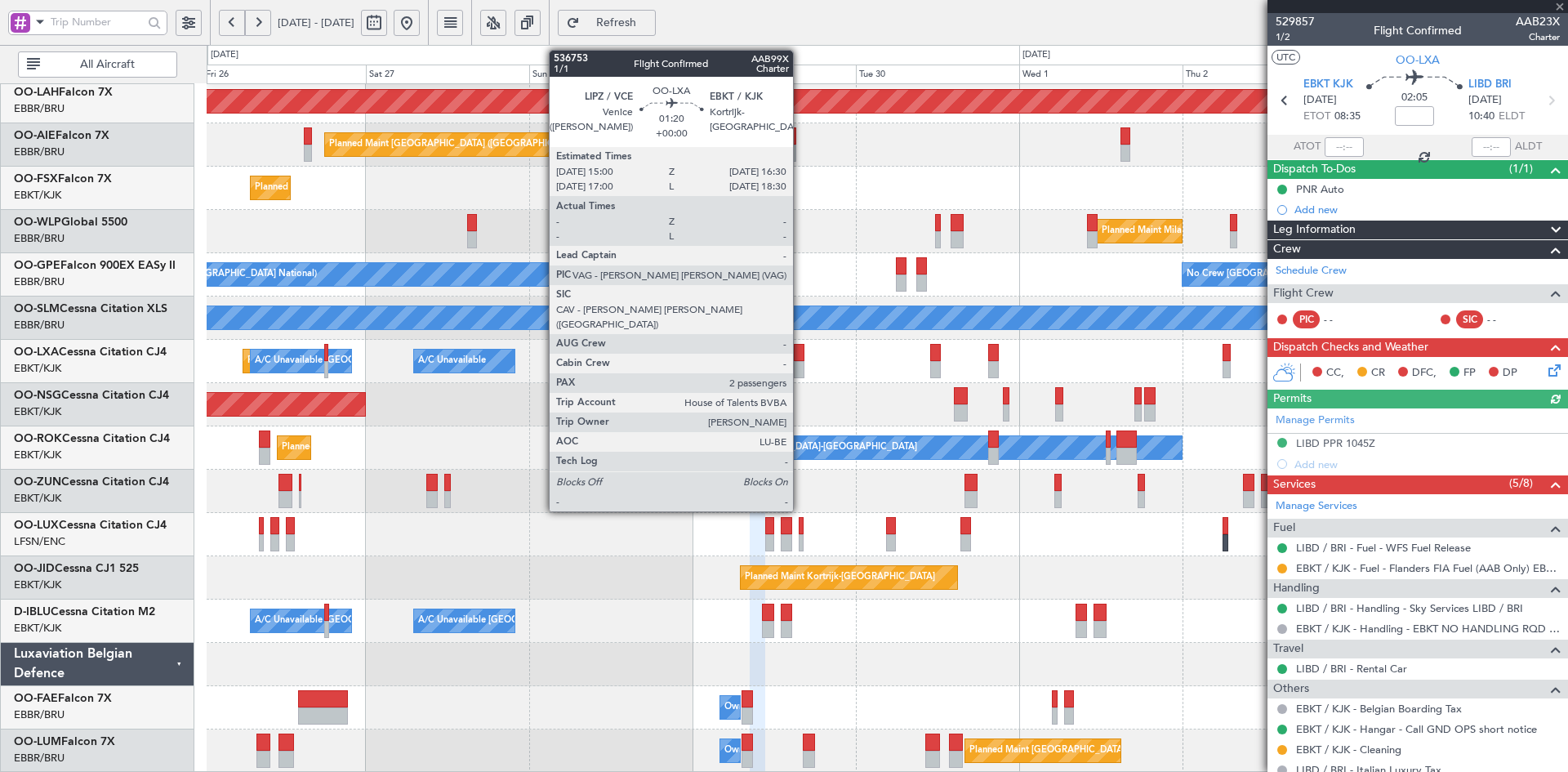
click at [800, 364] on div at bounding box center [799, 369] width 10 height 17
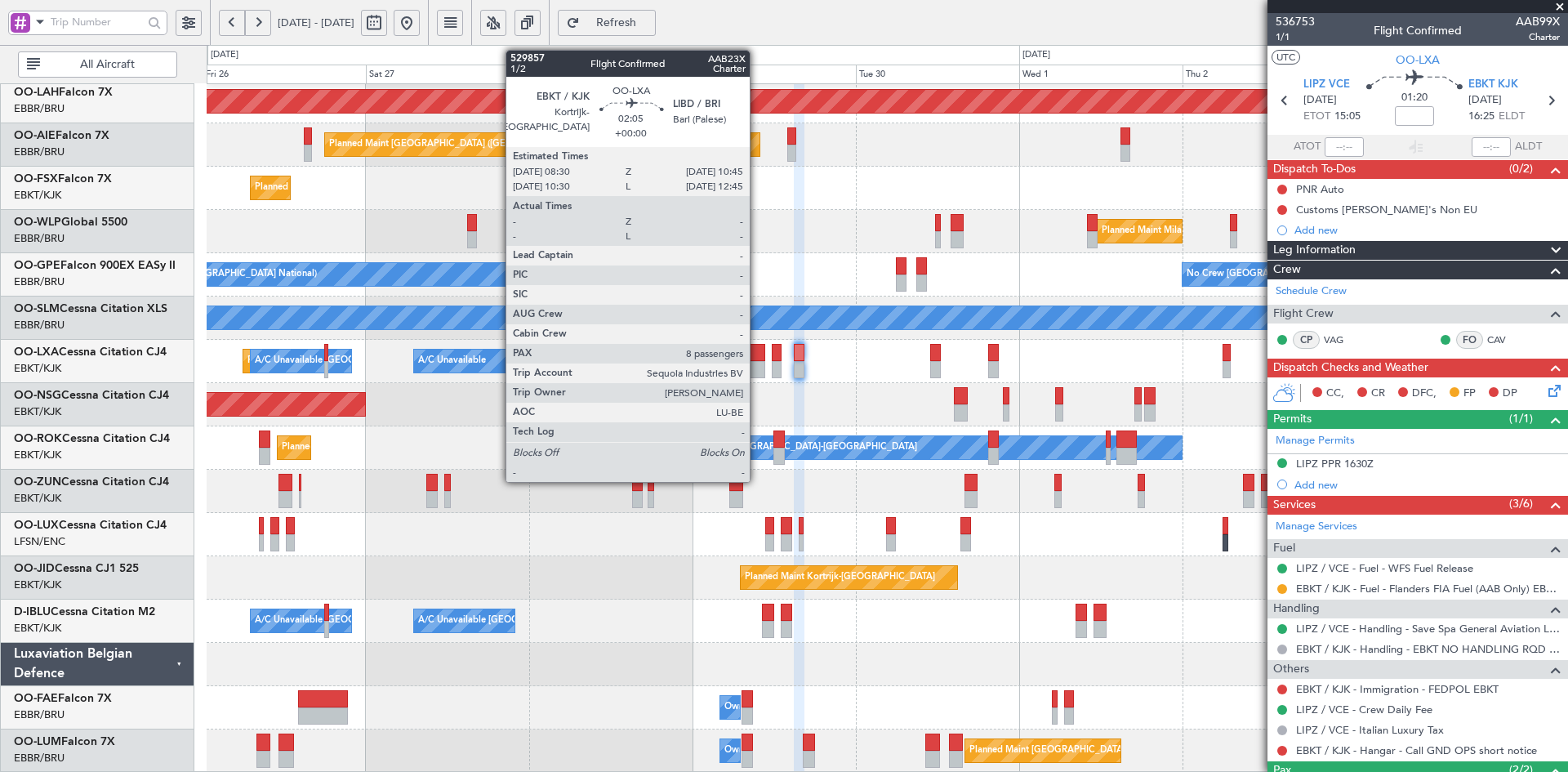
click at [757, 368] on div at bounding box center [757, 369] width 15 height 17
click at [754, 359] on div at bounding box center [757, 352] width 15 height 17
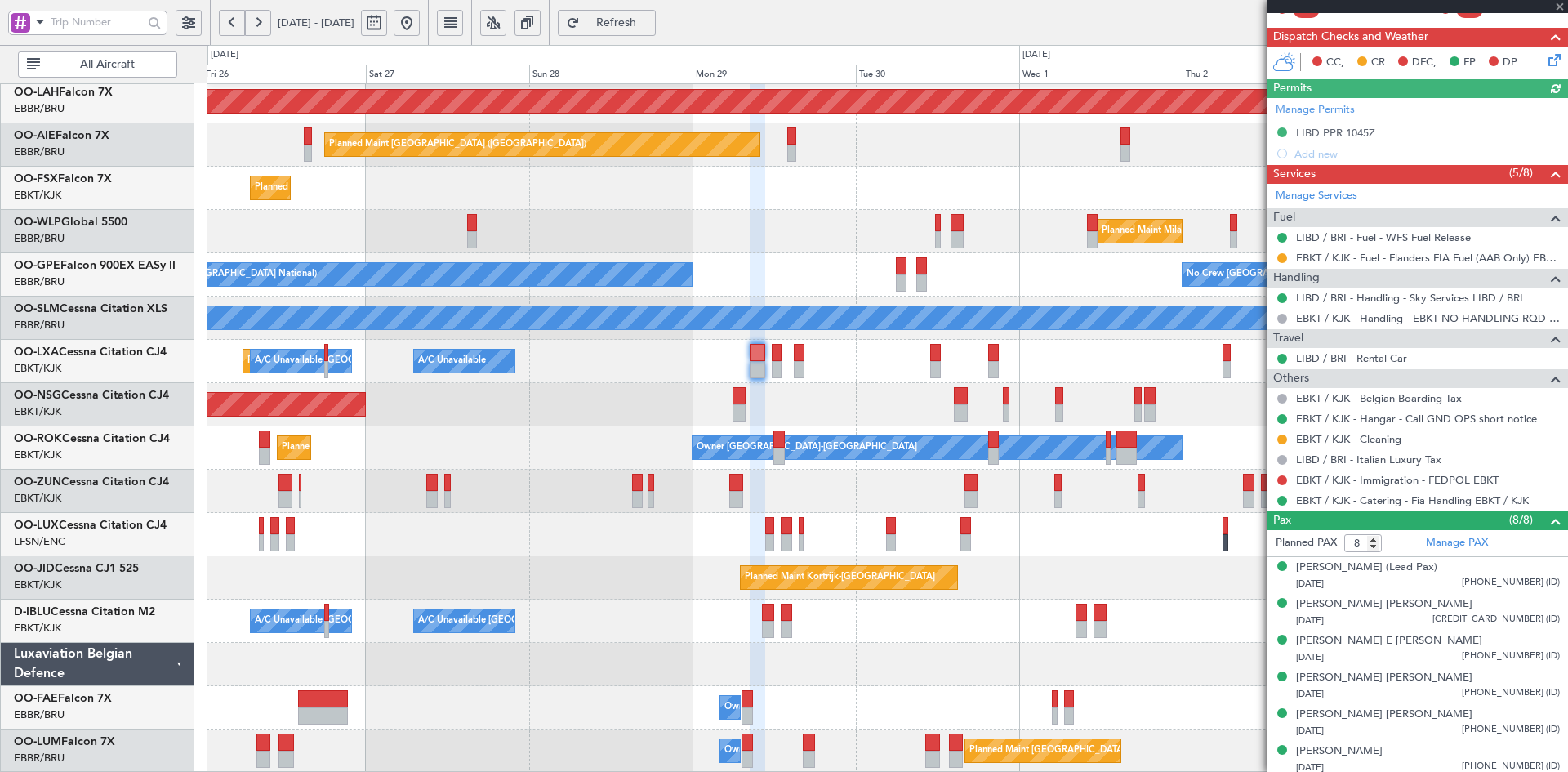
scroll to position [389, 0]
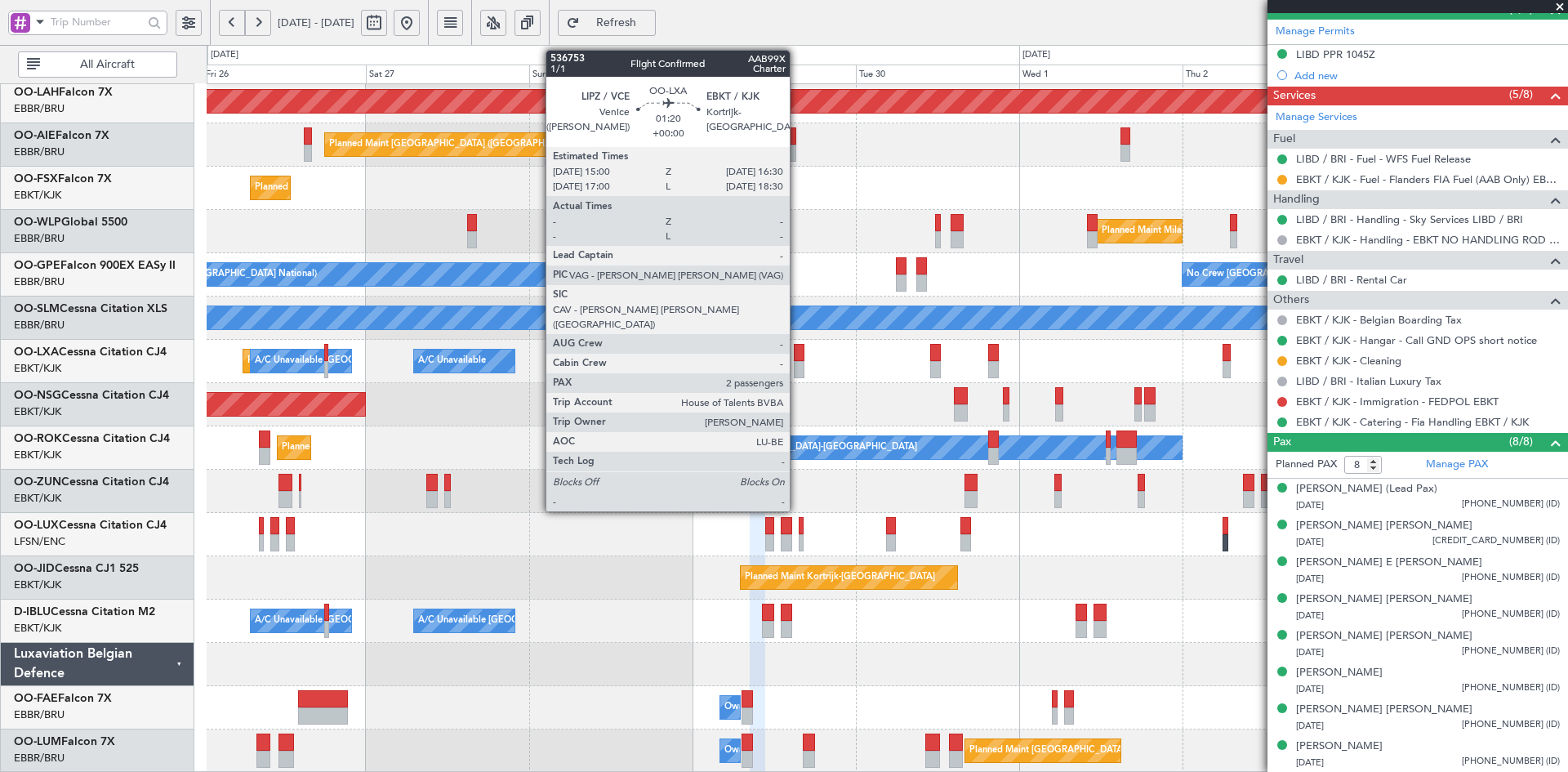
click at [803, 368] on div at bounding box center [799, 369] width 10 height 17
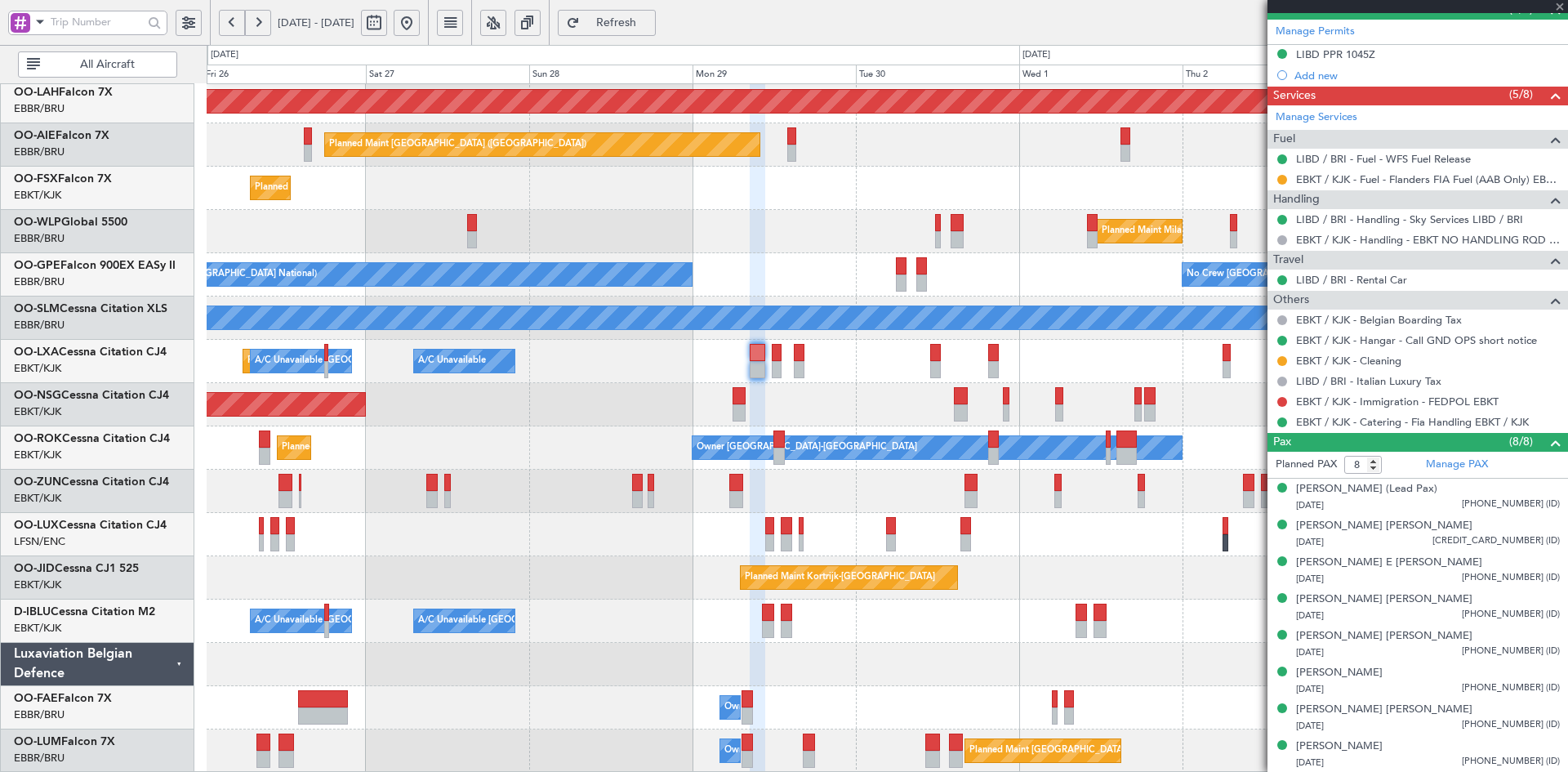
type input "2"
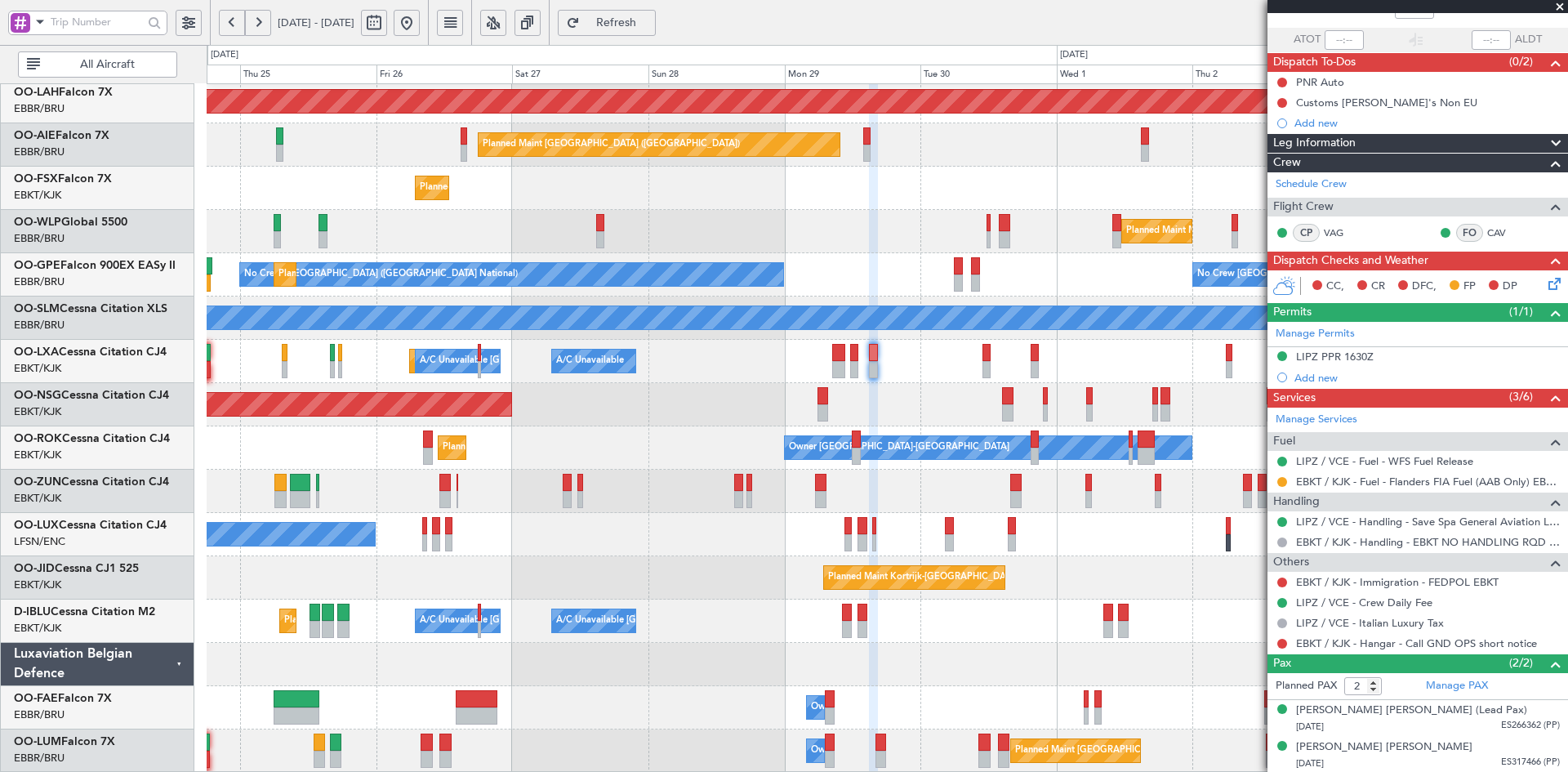
scroll to position [108, 0]
click at [1313, 188] on link "Schedule Crew" at bounding box center [1310, 183] width 71 height 16
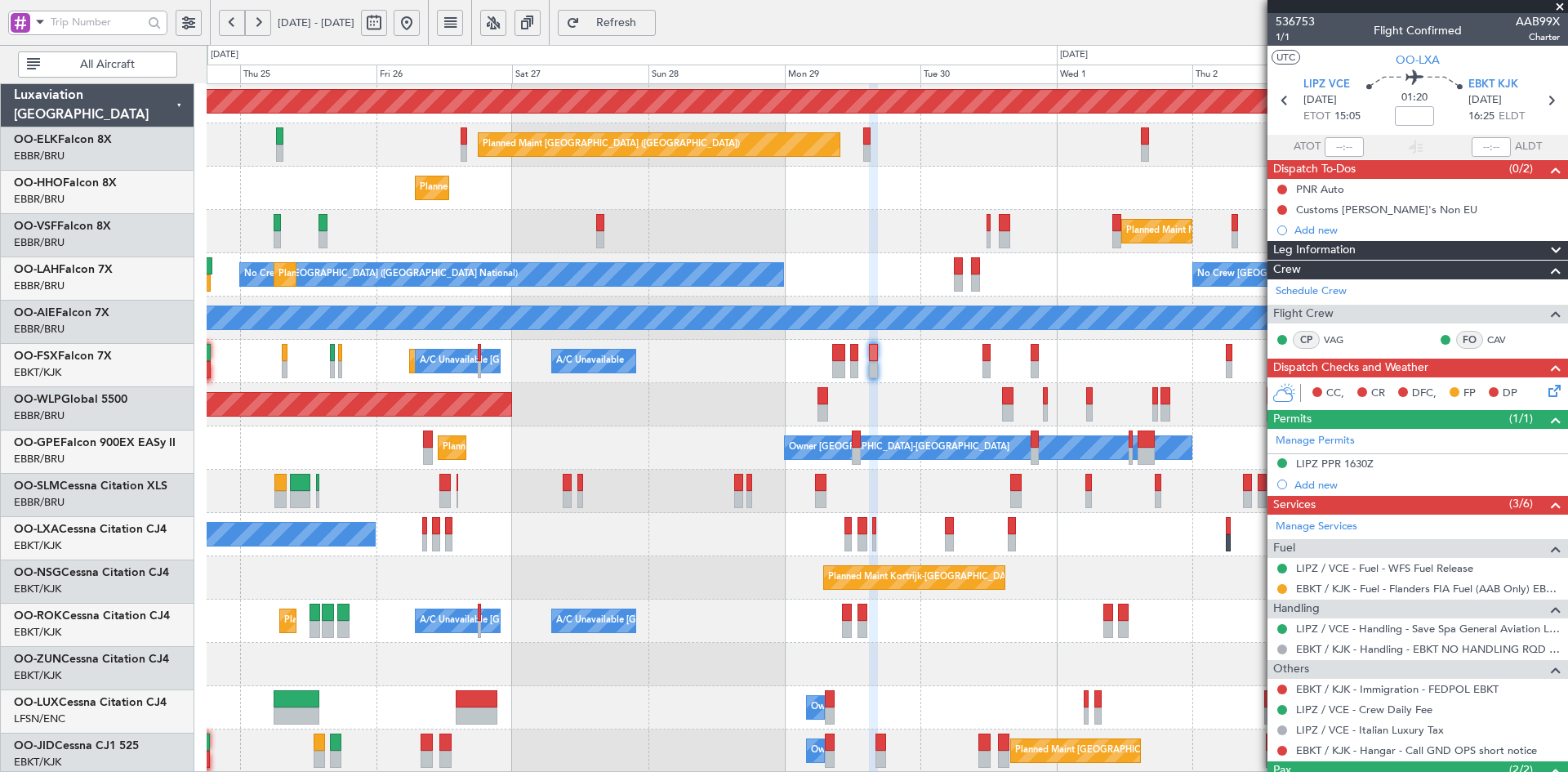
scroll to position [108, 0]
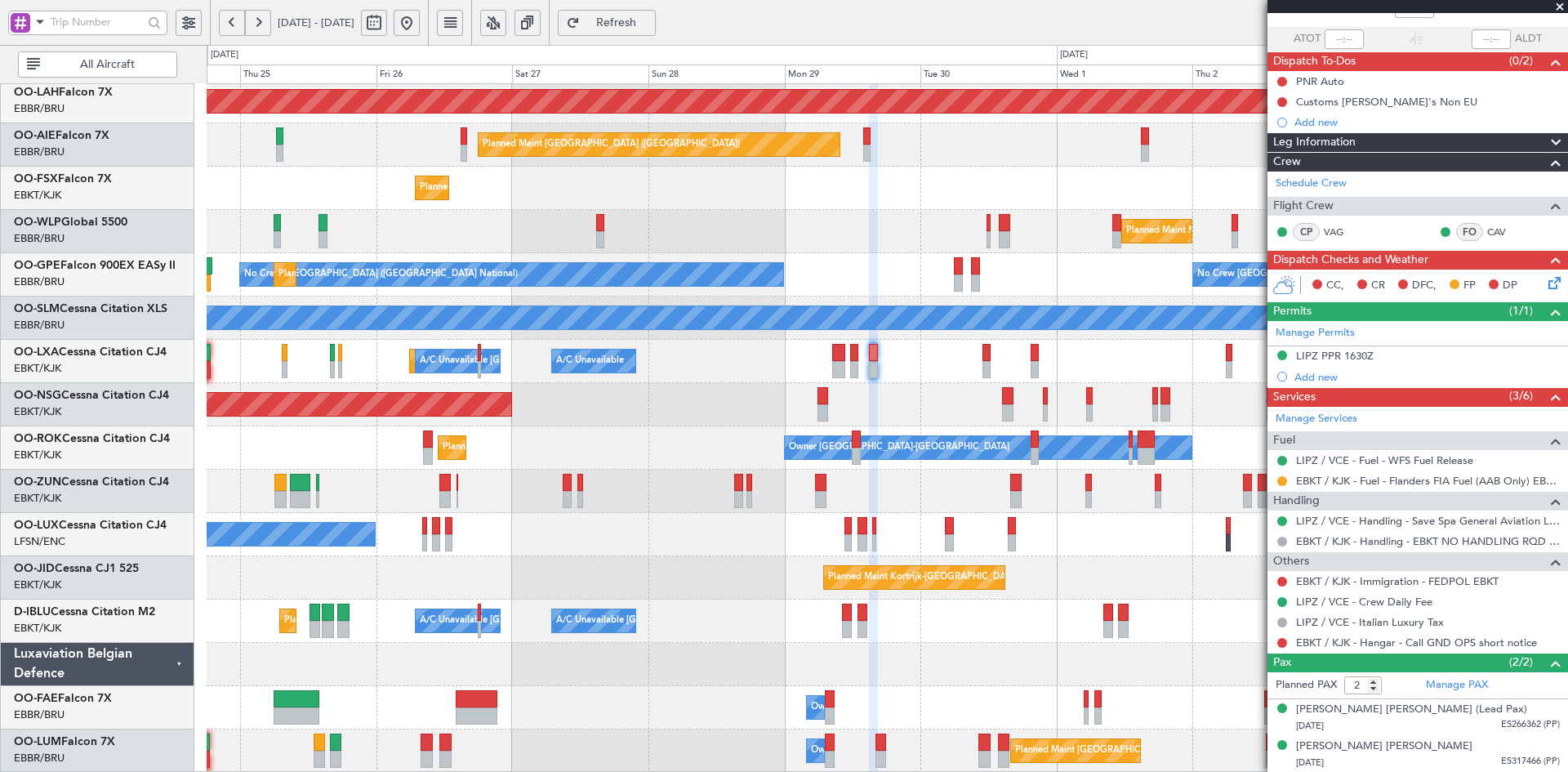
click at [1556, 2] on span at bounding box center [1559, 7] width 16 height 15
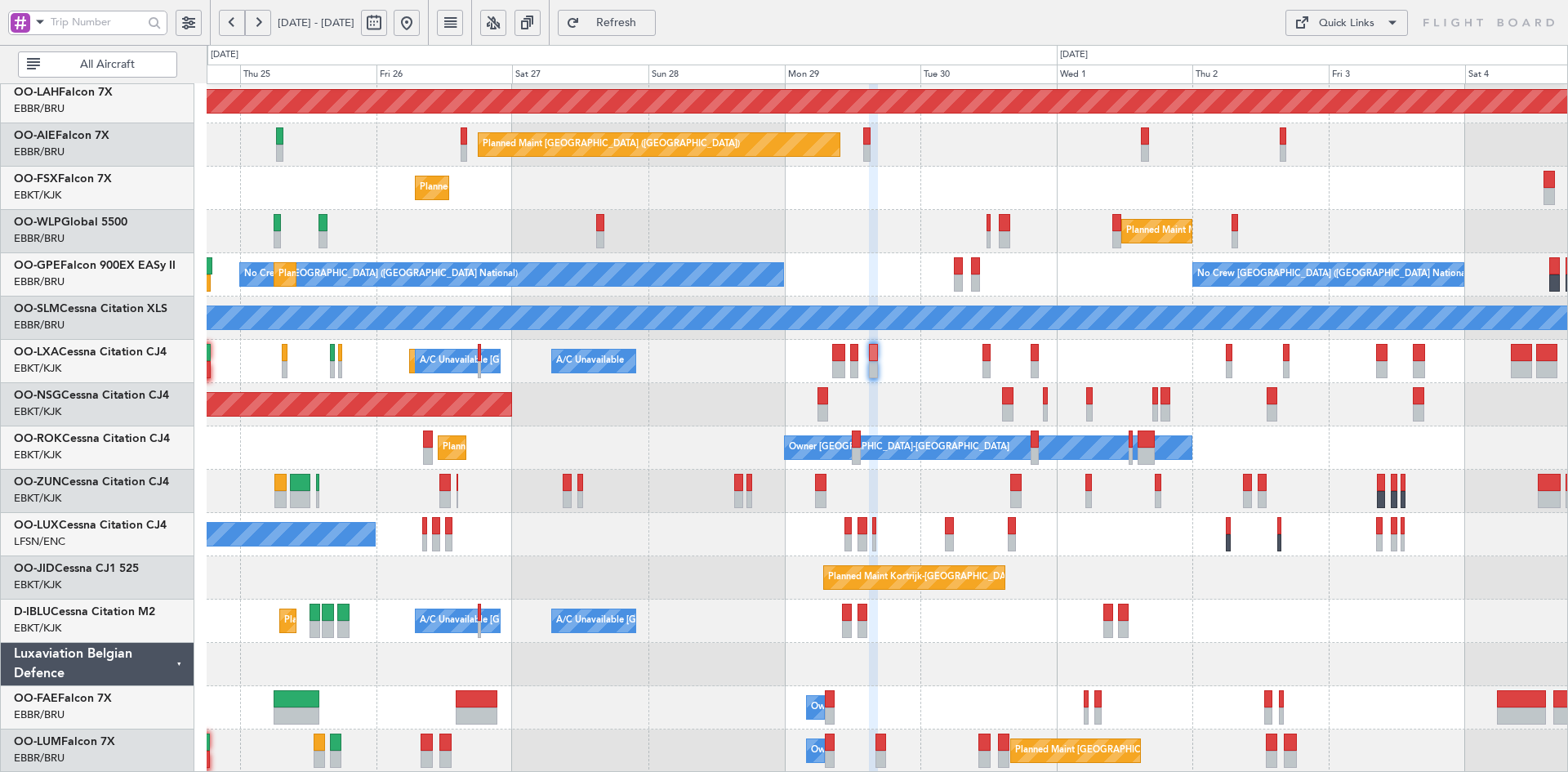
type input "0"
click at [921, 258] on div "Planned Maint [PERSON_NAME]-[GEOGRAPHIC_DATA][PERSON_NAME] ([GEOGRAPHIC_DATA][P…" at bounding box center [887, 340] width 1360 height 866
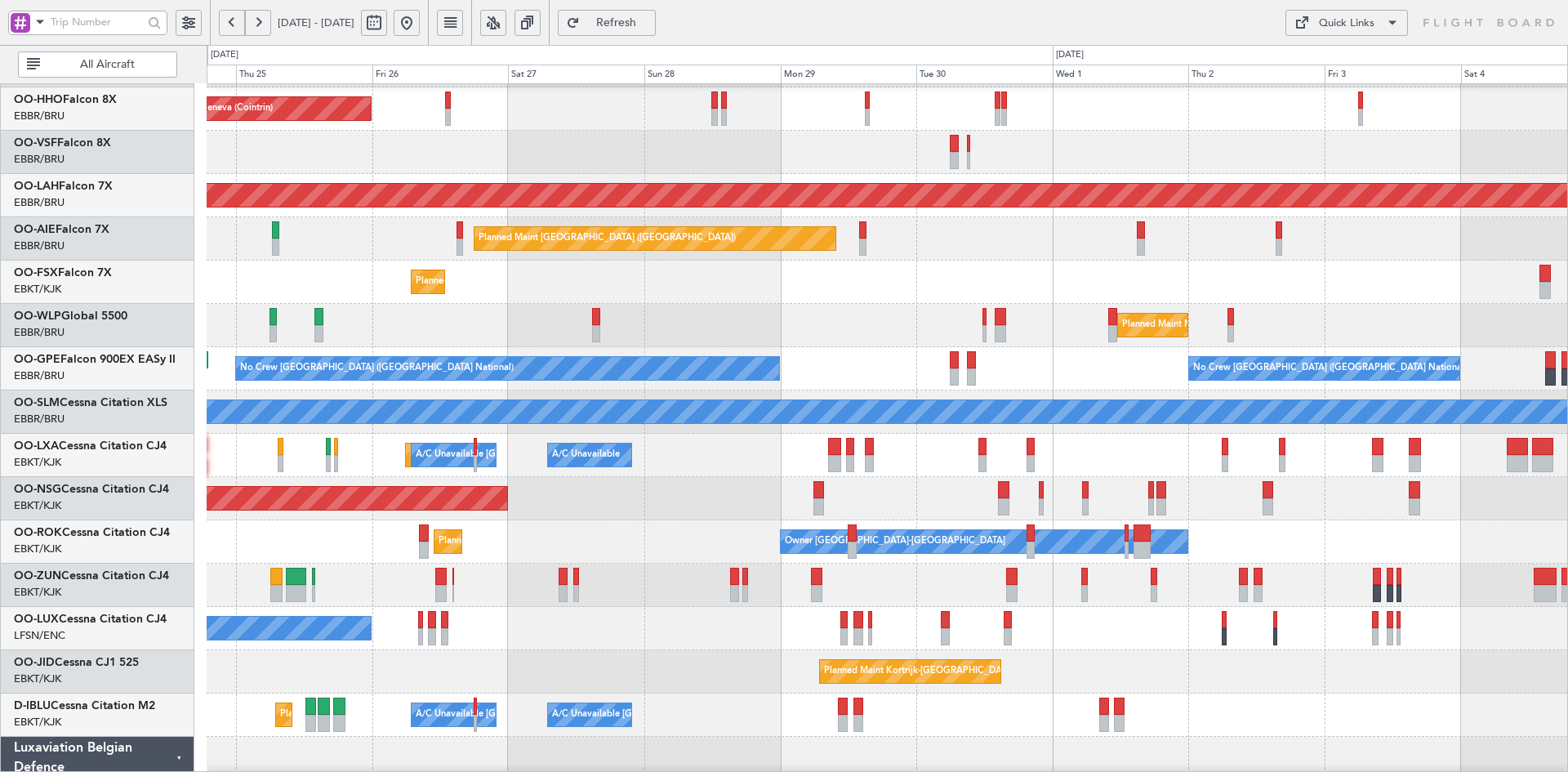
click at [890, 429] on div "Planned Maint Kortrijk-[GEOGRAPHIC_DATA] Planned Maint Geneva ([GEOGRAPHIC_DATA…" at bounding box center [887, 434] width 1360 height 866
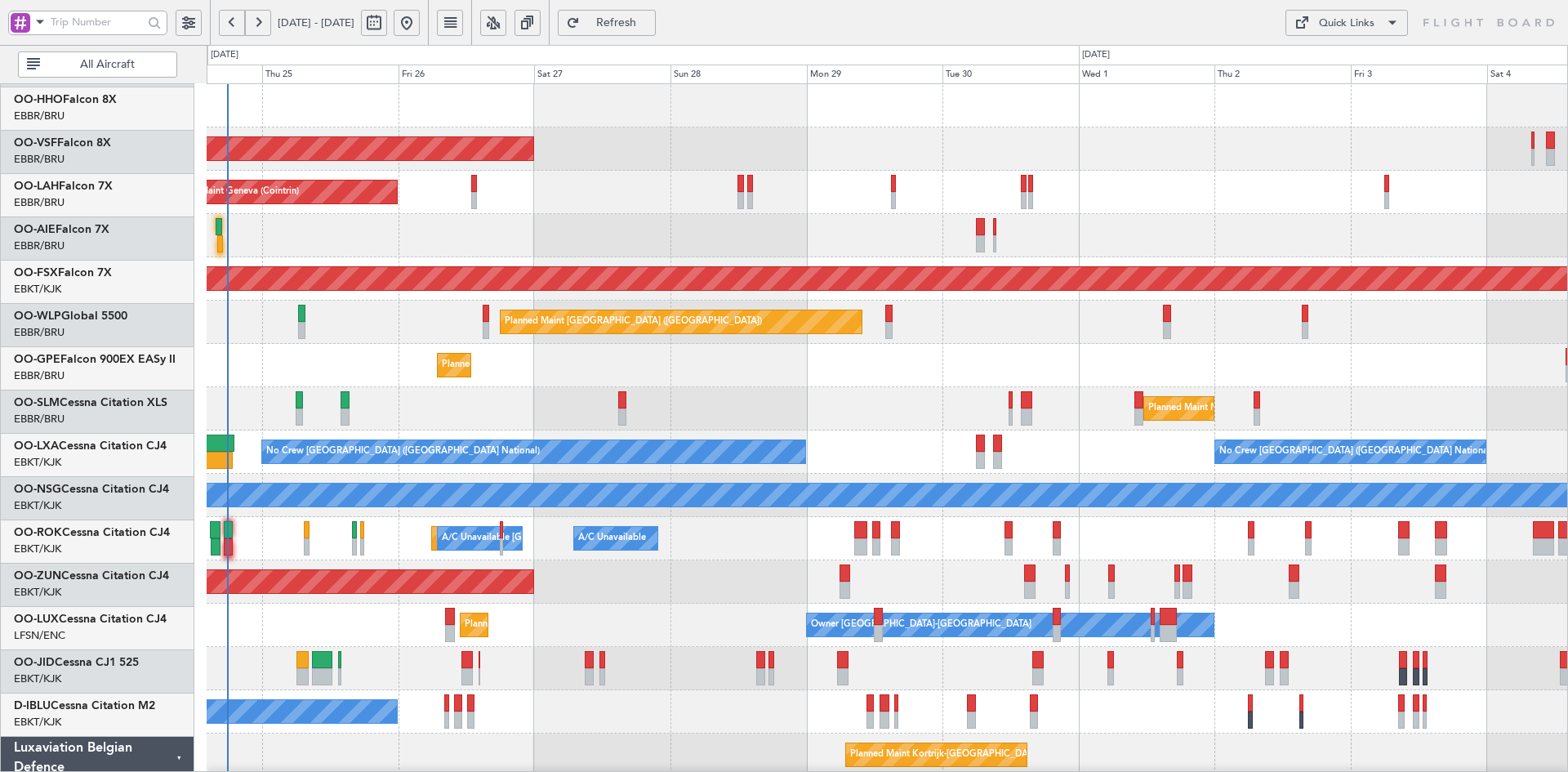
scroll to position [0, 0]
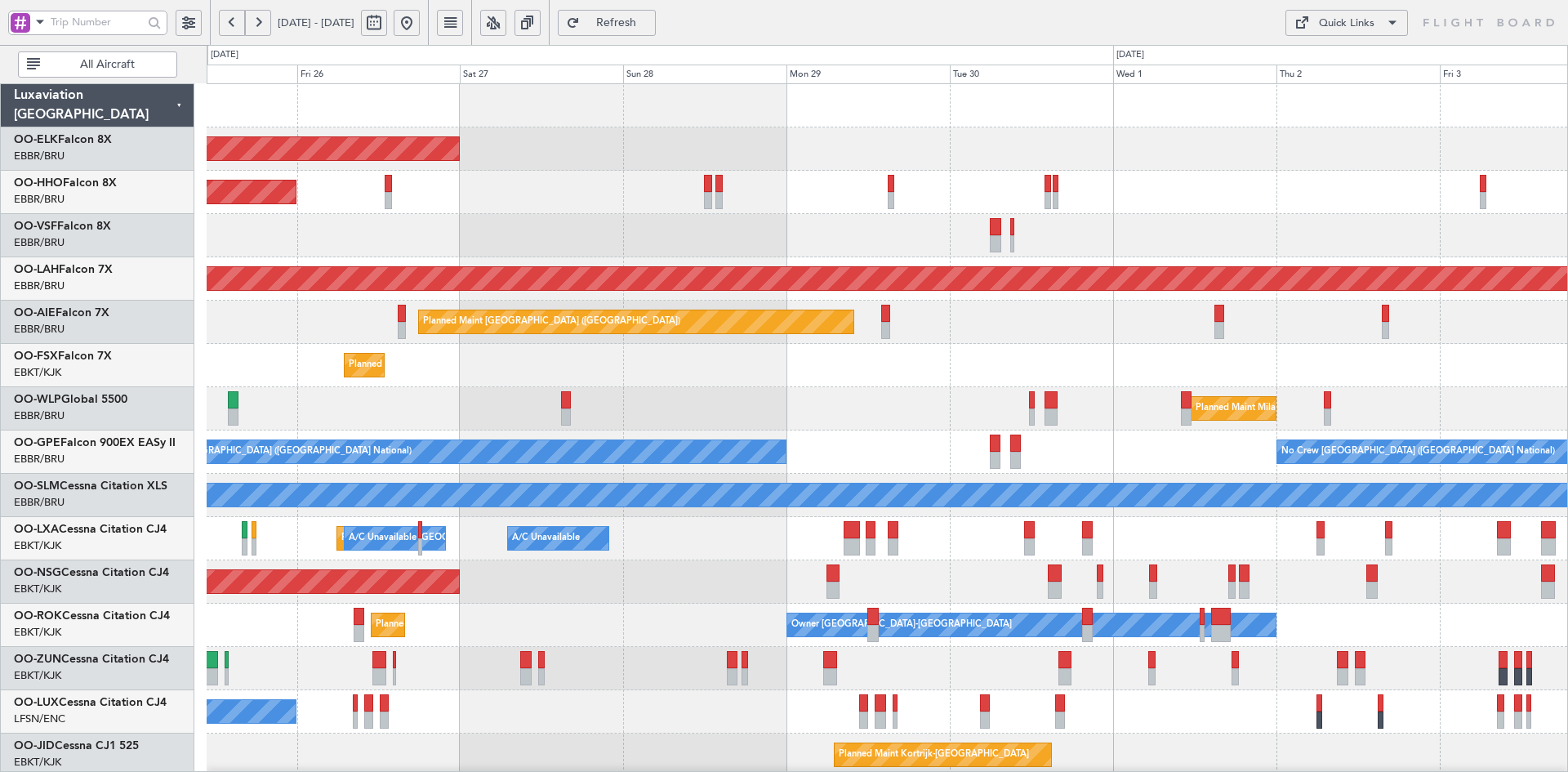
click at [664, 109] on div "Planned Maint Kortrijk-[GEOGRAPHIC_DATA] Planned Maint Geneva ([GEOGRAPHIC_DATA…" at bounding box center [887, 517] width 1360 height 866
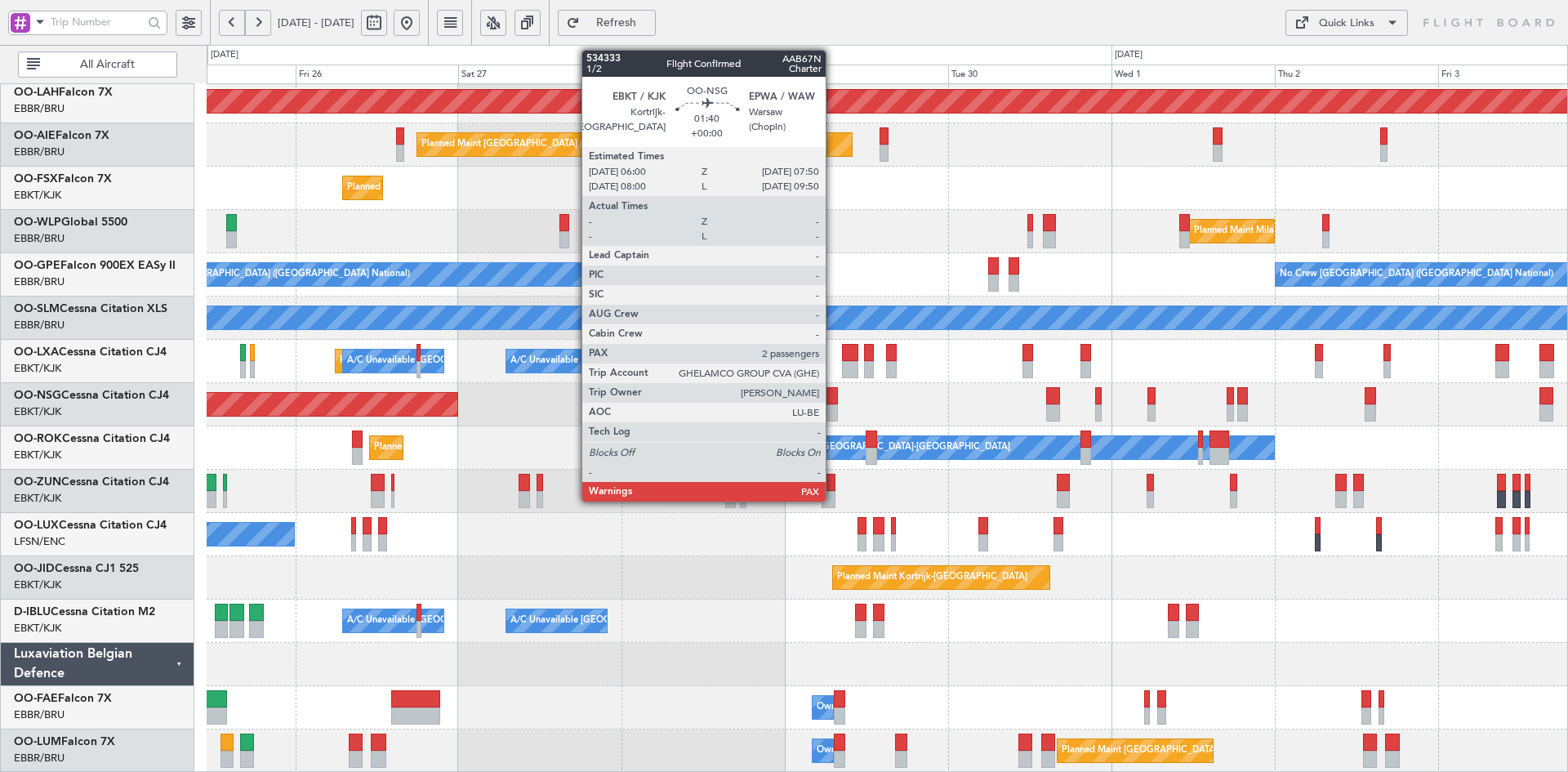
click at [833, 410] on div at bounding box center [830, 413] width 13 height 17
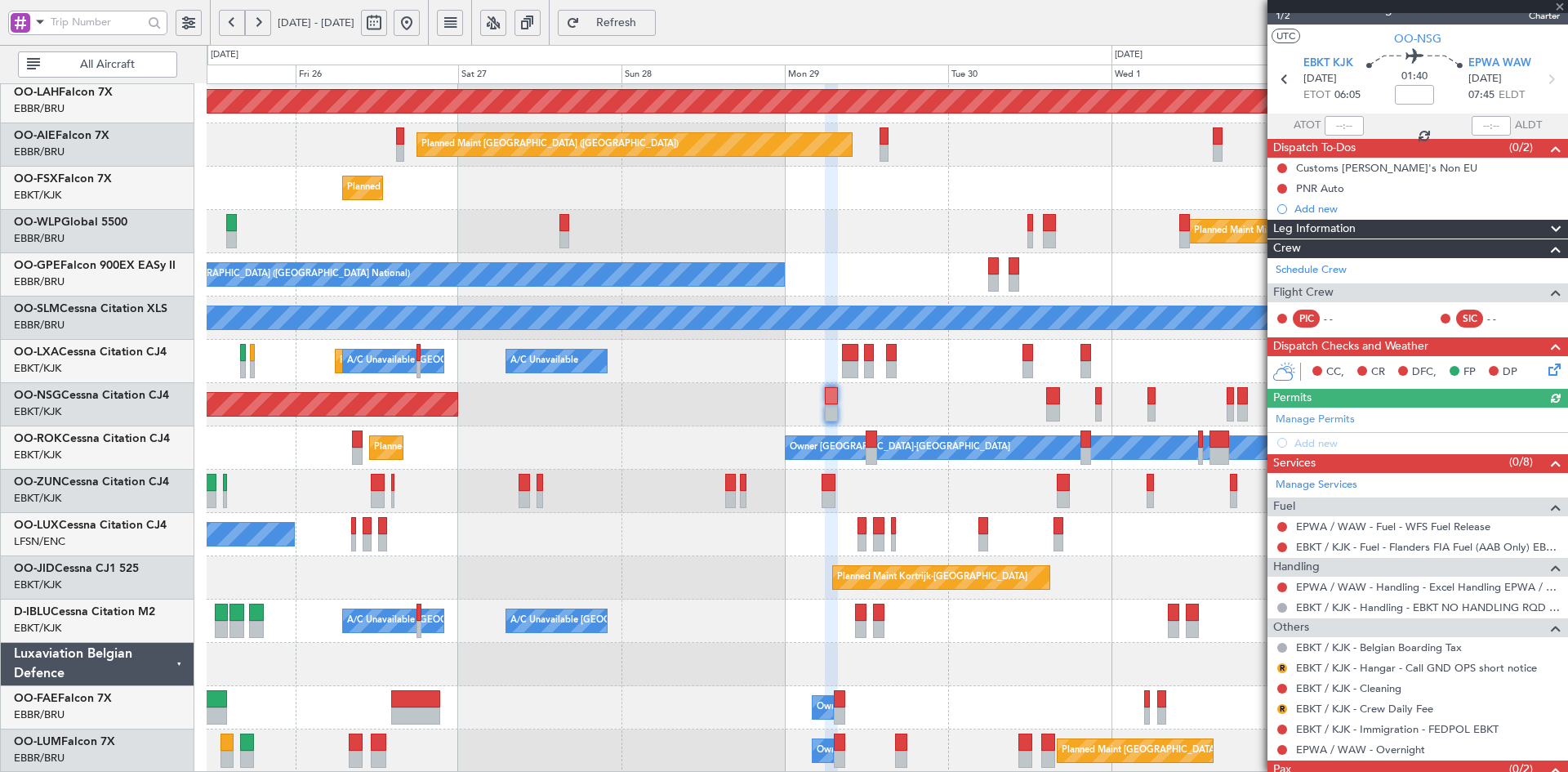
scroll to position [0, 0]
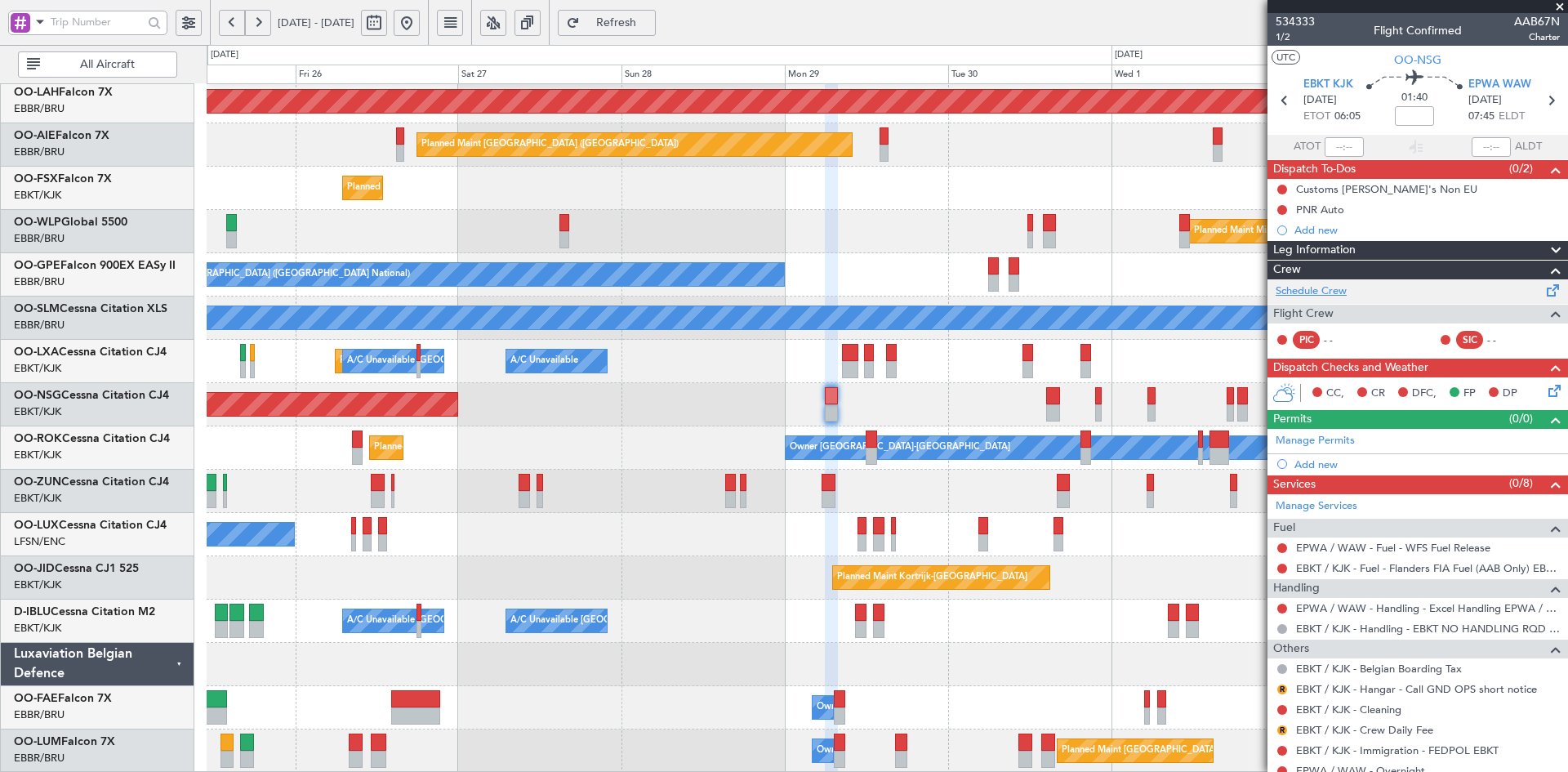
click at [1325, 292] on link "Schedule Crew" at bounding box center [1310, 291] width 71 height 16
click at [1559, 3] on span at bounding box center [1559, 7] width 16 height 15
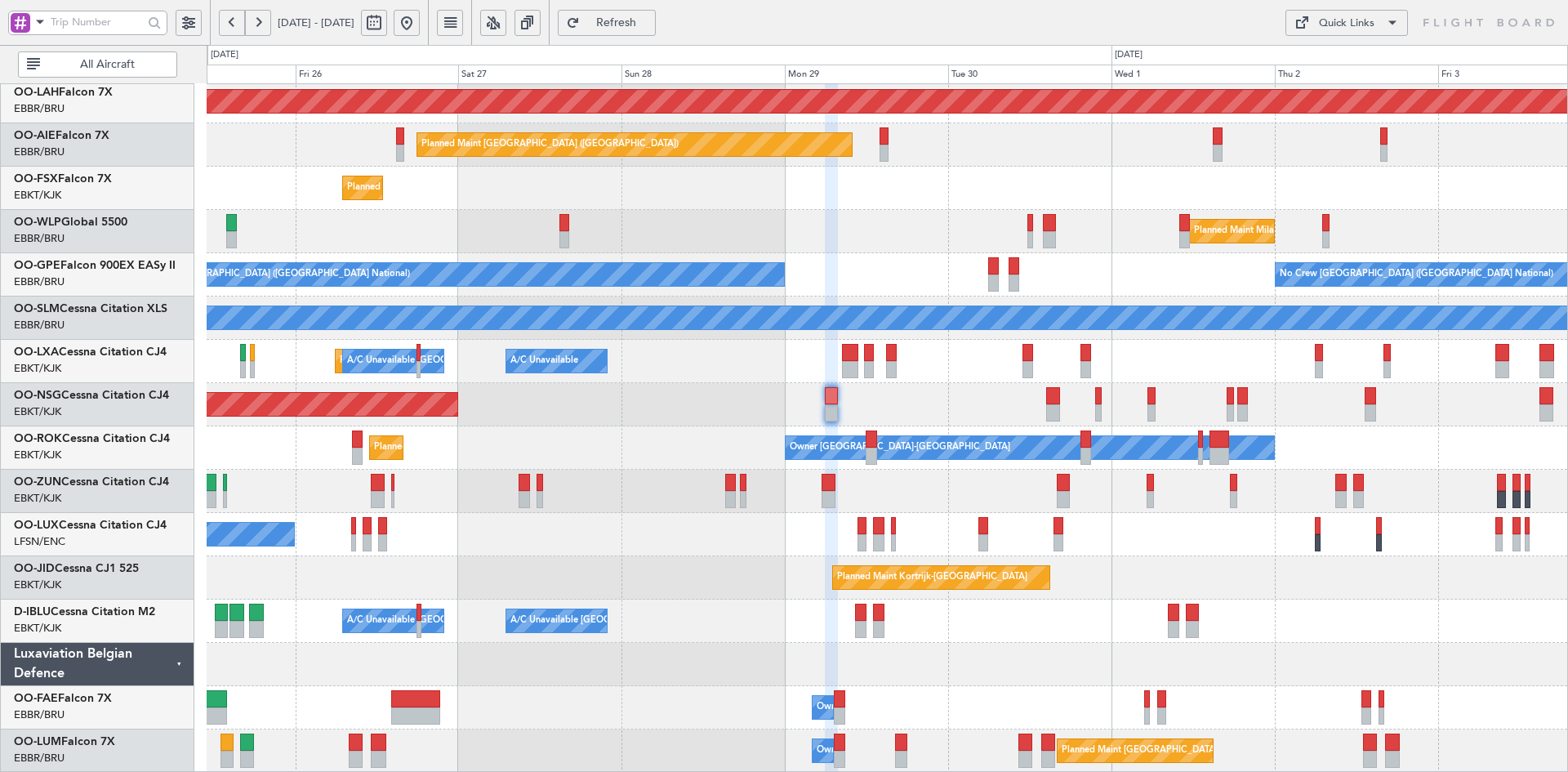
type input "0"
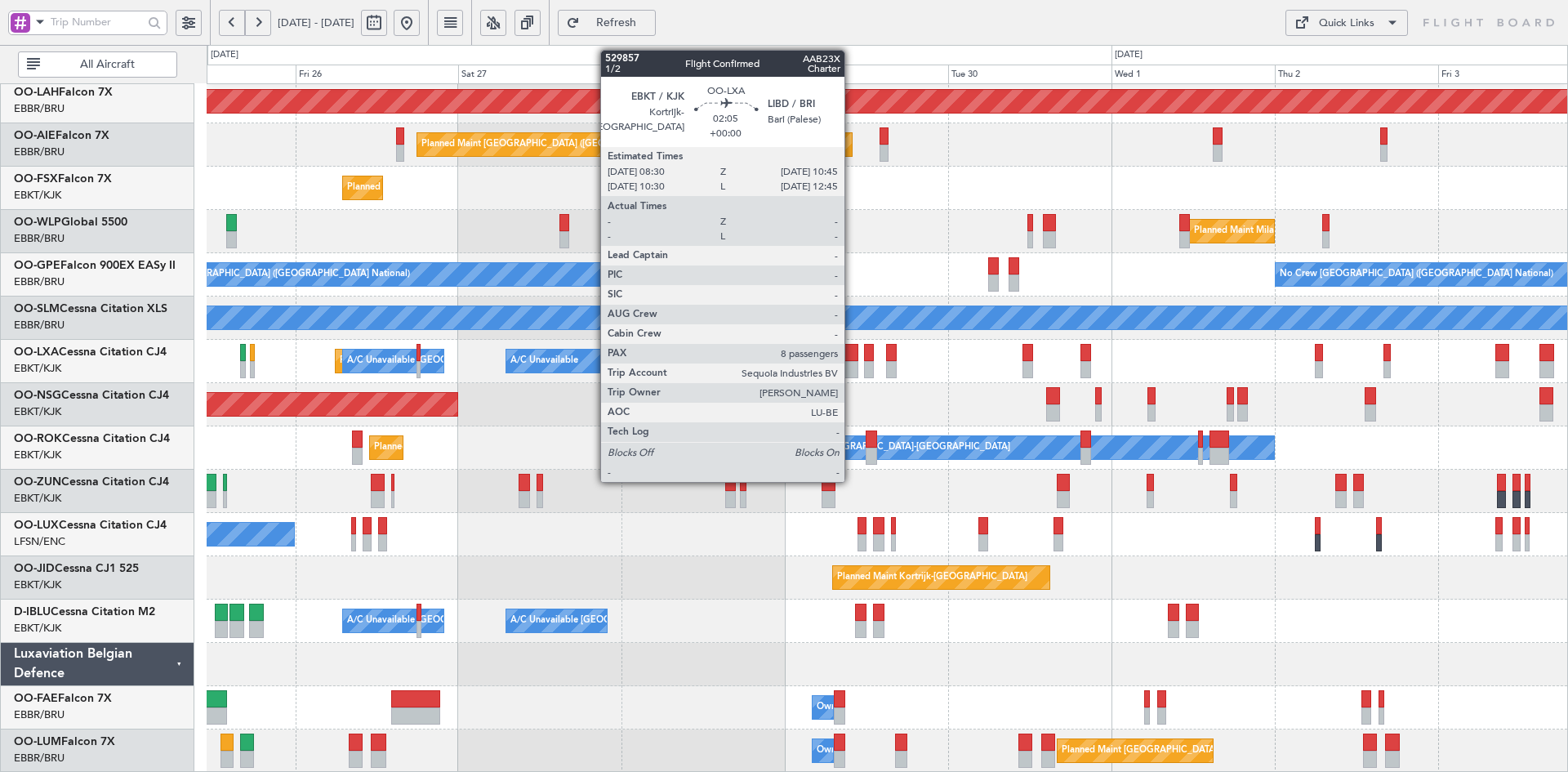
click at [852, 363] on div at bounding box center [849, 369] width 15 height 17
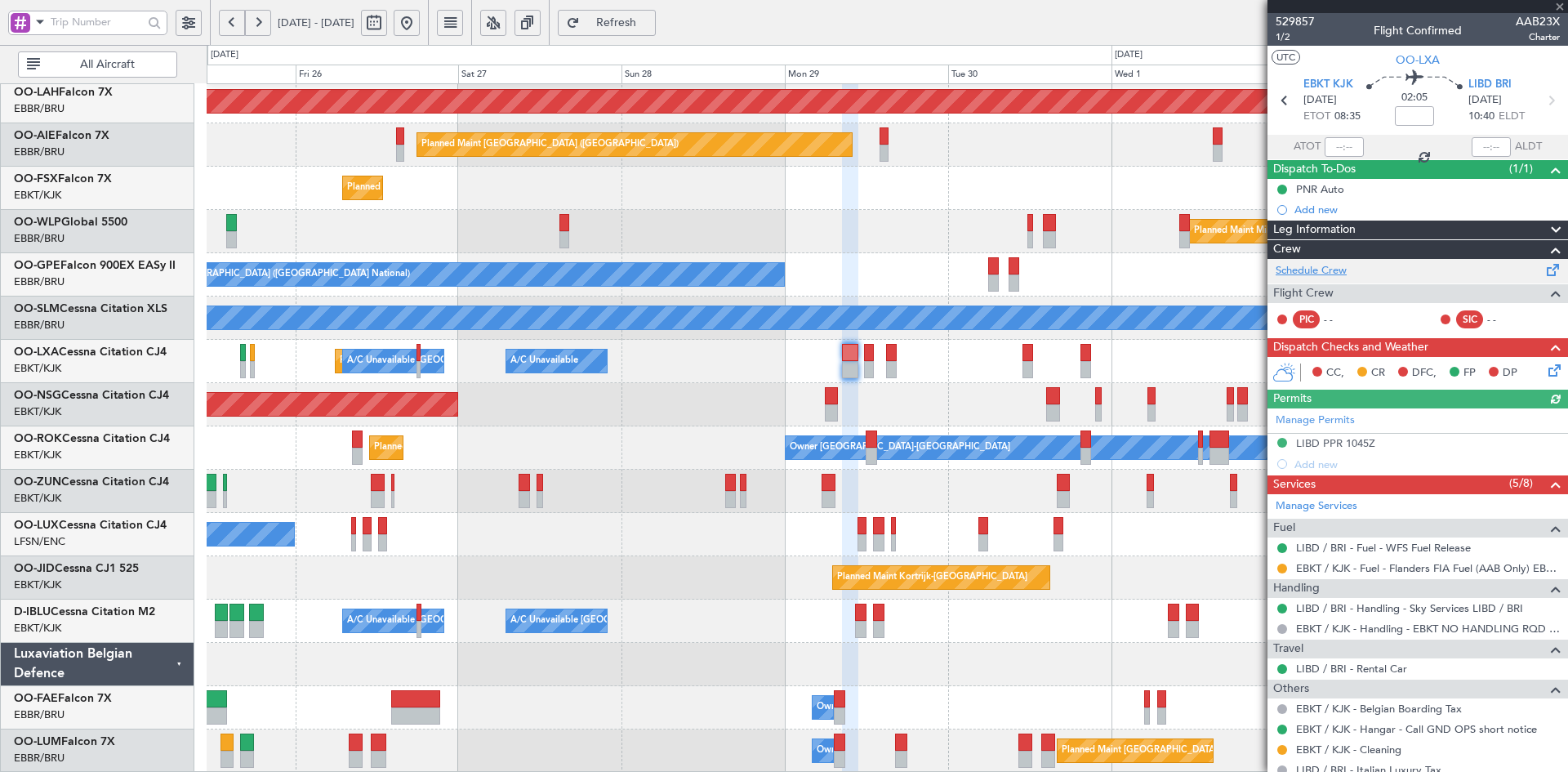
click at [1309, 267] on link "Schedule Crew" at bounding box center [1310, 271] width 71 height 16
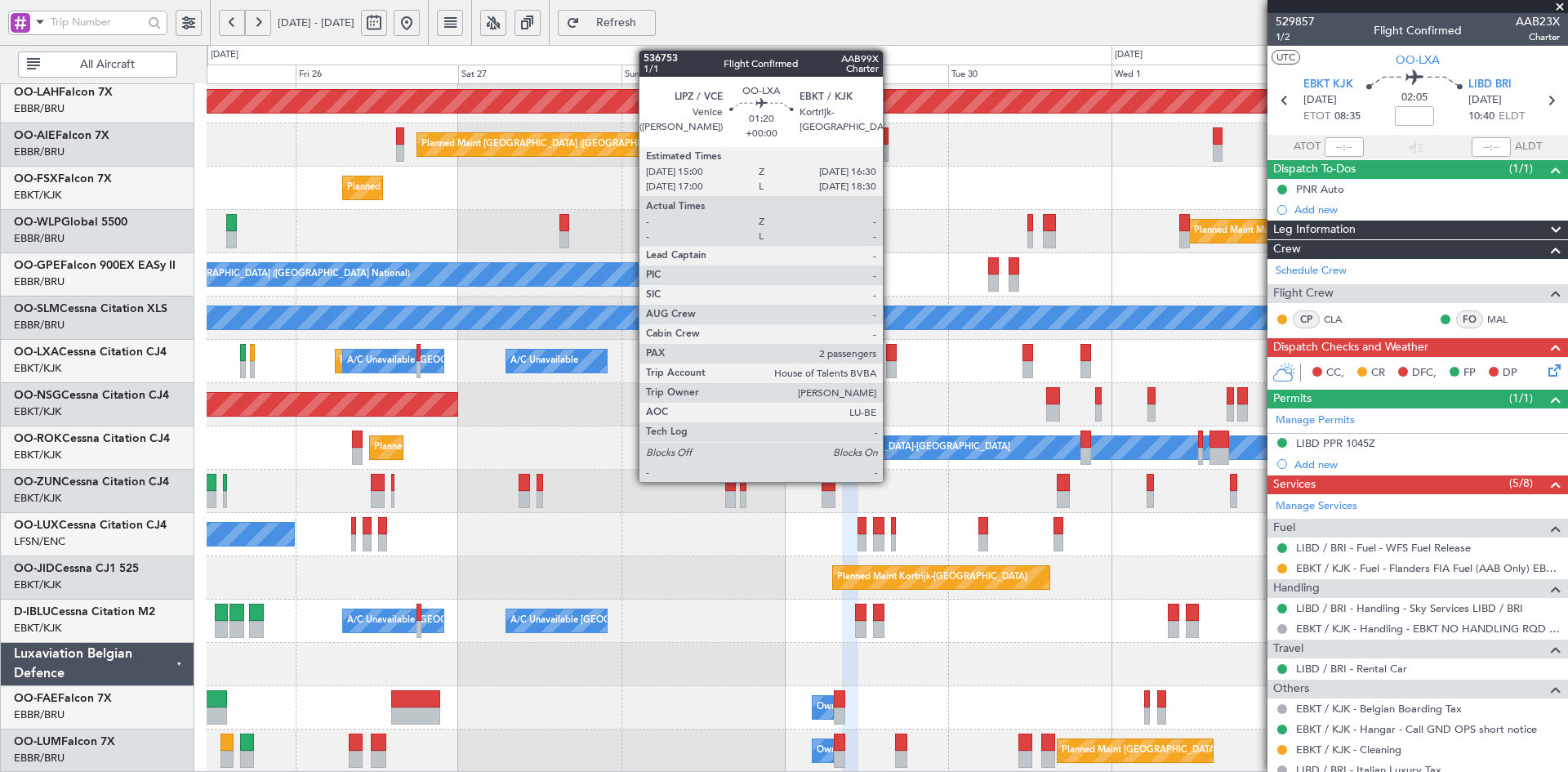
click at [890, 367] on div at bounding box center [891, 369] width 10 height 17
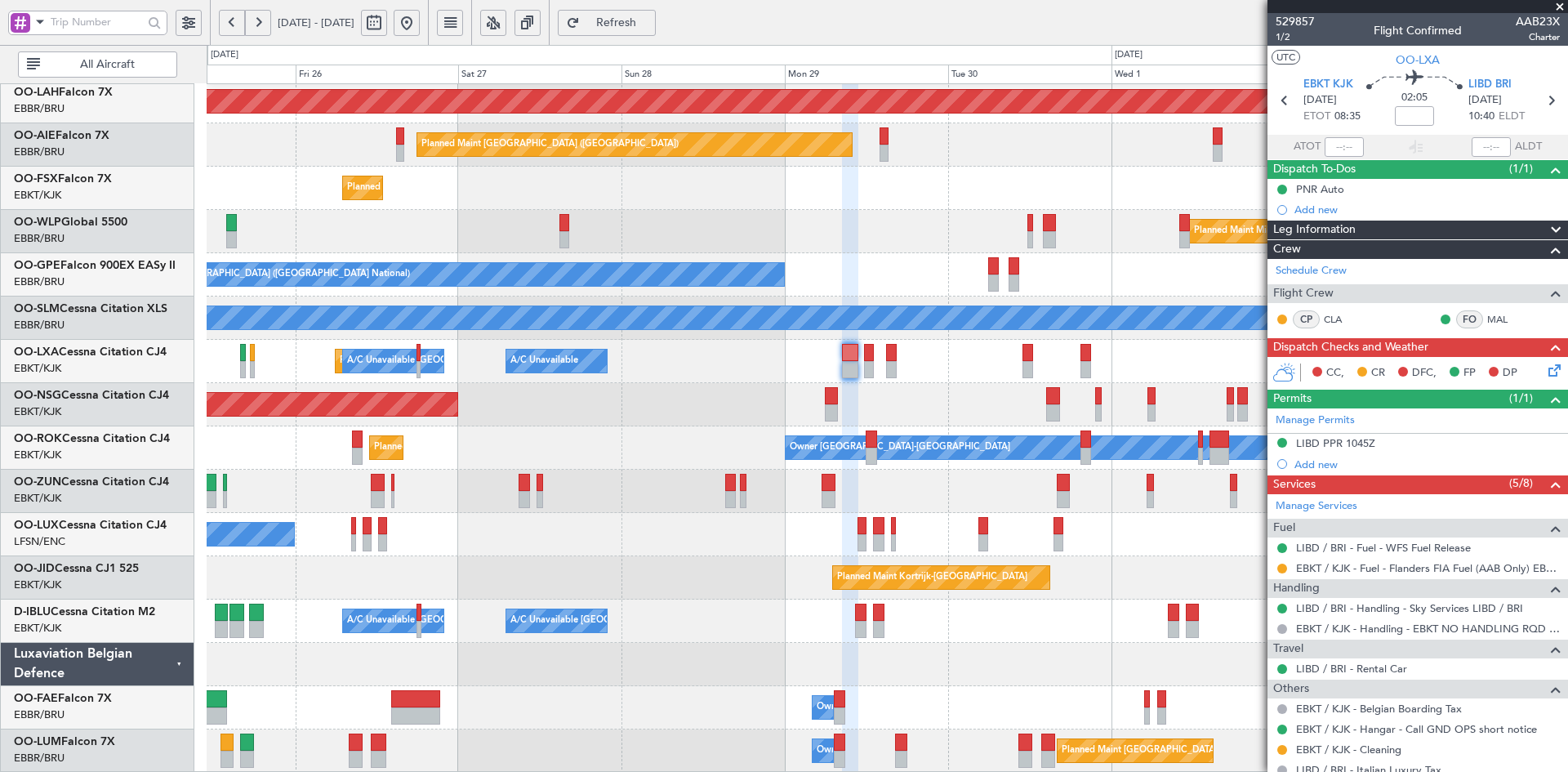
scroll to position [167, 0]
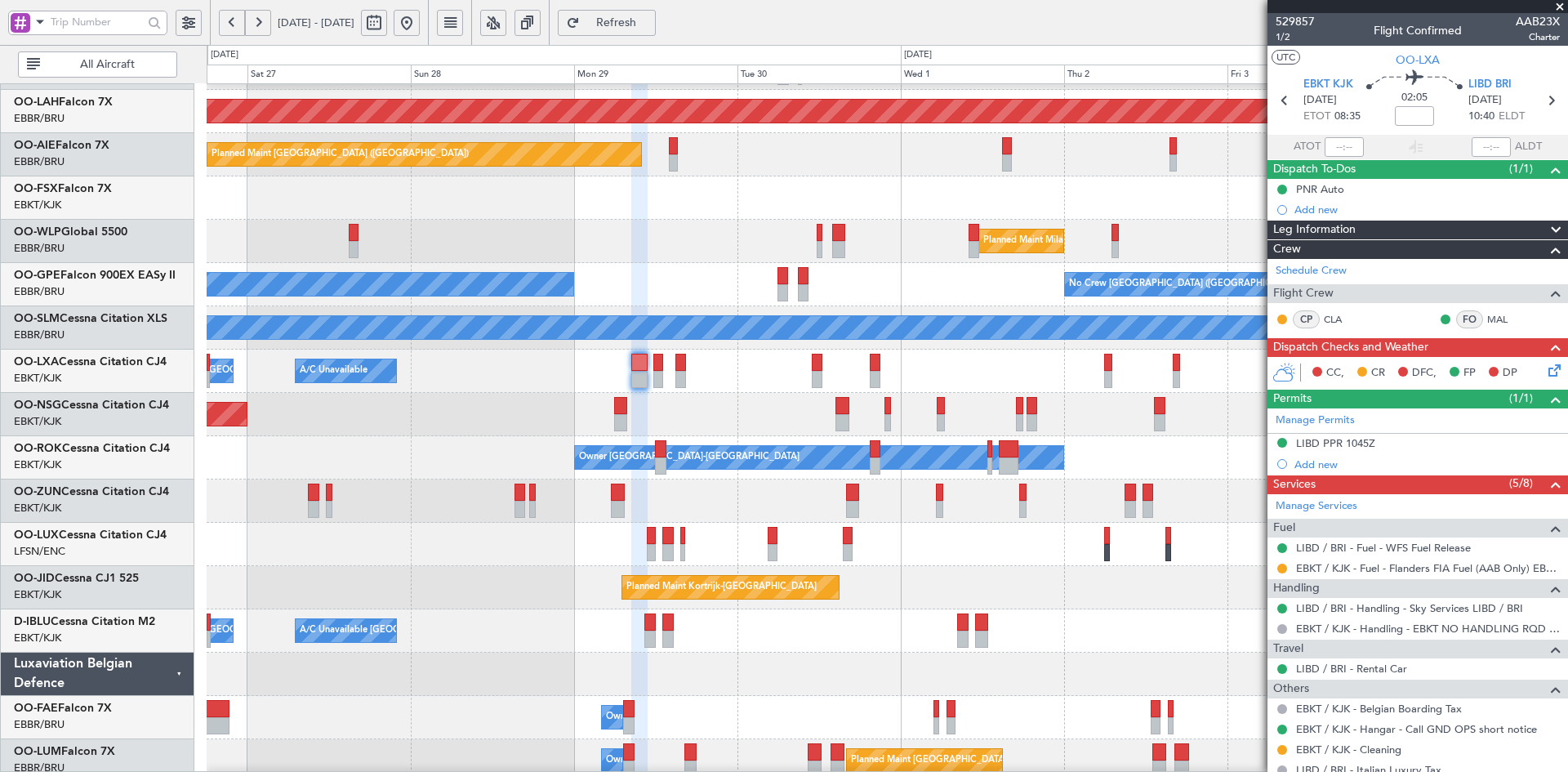
click at [939, 289] on div "No Crew [GEOGRAPHIC_DATA] ([GEOGRAPHIC_DATA] National) No Crew [GEOGRAPHIC_DATA…" at bounding box center [887, 284] width 1360 height 43
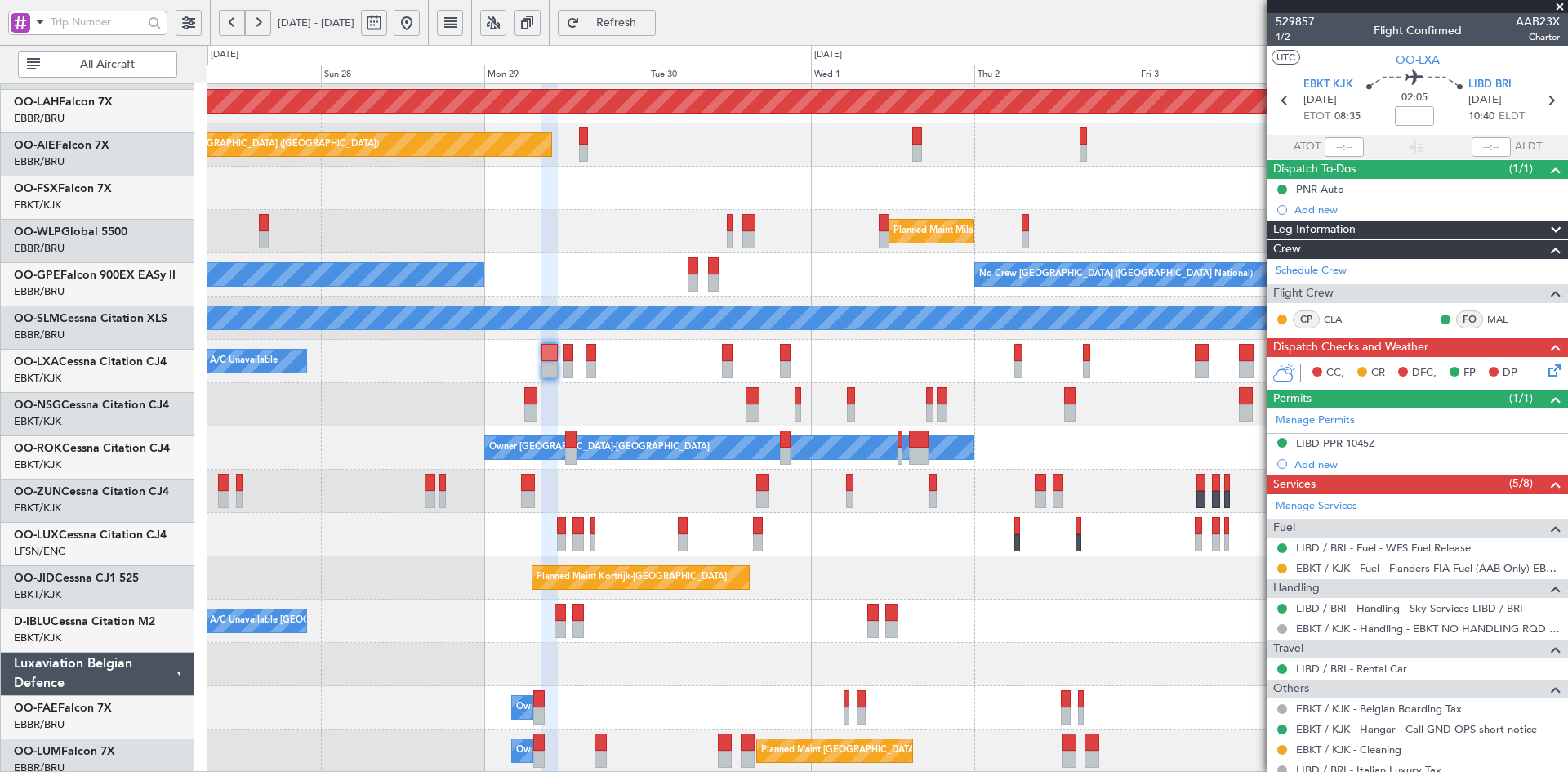
click at [1075, 416] on div "Planned Maint [PERSON_NAME]-[GEOGRAPHIC_DATA][PERSON_NAME] ([GEOGRAPHIC_DATA][P…" at bounding box center [887, 340] width 1360 height 866
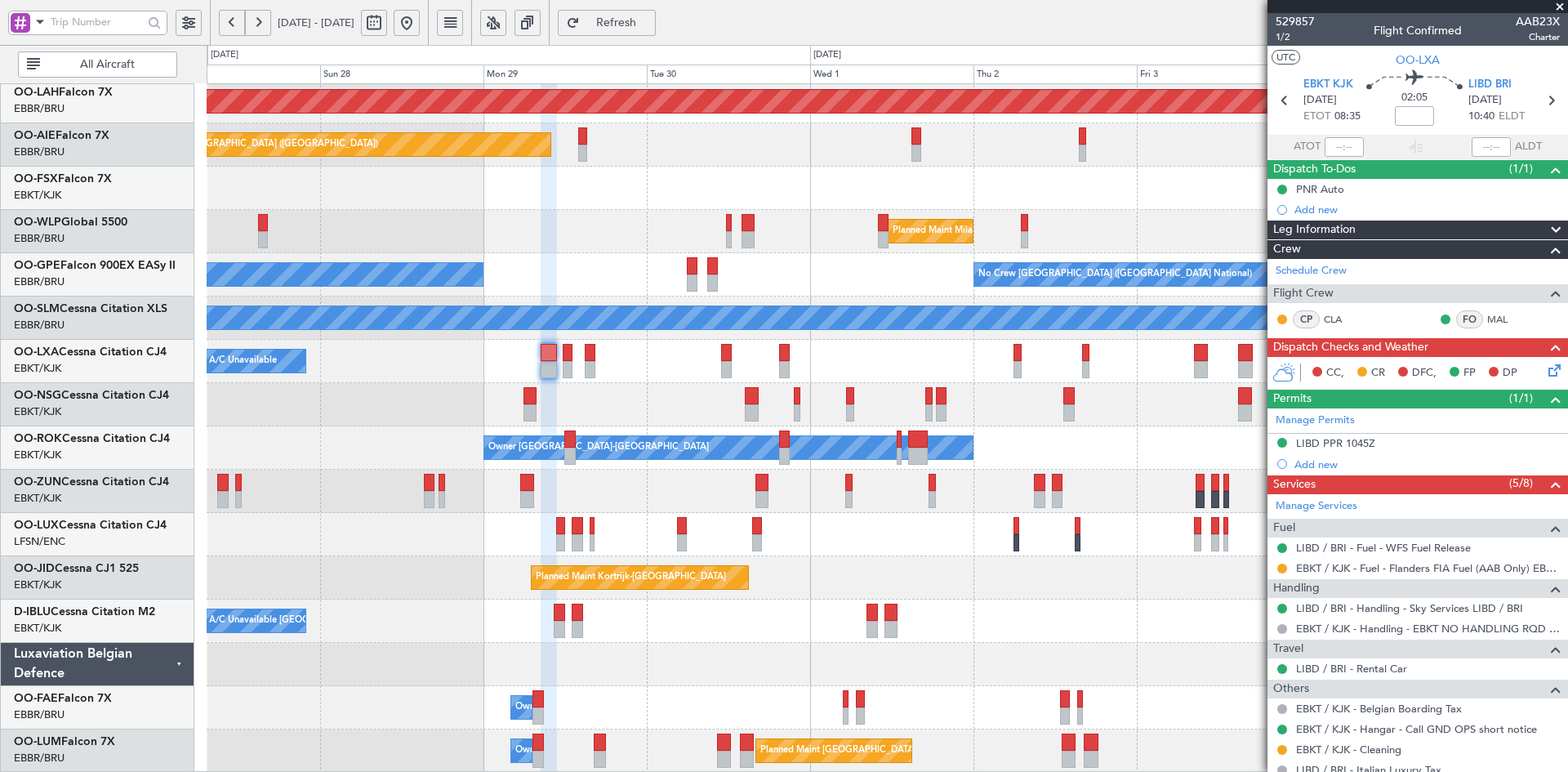
click at [750, 573] on div "Planned Maint Kortrijk-[GEOGRAPHIC_DATA]" at bounding box center [887, 578] width 1360 height 43
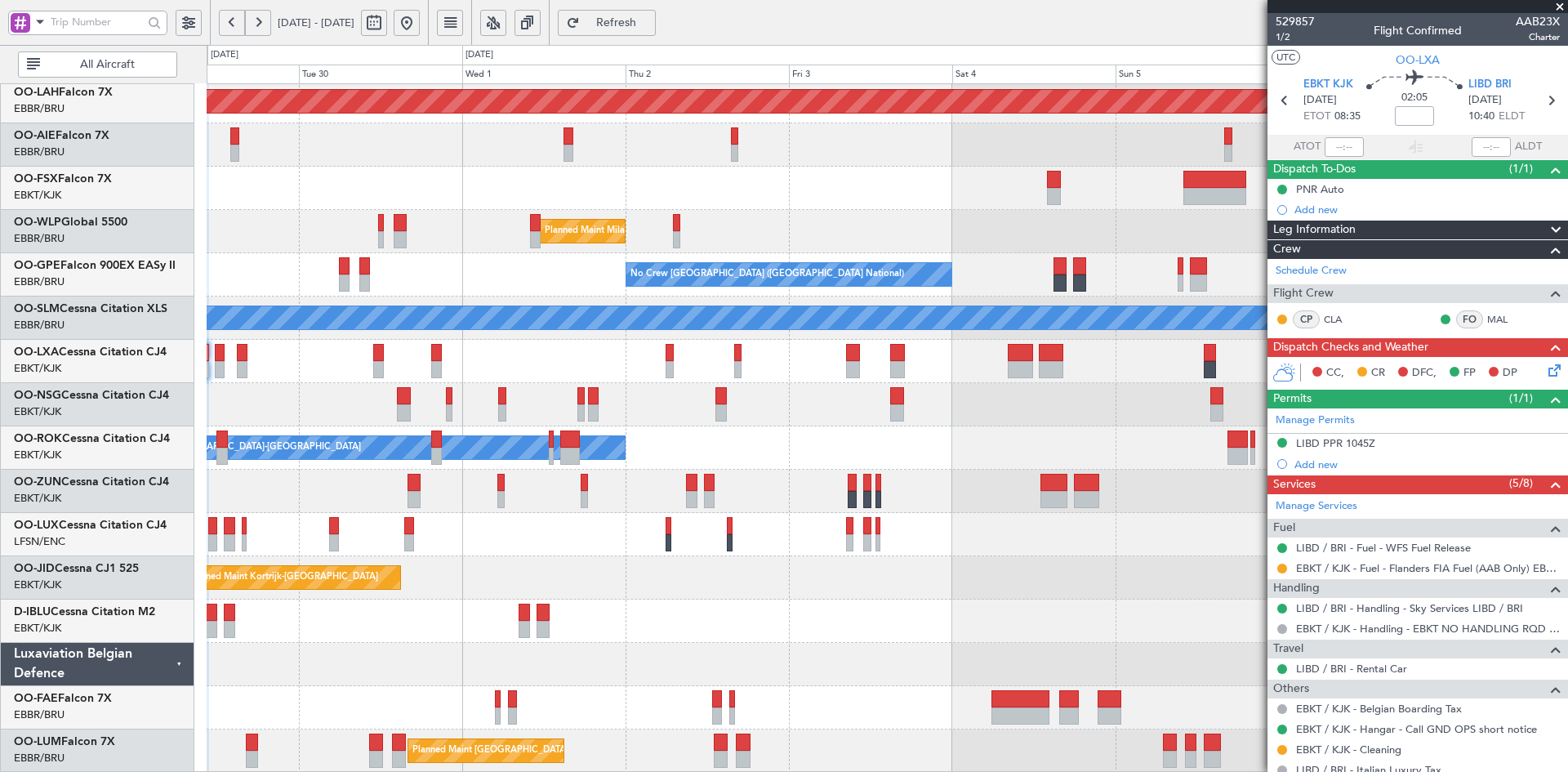
click at [867, 594] on div "Planned Maint [PERSON_NAME]-[GEOGRAPHIC_DATA][PERSON_NAME] ([GEOGRAPHIC_DATA][P…" at bounding box center [887, 340] width 1360 height 866
click at [959, 447] on div "Owner [GEOGRAPHIC_DATA]-[GEOGRAPHIC_DATA]" at bounding box center [887, 447] width 1360 height 43
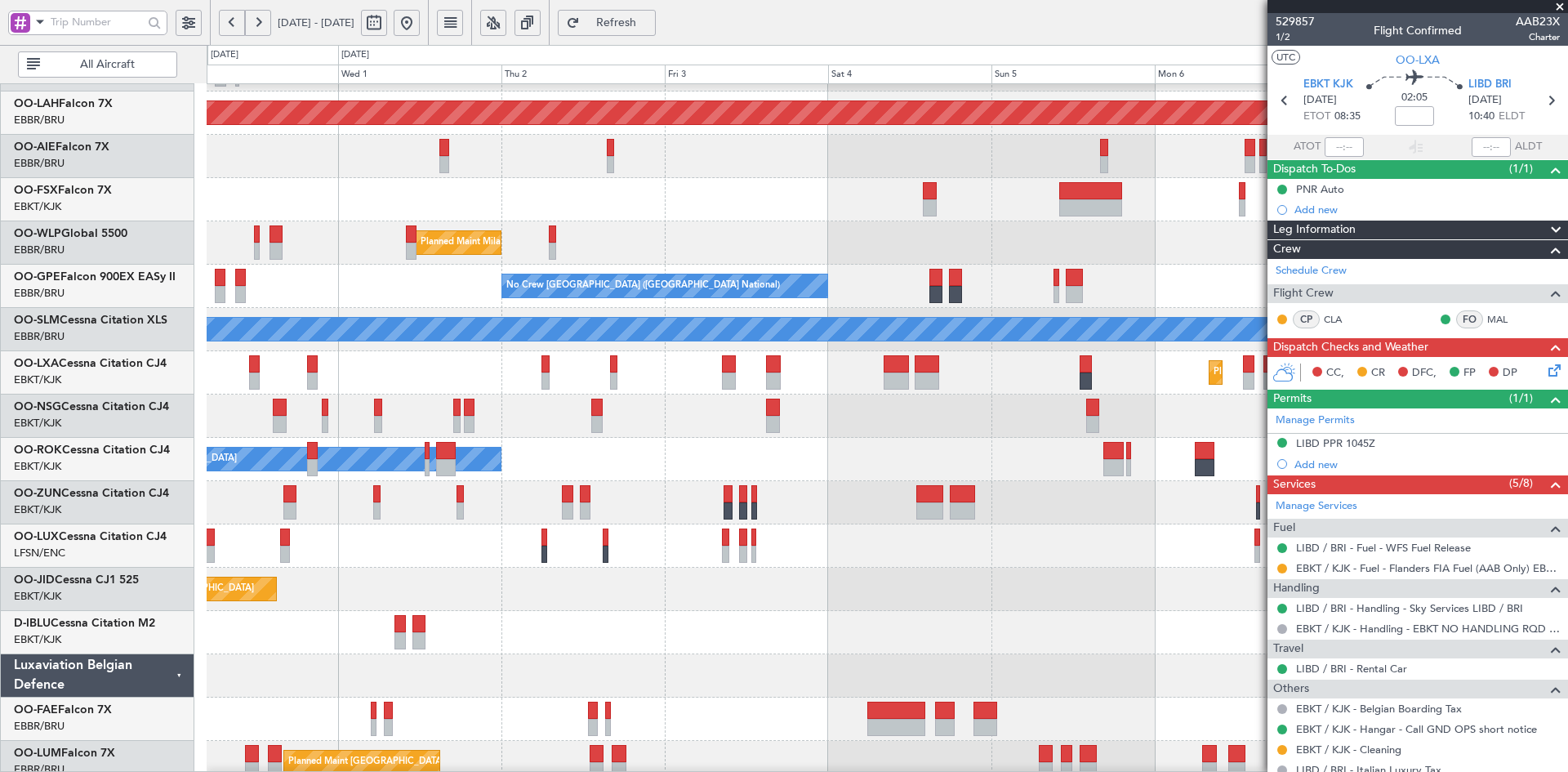
click at [840, 428] on div at bounding box center [887, 416] width 1360 height 43
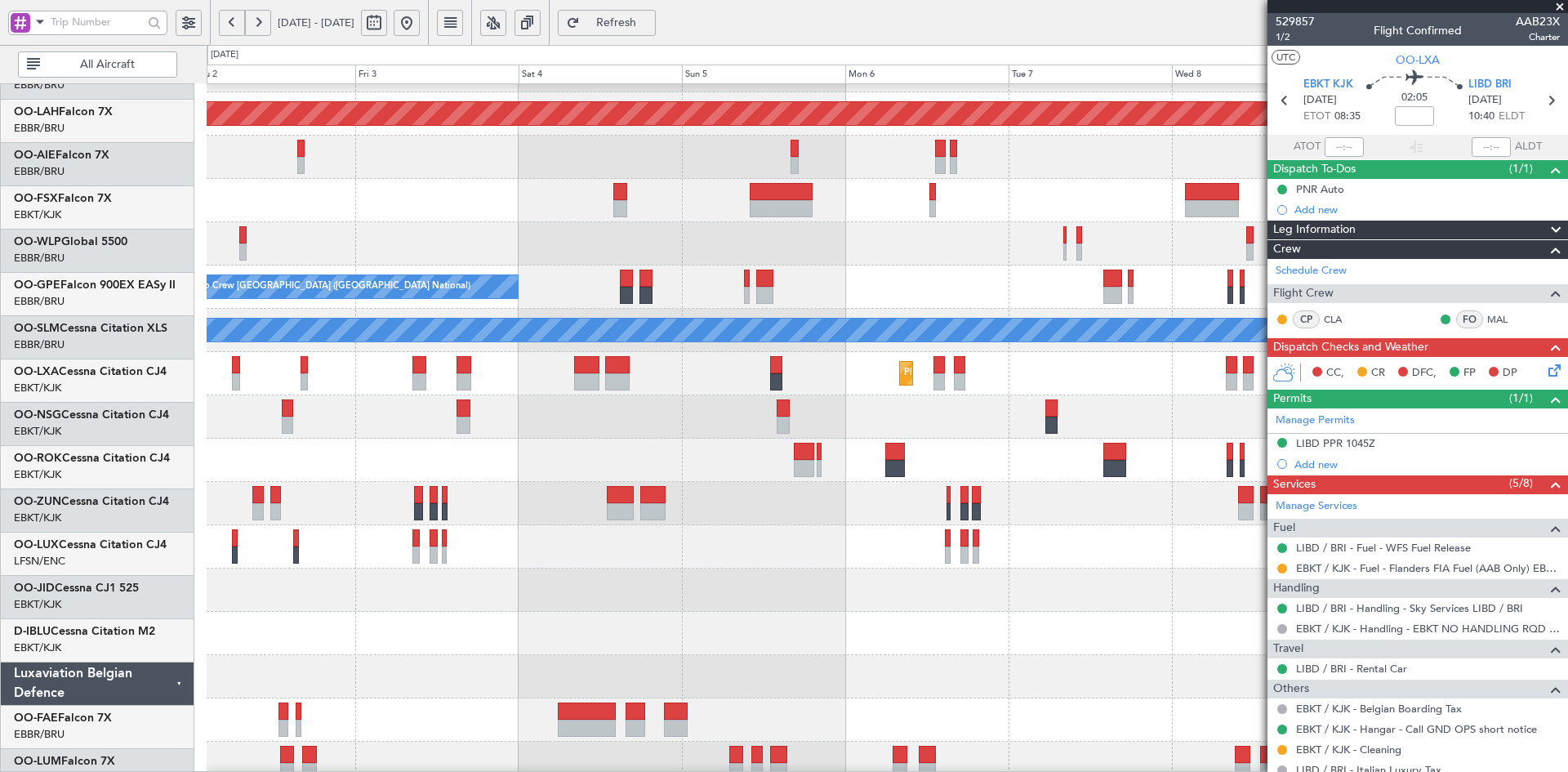
scroll to position [165, 0]
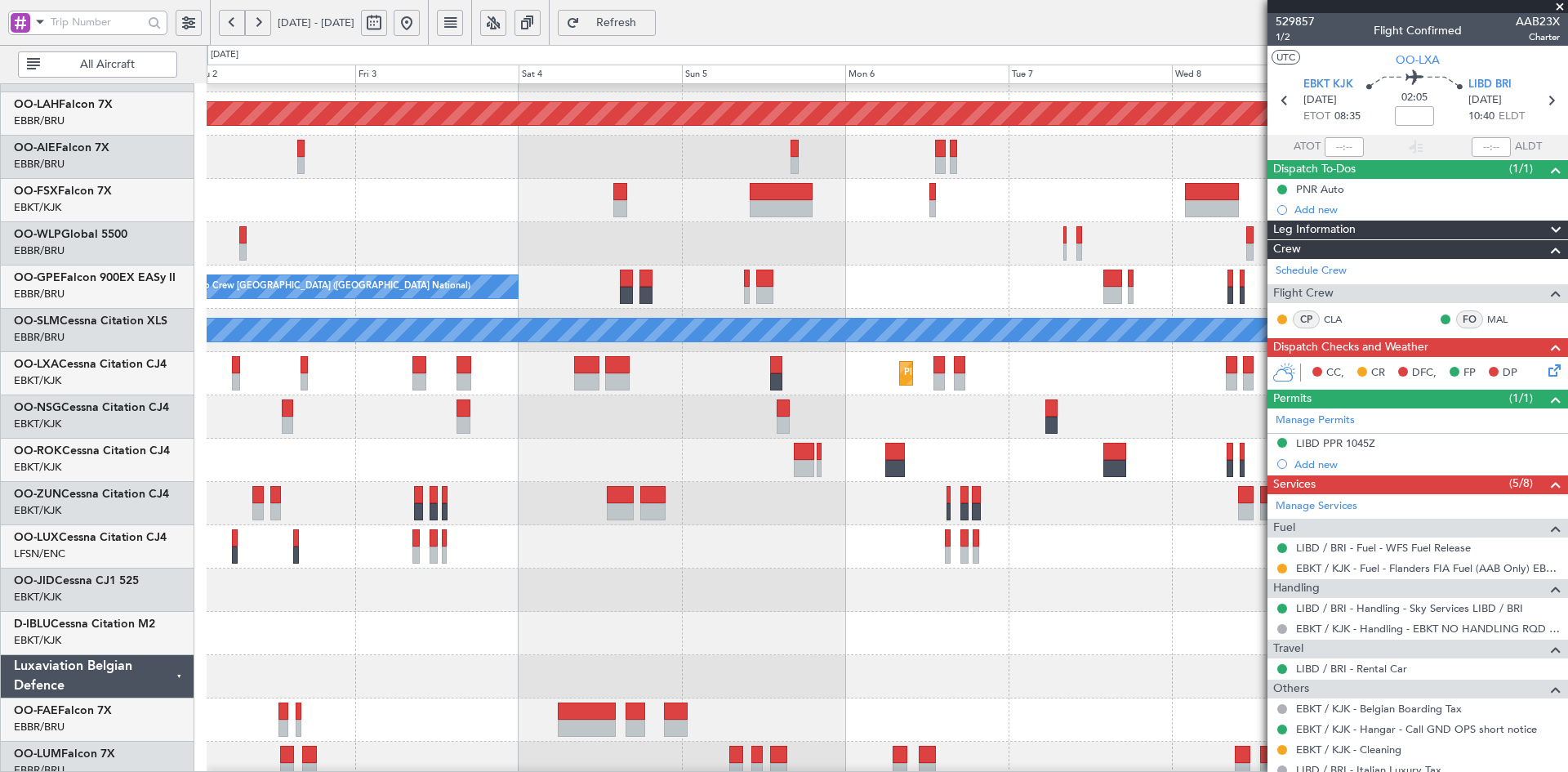
click at [1018, 451] on div "Owner [GEOGRAPHIC_DATA]-[GEOGRAPHIC_DATA]" at bounding box center [887, 460] width 1360 height 43
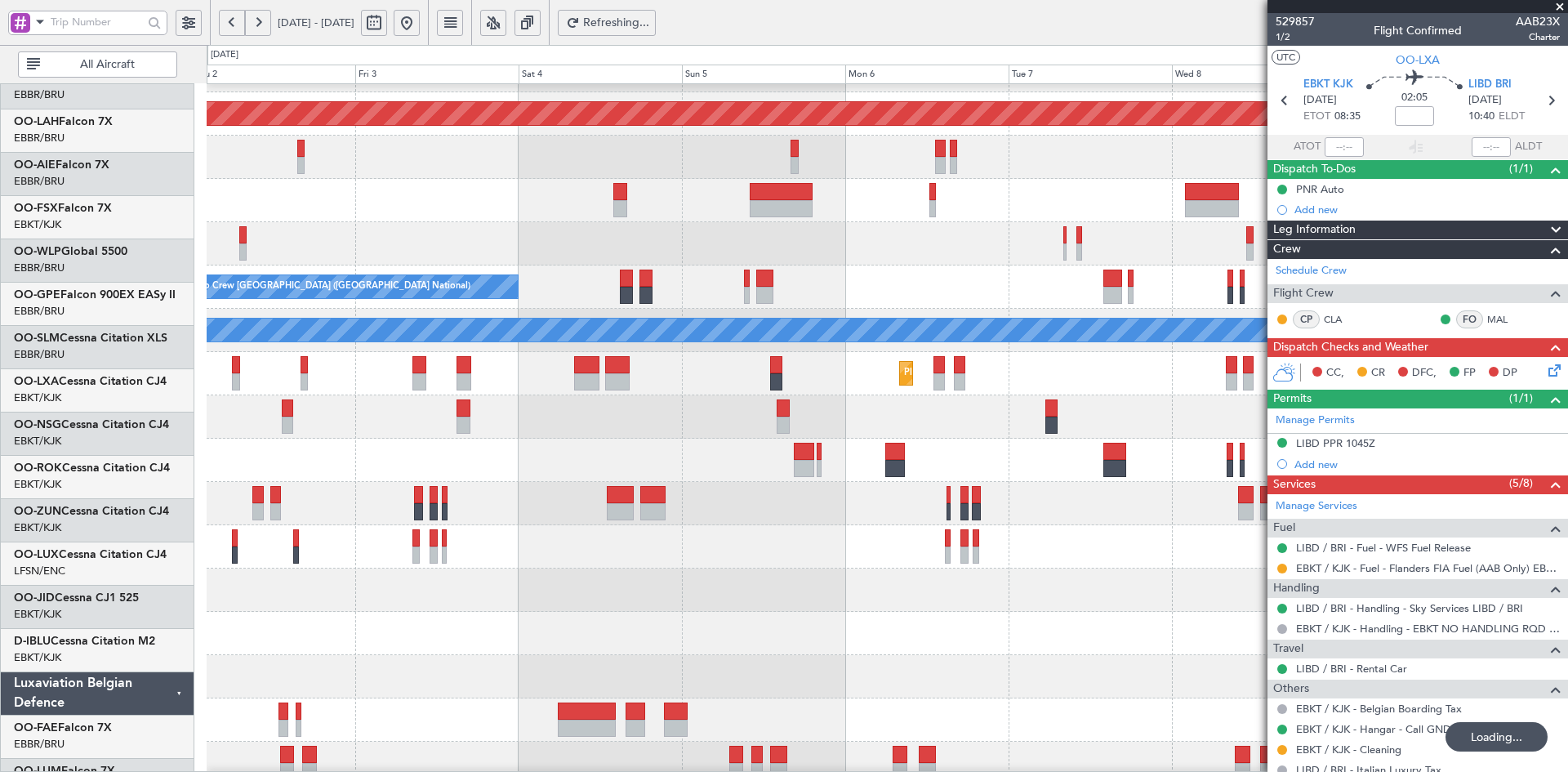
click at [792, 439] on div at bounding box center [887, 416] width 1360 height 43
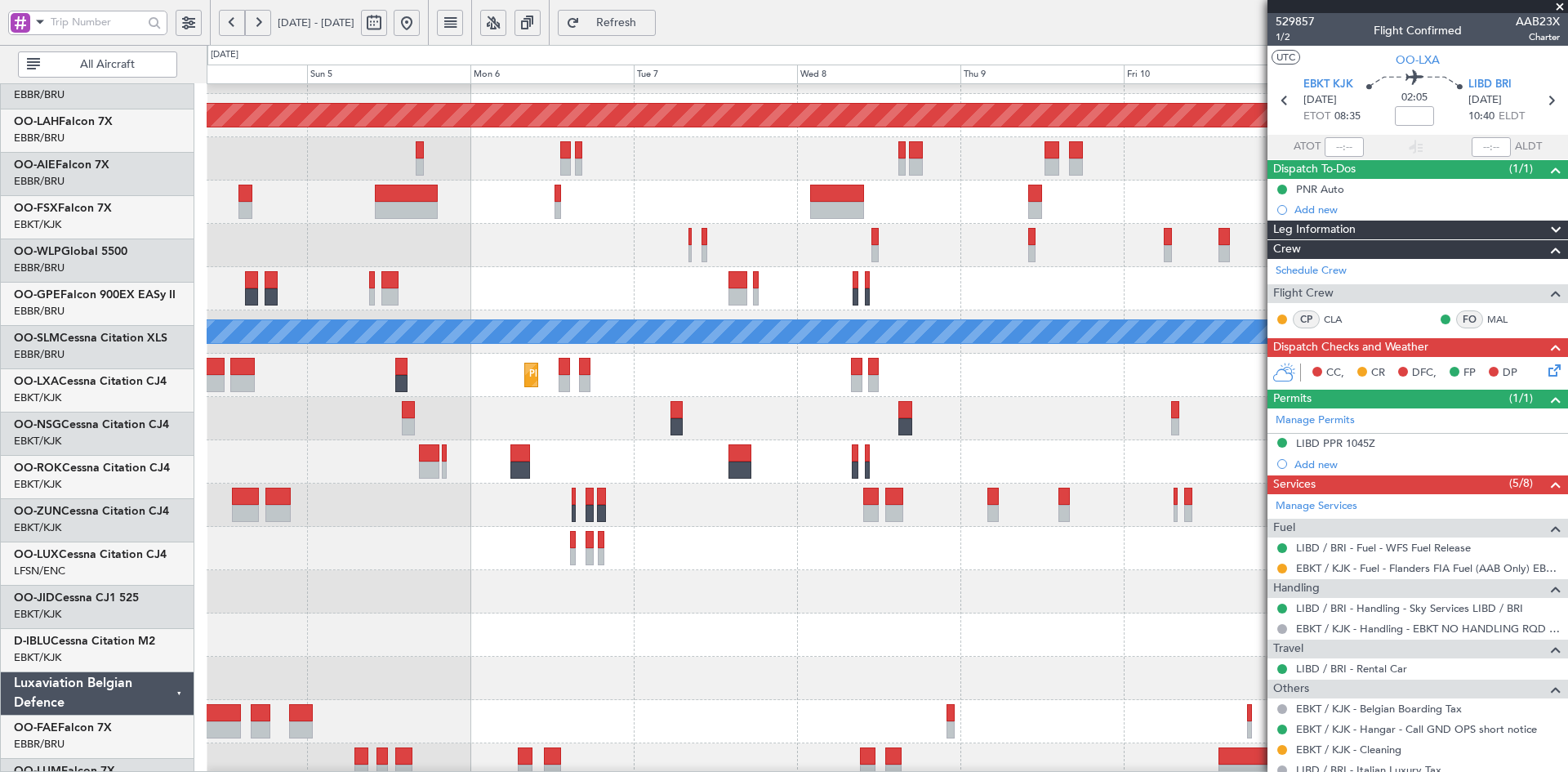
click at [982, 427] on div at bounding box center [887, 418] width 1360 height 43
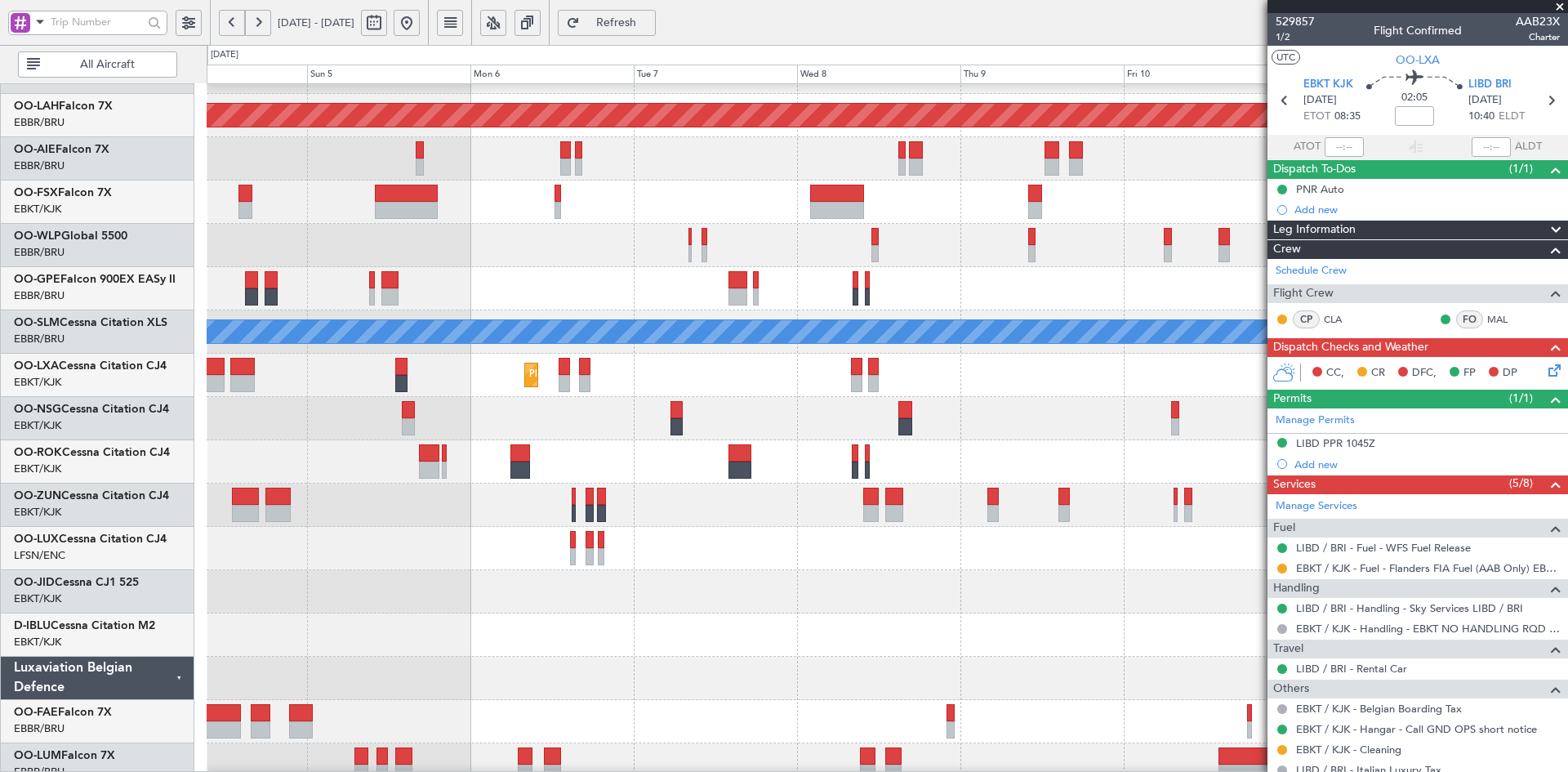
scroll to position [158, 0]
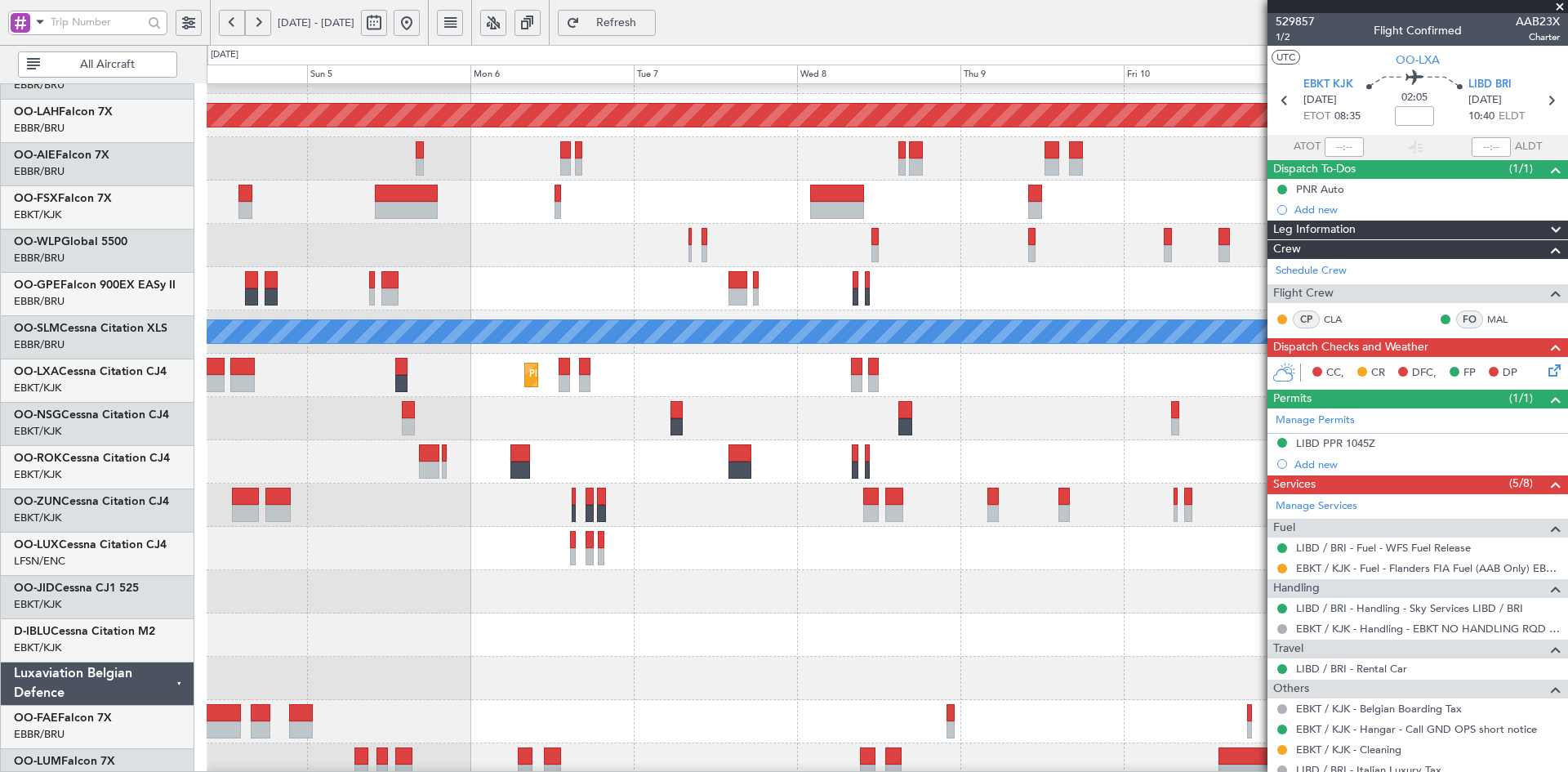
click at [920, 438] on div at bounding box center [887, 418] width 1360 height 43
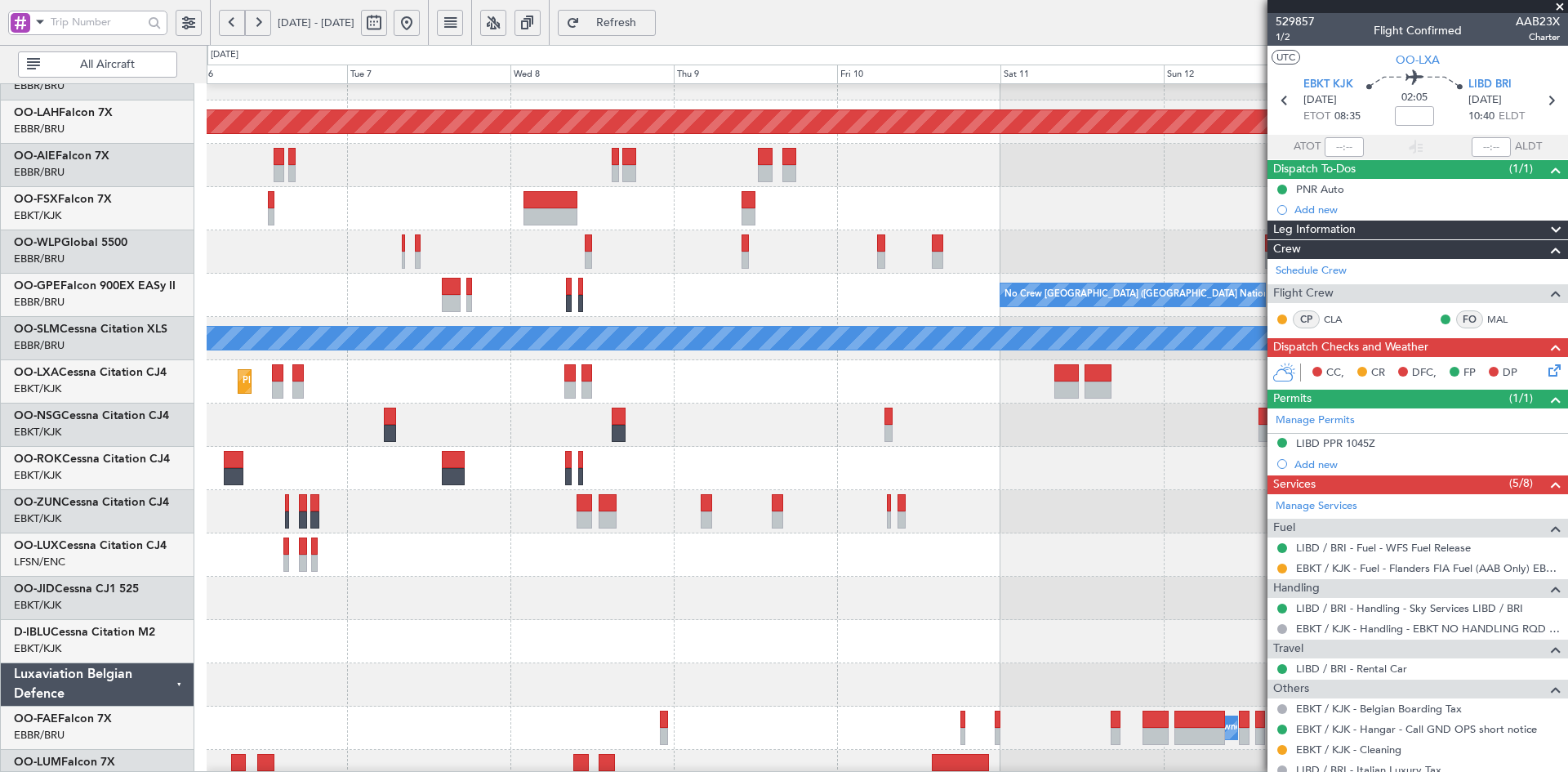
click at [998, 480] on div at bounding box center [887, 468] width 1360 height 43
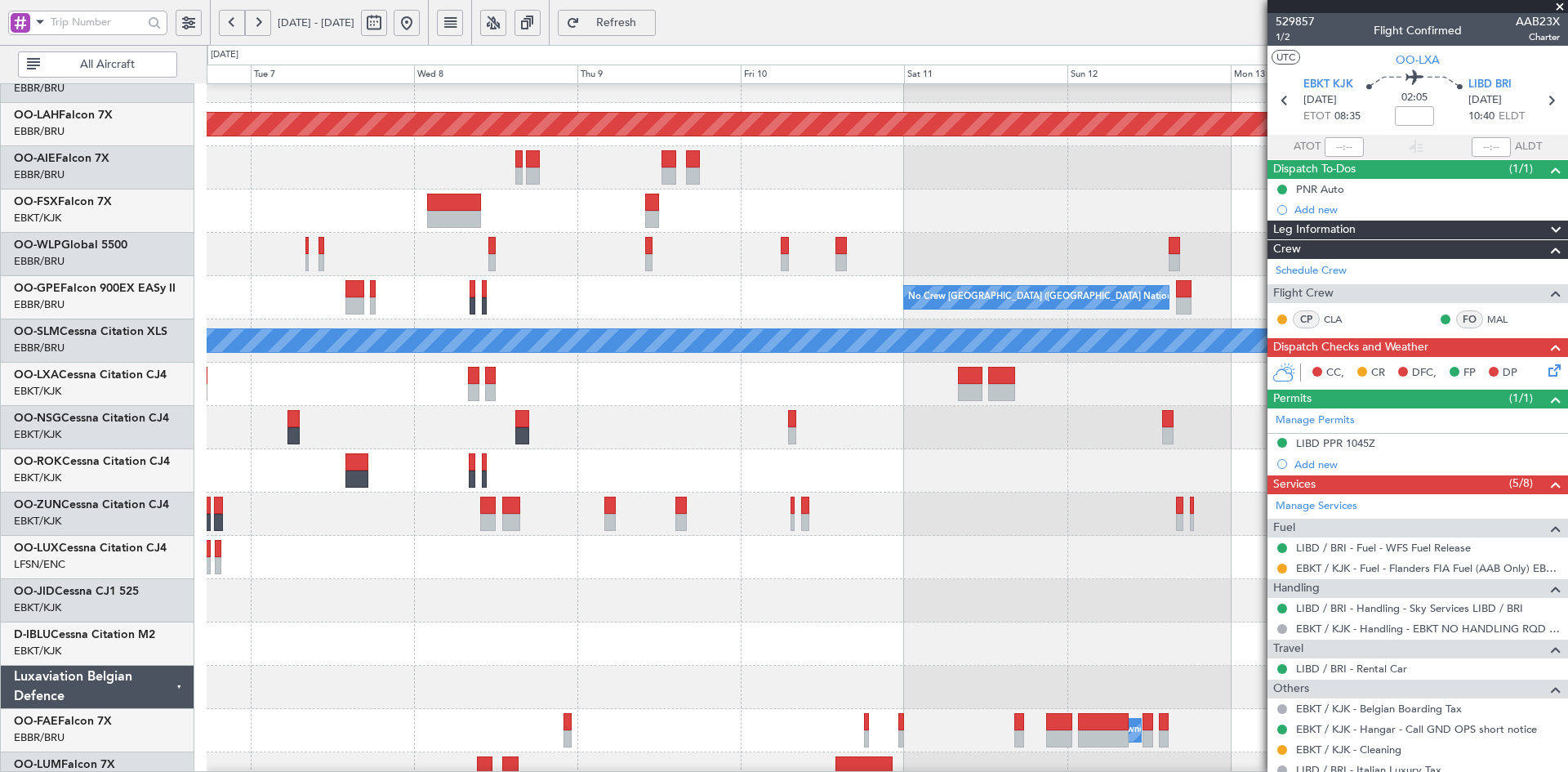
scroll to position [7, 0]
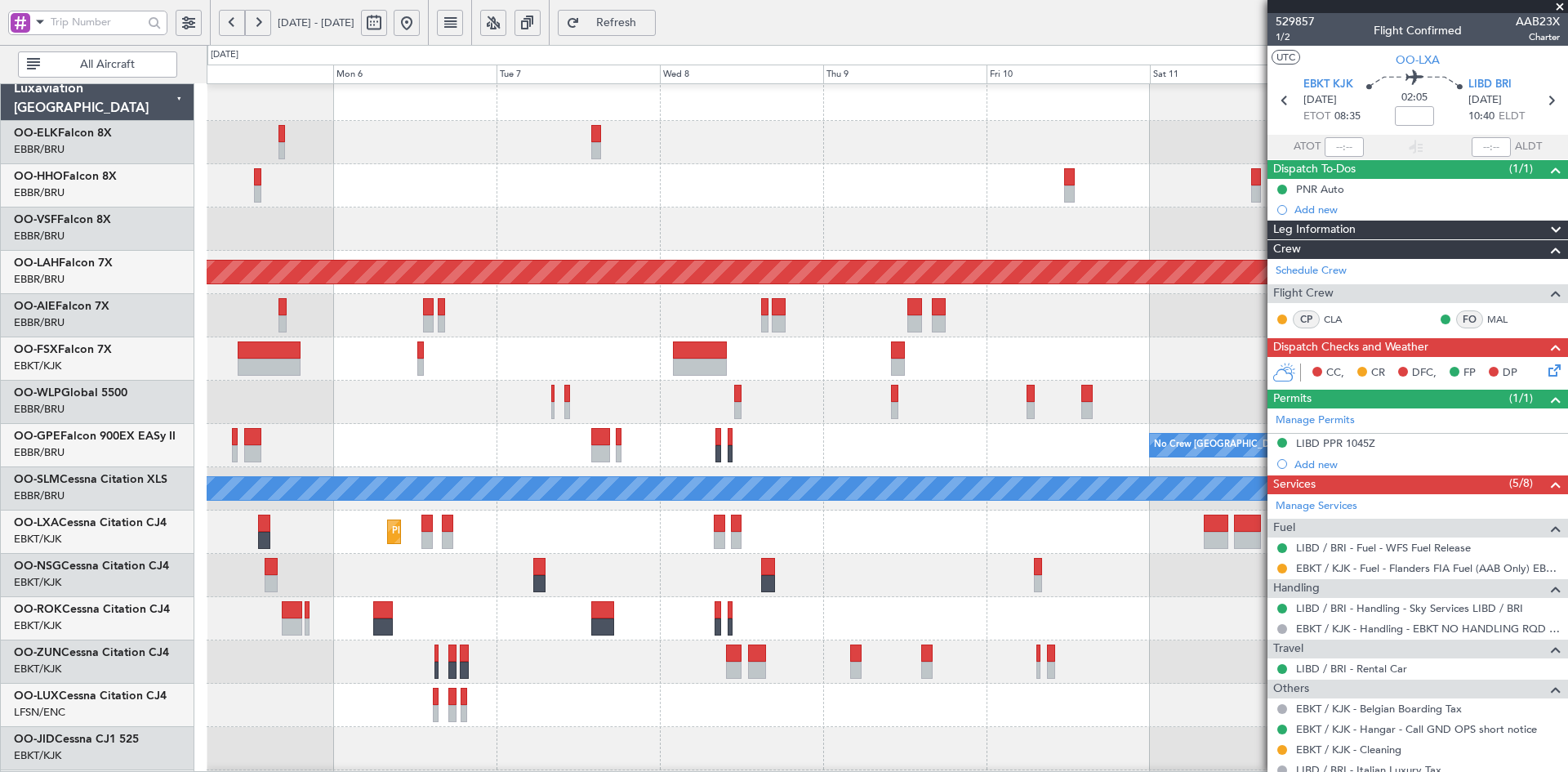
click at [761, 373] on div at bounding box center [887, 359] width 1360 height 43
click at [1425, 212] on fb-app "[DATE] - [DATE] Refresh Quick Links All Aircraft Planned [GEOGRAPHIC_DATA][PERS…" at bounding box center [784, 397] width 1568 height 752
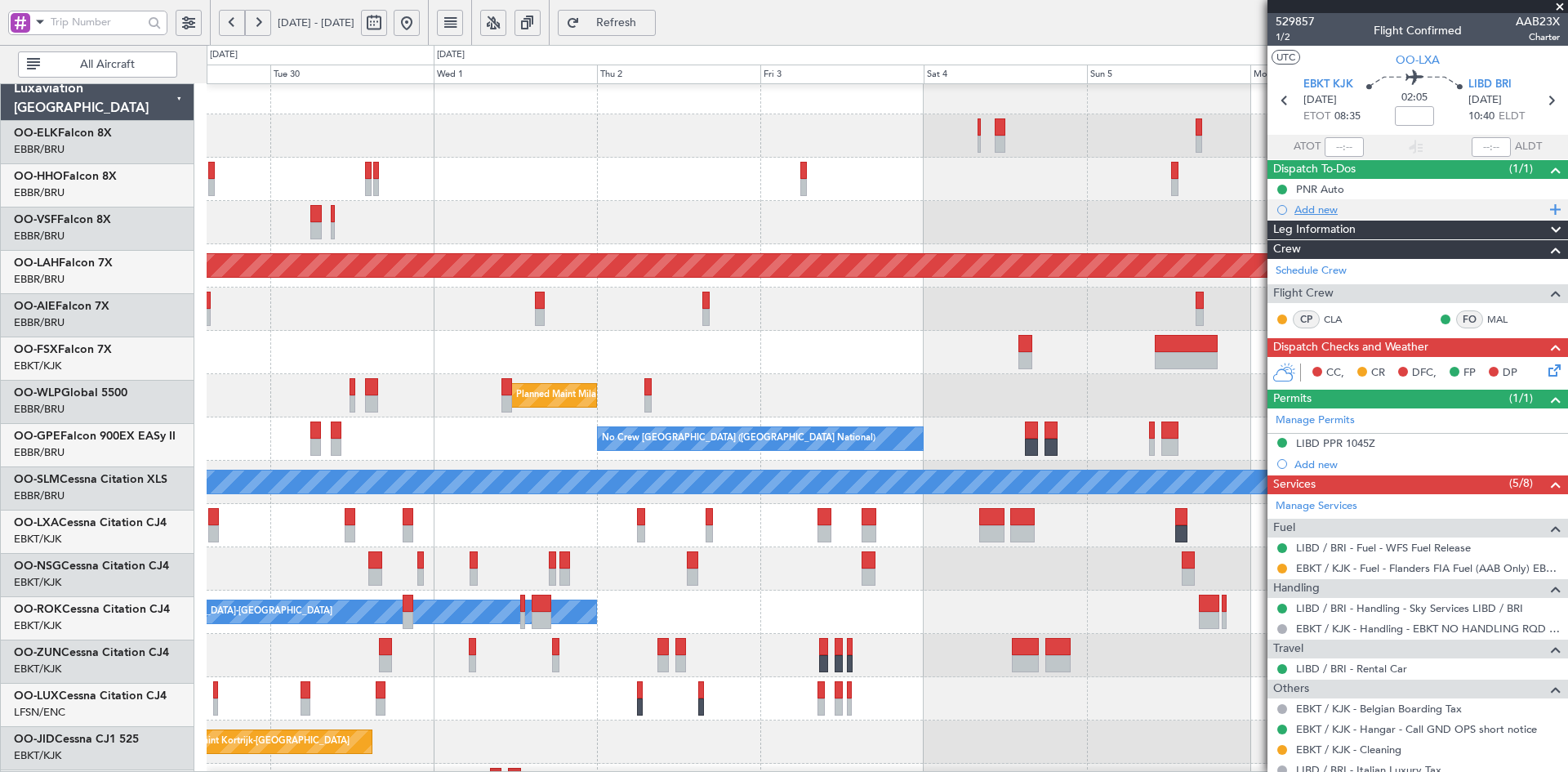
scroll to position [13, 0]
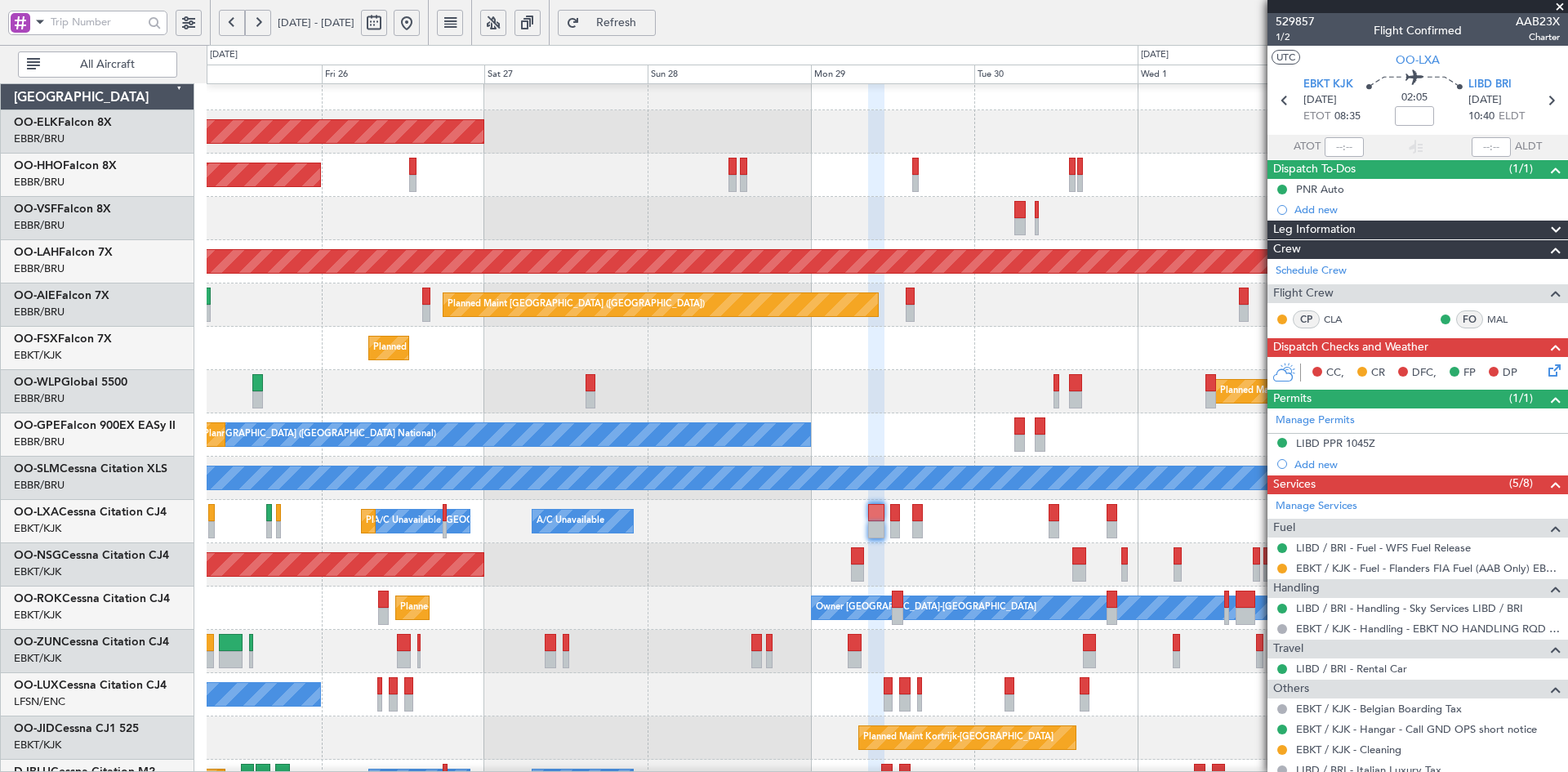
click at [841, 457] on div "A/C Unavailable [GEOGRAPHIC_DATA]" at bounding box center [887, 478] width 1360 height 43
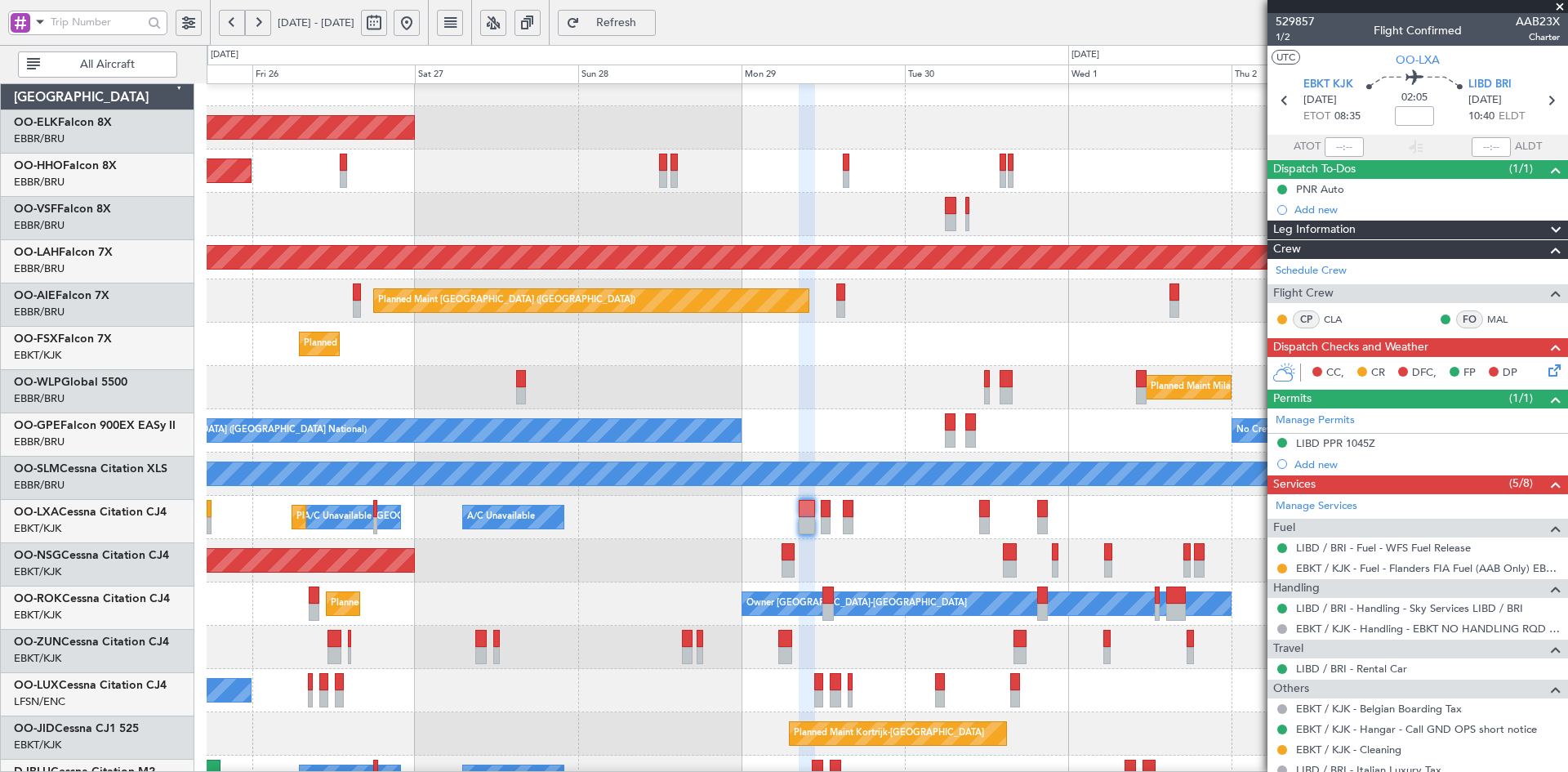
scroll to position [21, 0]
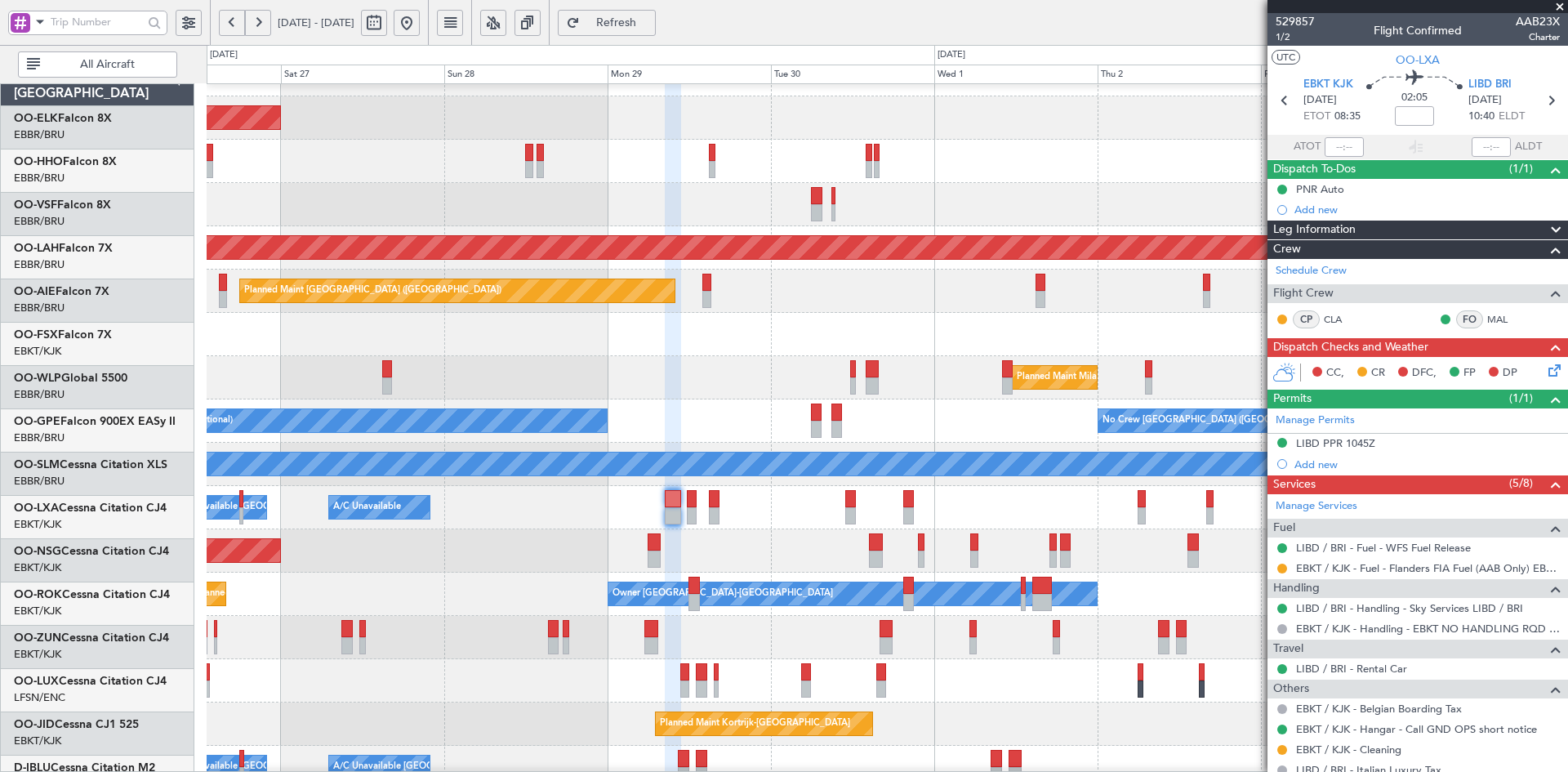
click at [1074, 523] on div "A/C Unavailable [GEOGRAPHIC_DATA] ([GEOGRAPHIC_DATA] National) A/C Unavailable …" at bounding box center [887, 508] width 1360 height 43
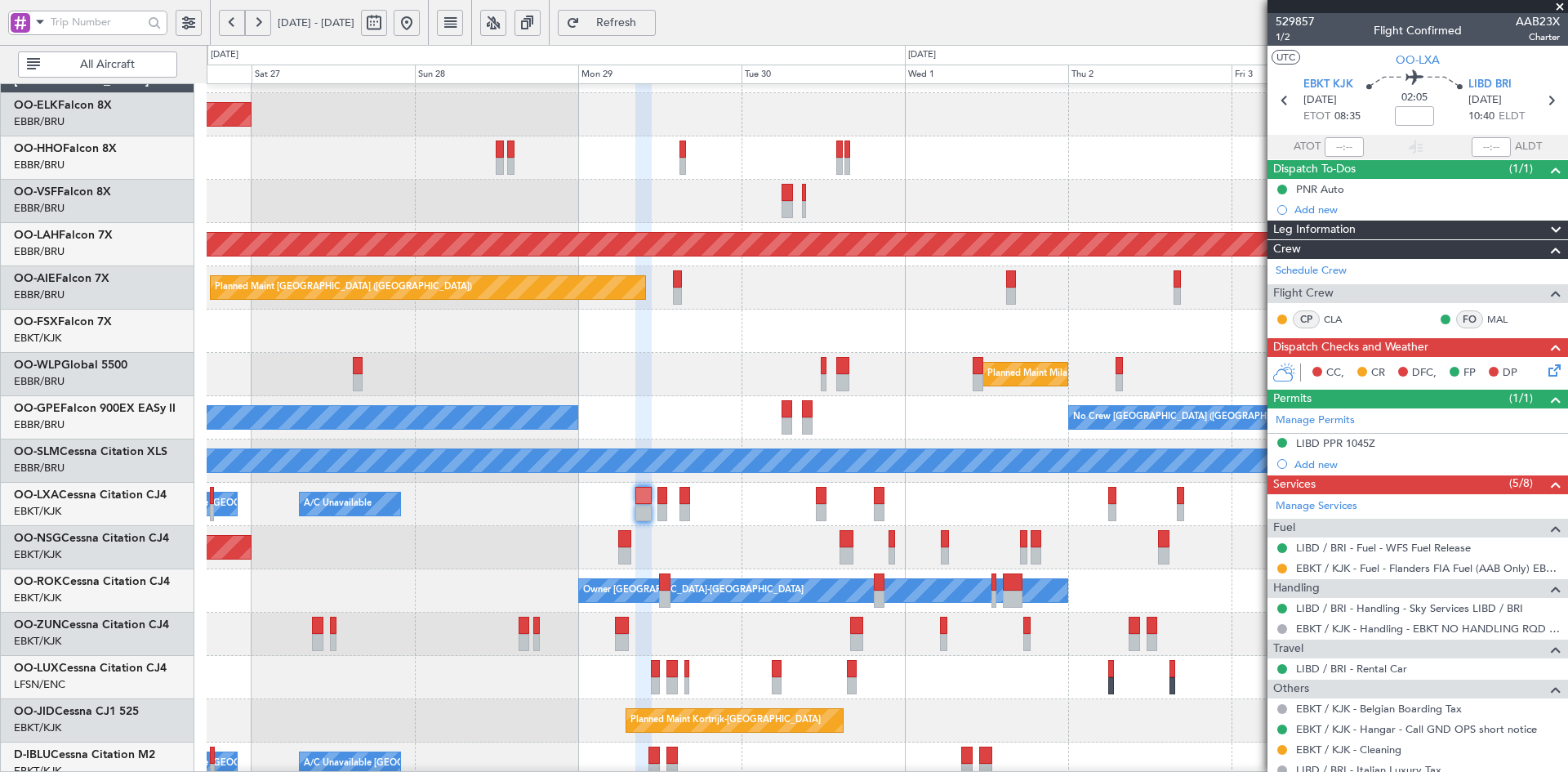
click at [985, 507] on div "A/C Unavailable [GEOGRAPHIC_DATA] ([GEOGRAPHIC_DATA] National) A/C Unavailable …" at bounding box center [887, 504] width 1360 height 43
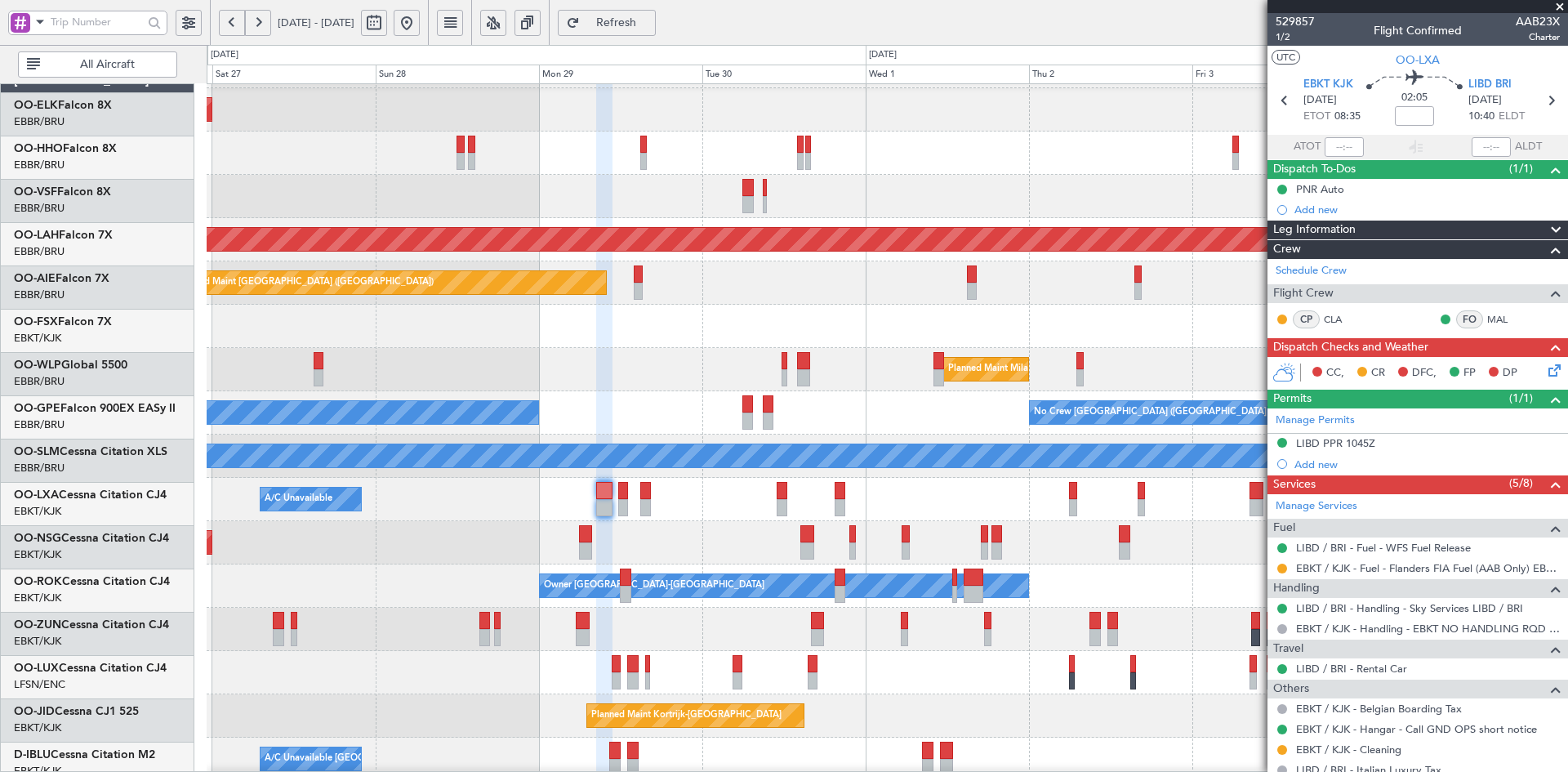
scroll to position [40, 0]
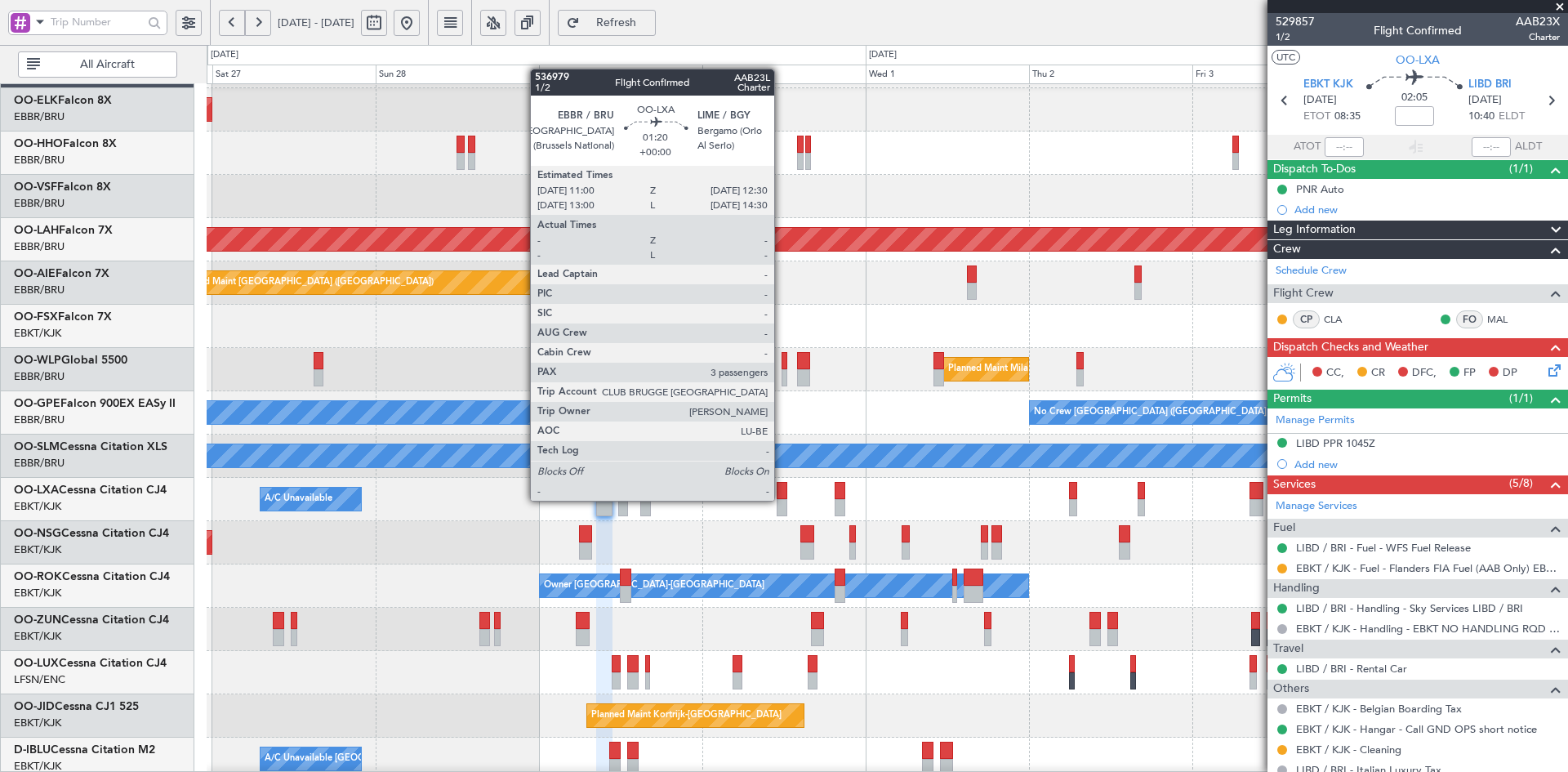
click at [781, 501] on div at bounding box center [781, 508] width 10 height 17
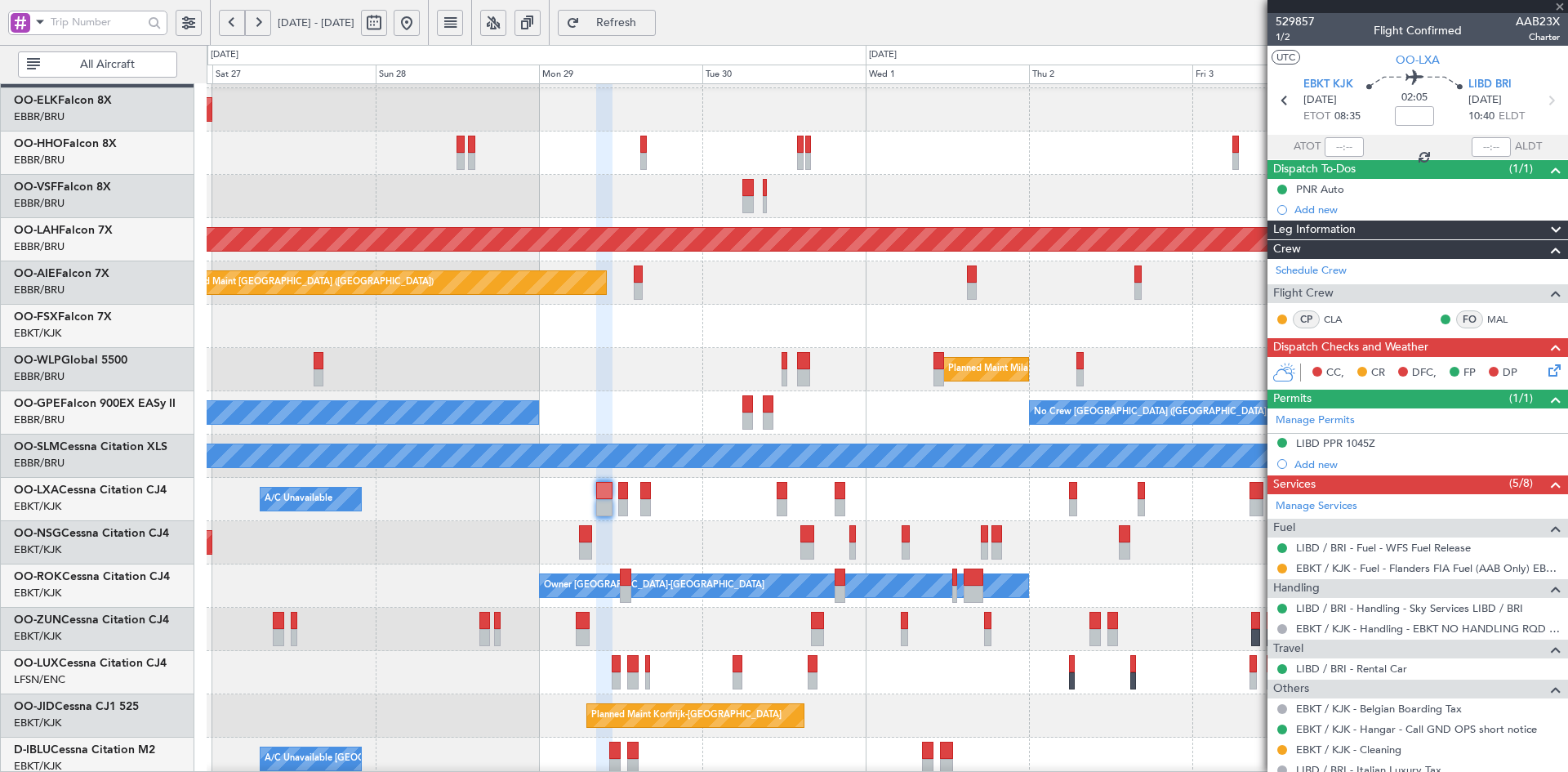
type input "3"
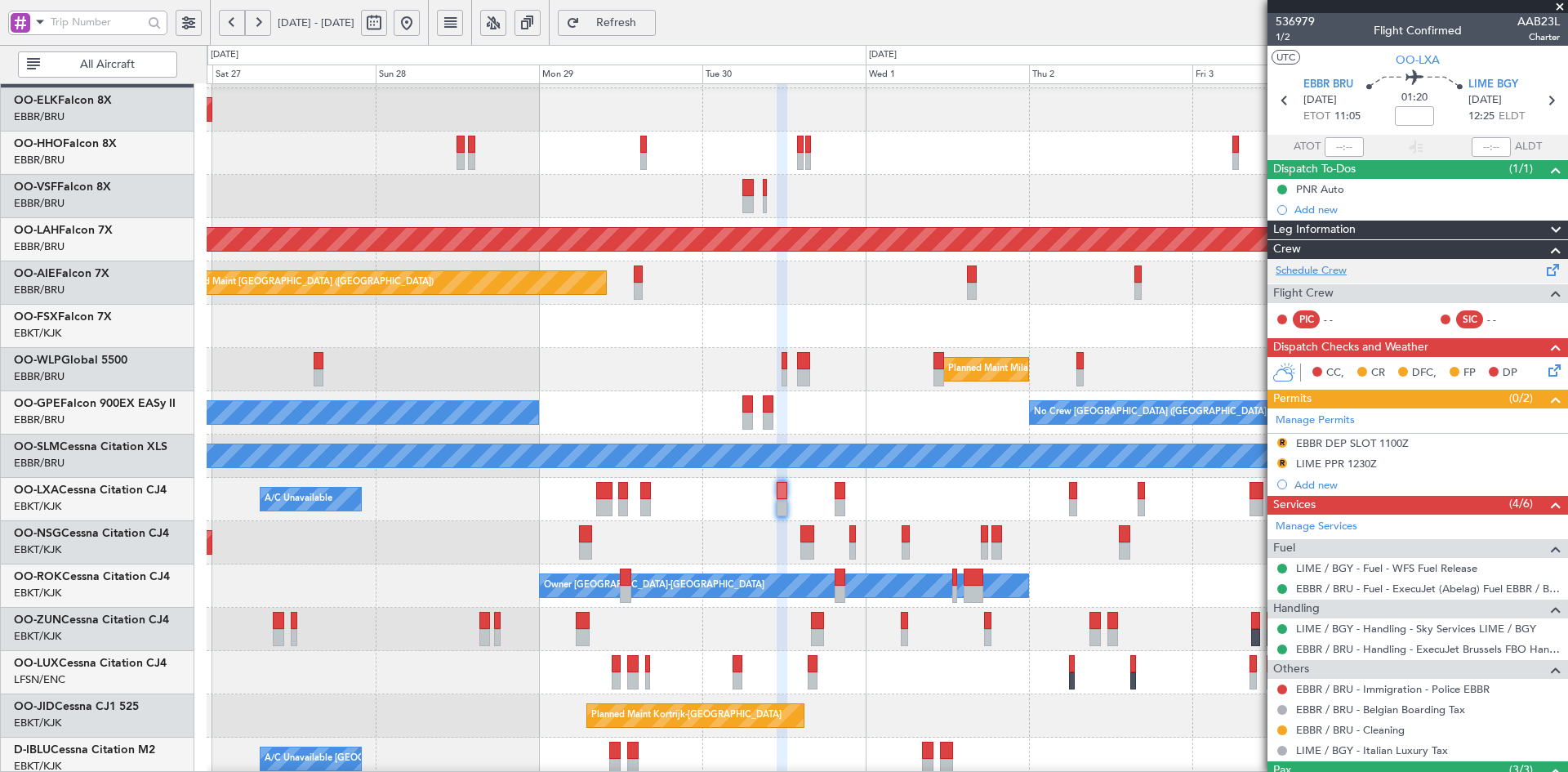
click at [1328, 268] on link "Schedule Crew" at bounding box center [1310, 271] width 71 height 16
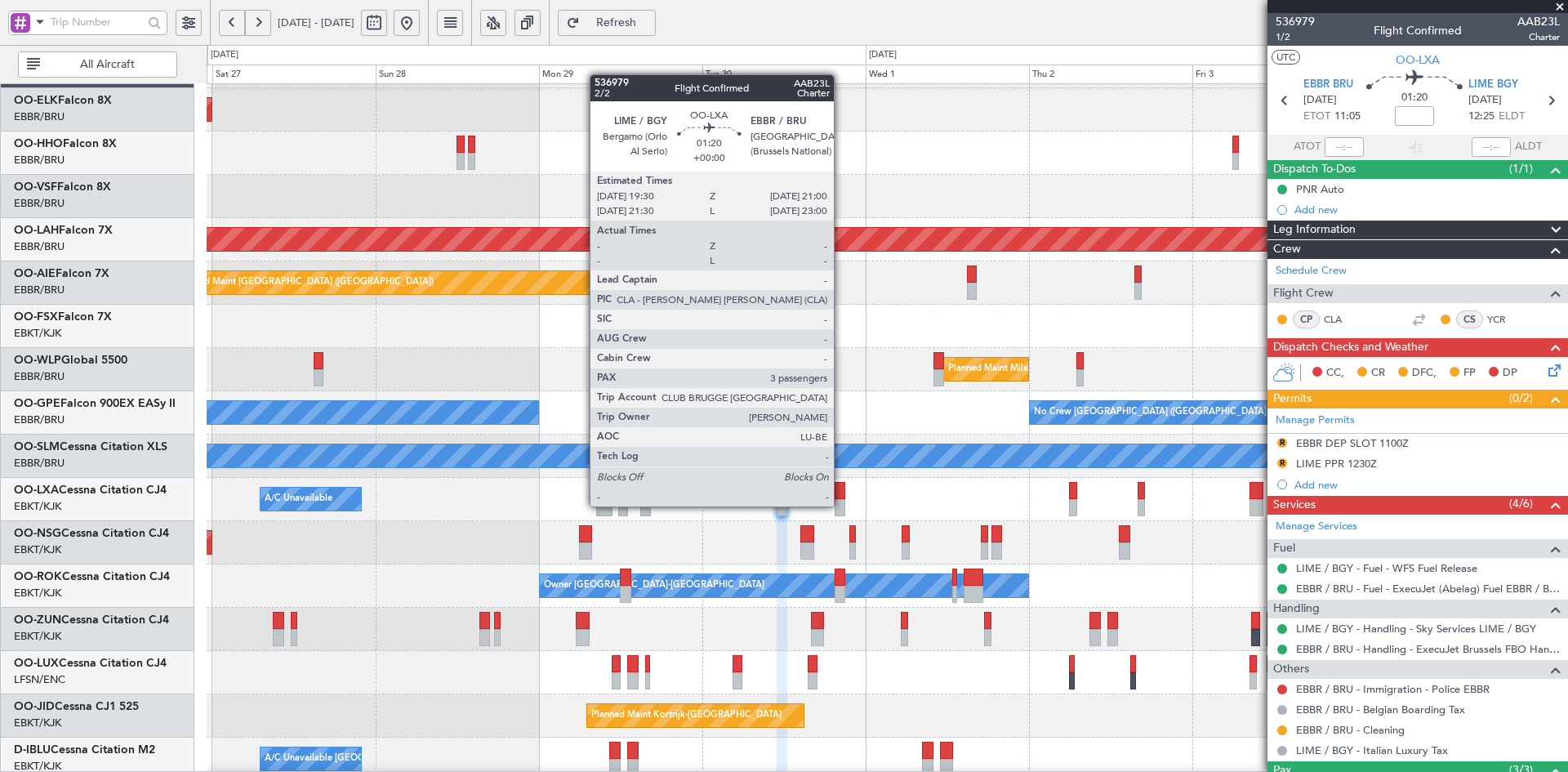
click at [841, 507] on div at bounding box center [840, 508] width 10 height 17
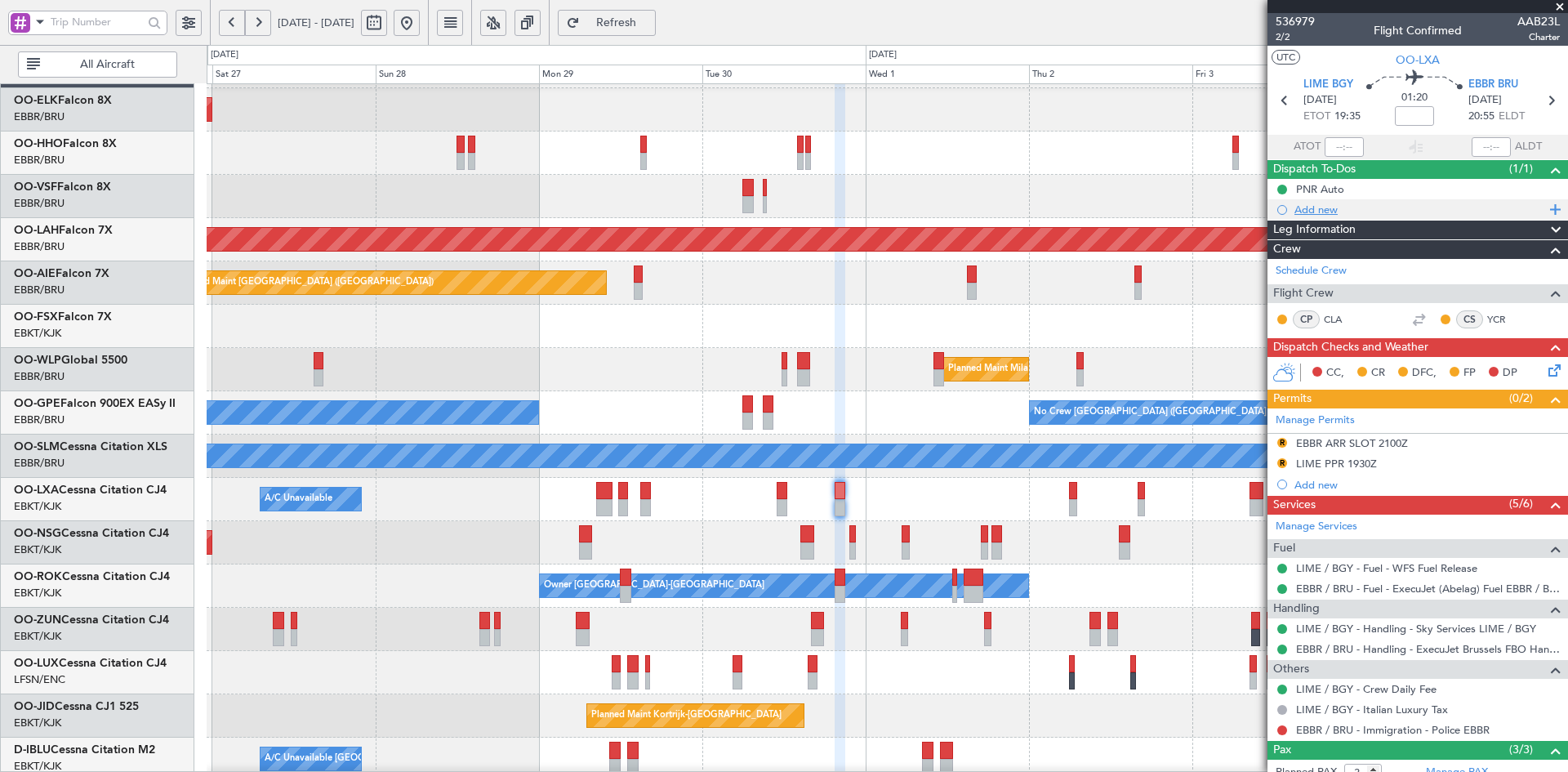
click at [1324, 204] on div "Add new" at bounding box center [1419, 210] width 251 height 14
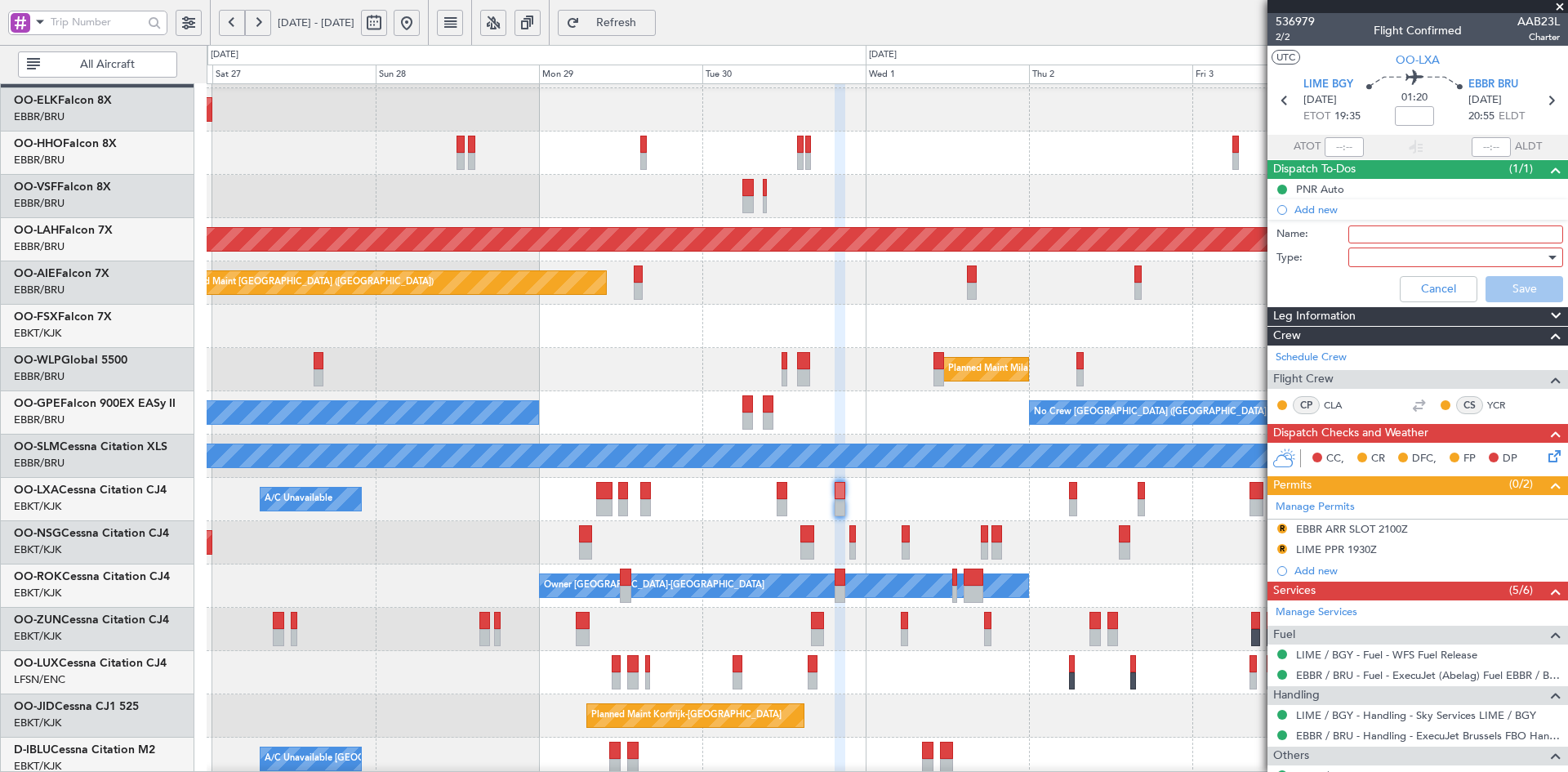
click at [1448, 232] on input "Name:" at bounding box center [1456, 234] width 215 height 18
type input "Line Check CLA"
click at [1361, 257] on div at bounding box center [1449, 257] width 191 height 25
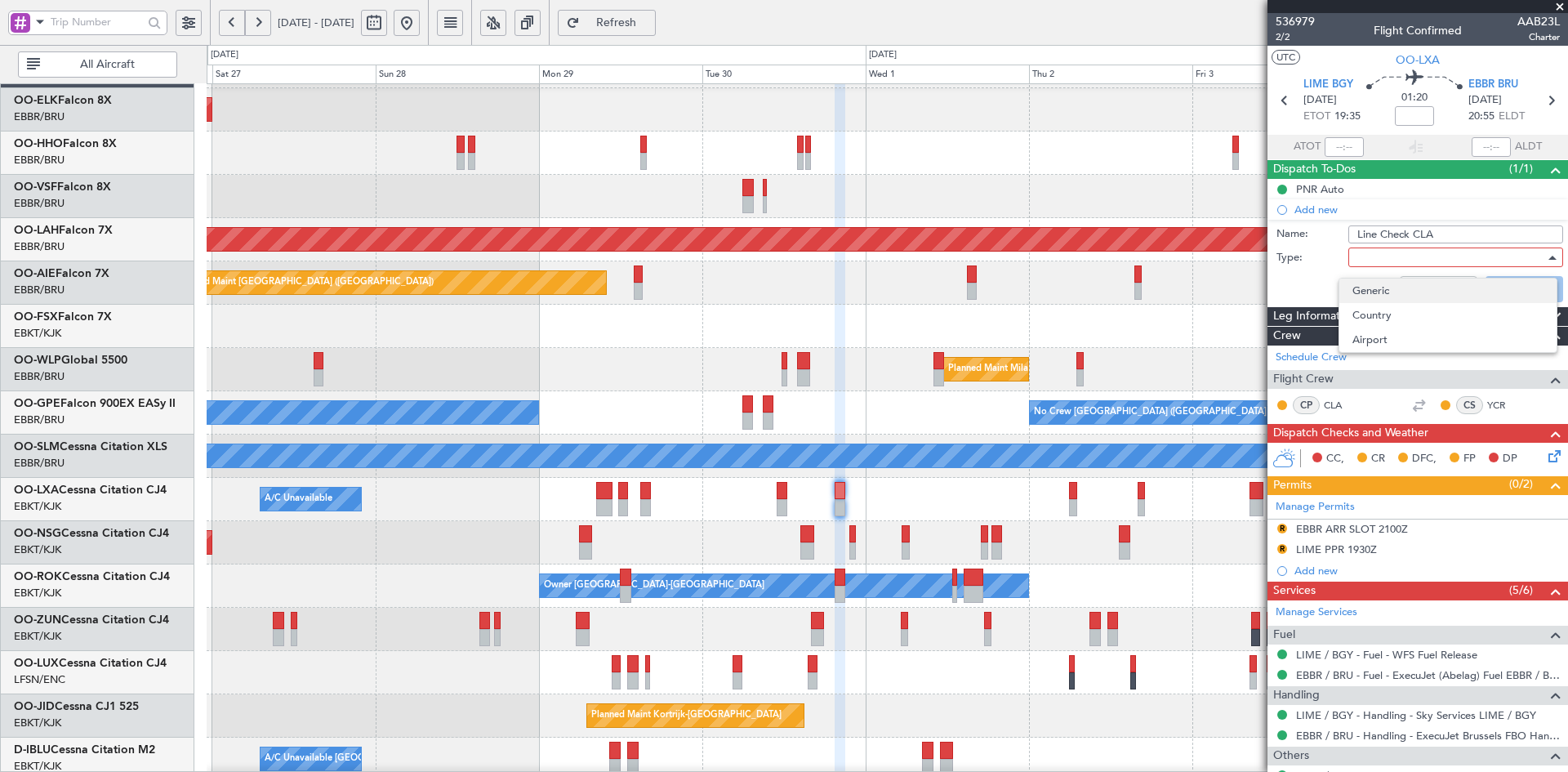
click at [1374, 289] on span "Generic" at bounding box center [1448, 290] width 191 height 25
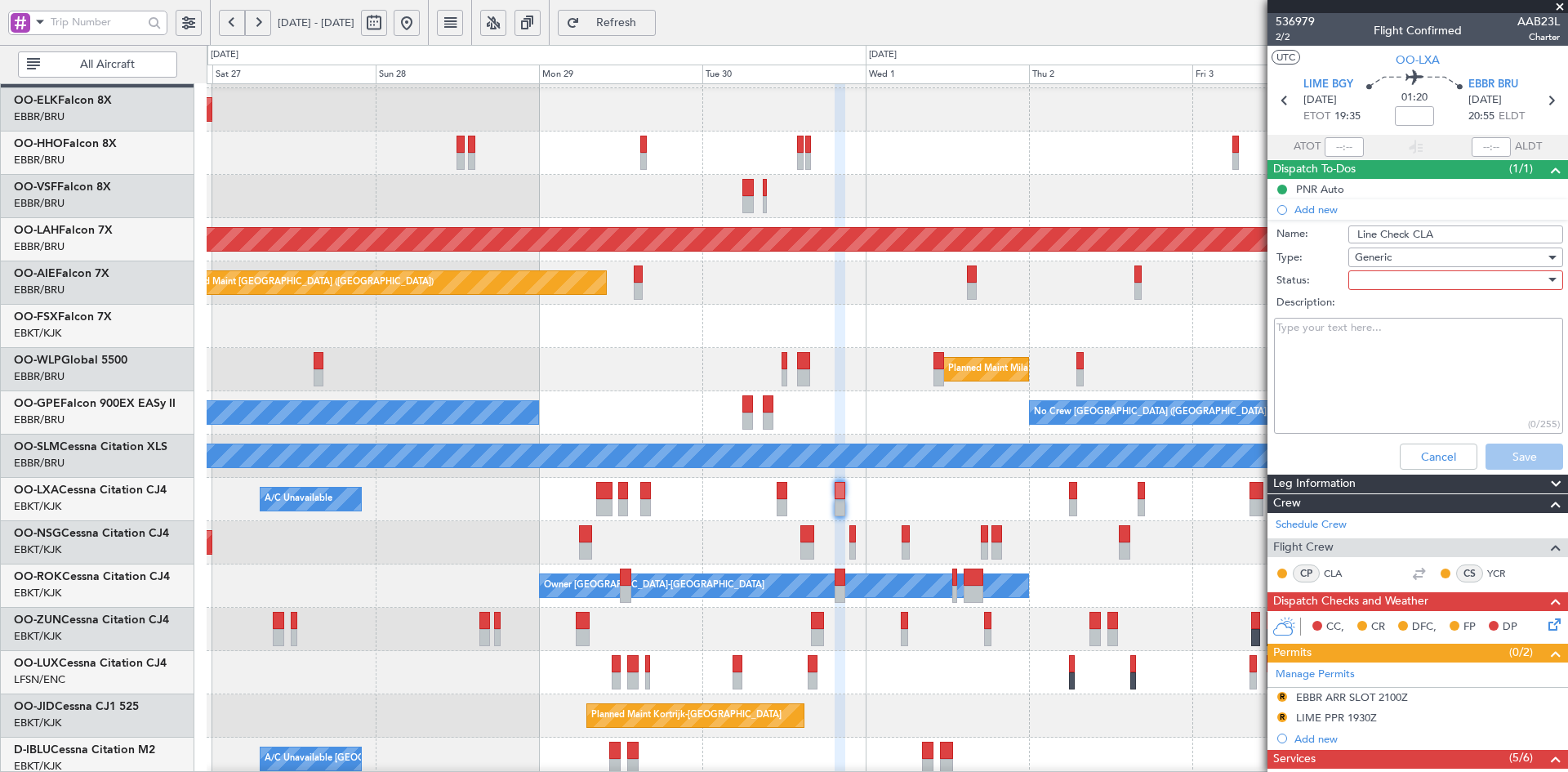
click at [1374, 279] on div at bounding box center [1449, 280] width 191 height 25
click at [1371, 313] on span "Not Started" at bounding box center [1448, 313] width 191 height 25
click at [1515, 460] on button "Save" at bounding box center [1524, 456] width 77 height 26
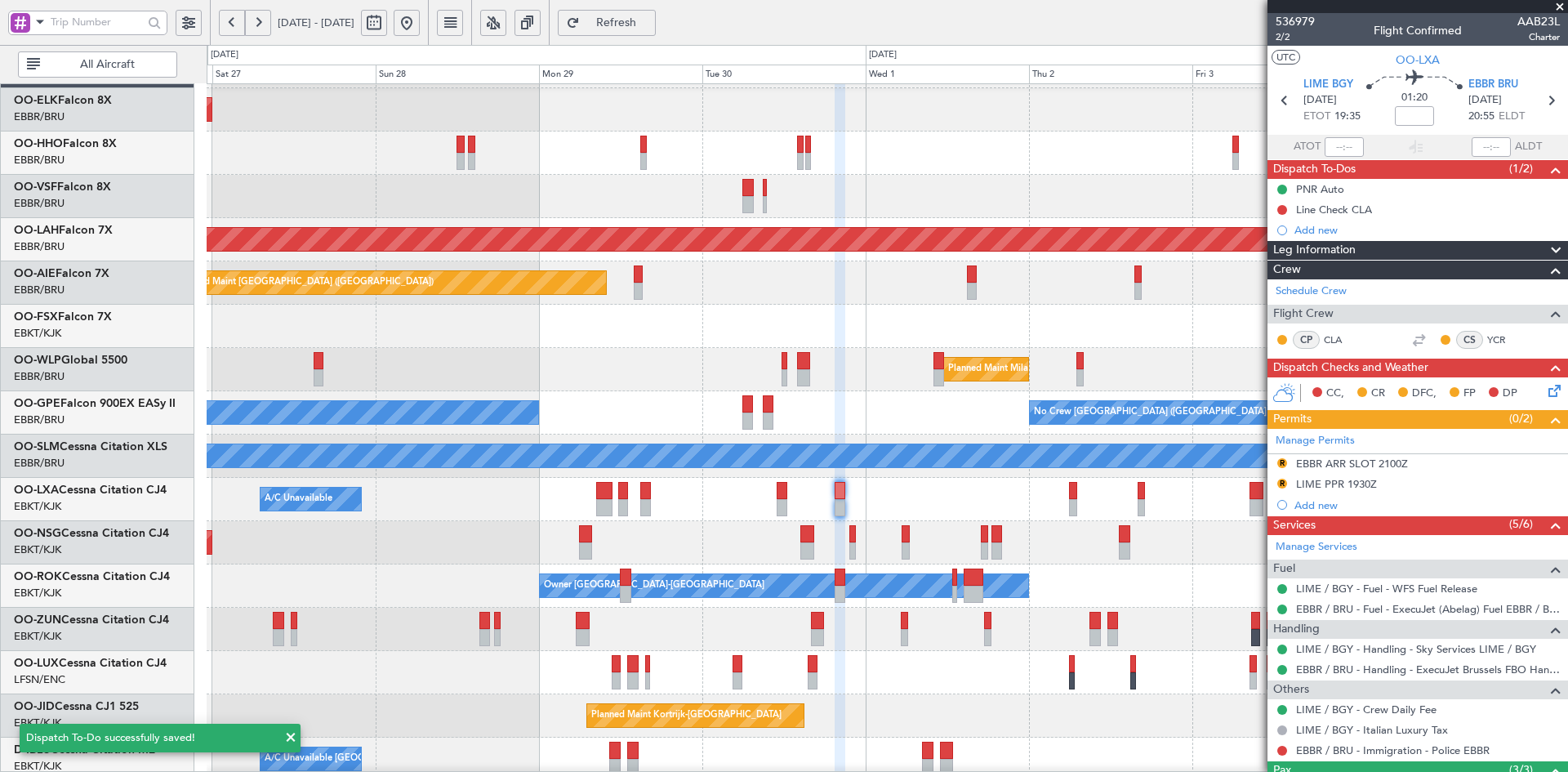
click at [1554, 4] on span at bounding box center [1559, 7] width 16 height 15
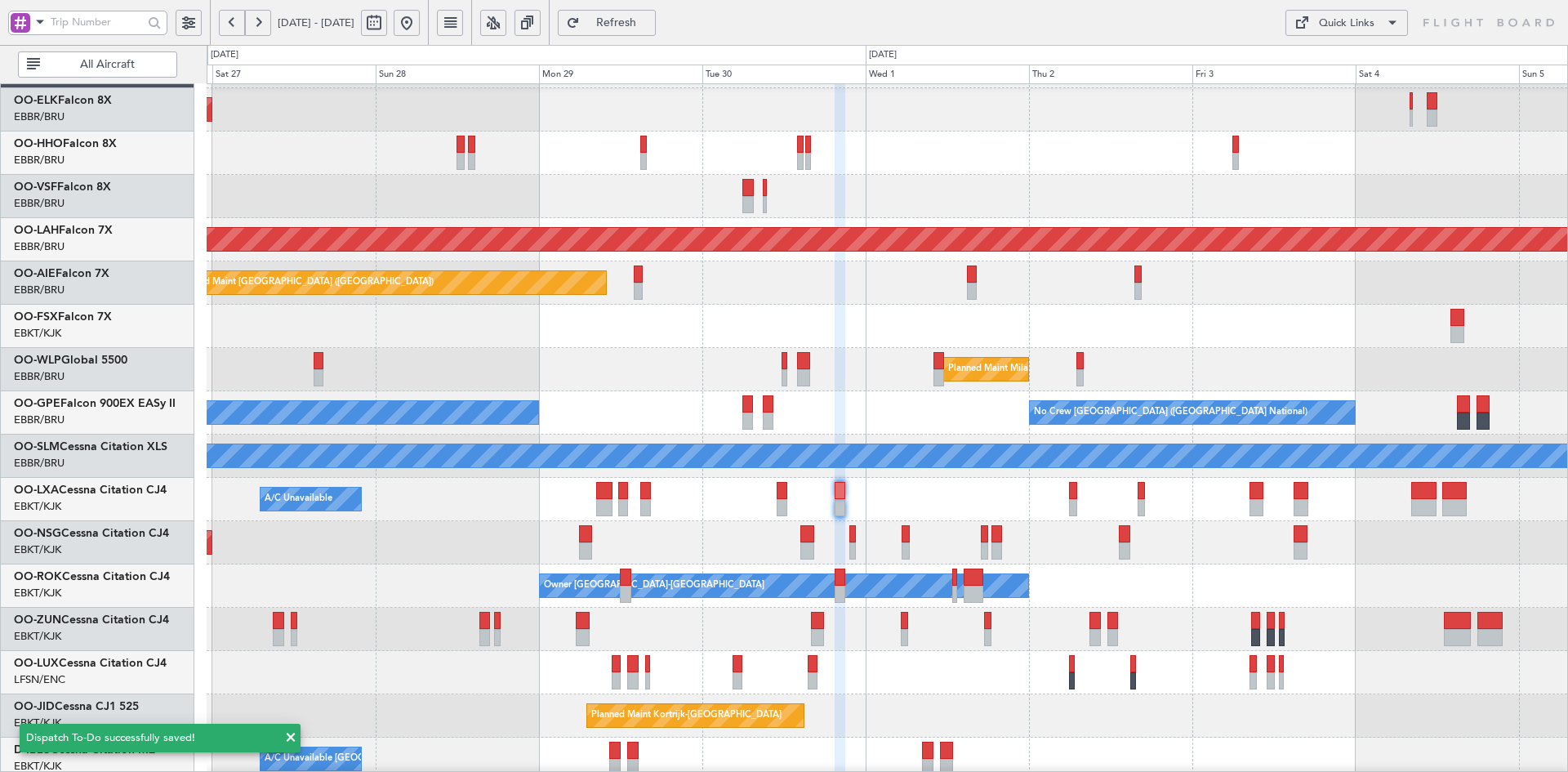
type input "0"
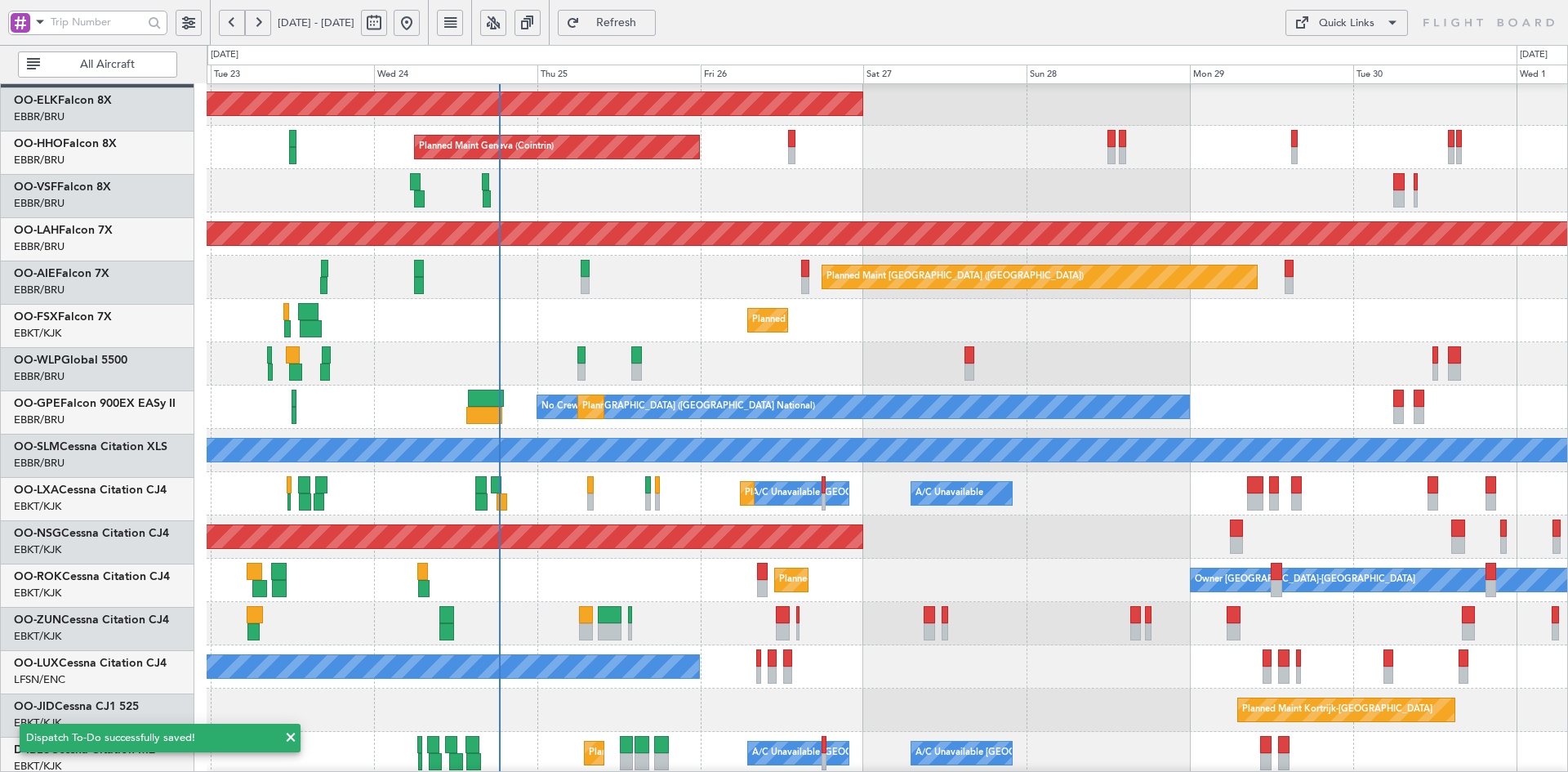
click at [1138, 340] on div "Planned Maint Kortrijk-[GEOGRAPHIC_DATA] Planned Maint Geneva ([GEOGRAPHIC_DATA…" at bounding box center [887, 472] width 1360 height 866
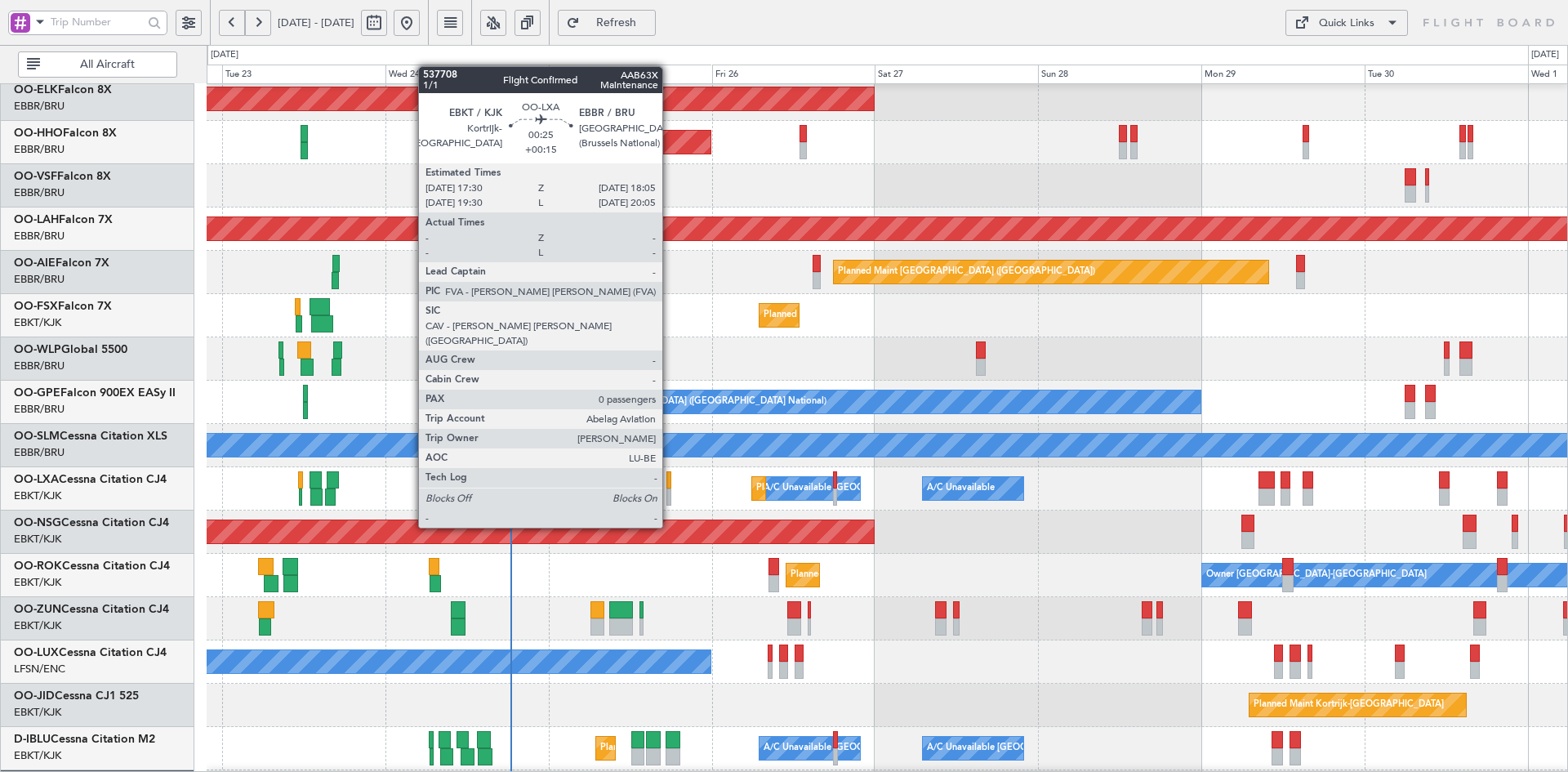
click at [671, 498] on div at bounding box center [668, 497] width 4 height 17
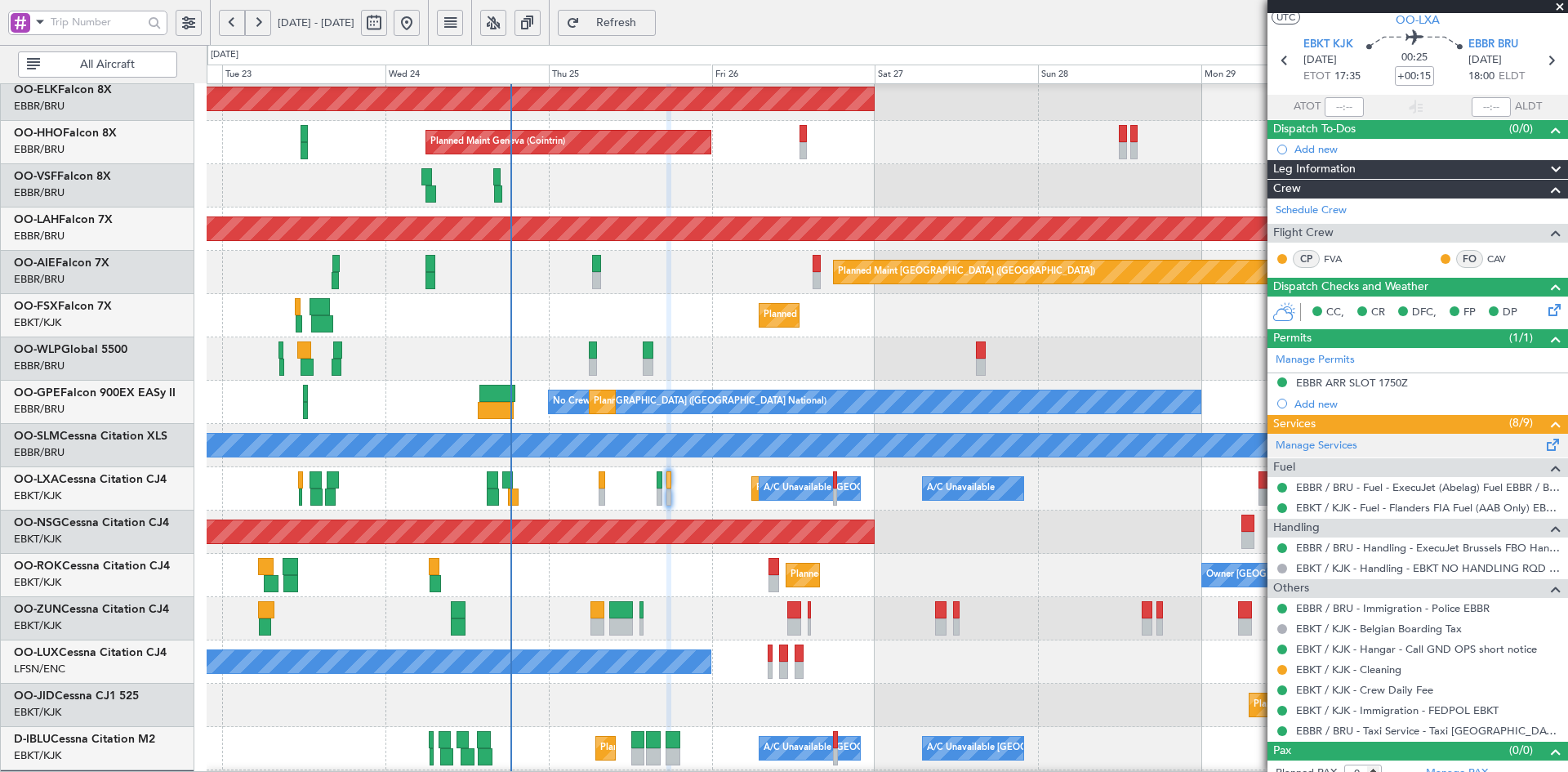
scroll to position [55, 0]
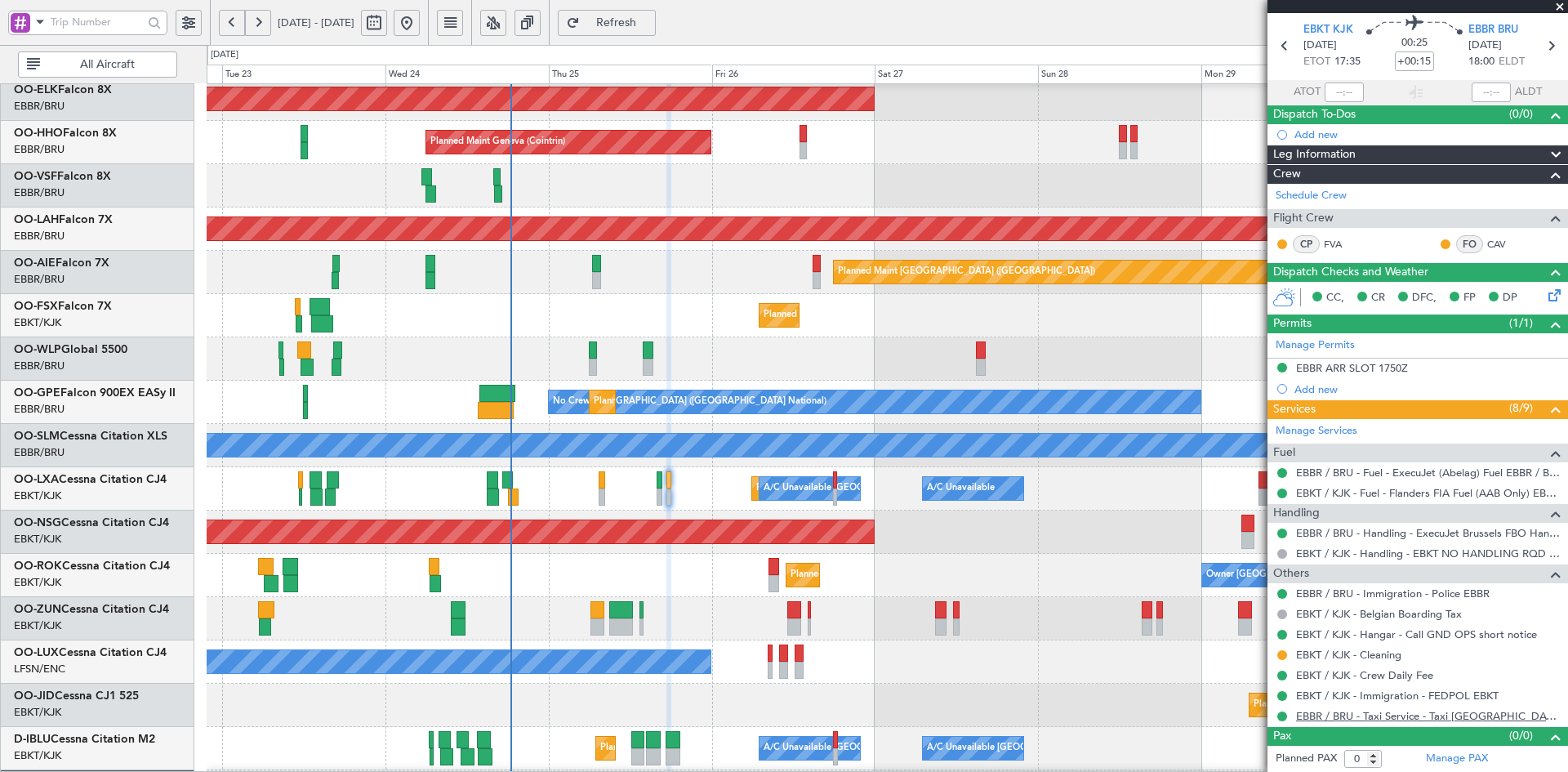
click at [1448, 715] on link "EBBR / BRU - Taxi Service - Taxi [GEOGRAPHIC_DATA] [GEOGRAPHIC_DATA]" at bounding box center [1427, 715] width 264 height 14
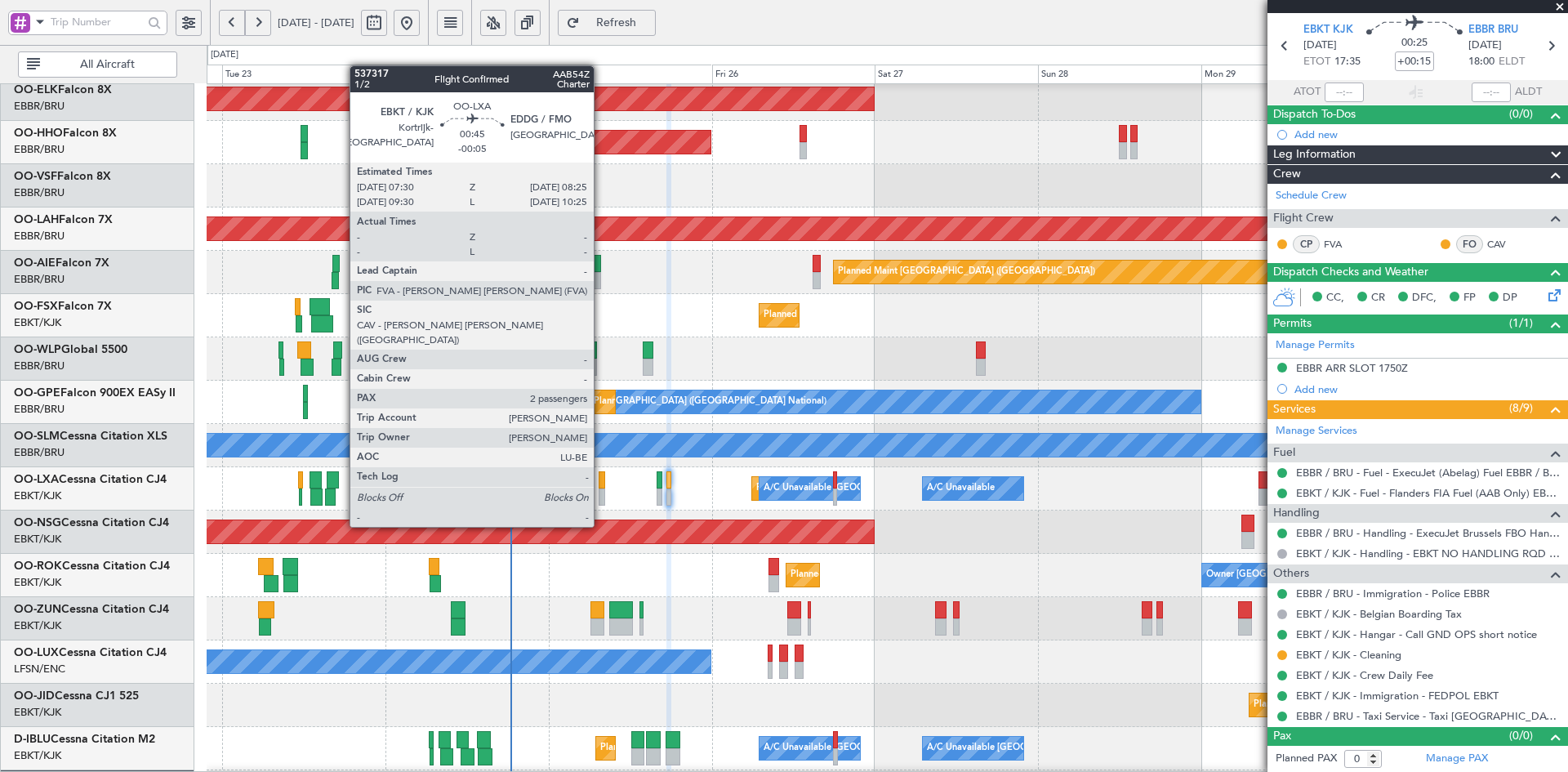
click at [601, 495] on div at bounding box center [602, 497] width 7 height 17
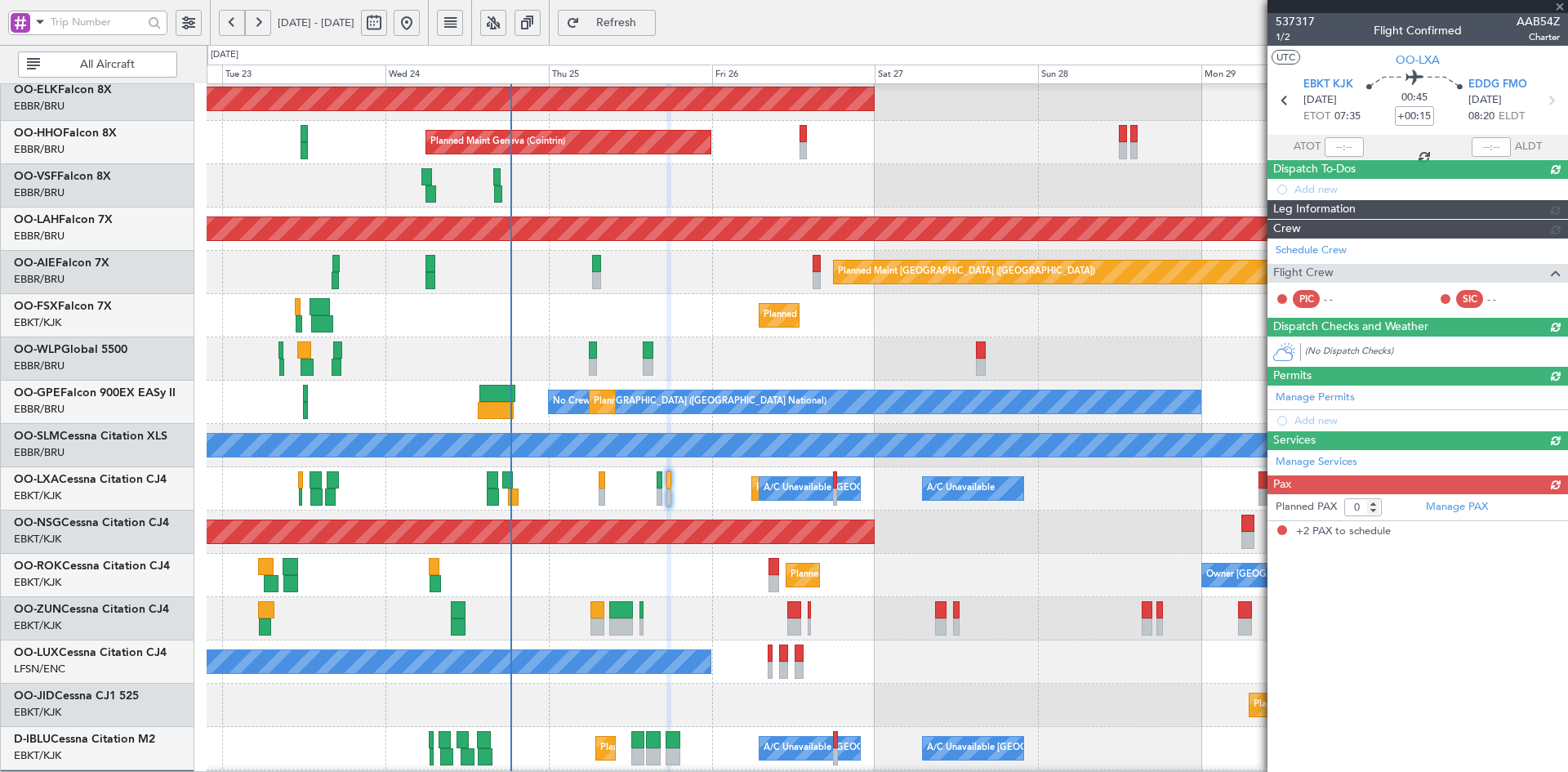
type input "-00:05"
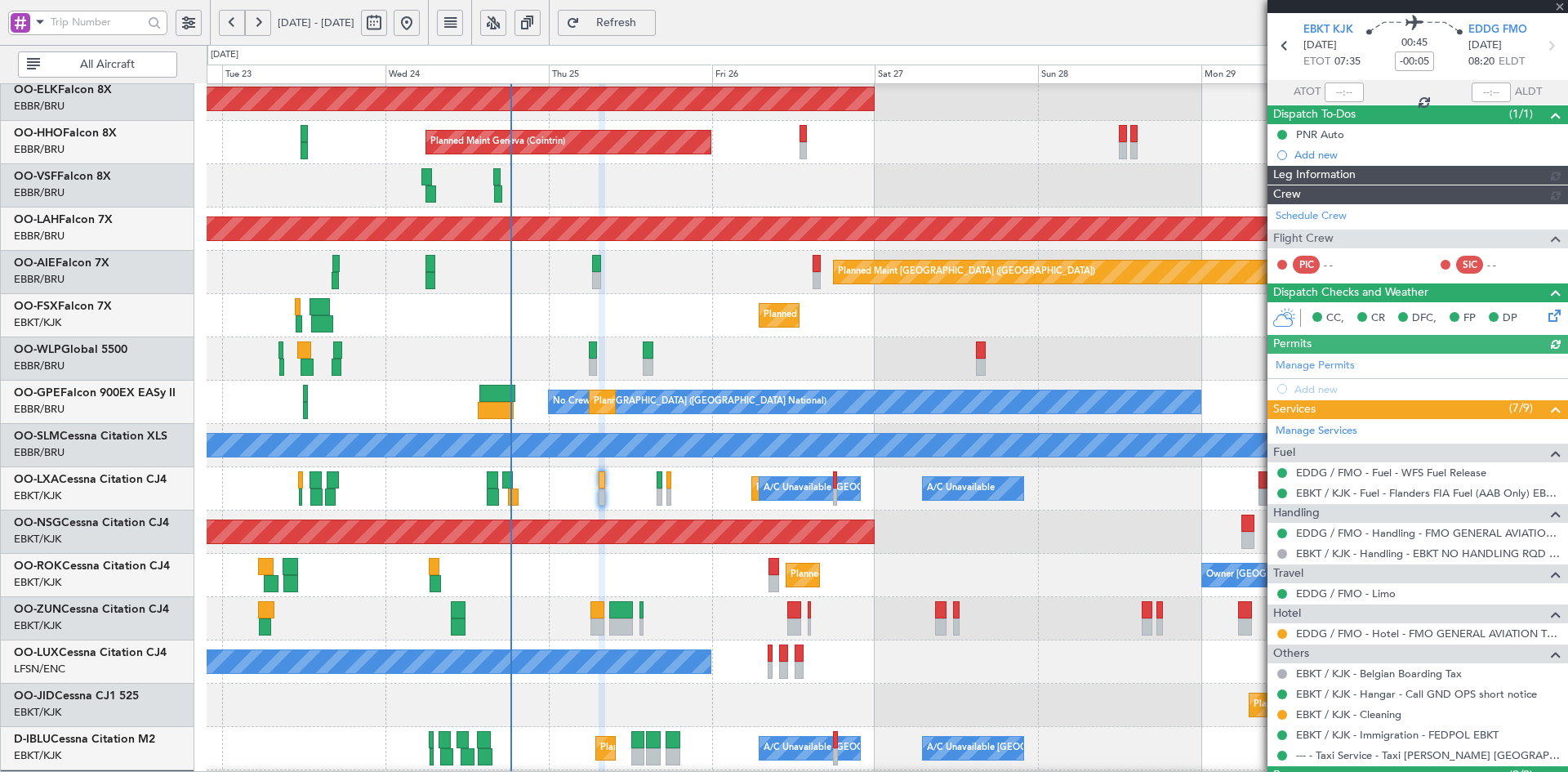
scroll to position [0, 0]
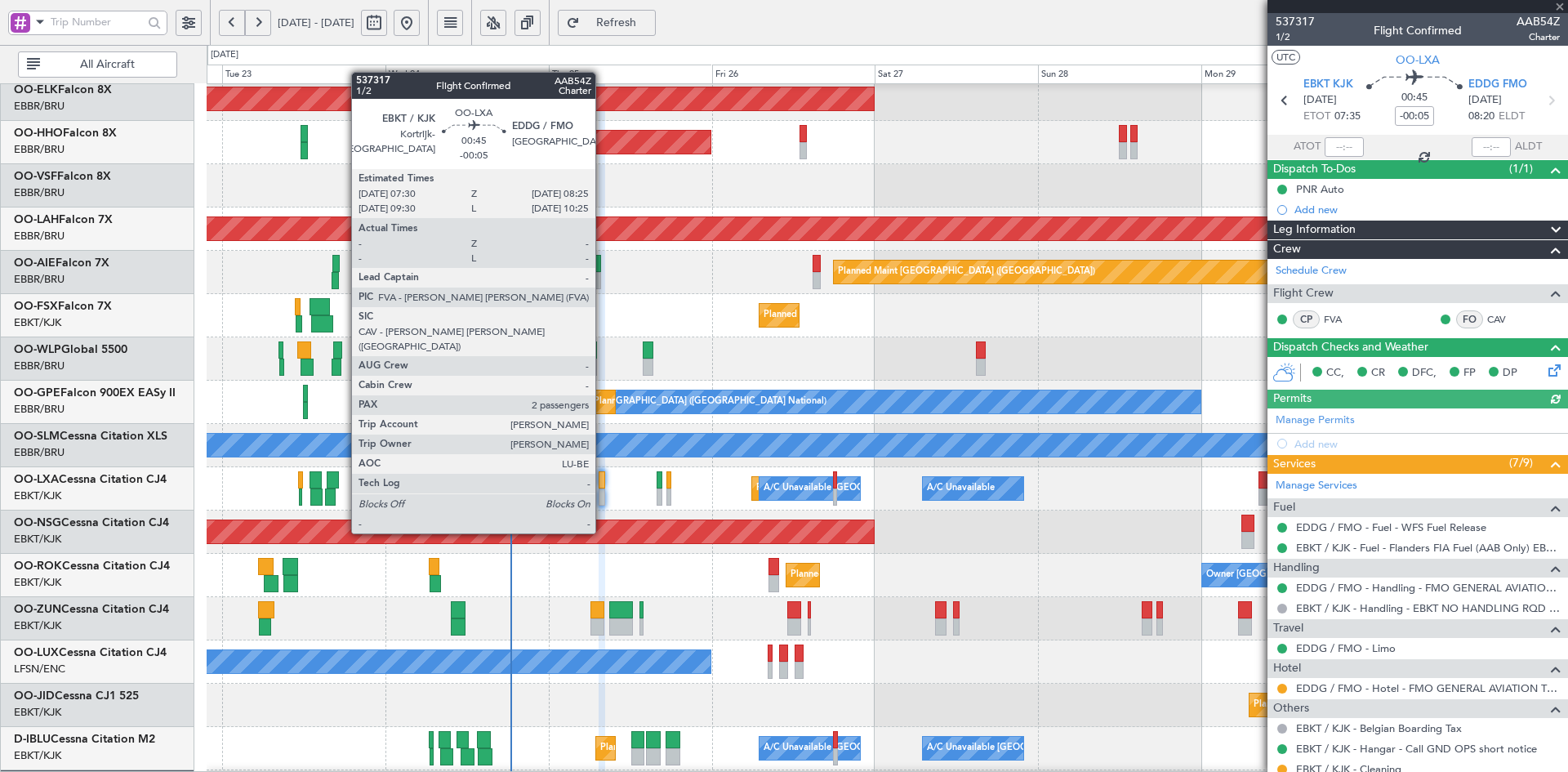
click at [603, 502] on div at bounding box center [602, 497] width 7 height 17
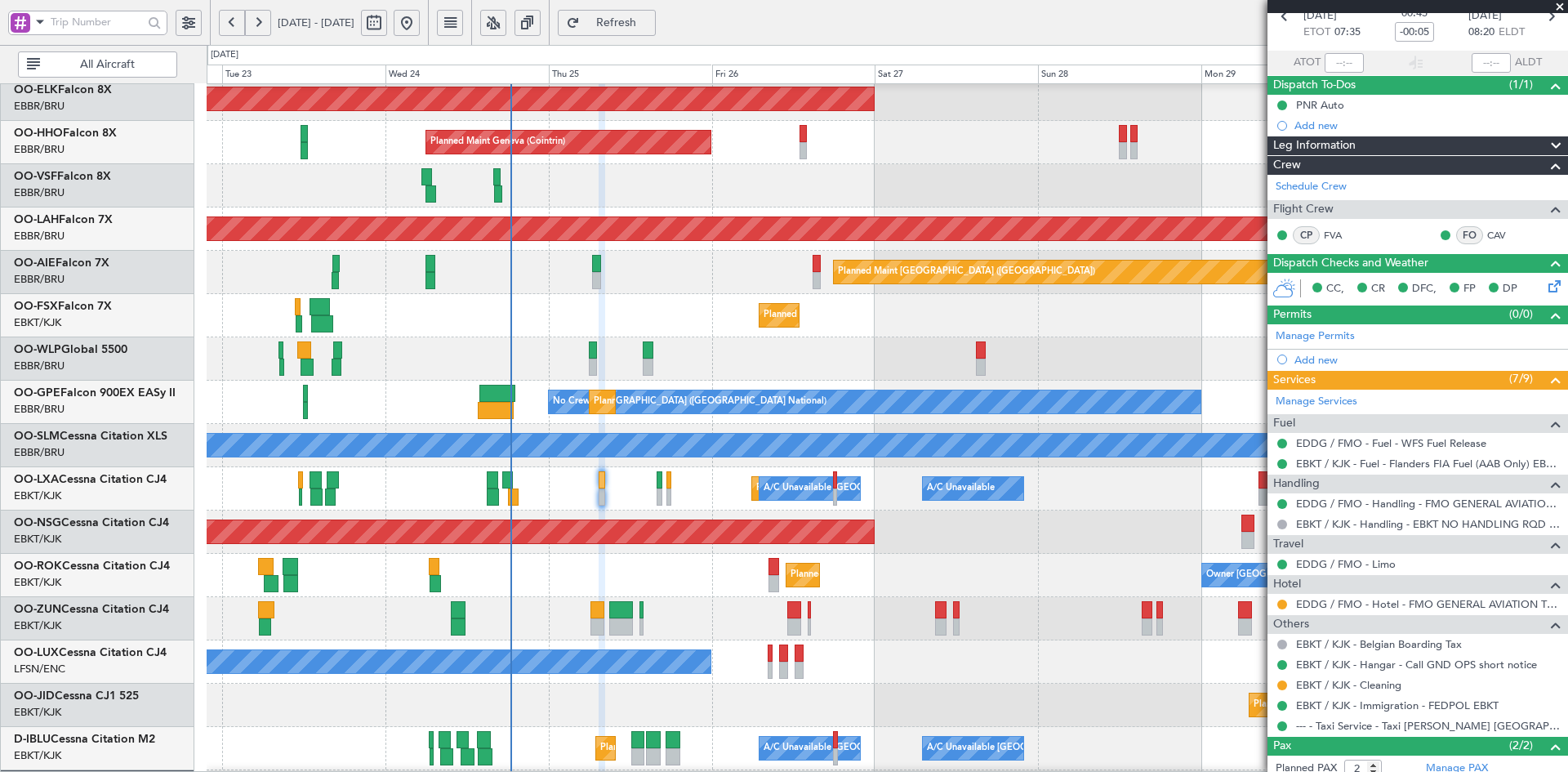
scroll to position [167, 0]
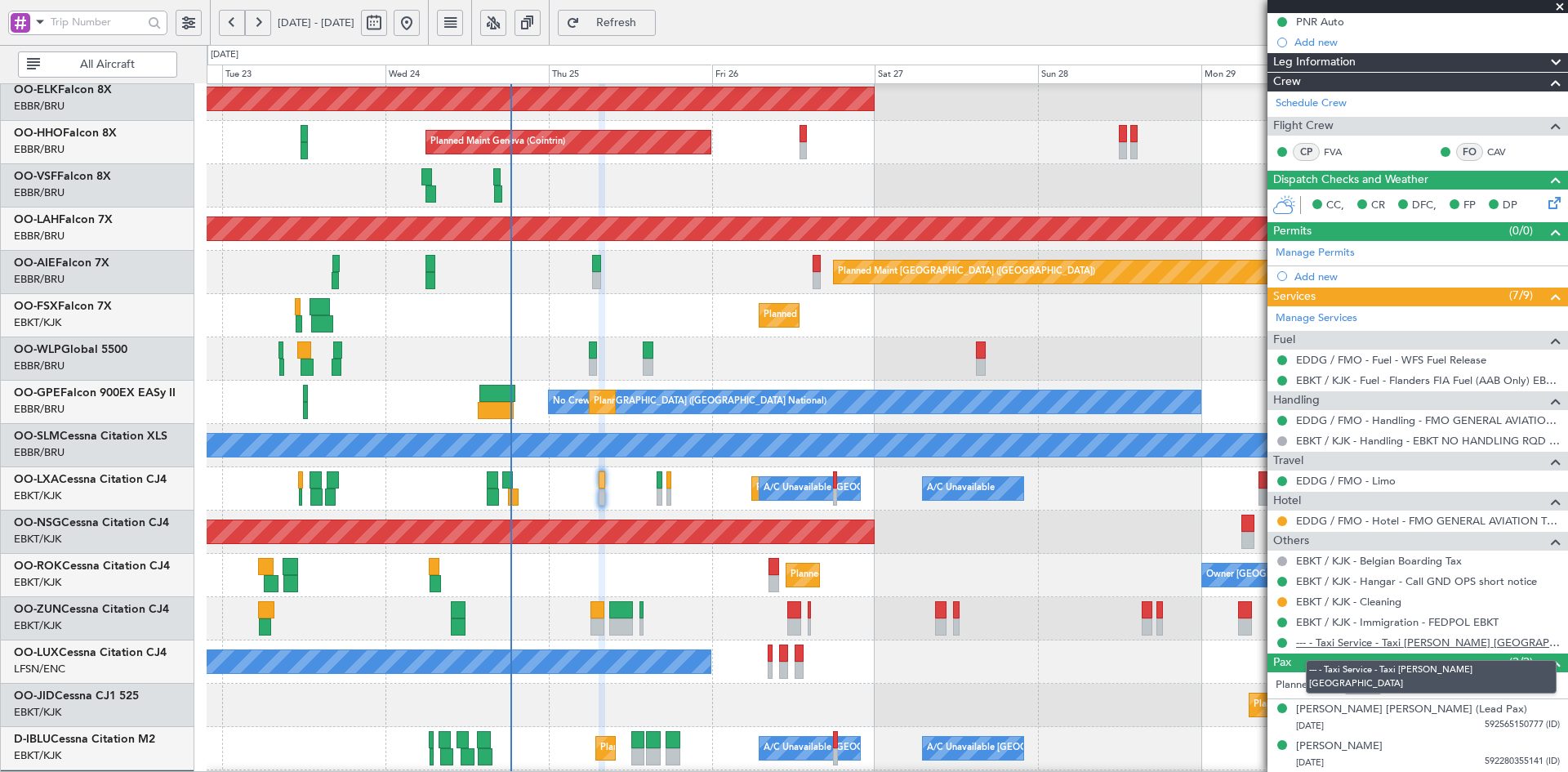
click at [1407, 639] on link "--- - Taxi Service - Taxi [PERSON_NAME] [GEOGRAPHIC_DATA]" at bounding box center [1427, 642] width 264 height 14
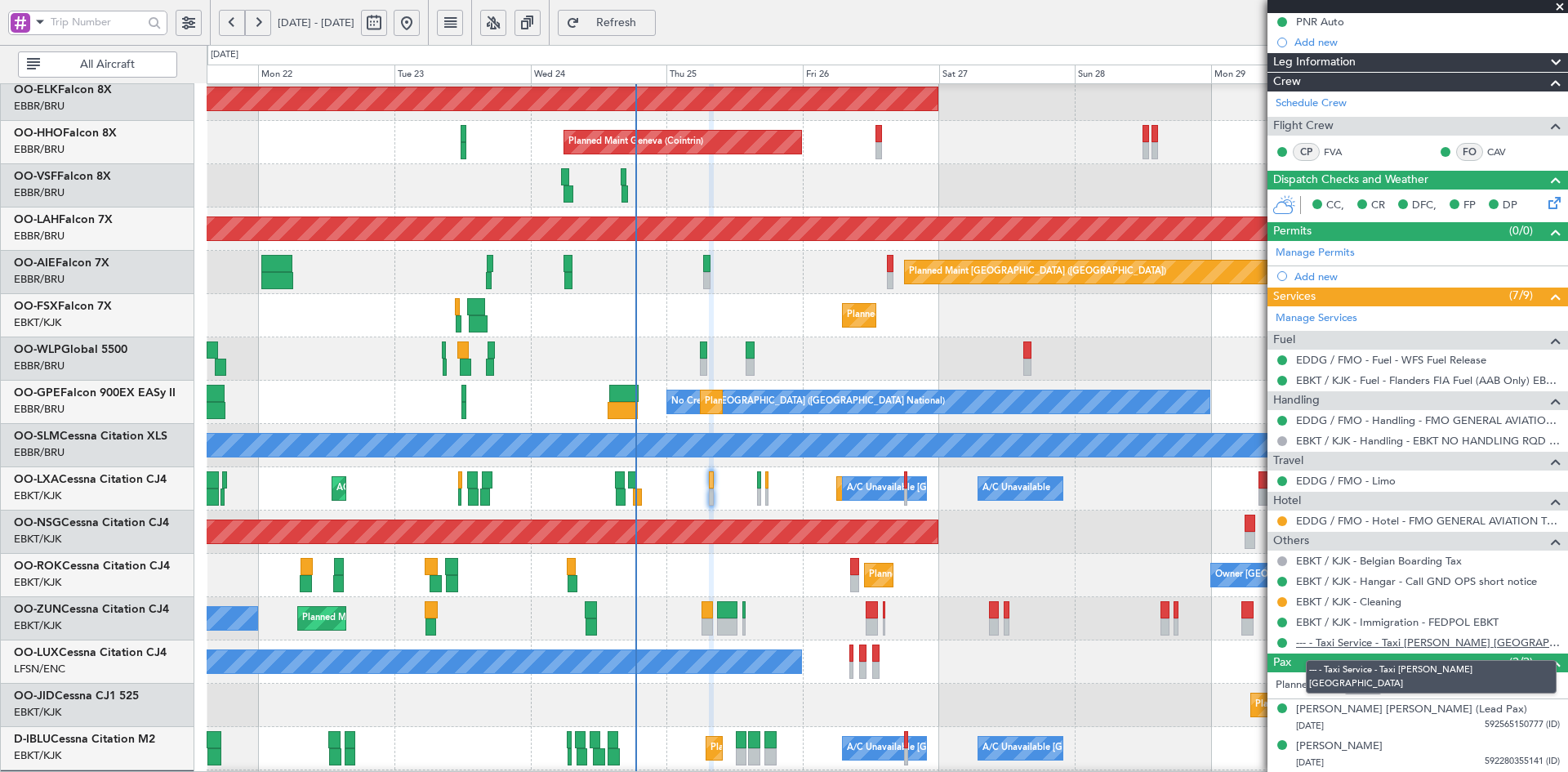
click at [1337, 642] on link "--- - Taxi Service - Taxi [PERSON_NAME] [GEOGRAPHIC_DATA]" at bounding box center [1427, 642] width 264 height 14
click at [1560, 11] on span at bounding box center [1559, 7] width 16 height 15
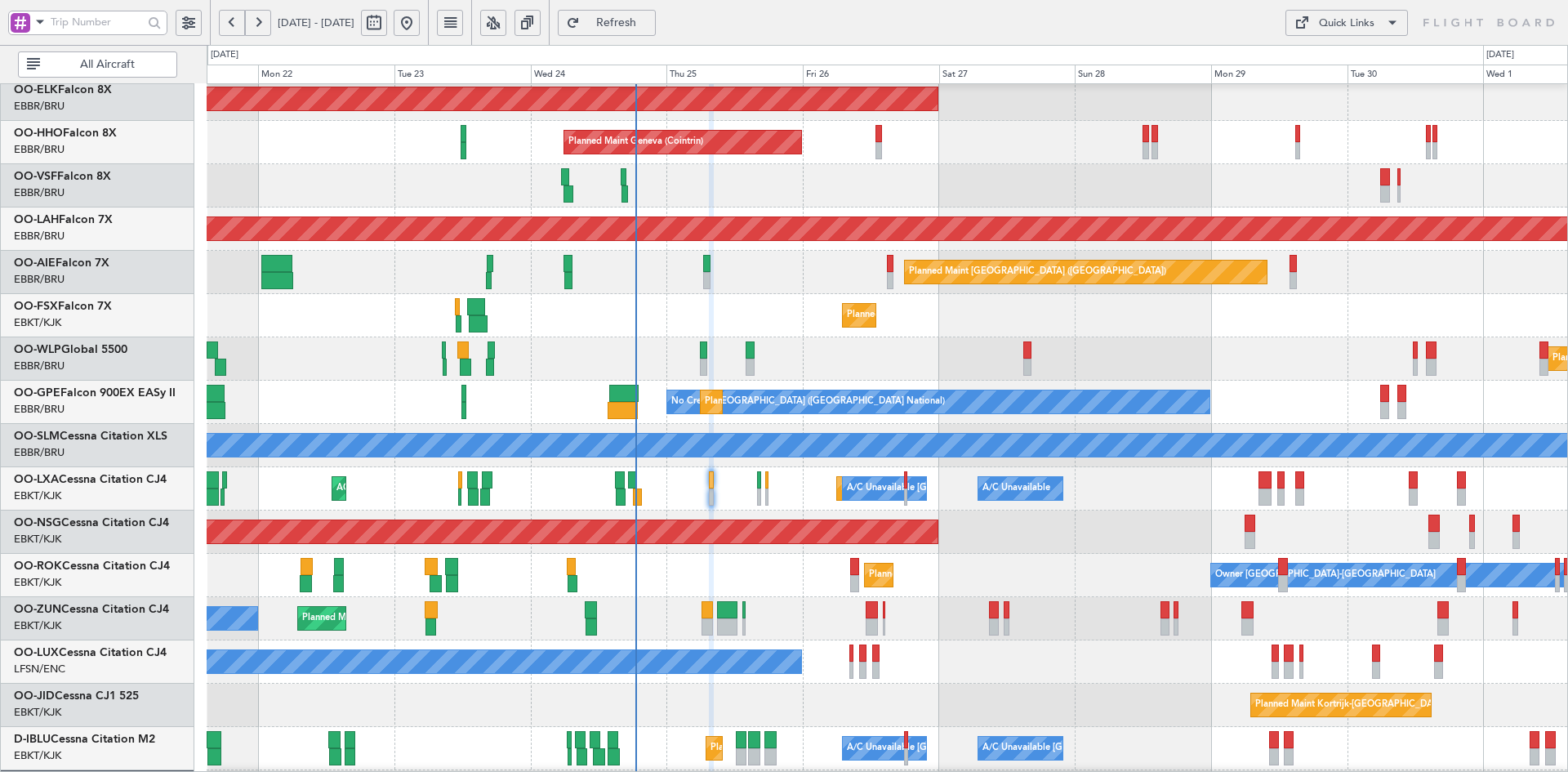
type input "0"
click at [960, 458] on div "Planned Maint Kortrijk-[GEOGRAPHIC_DATA] Planned Maint Geneva ([GEOGRAPHIC_DATA…" at bounding box center [887, 467] width 1360 height 866
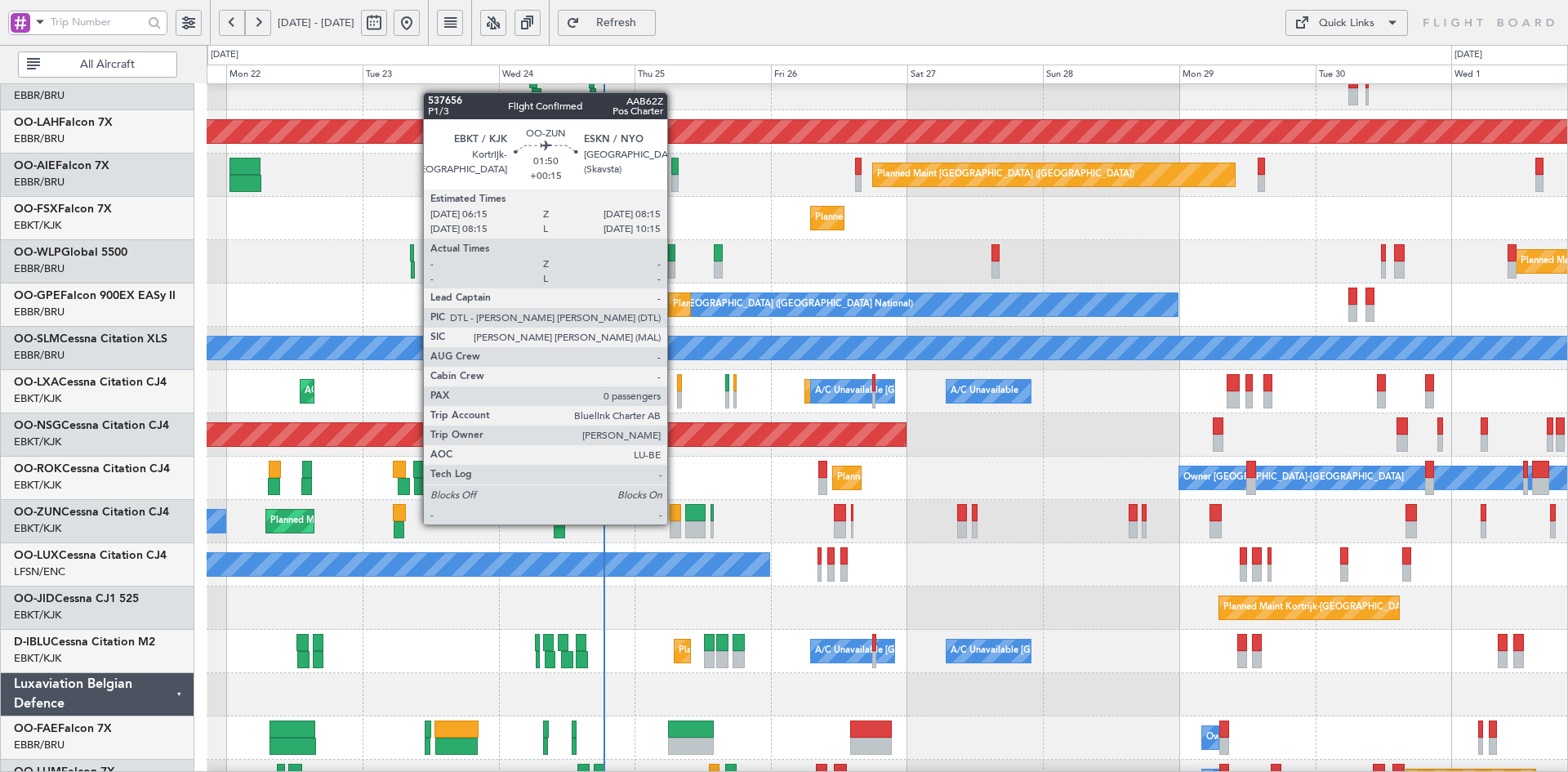
click at [674, 523] on div at bounding box center [675, 530] width 11 height 17
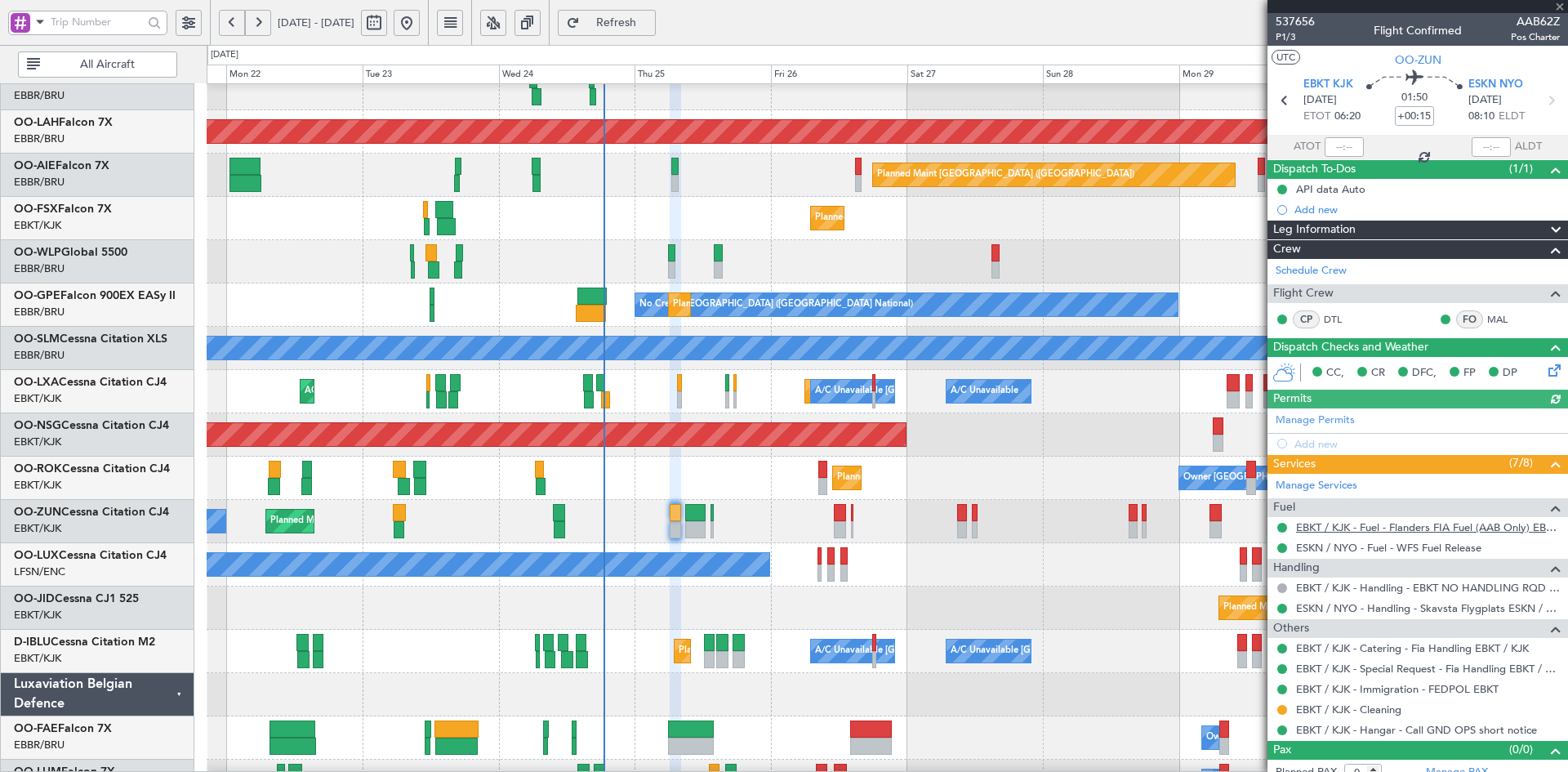
scroll to position [14, 0]
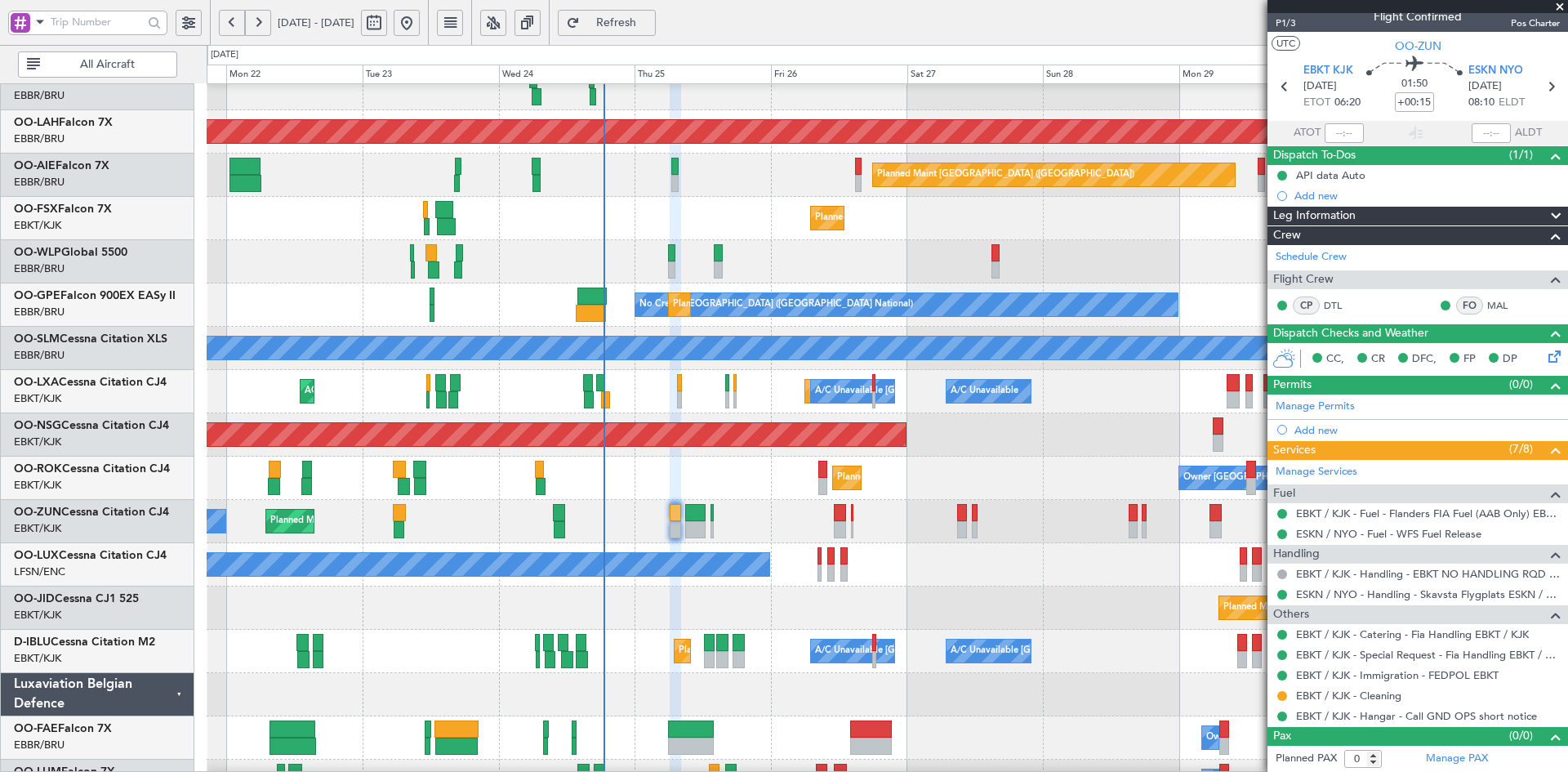
click at [1563, 6] on span at bounding box center [1559, 7] width 16 height 15
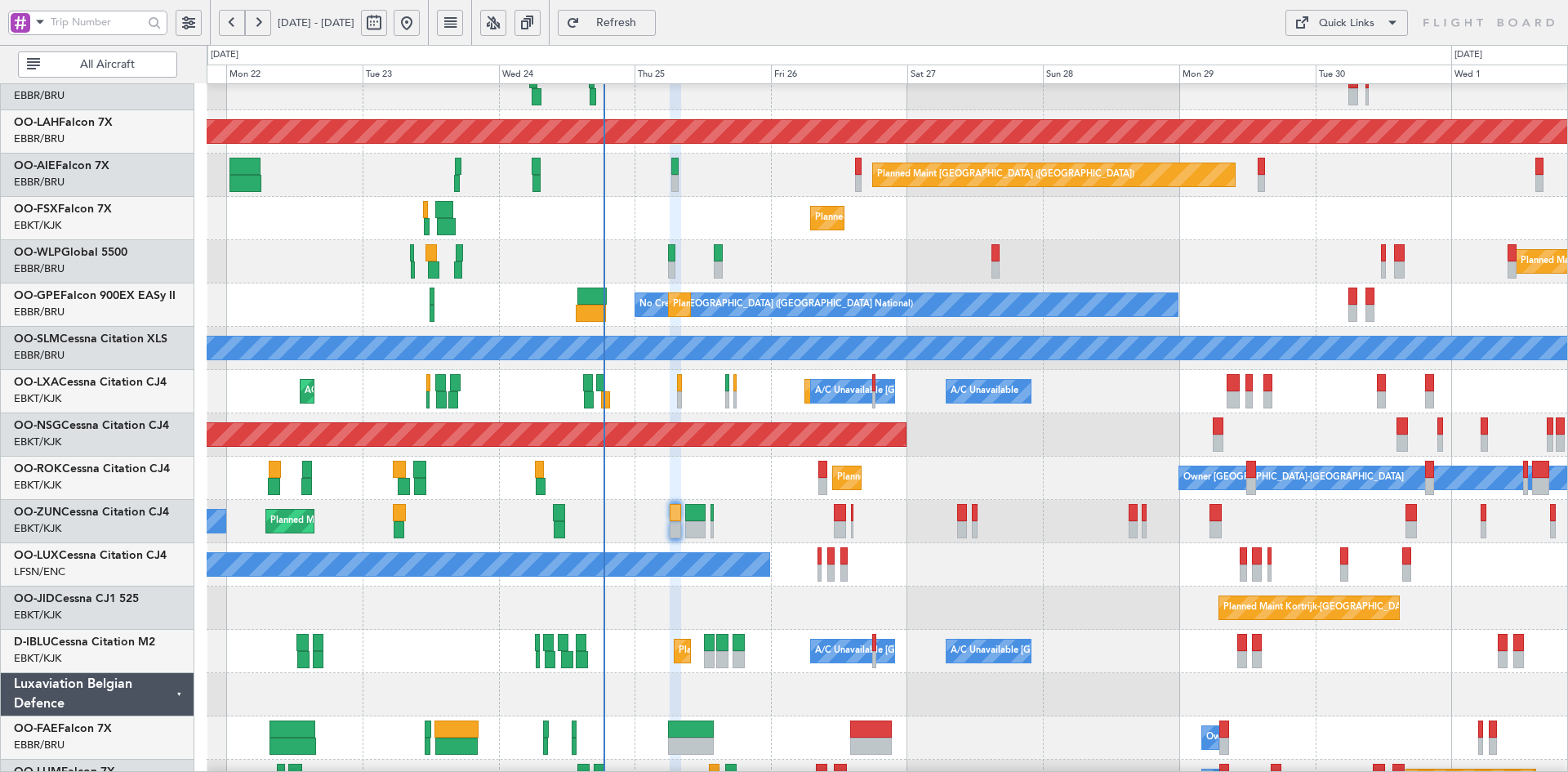
scroll to position [0, 0]
click at [1219, 392] on div "Planned Maint Kortrijk-[GEOGRAPHIC_DATA] A/C Unavailable [GEOGRAPHIC_DATA] ([GE…" at bounding box center [887, 392] width 1360 height 43
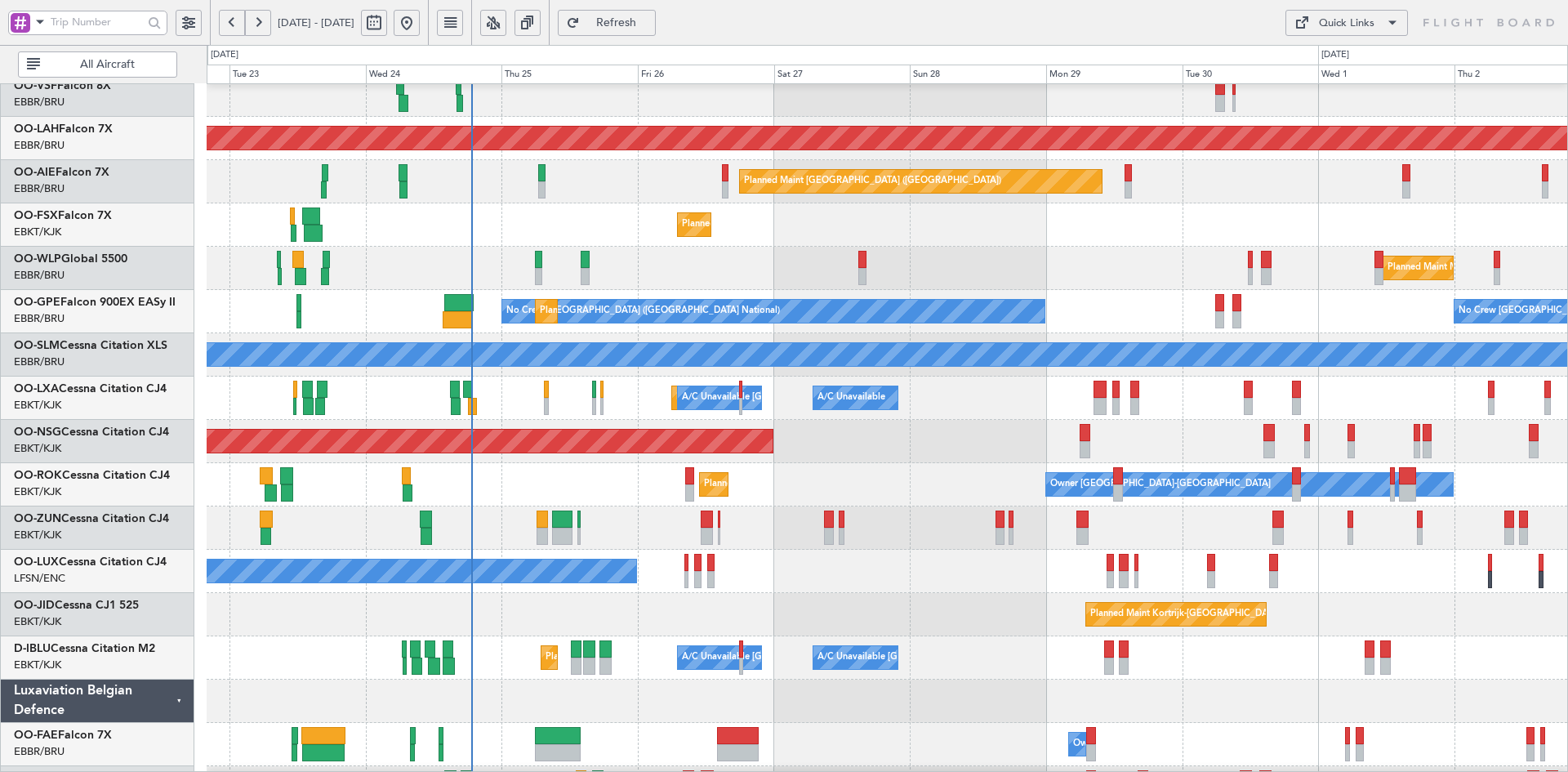
click at [1259, 417] on div "Planned Maint Kortrijk-[GEOGRAPHIC_DATA] A/C Unavailable [GEOGRAPHIC_DATA] ([GE…" at bounding box center [887, 398] width 1360 height 43
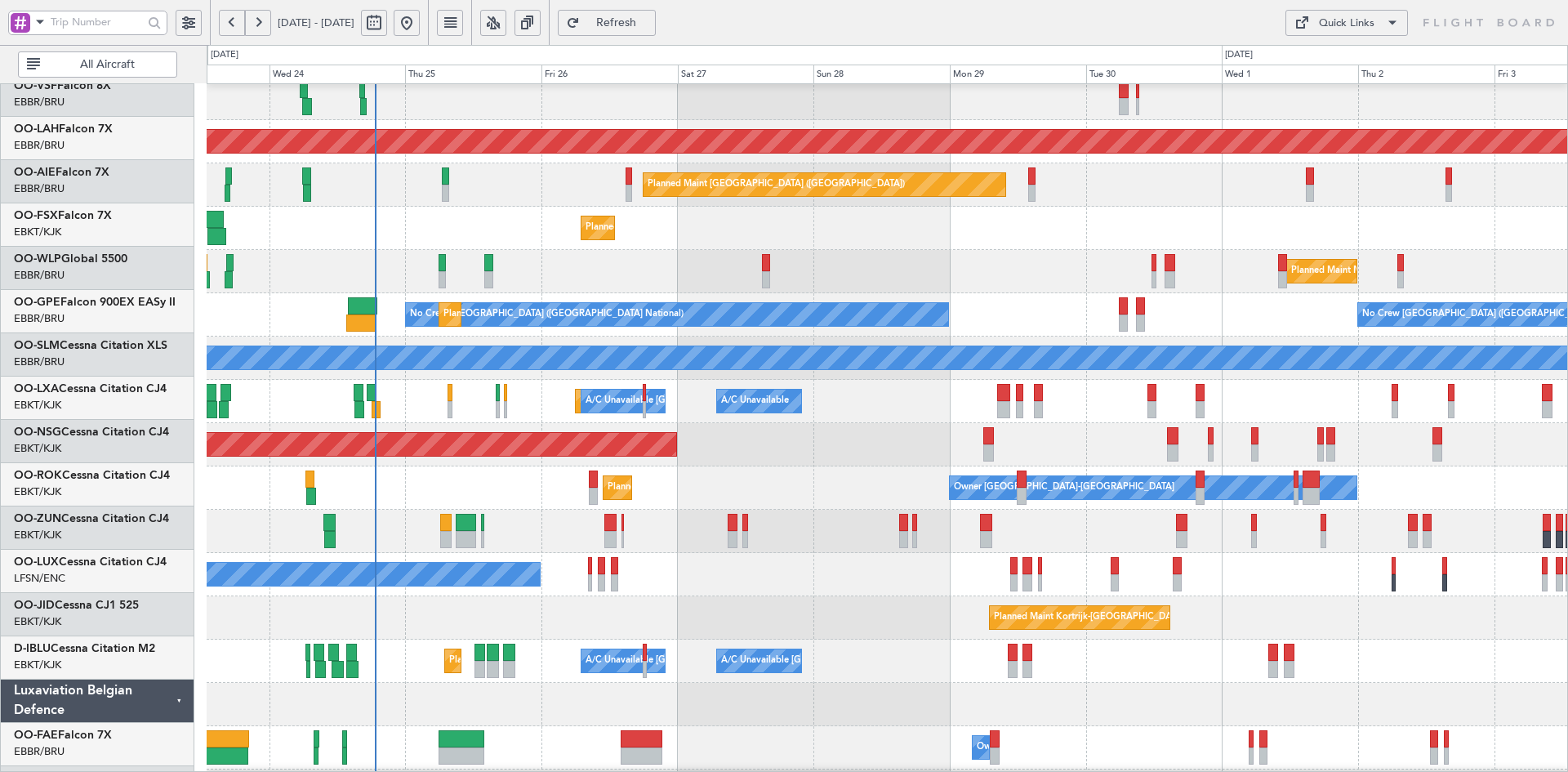
scroll to position [137, 0]
click at [1471, 489] on div "Planned Maint Kortrijk-[GEOGRAPHIC_DATA] Owner [GEOGRAPHIC_DATA]-[GEOGRAPHIC_DA…" at bounding box center [887, 488] width 1360 height 43
click at [885, 466] on div "Planned Maint [GEOGRAPHIC_DATA] ([GEOGRAPHIC_DATA])" at bounding box center [887, 445] width 1360 height 43
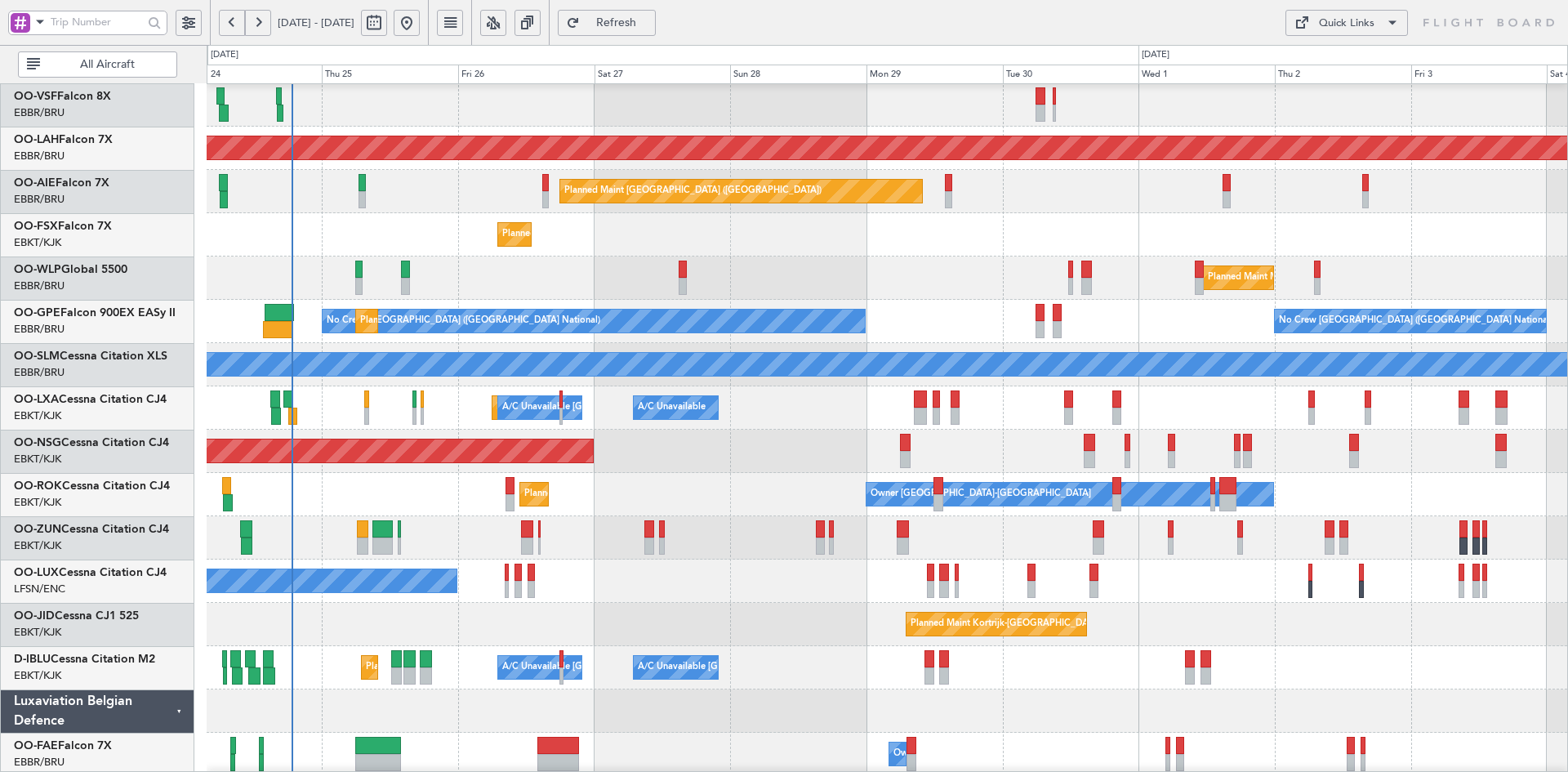
click at [696, 477] on div "Planned Maint Kortrijk-[GEOGRAPHIC_DATA] Owner [GEOGRAPHIC_DATA]-[GEOGRAPHIC_DA…" at bounding box center [887, 495] width 1360 height 43
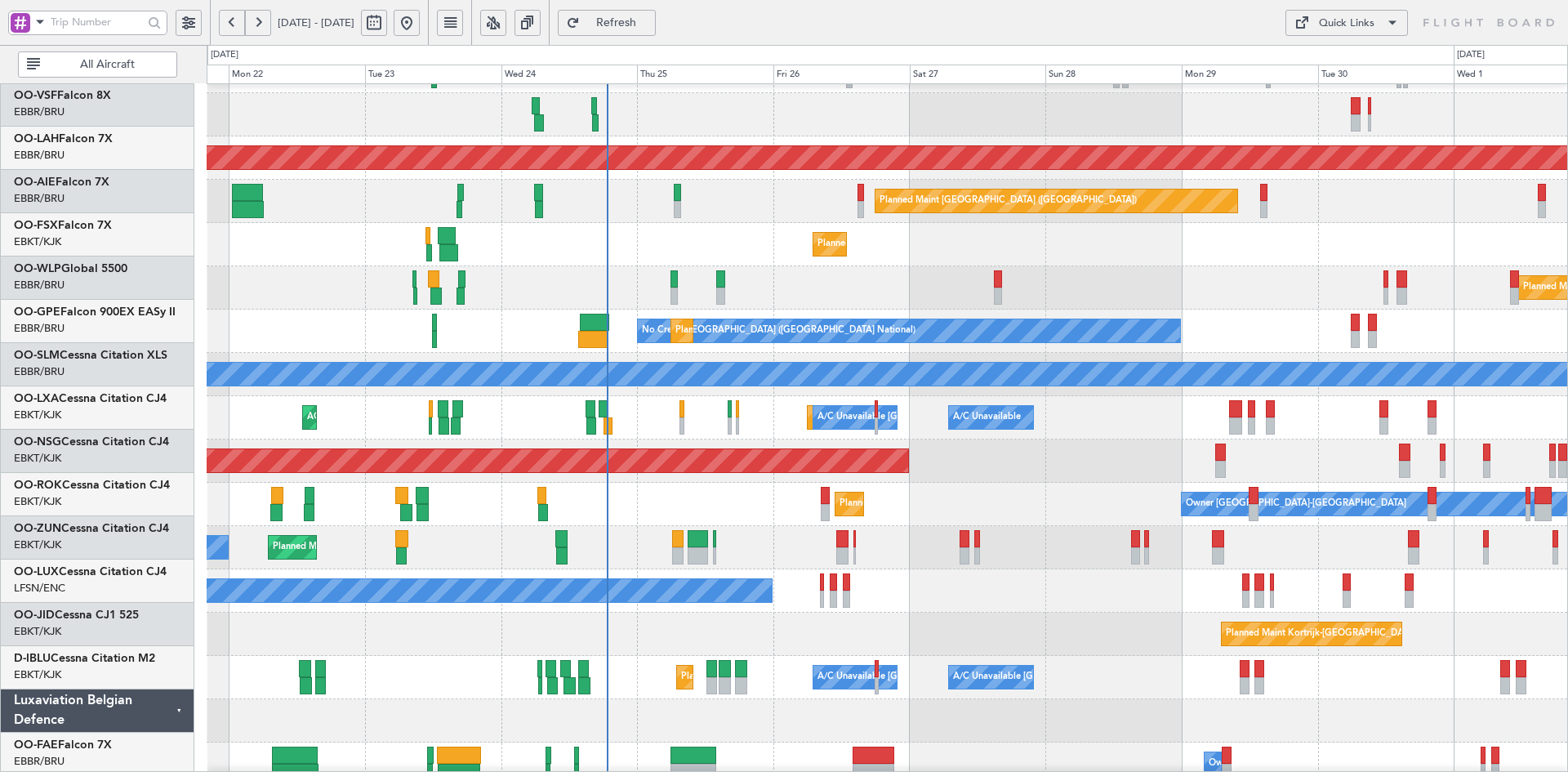
scroll to position [121, 0]
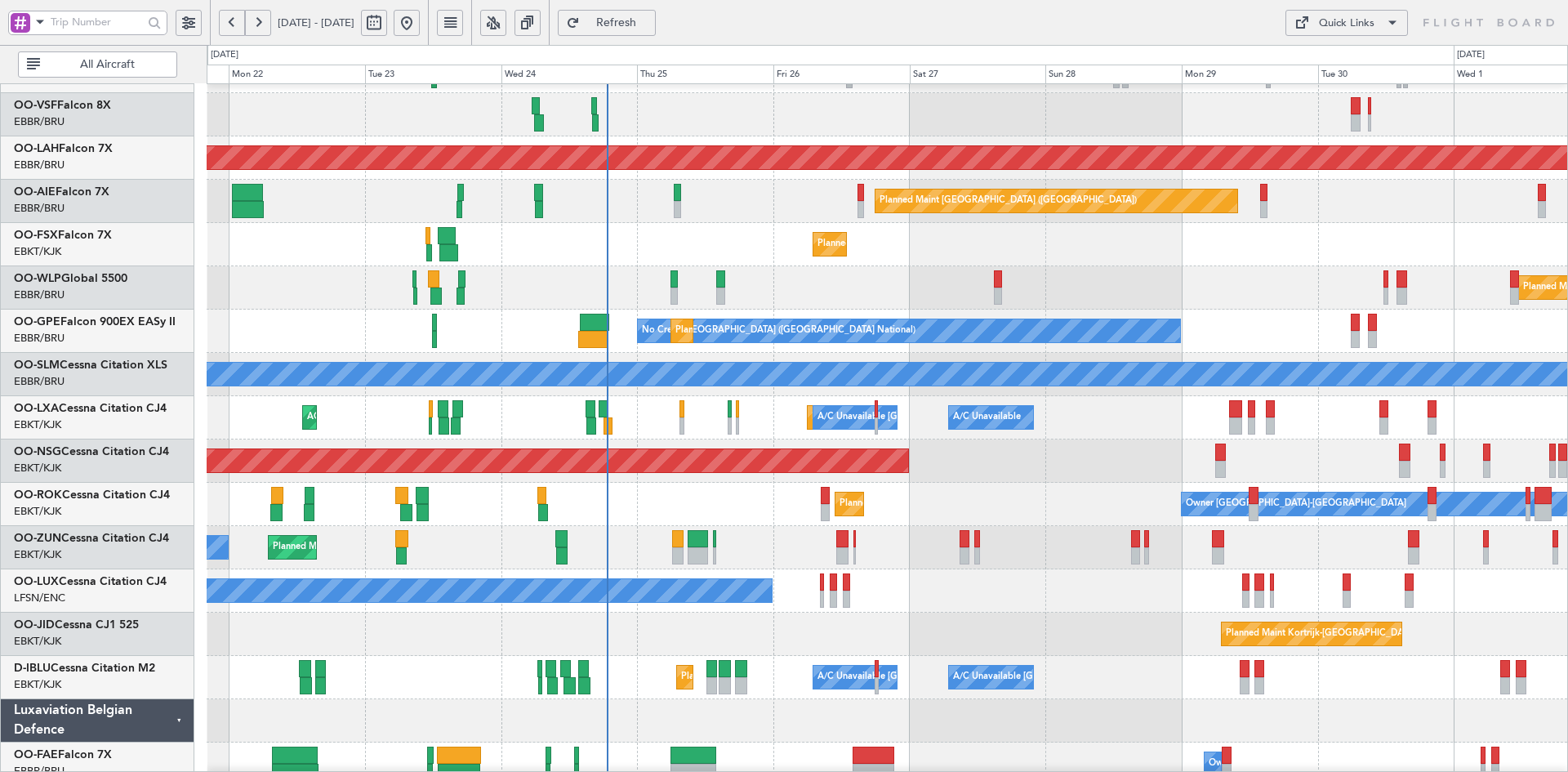
click at [818, 263] on div "Planned Maint Kortrijk-[GEOGRAPHIC_DATA]" at bounding box center [887, 245] width 1360 height 43
